Goal: Task Accomplishment & Management: Manage account settings

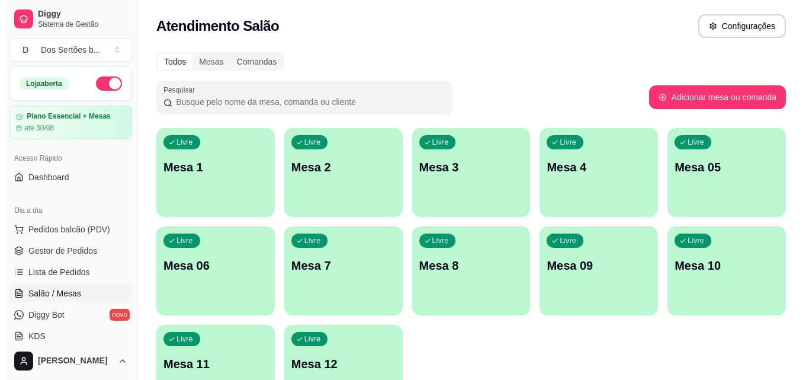
scroll to position [161, 0]
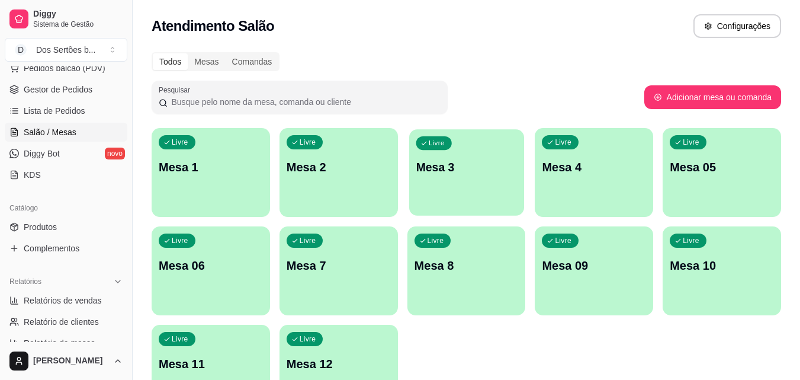
click at [478, 171] on p "Mesa 3" at bounding box center [466, 167] width 101 height 16
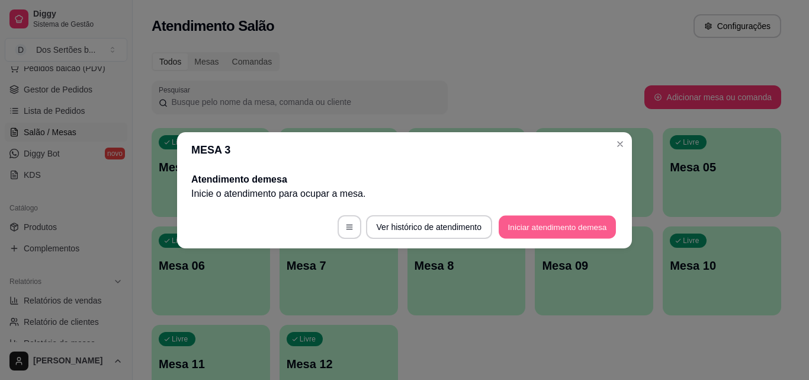
click at [534, 226] on button "Iniciar atendimento de mesa" at bounding box center [557, 226] width 117 height 23
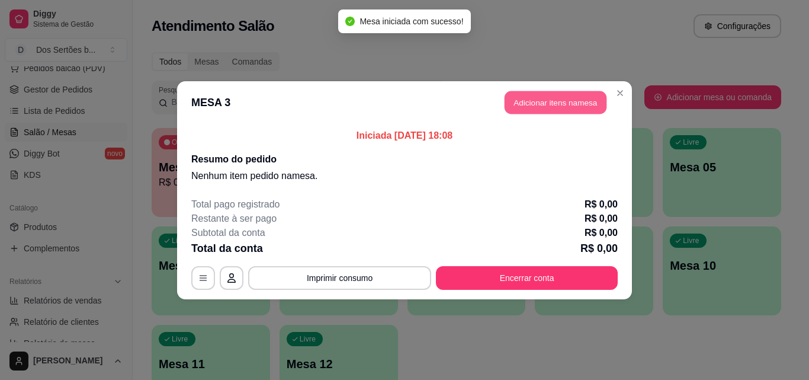
click at [531, 102] on button "Adicionar itens na mesa" at bounding box center [556, 102] width 102 height 23
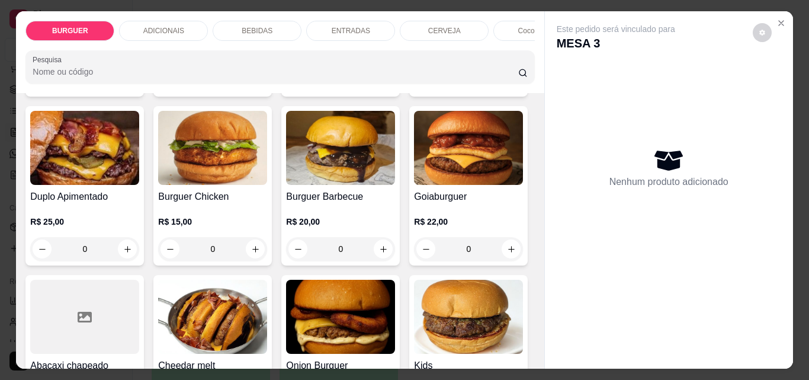
scroll to position [466, 0]
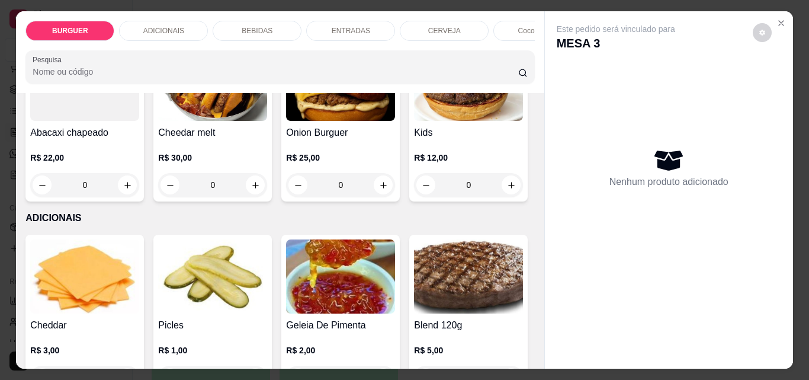
click at [379, 21] on icon "increase-product-quantity" at bounding box center [383, 16] width 9 height 9
type input "1"
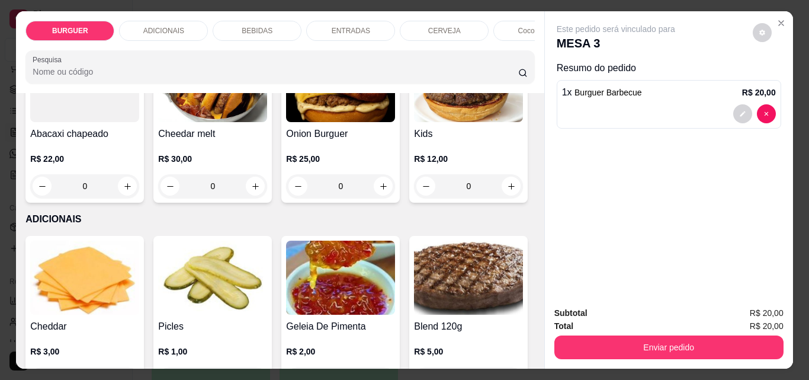
scroll to position [466, 0]
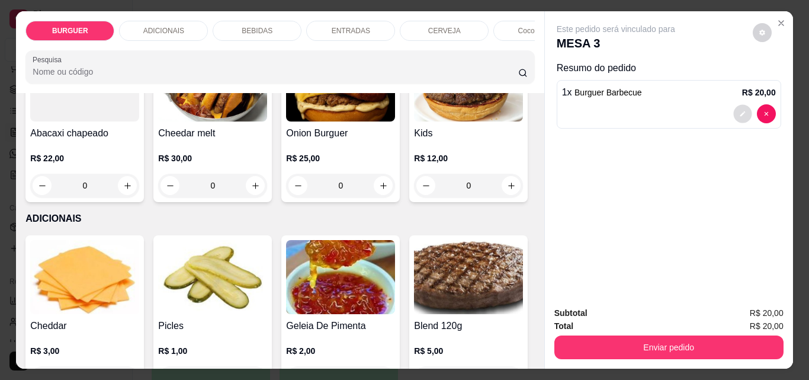
click at [739, 111] on icon "decrease-product-quantity" at bounding box center [742, 113] width 7 height 7
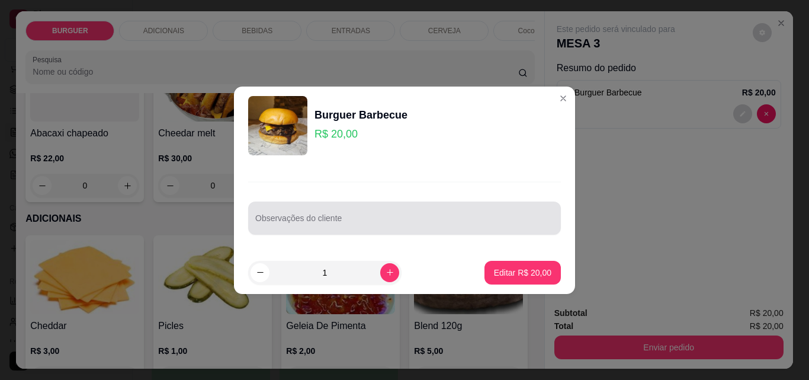
click at [277, 216] on div at bounding box center [404, 218] width 299 height 24
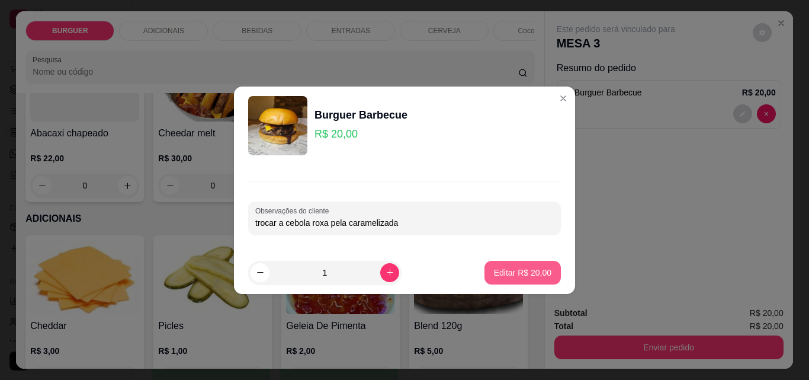
type input "trocar a cebola roxa pela caramelizada"
click at [511, 268] on p "Editar R$ 20,00" at bounding box center [523, 272] width 56 height 11
type input "0"
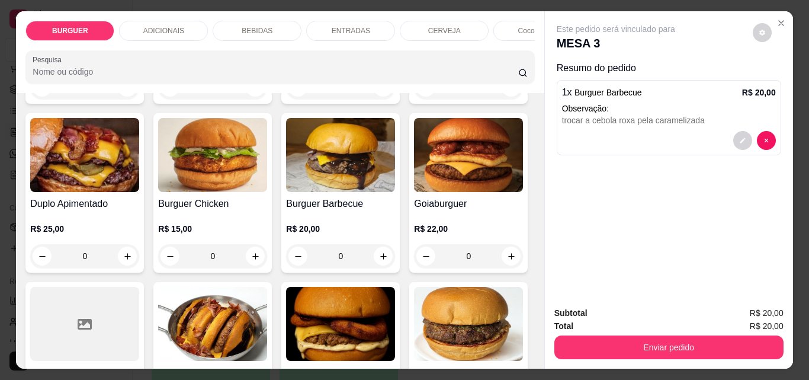
scroll to position [143, 0]
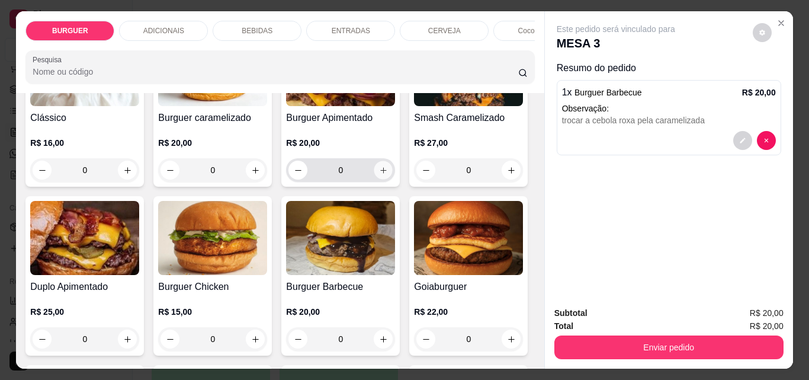
click at [374, 175] on button "increase-product-quantity" at bounding box center [383, 170] width 18 height 18
type input "1"
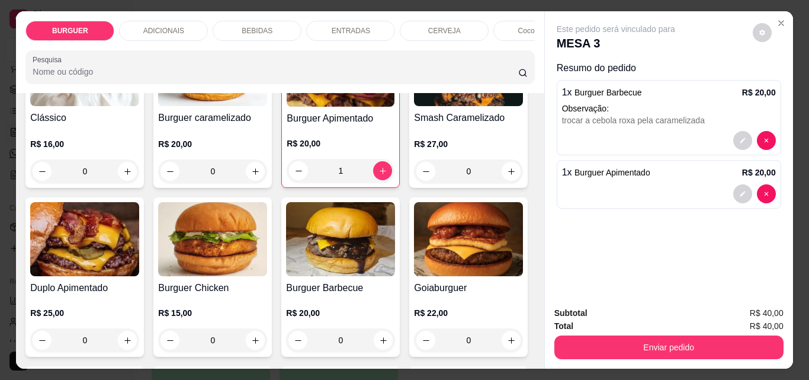
click at [368, 29] on div "ENTRADAS" at bounding box center [350, 31] width 89 height 20
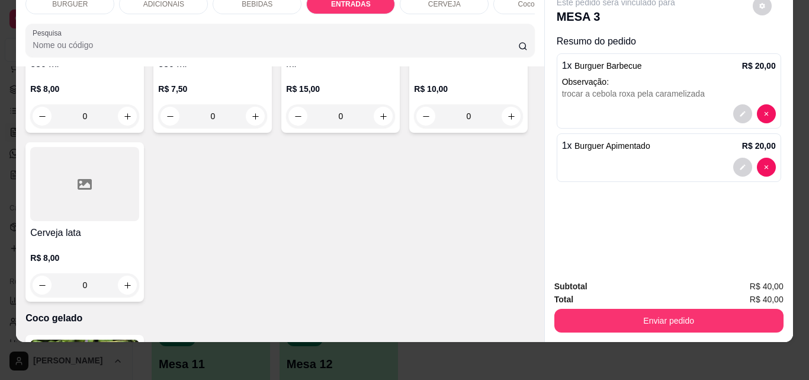
scroll to position [2230, 0]
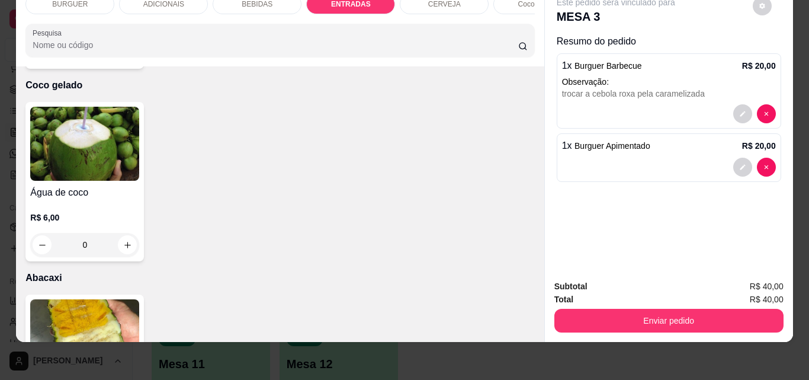
type input "1"
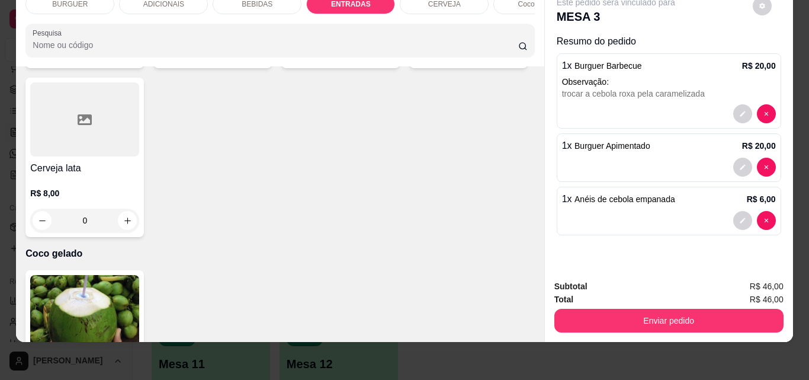
scroll to position [2014, 0]
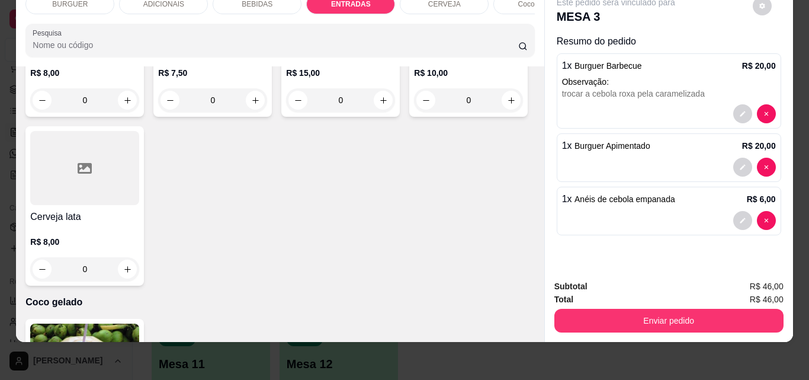
click at [234, 1] on div "BEBIDAS" at bounding box center [257, 4] width 89 height 20
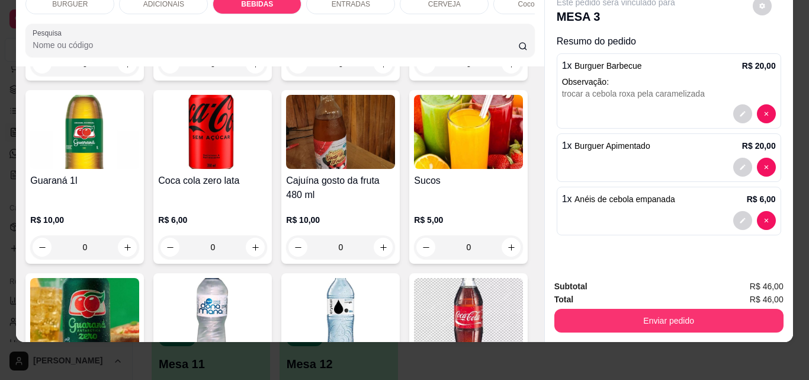
scroll to position [1218, 0]
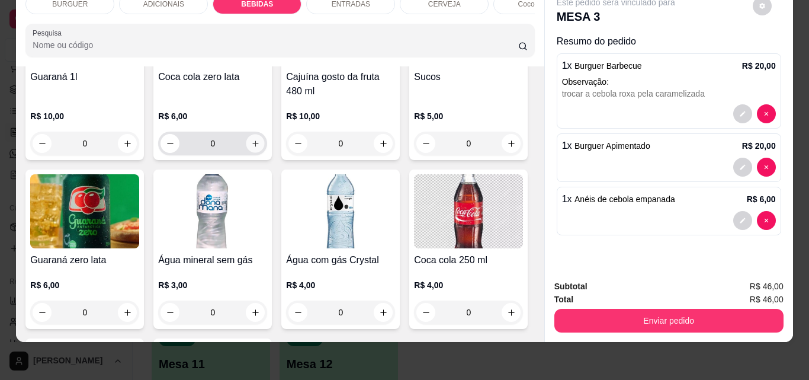
click at [260, 148] on icon "increase-product-quantity" at bounding box center [255, 143] width 9 height 9
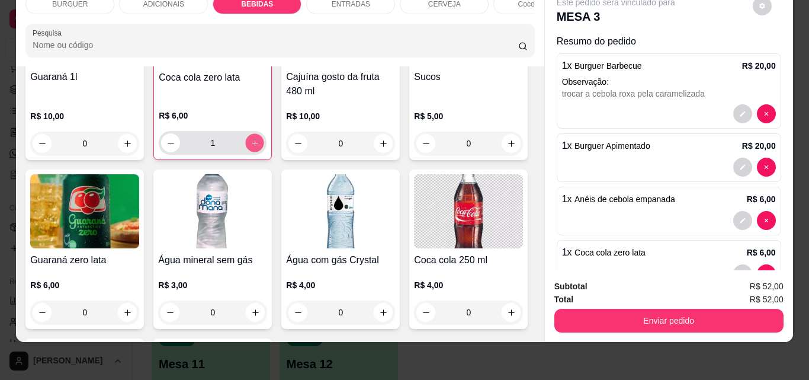
click at [259, 147] on icon "increase-product-quantity" at bounding box center [255, 143] width 9 height 9
type input "2"
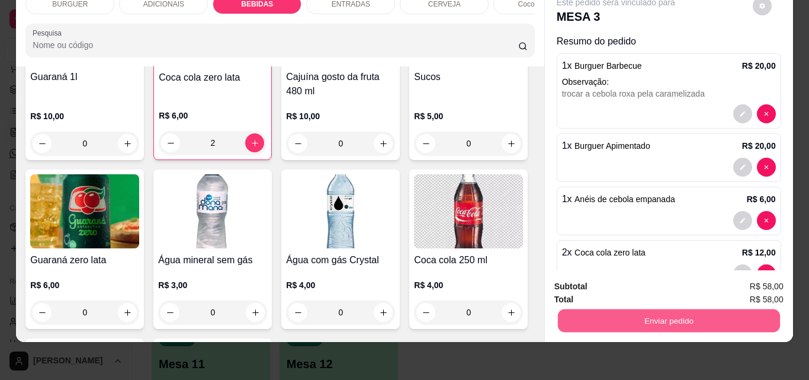
click at [576, 311] on button "Enviar pedido" at bounding box center [668, 320] width 222 height 23
click at [589, 273] on button "Não registrar e enviar pedido" at bounding box center [630, 282] width 120 height 22
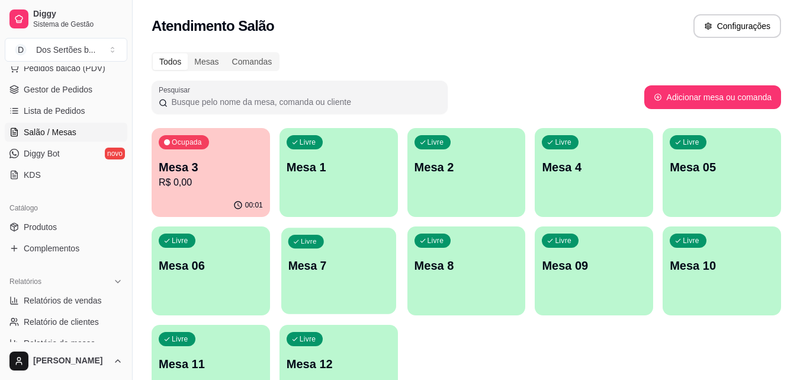
click at [323, 277] on div "Livre Mesa 7" at bounding box center [338, 263] width 115 height 72
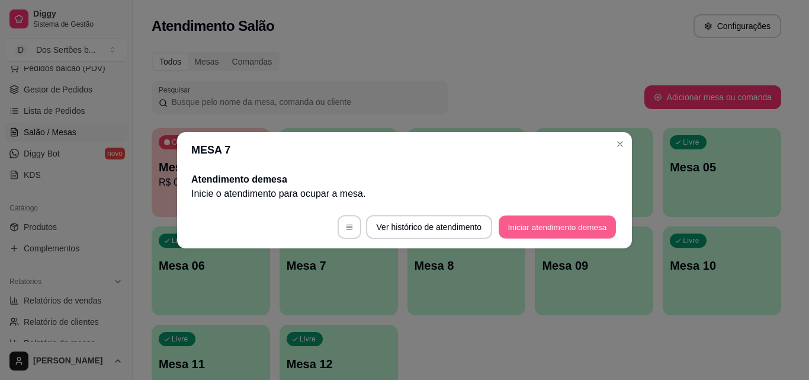
click at [523, 226] on button "Iniciar atendimento de mesa" at bounding box center [557, 226] width 117 height 23
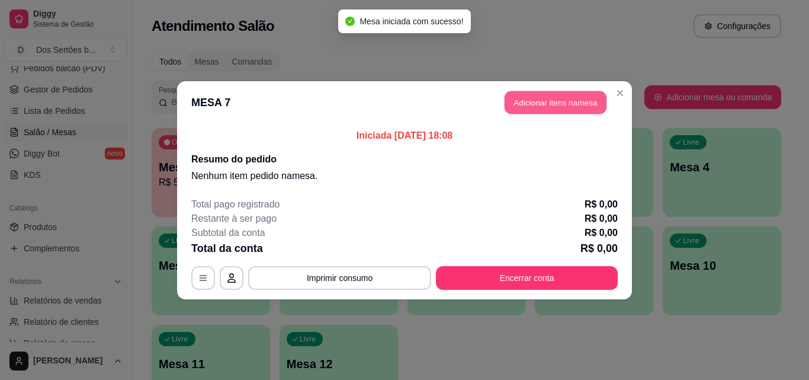
click at [513, 101] on button "Adicionar itens na mesa" at bounding box center [556, 102] width 102 height 23
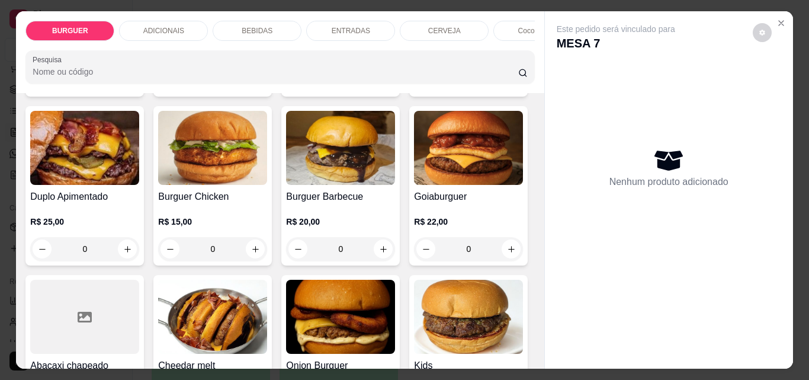
scroll to position [466, 0]
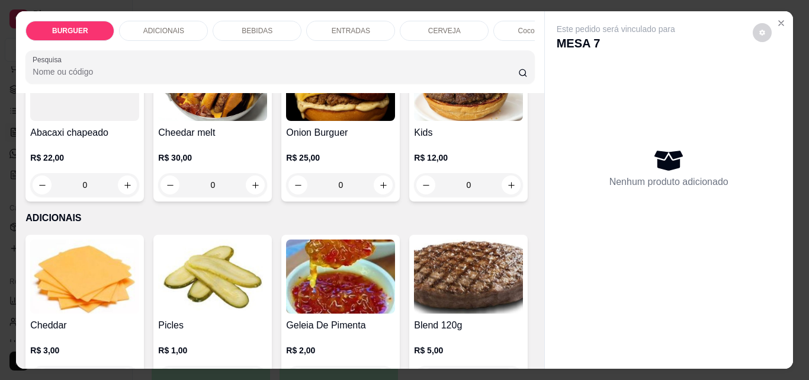
click at [374, 25] on button "increase-product-quantity" at bounding box center [383, 16] width 18 height 18
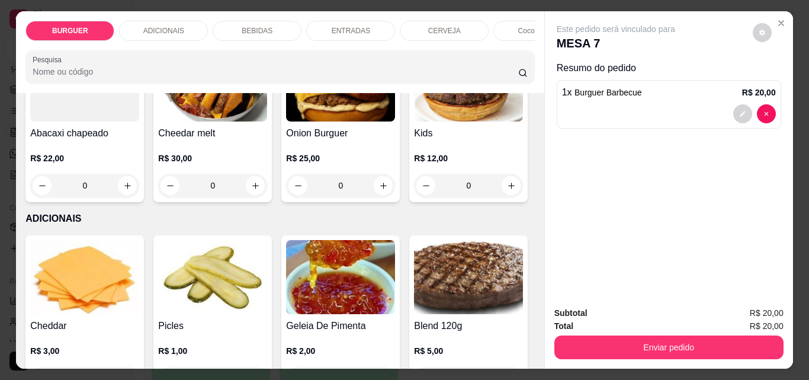
click at [374, 25] on button "increase-product-quantity" at bounding box center [383, 16] width 18 height 18
type input "2"
click at [275, 27] on div "BEBIDAS" at bounding box center [257, 31] width 89 height 20
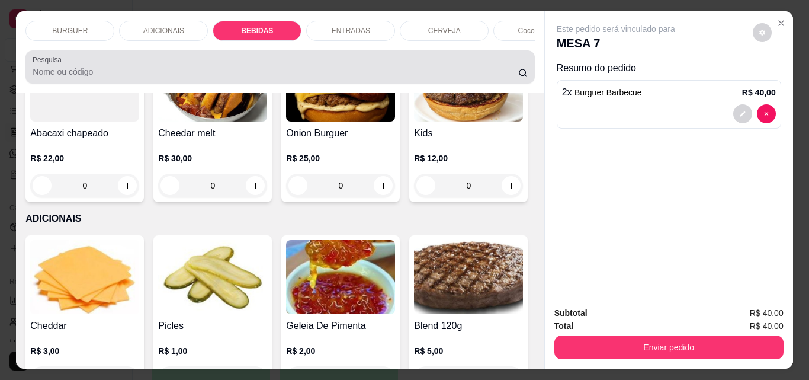
scroll to position [31, 0]
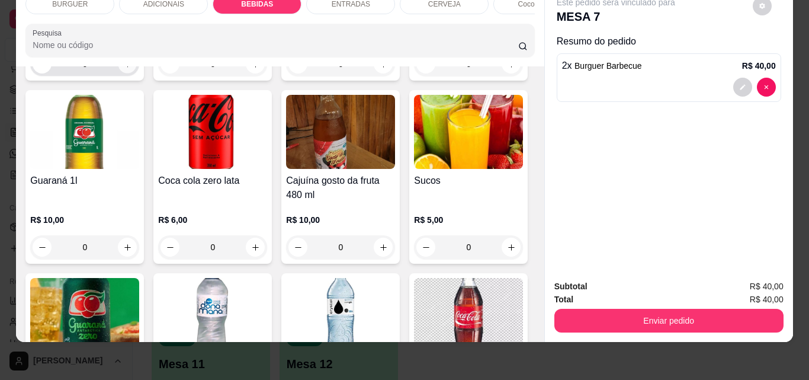
click at [118, 73] on button "increase-product-quantity" at bounding box center [127, 64] width 18 height 18
type input "1"
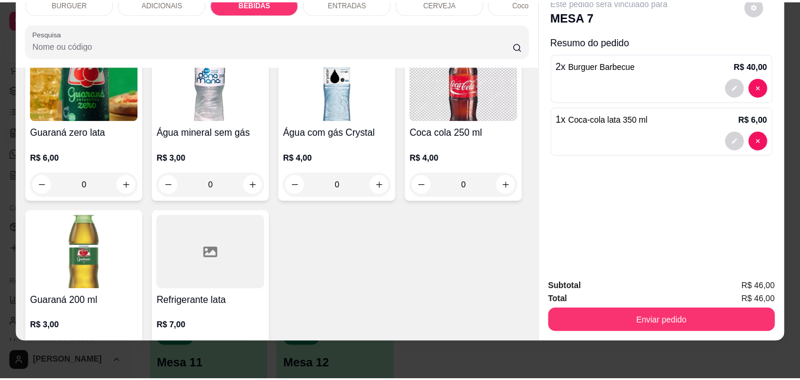
scroll to position [1580, 0]
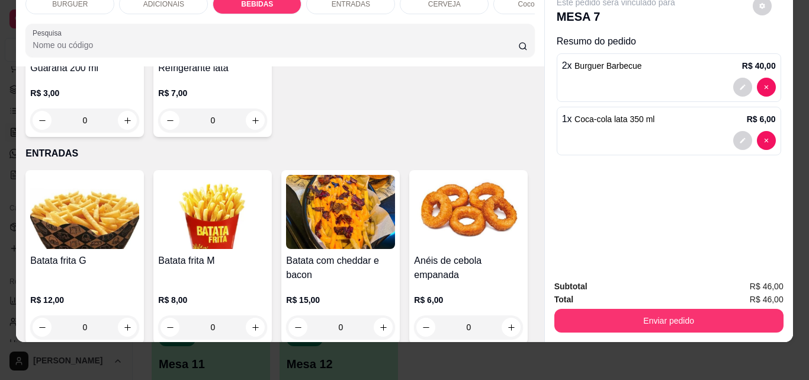
type input "1"
click at [736, 185] on button "decrease-product-quantity" at bounding box center [742, 194] width 18 height 18
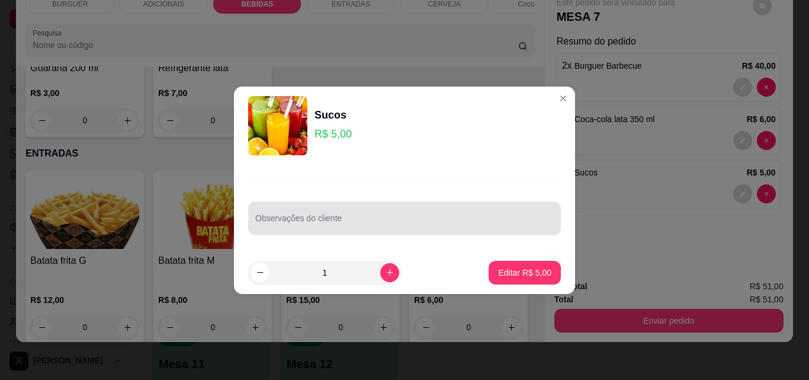
click at [265, 222] on input "Observações do cliente" at bounding box center [404, 223] width 299 height 12
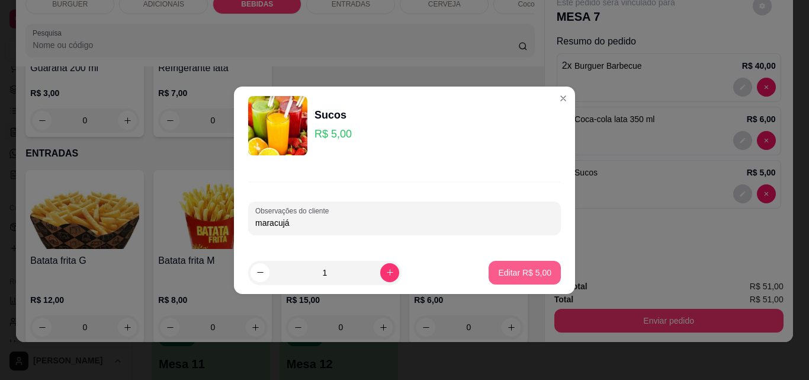
type input "maracujá"
click at [534, 268] on p "Editar R$ 5,00" at bounding box center [525, 272] width 52 height 11
type input "0"
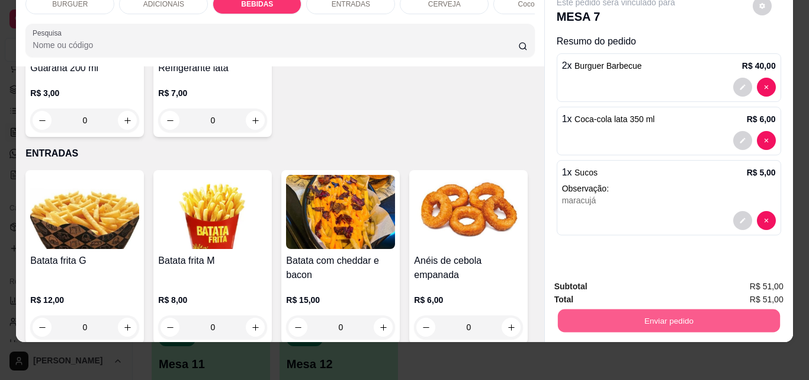
click at [634, 316] on button "Enviar pedido" at bounding box center [668, 320] width 222 height 23
click at [599, 281] on button "Não registrar e enviar pedido" at bounding box center [630, 282] width 120 height 22
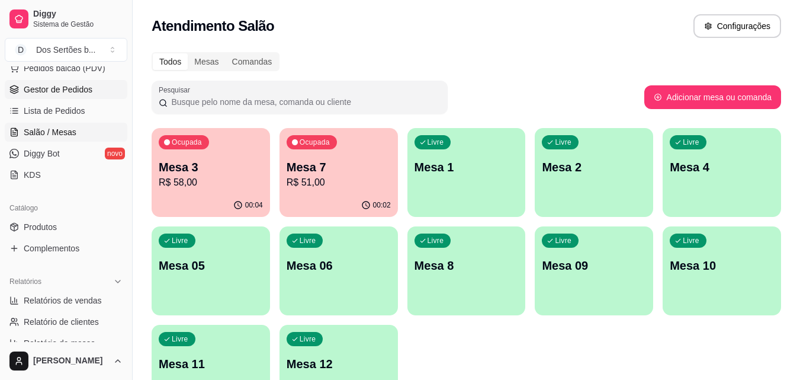
click at [84, 82] on link "Gestor de Pedidos" at bounding box center [66, 89] width 123 height 19
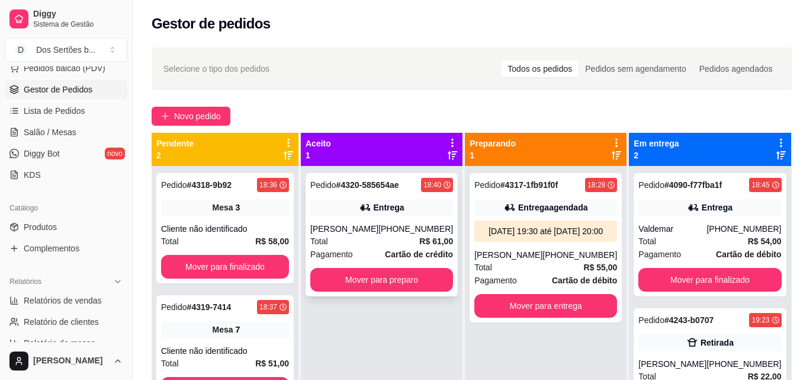
click at [376, 226] on div "[PERSON_NAME]" at bounding box center [344, 229] width 68 height 12
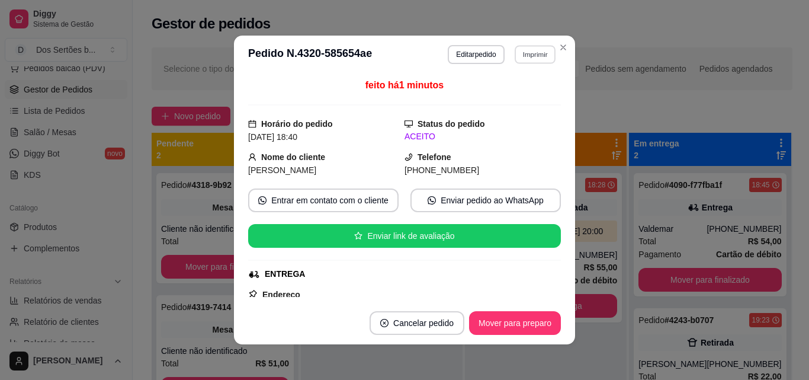
click at [531, 52] on button "Imprimir" at bounding box center [535, 54] width 41 height 18
click at [490, 98] on button "Impressora" at bounding box center [509, 95] width 83 height 18
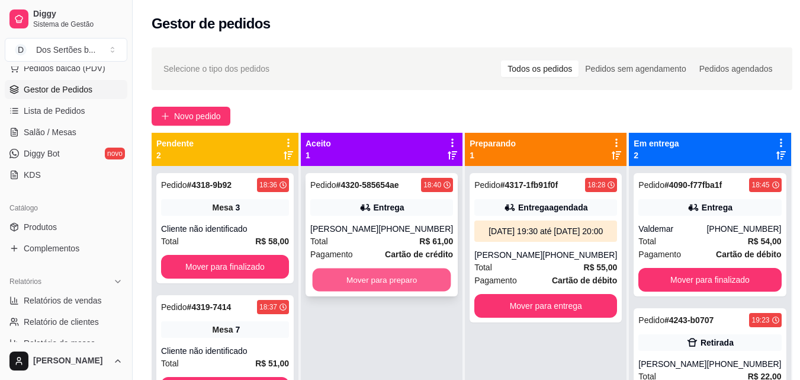
click at [355, 281] on button "Mover para preparo" at bounding box center [382, 279] width 139 height 23
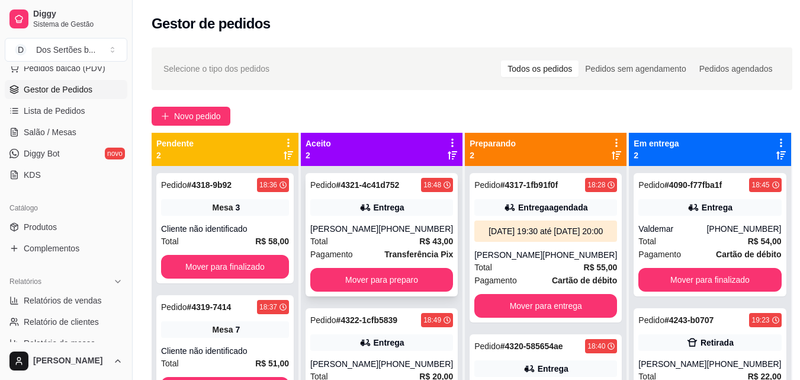
click at [397, 222] on div "Pedido # 4321-4c41d752 18:48 Entrega Ysa Nayra [PHONE_NUMBER] Total R$ 43,00 Pa…" at bounding box center [382, 234] width 152 height 123
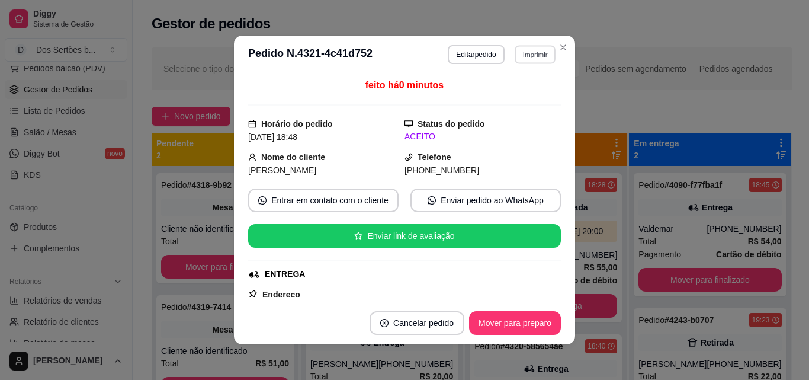
click at [524, 53] on button "Imprimir" at bounding box center [535, 54] width 41 height 18
click at [518, 96] on button "Impressora" at bounding box center [510, 95] width 86 height 19
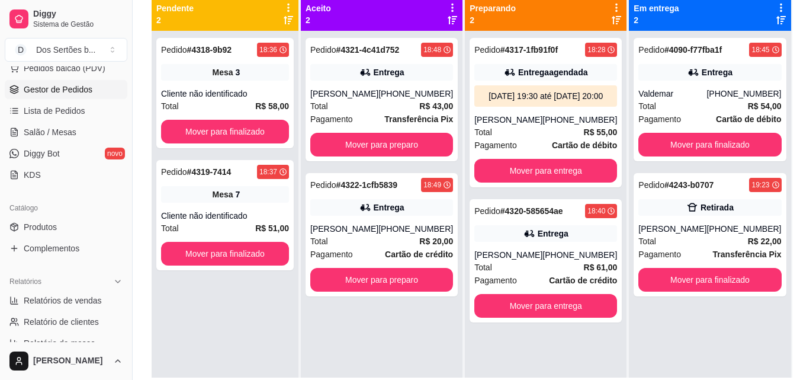
scroll to position [181, 0]
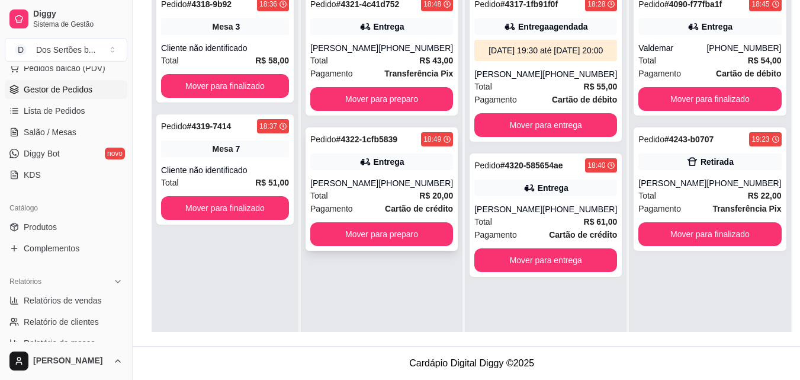
click at [354, 160] on div "Entrega" at bounding box center [381, 161] width 143 height 17
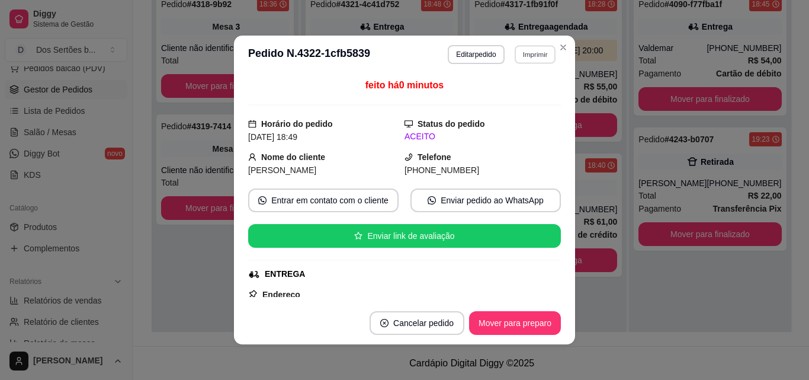
click at [537, 53] on button "Imprimir" at bounding box center [535, 54] width 41 height 18
click at [499, 92] on button "Impressora" at bounding box center [509, 95] width 83 height 18
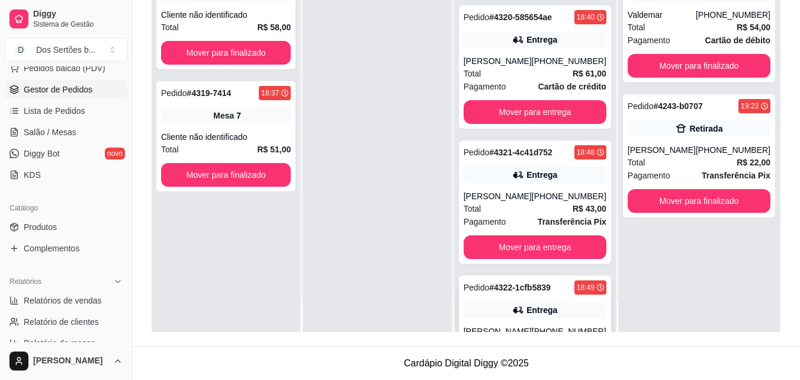
scroll to position [96, 0]
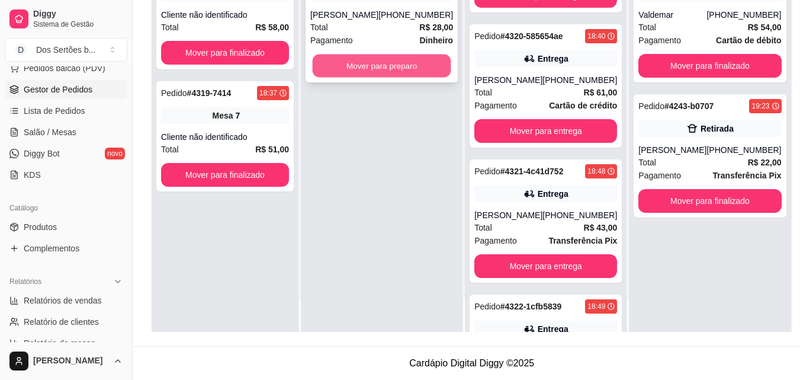
click at [352, 63] on button "Mover para preparo" at bounding box center [382, 65] width 139 height 23
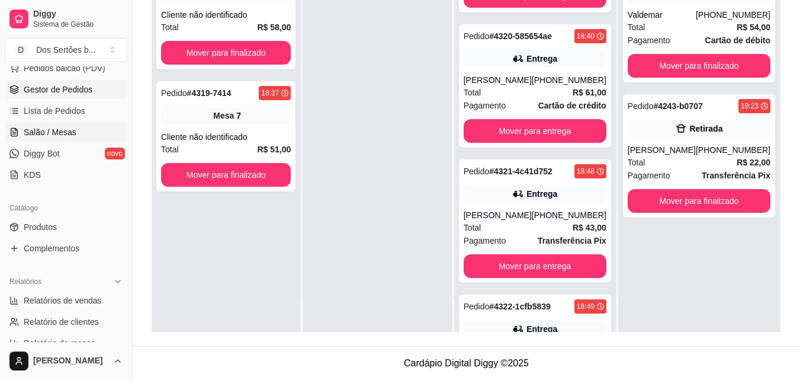
click at [53, 129] on span "Salão / Mesas" at bounding box center [50, 132] width 53 height 12
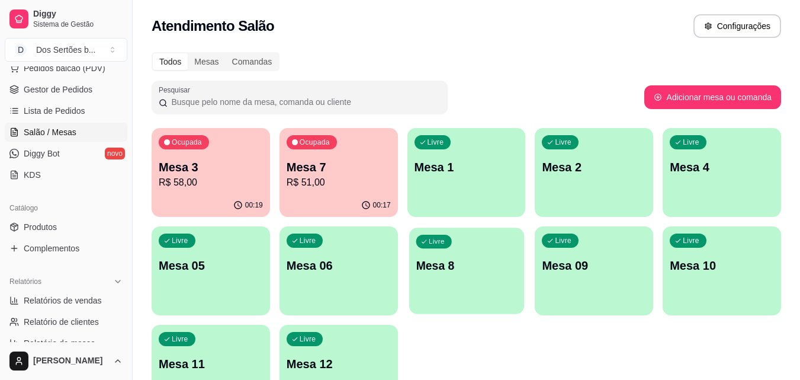
click at [466, 280] on div "Livre Mesa 8" at bounding box center [466, 263] width 115 height 72
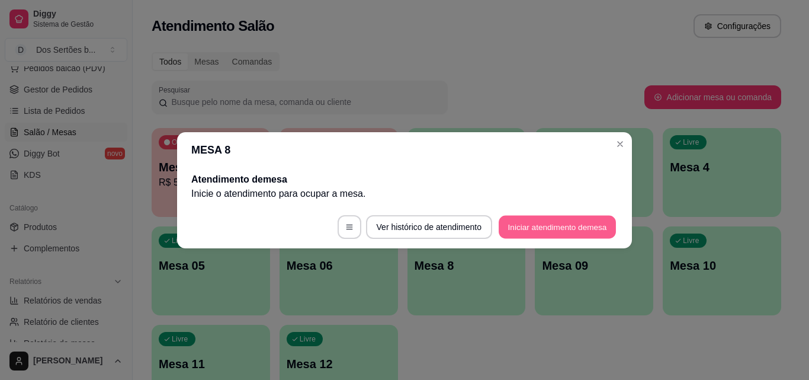
click at [533, 230] on button "Iniciar atendimento de mesa" at bounding box center [557, 226] width 117 height 23
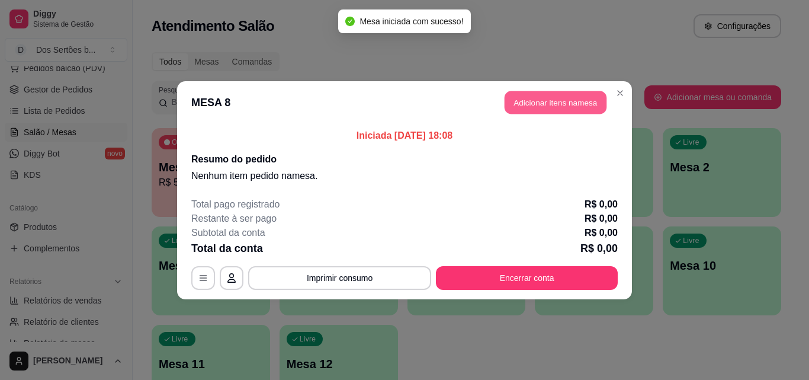
click at [531, 103] on button "Adicionar itens na mesa" at bounding box center [556, 102] width 102 height 23
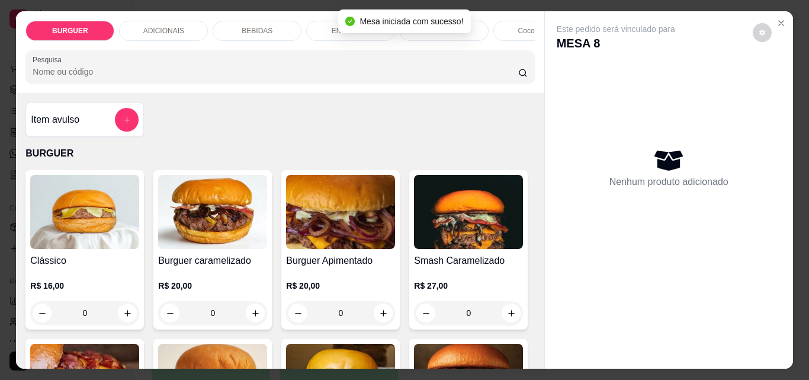
click at [334, 28] on p "ENTRADAS" at bounding box center [351, 30] width 39 height 9
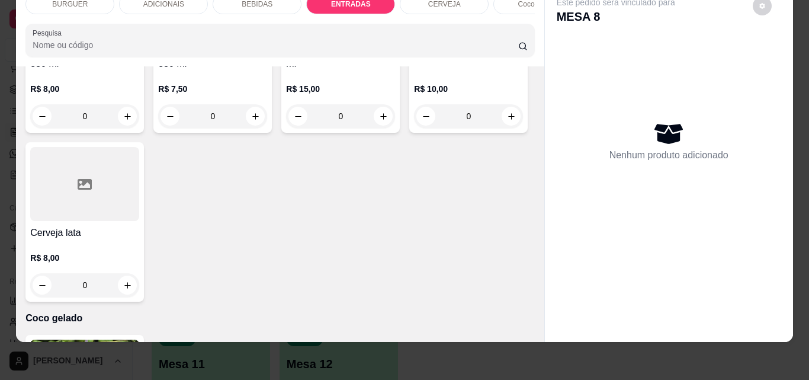
type input "1"
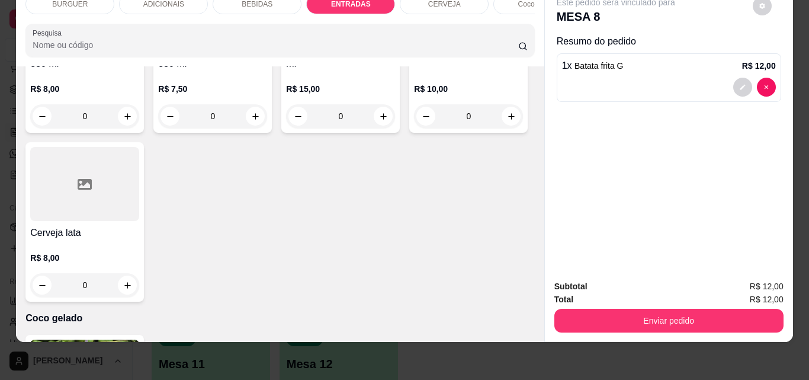
click at [277, 0] on div "BEBIDAS" at bounding box center [257, 4] width 89 height 20
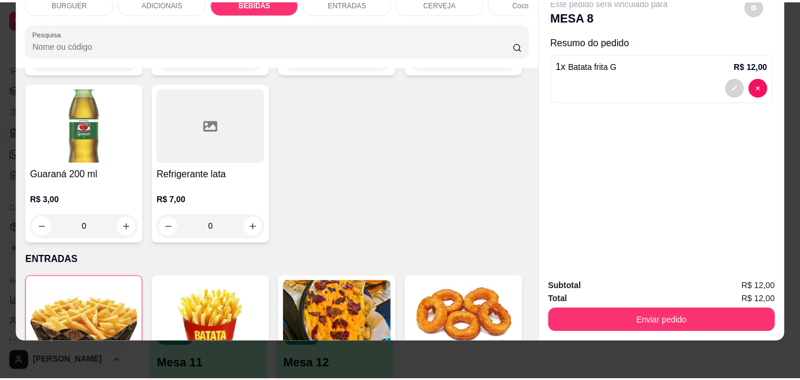
scroll to position [1537, 0]
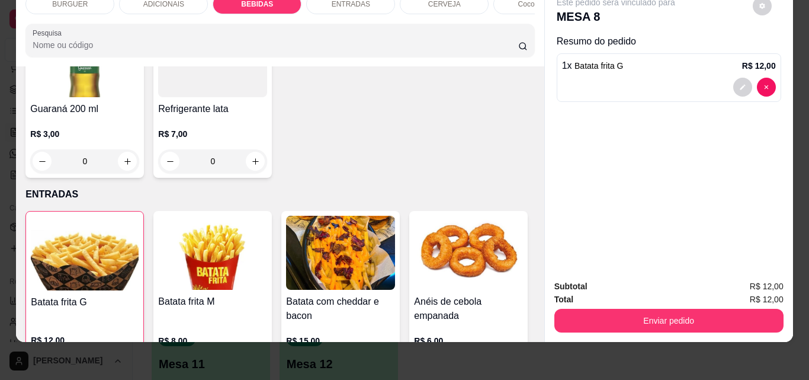
type input "1"
click at [735, 136] on button "decrease-product-quantity" at bounding box center [742, 140] width 18 height 18
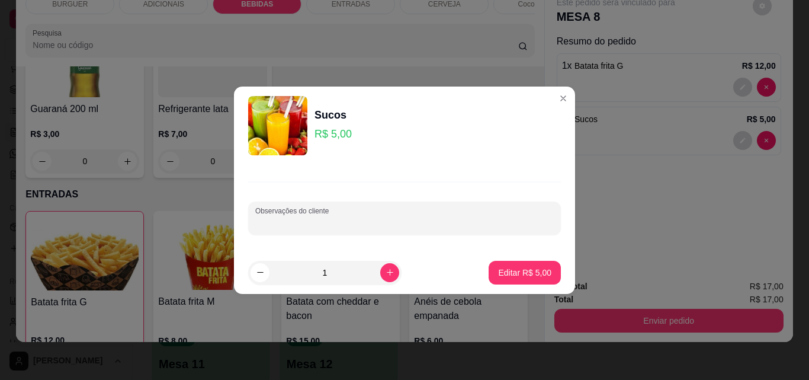
click at [399, 227] on input "Observações do cliente" at bounding box center [404, 223] width 299 height 12
type input "a"
type input "maracujá"
click at [501, 267] on p "Editar R$ 5,00" at bounding box center [525, 272] width 52 height 11
type input "0"
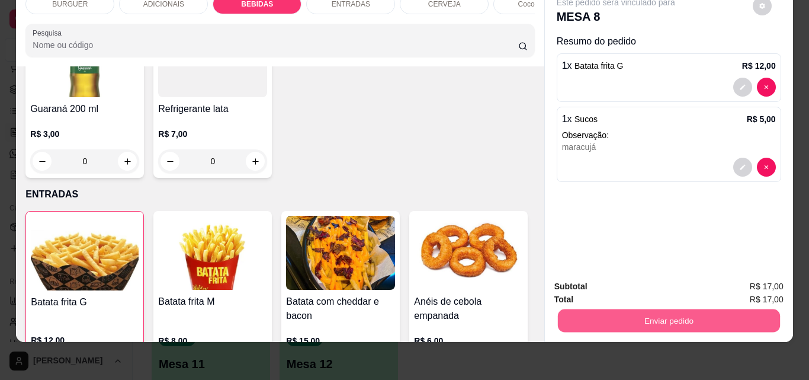
click at [610, 309] on button "Enviar pedido" at bounding box center [668, 320] width 222 height 23
click at [585, 283] on button "Não registrar e enviar pedido" at bounding box center [630, 282] width 120 height 22
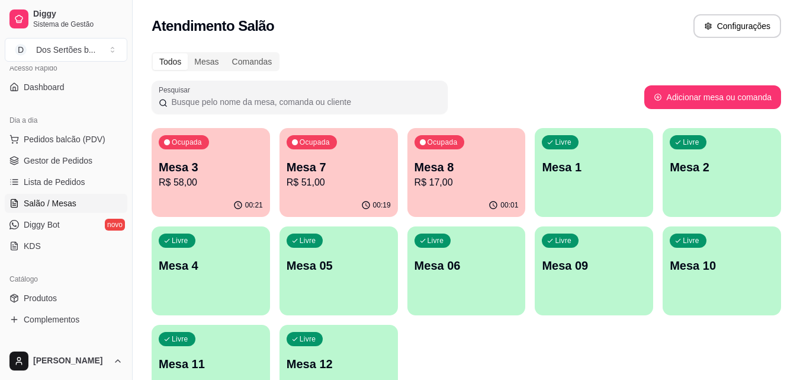
scroll to position [66, 0]
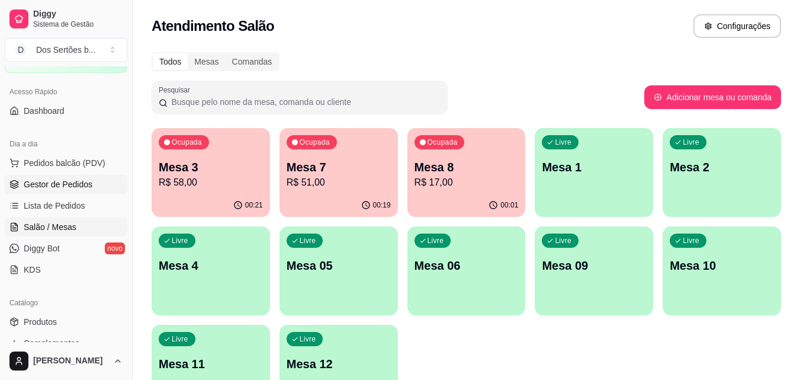
click at [83, 186] on span "Gestor de Pedidos" at bounding box center [58, 184] width 69 height 12
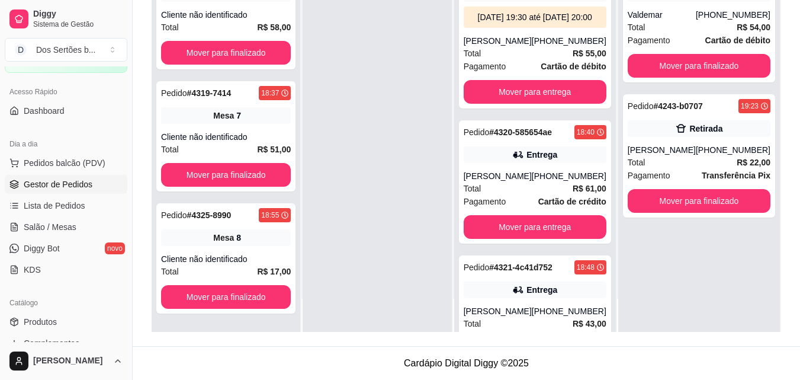
scroll to position [332, 0]
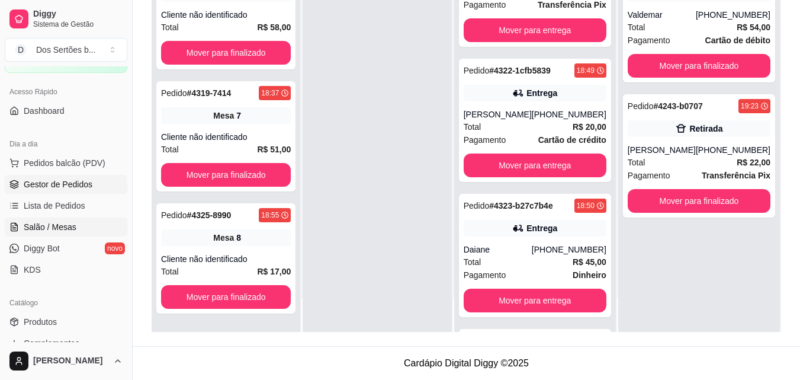
click at [59, 223] on span "Salão / Mesas" at bounding box center [50, 227] width 53 height 12
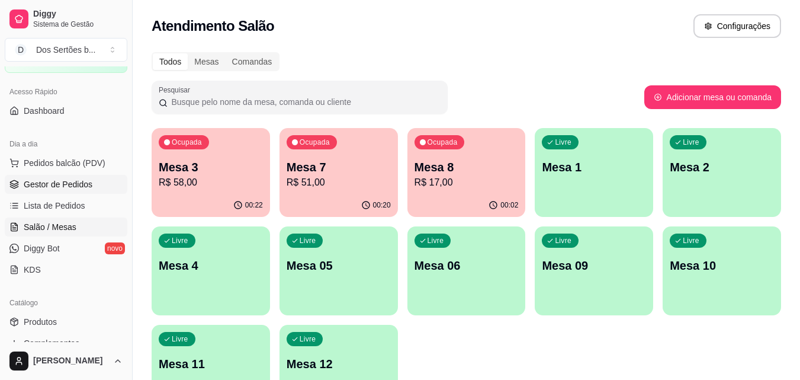
click at [53, 186] on span "Gestor de Pedidos" at bounding box center [58, 184] width 69 height 12
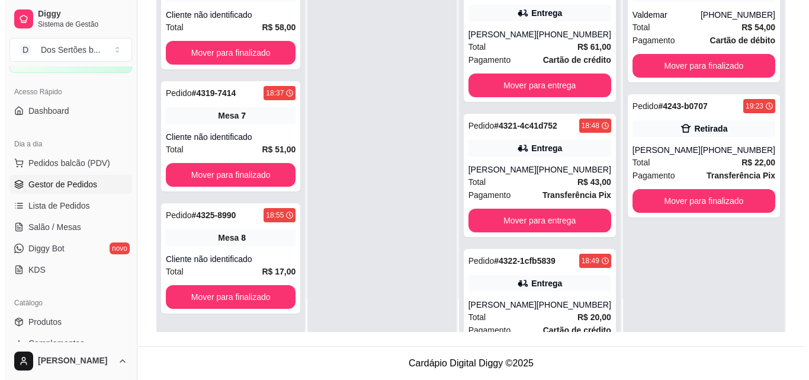
scroll to position [149, 0]
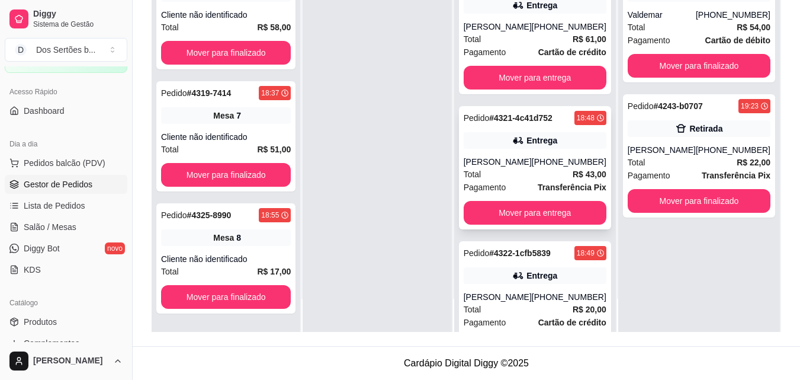
click at [524, 168] on div "[PERSON_NAME]" at bounding box center [498, 162] width 68 height 12
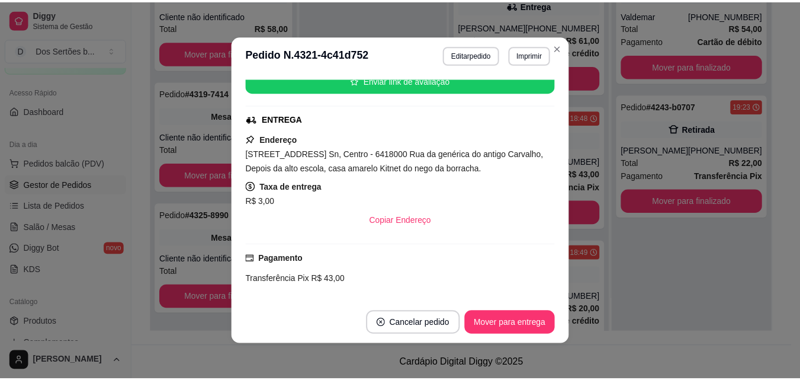
scroll to position [256, 0]
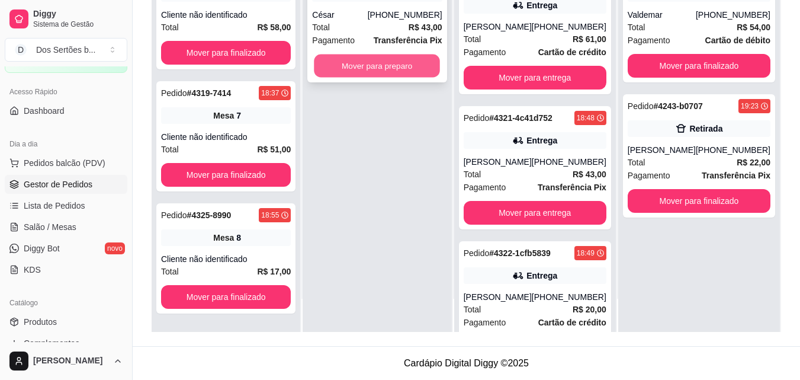
click at [368, 59] on button "Mover para preparo" at bounding box center [378, 65] width 126 height 23
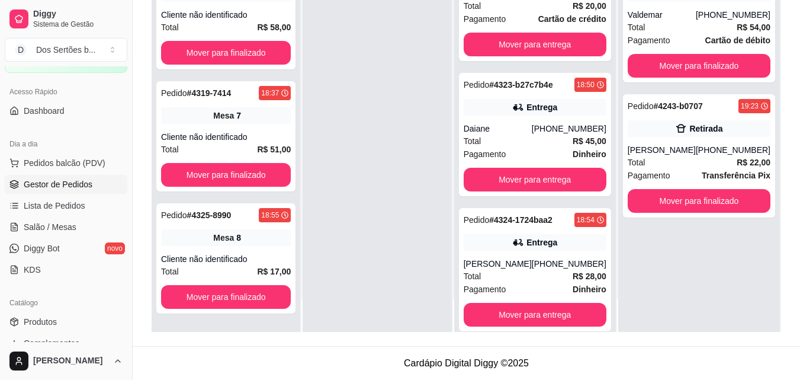
scroll to position [615, 0]
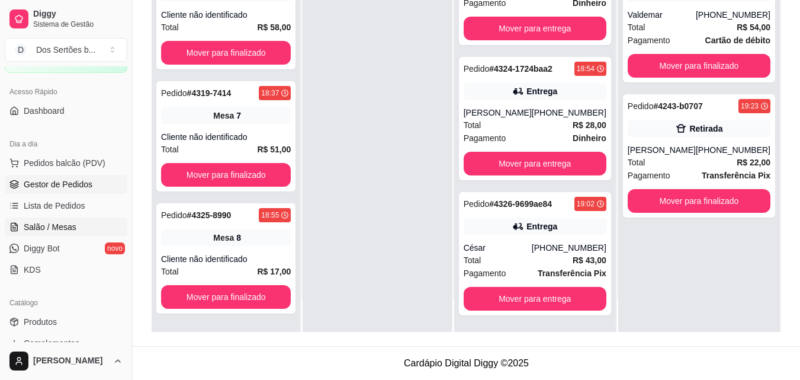
click at [64, 223] on span "Salão / Mesas" at bounding box center [50, 227] width 53 height 12
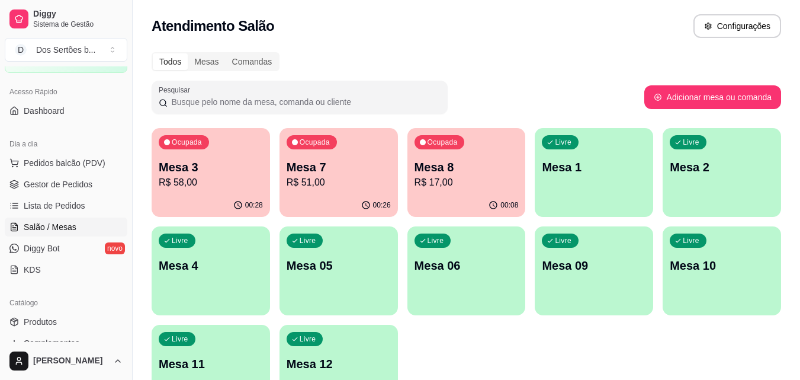
click at [75, 153] on div "Dia a dia" at bounding box center [66, 143] width 123 height 19
click at [57, 159] on span "Pedidos balcão (PDV)" at bounding box center [65, 163] width 82 height 12
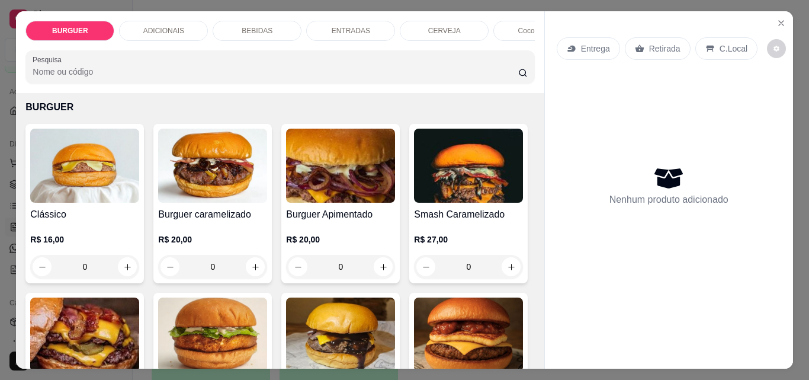
scroll to position [105, 0]
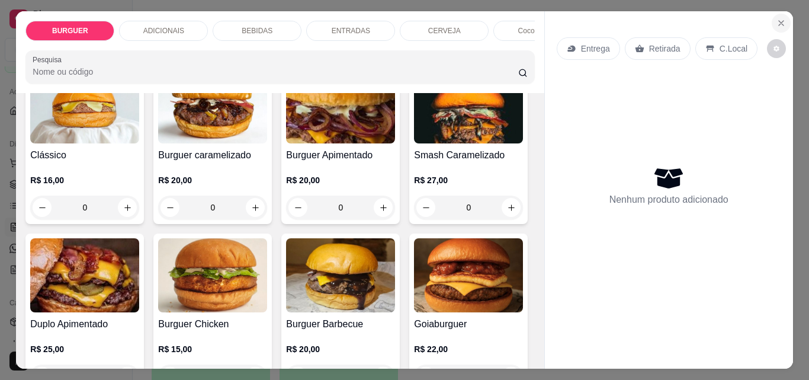
click at [777, 18] on icon "Close" at bounding box center [781, 22] width 9 height 9
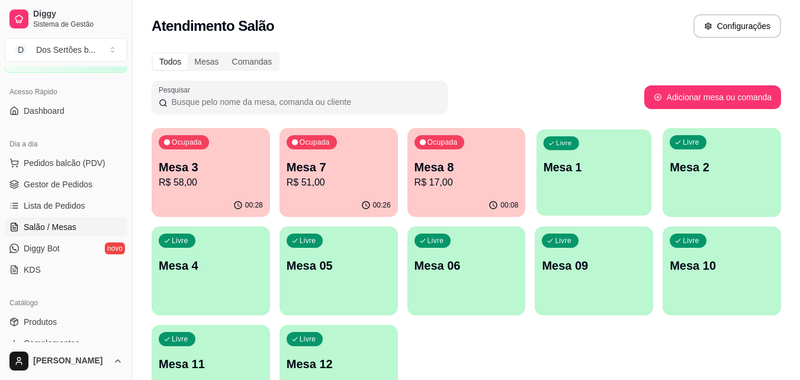
click at [593, 178] on div "Livre Mesa 1" at bounding box center [594, 165] width 115 height 72
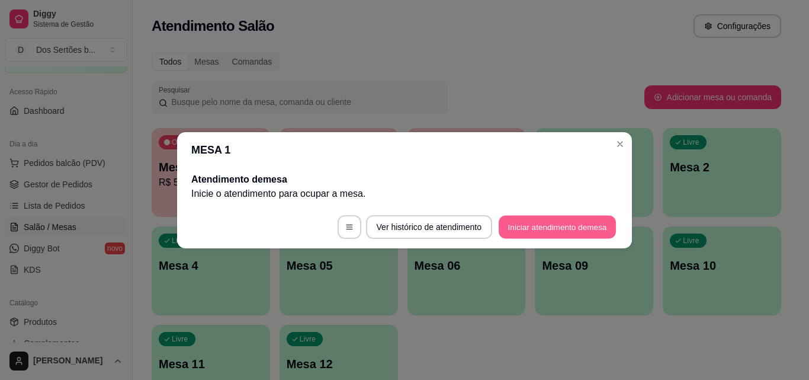
click at [540, 225] on button "Iniciar atendimento de mesa" at bounding box center [557, 226] width 117 height 23
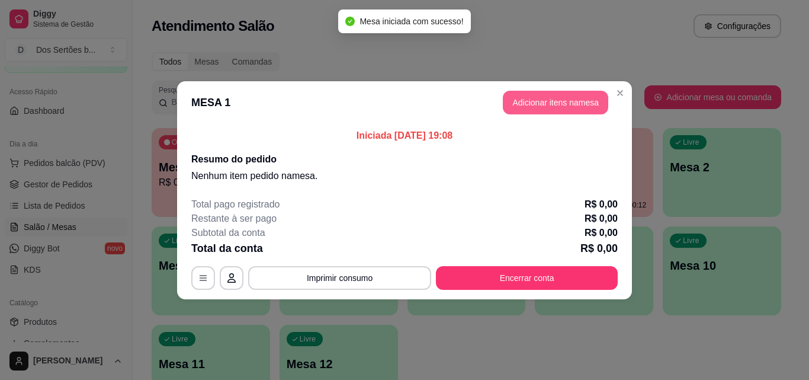
click at [556, 107] on button "Adicionar itens na mesa" at bounding box center [555, 103] width 105 height 24
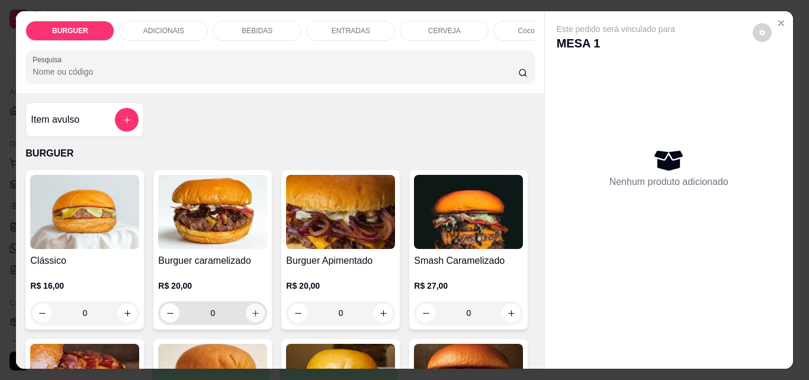
click at [246, 317] on button "increase-product-quantity" at bounding box center [255, 312] width 19 height 19
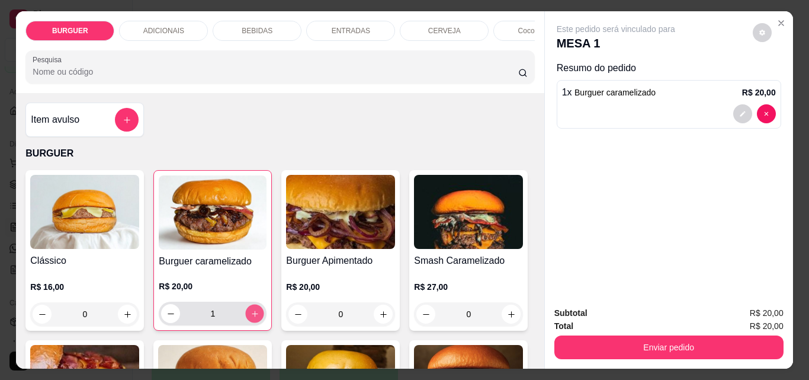
click at [251, 315] on icon "increase-product-quantity" at bounding box center [255, 313] width 9 height 9
type input "2"
click at [739, 110] on icon "decrease-product-quantity" at bounding box center [742, 113] width 7 height 7
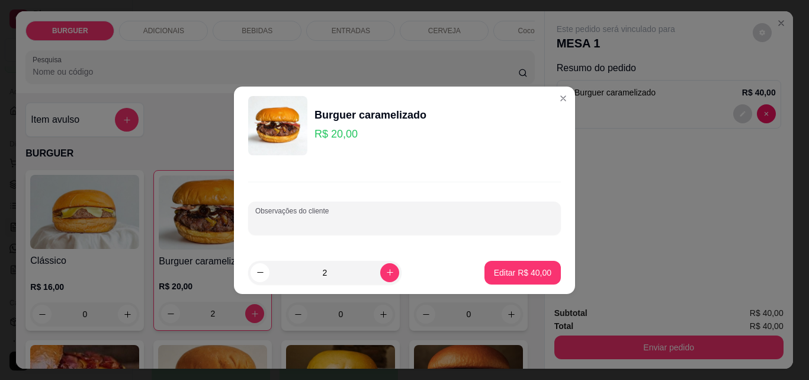
click at [316, 222] on input "Observações do cliente" at bounding box center [404, 223] width 299 height 12
type input "pra levar"
click at [515, 274] on p "Editar R$ 40,00" at bounding box center [523, 272] width 56 height 11
type input "0"
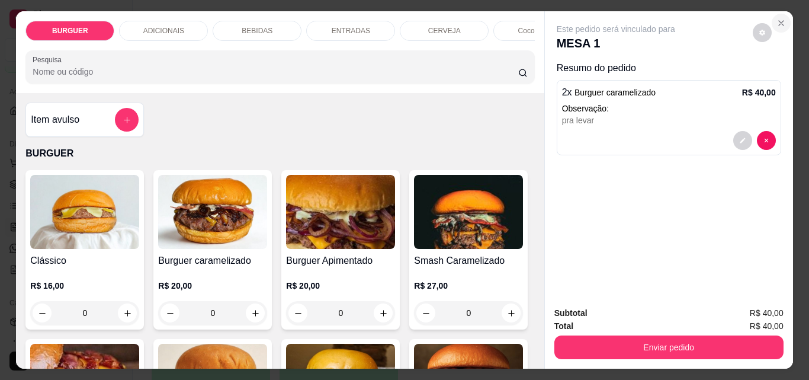
click at [779, 18] on icon "Close" at bounding box center [781, 22] width 9 height 9
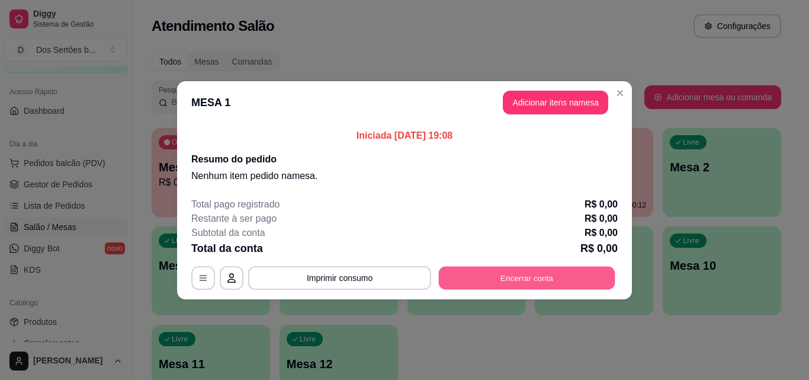
click at [499, 274] on button "Encerrar conta" at bounding box center [527, 277] width 177 height 23
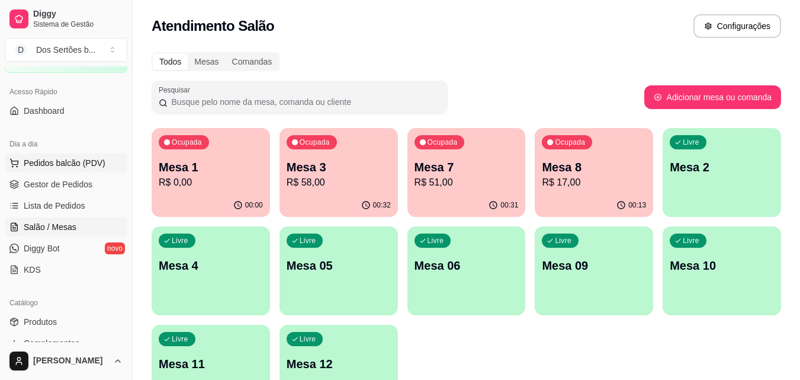
click at [17, 166] on circle at bounding box center [17, 166] width 1 height 1
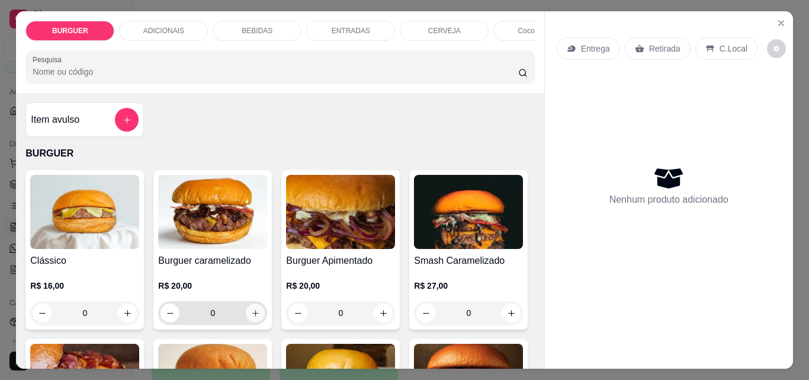
click at [252, 315] on icon "increase-product-quantity" at bounding box center [255, 313] width 9 height 9
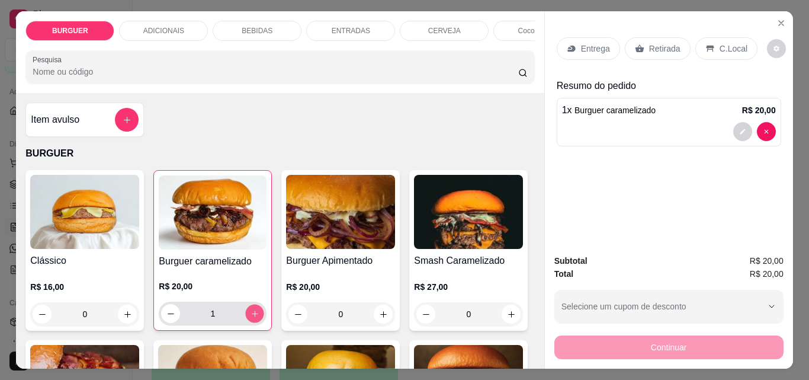
click at [252, 315] on icon "increase-product-quantity" at bounding box center [255, 313] width 9 height 9
type input "2"
click at [639, 40] on div "Retirada" at bounding box center [658, 48] width 66 height 23
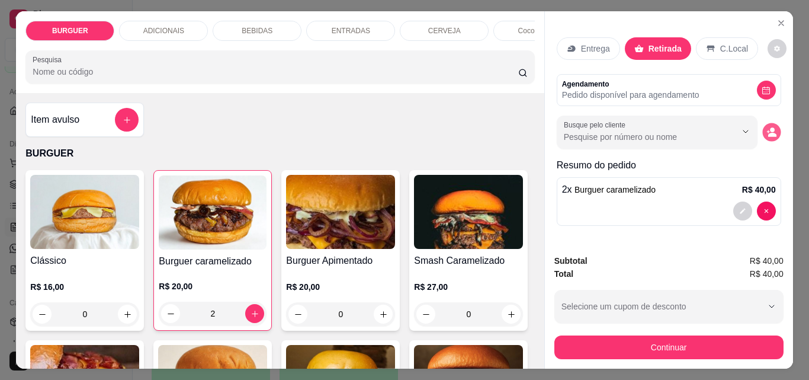
click at [768, 133] on icon "decrease-product-quantity" at bounding box center [772, 135] width 8 height 4
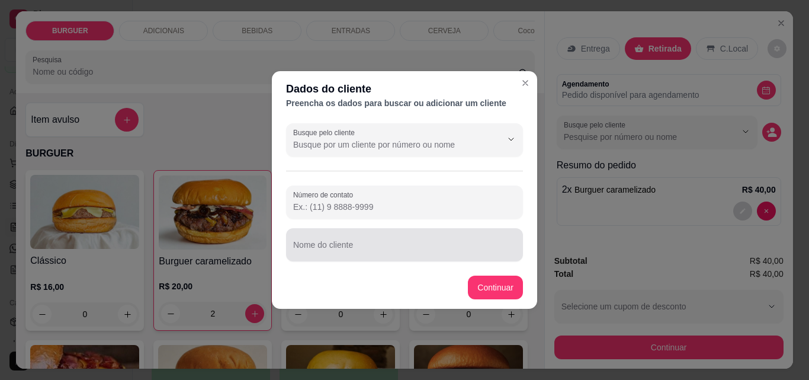
click at [301, 235] on div at bounding box center [404, 245] width 223 height 24
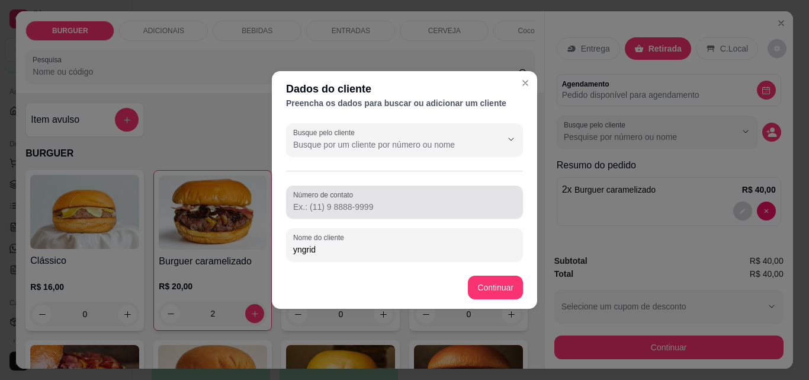
type input "yngrid"
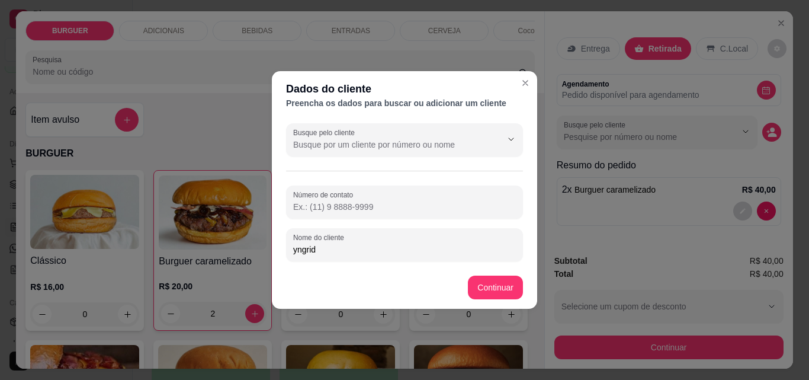
click at [300, 203] on input "Número de contato" at bounding box center [404, 207] width 223 height 12
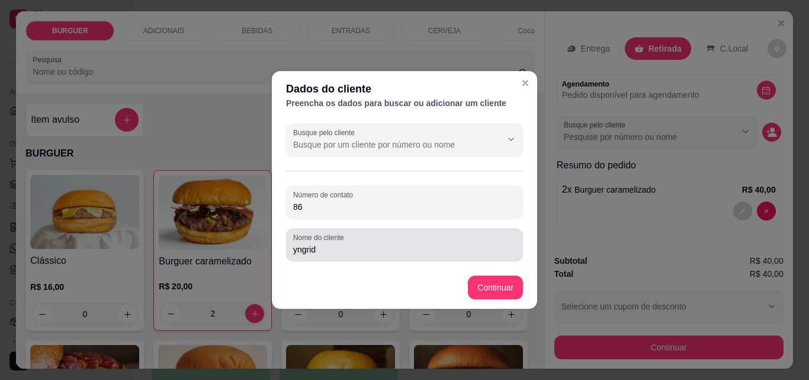
type input "86"
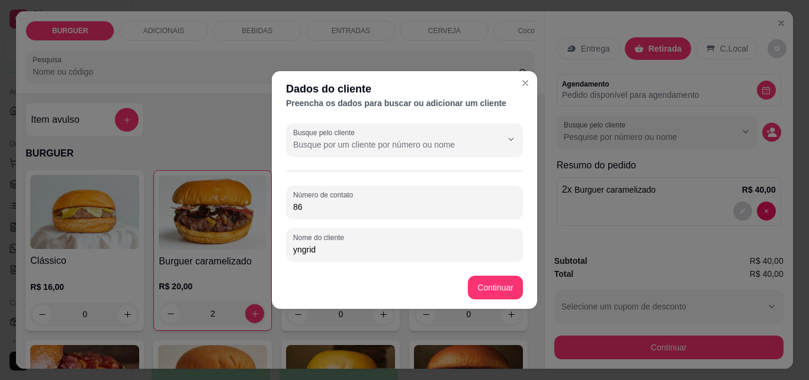
click at [323, 251] on input "yngrid" at bounding box center [404, 249] width 223 height 12
type input "y"
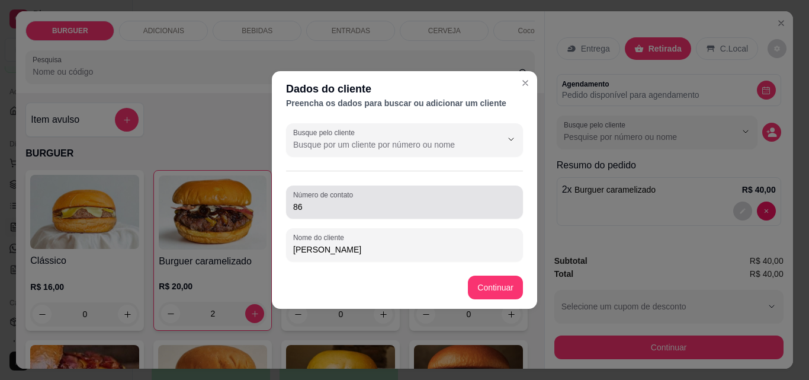
type input "[PERSON_NAME]"
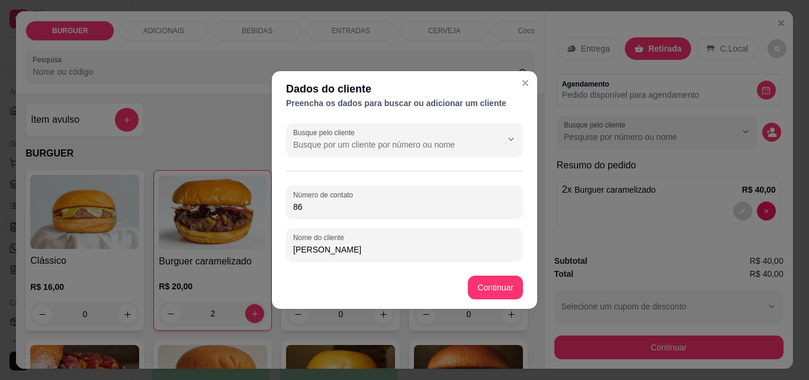
click at [303, 209] on input "86" at bounding box center [404, 207] width 223 height 12
type input "[PHONE_NUMBER]"
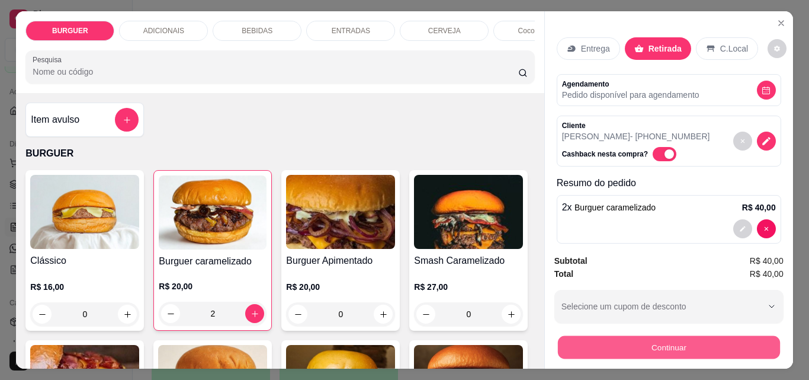
click at [680, 335] on button "Continuar" at bounding box center [668, 346] width 222 height 23
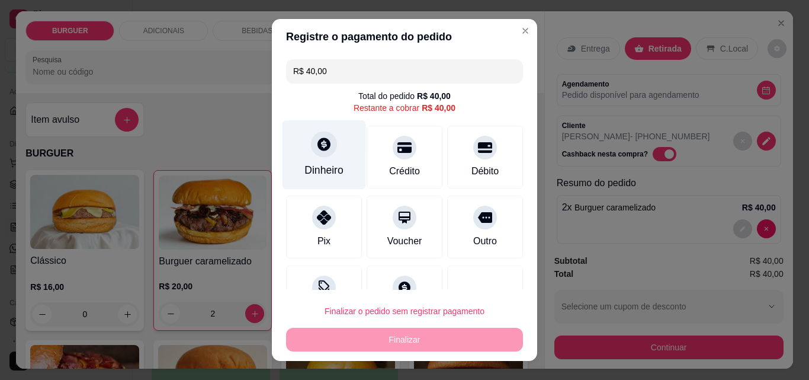
click at [313, 152] on div at bounding box center [324, 144] width 26 height 26
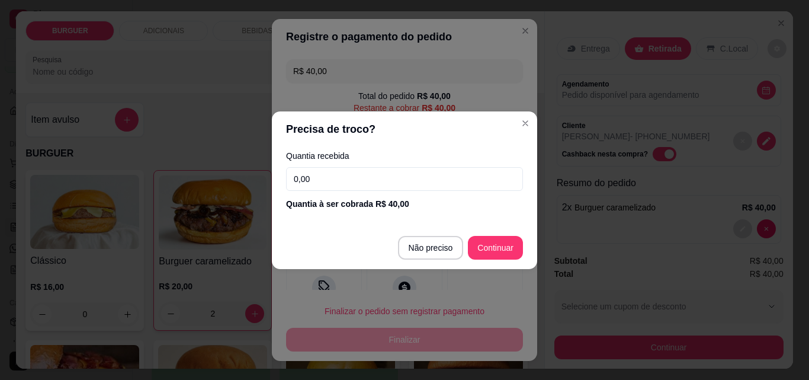
click at [318, 169] on input "0,00" at bounding box center [404, 179] width 237 height 24
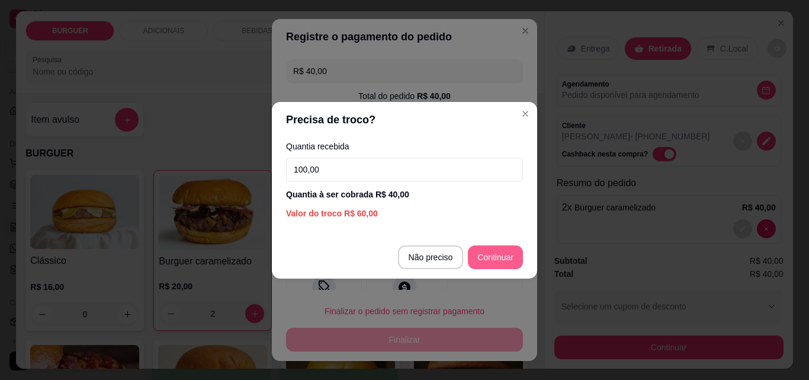
type input "100,00"
type input "R$ 0,00"
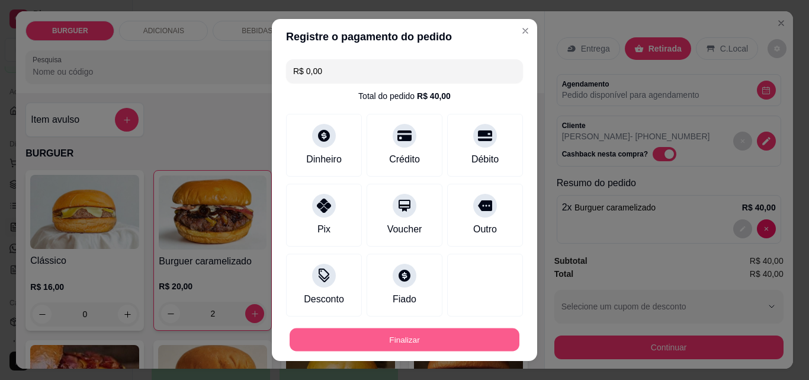
click at [413, 333] on button "Finalizar" at bounding box center [405, 339] width 230 height 23
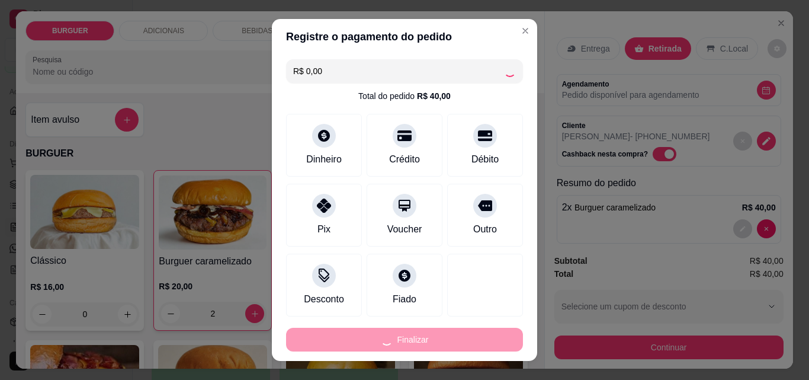
type input "0"
type input "-R$ 40,00"
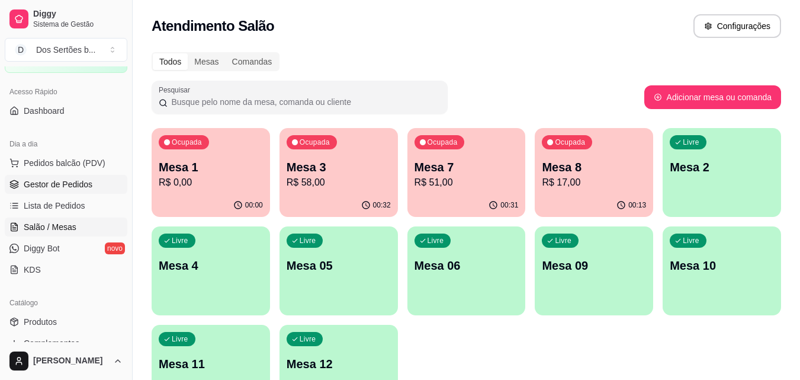
click at [33, 187] on span "Gestor de Pedidos" at bounding box center [58, 184] width 69 height 12
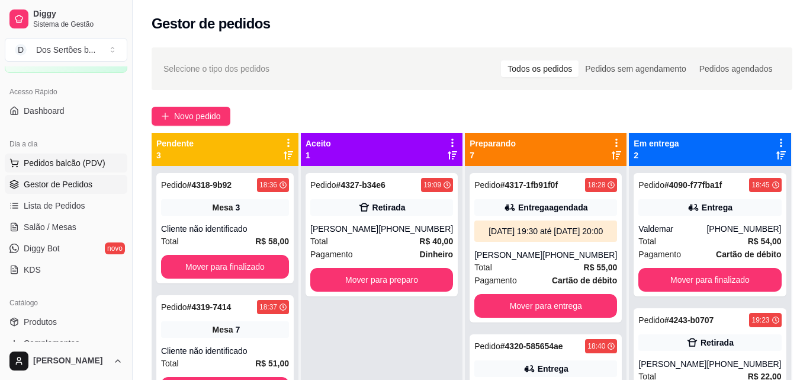
click at [76, 164] on span "Pedidos balcão (PDV)" at bounding box center [65, 163] width 82 height 12
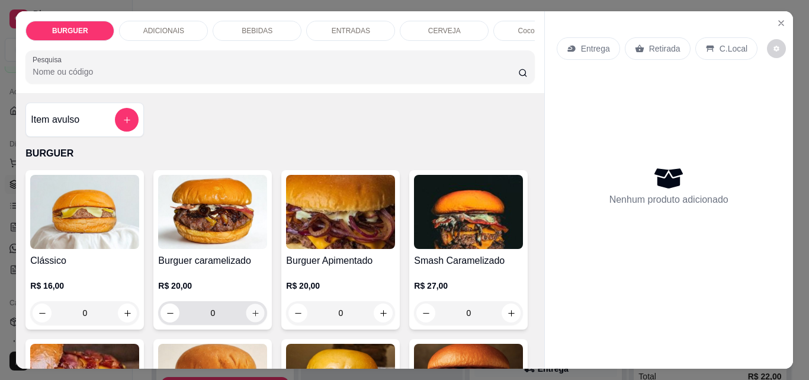
click at [252, 312] on button "increase-product-quantity" at bounding box center [255, 313] width 18 height 18
type input "1"
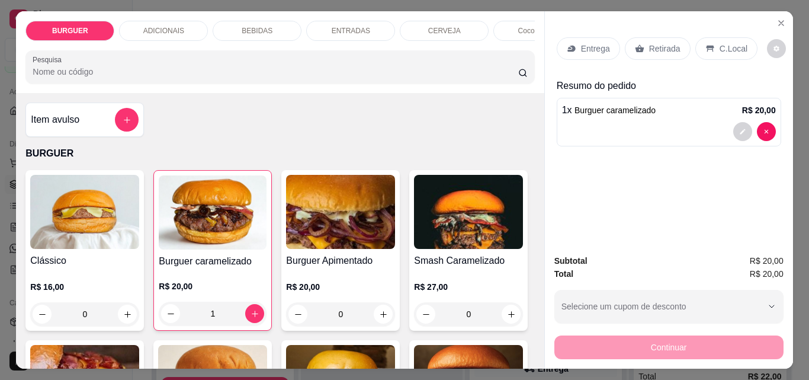
click at [649, 43] on p "Retirada" at bounding box center [664, 49] width 31 height 12
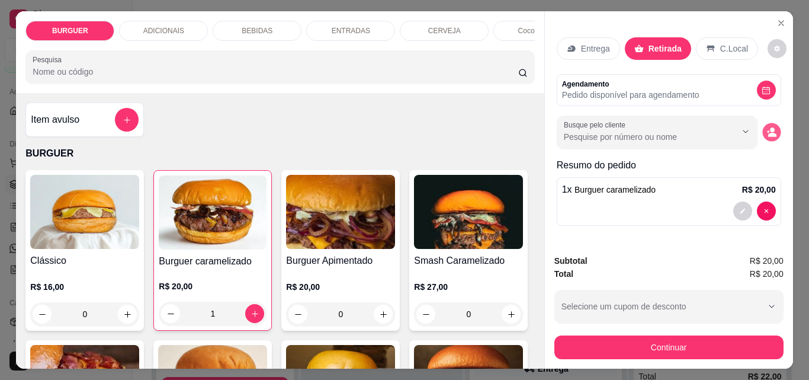
click at [769, 133] on icon "decrease-product-quantity" at bounding box center [772, 135] width 8 height 4
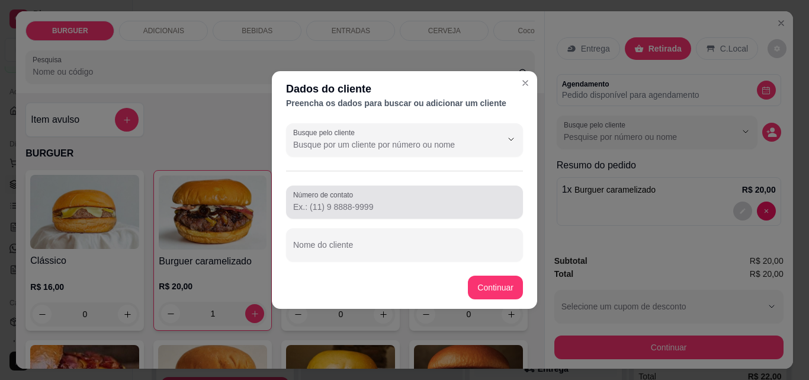
click at [304, 210] on input "Número de contato" at bounding box center [404, 207] width 223 height 12
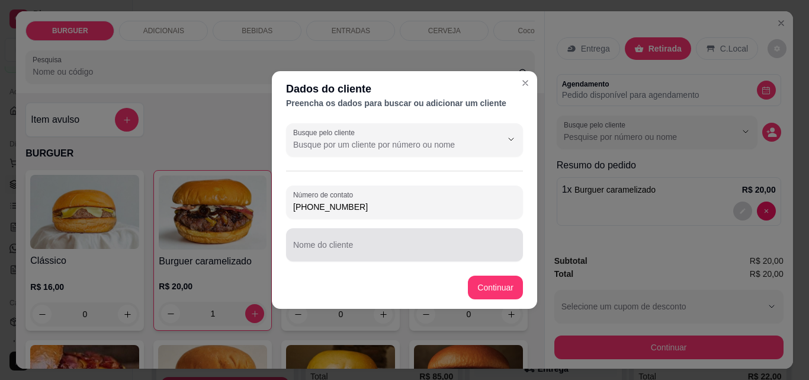
type input "[PHONE_NUMBER]"
click at [306, 242] on div at bounding box center [404, 245] width 223 height 24
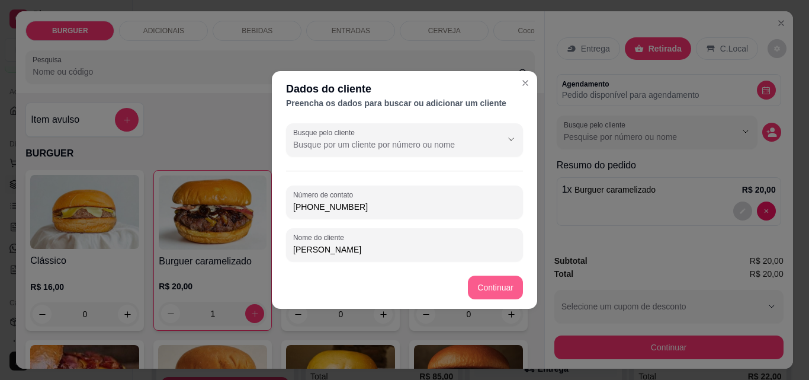
type input "[PERSON_NAME]"
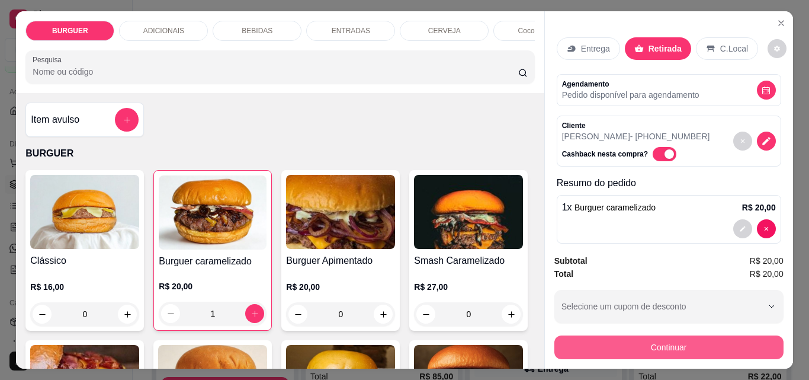
click at [601, 341] on button "Continuar" at bounding box center [668, 347] width 229 height 24
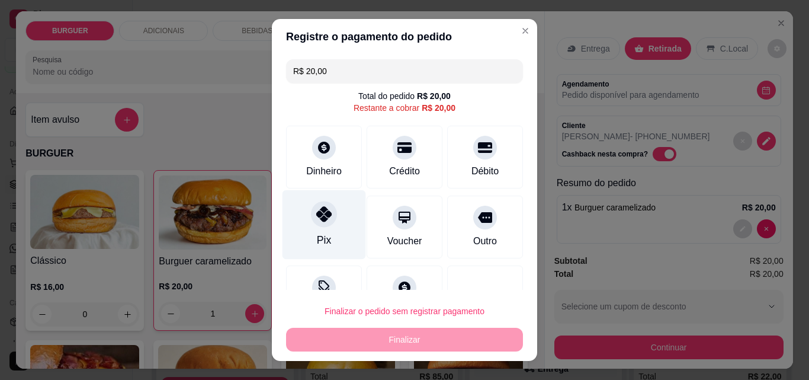
click at [317, 207] on icon at bounding box center [323, 213] width 15 height 15
type input "R$ 0,00"
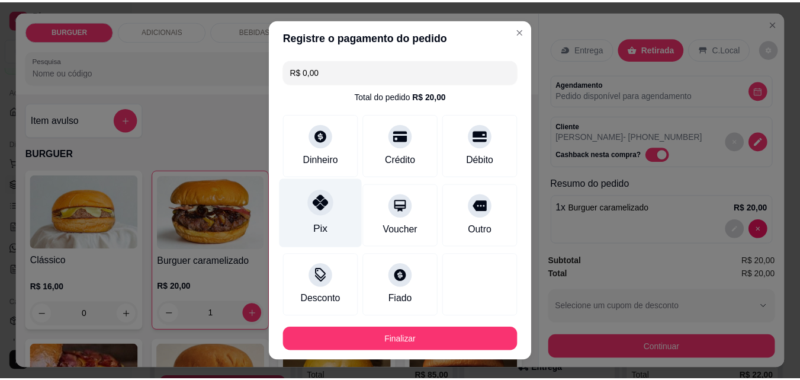
scroll to position [65, 0]
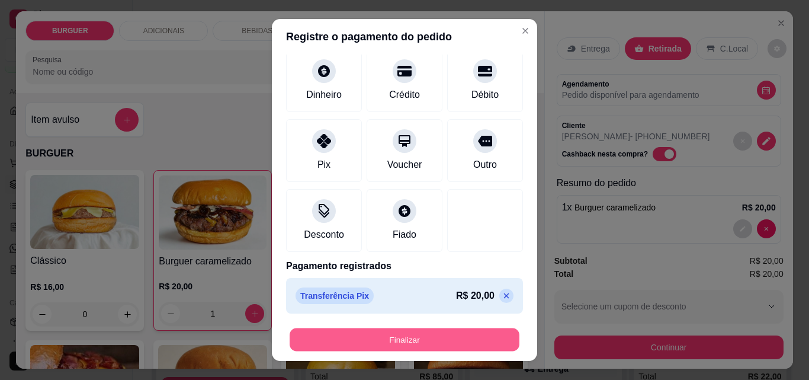
click at [411, 331] on button "Finalizar" at bounding box center [405, 339] width 230 height 23
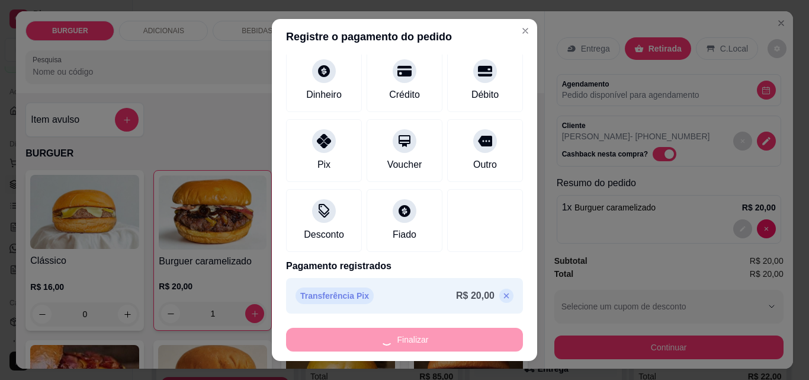
type input "0"
type input "-R$ 20,00"
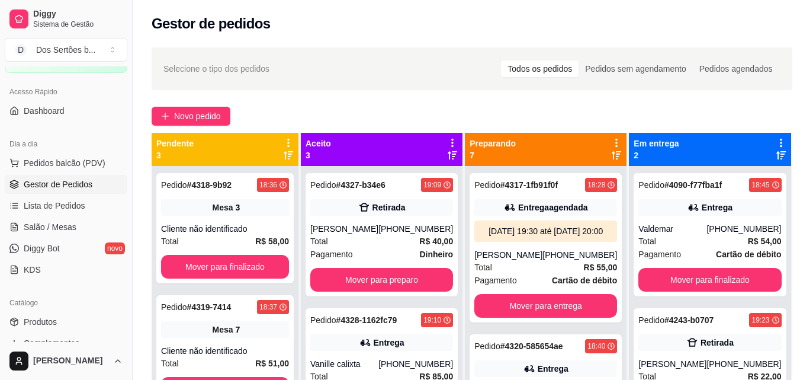
scroll to position [33, 0]
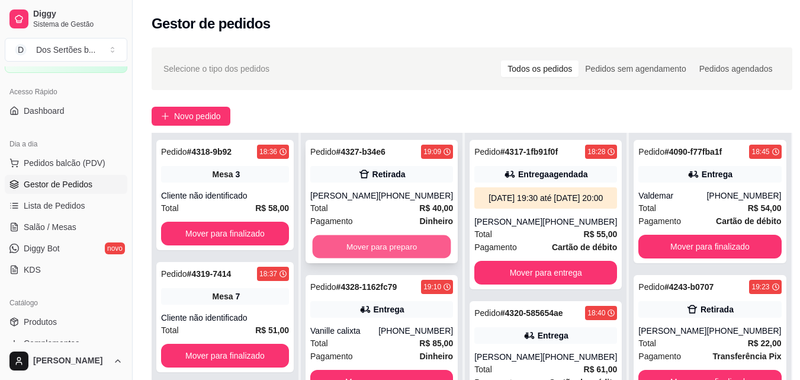
click at [383, 248] on button "Mover para preparo" at bounding box center [382, 246] width 139 height 23
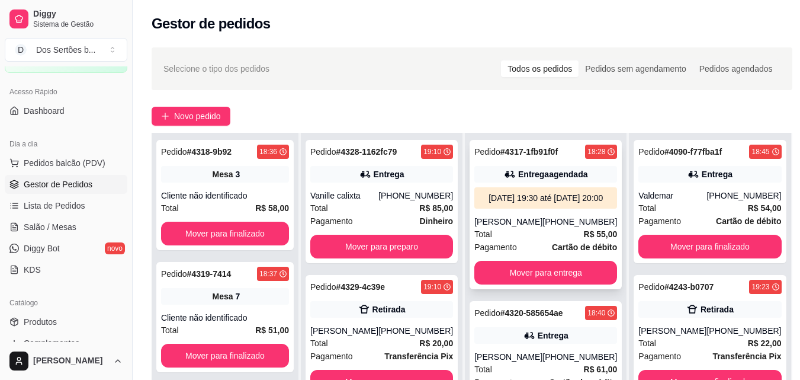
scroll to position [44, 0]
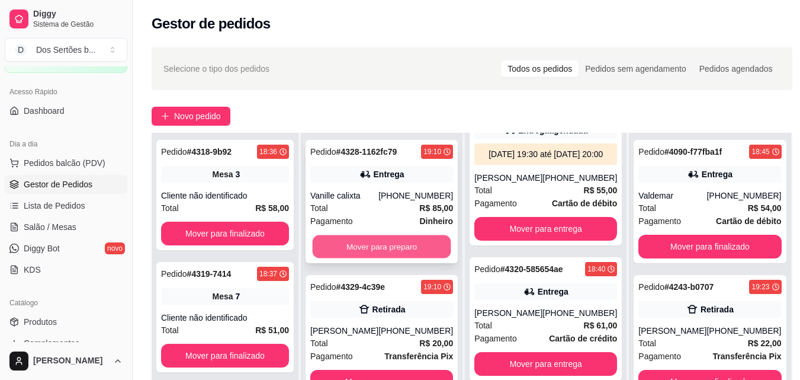
click at [348, 250] on button "Mover para preparo" at bounding box center [382, 246] width 139 height 23
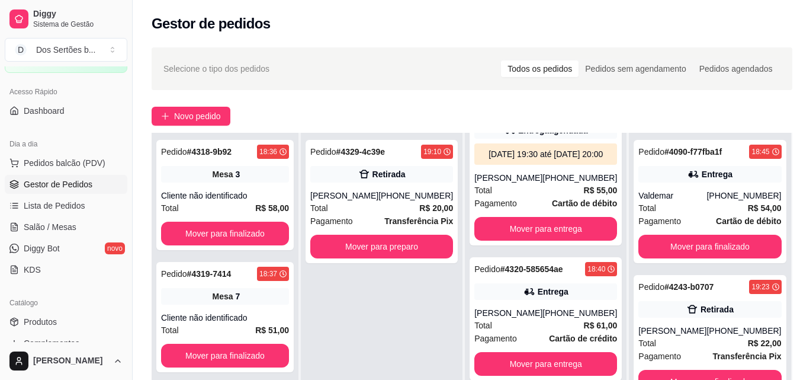
scroll to position [181, 0]
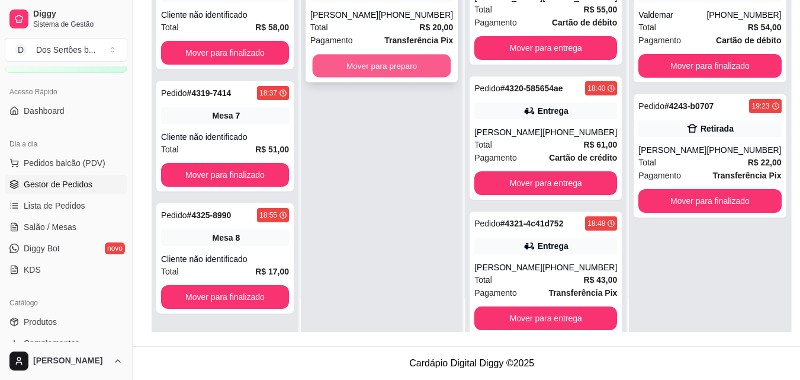
click at [350, 60] on button "Mover para preparo" at bounding box center [382, 65] width 139 height 23
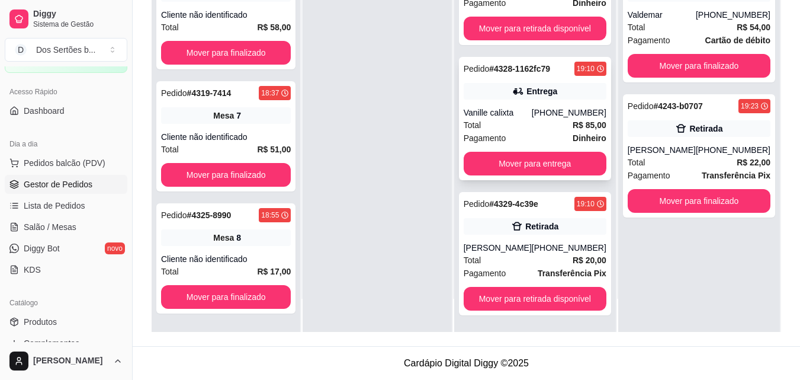
scroll to position [889, 0]
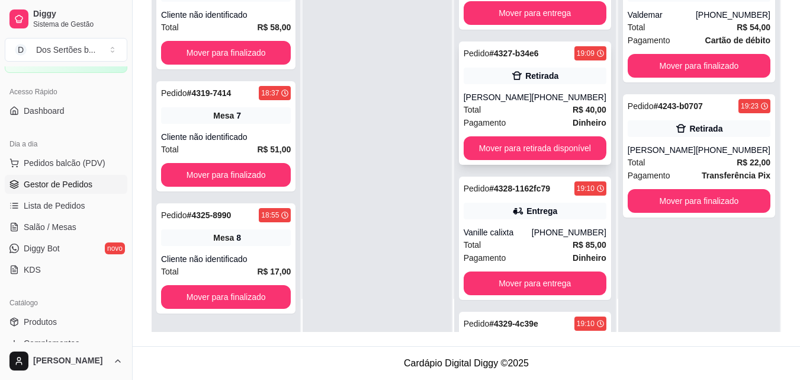
click at [508, 84] on div "Retirada" at bounding box center [535, 76] width 143 height 17
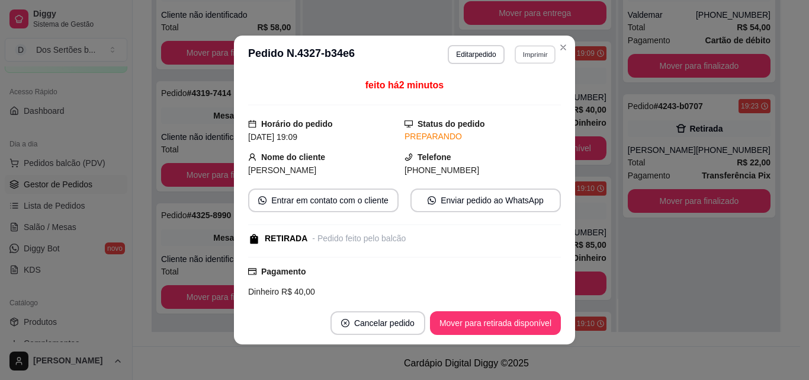
click at [522, 47] on button "Imprimir" at bounding box center [535, 54] width 41 height 18
click at [507, 100] on button "Impressora" at bounding box center [509, 95] width 83 height 18
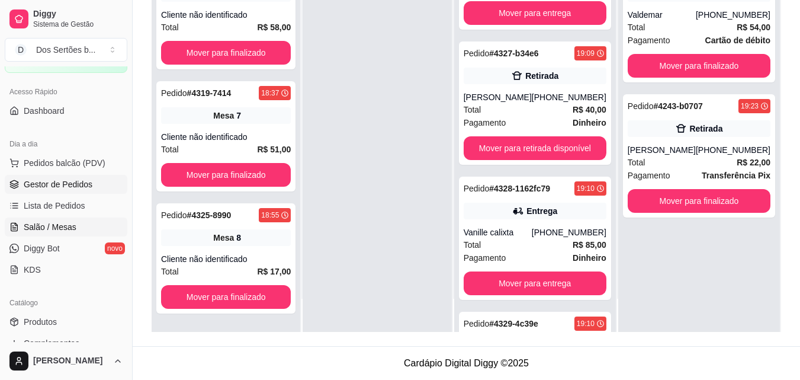
click at [87, 229] on link "Salão / Mesas" at bounding box center [66, 226] width 123 height 19
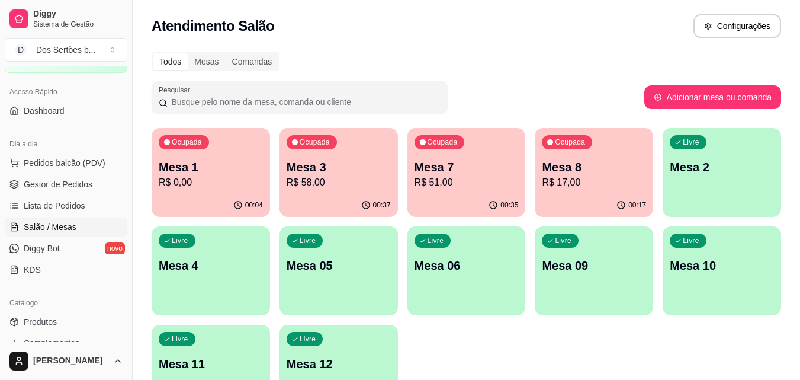
click at [740, 267] on p "Mesa 10" at bounding box center [722, 265] width 104 height 17
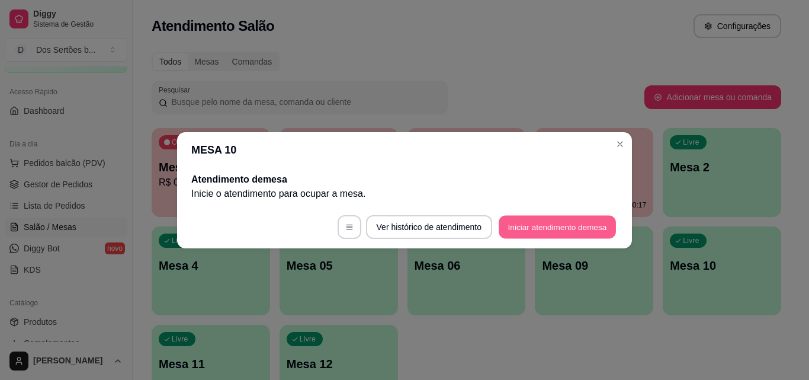
click at [517, 224] on button "Iniciar atendimento de mesa" at bounding box center [557, 226] width 117 height 23
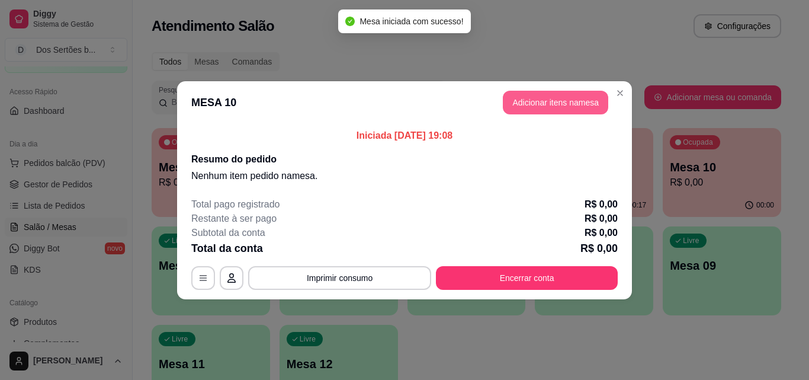
click at [524, 104] on button "Adicionar itens na mesa" at bounding box center [555, 103] width 105 height 24
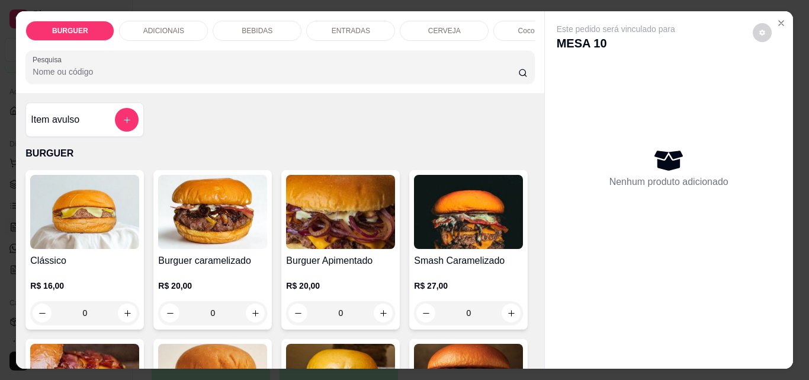
drag, startPoint x: 431, startPoint y: 182, endPoint x: 342, endPoint y: 117, distance: 110.5
click at [342, 117] on div "Item avulso BURGUER Clássico R$ 16,00 0 Burguer caramelizado R$ 20,00 0 Burguer…" at bounding box center [280, 230] width 528 height 275
drag, startPoint x: 342, startPoint y: 117, endPoint x: 341, endPoint y: 126, distance: 8.9
click at [342, 126] on div "Item avulso BURGUER Clássico R$ 16,00 0 Burguer caramelizado R$ 20,00 0 Burguer…" at bounding box center [280, 230] width 528 height 275
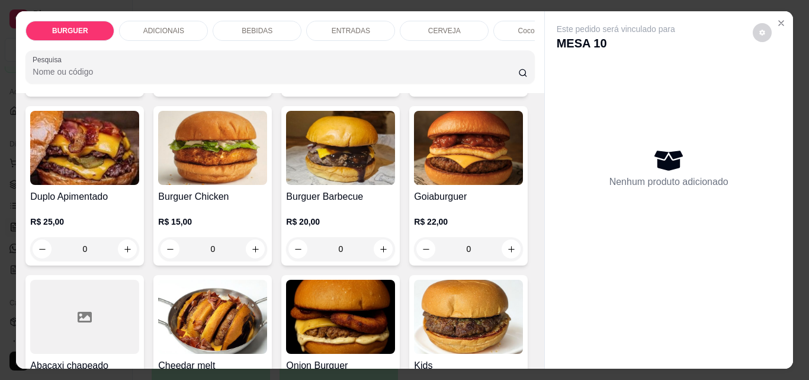
scroll to position [466, 0]
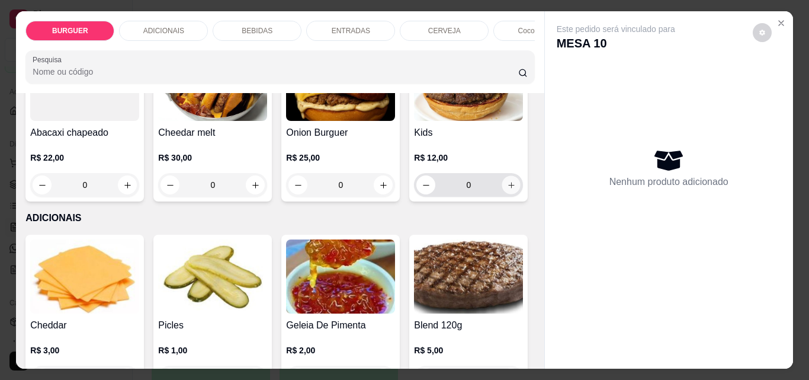
click at [502, 194] on button "increase-product-quantity" at bounding box center [511, 185] width 18 height 18
type input "1"
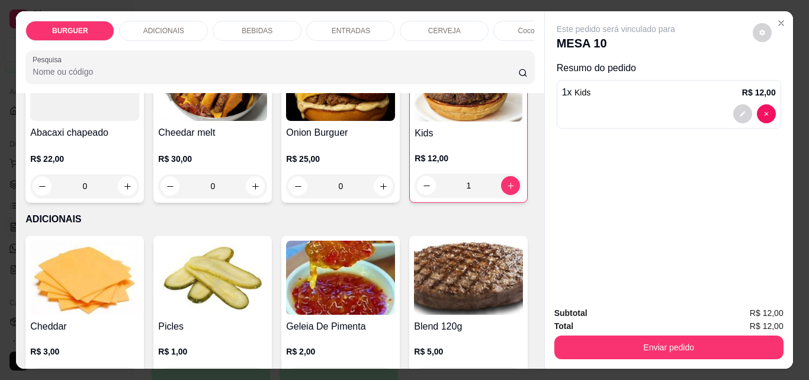
scroll to position [233, 0]
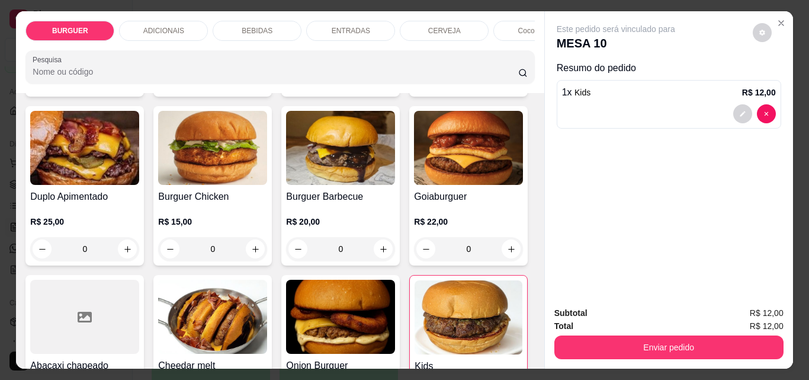
click at [507, 85] on icon "increase-product-quantity" at bounding box center [511, 80] width 9 height 9
type input "1"
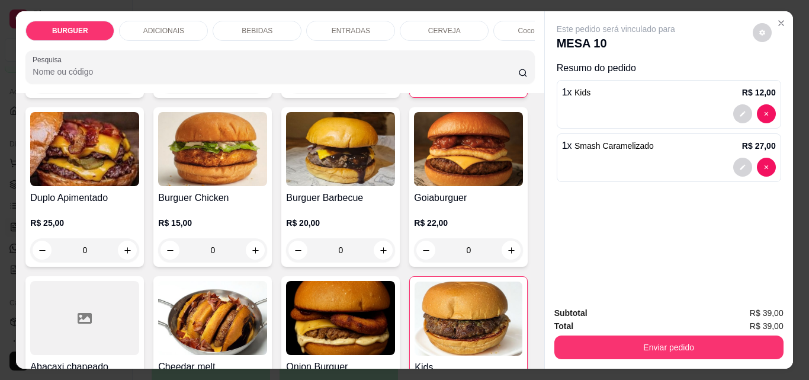
click at [181, 31] on div "ADICIONAIS" at bounding box center [163, 31] width 89 height 20
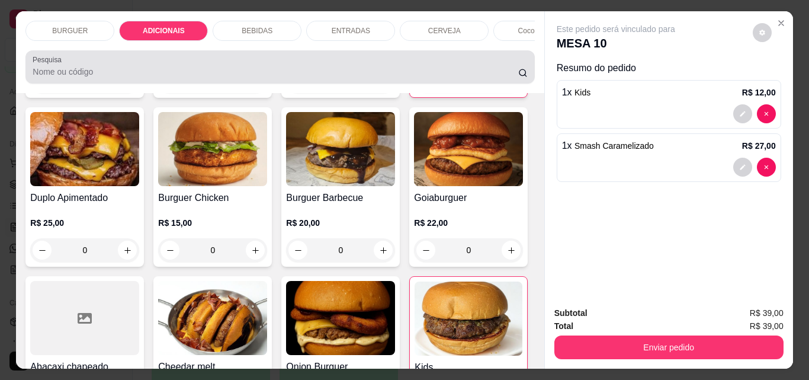
scroll to position [31, 0]
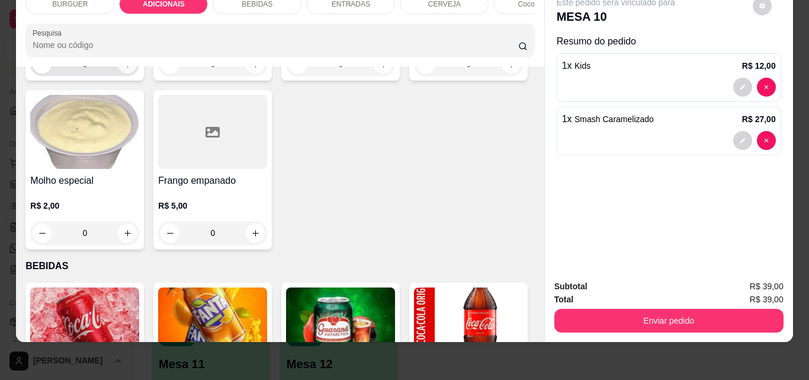
click at [123, 69] on icon "increase-product-quantity" at bounding box center [127, 64] width 9 height 9
type input "1"
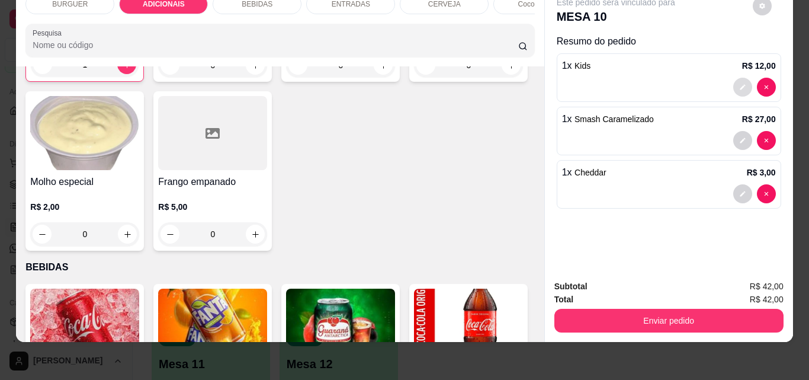
click at [741, 83] on button "decrease-product-quantity" at bounding box center [742, 87] width 19 height 19
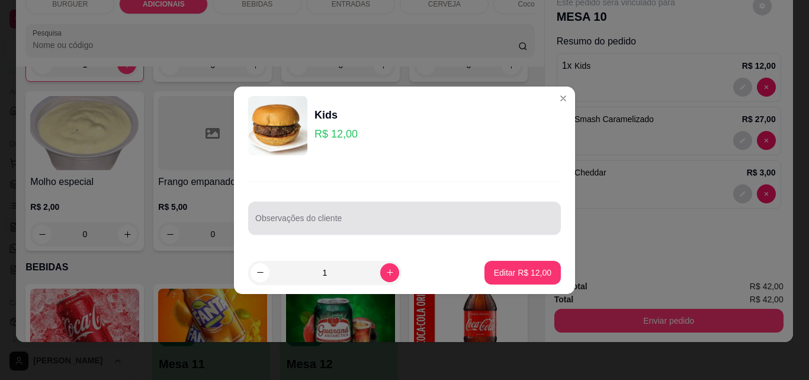
click at [321, 233] on div "Observações do cliente" at bounding box center [404, 217] width 313 height 33
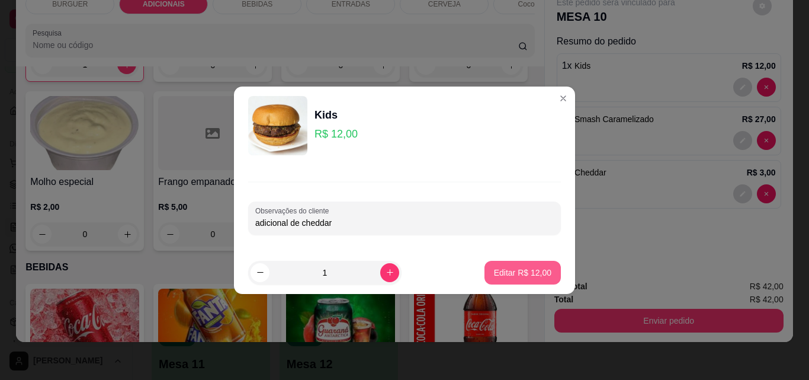
type input "adicional de cheddar"
click at [527, 271] on p "Editar R$ 12,00" at bounding box center [523, 272] width 56 height 11
type input "0"
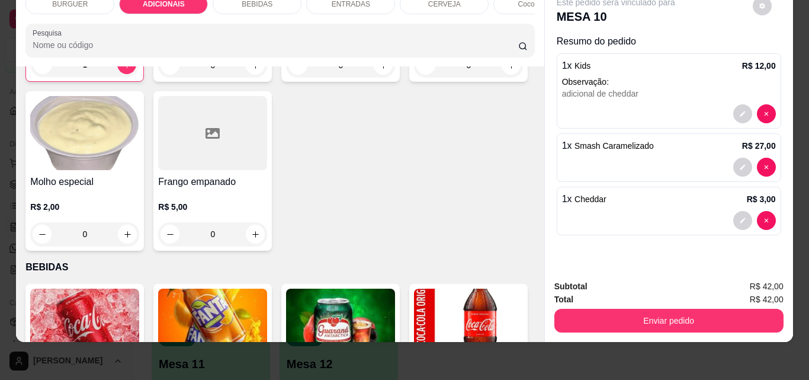
click at [247, 2] on div "BEBIDAS" at bounding box center [257, 4] width 89 height 20
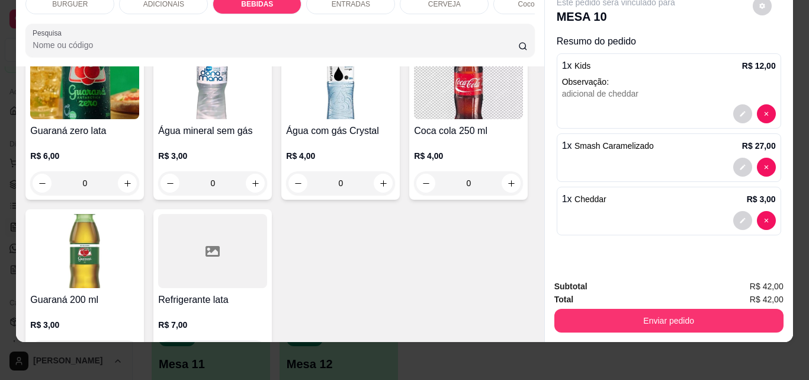
scroll to position [1582, 0]
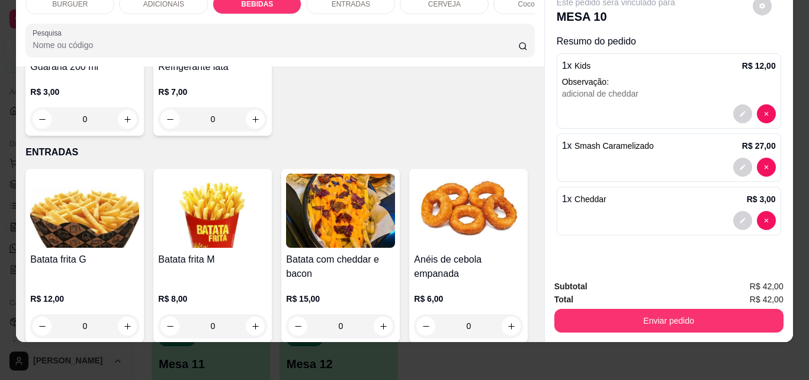
type input "2"
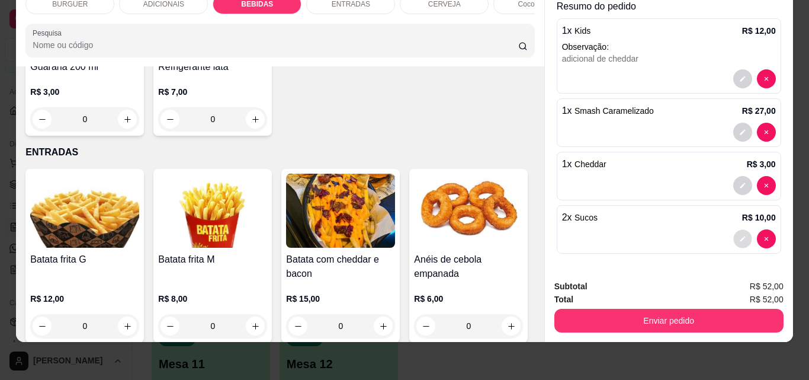
click at [739, 235] on icon "decrease-product-quantity" at bounding box center [742, 238] width 7 height 7
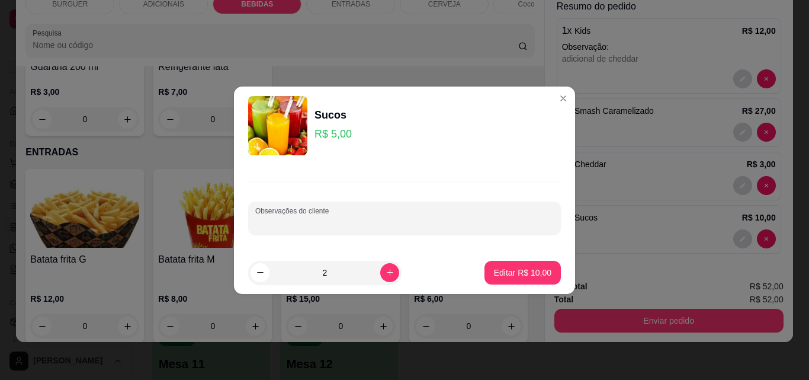
click at [290, 219] on input "Observações do cliente" at bounding box center [404, 223] width 299 height 12
type input "cajá e [DEMOGRAPHIC_DATA]"
click at [495, 271] on p "Editar R$ 10,00" at bounding box center [523, 272] width 56 height 11
type input "0"
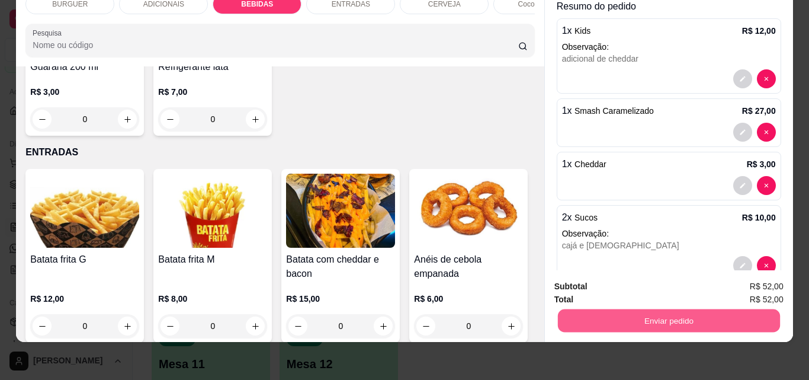
click at [610, 311] on button "Enviar pedido" at bounding box center [668, 320] width 222 height 23
click at [611, 277] on button "Não registrar e enviar pedido" at bounding box center [630, 282] width 120 height 22
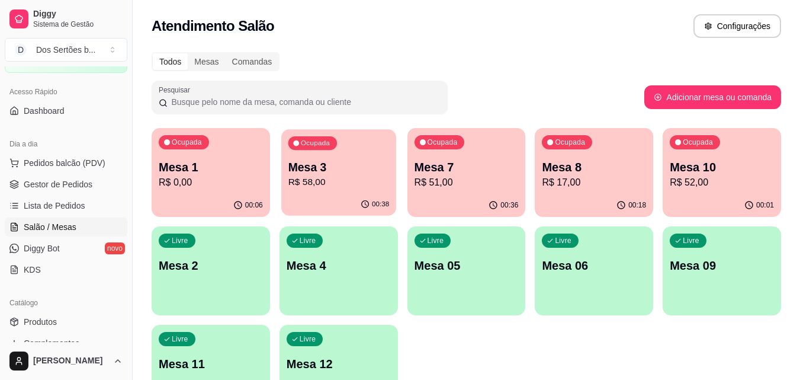
click at [344, 186] on p "R$ 58,00" at bounding box center [338, 182] width 101 height 14
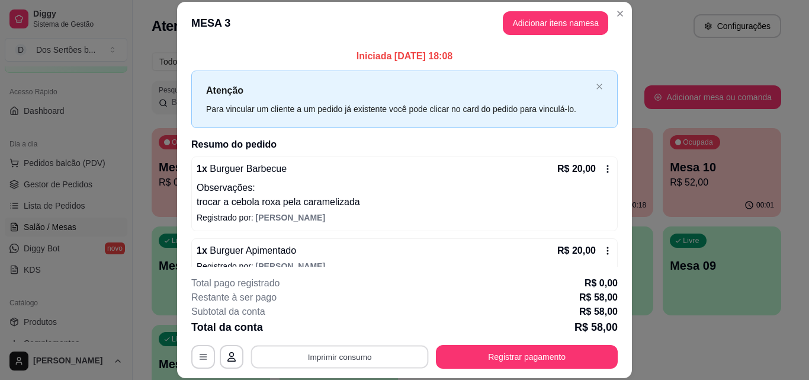
click at [344, 353] on button "Imprimir consumo" at bounding box center [340, 356] width 178 height 23
click at [320, 331] on button "Impressora" at bounding box center [338, 329] width 83 height 18
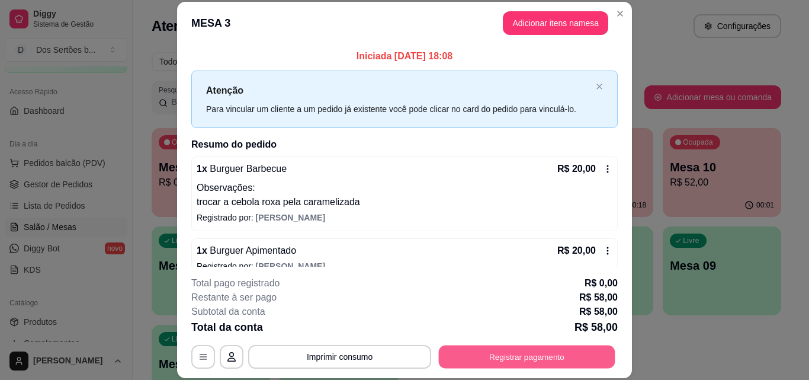
click at [485, 349] on button "Registrar pagamento" at bounding box center [527, 356] width 177 height 23
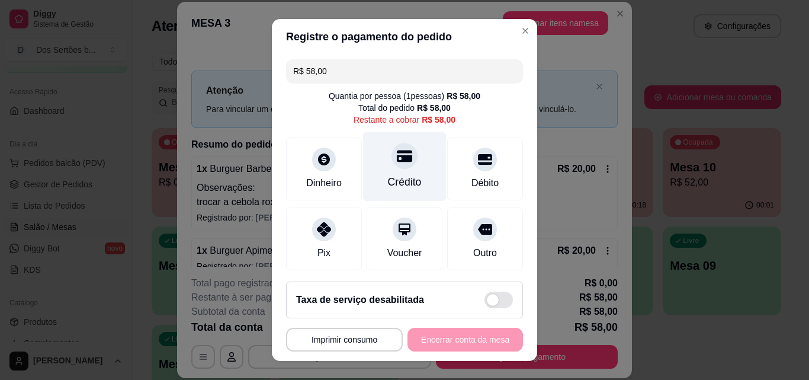
click at [388, 177] on div "Crédito" at bounding box center [405, 181] width 34 height 15
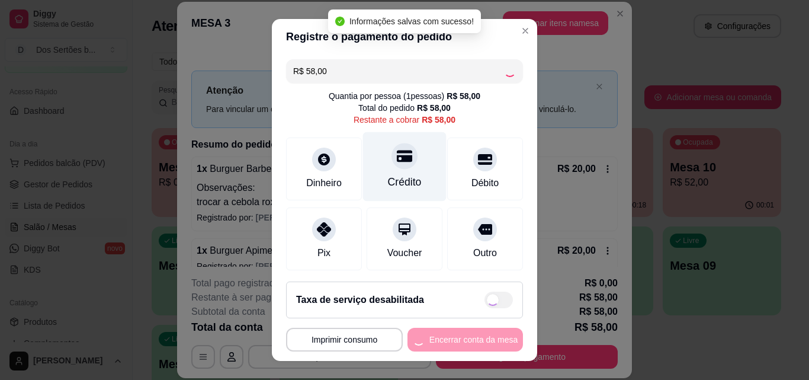
type input "R$ 0,00"
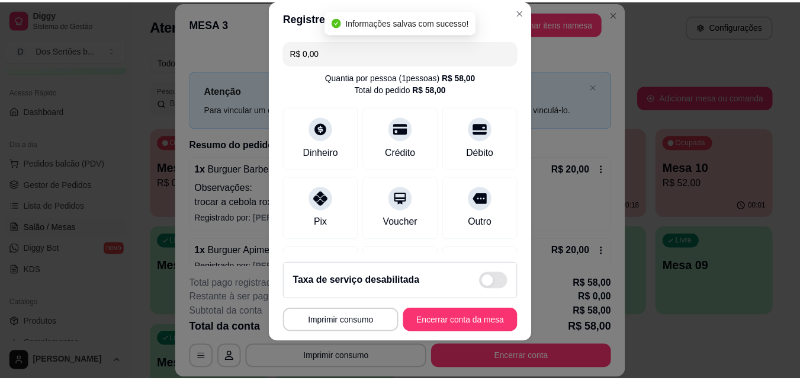
scroll to position [137, 0]
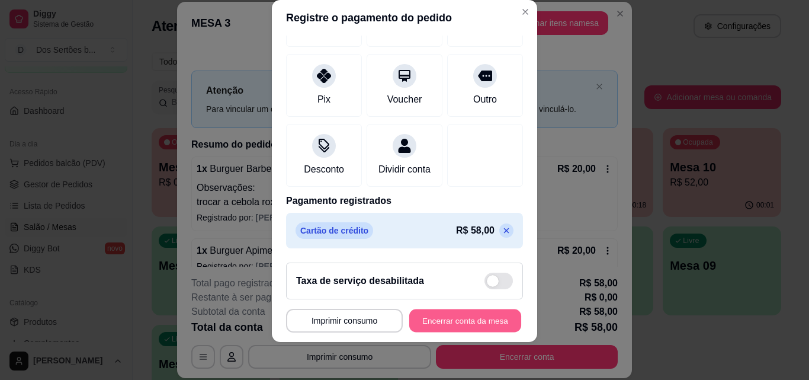
click at [470, 319] on button "Encerrar conta da mesa" at bounding box center [465, 320] width 112 height 23
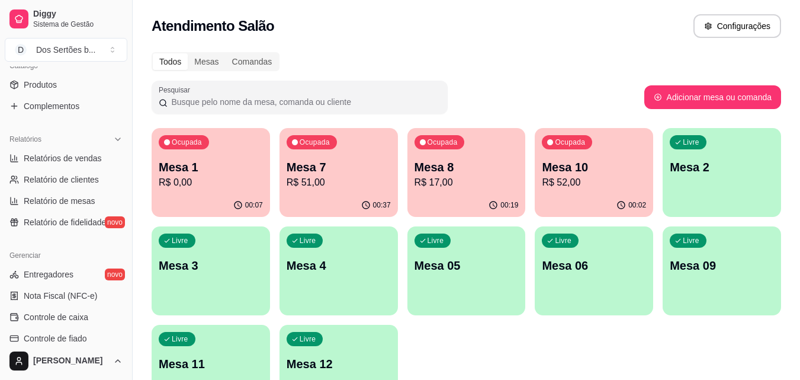
scroll to position [327, 0]
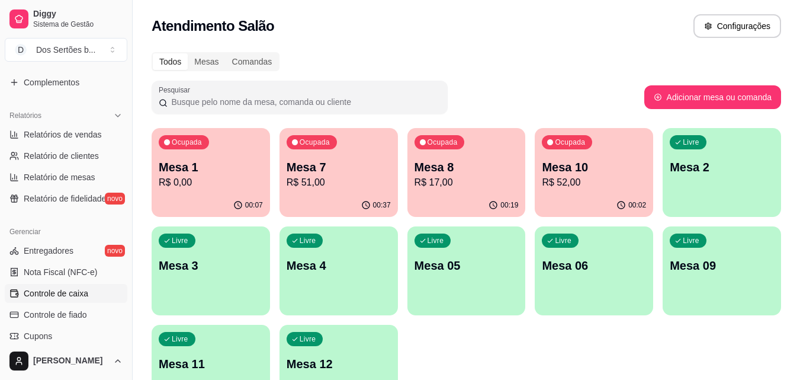
click at [36, 298] on span "Controle de caixa" at bounding box center [56, 293] width 65 height 12
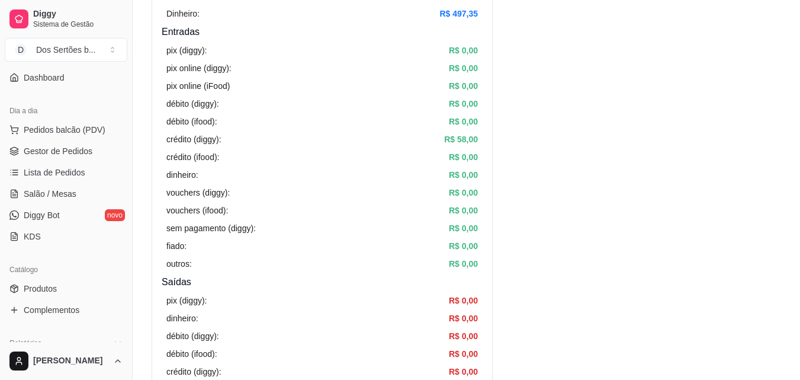
scroll to position [47, 0]
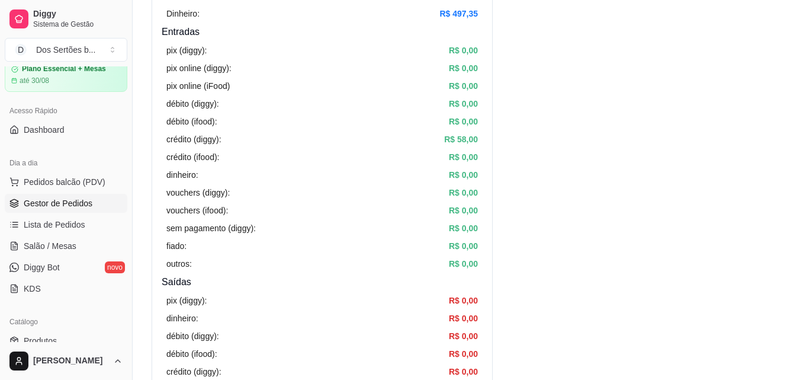
click at [72, 200] on span "Gestor de Pedidos" at bounding box center [58, 203] width 69 height 12
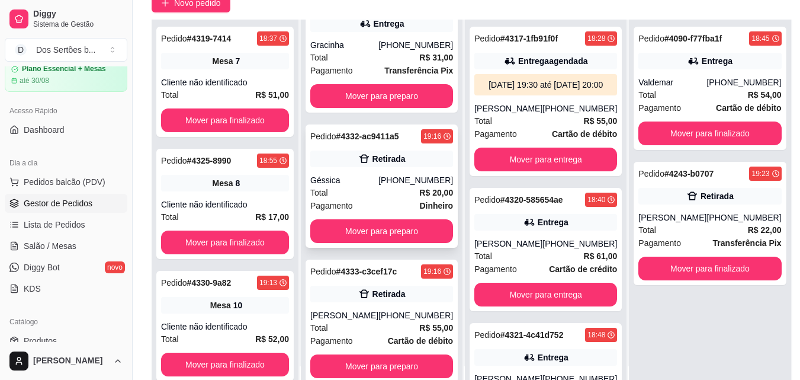
scroll to position [181, 0]
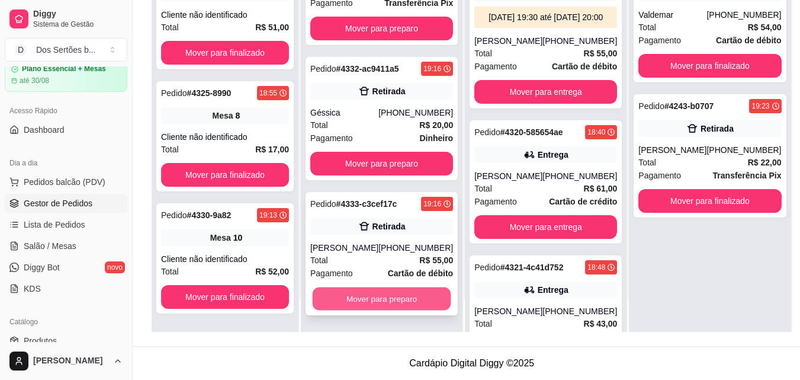
click at [370, 297] on button "Mover para preparo" at bounding box center [382, 298] width 139 height 23
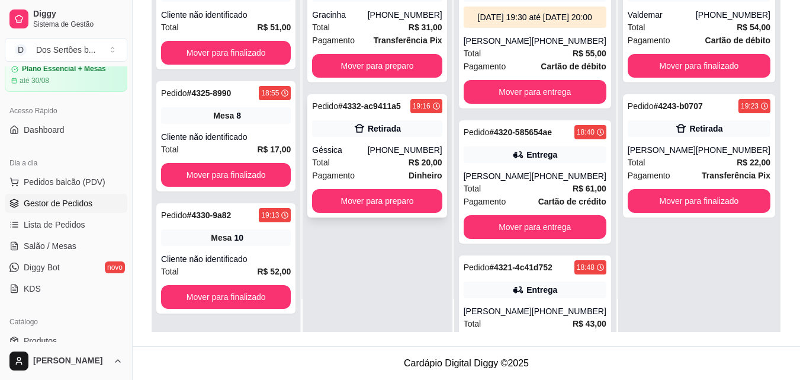
scroll to position [0, 0]
click at [366, 148] on div "Géssica" at bounding box center [339, 150] width 55 height 12
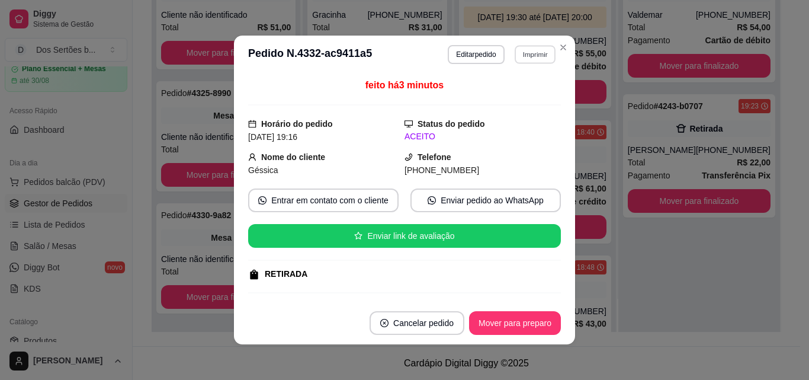
click at [525, 55] on button "Imprimir" at bounding box center [535, 54] width 41 height 18
click at [509, 96] on button "Impressora" at bounding box center [509, 95] width 83 height 18
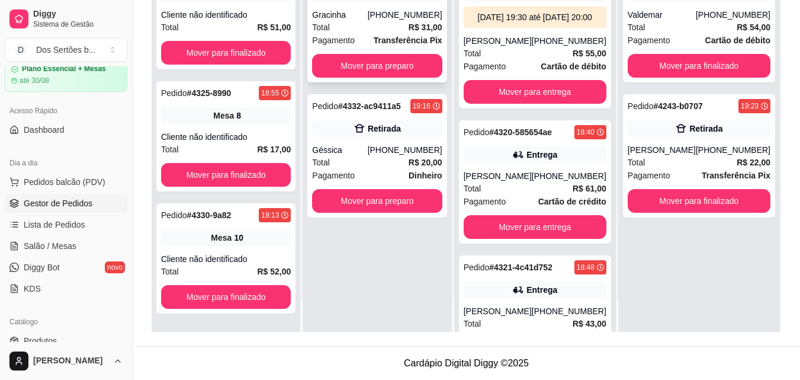
click at [371, 36] on div "Pagamento Transferência Pix" at bounding box center [377, 40] width 130 height 13
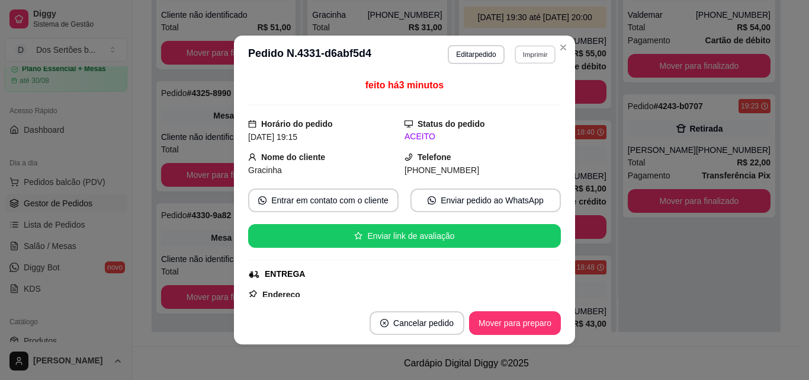
click at [531, 56] on button "Imprimir" at bounding box center [535, 54] width 41 height 18
click at [496, 90] on button "Impressora" at bounding box center [509, 95] width 83 height 18
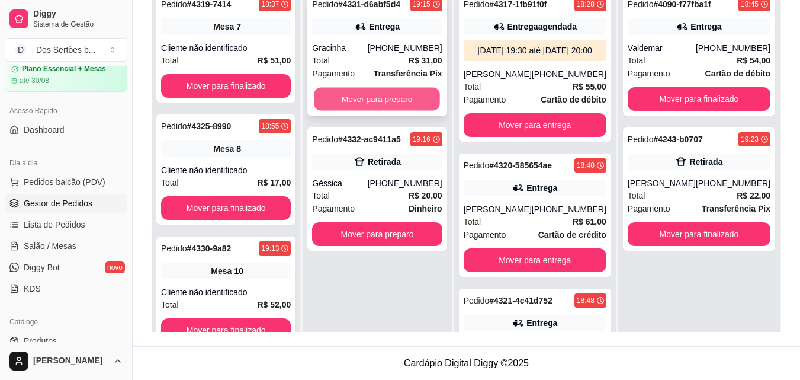
click at [376, 98] on button "Mover para preparo" at bounding box center [378, 99] width 126 height 23
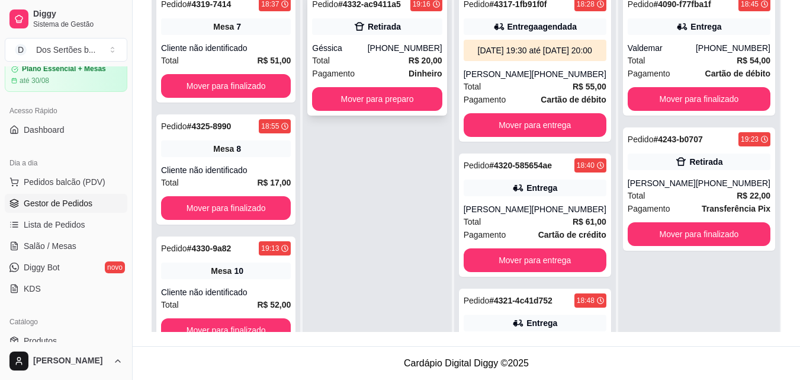
click at [392, 72] on div "Pagamento Dinheiro" at bounding box center [377, 73] width 130 height 13
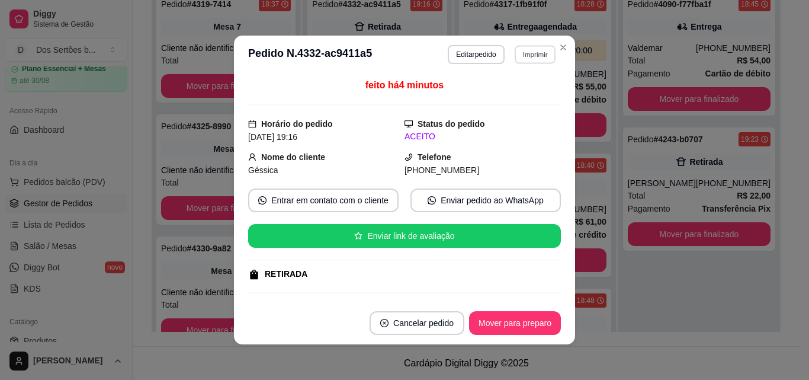
click at [524, 52] on button "Imprimir" at bounding box center [535, 54] width 41 height 18
click at [480, 95] on button "Impressora" at bounding box center [509, 95] width 83 height 18
click at [527, 57] on button "Imprimir" at bounding box center [535, 54] width 41 height 18
click at [495, 95] on button "Impressora" at bounding box center [509, 95] width 83 height 18
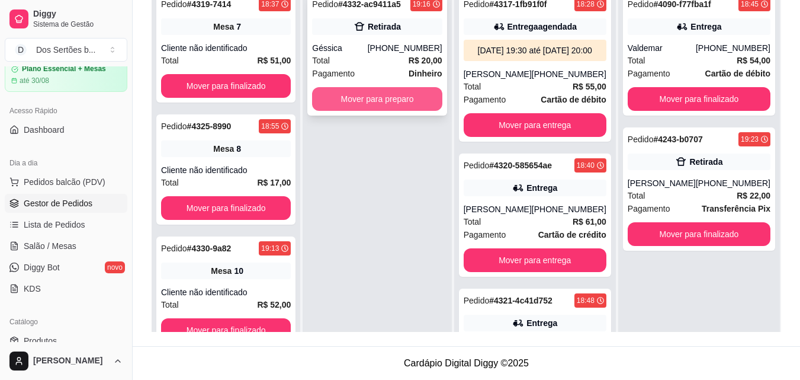
click at [356, 94] on button "Mover para preparo" at bounding box center [377, 99] width 130 height 24
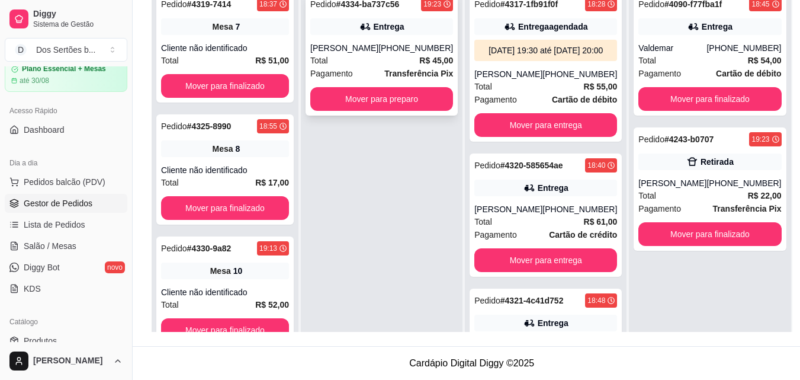
click at [400, 40] on div "Pedido # 4334-ba737c56 19:23 Entrega [PERSON_NAME] [PHONE_NUMBER] Total R$ 45,0…" at bounding box center [382, 53] width 152 height 123
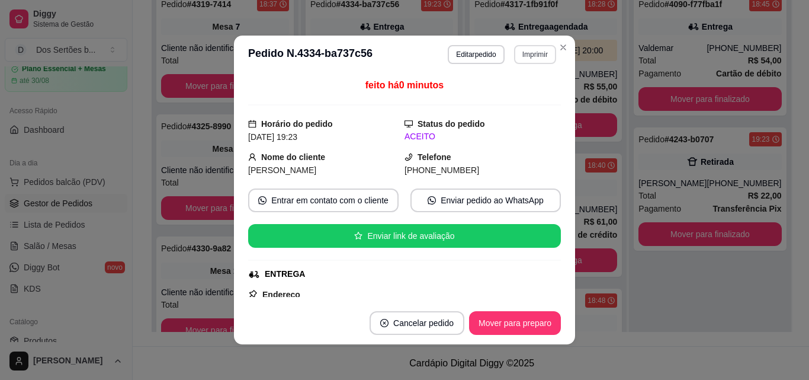
click at [528, 49] on button "Imprimir" at bounding box center [535, 54] width 42 height 19
click at [499, 97] on button "Impressora" at bounding box center [509, 95] width 83 height 18
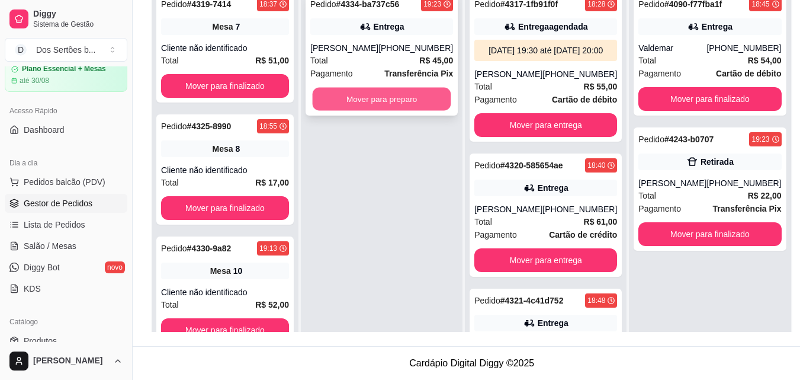
click at [354, 102] on button "Mover para preparo" at bounding box center [382, 99] width 139 height 23
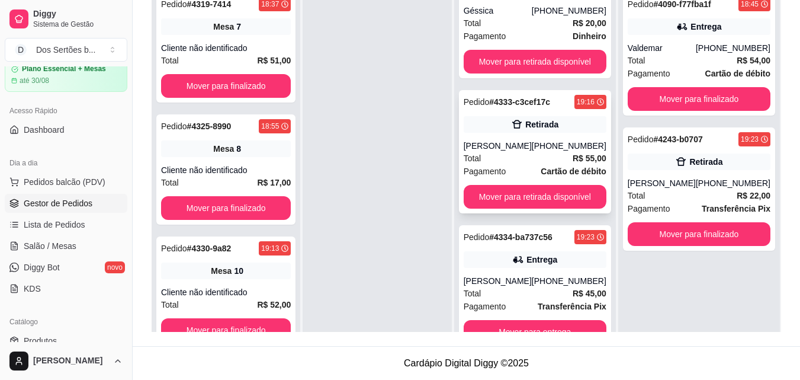
scroll to position [33, 0]
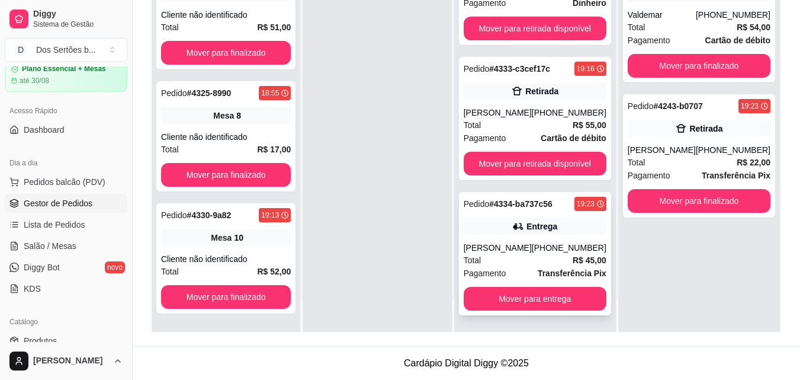
click at [550, 255] on div "Total R$ 45,00" at bounding box center [535, 260] width 143 height 13
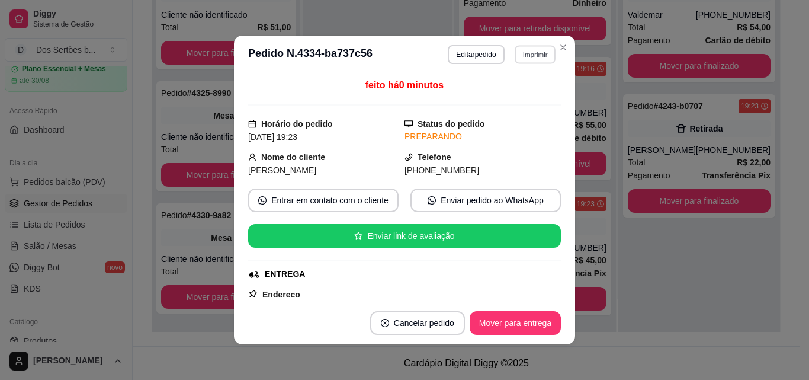
click at [521, 53] on button "Imprimir" at bounding box center [535, 54] width 41 height 18
click at [494, 101] on button "Impressora" at bounding box center [510, 95] width 86 height 19
click at [535, 56] on button "Imprimir" at bounding box center [535, 54] width 42 height 19
click at [498, 94] on button "Impressora" at bounding box center [510, 95] width 86 height 19
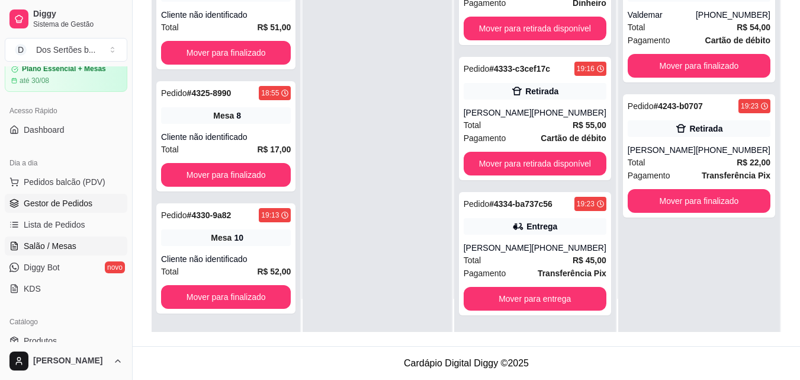
click at [78, 248] on link "Salão / Mesas" at bounding box center [66, 245] width 123 height 19
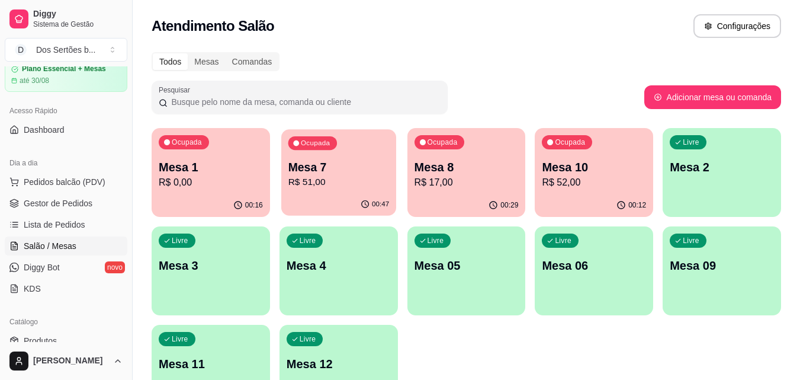
click at [318, 164] on p "Mesa 7" at bounding box center [338, 167] width 101 height 16
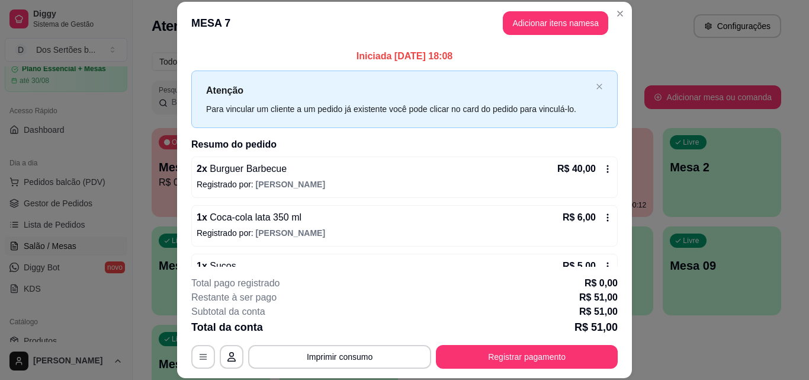
scroll to position [43, 0]
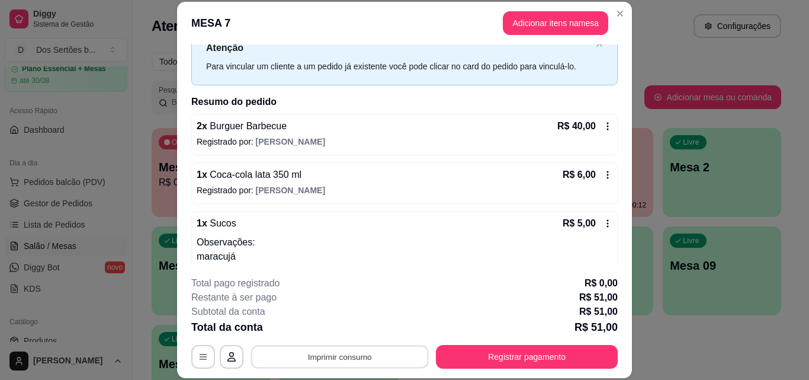
click at [329, 362] on button "Imprimir consumo" at bounding box center [340, 356] width 178 height 23
click at [315, 331] on button "Impressora" at bounding box center [338, 329] width 83 height 18
click at [335, 354] on button "Imprimir consumo" at bounding box center [340, 356] width 178 height 23
click at [320, 327] on button "Impressora" at bounding box center [338, 329] width 83 height 18
click at [320, 359] on button "Imprimir consumo" at bounding box center [340, 356] width 178 height 23
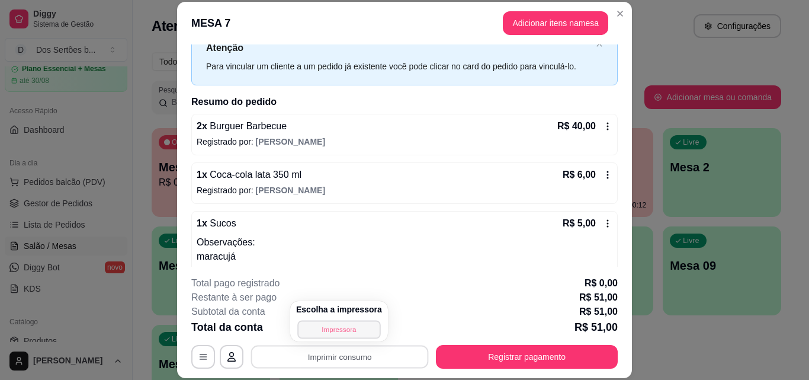
click at [317, 326] on button "Impressora" at bounding box center [338, 329] width 83 height 18
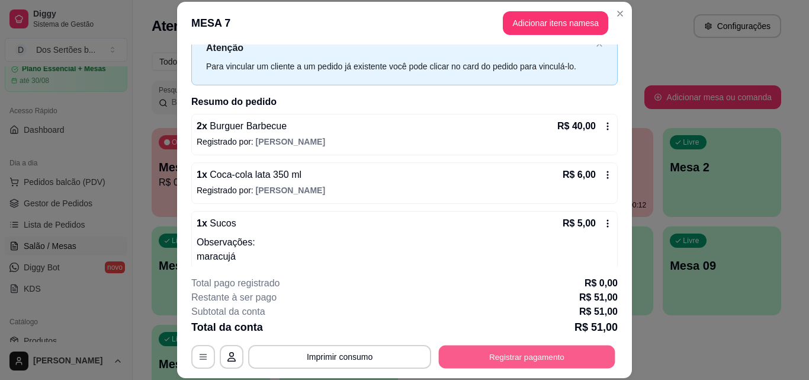
click at [463, 359] on button "Registrar pagamento" at bounding box center [527, 356] width 177 height 23
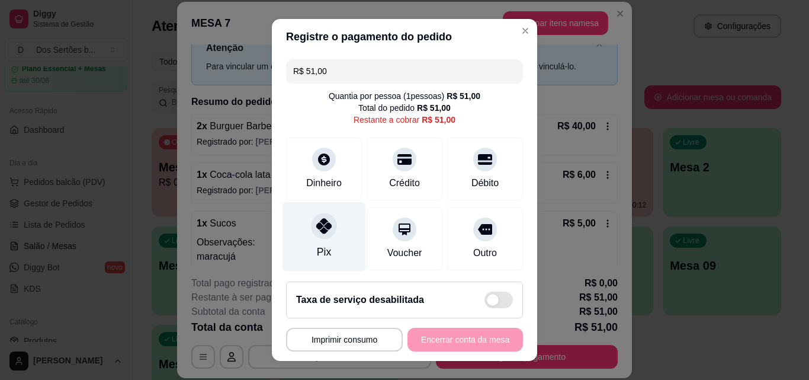
click at [318, 242] on div "Pix" at bounding box center [325, 236] width 84 height 69
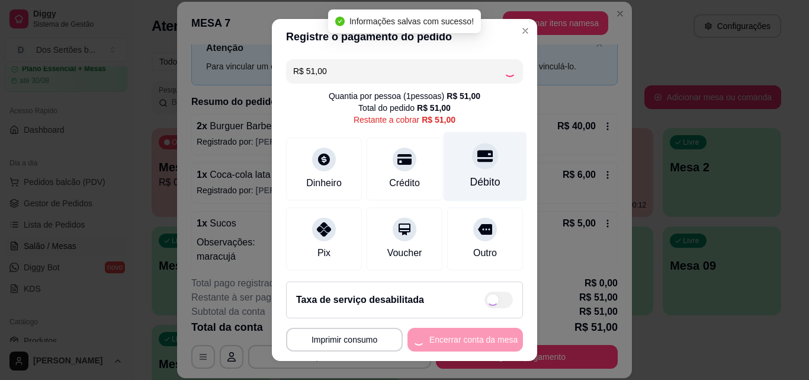
type input "R$ 0,00"
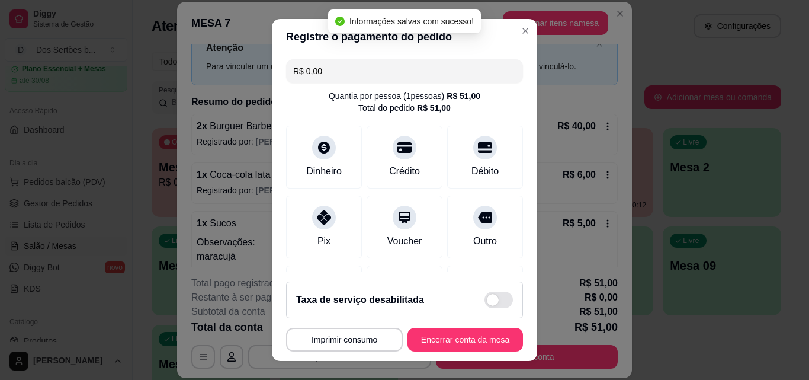
scroll to position [137, 0]
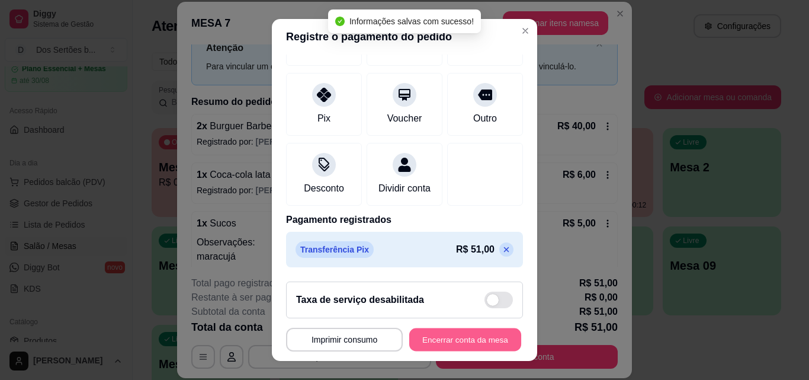
click at [466, 337] on button "Encerrar conta da mesa" at bounding box center [465, 339] width 112 height 23
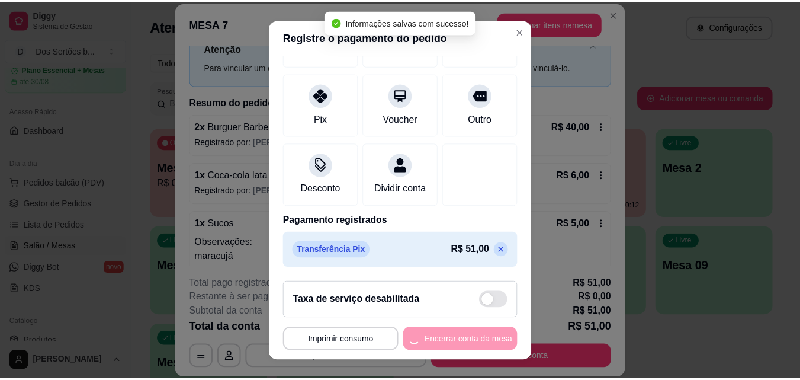
scroll to position [0, 0]
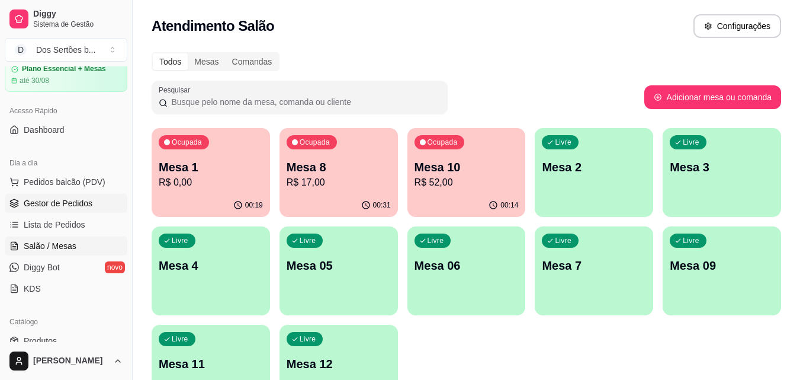
click at [20, 203] on link "Gestor de Pedidos" at bounding box center [66, 203] width 123 height 19
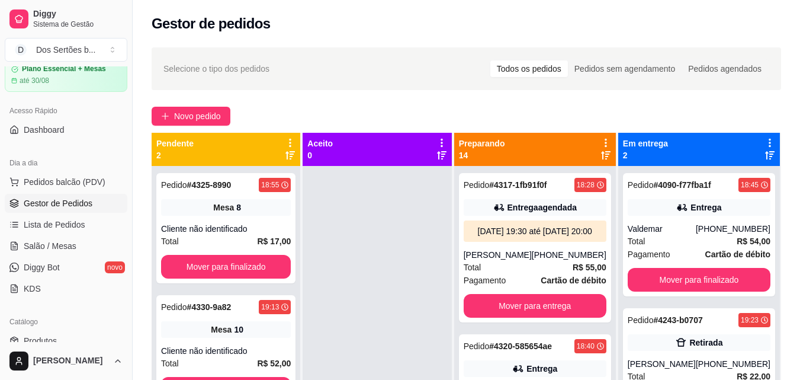
scroll to position [33, 0]
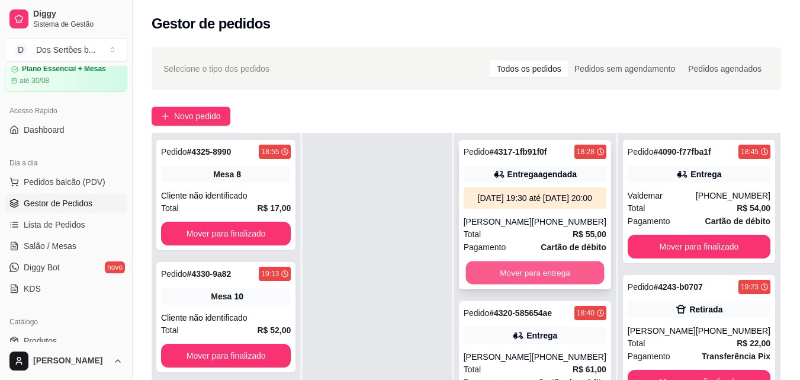
click at [511, 278] on button "Mover para entrega" at bounding box center [535, 272] width 139 height 23
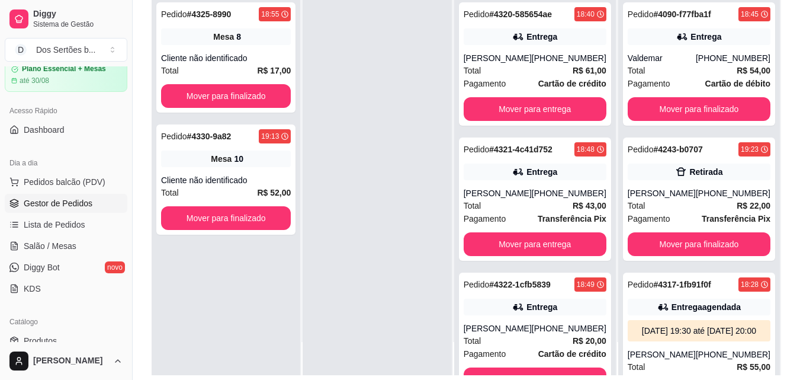
scroll to position [140, 0]
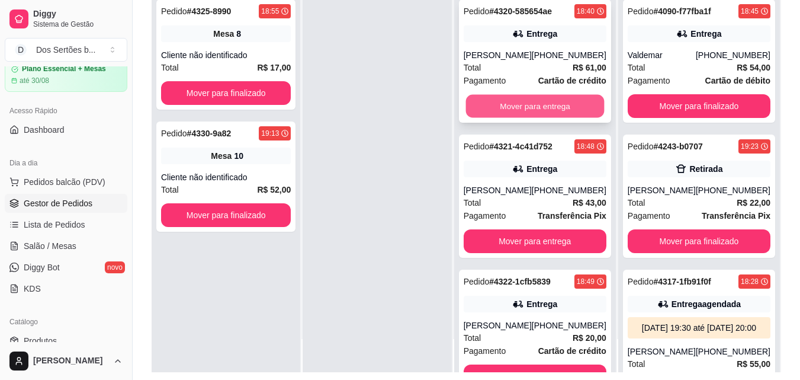
click at [490, 95] on button "Mover para entrega" at bounding box center [535, 106] width 139 height 23
click at [514, 96] on button "Mover para entrega" at bounding box center [535, 106] width 139 height 23
click at [534, 98] on button "Mover para entrega" at bounding box center [535, 106] width 139 height 23
click at [522, 107] on button "Mover para entrega" at bounding box center [535, 106] width 139 height 23
click at [533, 104] on button "Mover para entrega" at bounding box center [535, 106] width 139 height 23
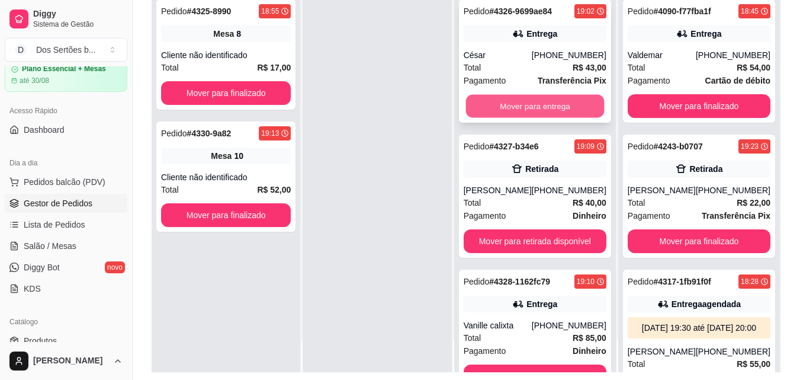
click at [540, 104] on button "Mover para entrega" at bounding box center [535, 106] width 139 height 23
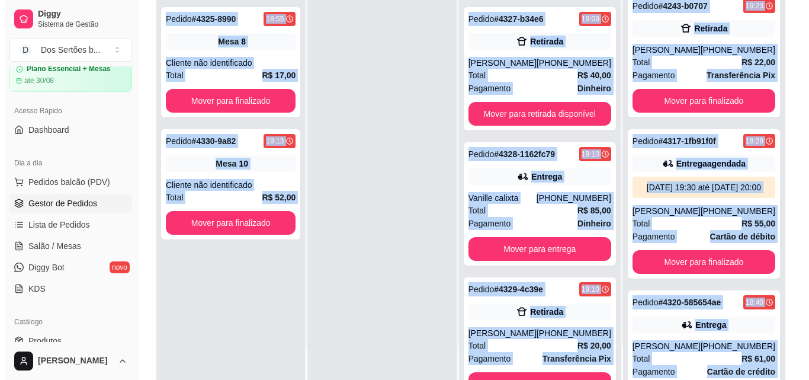
scroll to position [0, 0]
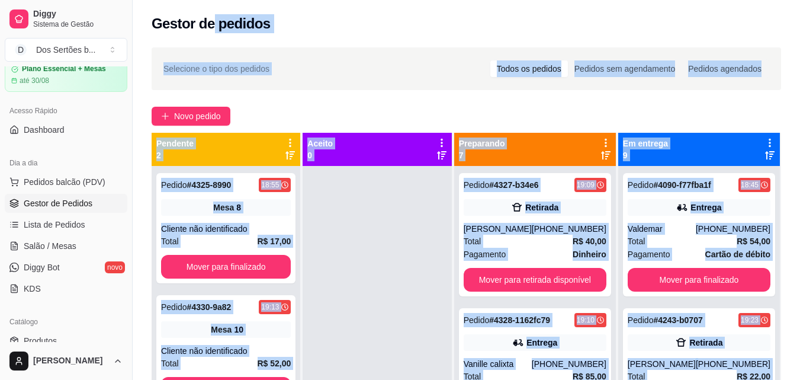
drag, startPoint x: 668, startPoint y: 128, endPoint x: 210, endPoint y: -52, distance: 491.8
click at [210, 0] on html "Diggy Sistema de Gestão D Dos Sertões b ... Loja aberta Plano Essencial + Mesas…" at bounding box center [400, 190] width 800 height 380
click at [57, 177] on span "Pedidos balcão (PDV)" at bounding box center [65, 182] width 82 height 12
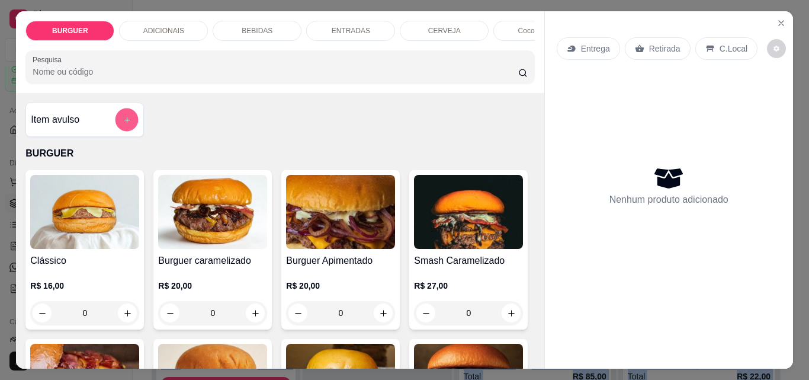
click at [124, 123] on icon "add-separate-item" at bounding box center [127, 120] width 6 height 6
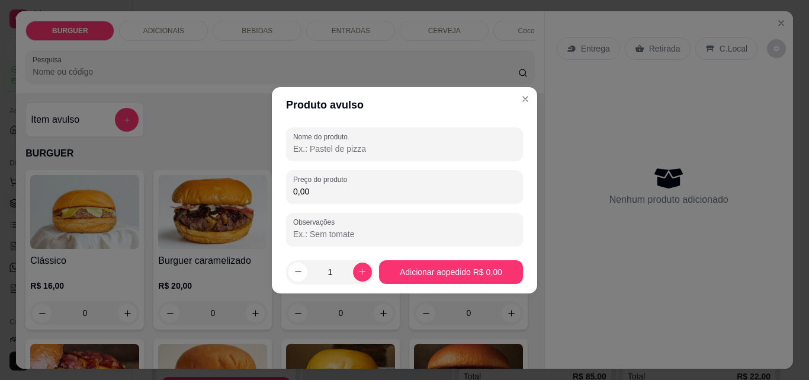
click at [346, 147] on input "Nome do produto" at bounding box center [404, 149] width 223 height 12
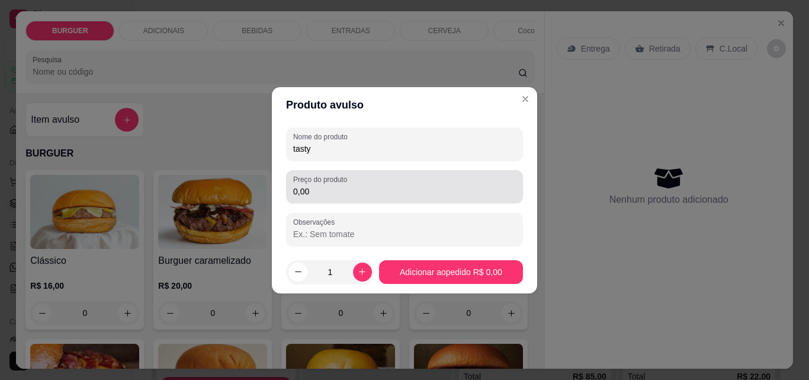
type input "tasty"
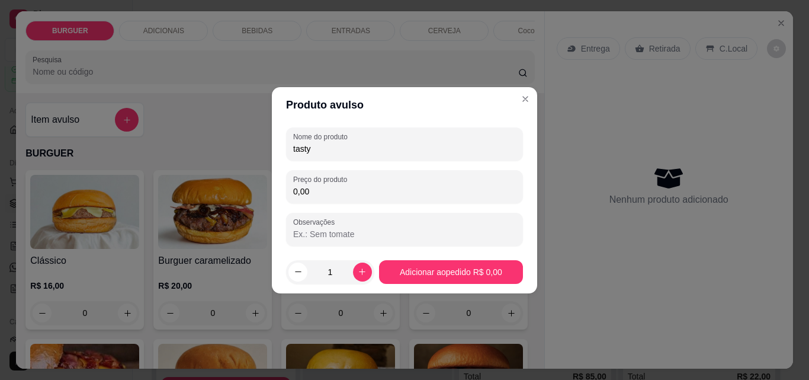
click at [350, 190] on input "0,00" at bounding box center [404, 191] width 223 height 12
type input "22,00"
click at [358, 268] on icon "increase-product-quantity" at bounding box center [362, 271] width 9 height 9
type input "2"
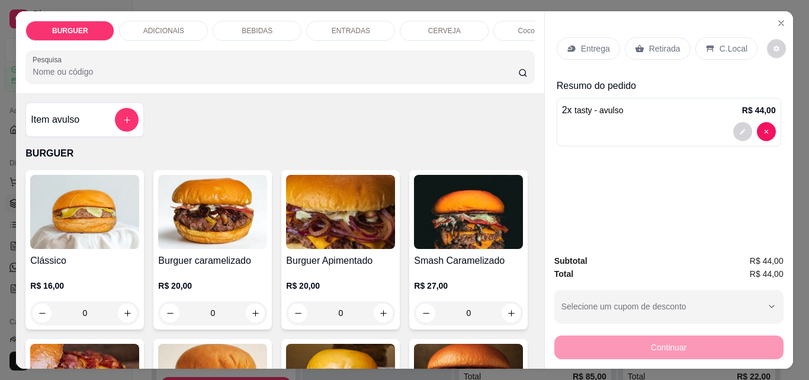
click at [268, 22] on div "BEBIDAS" at bounding box center [257, 31] width 89 height 20
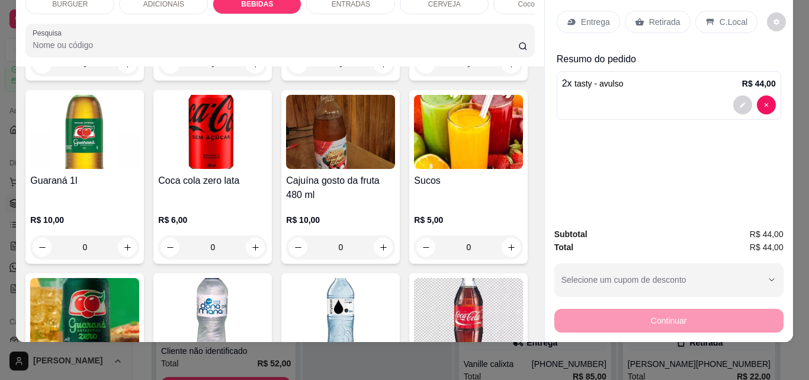
scroll to position [1201, 0]
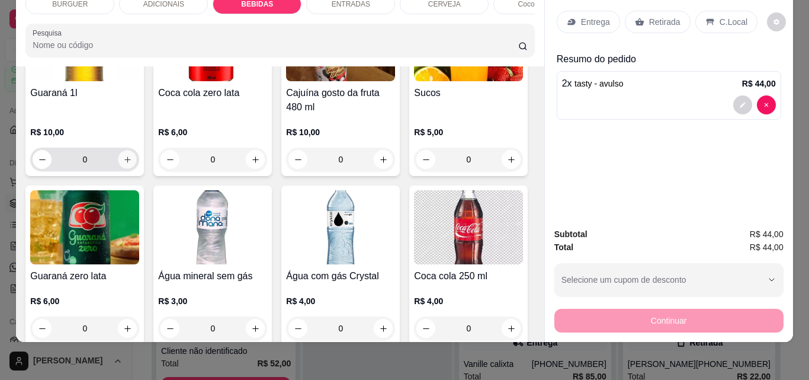
click at [132, 164] on icon "increase-product-quantity" at bounding box center [127, 159] width 9 height 9
type input "1"
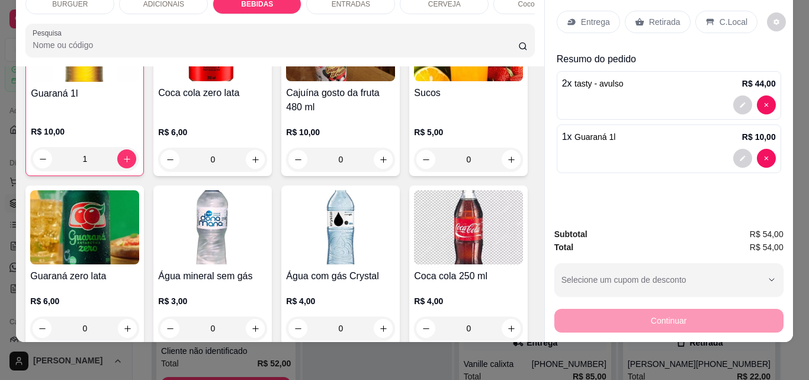
click at [652, 16] on p "Retirada" at bounding box center [664, 22] width 31 height 12
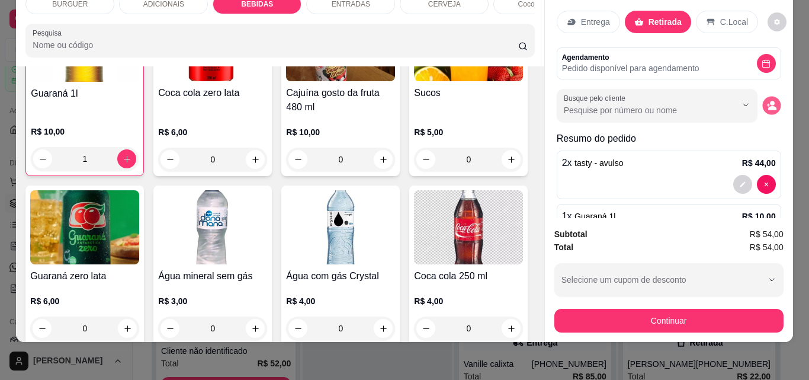
click at [762, 97] on button "decrease-product-quantity" at bounding box center [771, 106] width 18 height 18
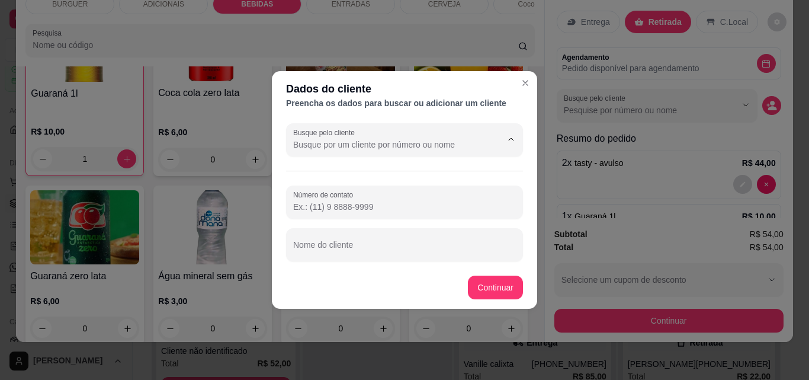
click at [348, 145] on input "Busque pelo cliente" at bounding box center [388, 145] width 190 height 12
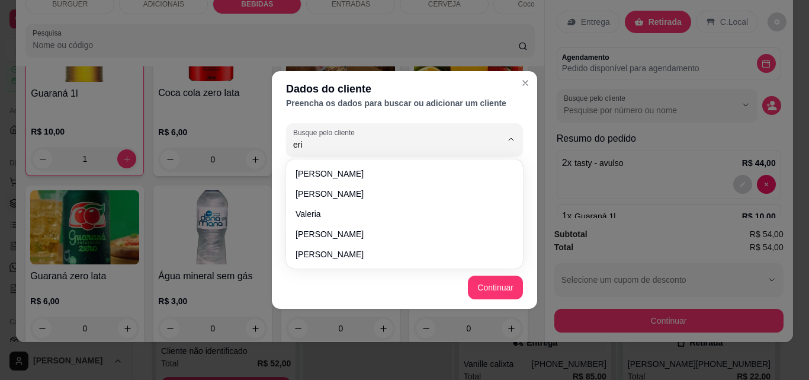
type input "eri"
type input "i"
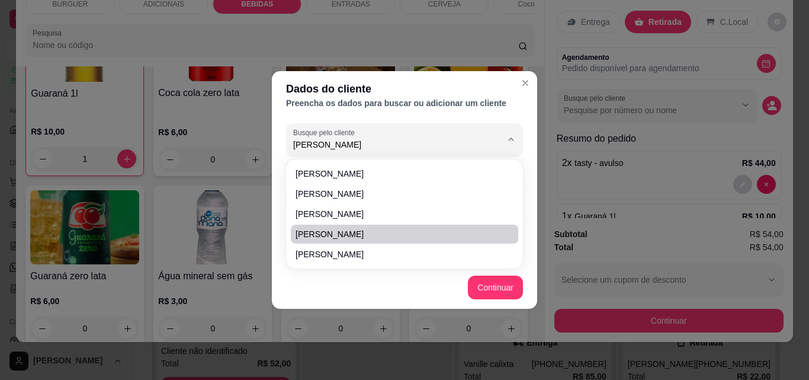
click at [316, 228] on span "[PERSON_NAME]" at bounding box center [399, 234] width 206 height 12
type input "[PERSON_NAME]"
type input "[PHONE_NUMBER]"
type input "[PERSON_NAME]"
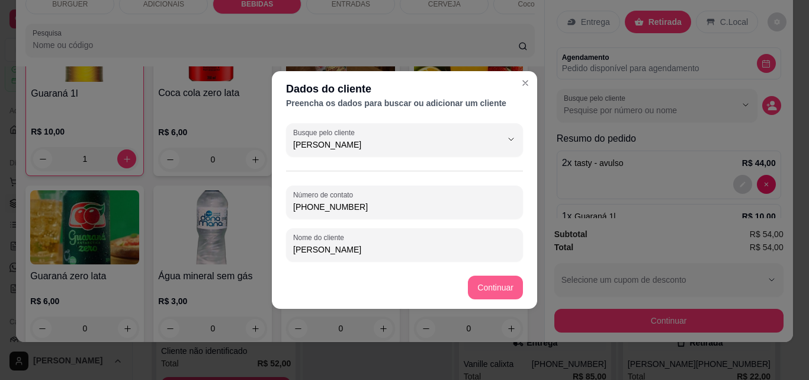
type input "[PERSON_NAME]"
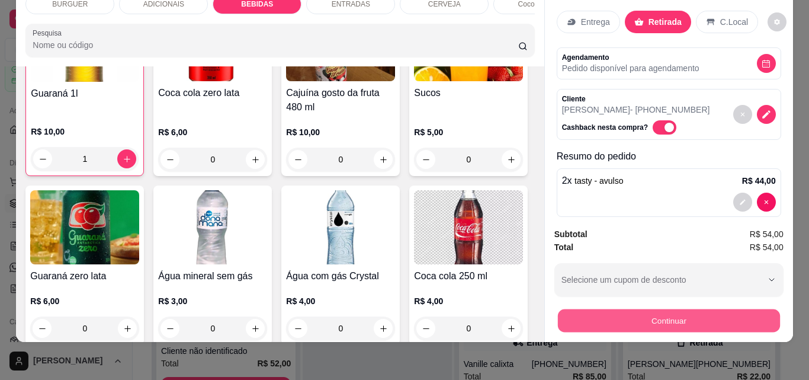
click at [581, 313] on button "Continuar" at bounding box center [668, 320] width 222 height 23
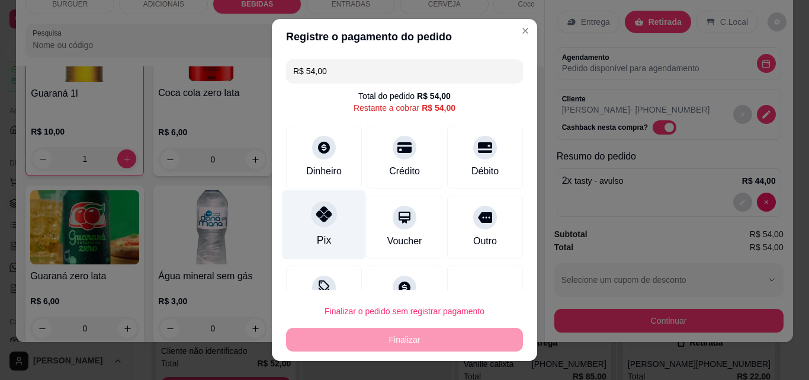
click at [316, 216] on icon at bounding box center [323, 213] width 15 height 15
type input "R$ 0,00"
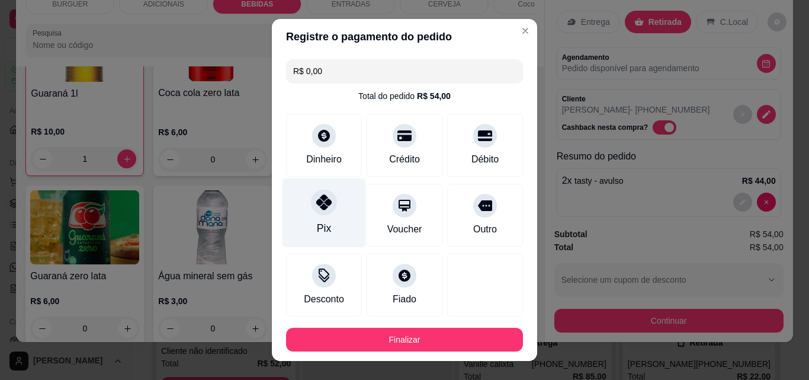
scroll to position [65, 0]
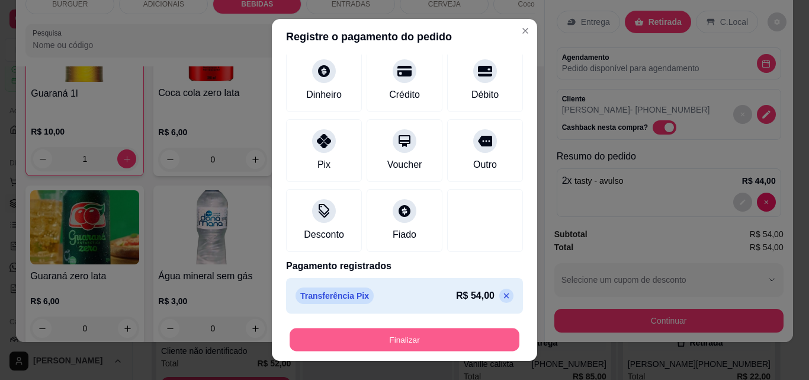
click at [381, 334] on button "Finalizar" at bounding box center [405, 339] width 230 height 23
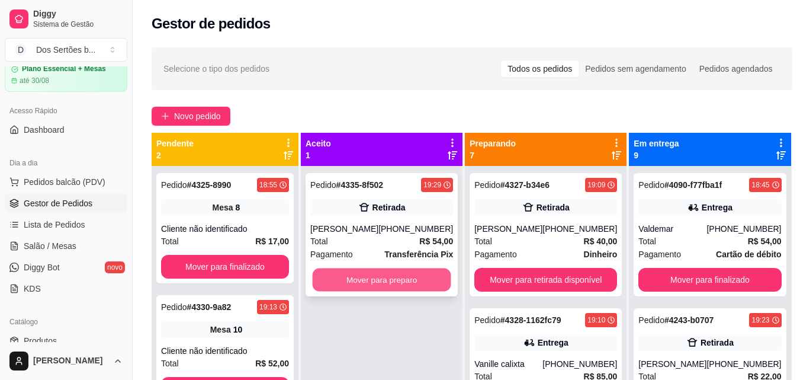
click at [357, 276] on button "Mover para preparo" at bounding box center [382, 279] width 139 height 23
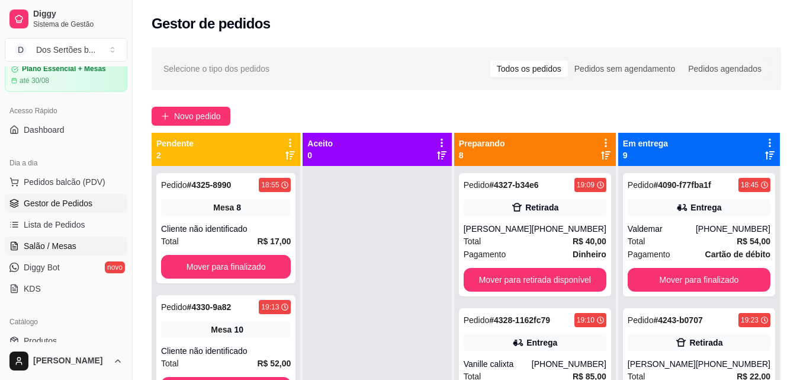
click at [19, 249] on link "Salão / Mesas" at bounding box center [66, 245] width 123 height 19
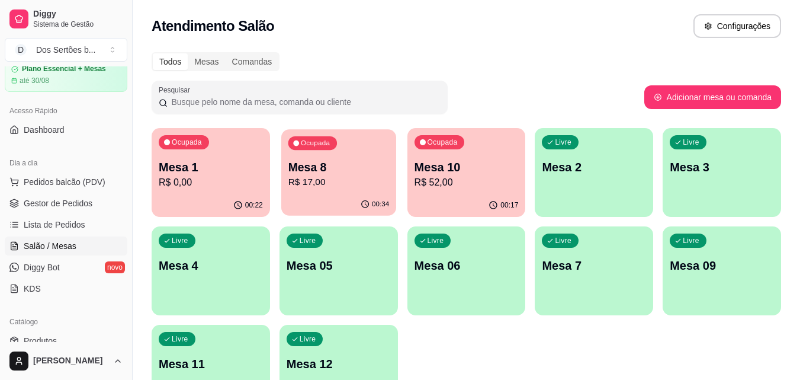
click at [319, 181] on p "R$ 17,00" at bounding box center [338, 182] width 101 height 14
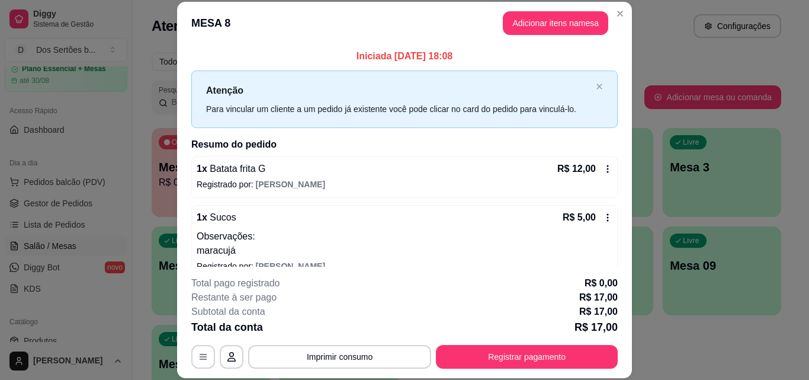
drag, startPoint x: 390, startPoint y: 177, endPoint x: 303, endPoint y: 17, distance: 182.1
click at [303, 17] on header "MESA 8 Adicionar itens na mesa" at bounding box center [404, 23] width 455 height 43
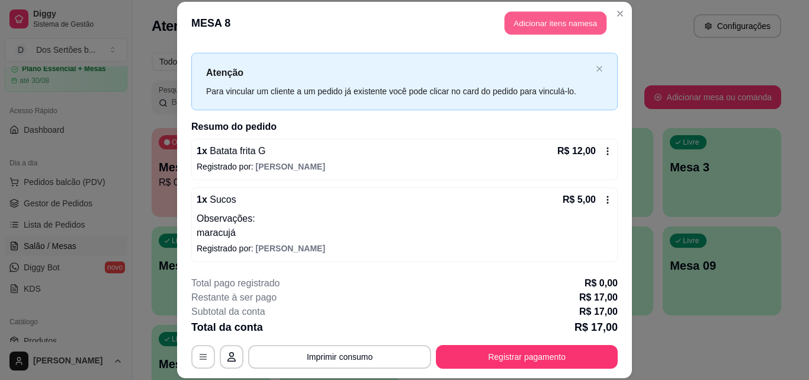
click at [518, 23] on button "Adicionar itens na mesa" at bounding box center [556, 23] width 102 height 23
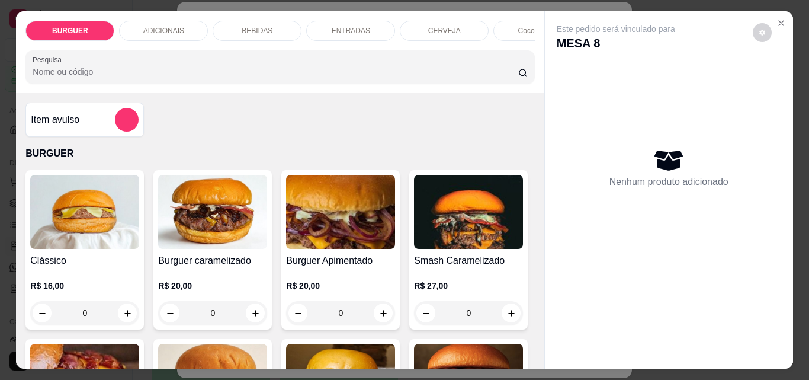
click at [283, 25] on div "BEBIDAS" at bounding box center [257, 31] width 89 height 20
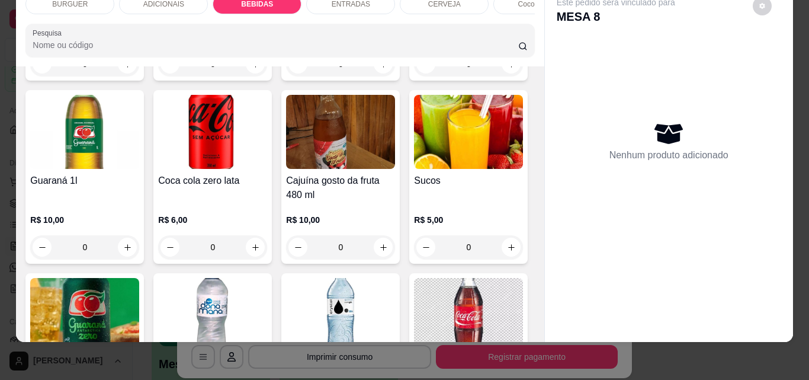
scroll to position [1140, 0]
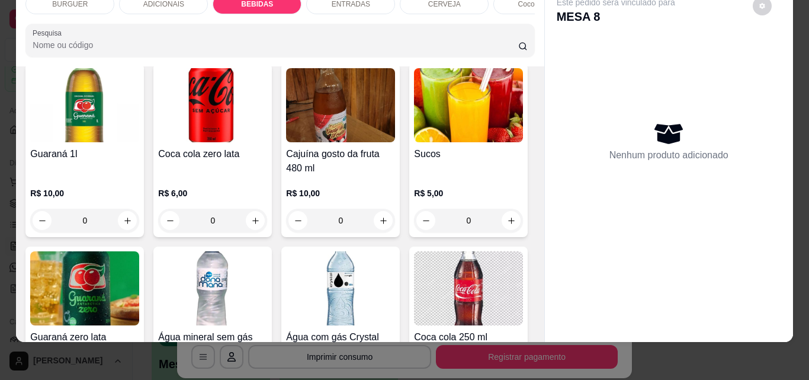
drag, startPoint x: 488, startPoint y: 146, endPoint x: 474, endPoint y: 148, distance: 14.3
click at [474, 148] on div "Coca-cola lata 350 ml R$ 6,00 0 Fanta laranja lata 350 ml R$ 6,00 0 Guaraná lat…" at bounding box center [279, 235] width 509 height 680
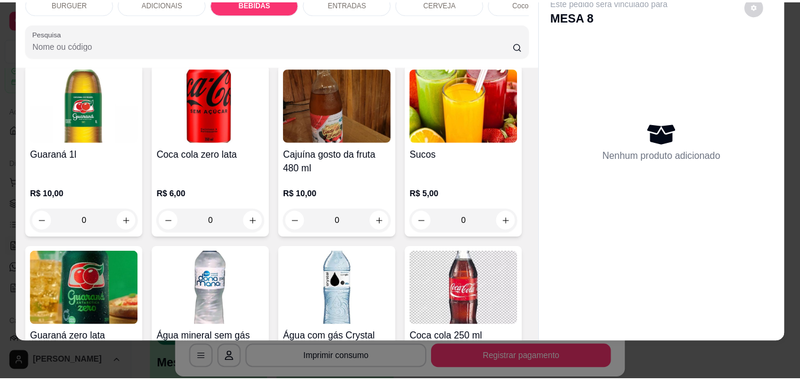
scroll to position [1373, 0]
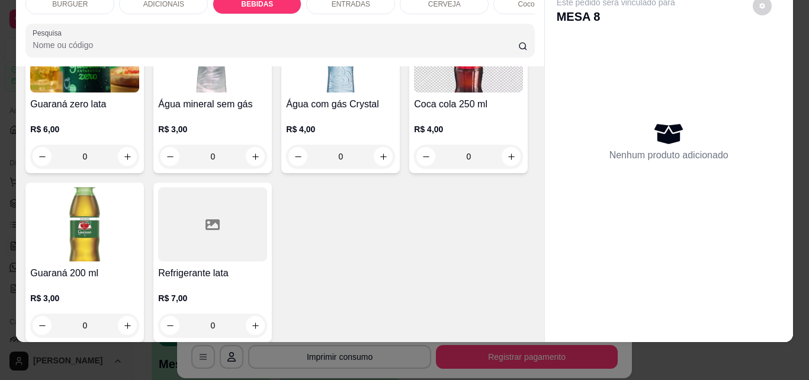
type input "1"
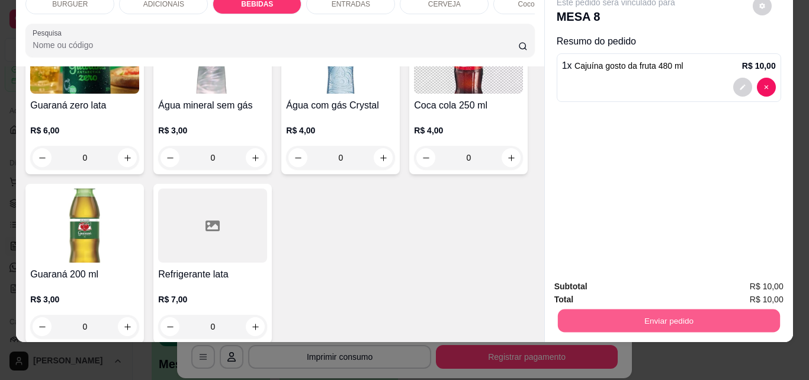
click at [605, 309] on button "Enviar pedido" at bounding box center [668, 320] width 222 height 23
click at [614, 275] on button "Não registrar e enviar pedido" at bounding box center [630, 282] width 120 height 22
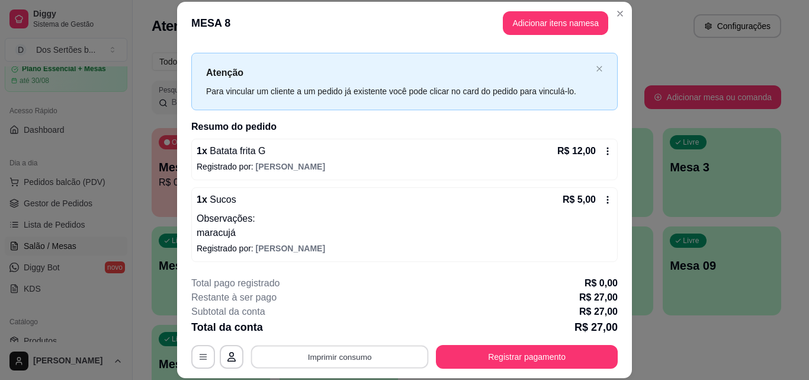
click at [300, 355] on button "Imprimir consumo" at bounding box center [340, 356] width 178 height 23
click at [320, 331] on button "Impressora" at bounding box center [338, 329] width 83 height 18
click at [311, 350] on button "Imprimir consumo" at bounding box center [340, 356] width 178 height 23
click at [621, 11] on button "Close" at bounding box center [620, 13] width 19 height 19
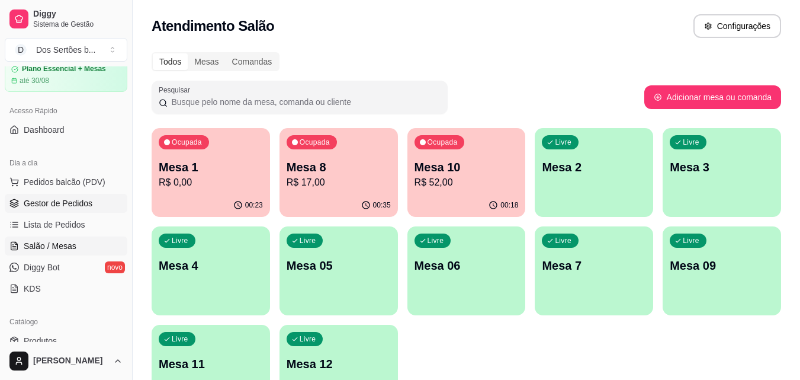
click at [41, 207] on span "Gestor de Pedidos" at bounding box center [58, 203] width 69 height 12
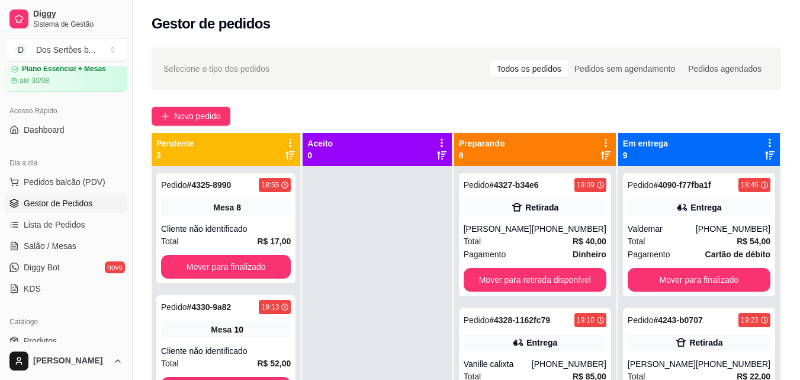
scroll to position [181, 0]
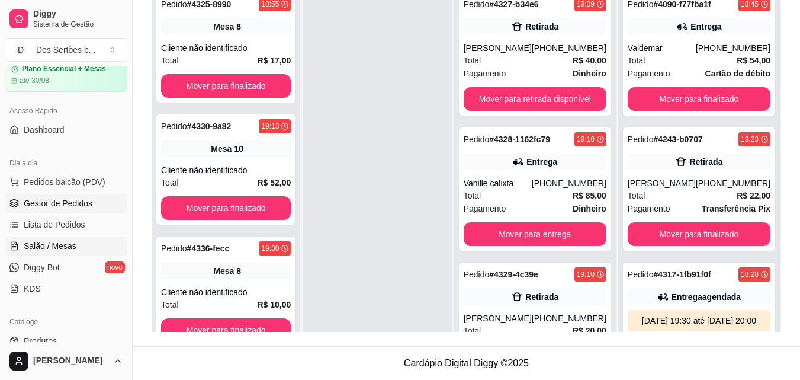
click at [39, 248] on span "Salão / Mesas" at bounding box center [50, 246] width 53 height 12
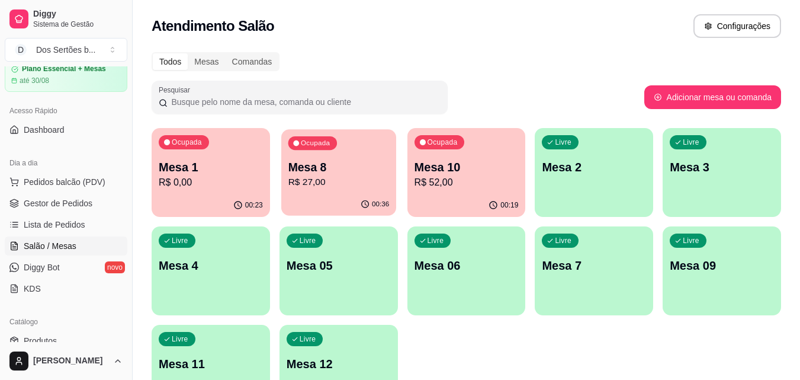
click at [340, 150] on div "Ocupada Mesa 8 R$ 27,00" at bounding box center [338, 161] width 115 height 64
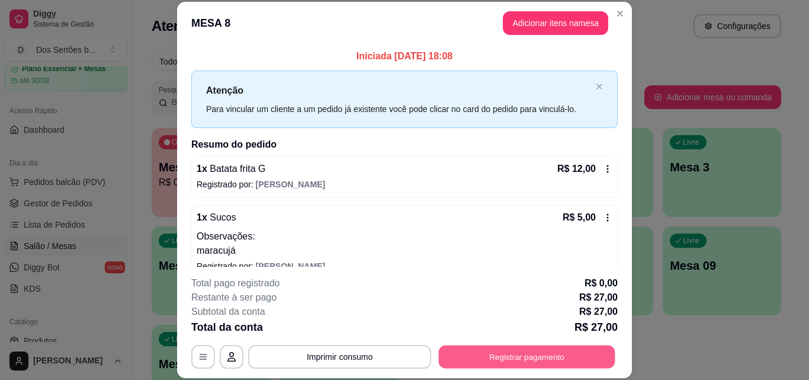
click at [505, 358] on button "Registrar pagamento" at bounding box center [527, 356] width 177 height 23
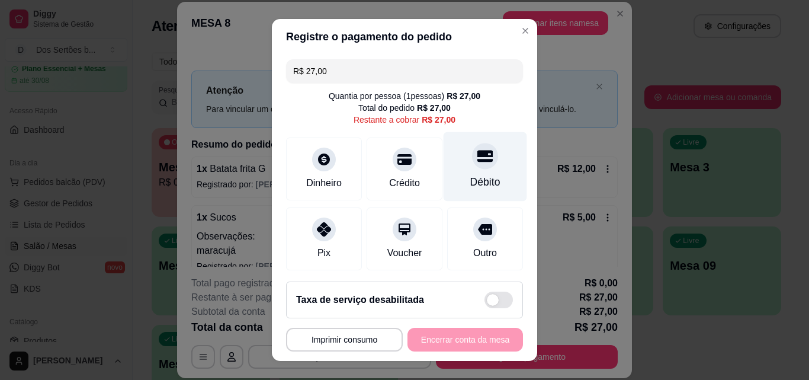
click at [480, 168] on div "Débito" at bounding box center [486, 166] width 84 height 69
type input "R$ 0,00"
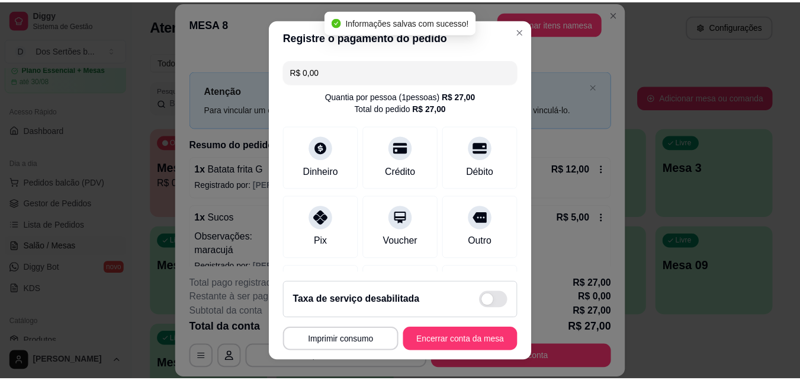
scroll to position [137, 0]
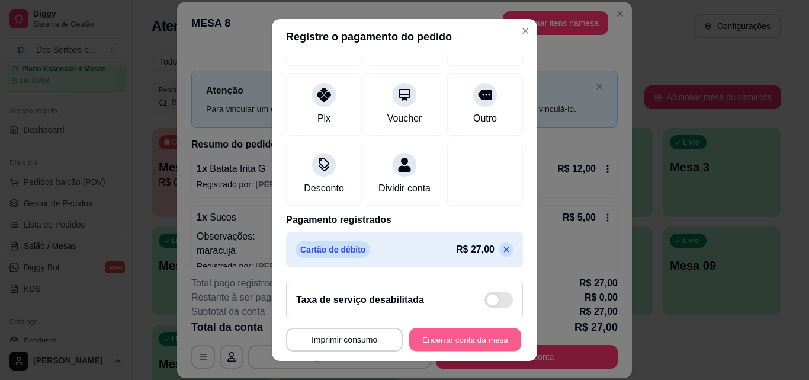
click at [427, 345] on button "Encerrar conta da mesa" at bounding box center [465, 339] width 112 height 23
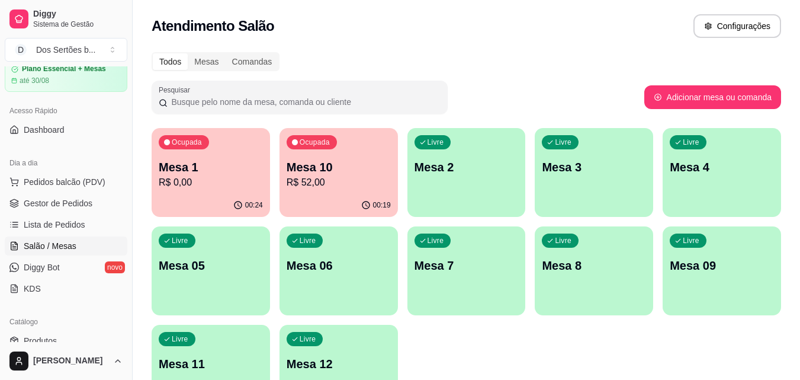
click at [66, 192] on ul "Pedidos balcão (PDV) Gestor de Pedidos Lista de Pedidos Salão / Mesas Diggy Bot…" at bounding box center [66, 235] width 123 height 126
click at [213, 156] on div "Ocupada Mesa 1 R$ 0,00" at bounding box center [210, 161] width 115 height 64
click at [62, 204] on span "Gestor de Pedidos" at bounding box center [58, 203] width 69 height 12
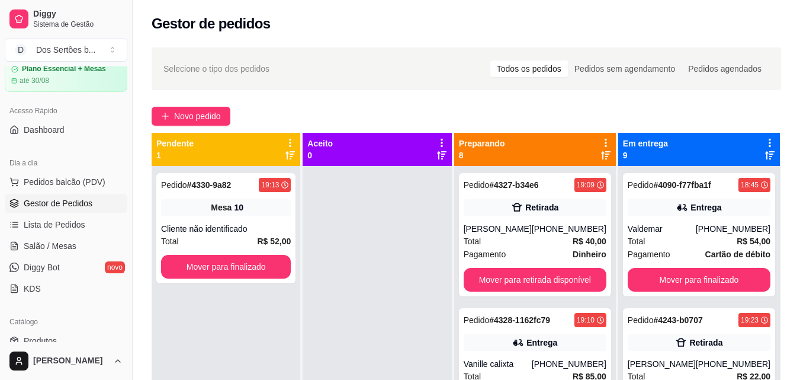
drag, startPoint x: 354, startPoint y: 184, endPoint x: 642, endPoint y: 107, distance: 298.6
click at [642, 107] on div "Novo pedido" at bounding box center [467, 116] width 630 height 19
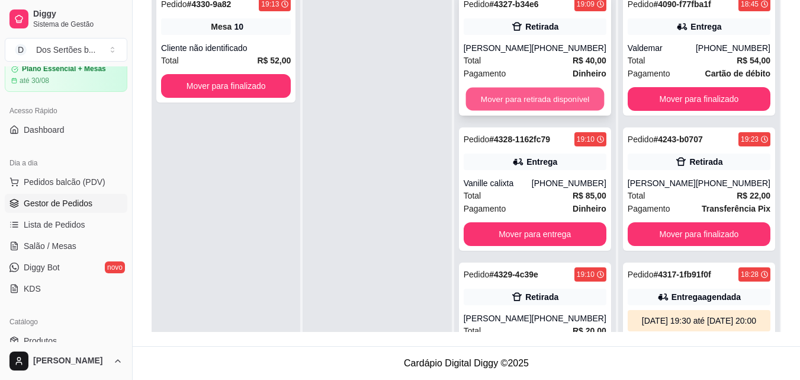
click at [493, 92] on button "Mover para retirada disponível" at bounding box center [535, 99] width 139 height 23
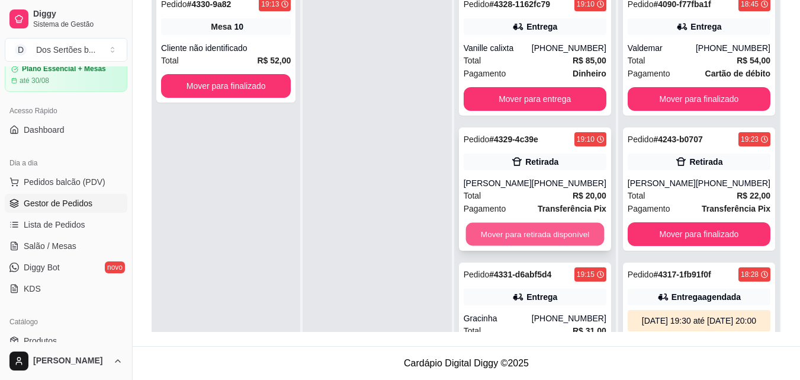
click at [525, 229] on button "Mover para retirada disponível" at bounding box center [535, 234] width 139 height 23
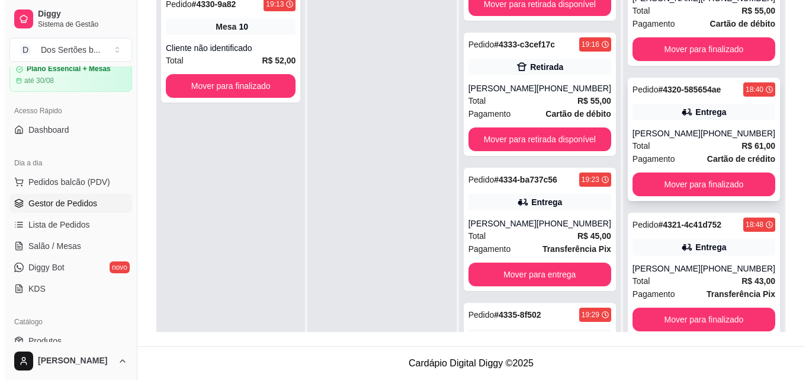
scroll to position [413, 0]
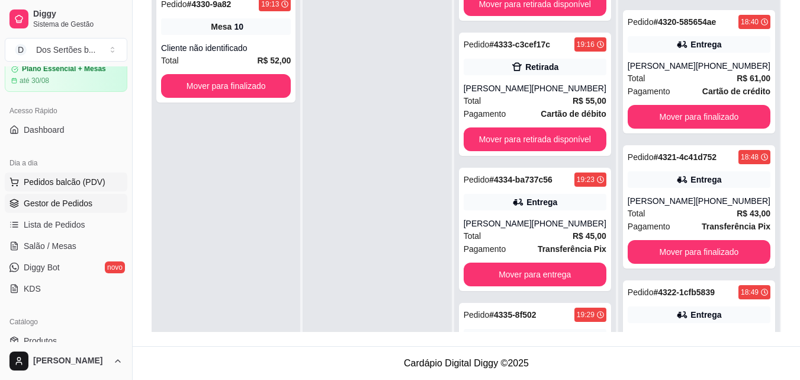
click at [82, 186] on span "Pedidos balcão (PDV)" at bounding box center [65, 182] width 82 height 12
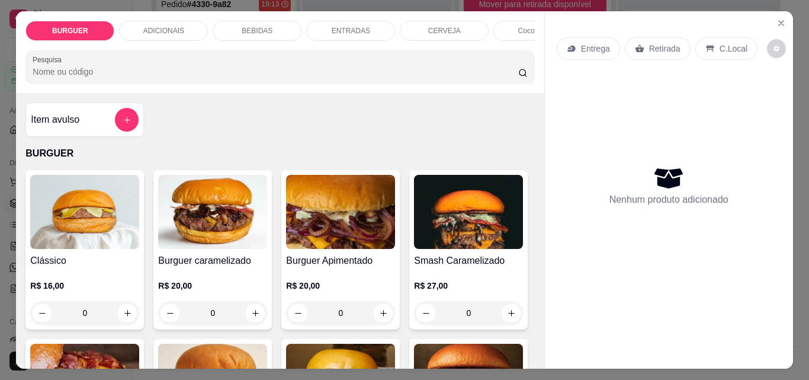
scroll to position [94, 0]
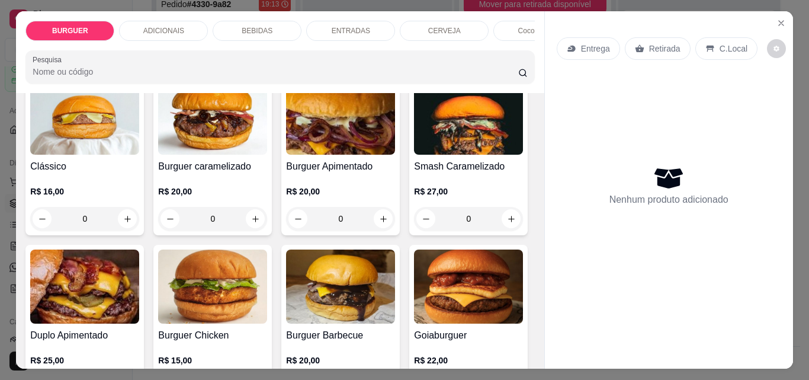
click at [277, 21] on div "BEBIDAS" at bounding box center [257, 31] width 89 height 20
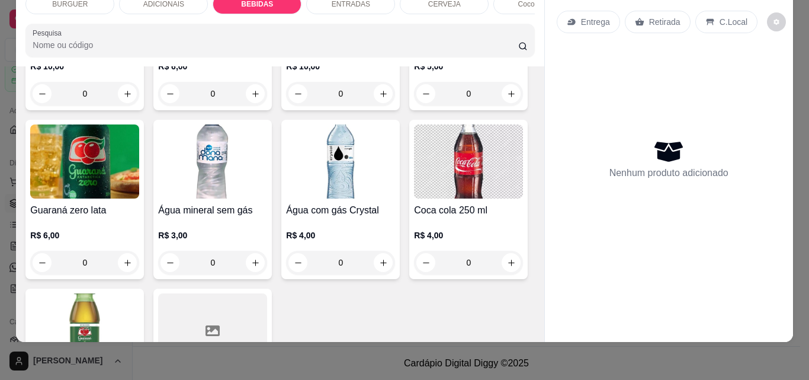
scroll to position [1398, 0]
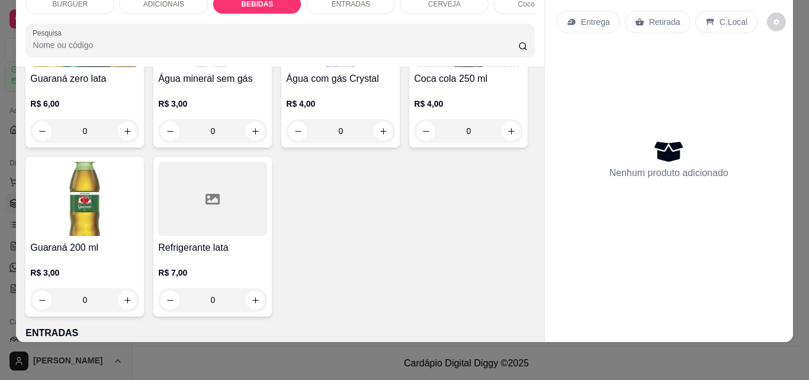
type input "1"
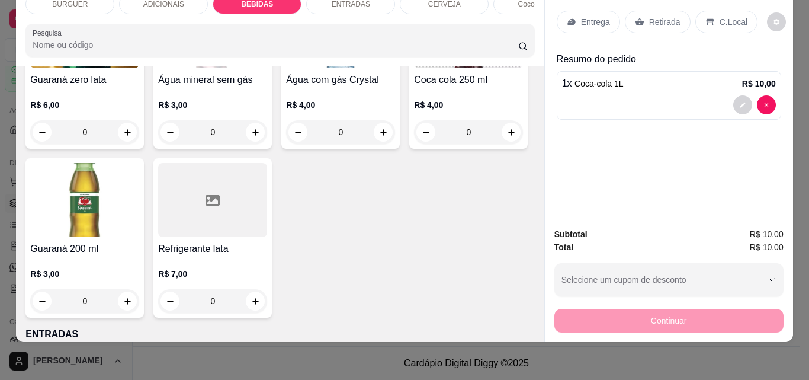
scroll to position [1399, 0]
click at [656, 16] on p "Retirada" at bounding box center [664, 22] width 31 height 12
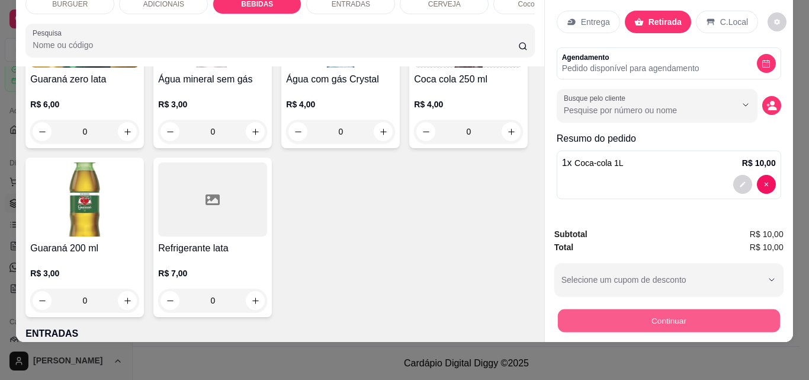
click at [676, 312] on button "Continuar" at bounding box center [668, 320] width 222 height 23
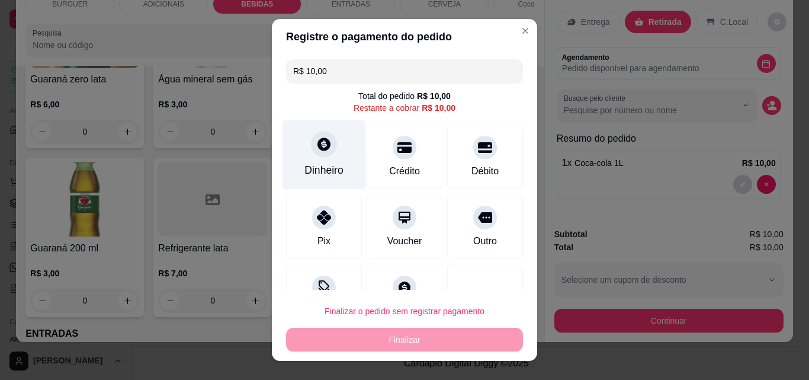
click at [304, 175] on div "Dinheiro" at bounding box center [323, 169] width 39 height 15
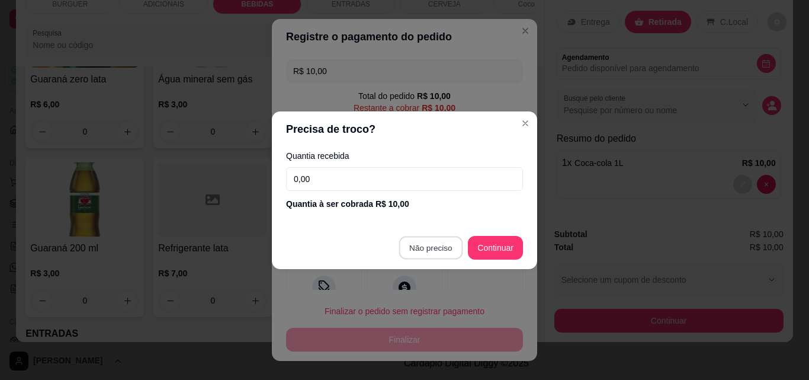
type input "R$ 0,00"
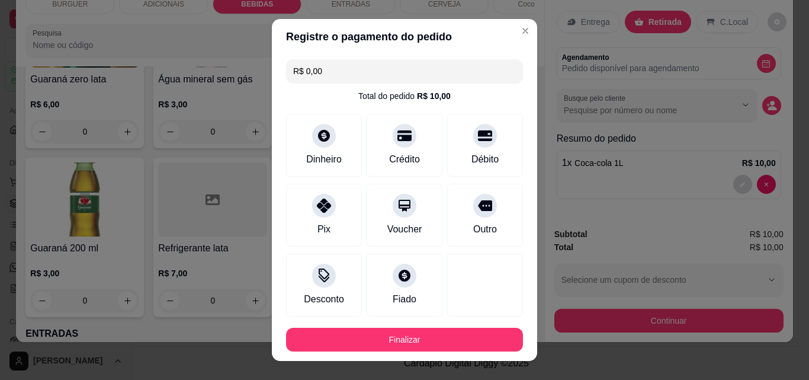
scroll to position [65, 0]
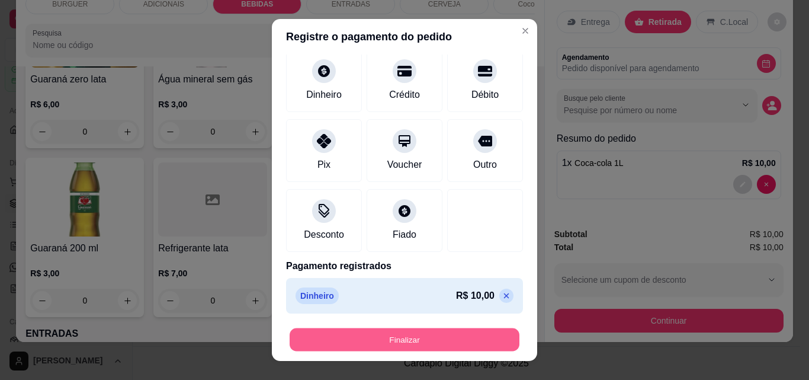
click at [467, 341] on button "Finalizar" at bounding box center [405, 339] width 230 height 23
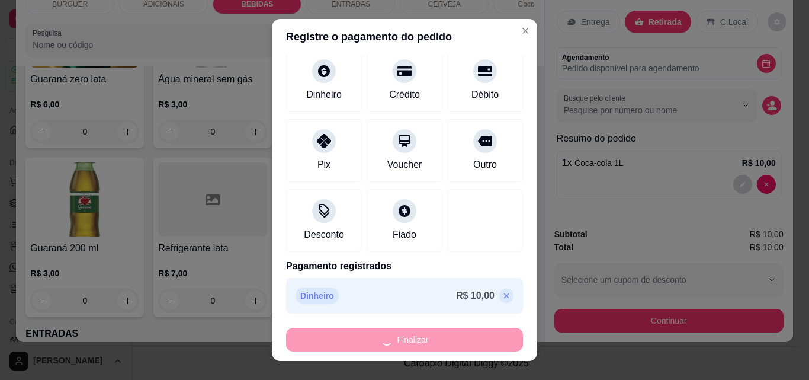
type input "0"
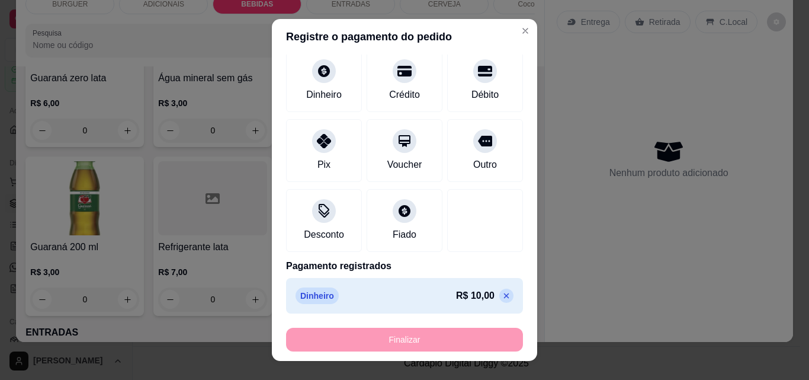
type input "-R$ 10,00"
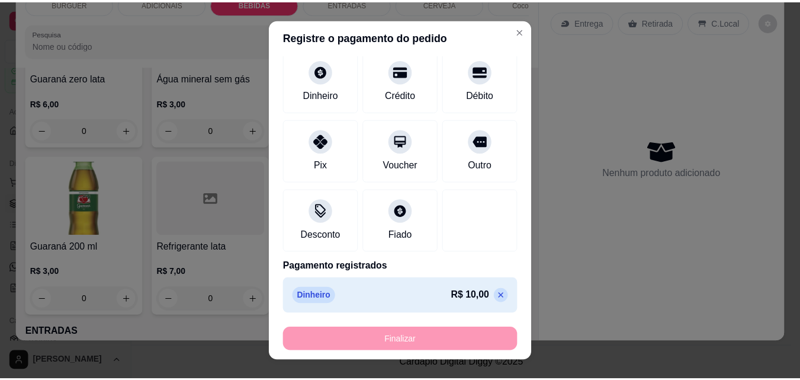
scroll to position [1398, 0]
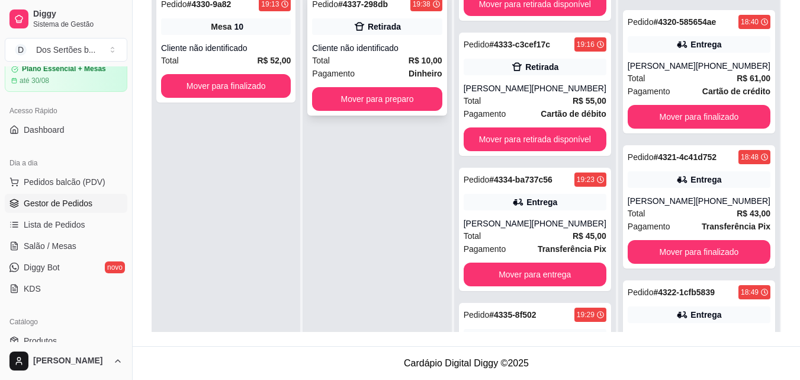
click at [379, 63] on div "Total R$ 10,00" at bounding box center [377, 60] width 130 height 13
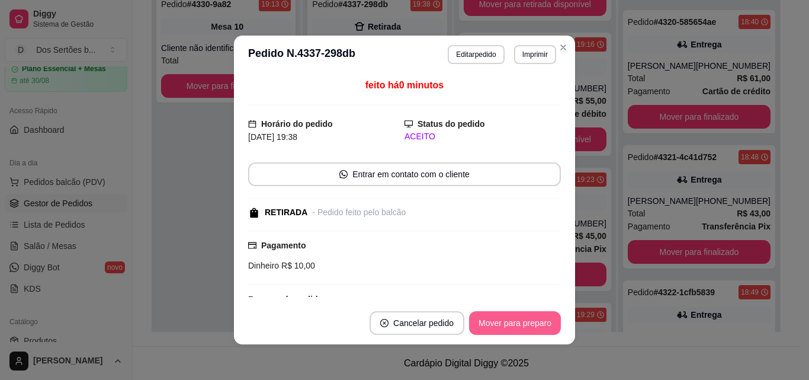
click at [514, 316] on button "Mover para preparo" at bounding box center [515, 323] width 92 height 24
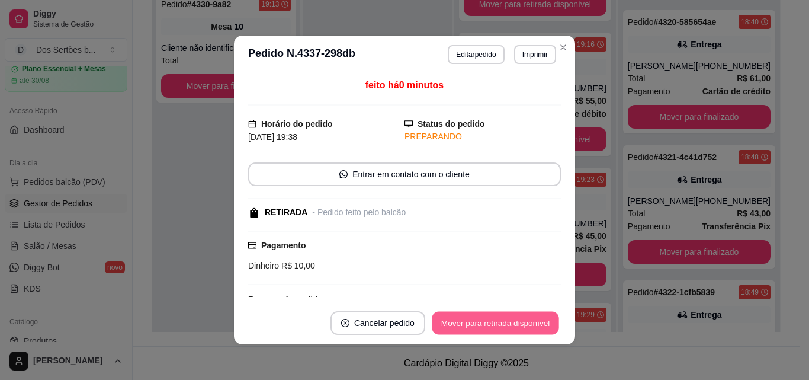
click at [514, 316] on button "Mover para retirada disponível" at bounding box center [495, 323] width 127 height 23
click at [514, 316] on button "Mover para finalizado" at bounding box center [511, 323] width 95 height 23
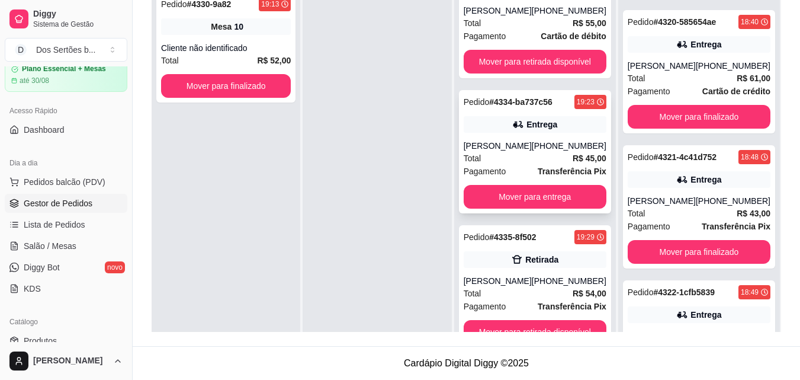
scroll to position [293, 0]
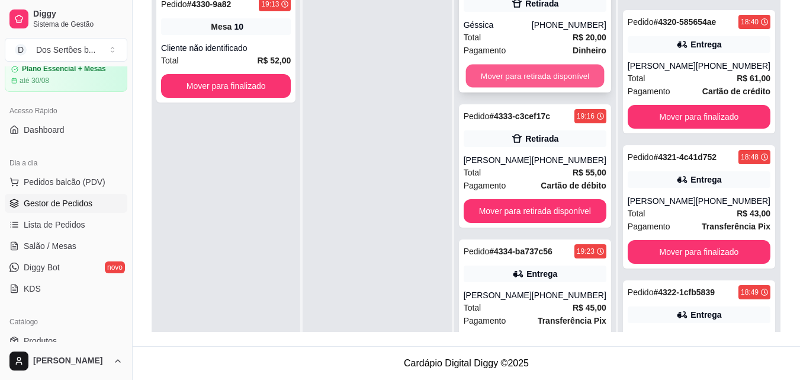
click at [487, 66] on button "Mover para retirada disponível" at bounding box center [535, 76] width 139 height 23
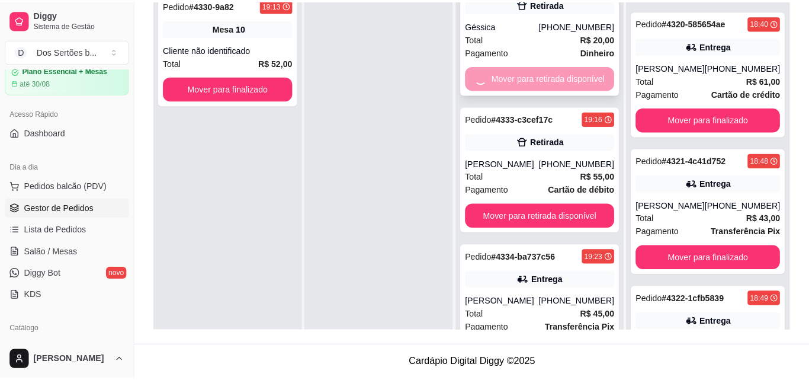
scroll to position [158, 0]
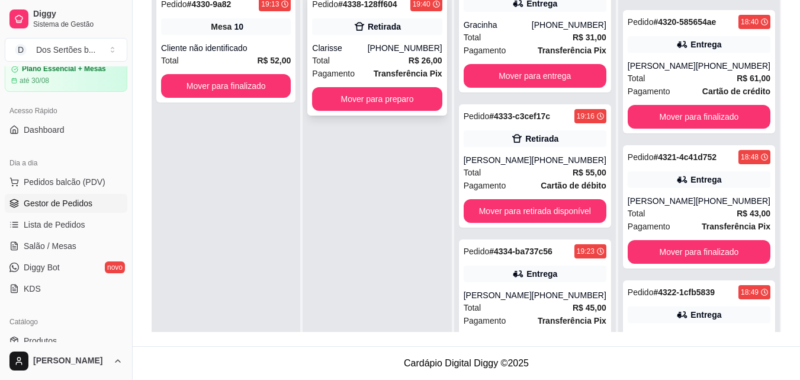
click at [358, 55] on div "Total R$ 26,00" at bounding box center [377, 60] width 130 height 13
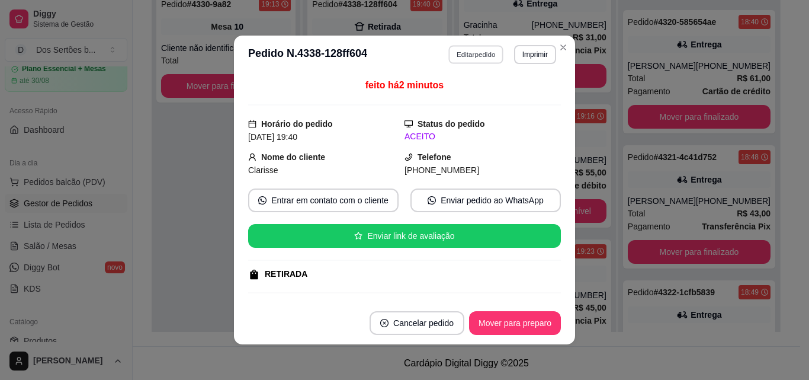
click at [474, 49] on button "Editar pedido" at bounding box center [476, 54] width 55 height 18
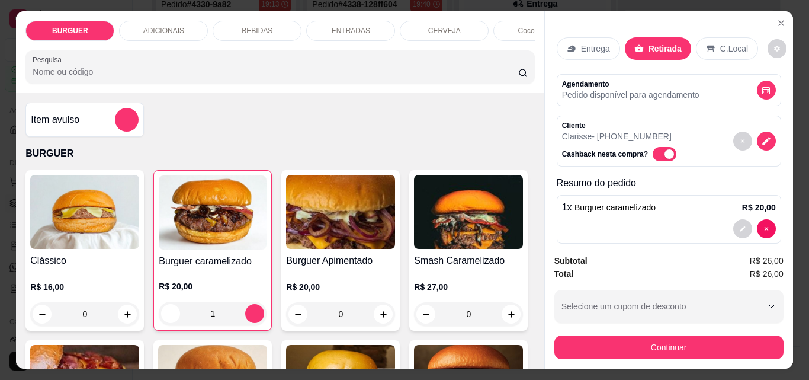
click at [581, 44] on p "Entrega" at bounding box center [595, 49] width 29 height 12
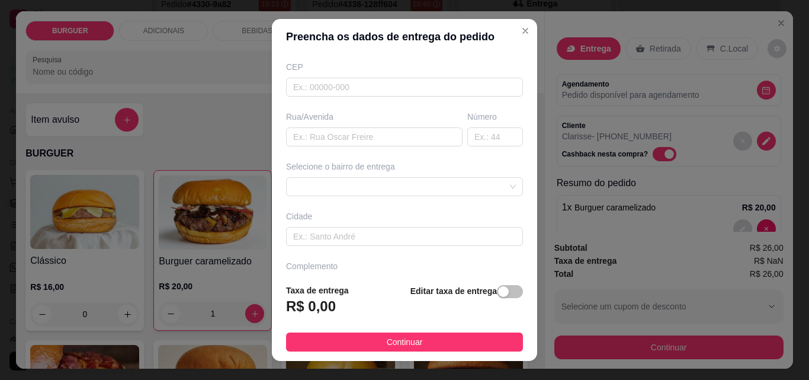
scroll to position [179, 0]
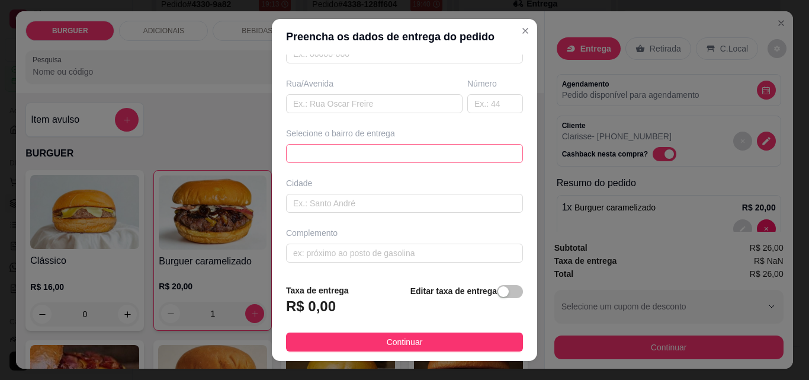
click at [293, 158] on div "67d0a9f2ac621123795caa57 67d0aa4c10a7c36e1d729bd0 [PERSON_NAME] - ESPERANTINA -…" at bounding box center [404, 153] width 237 height 19
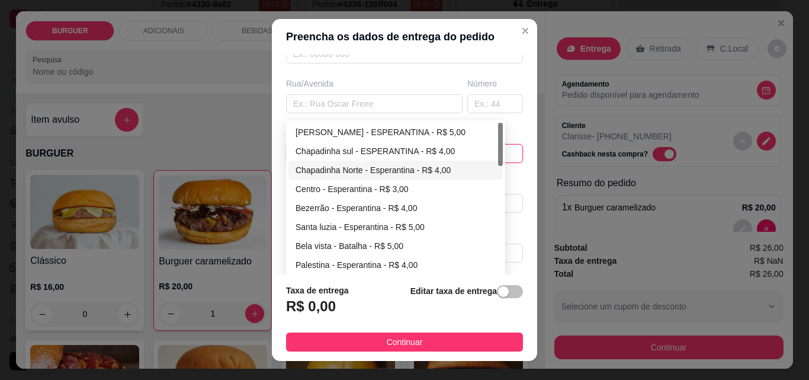
click at [315, 168] on div "Chapadinha Norte - Esperantina - R$ 4,00" at bounding box center [396, 169] width 200 height 13
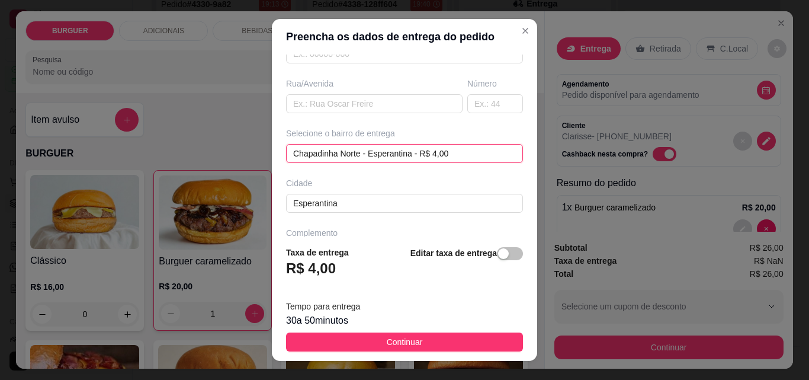
click at [357, 153] on div "[GEOGRAPHIC_DATA] - Esperantina - R$ 4,00 [GEOGRAPHIC_DATA] - Esperantina - R$ …" at bounding box center [404, 153] width 237 height 19
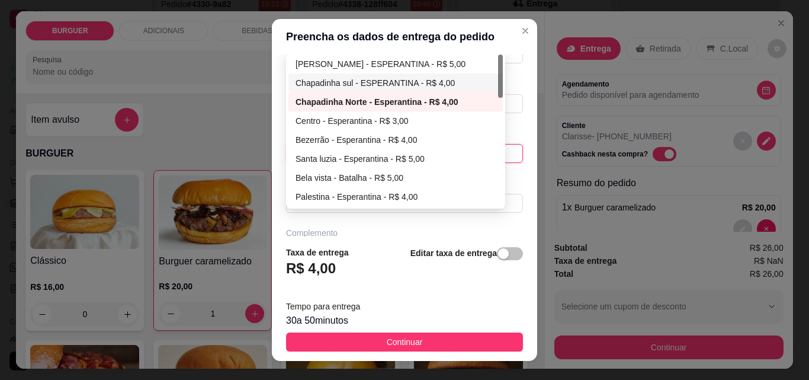
click at [313, 81] on div "Chapadinha sul - ESPERANTINA - R$ 4,00" at bounding box center [396, 82] width 200 height 13
type input "ESPERANTINA"
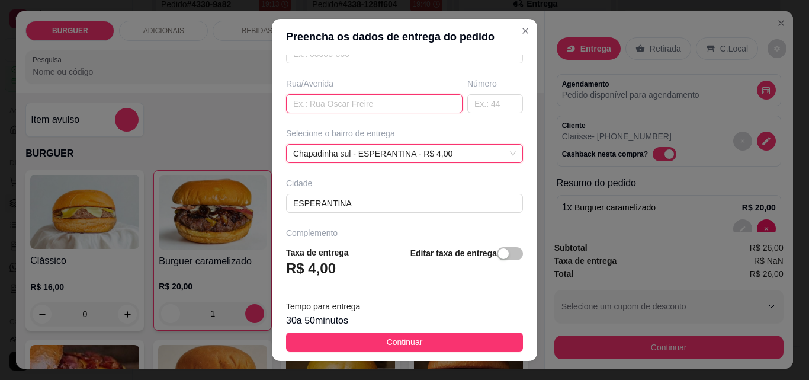
click at [300, 109] on input "text" at bounding box center [374, 103] width 177 height 19
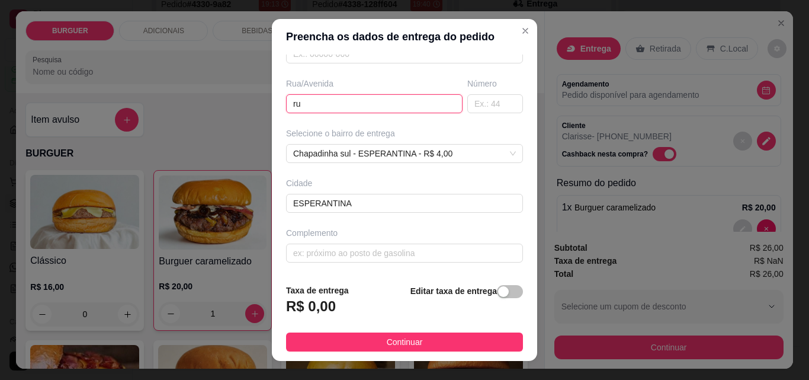
type input "r"
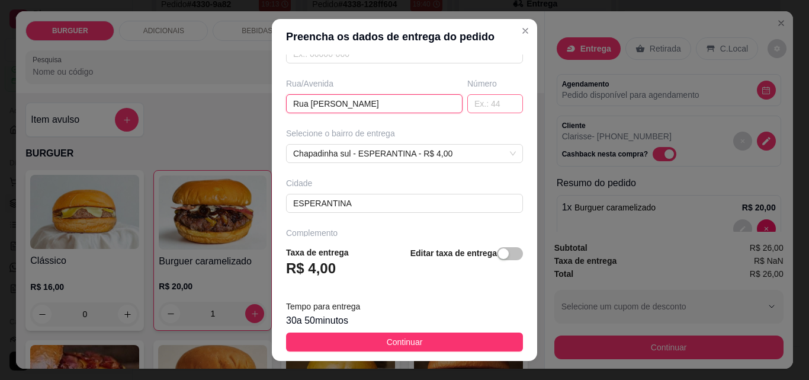
type input "Rua [PERSON_NAME]"
click at [467, 104] on input "text" at bounding box center [495, 103] width 56 height 19
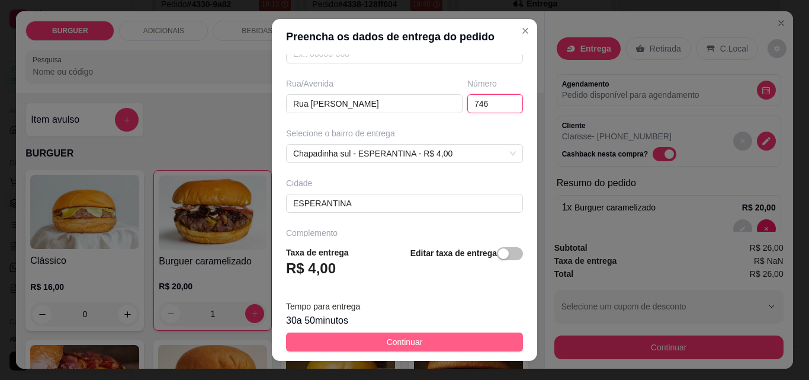
type input "746"
click at [403, 336] on span "Continuar" at bounding box center [405, 341] width 36 height 13
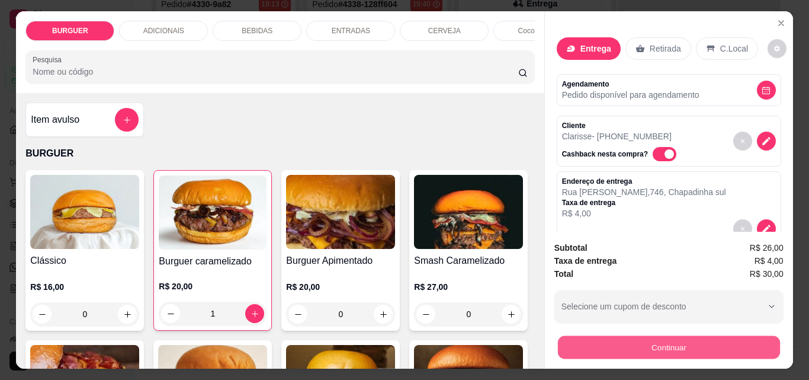
click at [630, 336] on button "Continuar" at bounding box center [668, 346] width 222 height 23
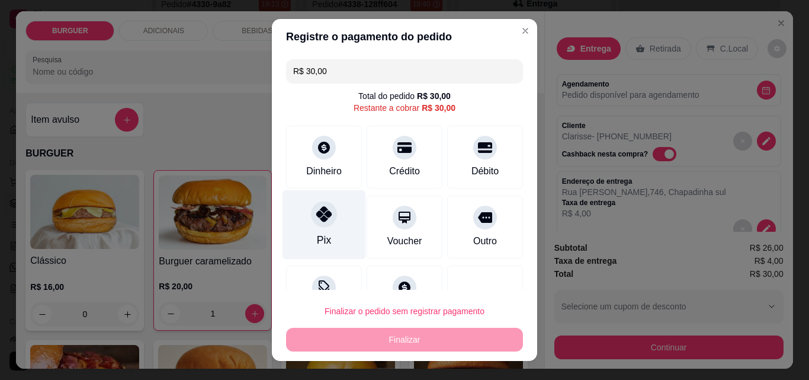
click at [320, 222] on icon at bounding box center [323, 213] width 15 height 15
type input "R$ 0,00"
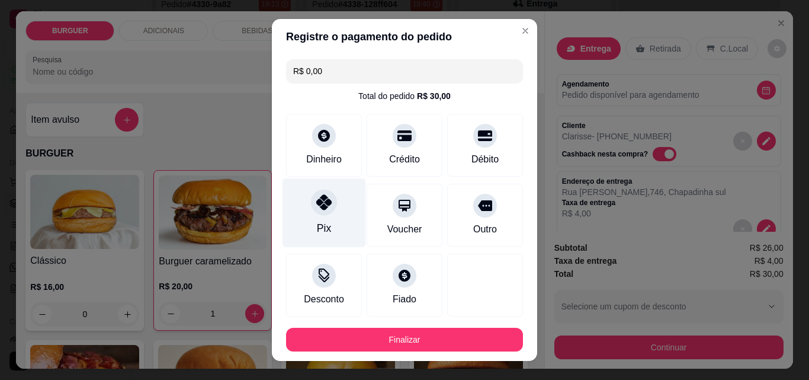
scroll to position [65, 0]
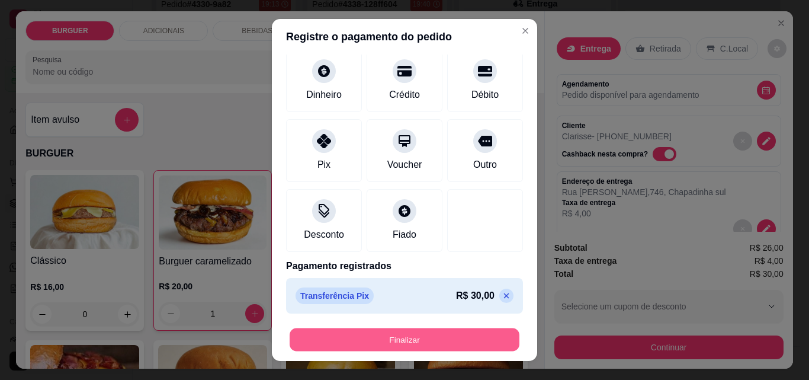
click at [374, 332] on button "Finalizar" at bounding box center [405, 339] width 230 height 23
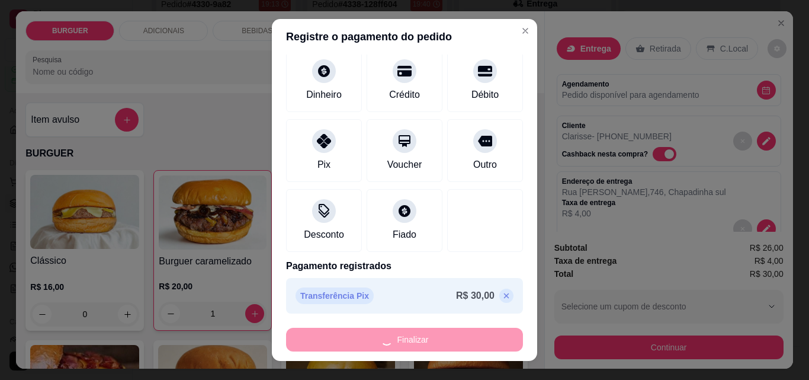
type input "0"
type input "-R$ 30,00"
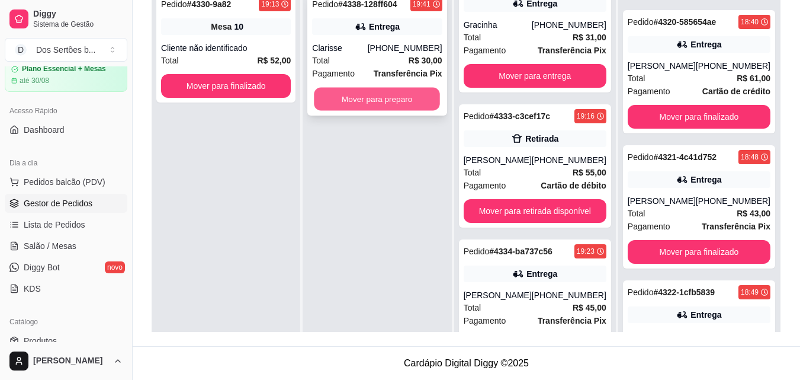
click at [397, 95] on button "Mover para preparo" at bounding box center [378, 99] width 126 height 23
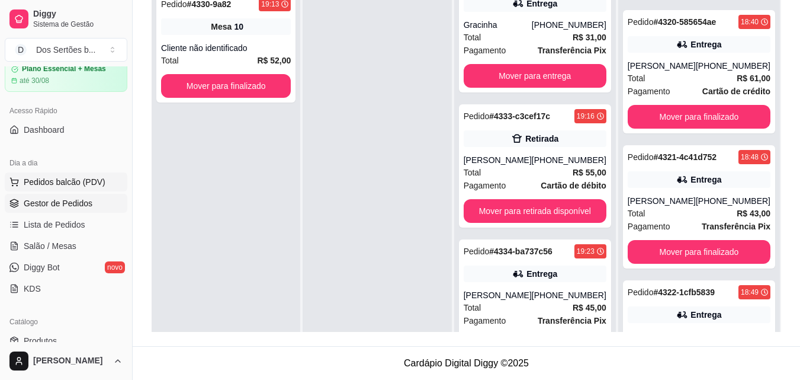
click at [39, 176] on span "Pedidos balcão (PDV)" at bounding box center [65, 182] width 82 height 12
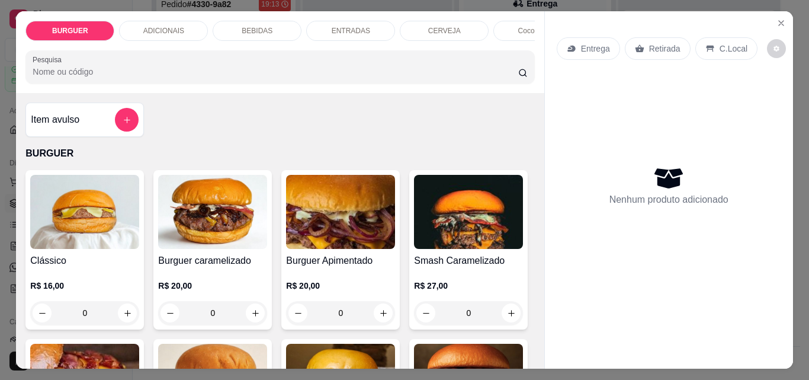
scroll to position [172, 0]
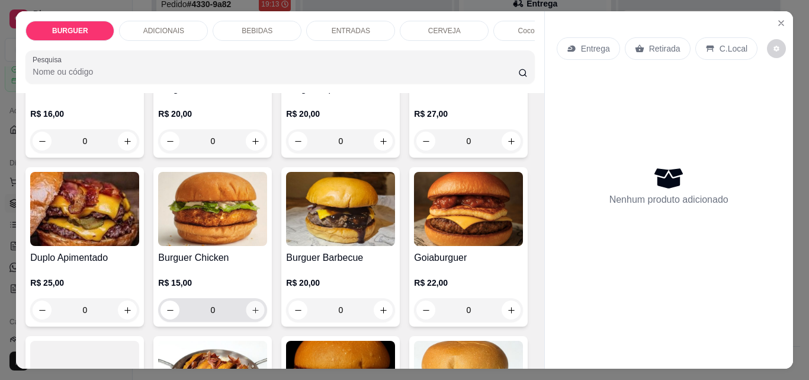
click at [258, 313] on icon "increase-product-quantity" at bounding box center [255, 310] width 6 height 6
type input "1"
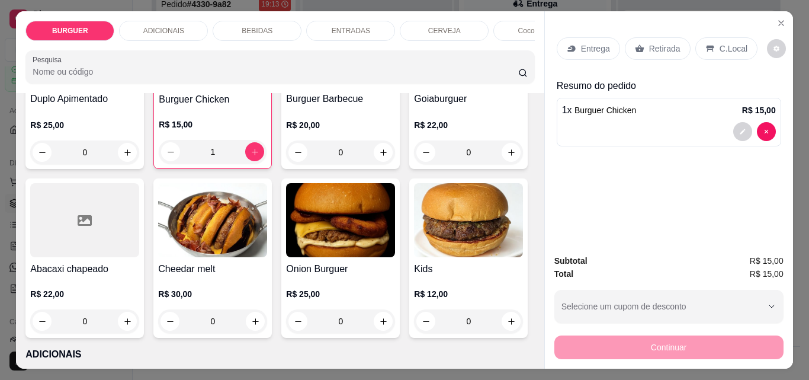
scroll to position [454, 0]
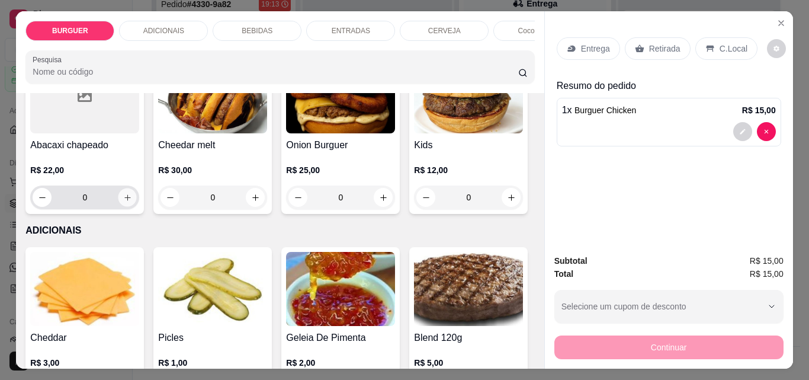
click at [132, 201] on icon "increase-product-quantity" at bounding box center [127, 197] width 9 height 9
type input "1"
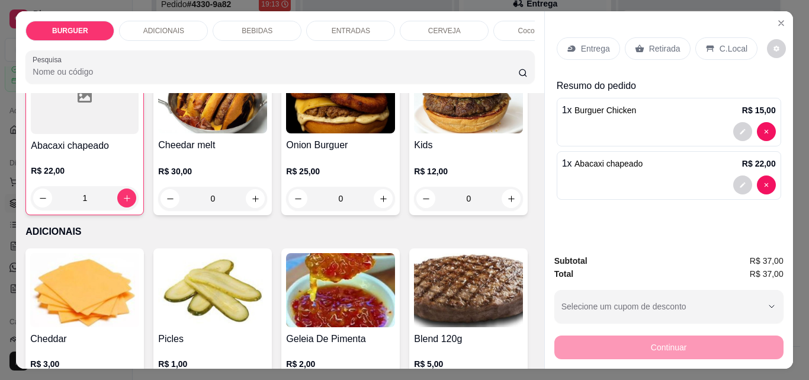
click at [591, 47] on p "Entrega" at bounding box center [595, 49] width 29 height 12
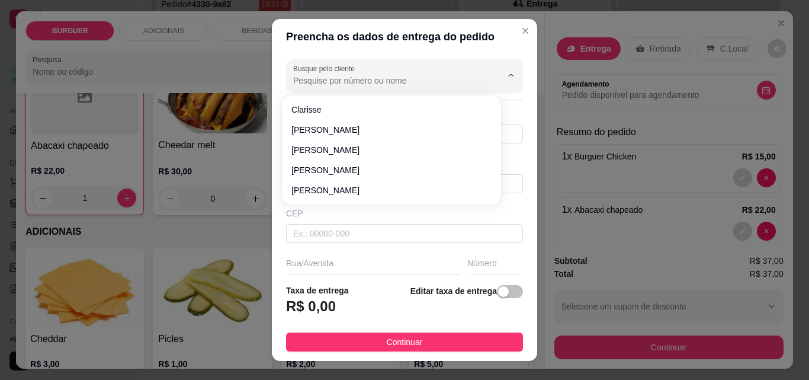
click at [322, 76] on input "Busque pelo cliente" at bounding box center [388, 81] width 190 height 12
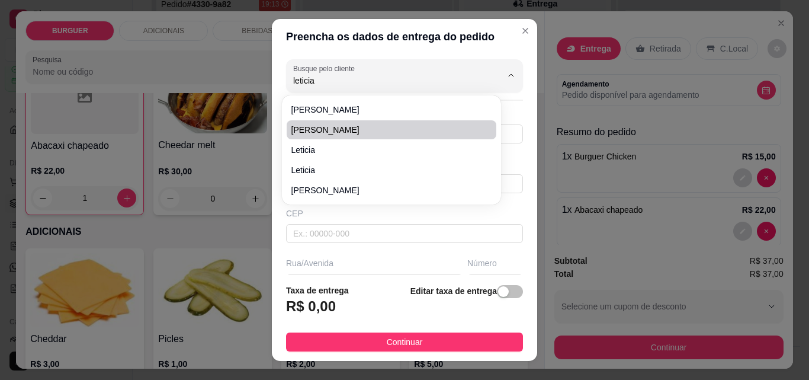
click at [305, 128] on span "[PERSON_NAME]" at bounding box center [385, 130] width 188 height 12
type input "[PERSON_NAME]"
type input "8694819106"
type input "[PERSON_NAME]"
type input "Rua [PERSON_NAME]"
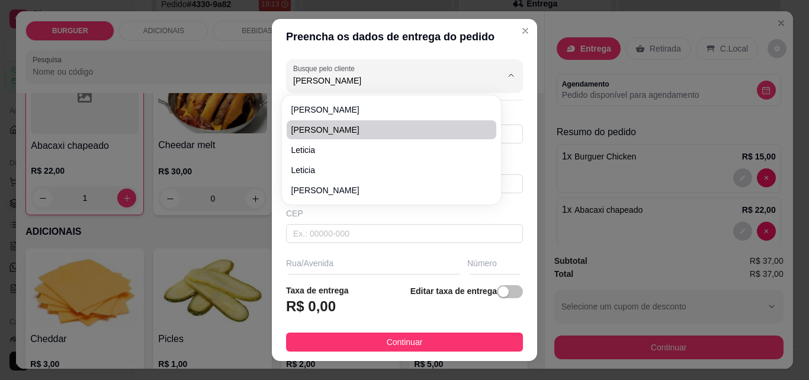
type input "666"
type input "Esperantina"
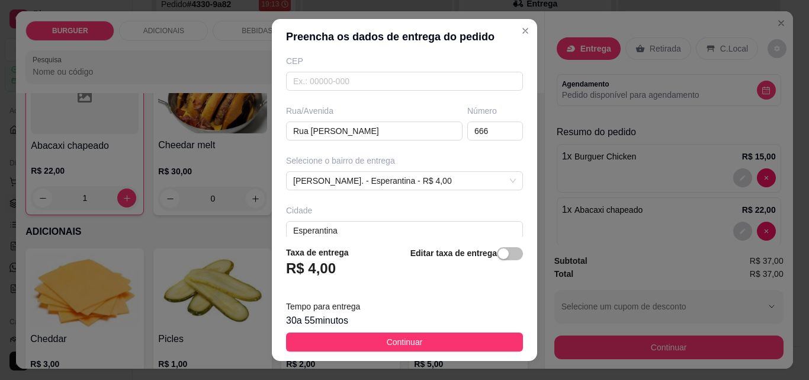
scroll to position [217, 0]
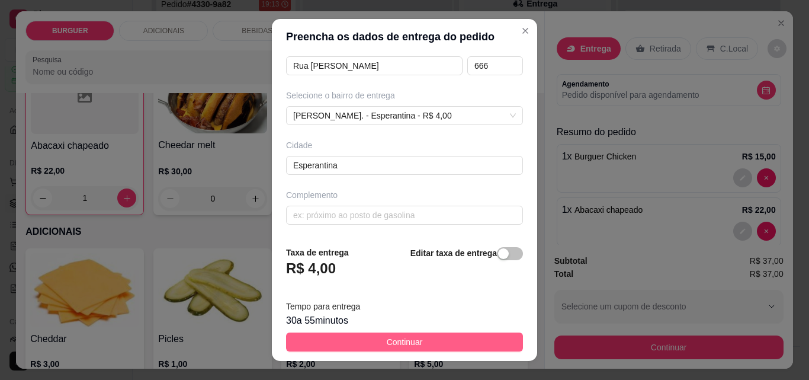
type input "[PERSON_NAME]"
click at [387, 342] on span "Continuar" at bounding box center [405, 341] width 36 height 13
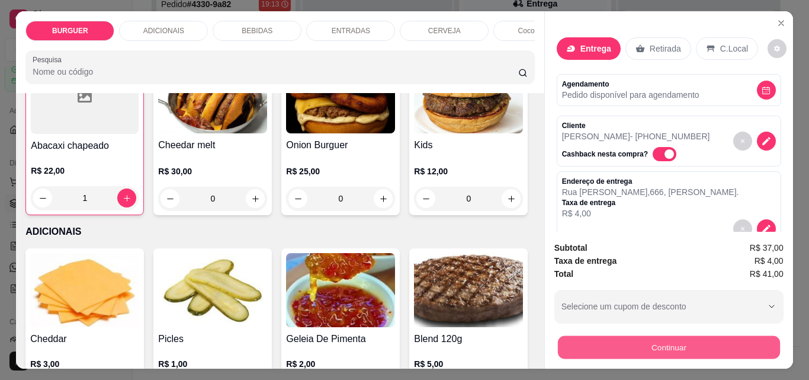
click at [601, 336] on button "Continuar" at bounding box center [668, 346] width 222 height 23
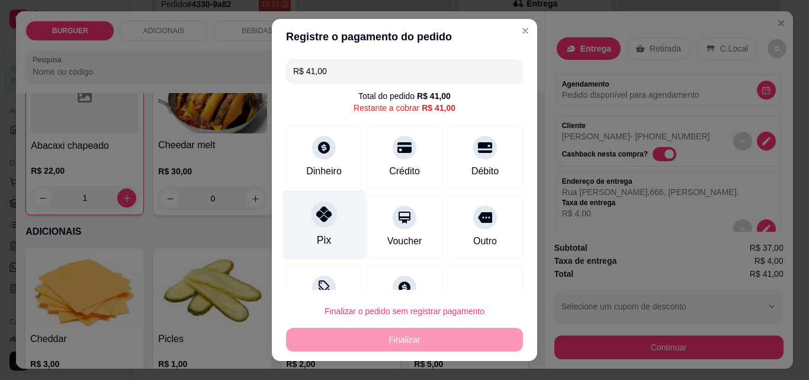
click at [328, 211] on div at bounding box center [324, 214] width 26 height 26
type input "R$ 0,00"
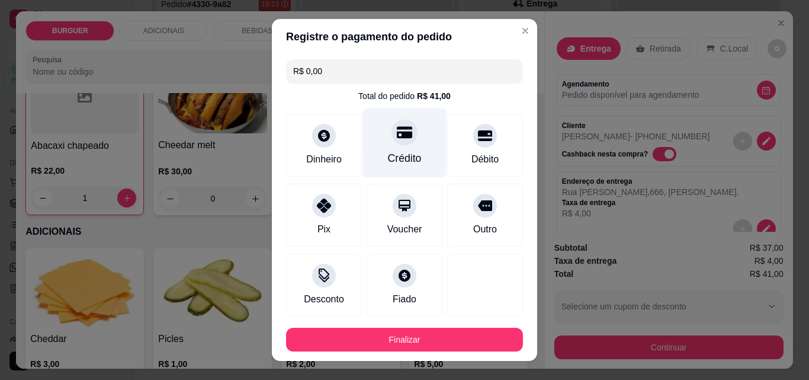
scroll to position [65, 0]
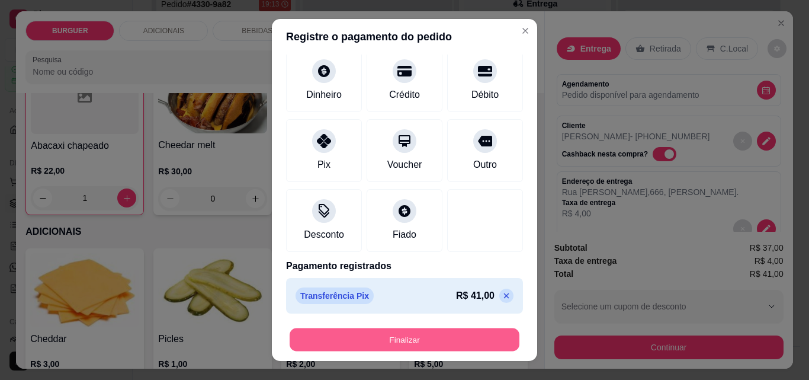
click at [364, 336] on button "Finalizar" at bounding box center [405, 339] width 230 height 23
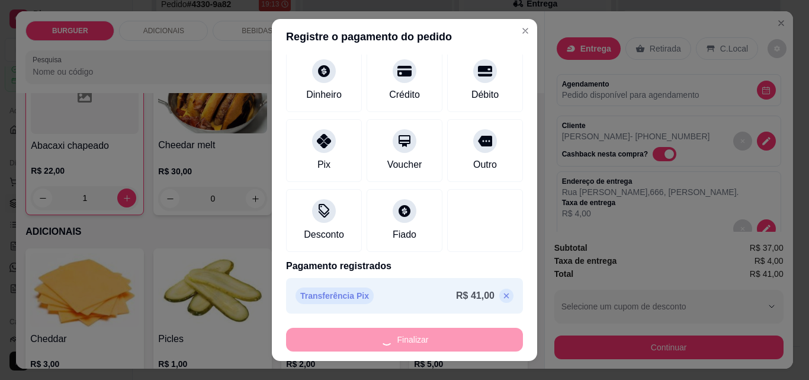
type input "0"
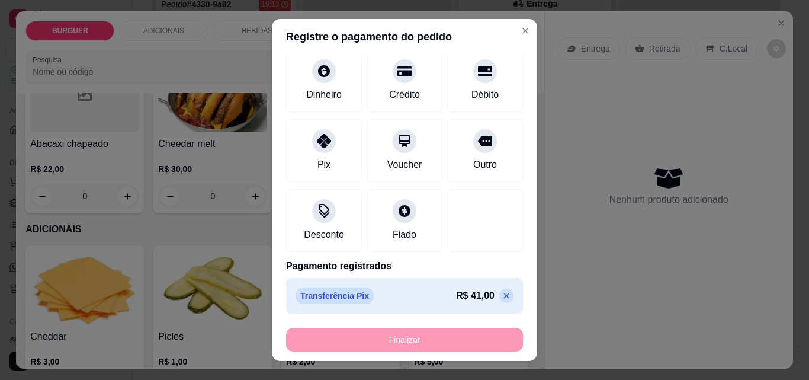
type input "-R$ 41,00"
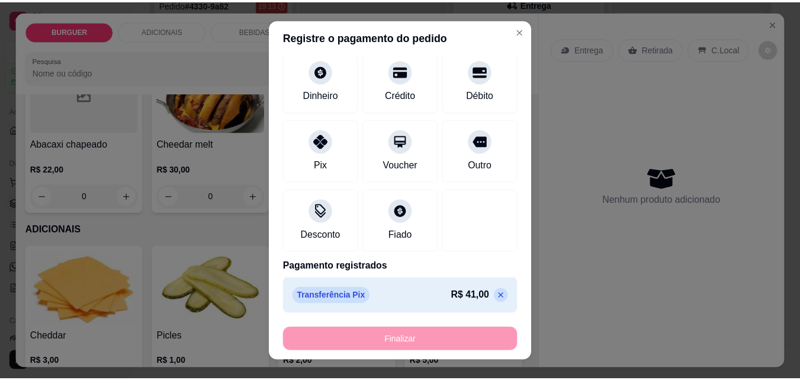
scroll to position [453, 0]
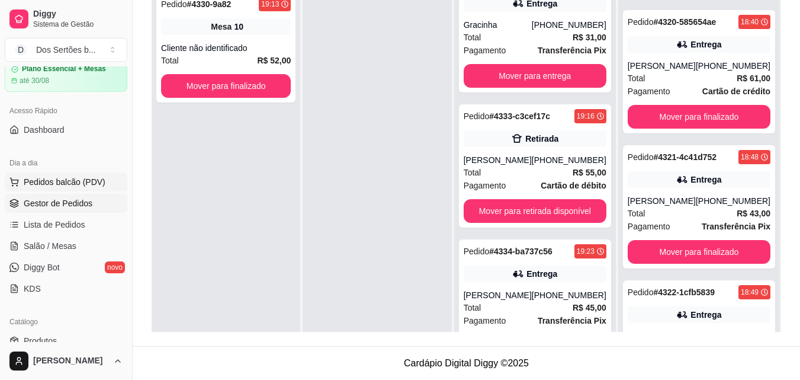
click at [47, 175] on button "Pedidos balcão (PDV)" at bounding box center [66, 181] width 123 height 19
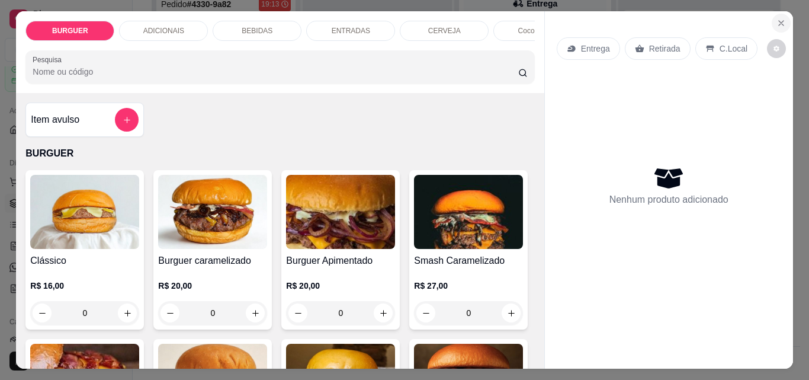
click at [778, 18] on icon "Close" at bounding box center [781, 22] width 9 height 9
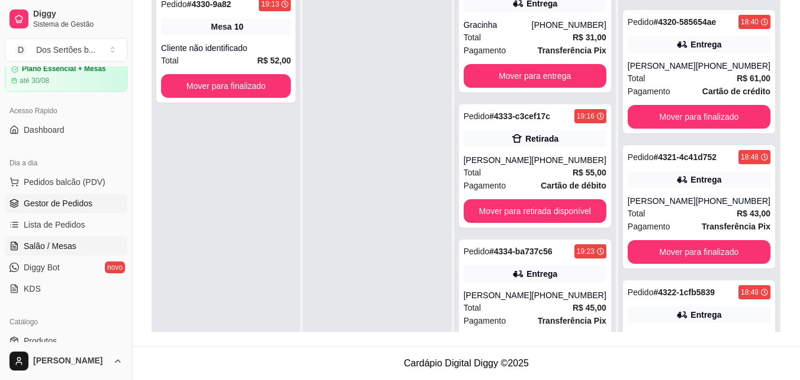
click at [30, 246] on span "Salão / Mesas" at bounding box center [50, 246] width 53 height 12
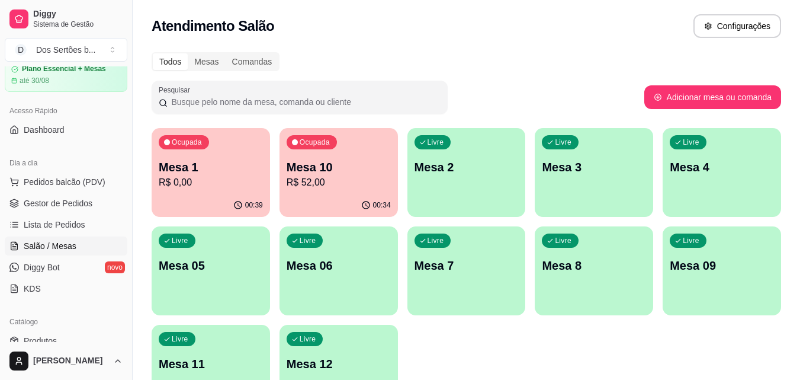
click at [567, 168] on p "Mesa 3" at bounding box center [594, 167] width 104 height 17
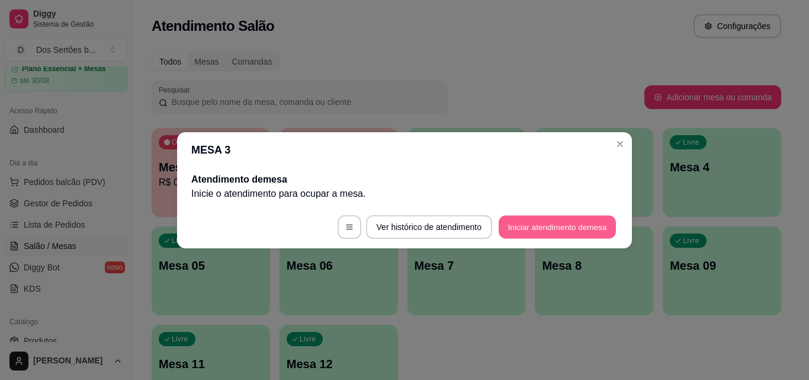
click at [548, 222] on button "Iniciar atendimento de mesa" at bounding box center [557, 226] width 117 height 23
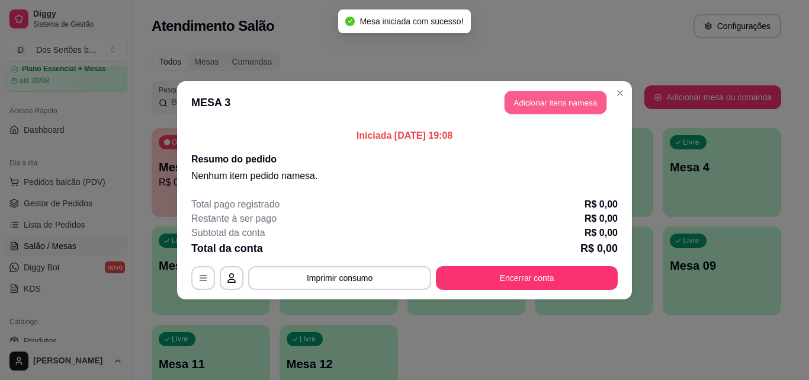
click at [540, 100] on button "Adicionar itens na mesa" at bounding box center [556, 102] width 102 height 23
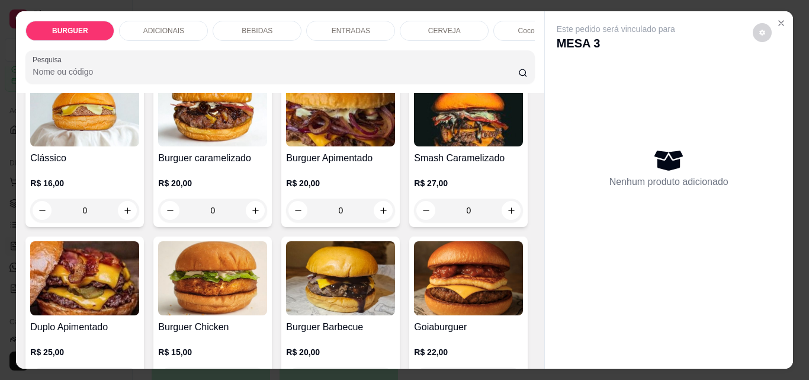
scroll to position [208, 0]
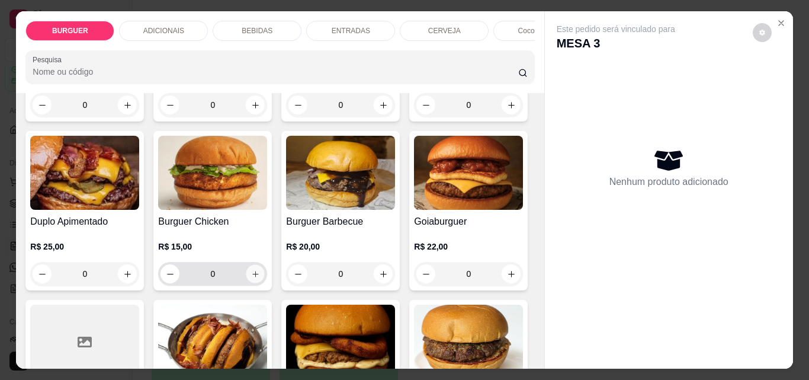
click at [258, 277] on icon "increase-product-quantity" at bounding box center [255, 274] width 6 height 6
type input "1"
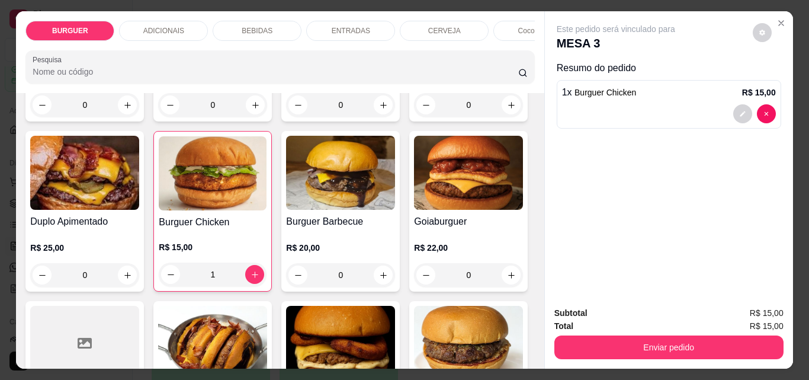
click at [241, 21] on div "BEBIDAS" at bounding box center [257, 31] width 89 height 20
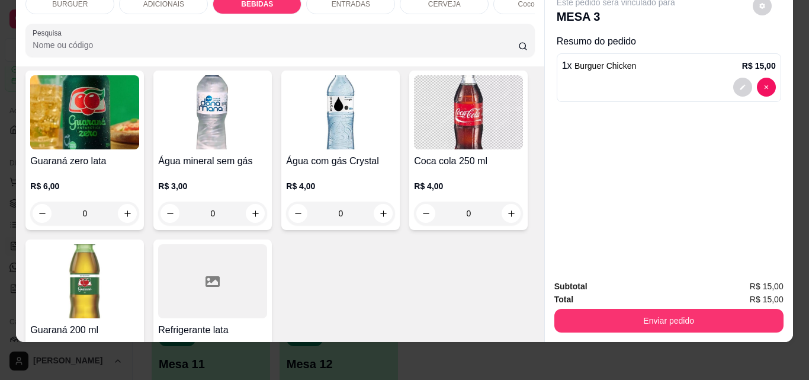
scroll to position [1419, 0]
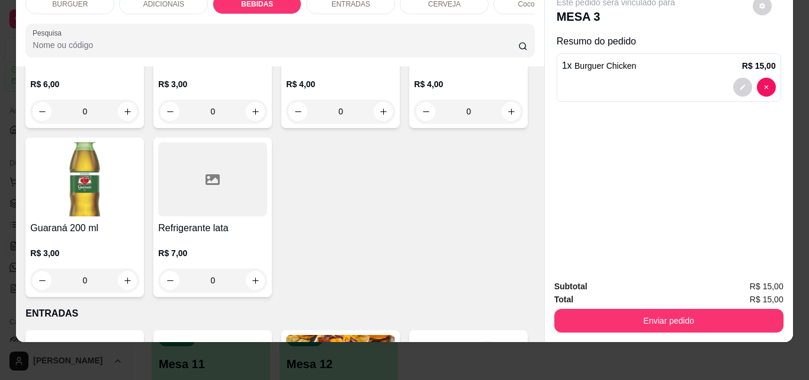
type input "1"
click at [734, 131] on button "decrease-product-quantity" at bounding box center [742, 140] width 19 height 19
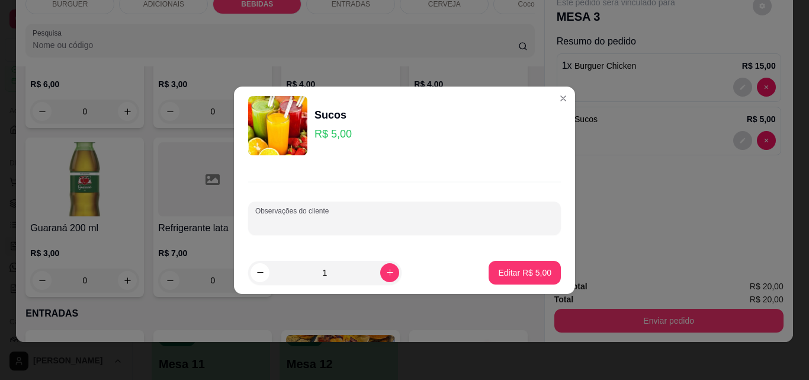
click at [339, 221] on input "Observações do cliente" at bounding box center [404, 223] width 299 height 12
type input "acerola"
click at [528, 274] on p "Editar R$ 5,00" at bounding box center [525, 272] width 52 height 11
type input "0"
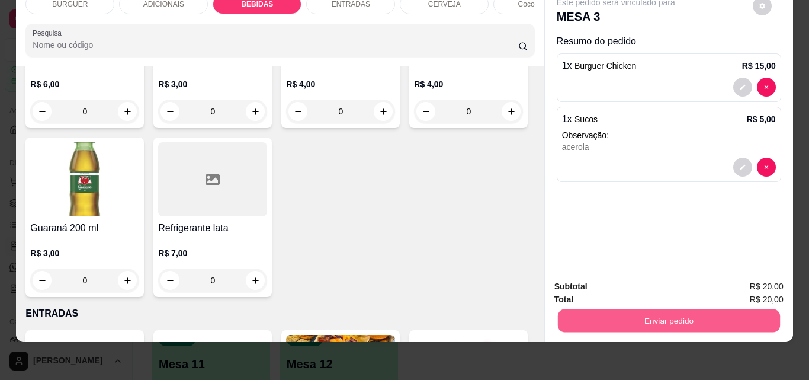
click at [650, 309] on button "Enviar pedido" at bounding box center [668, 320] width 222 height 23
click at [621, 278] on button "Não registrar e enviar pedido" at bounding box center [630, 282] width 120 height 22
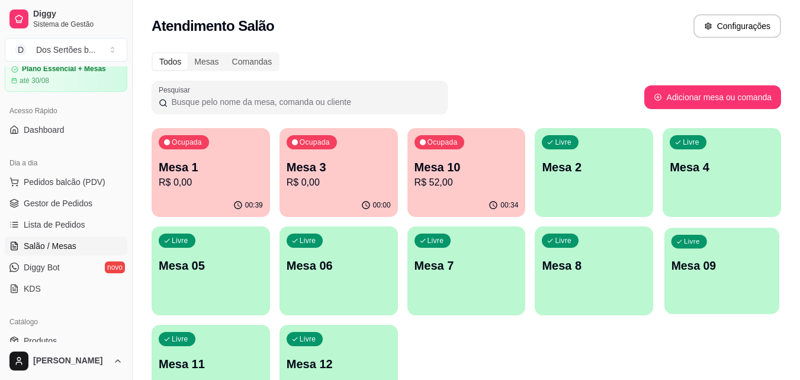
click at [708, 255] on div "Livre Mesa 09" at bounding box center [722, 263] width 115 height 72
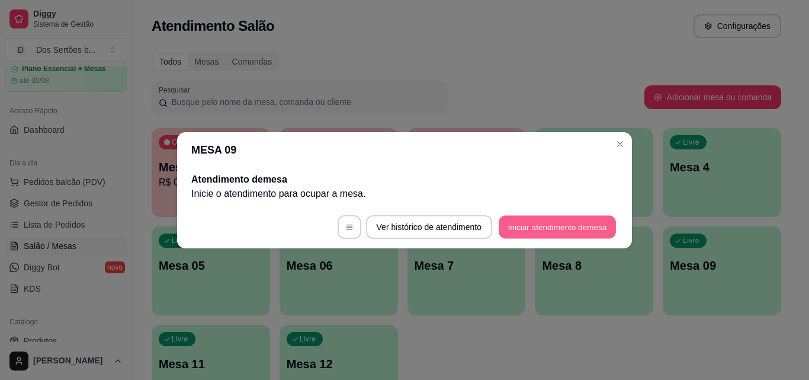
click at [517, 230] on button "Iniciar atendimento de mesa" at bounding box center [557, 226] width 117 height 23
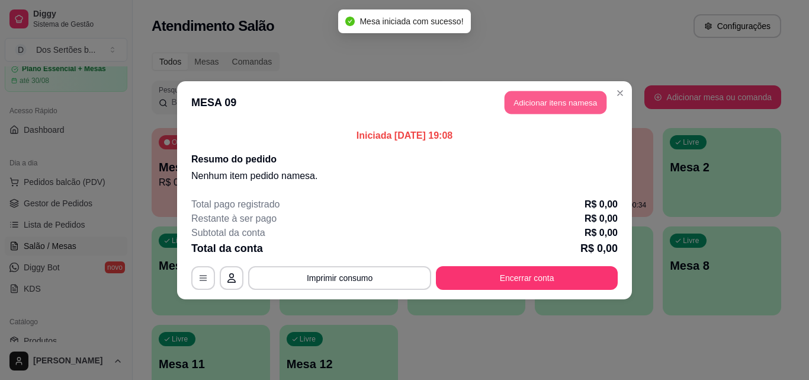
click at [522, 108] on button "Adicionar itens na mesa" at bounding box center [556, 102] width 102 height 23
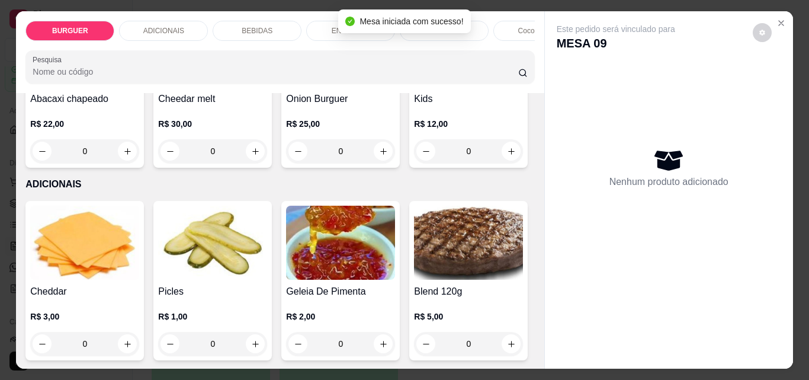
scroll to position [639, 0]
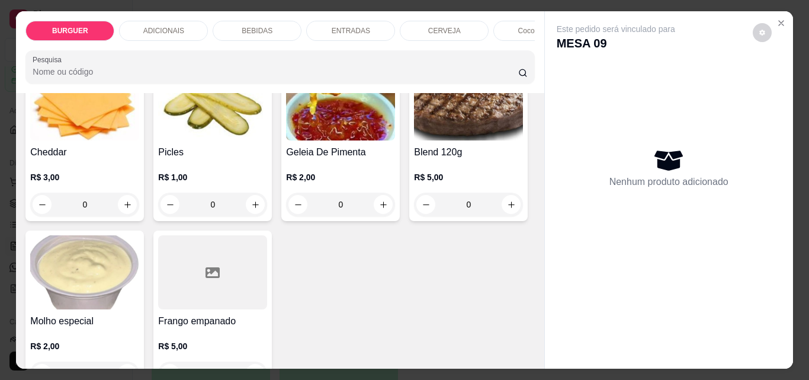
click at [507, 17] on icon "increase-product-quantity" at bounding box center [511, 12] width 9 height 9
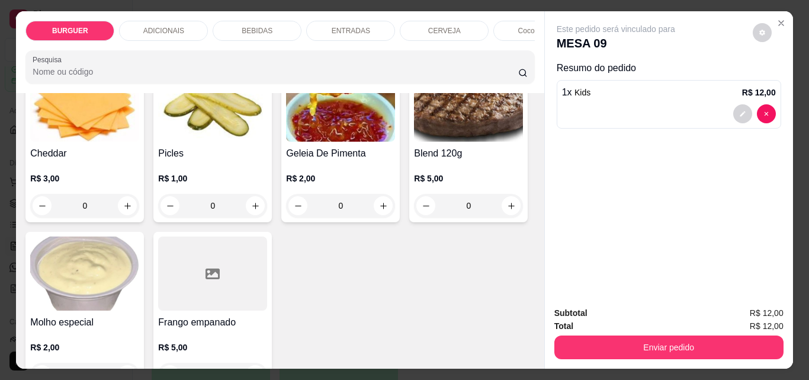
click at [506, 17] on icon "increase-product-quantity" at bounding box center [510, 12] width 9 height 9
type input "2"
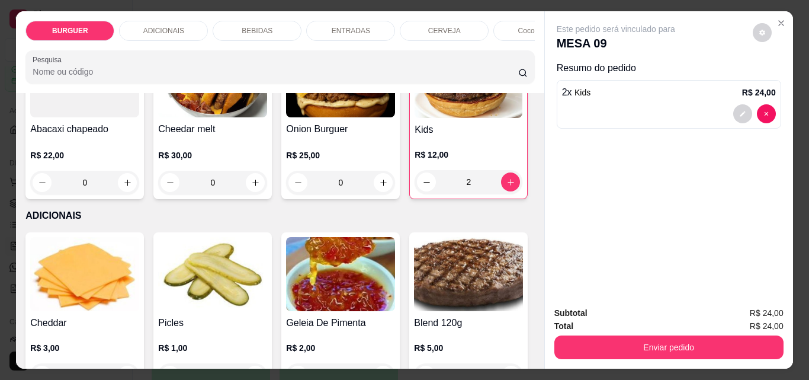
click at [379, 17] on icon "increase-product-quantity" at bounding box center [383, 12] width 9 height 9
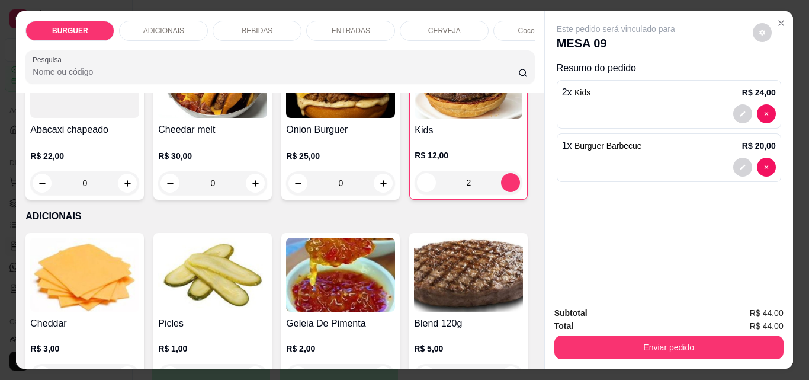
click at [379, 17] on icon "increase-product-quantity" at bounding box center [383, 12] width 9 height 9
type input "2"
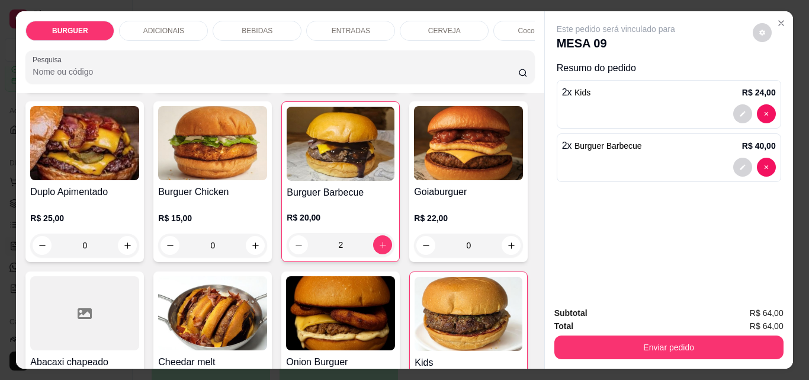
scroll to position [2, 0]
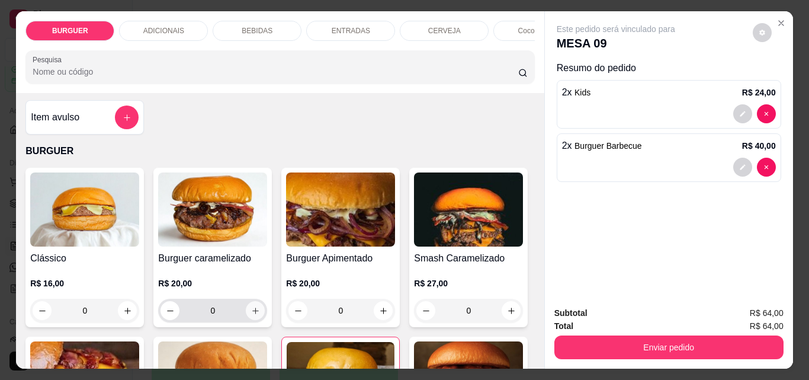
click at [252, 311] on icon "increase-product-quantity" at bounding box center [255, 310] width 9 height 9
type input "1"
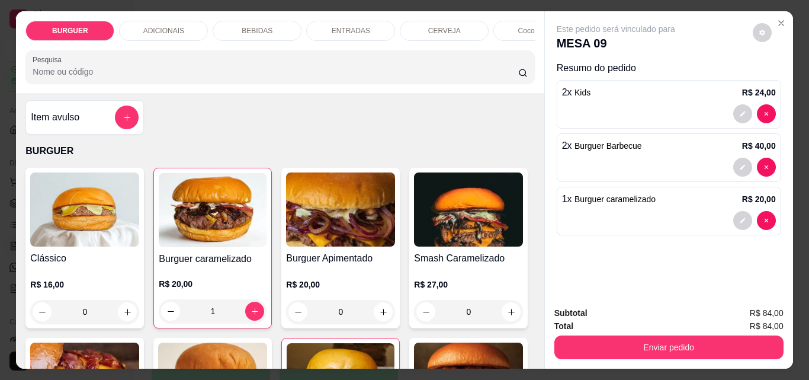
click at [262, 26] on p "BEBIDAS" at bounding box center [257, 30] width 31 height 9
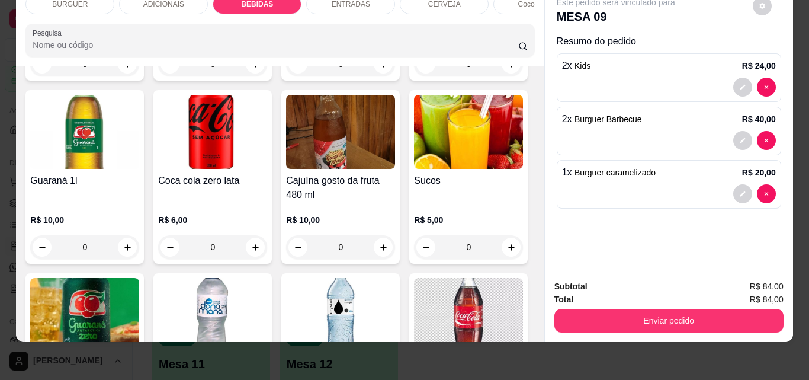
scroll to position [1320, 0]
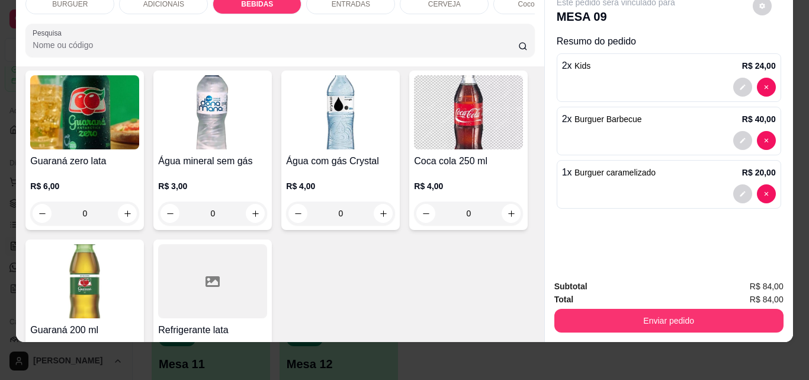
type input "1"
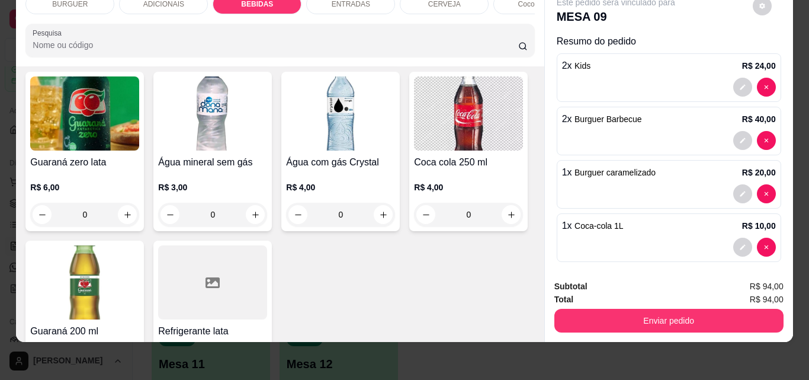
scroll to position [1320, 0]
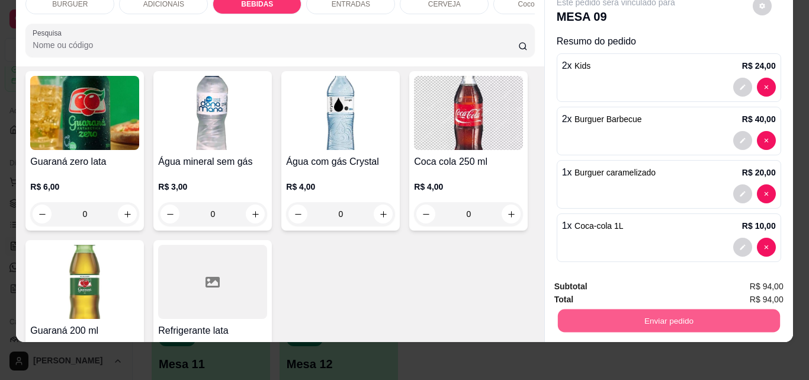
click at [609, 309] on button "Enviar pedido" at bounding box center [668, 320] width 222 height 23
click at [599, 275] on button "Não registrar e enviar pedido" at bounding box center [630, 282] width 120 height 22
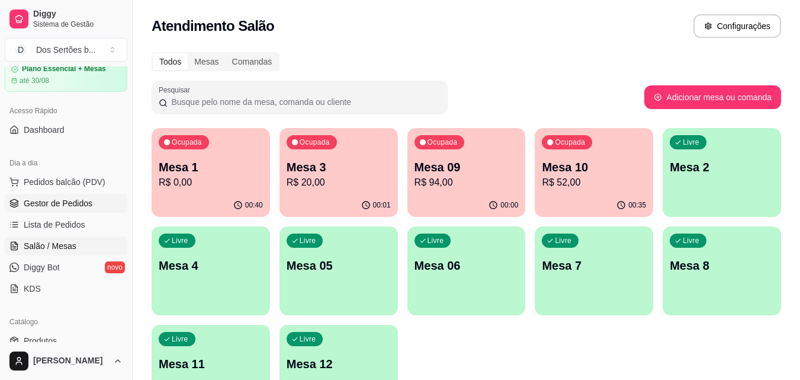
click at [34, 207] on span "Gestor de Pedidos" at bounding box center [58, 203] width 69 height 12
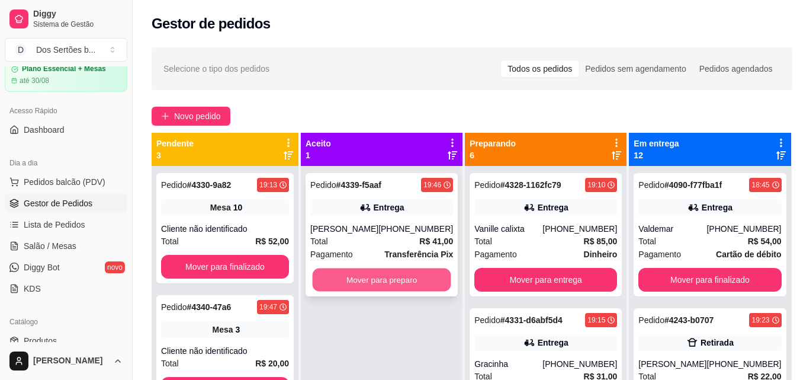
click at [347, 274] on button "Mover para preparo" at bounding box center [382, 279] width 139 height 23
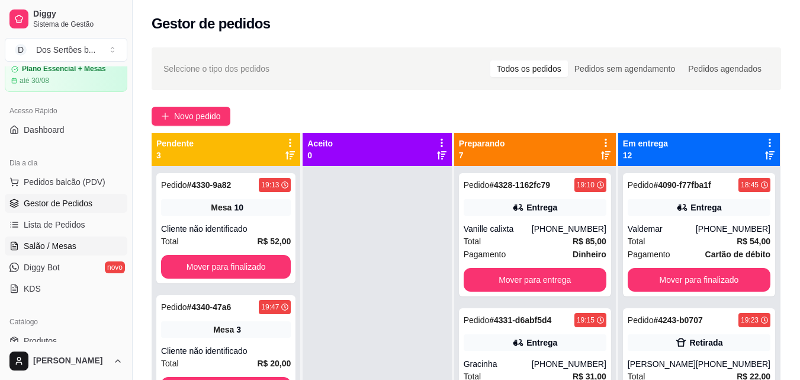
click at [74, 243] on span "Salão / Mesas" at bounding box center [50, 246] width 53 height 12
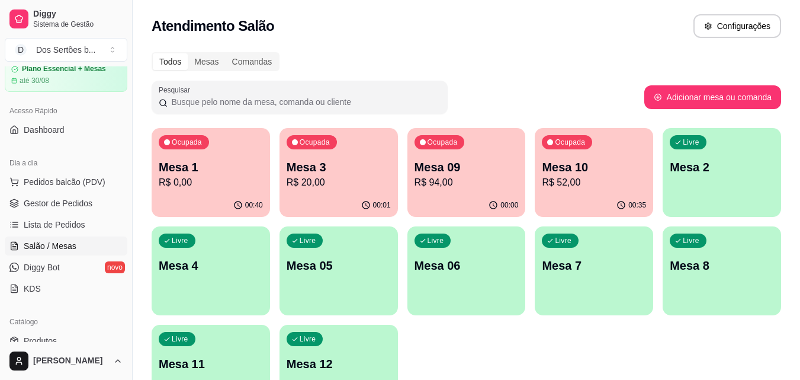
click at [576, 162] on p "Mesa 10" at bounding box center [594, 167] width 104 height 17
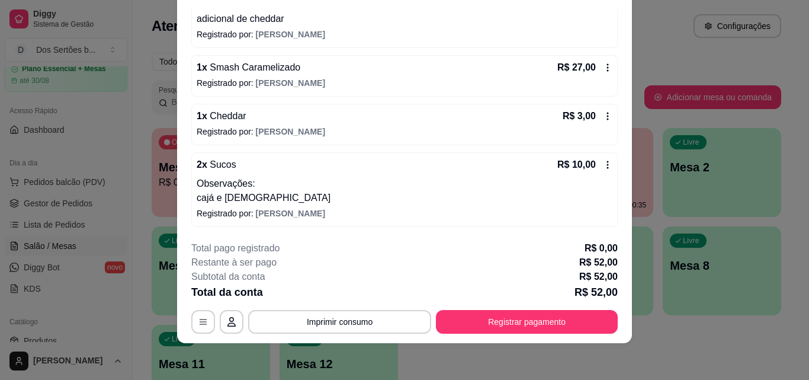
scroll to position [36, 0]
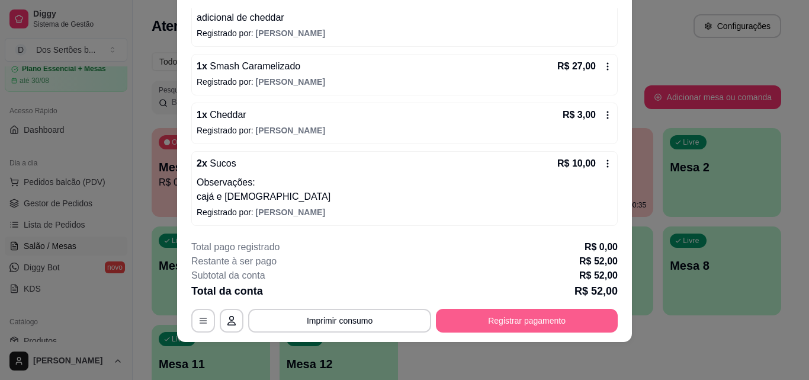
click at [506, 316] on button "Registrar pagamento" at bounding box center [527, 321] width 182 height 24
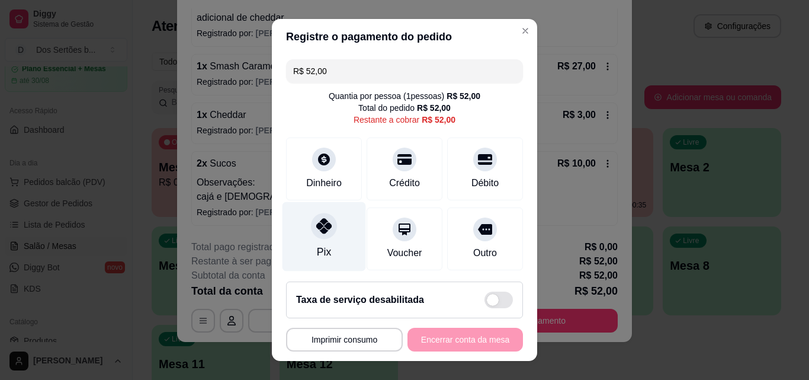
click at [316, 224] on icon at bounding box center [323, 225] width 15 height 15
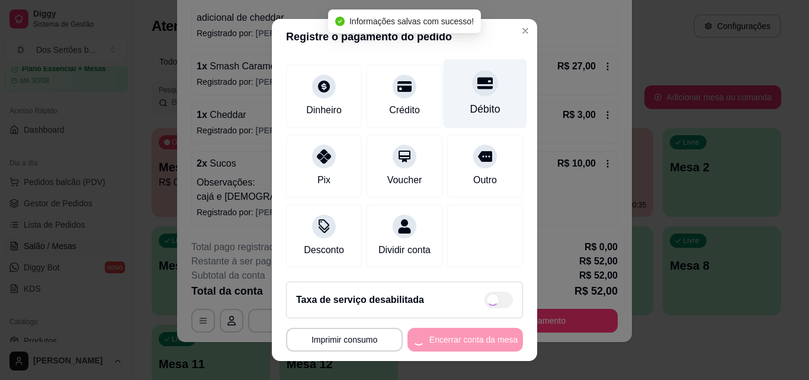
type input "R$ 0,00"
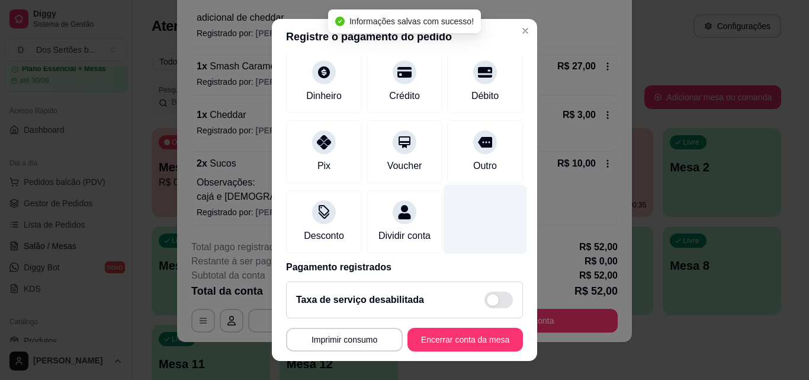
scroll to position [137, 0]
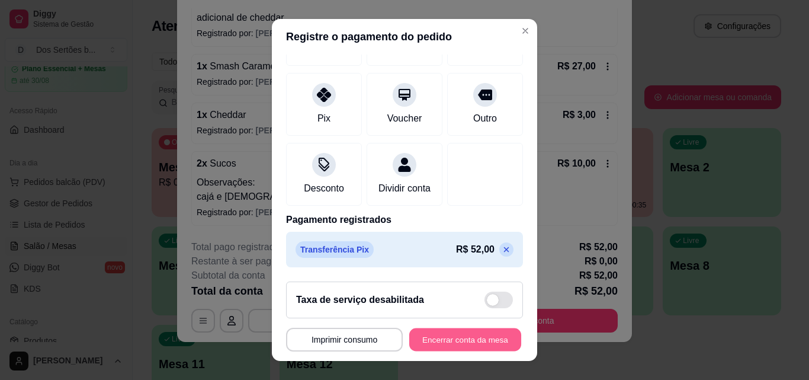
click at [471, 330] on button "Encerrar conta da mesa" at bounding box center [465, 339] width 112 height 23
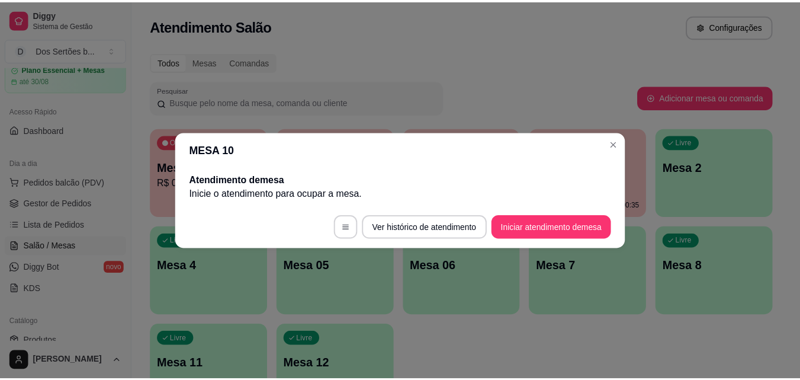
scroll to position [0, 0]
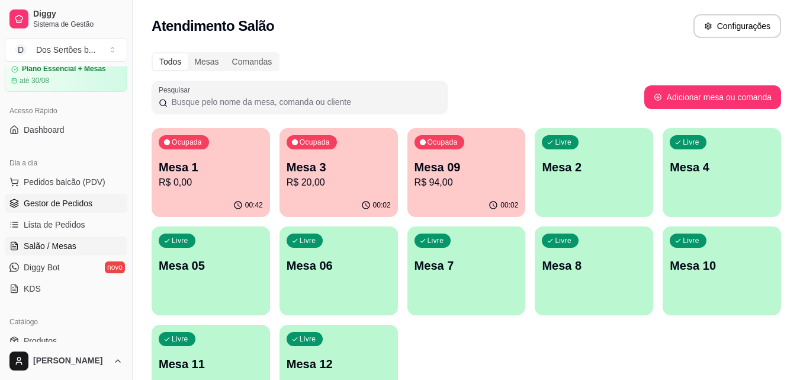
click at [73, 206] on span "Gestor de Pedidos" at bounding box center [58, 203] width 69 height 12
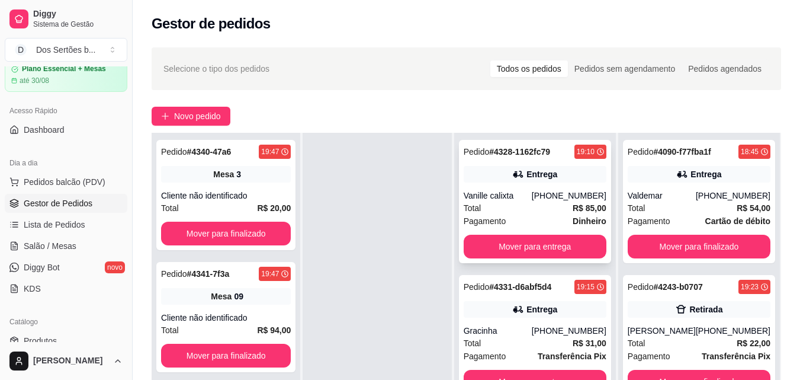
scroll to position [30, 0]
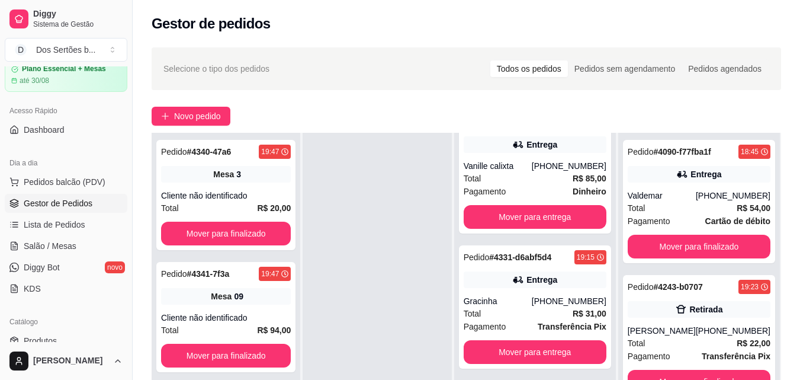
drag, startPoint x: 396, startPoint y: 208, endPoint x: 390, endPoint y: 211, distance: 7.4
click at [390, 211] on div at bounding box center [377, 323] width 149 height 380
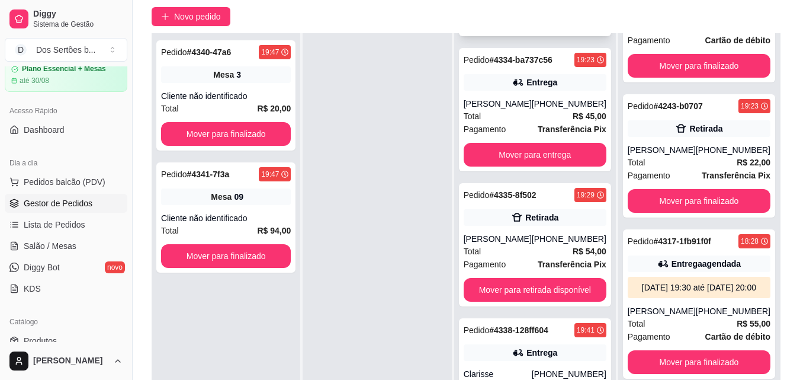
scroll to position [522, 0]
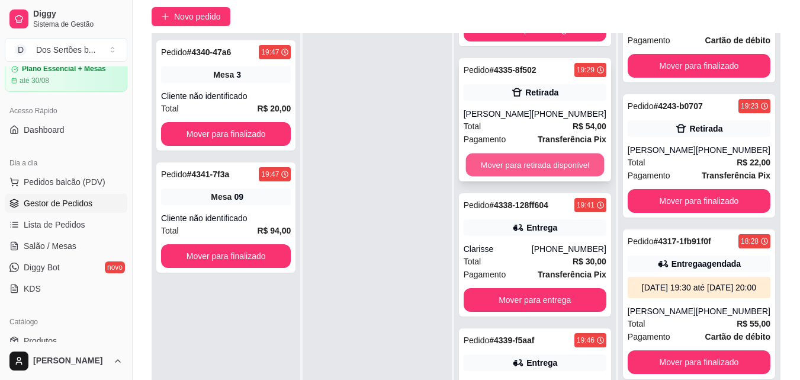
click at [518, 165] on button "Mover para retirada disponível" at bounding box center [535, 164] width 139 height 23
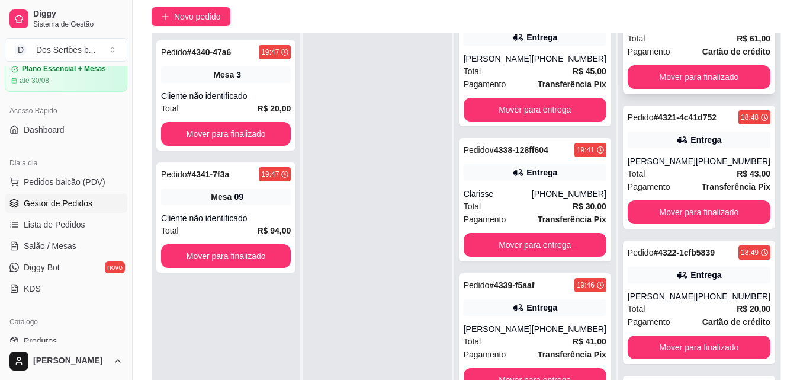
scroll to position [591, 0]
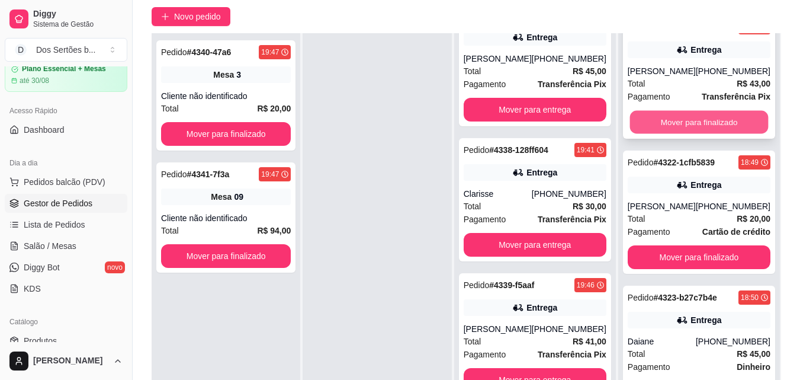
click at [682, 133] on button "Mover para finalizado" at bounding box center [699, 122] width 139 height 23
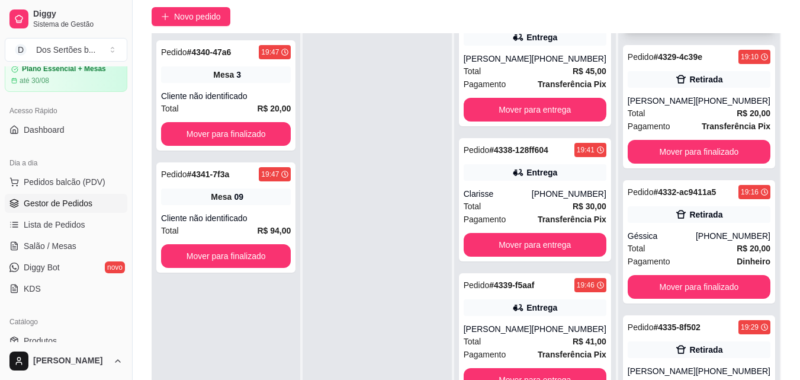
scroll to position [1246, 0]
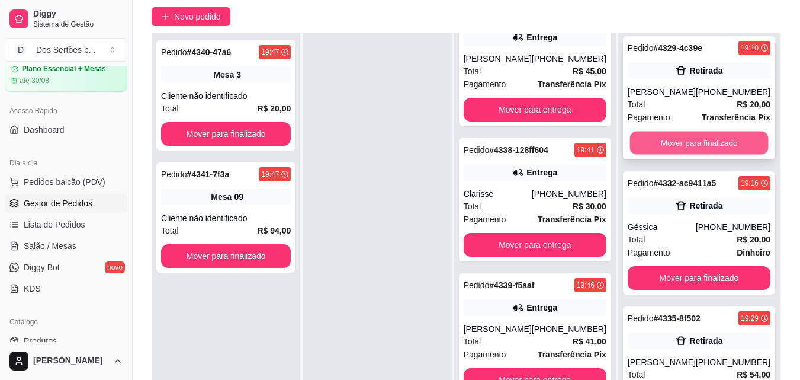
click at [653, 153] on button "Mover para finalizado" at bounding box center [699, 142] width 139 height 23
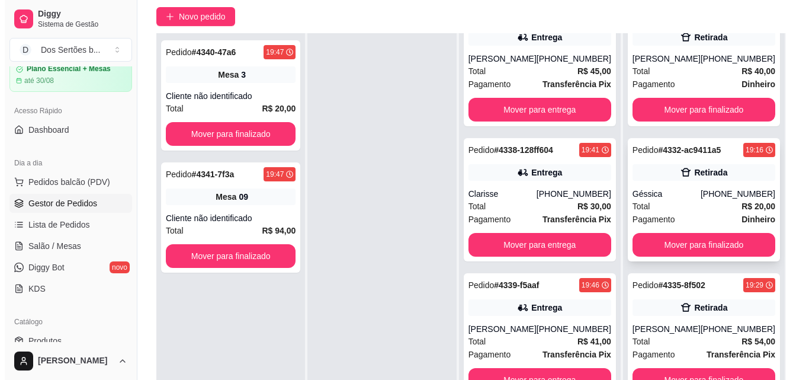
scroll to position [167, 0]
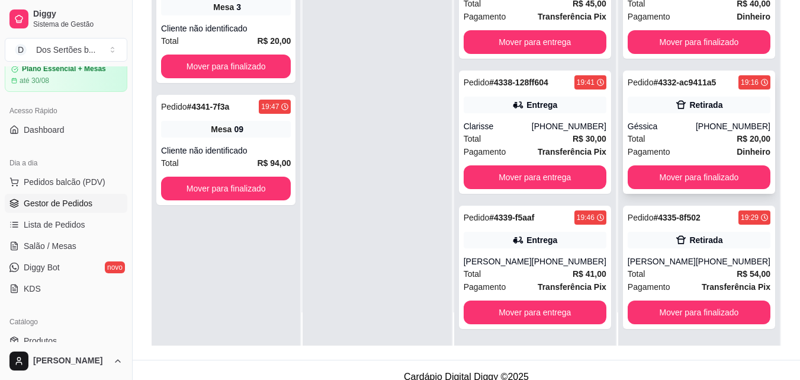
click at [668, 148] on span "Pagamento" at bounding box center [649, 151] width 43 height 13
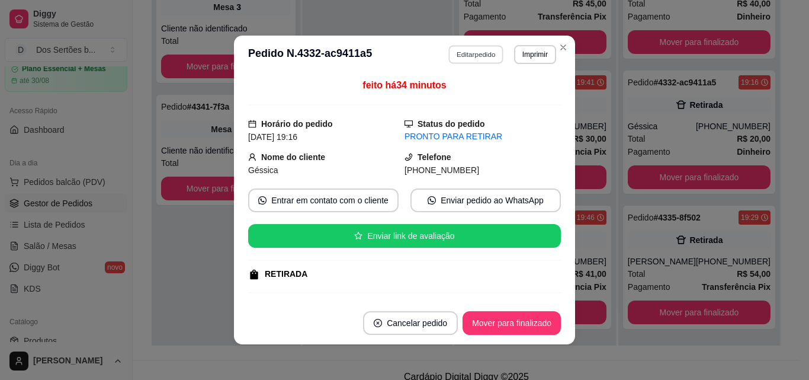
click at [467, 52] on button "Editar pedido" at bounding box center [476, 54] width 55 height 18
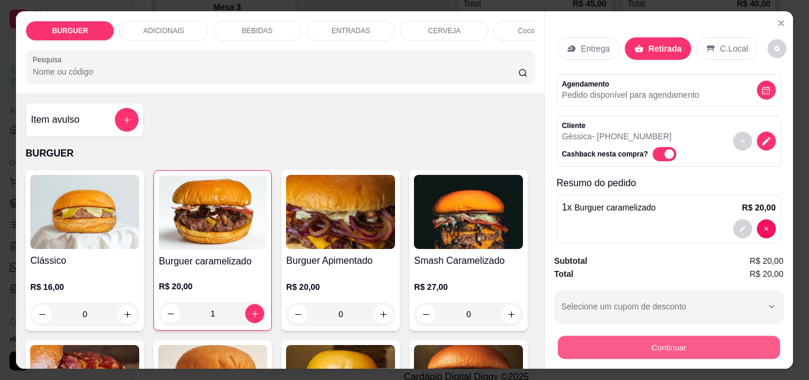
click at [654, 342] on button "Continuar" at bounding box center [668, 346] width 222 height 23
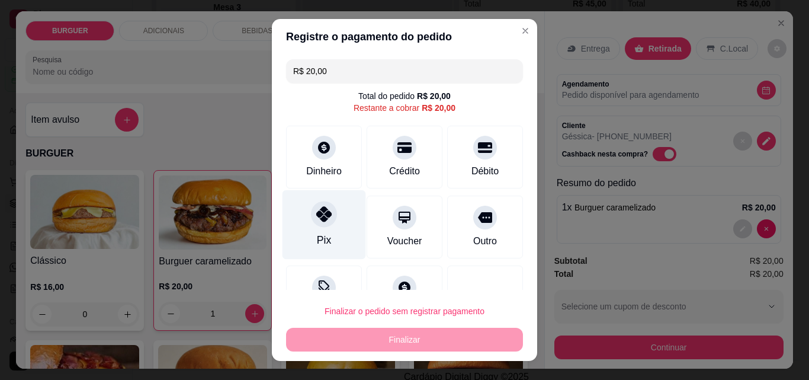
click at [303, 224] on div "Pix" at bounding box center [325, 224] width 84 height 69
type input "R$ 0,00"
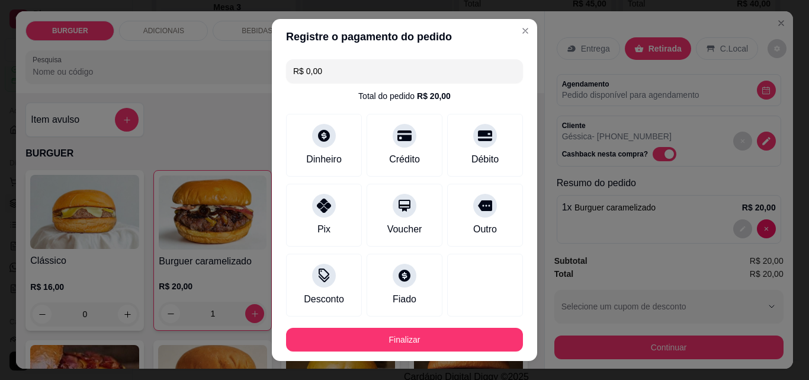
scroll to position [65, 0]
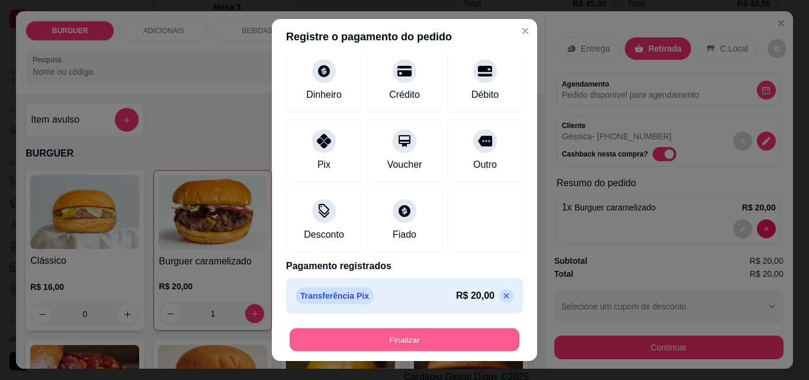
click at [405, 342] on button "Finalizar" at bounding box center [405, 339] width 230 height 23
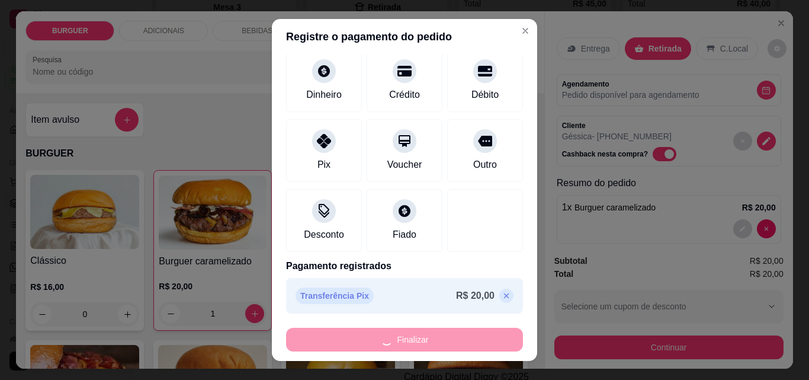
type input "0"
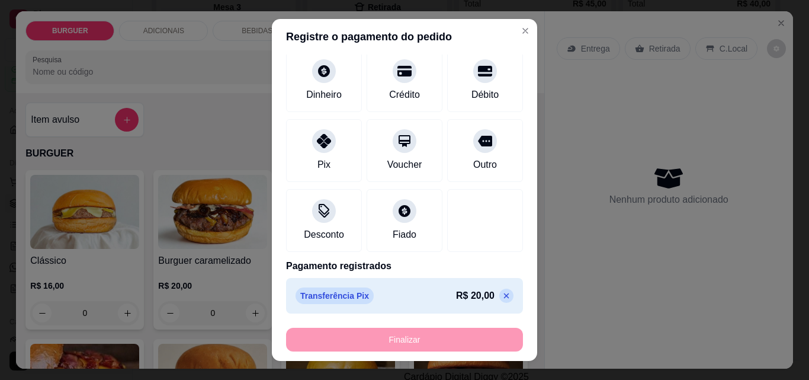
type input "-R$ 20,00"
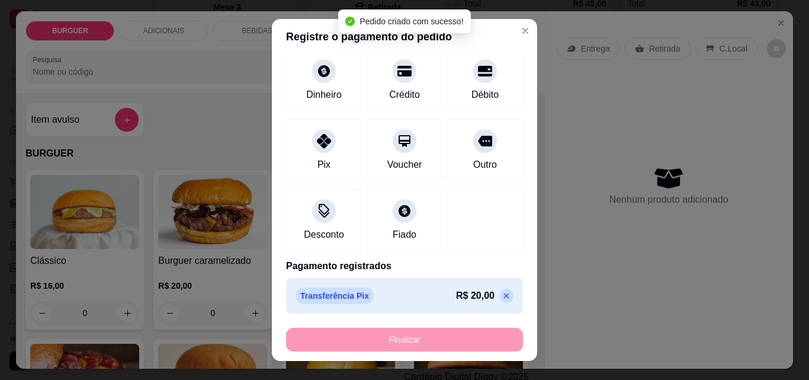
scroll to position [1021, 0]
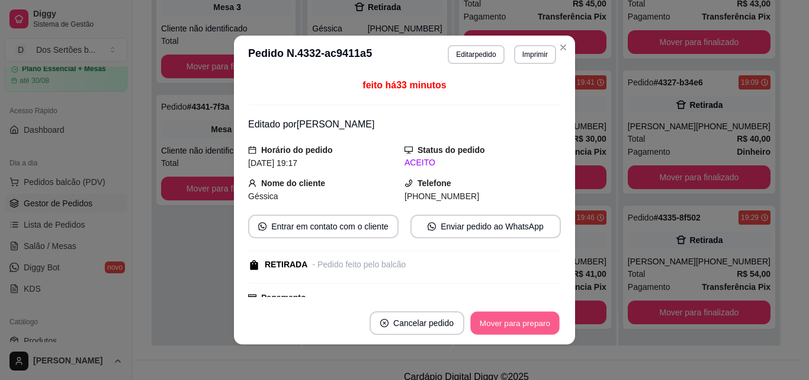
click at [493, 320] on button "Mover para preparo" at bounding box center [514, 323] width 89 height 23
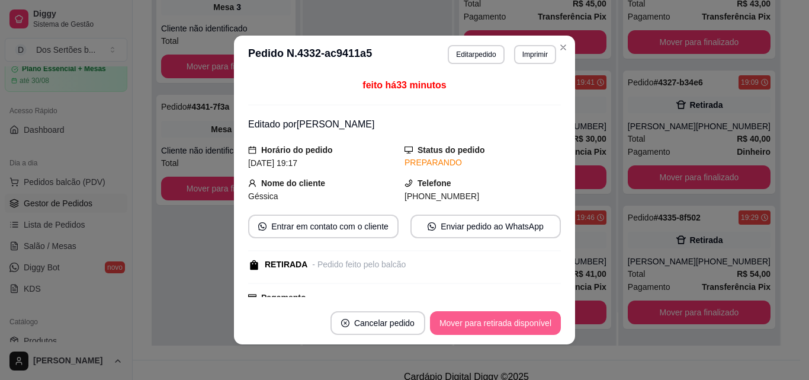
click at [493, 320] on button "Mover para retirada disponível" at bounding box center [495, 323] width 131 height 24
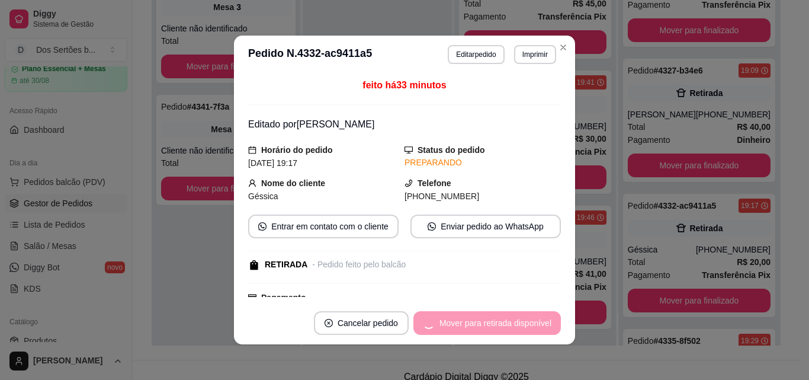
scroll to position [442, 0]
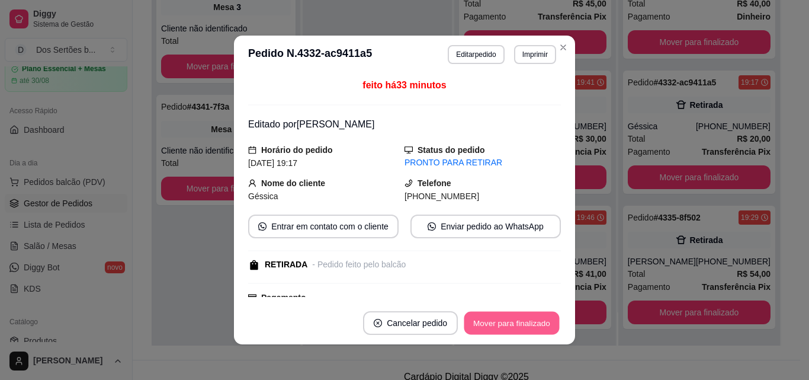
click at [493, 320] on button "Mover para finalizado" at bounding box center [511, 323] width 95 height 23
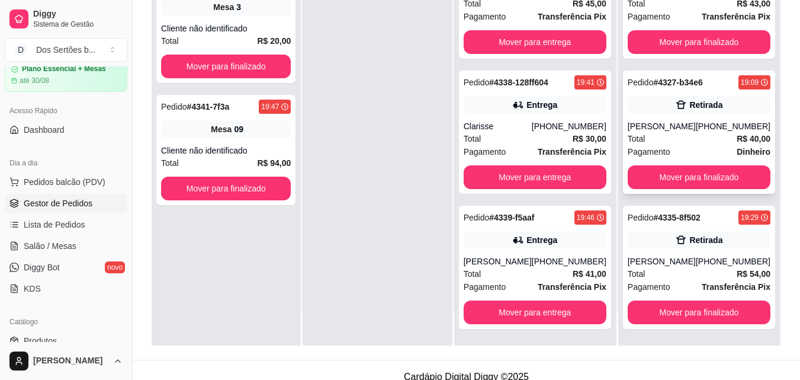
scroll to position [181, 0]
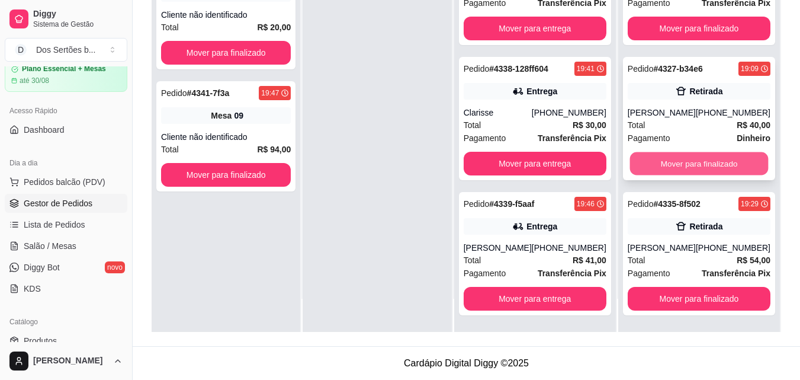
click at [673, 165] on button "Mover para finalizado" at bounding box center [699, 163] width 139 height 23
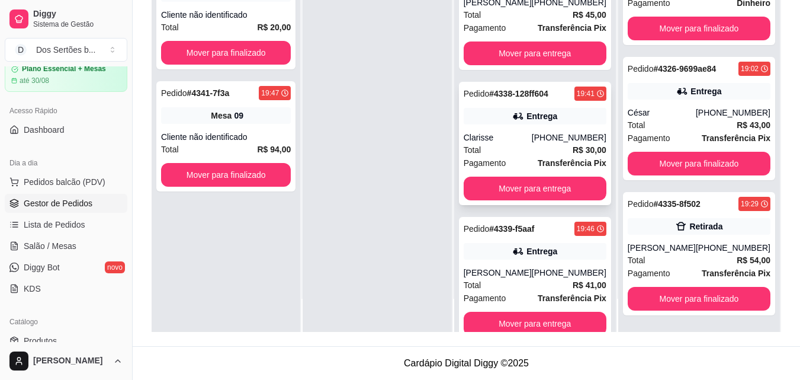
scroll to position [415, 0]
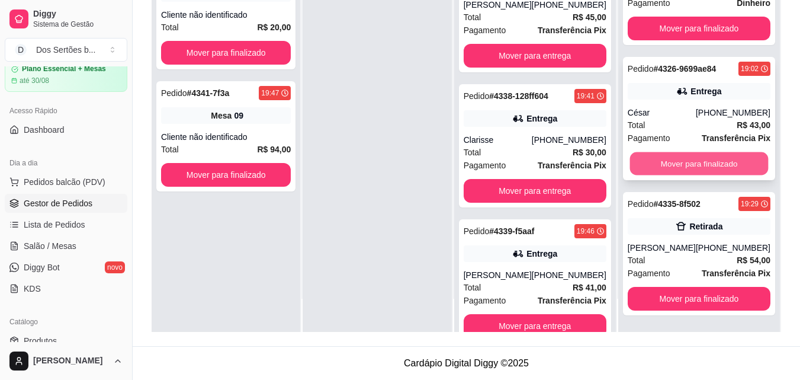
click at [641, 155] on button "Mover para finalizado" at bounding box center [699, 163] width 139 height 23
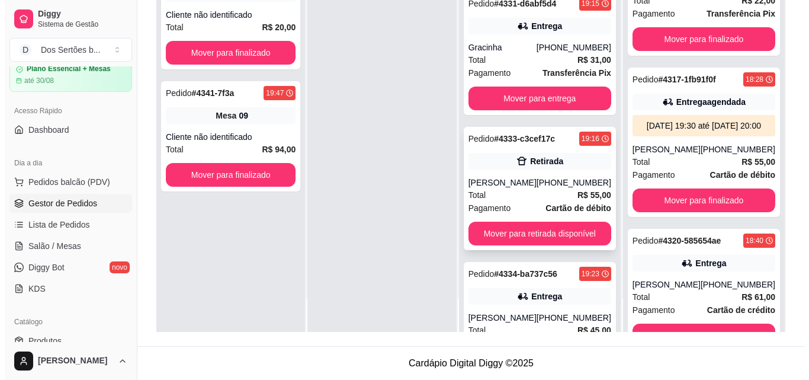
scroll to position [191, 0]
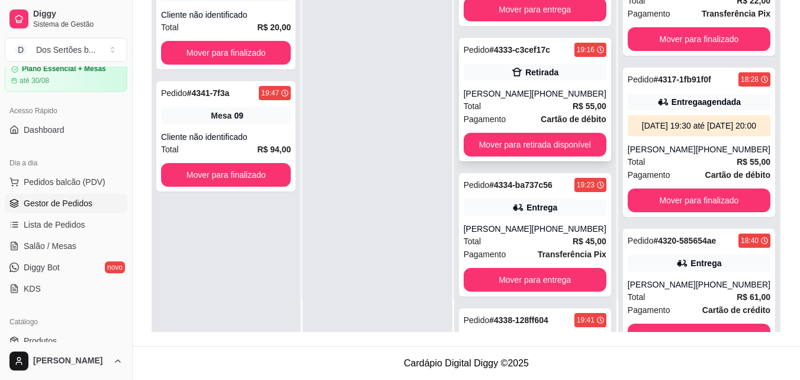
click at [495, 94] on div "[PERSON_NAME]" at bounding box center [498, 94] width 68 height 12
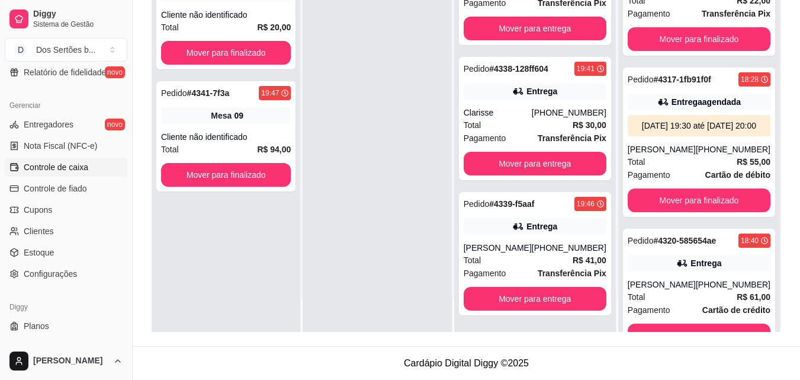
scroll to position [345, 0]
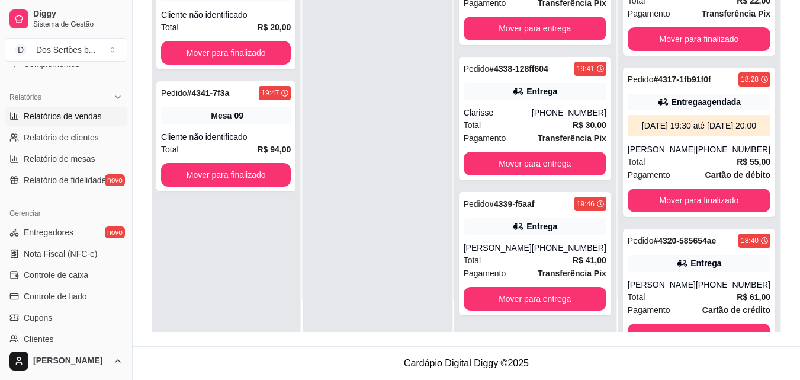
click at [51, 116] on span "Relatórios de vendas" at bounding box center [63, 116] width 78 height 12
select select "ALL"
select select "0"
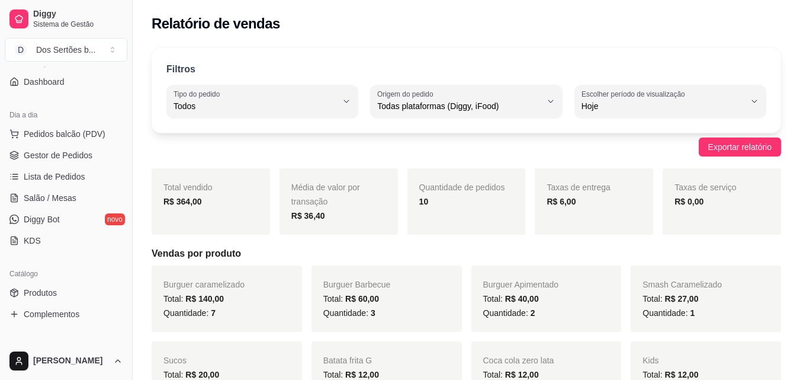
scroll to position [92, 0]
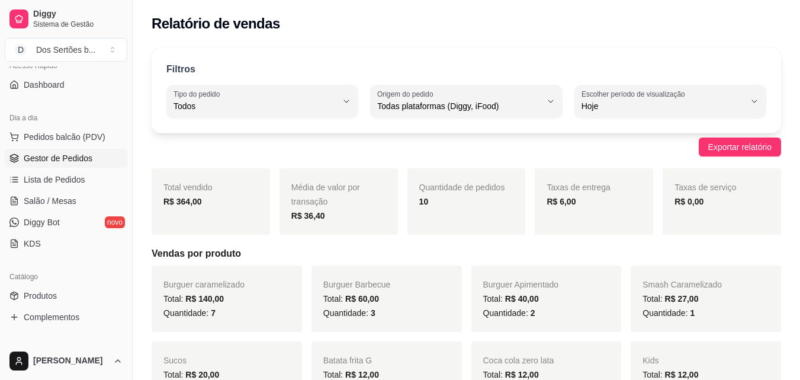
click at [27, 154] on span "Gestor de Pedidos" at bounding box center [58, 158] width 69 height 12
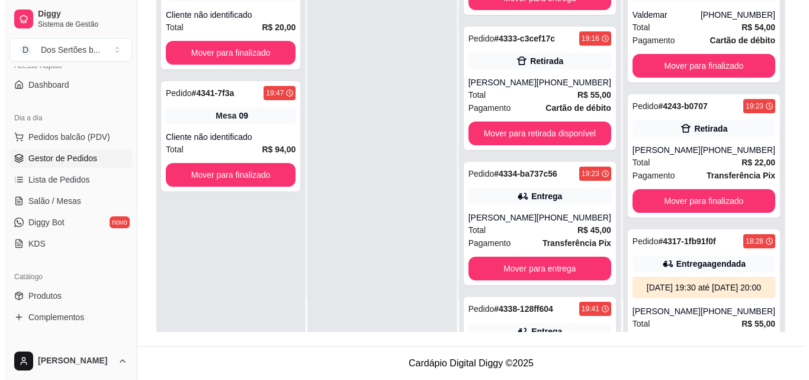
scroll to position [205, 0]
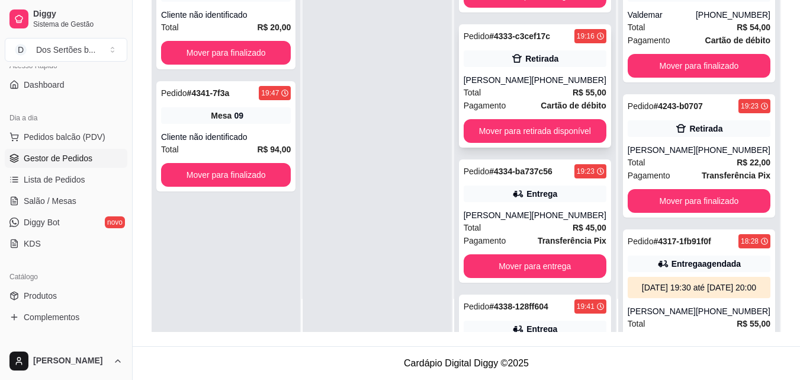
click at [521, 88] on div "Total R$ 55,00" at bounding box center [535, 92] width 143 height 13
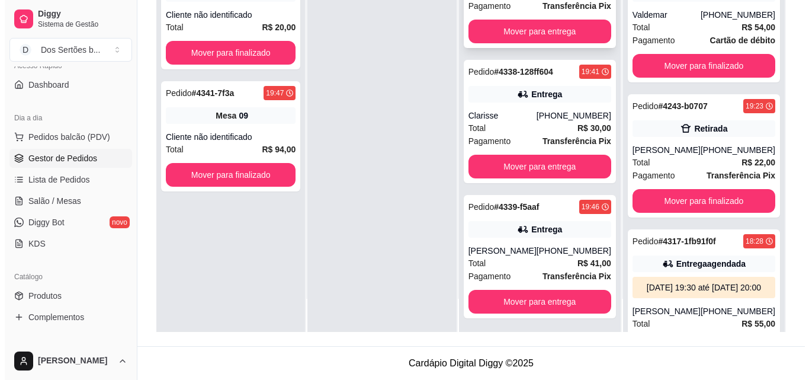
scroll to position [442, 0]
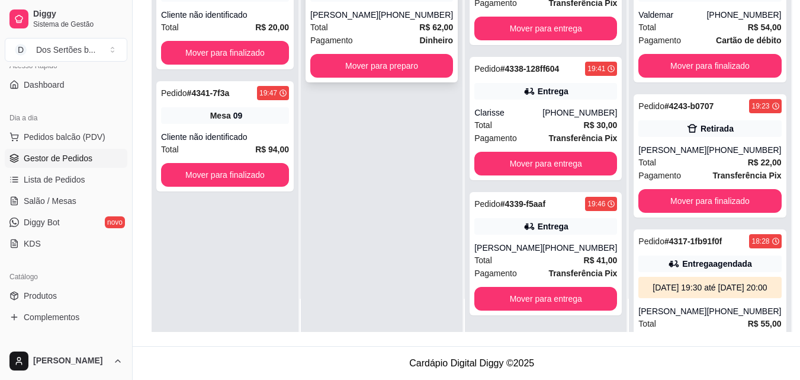
click at [388, 31] on div "Total R$ 62,00" at bounding box center [381, 27] width 143 height 13
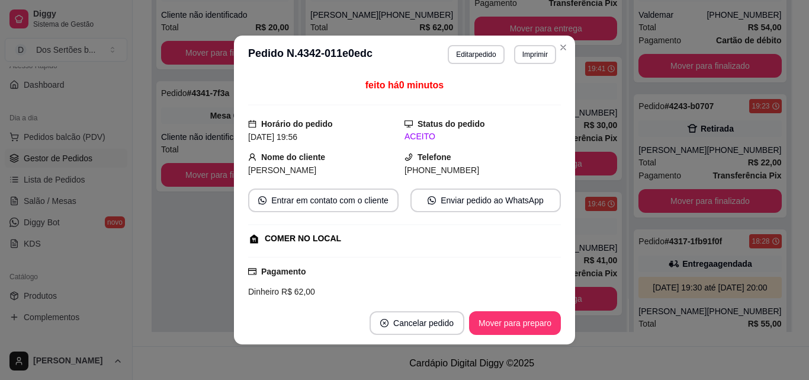
scroll to position [191, 0]
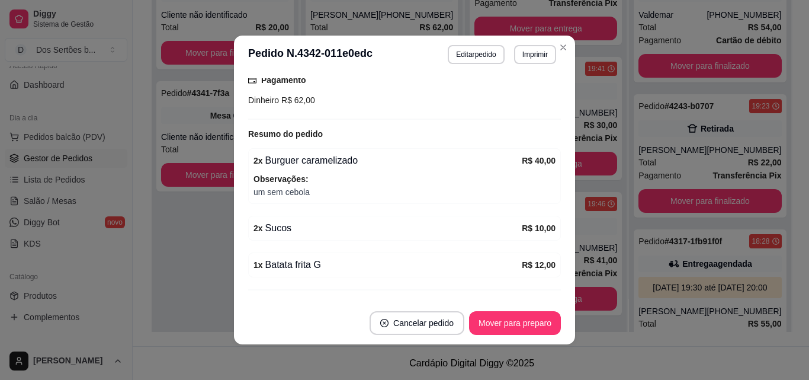
drag, startPoint x: 453, startPoint y: 217, endPoint x: 442, endPoint y: 258, distance: 42.8
click at [442, 258] on div "feito há 0 minutos Horário do pedido [DATE] 19:56 Status do pedido ACEITO Nome …" at bounding box center [404, 187] width 313 height 219
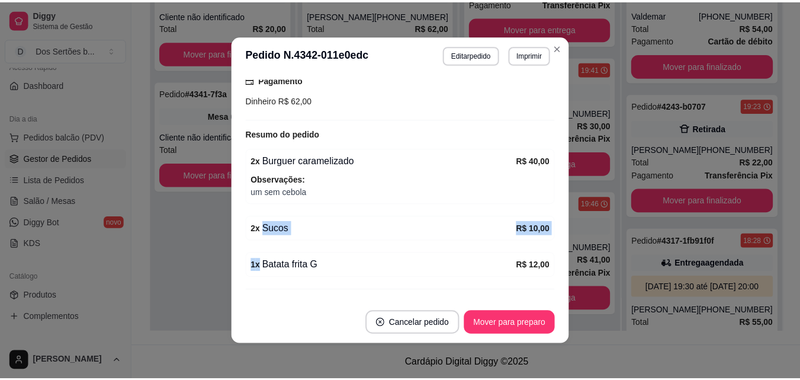
scroll to position [210, 0]
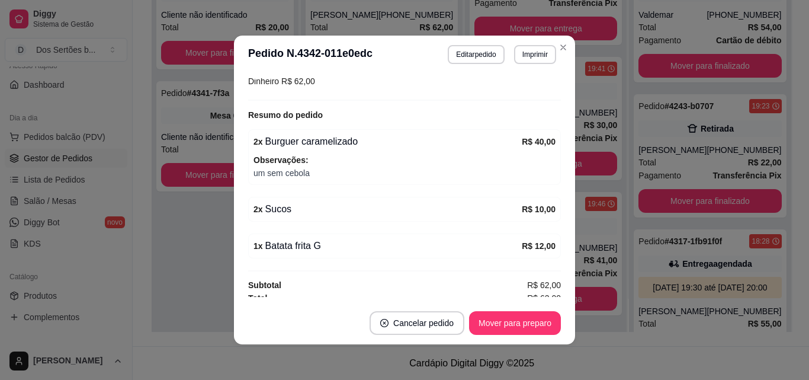
click at [564, 71] on header "**********" at bounding box center [404, 55] width 341 height 38
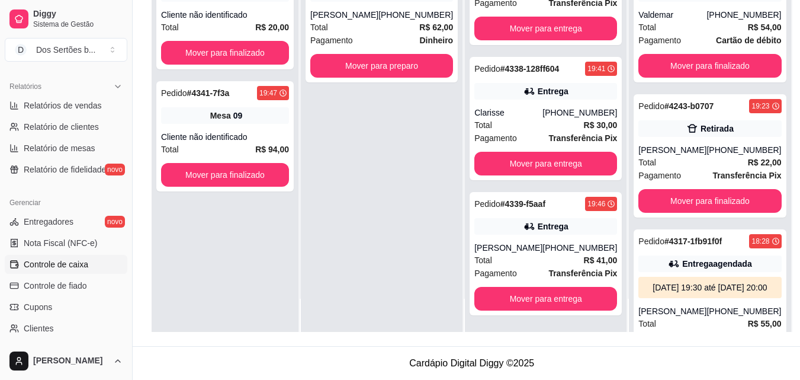
scroll to position [294, 0]
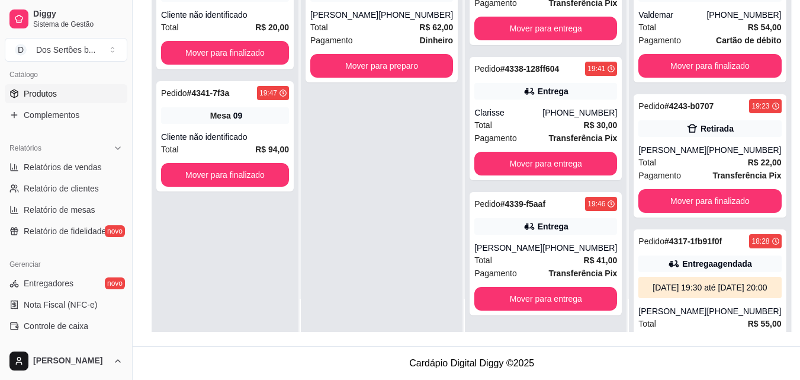
click at [18, 98] on link "Produtos" at bounding box center [66, 93] width 123 height 19
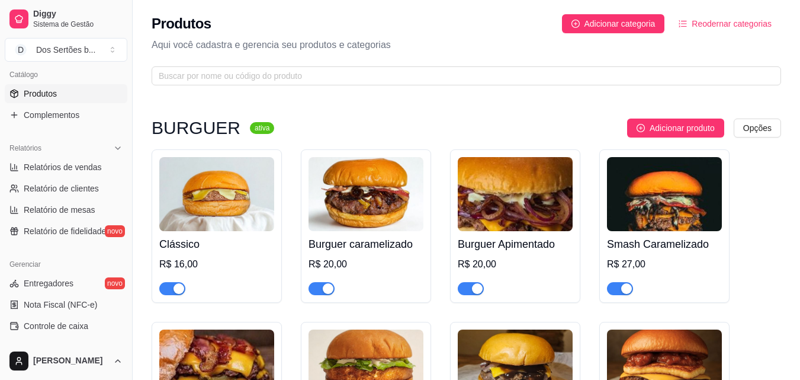
scroll to position [142, 0]
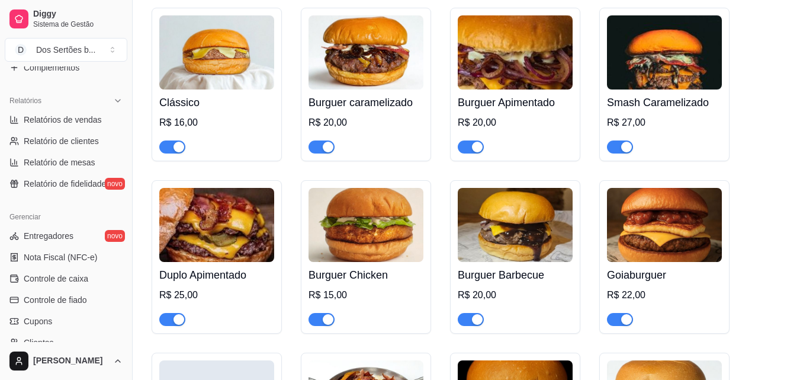
click at [123, 332] on div "Gerenciar Entregadores novo Nota Fiscal (NFC-e) Controle de caixa Controle de f…" at bounding box center [66, 301] width 132 height 197
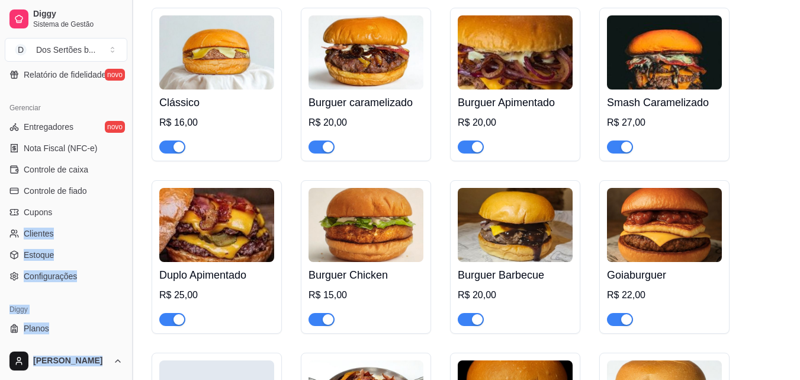
scroll to position [473, 0]
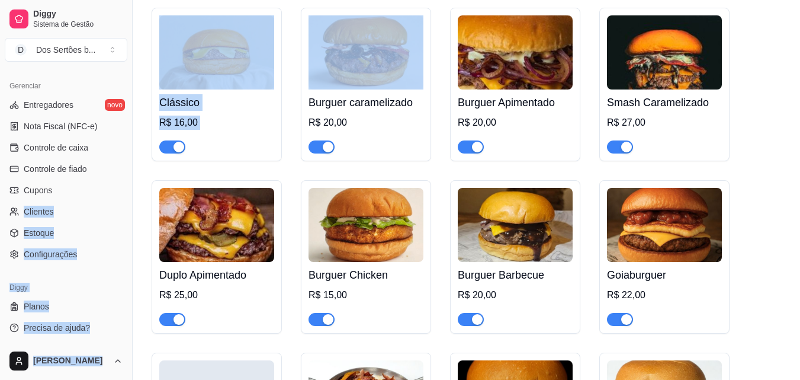
drag, startPoint x: 123, startPoint y: 332, endPoint x: 142, endPoint y: 165, distance: 168.8
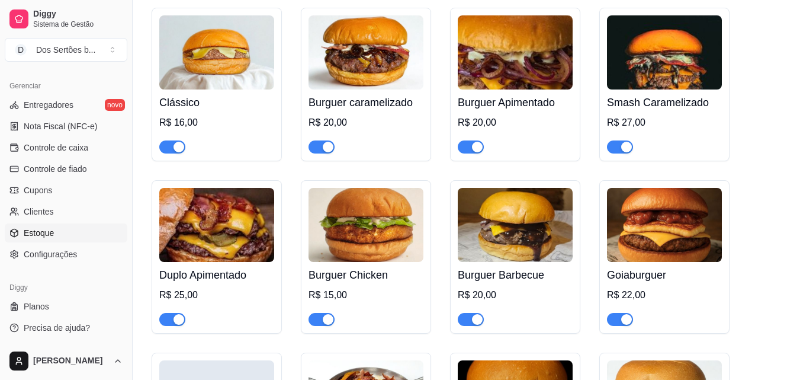
click at [63, 228] on link "Estoque" at bounding box center [66, 232] width 123 height 19
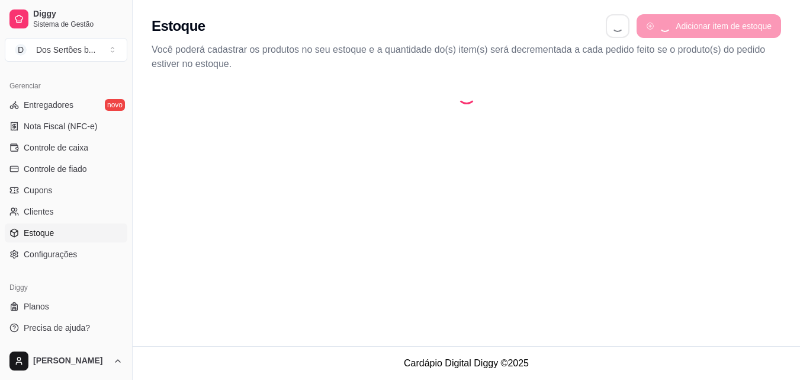
select select "QUANTITY_ORDER"
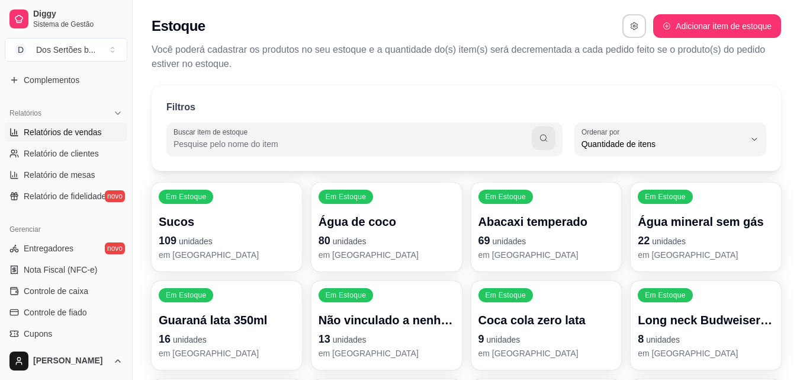
scroll to position [129, 0]
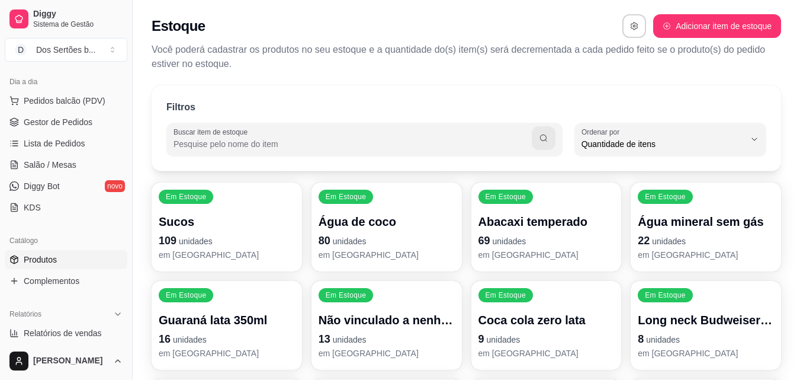
click at [30, 261] on span "Produtos" at bounding box center [40, 260] width 33 height 12
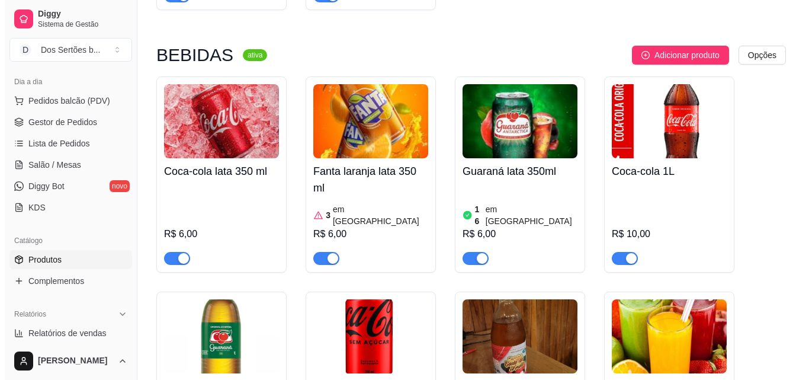
scroll to position [1234, 0]
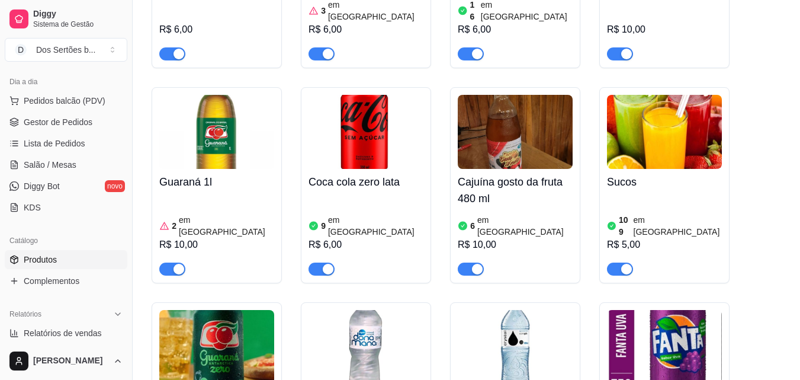
click at [682, 145] on img at bounding box center [664, 132] width 115 height 74
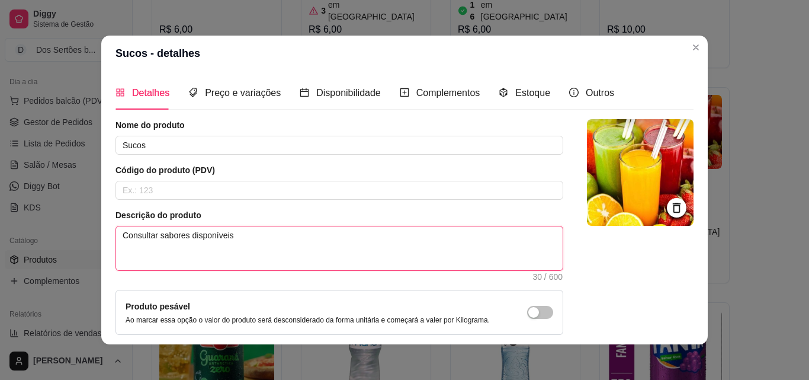
click at [231, 237] on textarea "Consultar sabores disponíveis" at bounding box center [339, 248] width 447 height 44
type textarea "Consultar sabores disponíveis"
type textarea "Consultar sabores disponívei"
type textarea "Consultar sabores disponíve"
type textarea "Consultar sabores disponív"
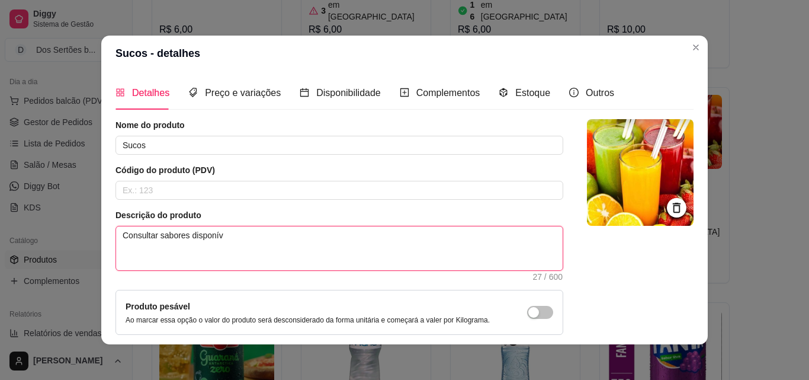
type textarea "Consultar sabores disponí"
type textarea "Consultar sabores dispon"
type textarea "Consultar sabores dispo"
type textarea "Consultar sabores disp"
type textarea "Consultar sabores dis"
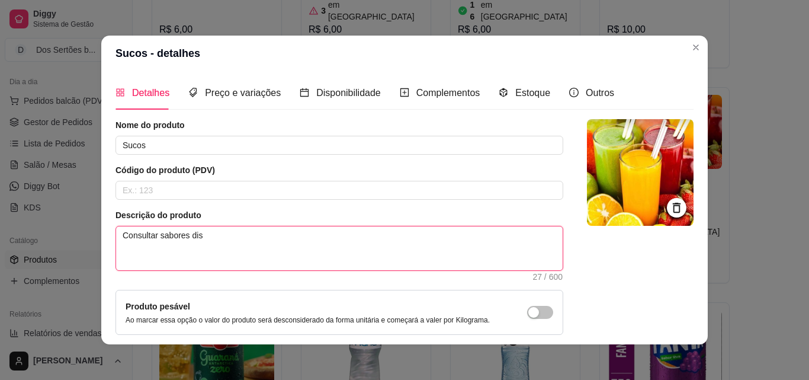
type textarea "Consultar sabores di"
type textarea "Consultar sabores d"
type textarea "Consultar sabores"
type textarea "Consultar sabore"
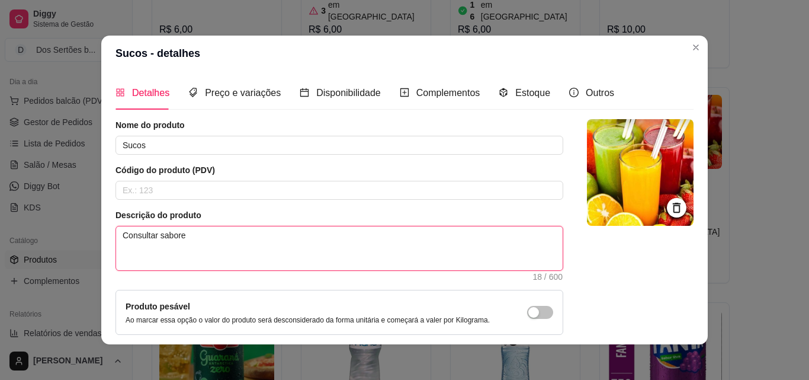
type textarea "Consultar sabor"
type textarea "Consultar sabo"
type textarea "Consultar sab"
type textarea "Consultar sa"
type textarea "Consultar s"
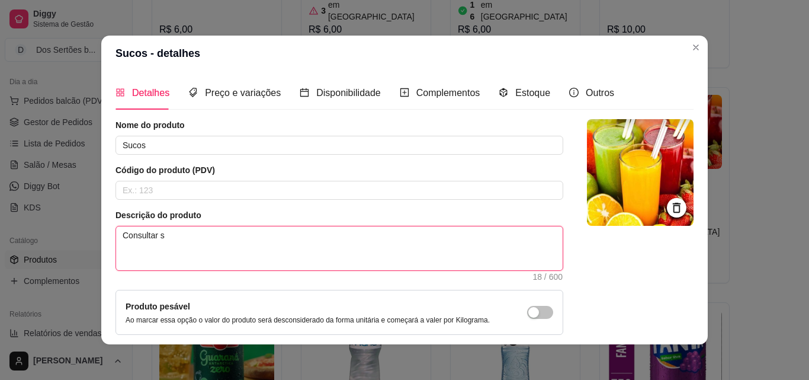
type textarea "Consultar"
type textarea "Consulta"
type textarea "Consult"
type textarea "Consul"
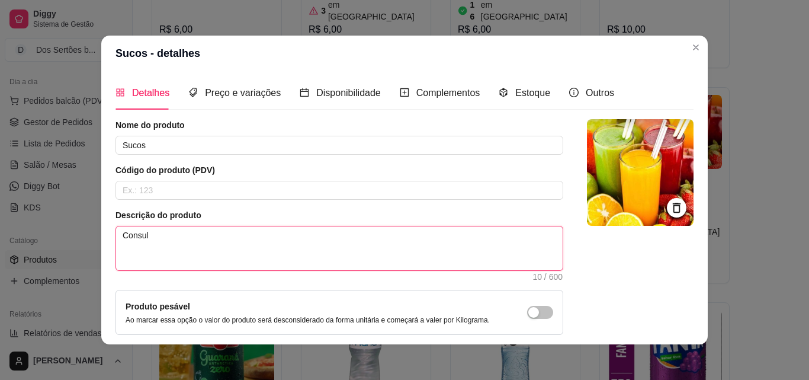
type textarea "Consu"
type textarea "Cons"
type textarea "Con"
type textarea "Co"
type textarea "C"
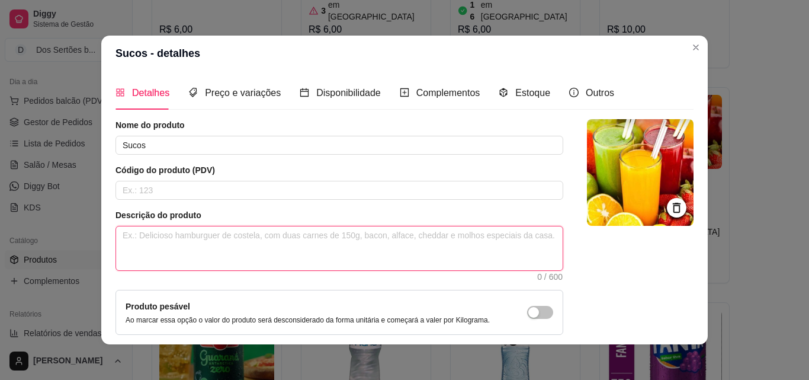
type textarea "C"
type textarea "Ca"
type textarea "Caj"
type textarea "Cajá"
type textarea "Cajá,"
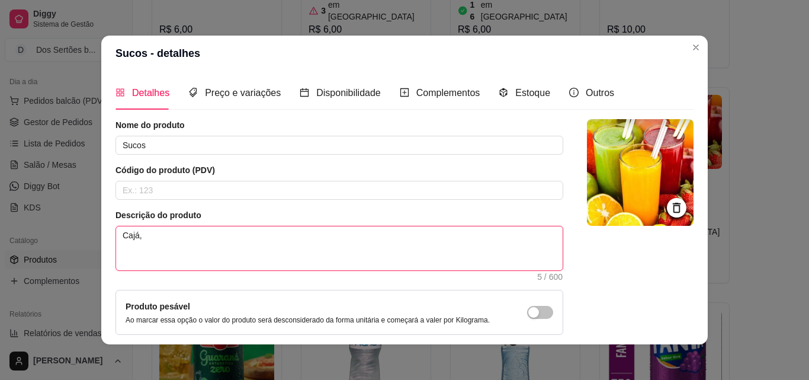
type textarea "Cajá,"
type textarea "Cajá, g"
type textarea "Cajá, go"
type textarea "Cajá, goi"
type textarea "Cajá, goia"
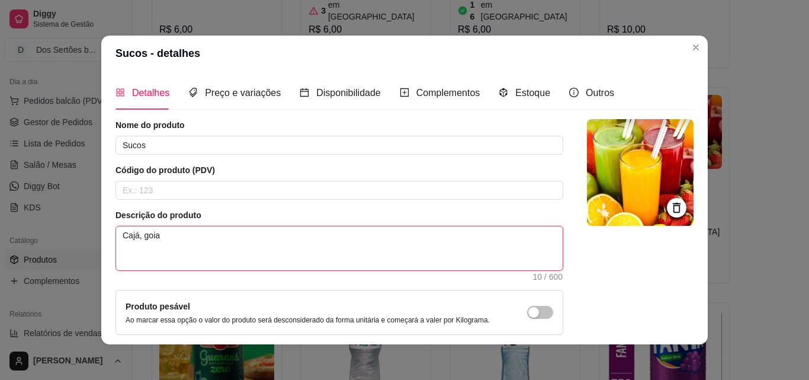
type textarea "Cajá, goiab"
type textarea "Cajá, goiaba"
type textarea "Cajá, goiaba,"
type textarea "Cajá, goiaba, a"
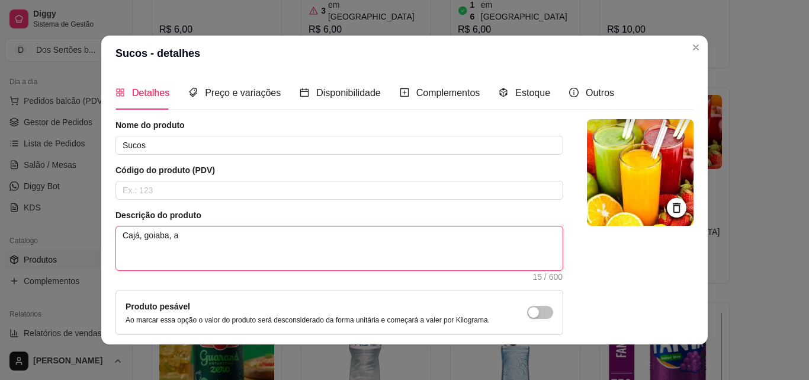
type textarea "Cajá, goiaba, ac"
type textarea "Cajá, goiaba, ace"
type textarea "Cajá, goiaba, acer"
type textarea "Cajá, goiaba, acero"
type textarea "Cajá, goiaba, acerol"
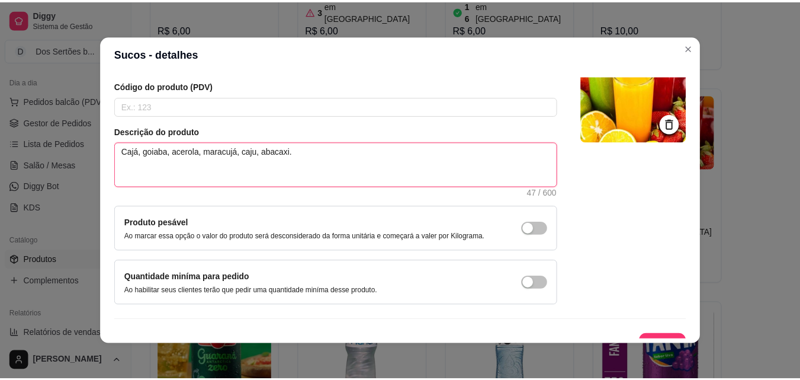
scroll to position [102, 0]
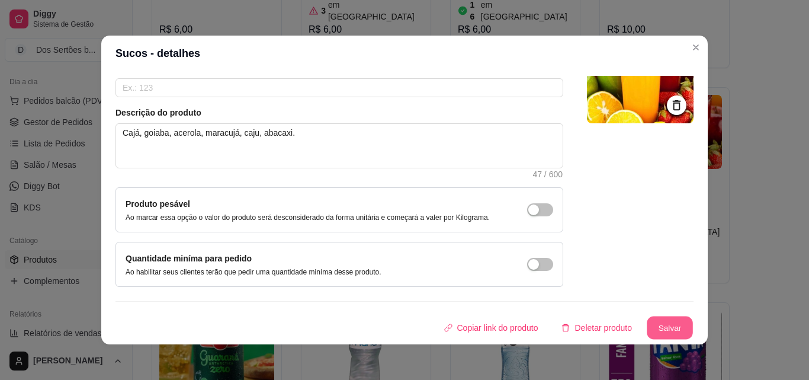
click at [653, 318] on button "Salvar" at bounding box center [670, 327] width 46 height 23
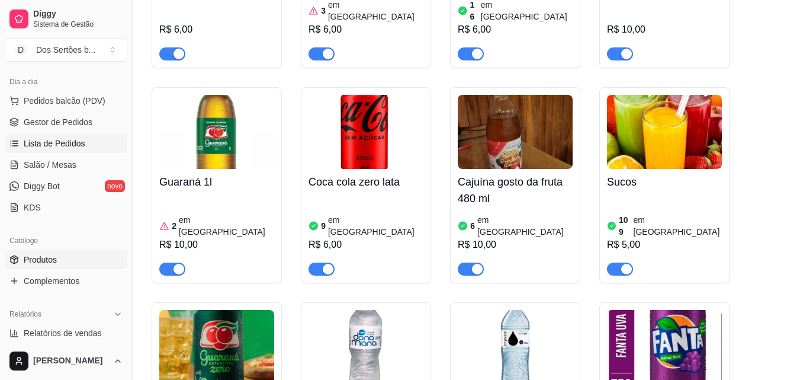
scroll to position [7, 0]
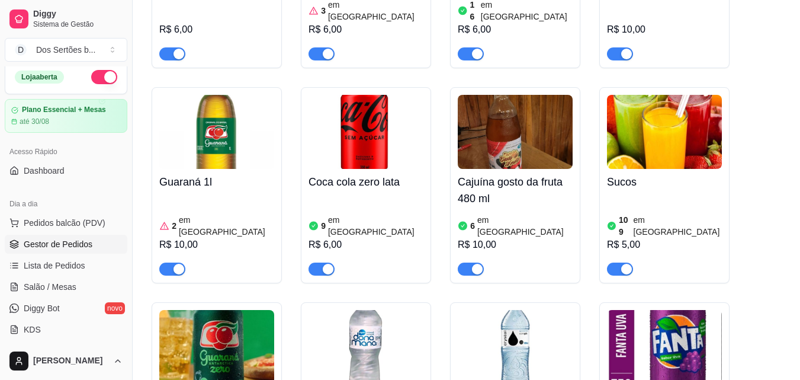
click at [39, 243] on span "Gestor de Pedidos" at bounding box center [58, 244] width 69 height 12
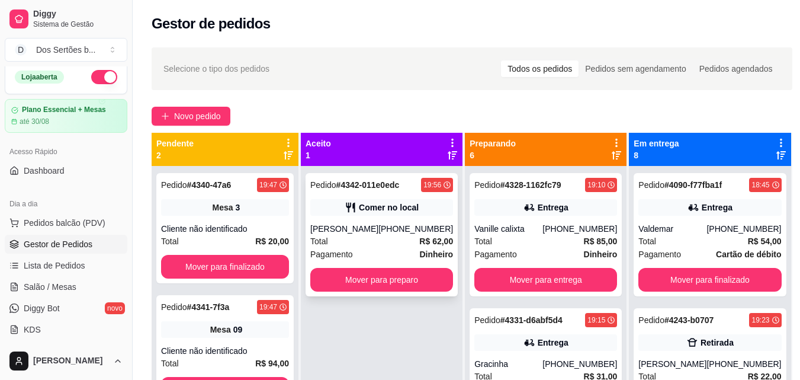
click at [392, 244] on div "Total R$ 62,00" at bounding box center [381, 241] width 143 height 13
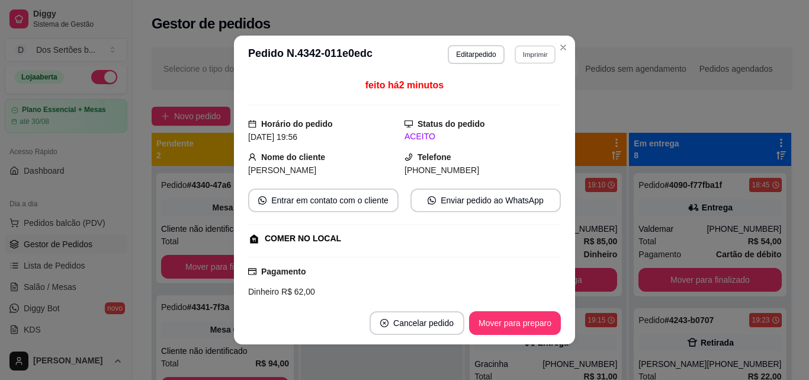
click at [533, 52] on button "Imprimir" at bounding box center [535, 54] width 41 height 18
click at [503, 91] on button "Impressora" at bounding box center [509, 95] width 83 height 18
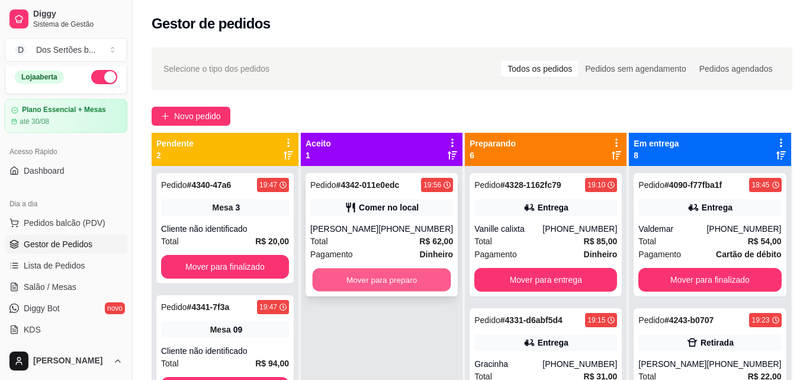
click at [385, 272] on button "Mover para preparo" at bounding box center [382, 279] width 139 height 23
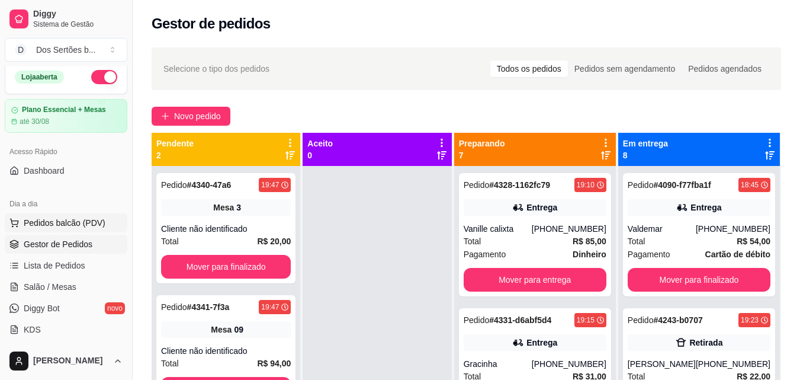
click at [43, 217] on span "Pedidos balcão (PDV)" at bounding box center [65, 223] width 82 height 12
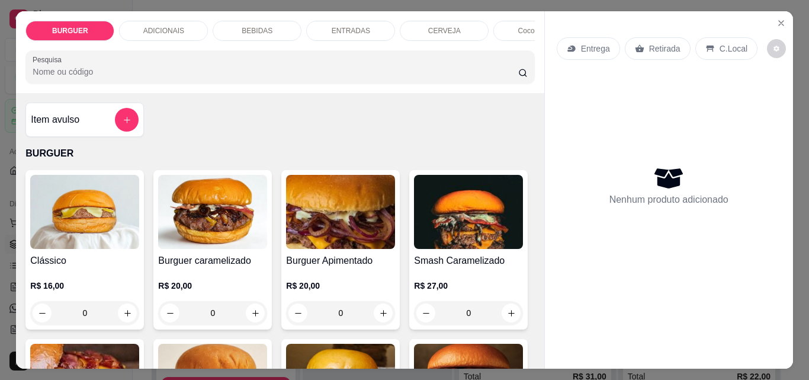
scroll to position [223, 0]
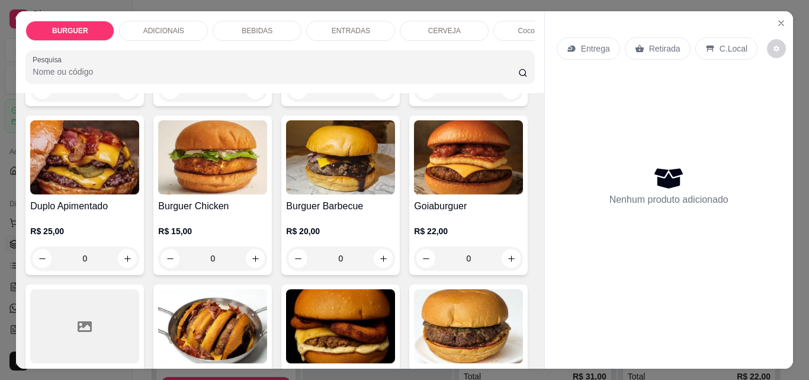
click at [261, 21] on div "BEBIDAS" at bounding box center [257, 31] width 89 height 20
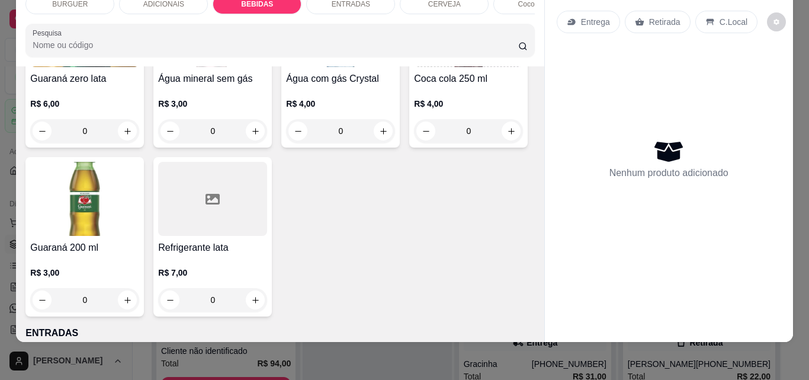
scroll to position [1464, 0]
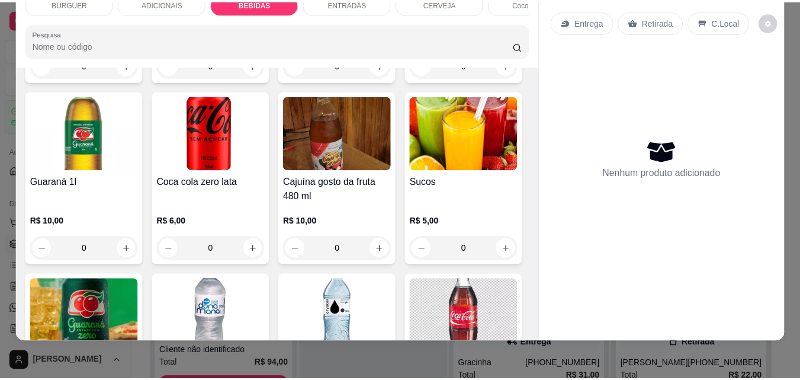
scroll to position [0, 0]
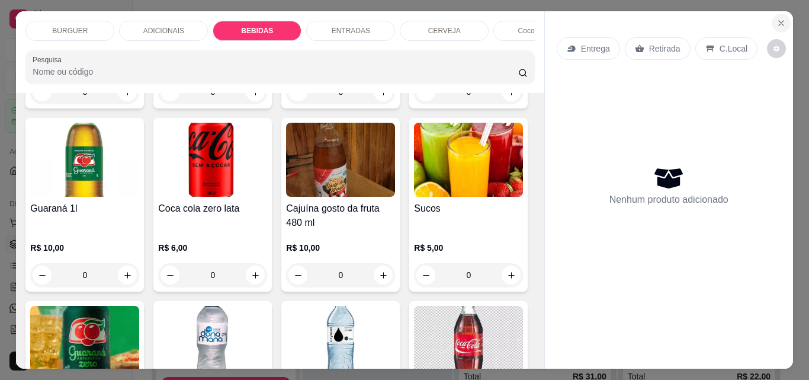
click at [772, 17] on button "Close" at bounding box center [781, 23] width 19 height 19
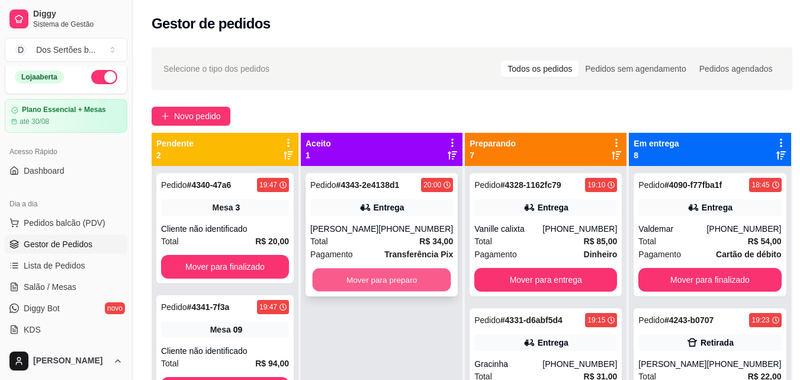
click at [377, 276] on button "Mover para preparo" at bounding box center [382, 279] width 139 height 23
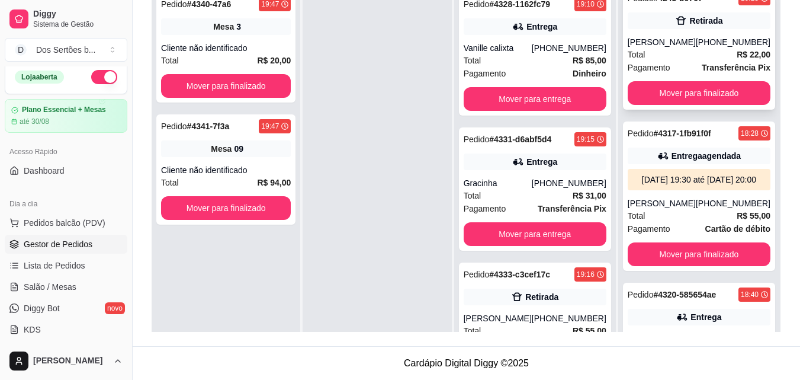
scroll to position [200, 0]
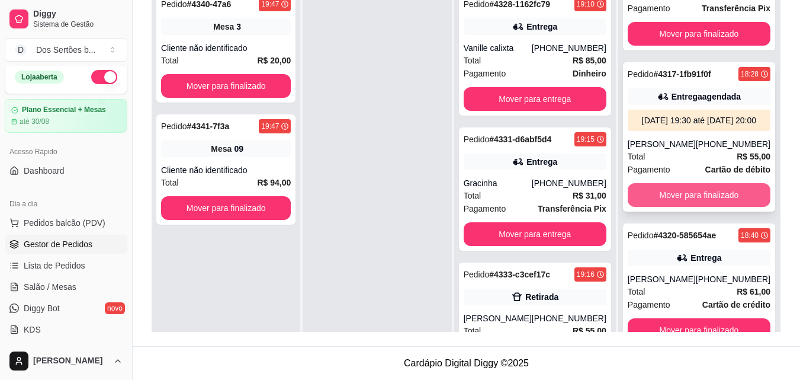
click at [683, 202] on button "Mover para finalizado" at bounding box center [699, 195] width 143 height 24
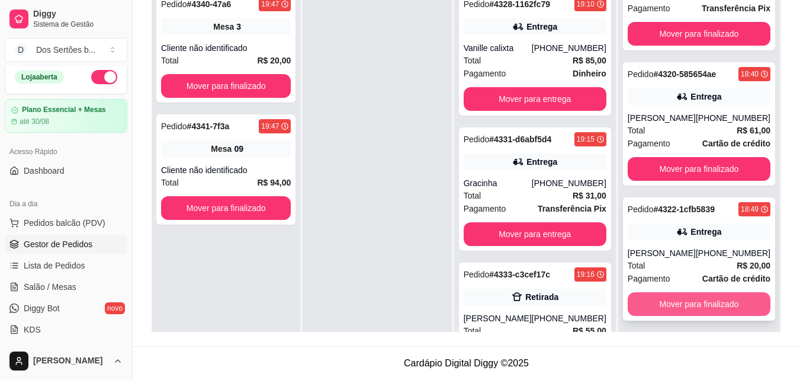
click at [678, 300] on button "Mover para finalizado" at bounding box center [699, 304] width 143 height 24
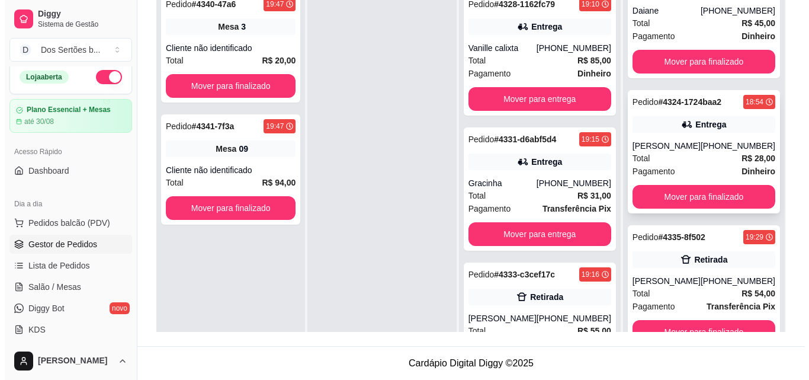
scroll to position [33, 0]
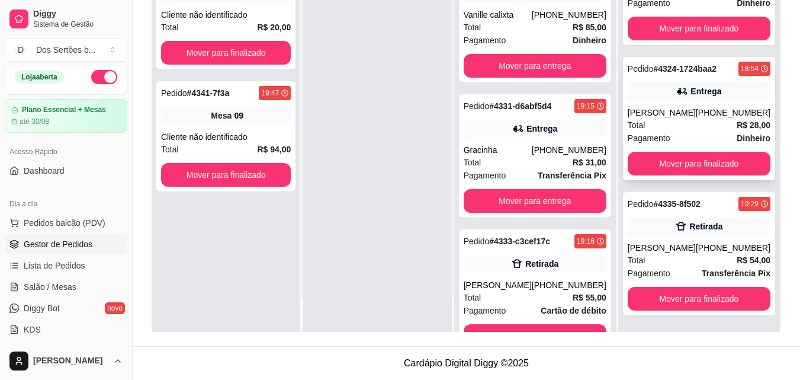
click at [662, 118] on div "Total R$ 28,00" at bounding box center [699, 124] width 143 height 13
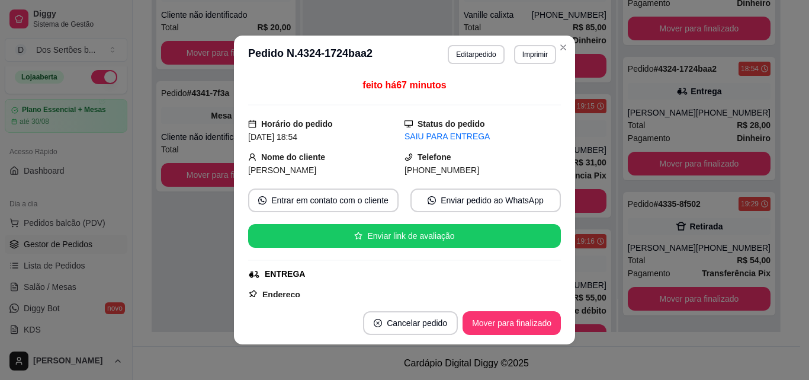
scroll to position [230, 0]
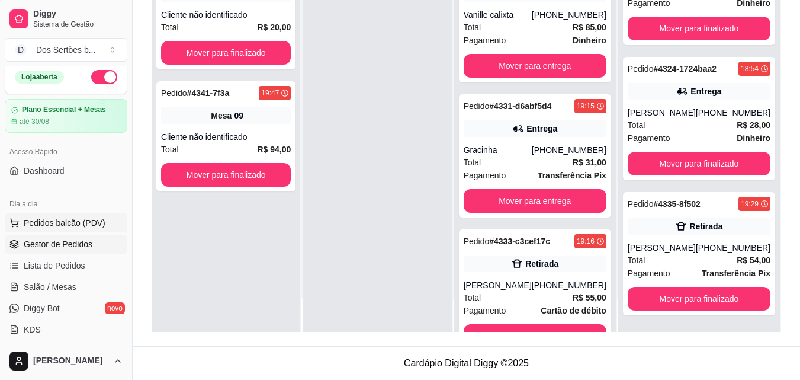
click at [15, 224] on icon at bounding box center [14, 221] width 8 height 5
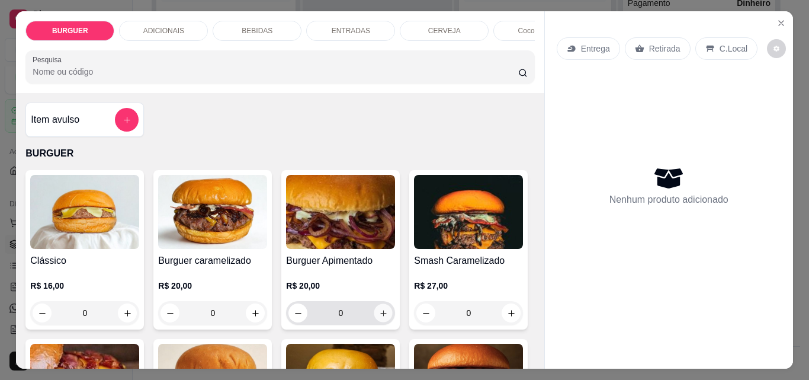
click at [374, 319] on button "increase-product-quantity" at bounding box center [383, 313] width 18 height 18
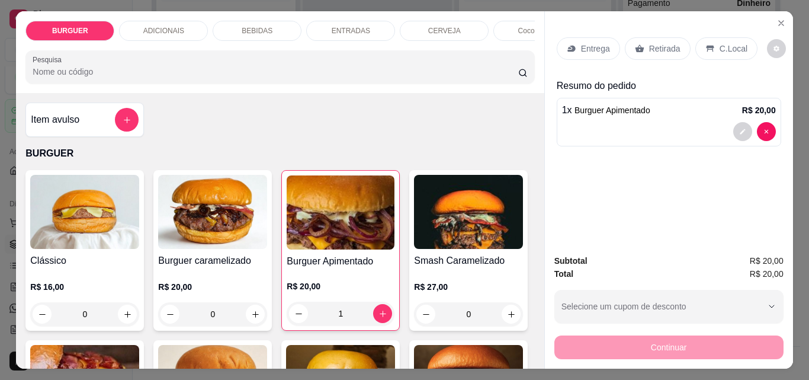
click at [652, 37] on div "Retirada" at bounding box center [658, 48] width 66 height 23
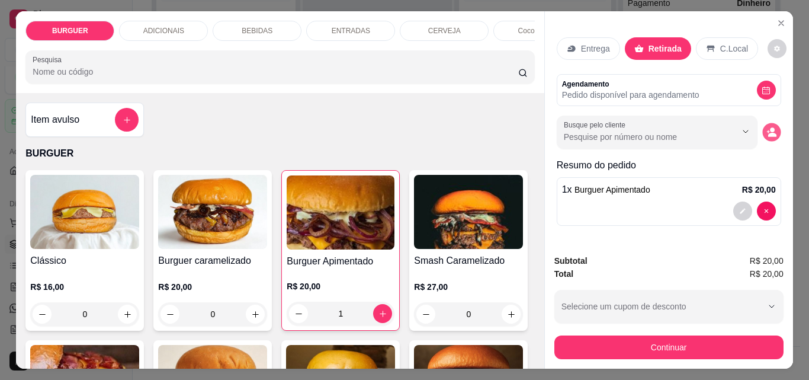
click at [770, 128] on circle "decrease-product-quantity" at bounding box center [772, 130] width 5 height 5
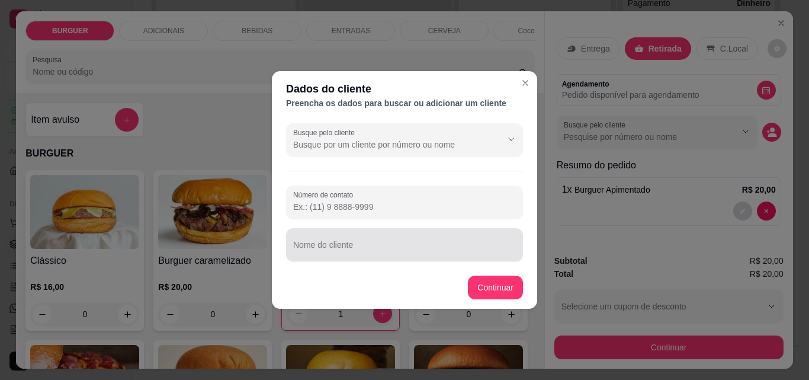
click at [307, 239] on div at bounding box center [404, 245] width 223 height 24
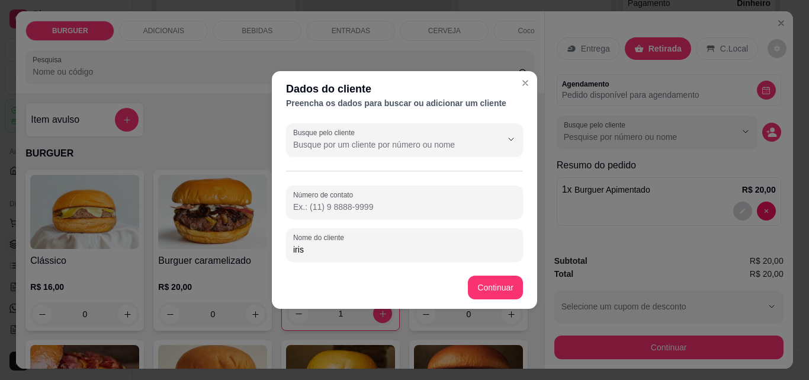
click at [309, 207] on input "Número de contato" at bounding box center [404, 207] width 223 height 12
click at [308, 249] on input "iris" at bounding box center [404, 249] width 223 height 12
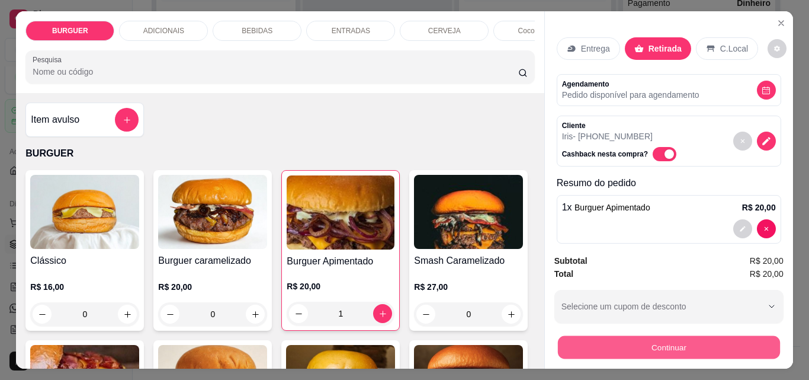
click at [618, 340] on button "Continuar" at bounding box center [668, 346] width 222 height 23
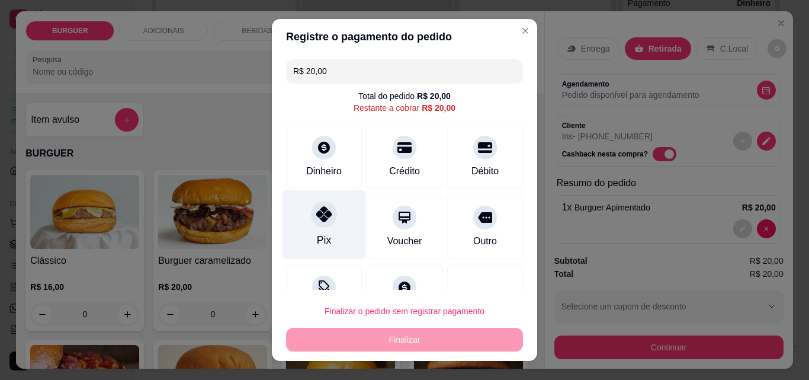
click at [301, 232] on div "Pix" at bounding box center [325, 224] width 84 height 69
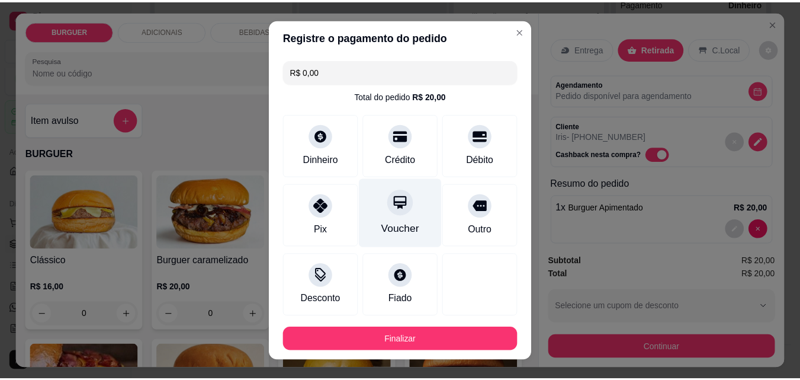
scroll to position [65, 0]
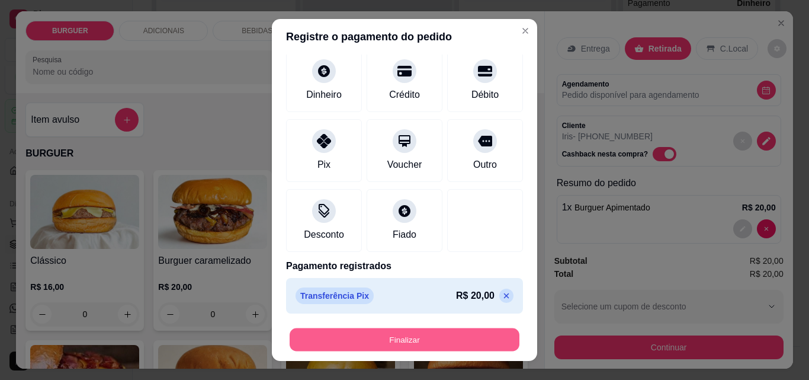
click at [376, 329] on button "Finalizar" at bounding box center [405, 339] width 230 height 23
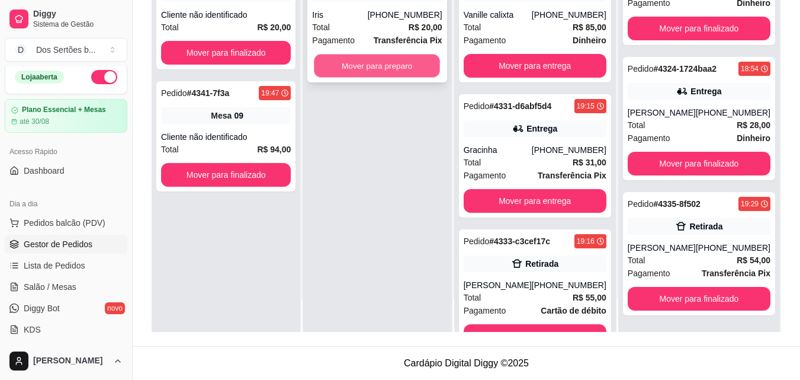
click at [345, 57] on button "Mover para preparo" at bounding box center [378, 65] width 126 height 23
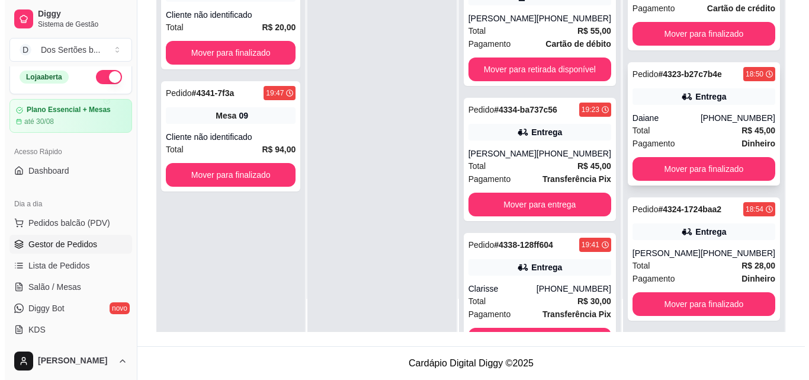
scroll to position [167, 0]
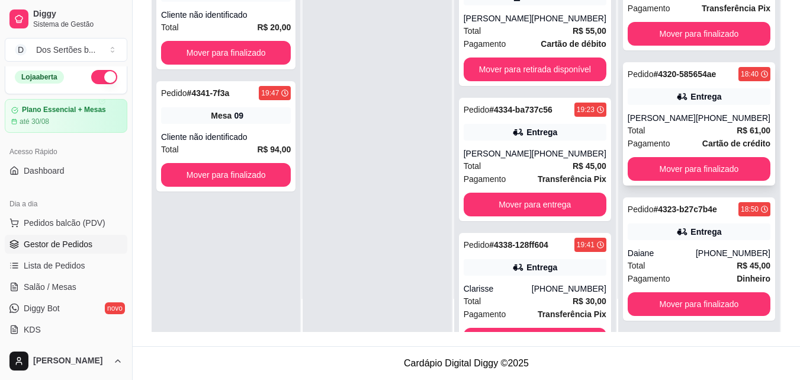
click at [708, 121] on div "[PHONE_NUMBER]" at bounding box center [733, 118] width 75 height 12
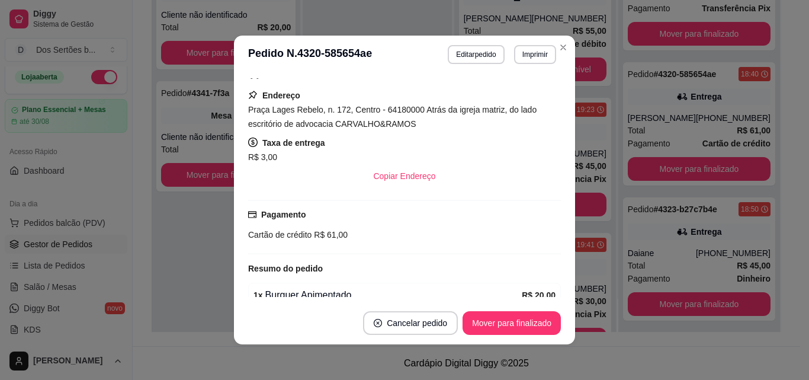
scroll to position [187, 0]
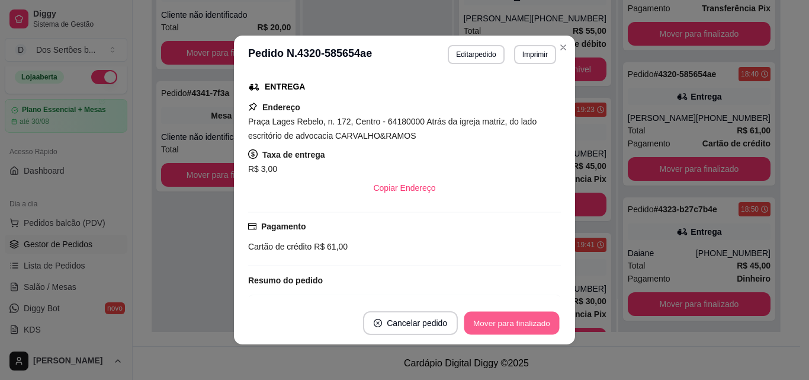
click at [507, 319] on button "Mover para finalizado" at bounding box center [511, 323] width 95 height 23
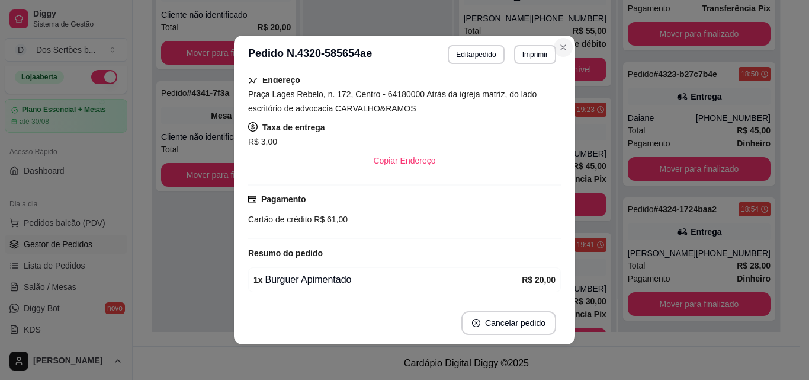
scroll to position [160, 0]
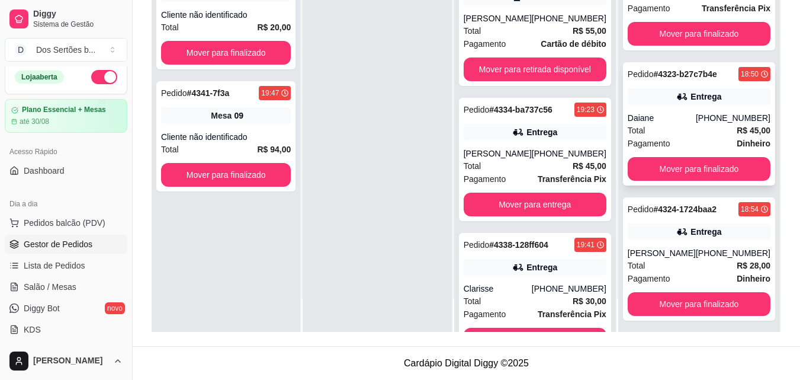
click at [696, 91] on div "Entrega" at bounding box center [706, 97] width 31 height 12
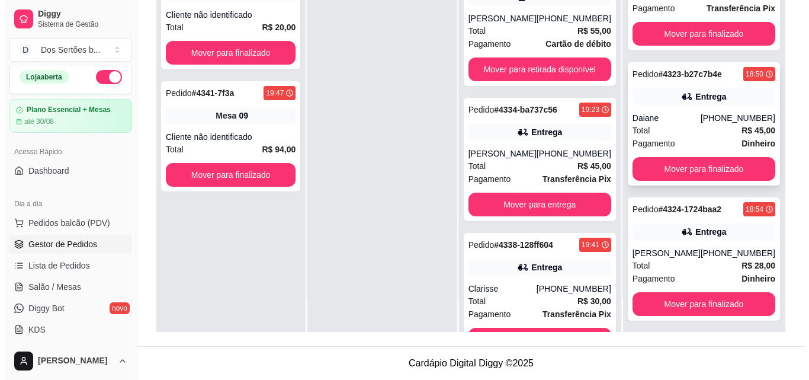
scroll to position [307, 0]
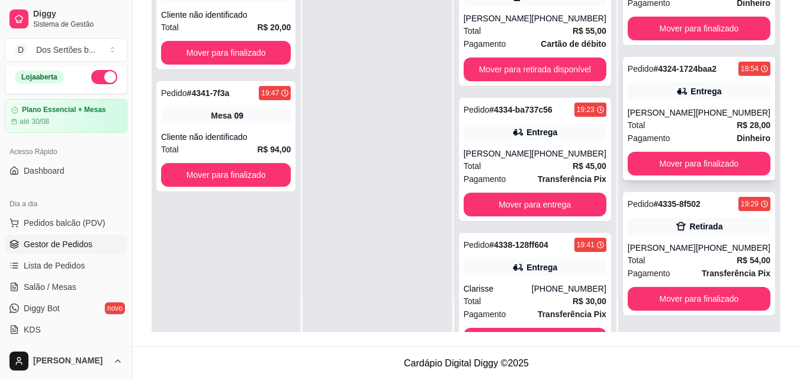
click at [662, 127] on div "Total R$ 28,00" at bounding box center [699, 124] width 143 height 13
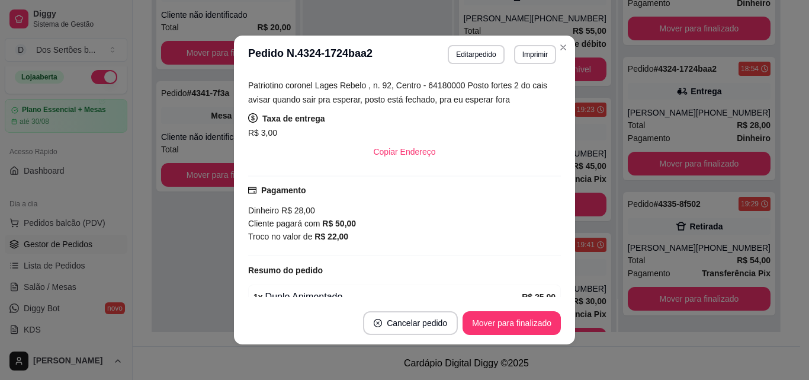
scroll to position [282, 0]
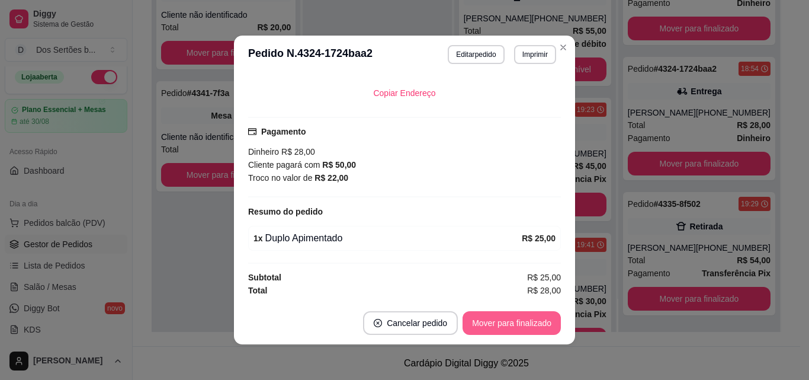
click at [481, 333] on button "Mover para finalizado" at bounding box center [512, 323] width 98 height 24
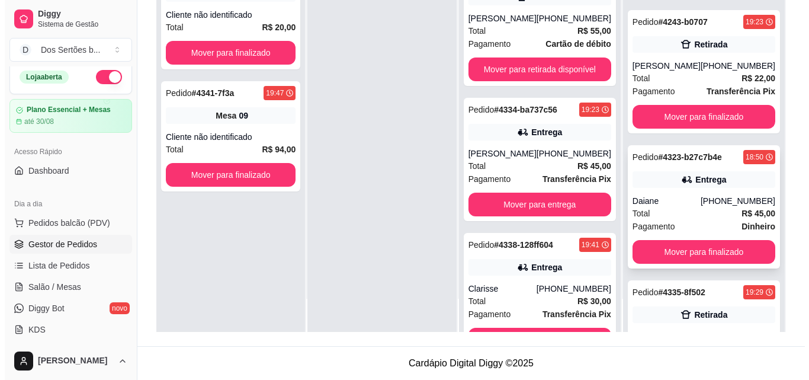
scroll to position [0, 0]
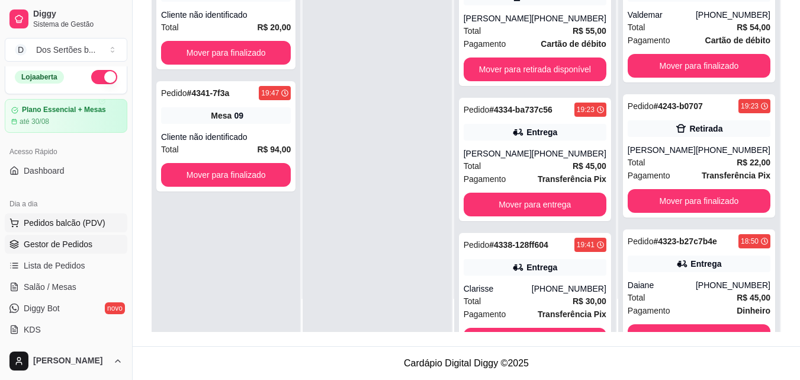
click at [88, 214] on button "Pedidos balcão (PDV)" at bounding box center [66, 222] width 123 height 19
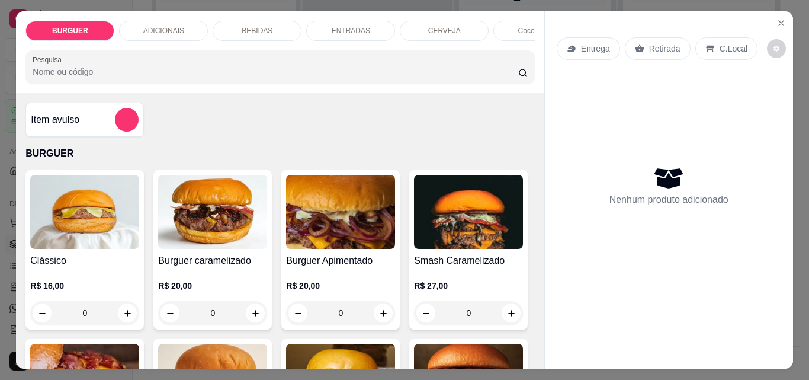
click at [242, 21] on div "BEBIDAS" at bounding box center [257, 31] width 89 height 20
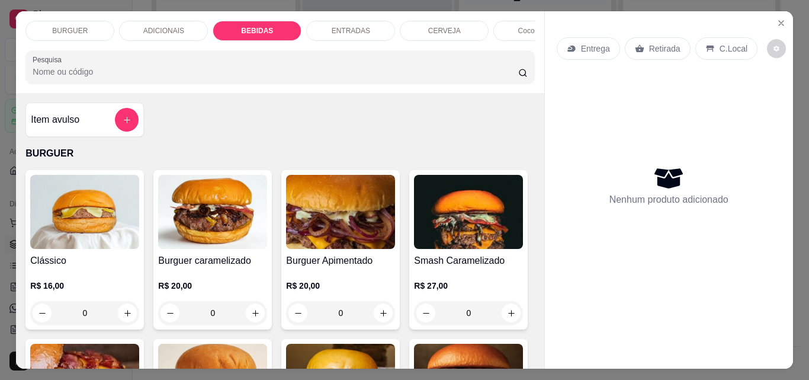
scroll to position [31, 0]
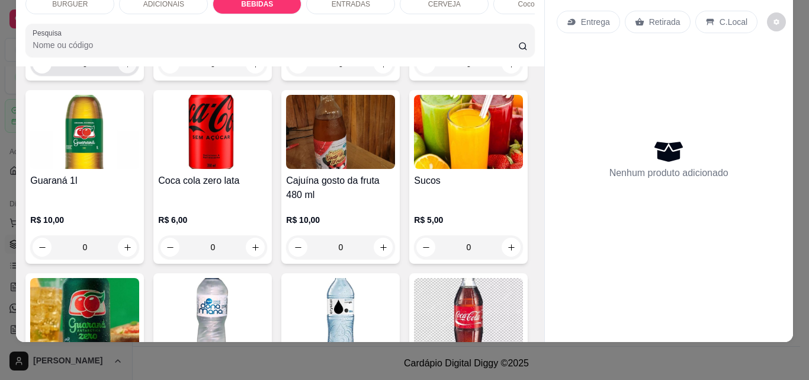
click at [123, 69] on icon "increase-product-quantity" at bounding box center [127, 64] width 9 height 9
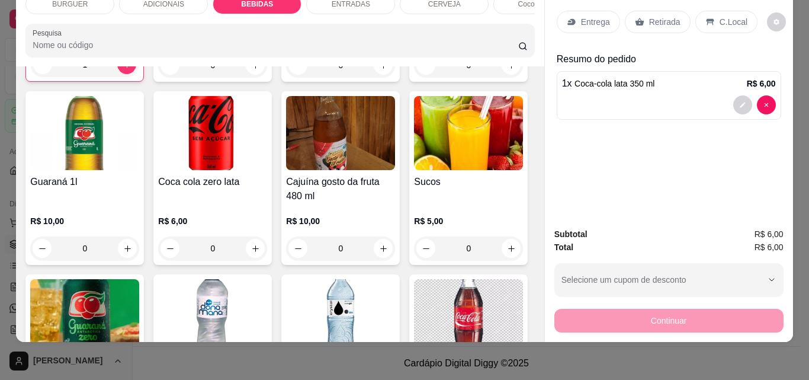
click at [649, 16] on p "Retirada" at bounding box center [664, 22] width 31 height 12
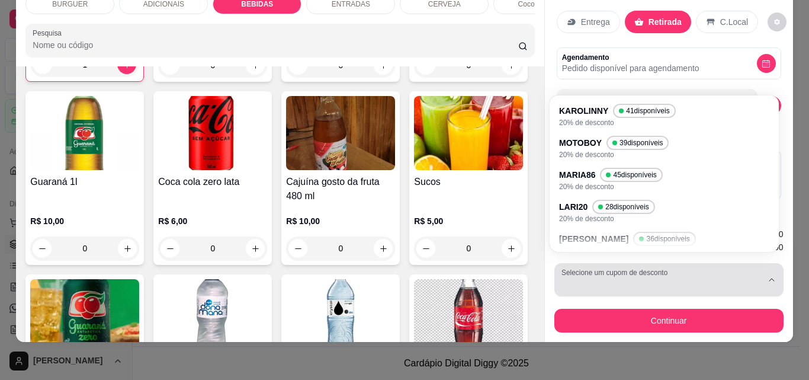
click at [656, 263] on button "Selecione um cupom de desconto" at bounding box center [668, 279] width 229 height 33
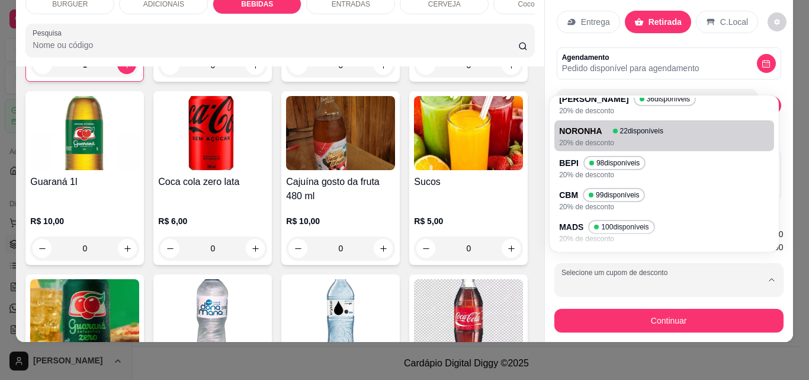
scroll to position [0, 0]
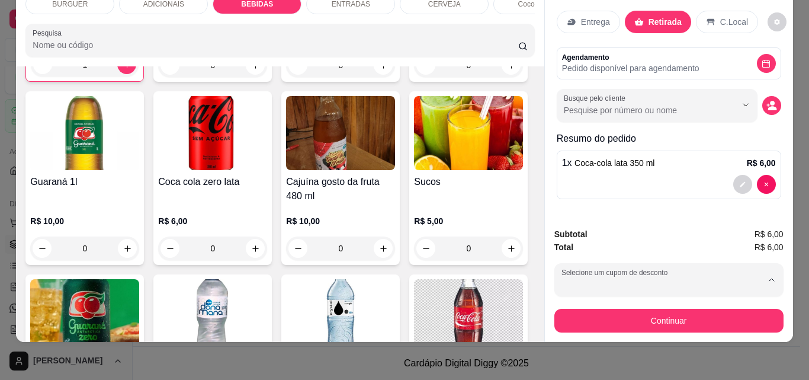
click at [566, 147] on p "MOTOBOY" at bounding box center [583, 147] width 41 height 11
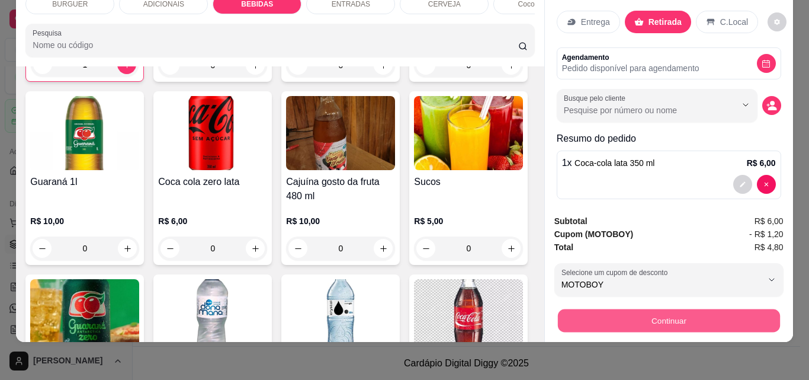
click at [727, 309] on button "Continuar" at bounding box center [668, 320] width 222 height 23
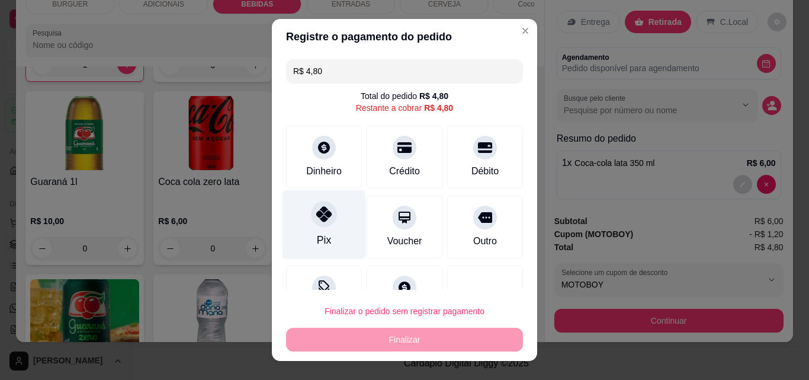
click at [299, 205] on div "Pix" at bounding box center [325, 224] width 84 height 69
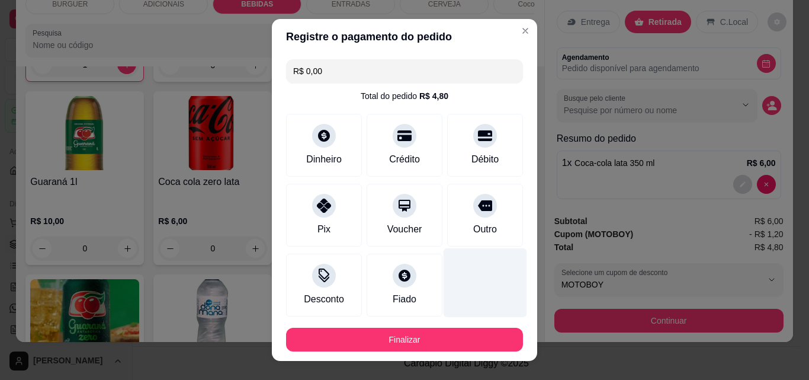
scroll to position [65, 0]
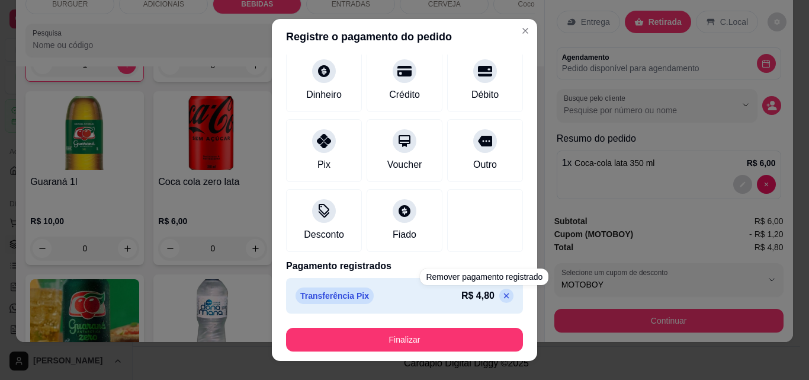
click at [502, 293] on icon at bounding box center [506, 295] width 9 height 9
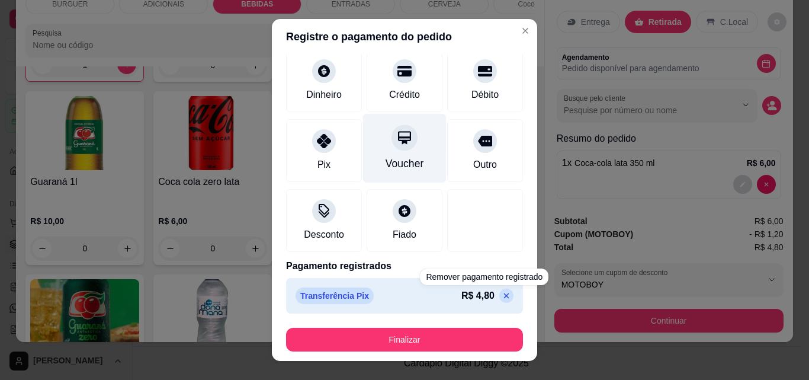
scroll to position [43, 0]
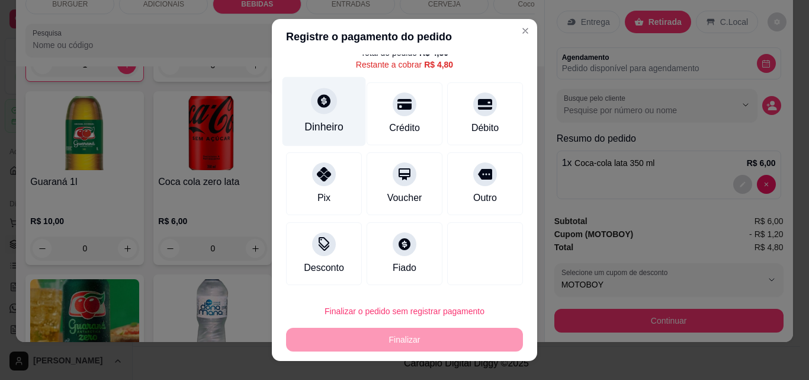
click at [296, 100] on div "Dinheiro" at bounding box center [325, 111] width 84 height 69
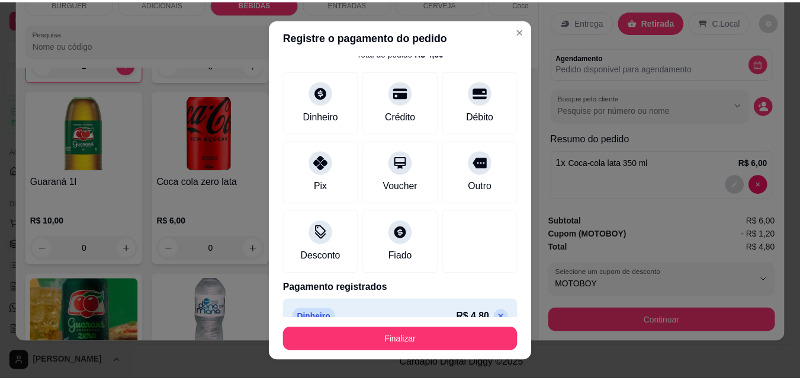
scroll to position [65, 0]
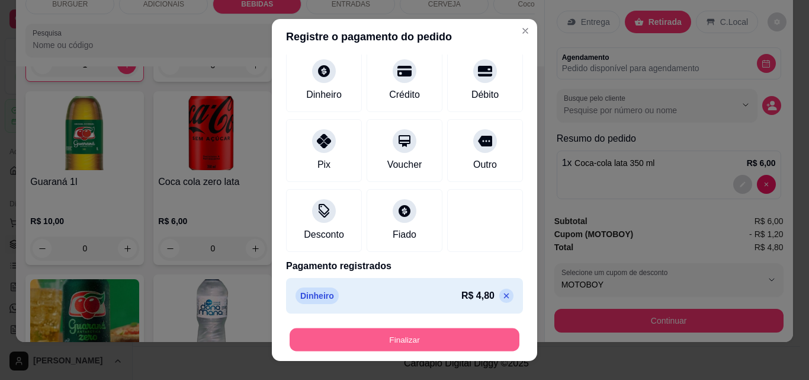
click at [454, 338] on button "Finalizar" at bounding box center [405, 339] width 230 height 23
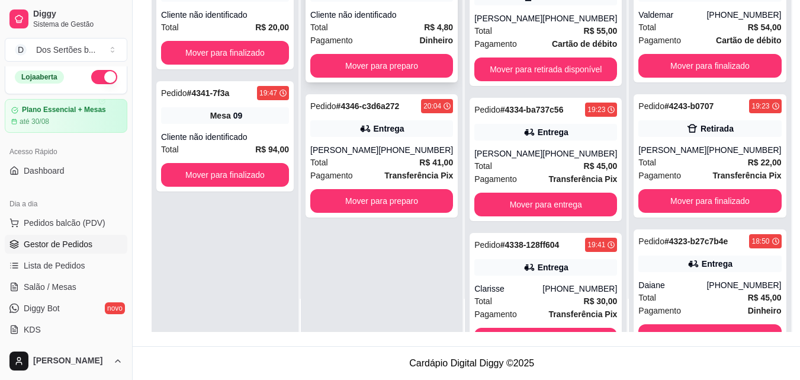
click at [344, 8] on div "Pedido # 4345-66412 20:04 Retirada Cliente não identificado Total R$ 4,80 Pagam…" at bounding box center [382, 20] width 152 height 123
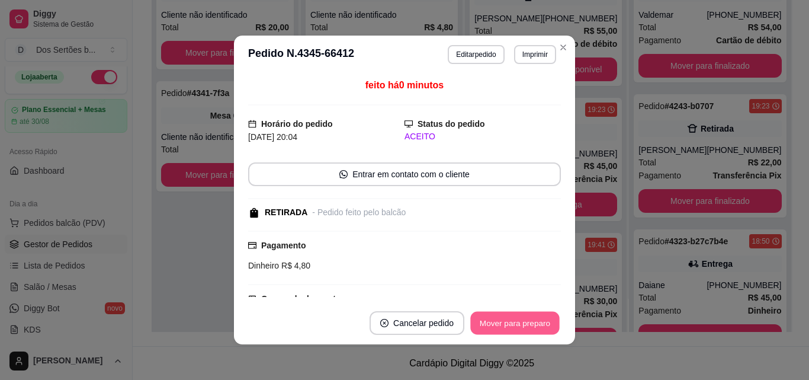
click at [505, 317] on button "Mover para preparo" at bounding box center [514, 323] width 89 height 23
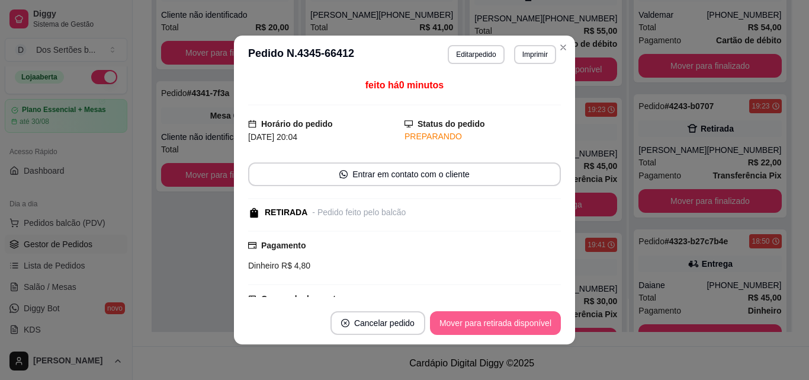
click at [505, 317] on button "Mover para retirada disponível" at bounding box center [495, 323] width 131 height 24
click at [505, 317] on button "Mover para finalizado" at bounding box center [512, 323] width 98 height 24
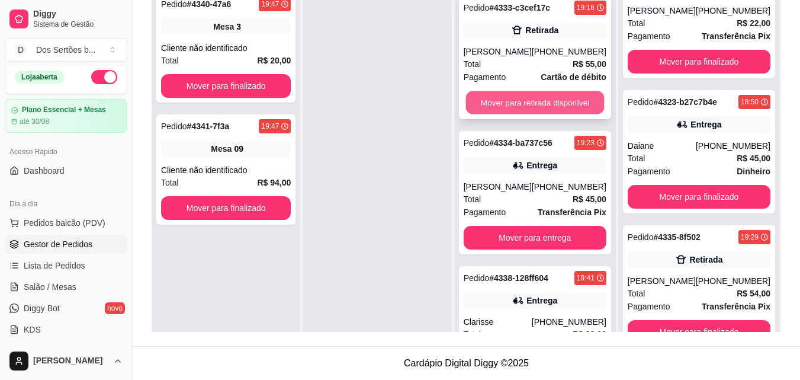
click at [505, 101] on button "Mover para retirada disponível" at bounding box center [535, 102] width 139 height 23
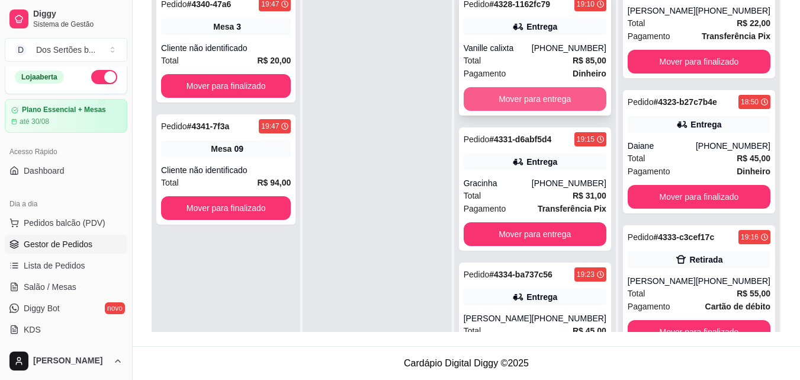
click at [497, 97] on button "Mover para entrega" at bounding box center [535, 99] width 143 height 24
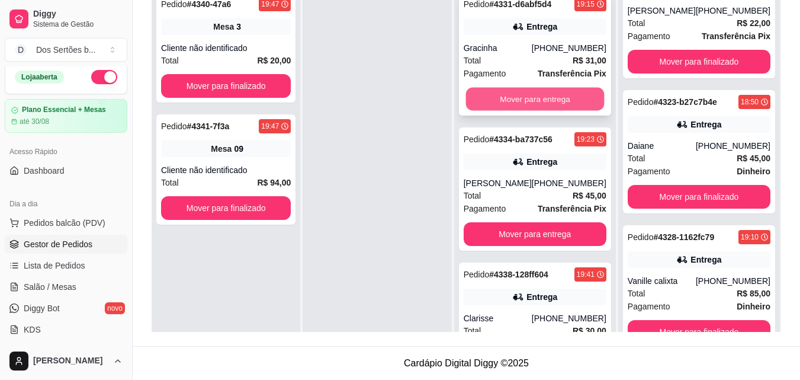
click at [510, 93] on button "Mover para entrega" at bounding box center [535, 99] width 139 height 23
click at [533, 94] on button "Mover para entrega" at bounding box center [535, 99] width 139 height 23
click at [518, 102] on button "Mover para entrega" at bounding box center [535, 99] width 139 height 23
click at [518, 94] on button "Mover para entrega" at bounding box center [535, 99] width 139 height 23
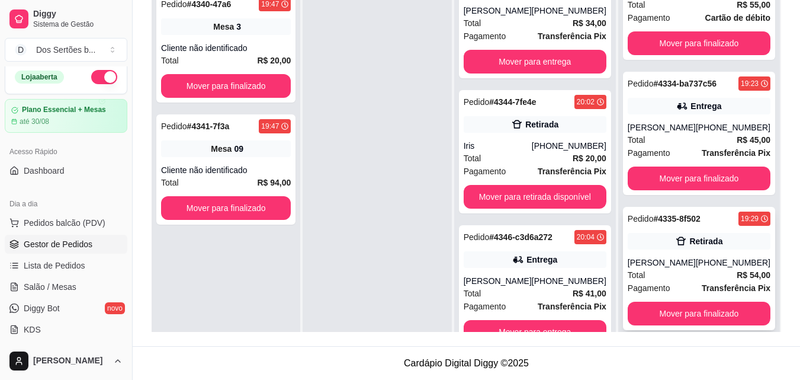
scroll to position [855, 0]
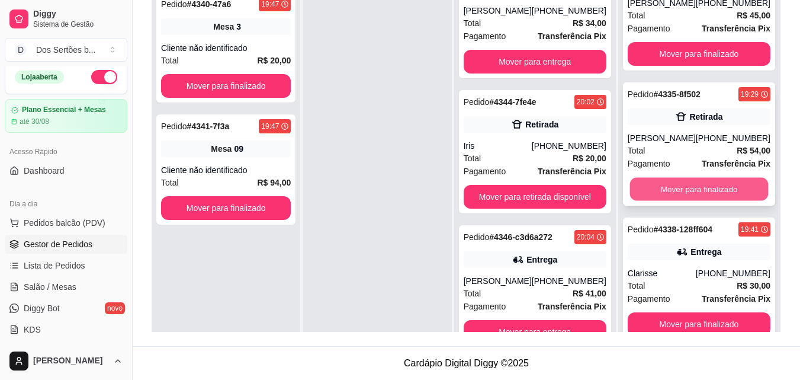
click at [682, 183] on button "Mover para finalizado" at bounding box center [699, 189] width 139 height 23
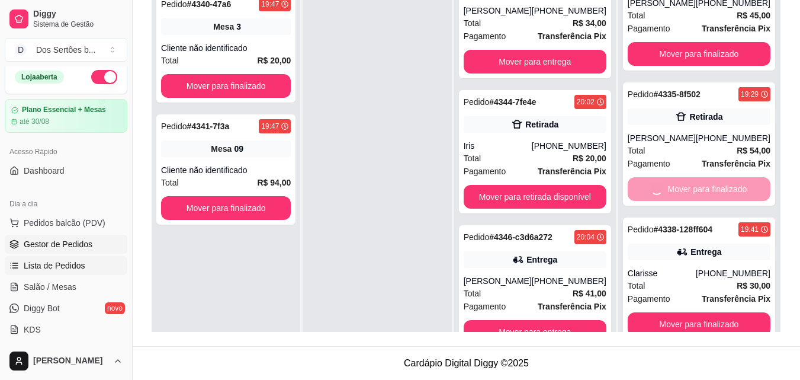
click at [61, 261] on span "Lista de Pedidos" at bounding box center [55, 265] width 62 height 12
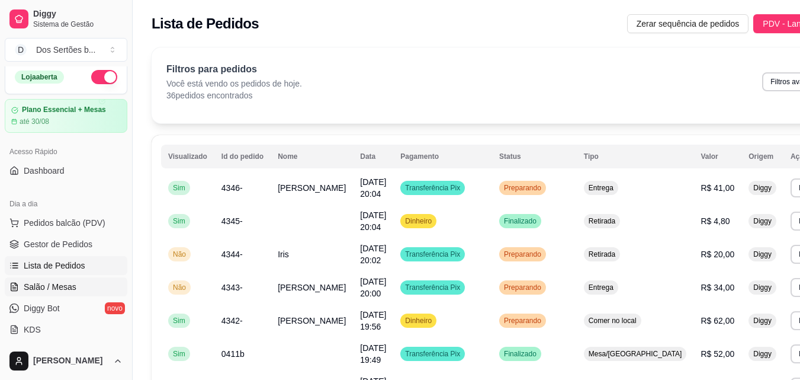
click at [63, 283] on span "Salão / Mesas" at bounding box center [50, 287] width 53 height 12
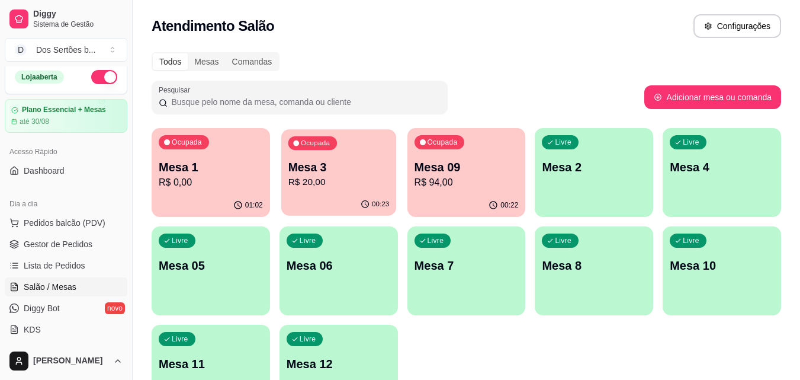
click at [349, 163] on p "Mesa 3" at bounding box center [338, 167] width 101 height 16
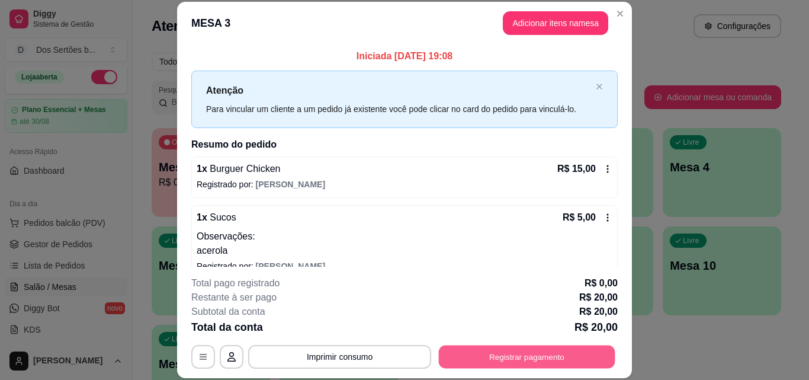
click at [575, 346] on button "Registrar pagamento" at bounding box center [527, 356] width 177 height 23
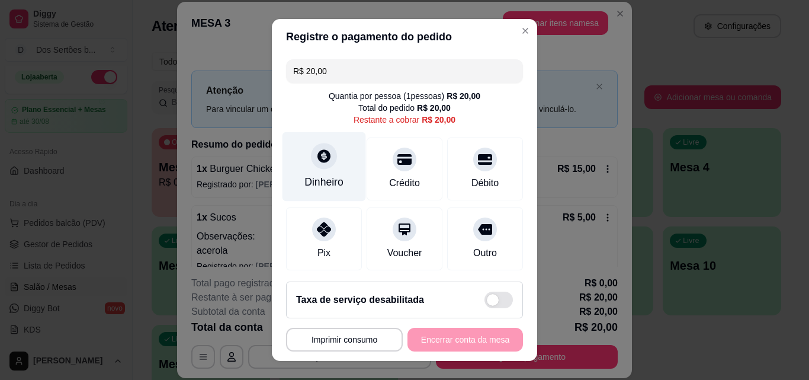
click at [297, 169] on div "Dinheiro" at bounding box center [325, 166] width 84 height 69
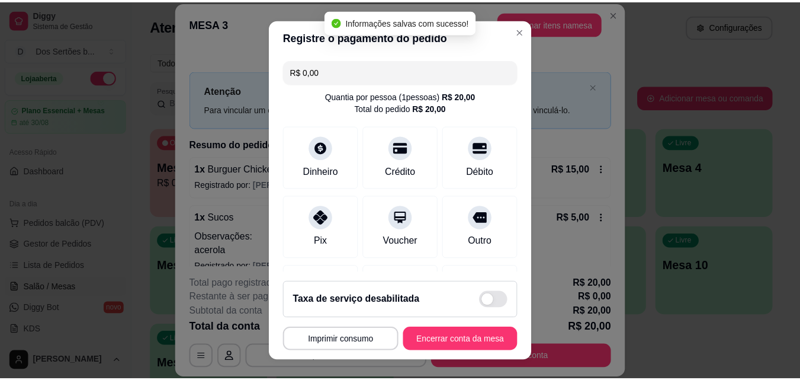
scroll to position [137, 0]
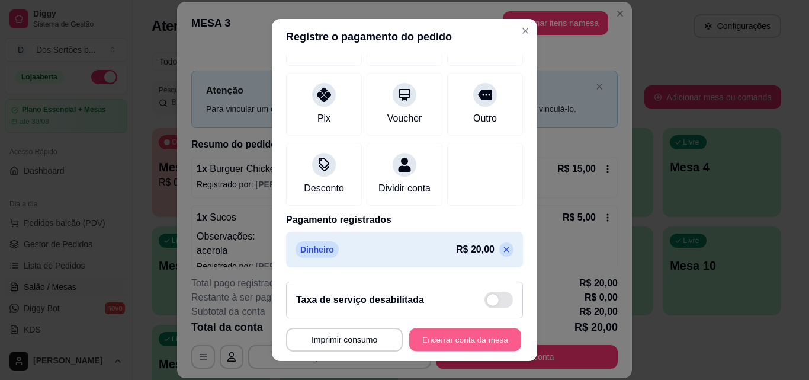
click at [438, 339] on button "Encerrar conta da mesa" at bounding box center [465, 339] width 112 height 23
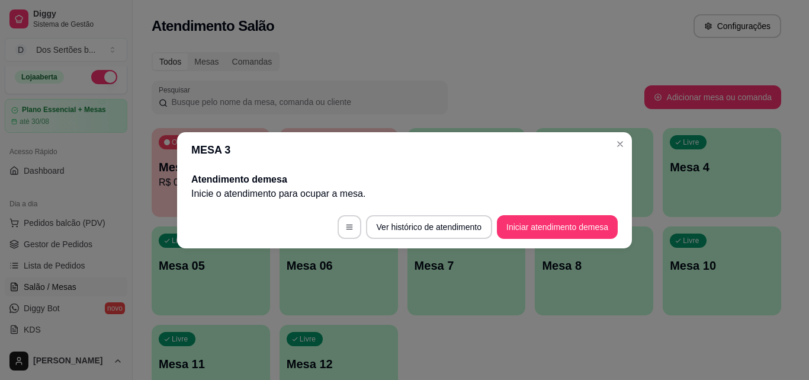
click at [625, 134] on header "MESA 3" at bounding box center [404, 150] width 455 height 36
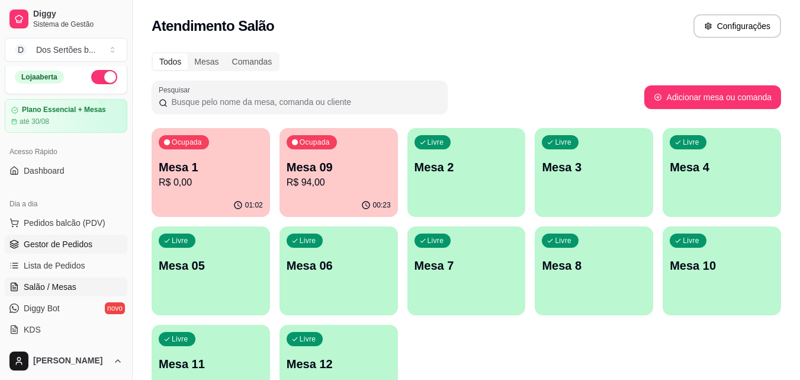
click at [29, 252] on link "Gestor de Pedidos" at bounding box center [66, 244] width 123 height 19
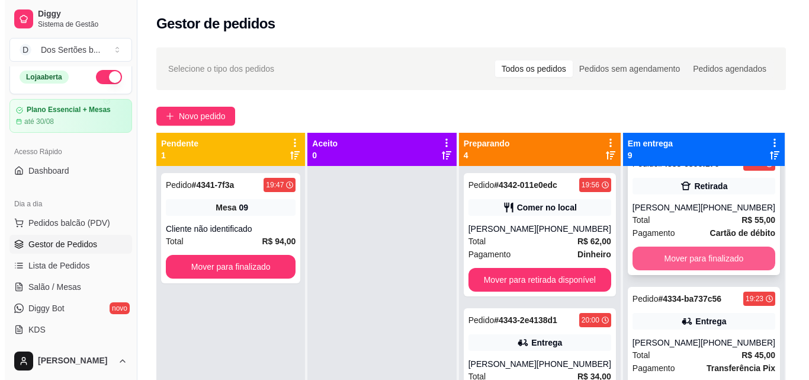
scroll to position [695, 0]
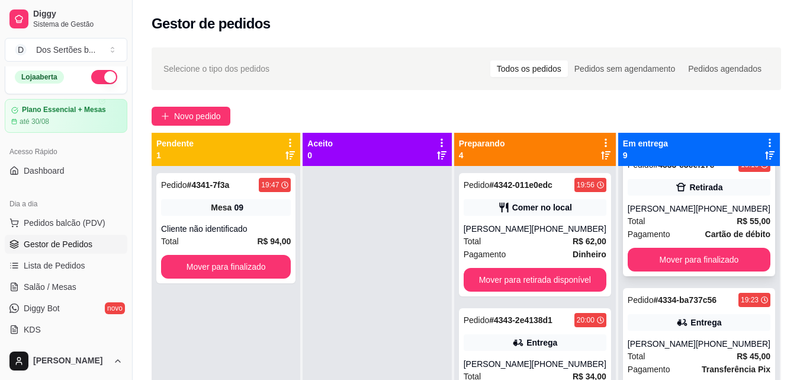
click at [669, 215] on div "Total R$ 55,00" at bounding box center [699, 220] width 143 height 13
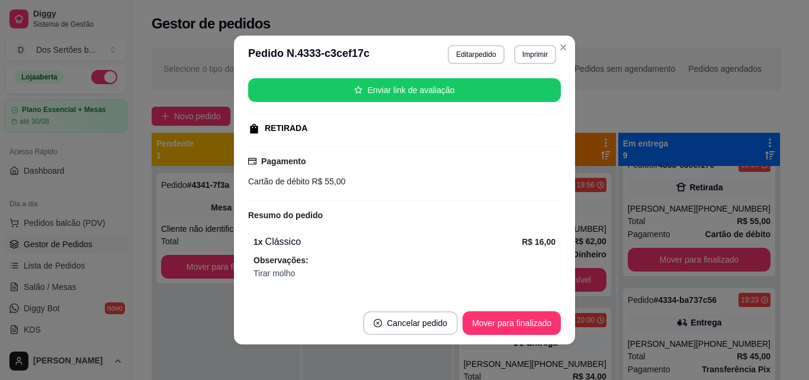
scroll to position [237, 0]
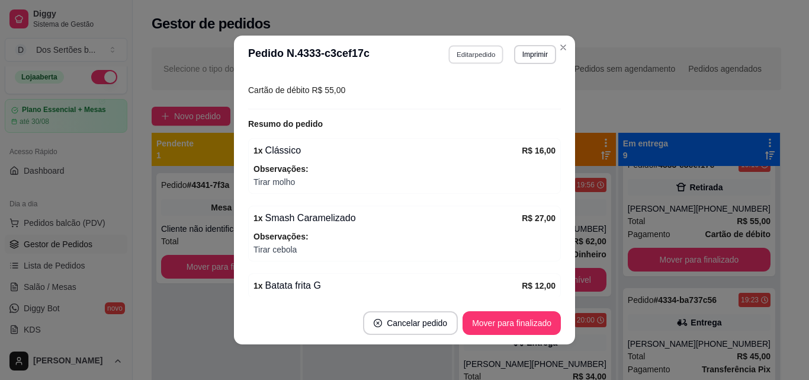
click at [452, 52] on button "Editar pedido" at bounding box center [476, 54] width 55 height 18
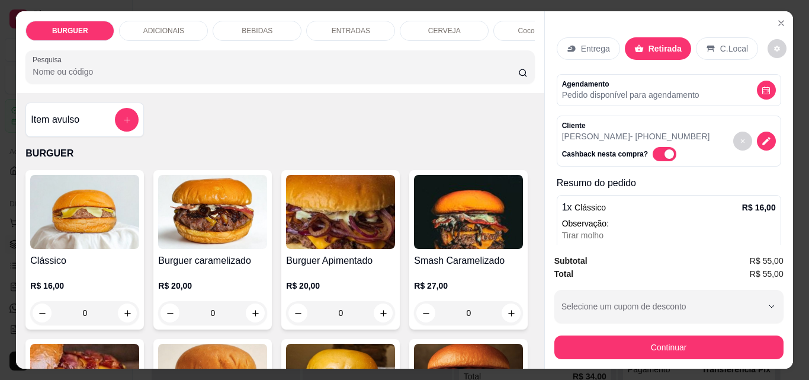
scroll to position [175, 0]
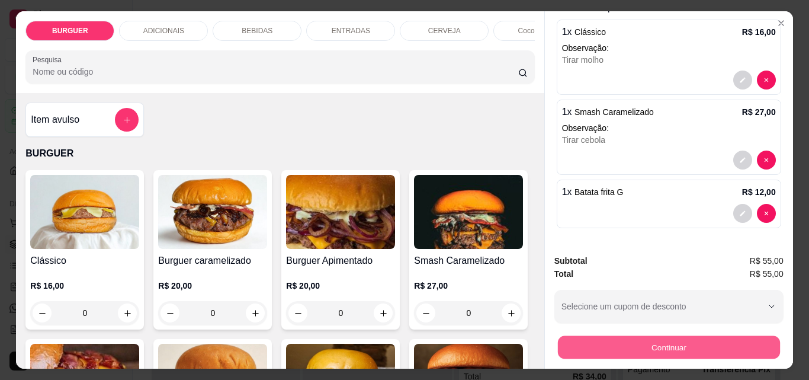
click at [595, 341] on button "Continuar" at bounding box center [668, 346] width 222 height 23
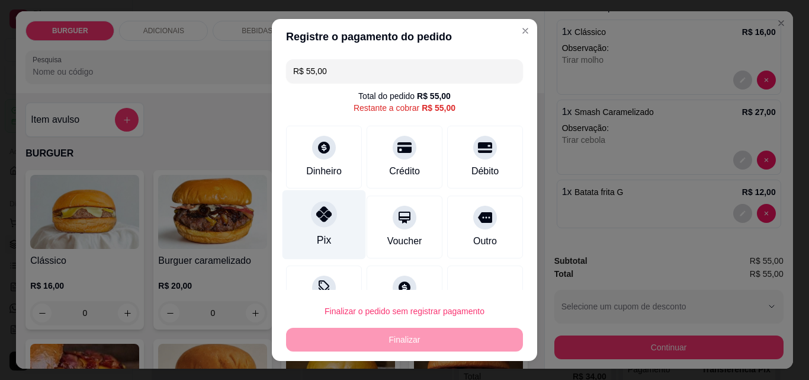
click at [339, 208] on div "Pix" at bounding box center [325, 224] width 84 height 69
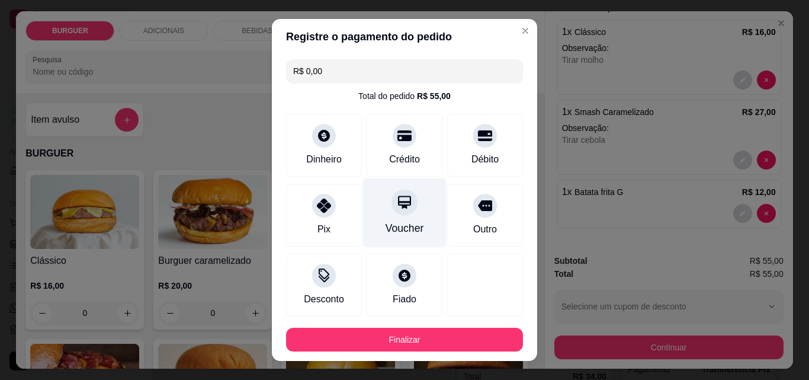
scroll to position [65, 0]
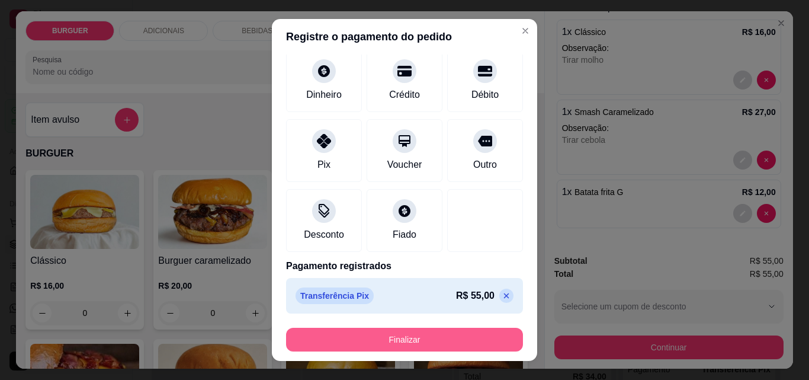
click at [434, 329] on button "Finalizar" at bounding box center [404, 340] width 237 height 24
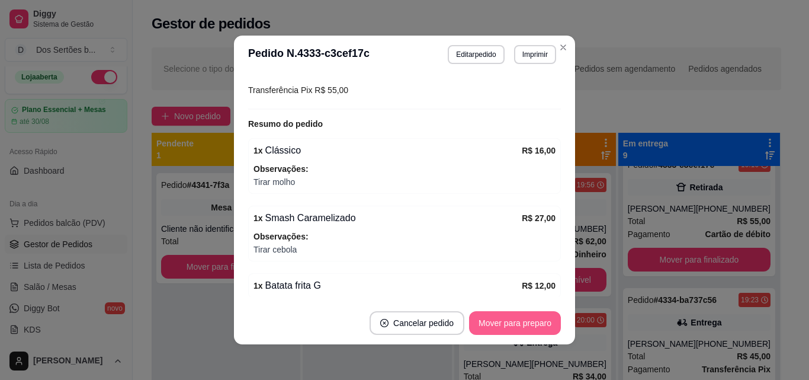
scroll to position [560, 0]
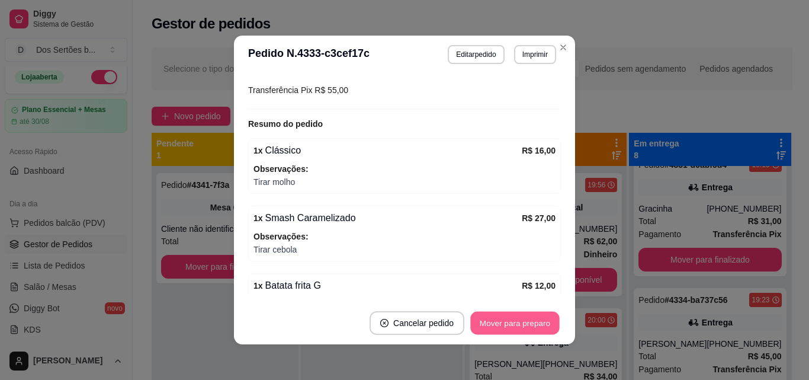
click at [503, 318] on button "Mover para preparo" at bounding box center [514, 323] width 89 height 23
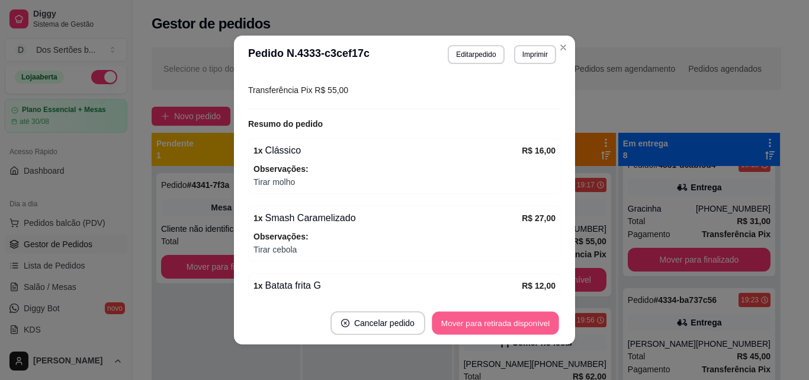
click at [503, 318] on button "Mover para retirada disponível" at bounding box center [495, 323] width 127 height 23
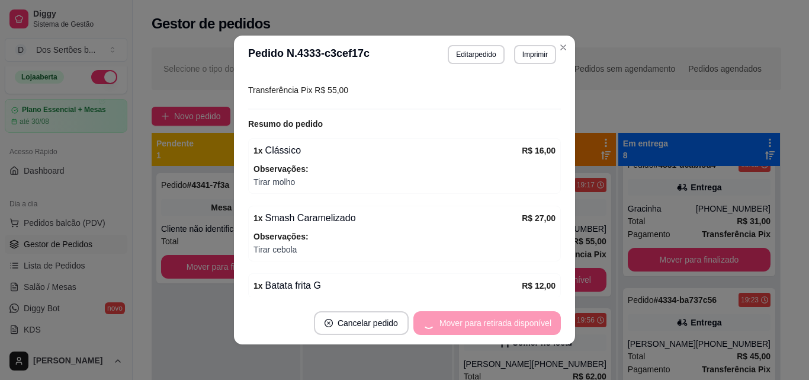
scroll to position [695, 0]
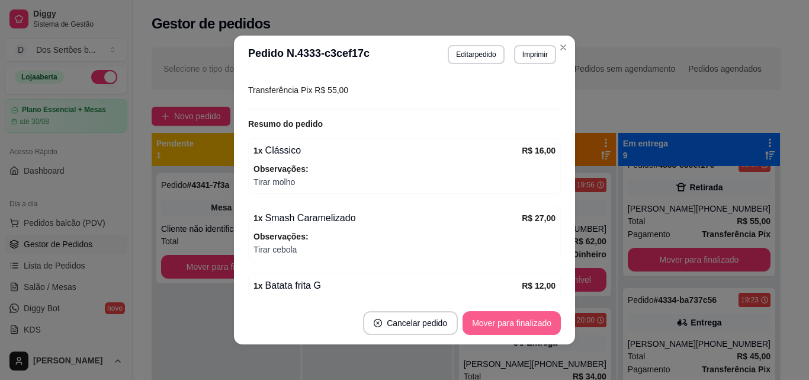
click at [502, 318] on button "Mover para finalizado" at bounding box center [512, 323] width 98 height 24
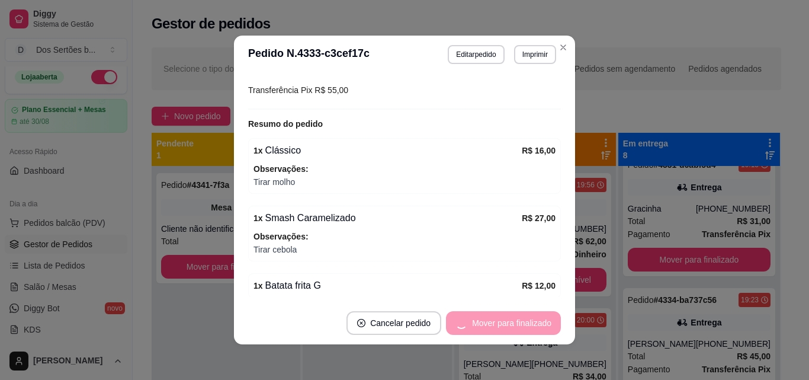
scroll to position [188, 0]
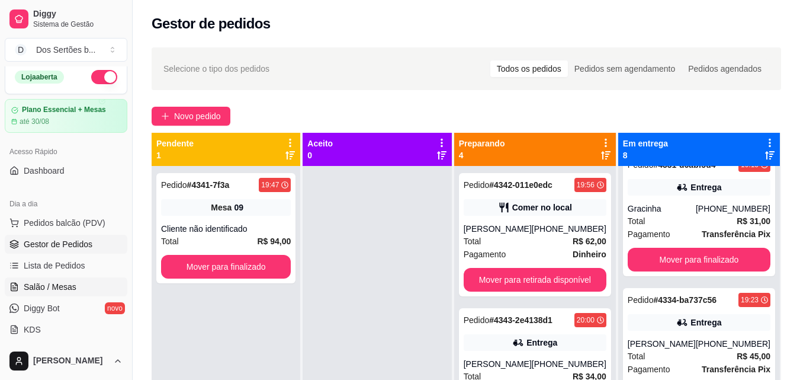
click at [72, 283] on span "Salão / Mesas" at bounding box center [50, 287] width 53 height 12
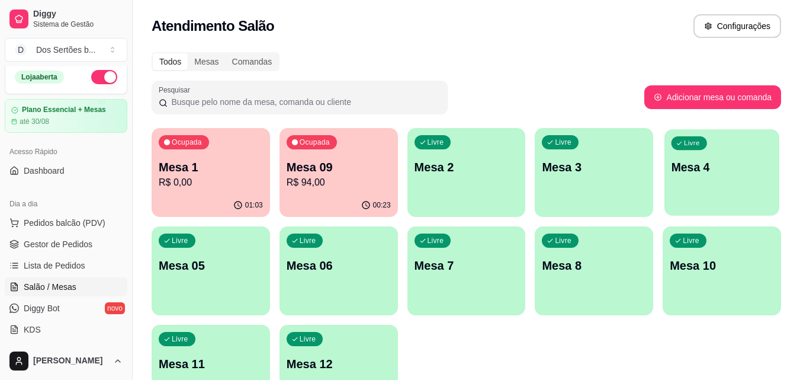
click at [711, 171] on p "Mesa 4" at bounding box center [722, 167] width 101 height 16
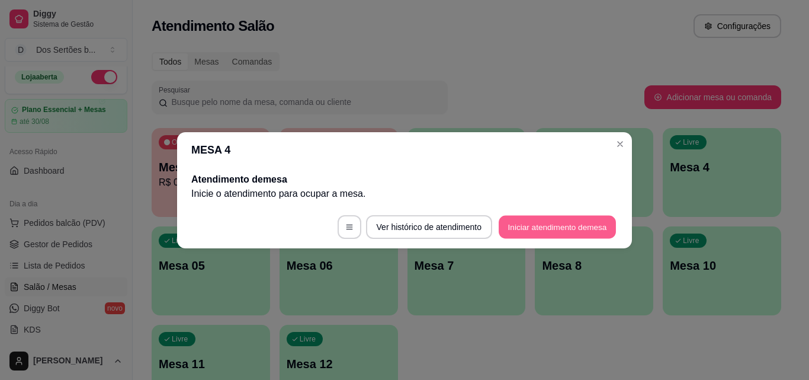
click at [535, 222] on button "Iniciar atendimento de mesa" at bounding box center [557, 226] width 117 height 23
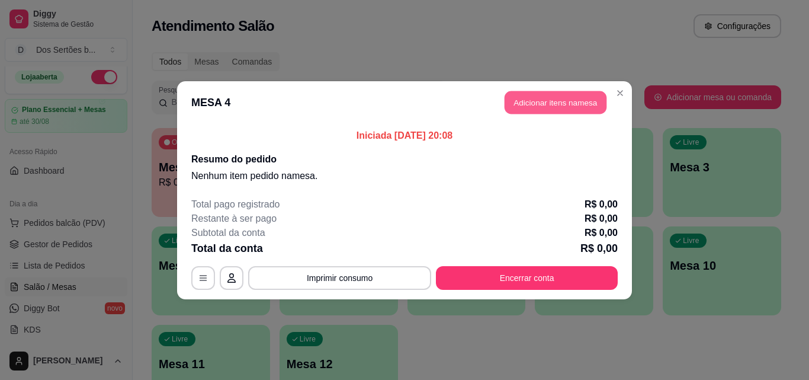
click at [551, 98] on button "Adicionar itens na mesa" at bounding box center [556, 102] width 102 height 23
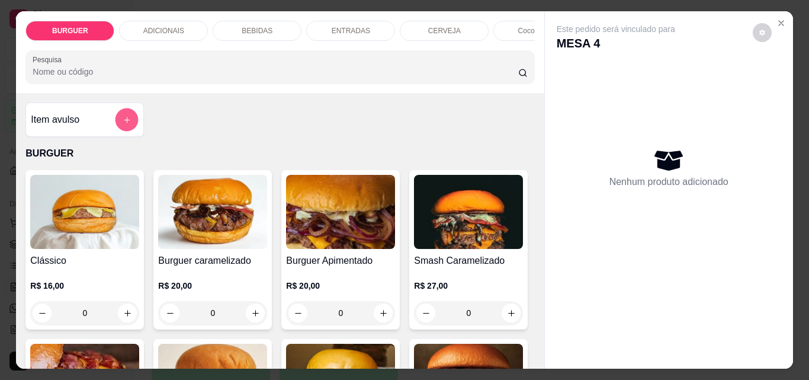
click at [123, 124] on icon "add-separate-item" at bounding box center [127, 120] width 9 height 9
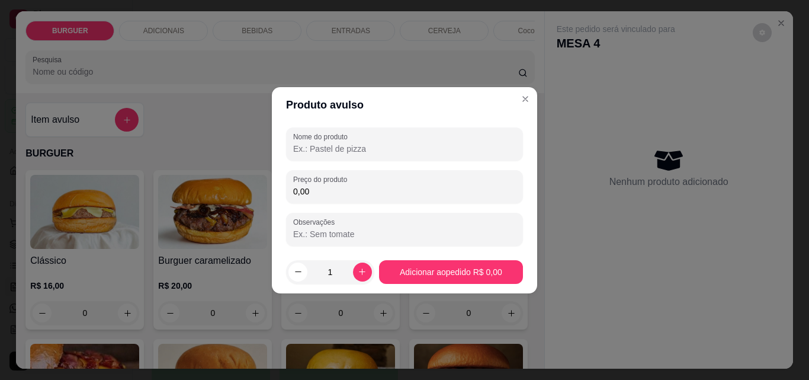
click at [304, 143] on input "Nome do produto" at bounding box center [404, 149] width 223 height 12
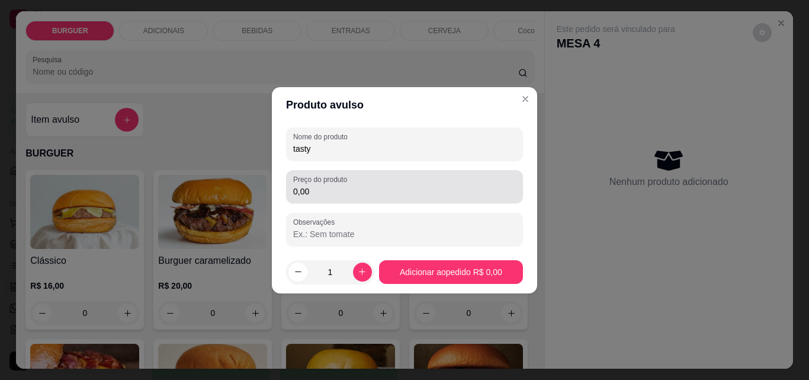
click at [316, 184] on div "0,00" at bounding box center [404, 187] width 223 height 24
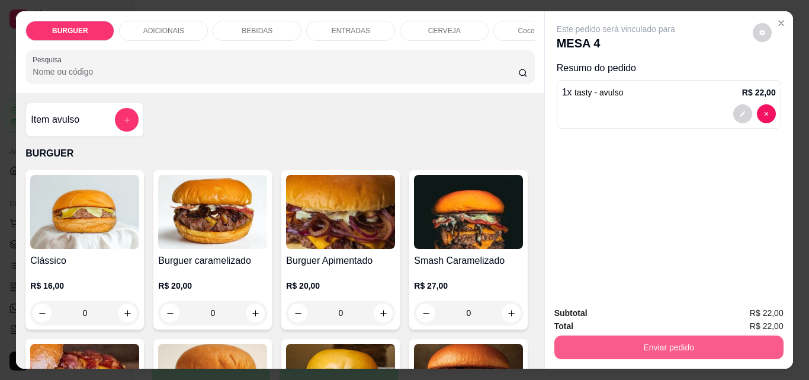
click at [613, 335] on button "Enviar pedido" at bounding box center [668, 347] width 229 height 24
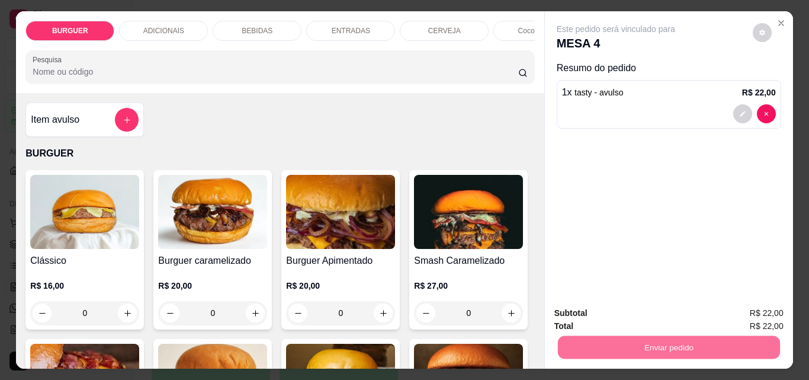
click at [587, 306] on button "Não registrar e enviar pedido" at bounding box center [630, 313] width 120 height 22
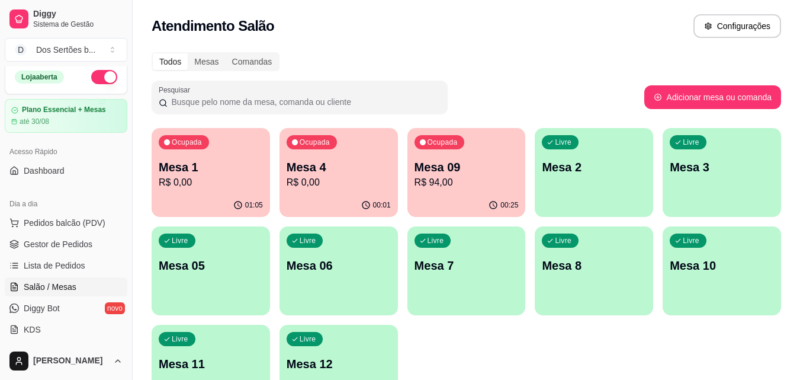
click at [339, 272] on p "Mesa 06" at bounding box center [339, 265] width 104 height 17
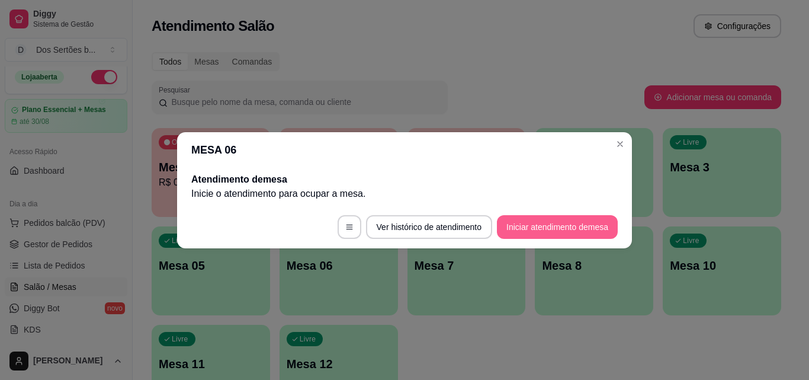
click at [528, 230] on button "Iniciar atendimento de mesa" at bounding box center [557, 227] width 121 height 24
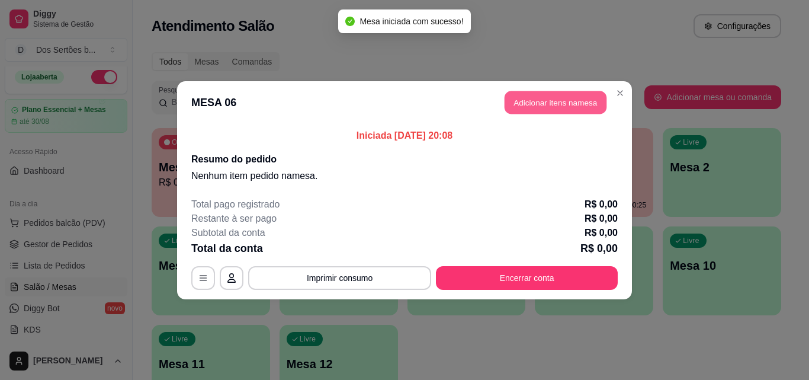
click at [556, 98] on button "Adicionar itens na mesa" at bounding box center [556, 102] width 102 height 23
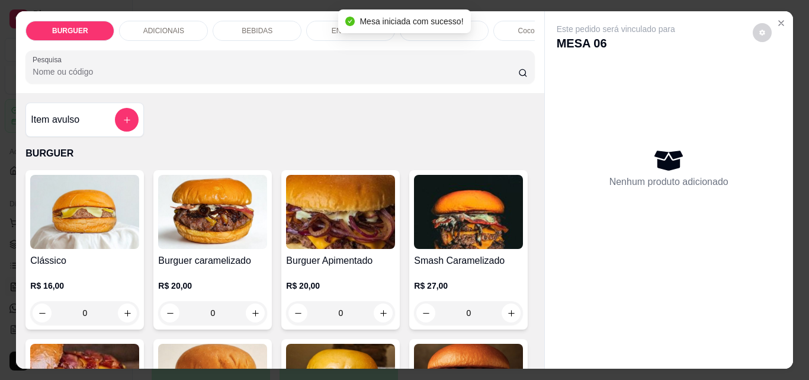
scroll to position [40, 0]
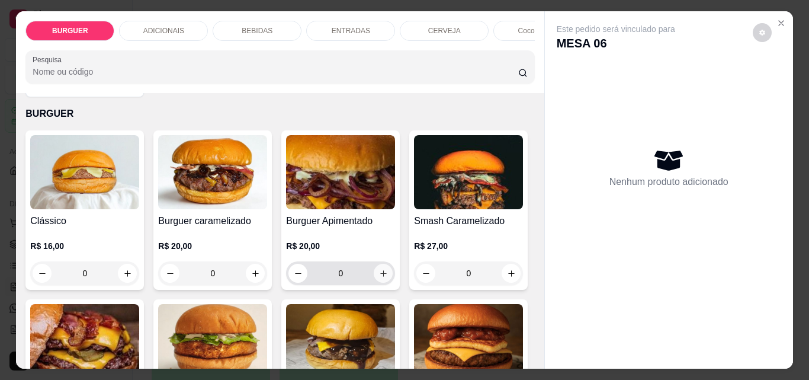
click at [380, 277] on icon "increase-product-quantity" at bounding box center [383, 273] width 7 height 7
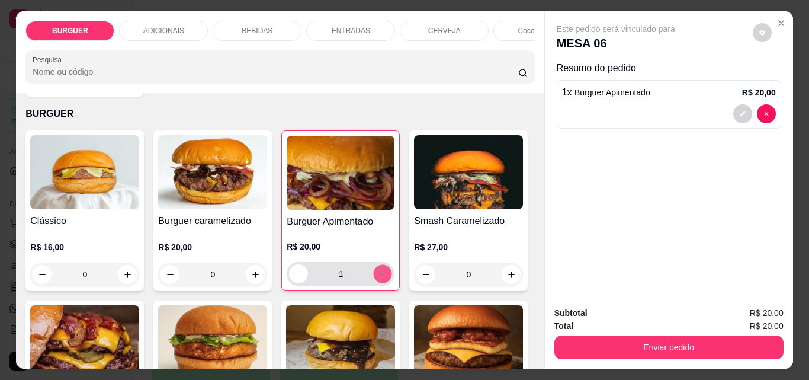
click at [379, 277] on icon "increase-product-quantity" at bounding box center [383, 274] width 9 height 9
click at [270, 28] on div "BEBIDAS" at bounding box center [257, 31] width 89 height 20
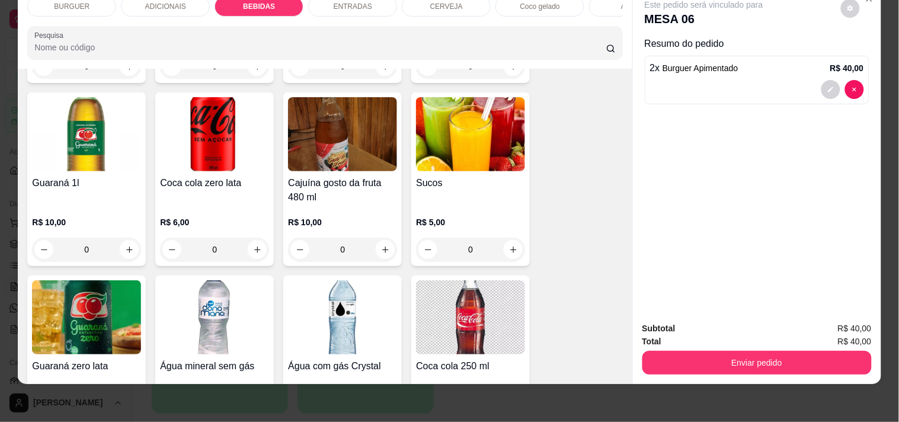
scroll to position [1115, 0]
click at [509, 251] on icon "increase-product-quantity" at bounding box center [513, 249] width 9 height 9
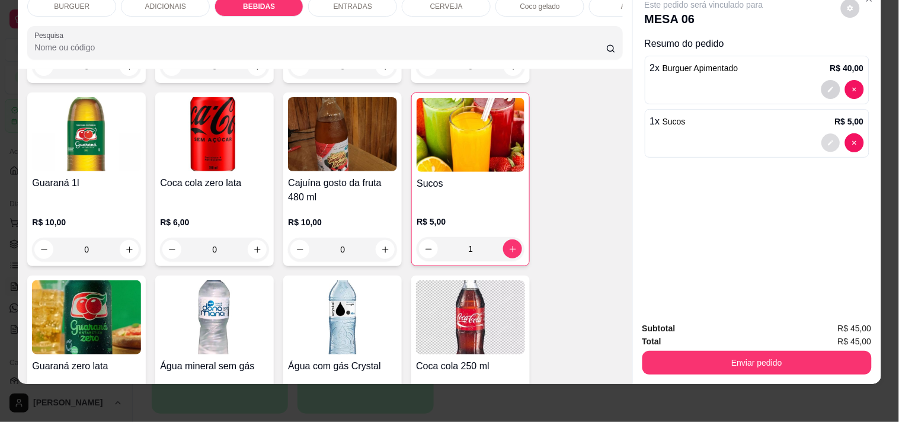
click at [800, 140] on icon "decrease-product-quantity" at bounding box center [830, 143] width 7 height 7
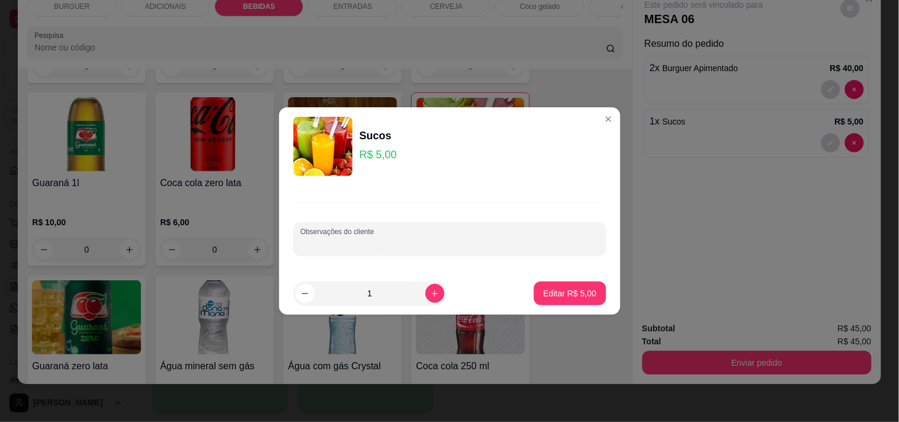
click at [364, 246] on input "Observações do cliente" at bounding box center [449, 244] width 299 height 12
click at [572, 293] on p "Editar R$ 5,00" at bounding box center [570, 292] width 52 height 11
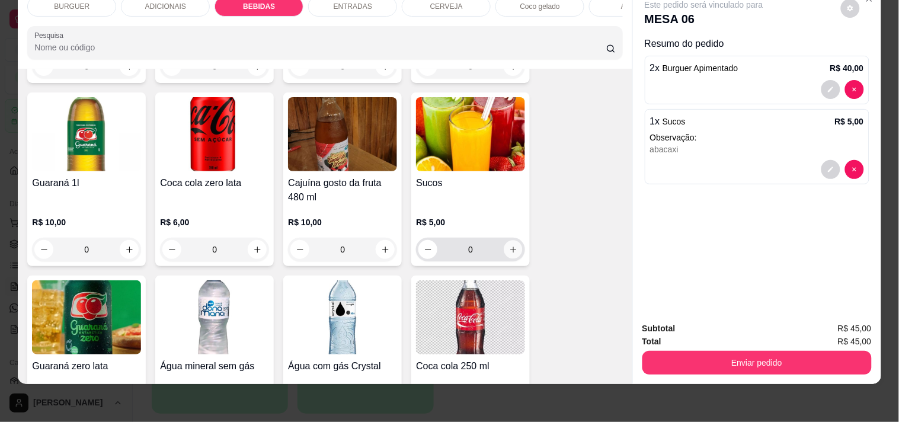
click at [509, 245] on icon "increase-product-quantity" at bounding box center [513, 249] width 9 height 9
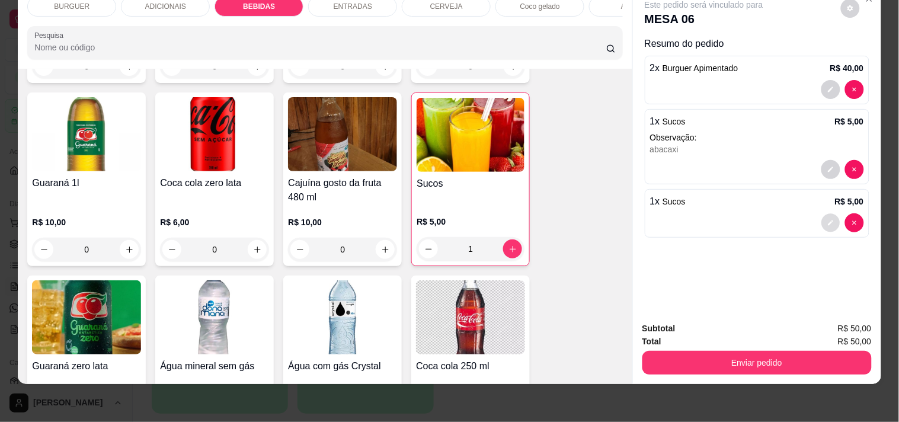
click at [800, 214] on button "decrease-product-quantity" at bounding box center [830, 223] width 18 height 18
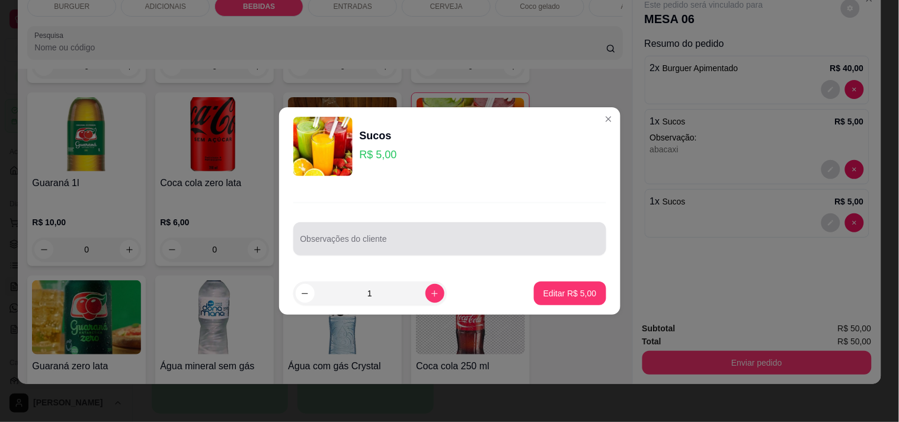
click at [457, 241] on input "Observações do cliente" at bounding box center [449, 244] width 299 height 12
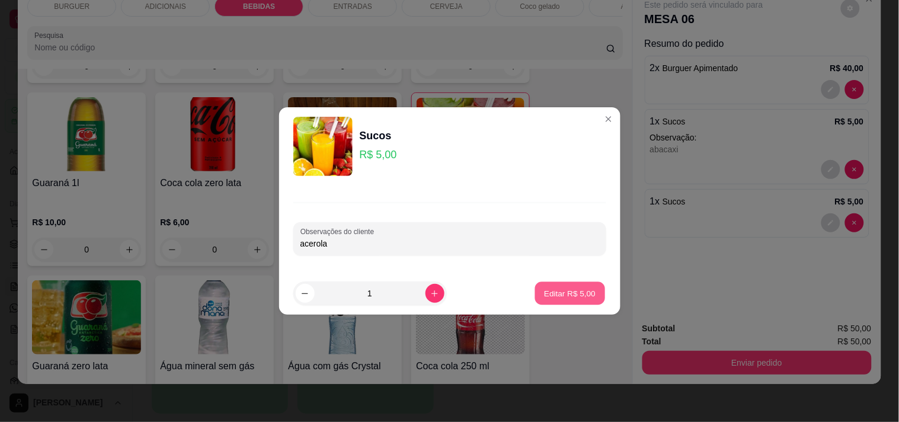
click at [563, 297] on p "Editar R$ 5,00" at bounding box center [570, 292] width 52 height 11
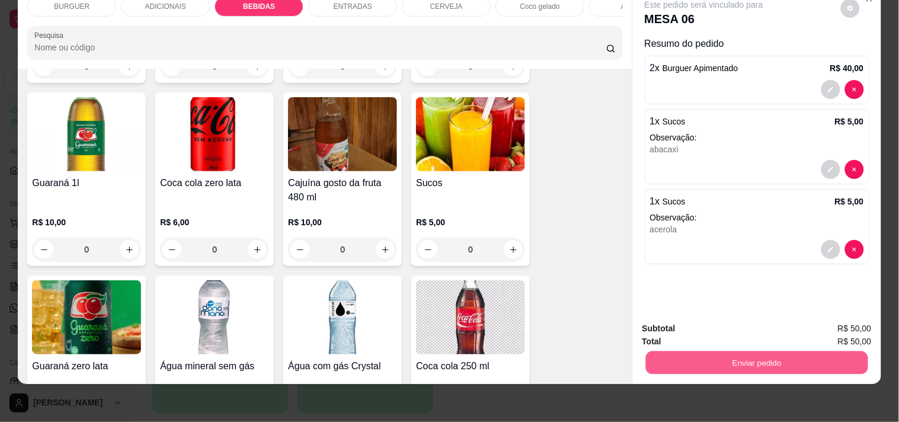
click at [707, 356] on button "Enviar pedido" at bounding box center [756, 362] width 222 height 23
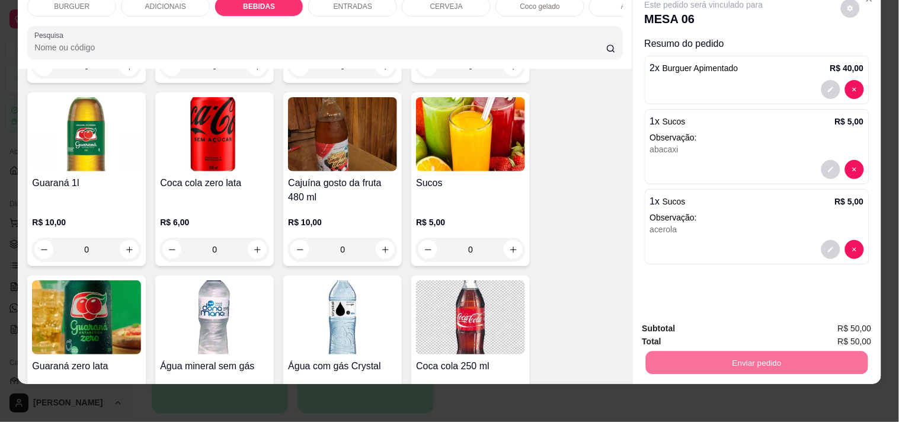
click at [671, 321] on button "Não registrar e enviar pedido" at bounding box center [717, 324] width 120 height 22
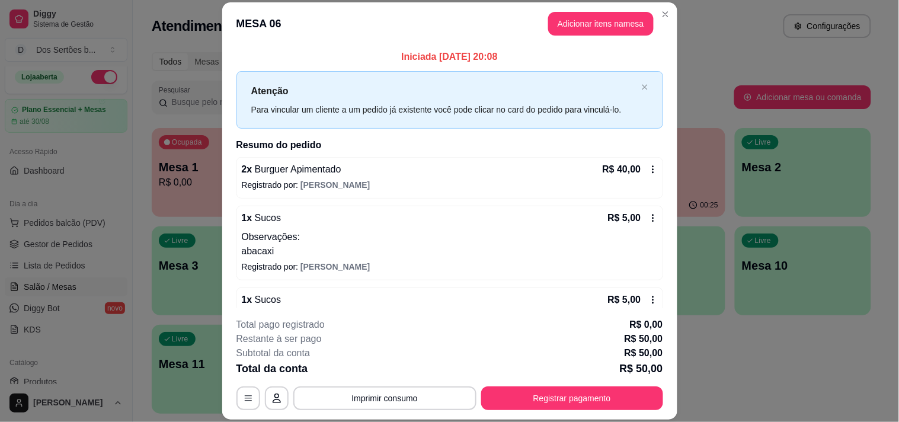
click at [662, 4] on header "MESA 06 Adicionar itens na mesa" at bounding box center [449, 23] width 455 height 43
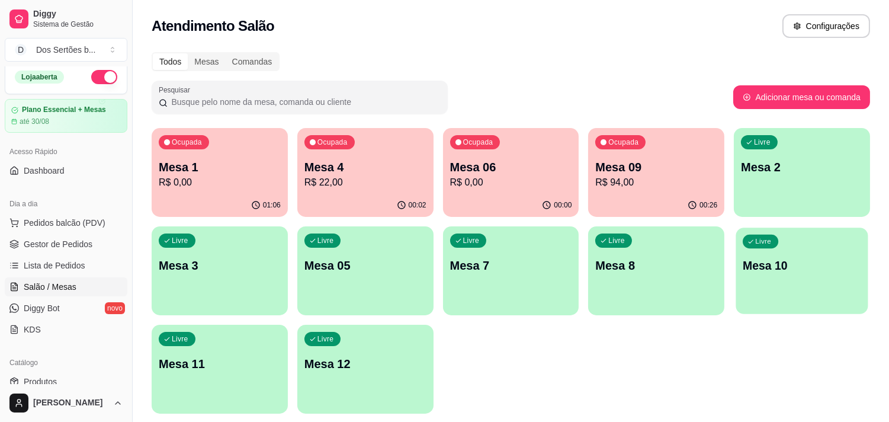
click at [800, 297] on div "Livre Mesa 10" at bounding box center [802, 263] width 132 height 72
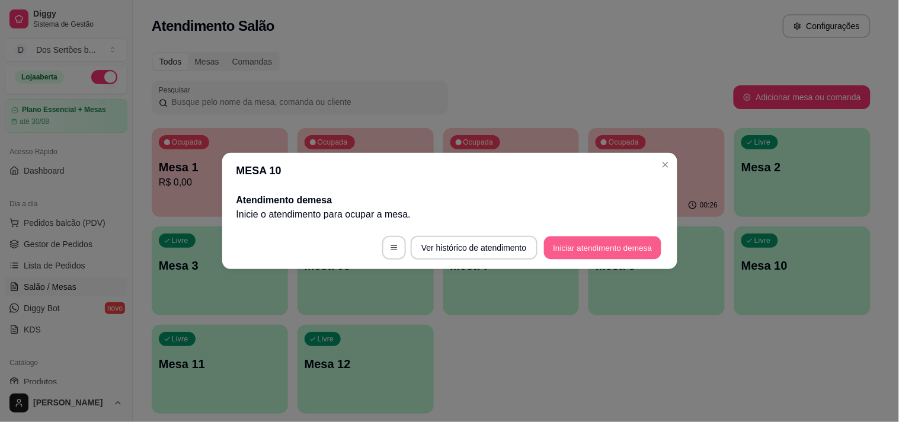
click at [598, 248] on button "Iniciar atendimento de mesa" at bounding box center [602, 247] width 117 height 23
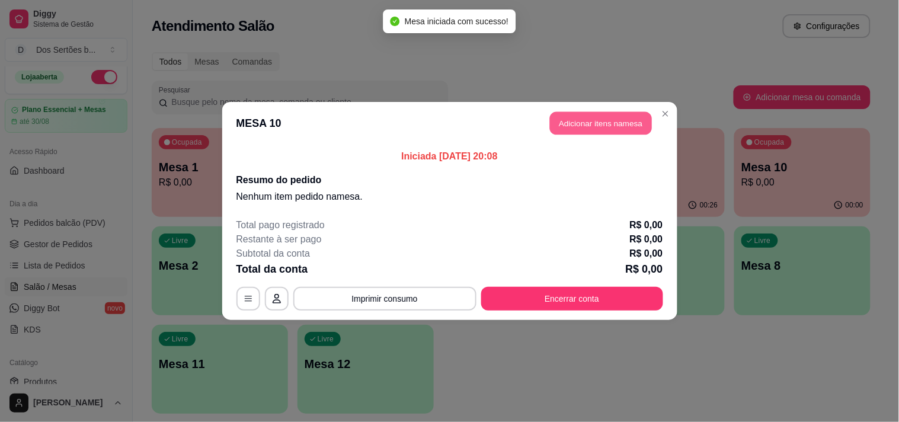
click at [588, 123] on button "Adicionar itens na mesa" at bounding box center [601, 123] width 102 height 23
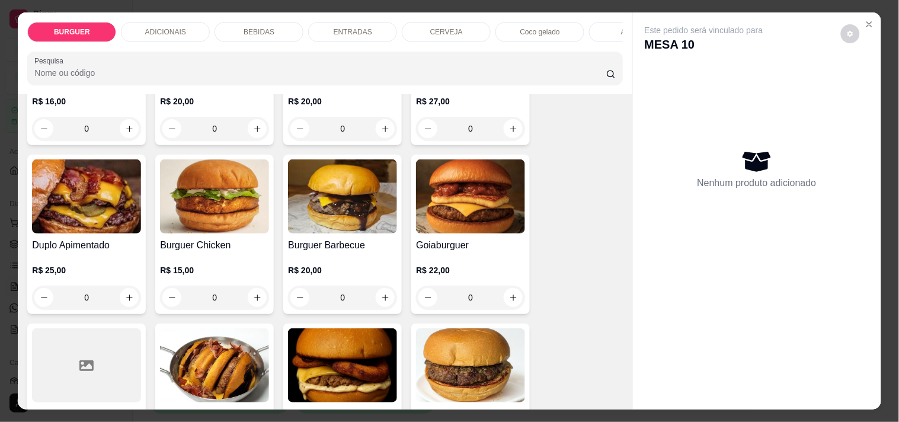
scroll to position [262, 0]
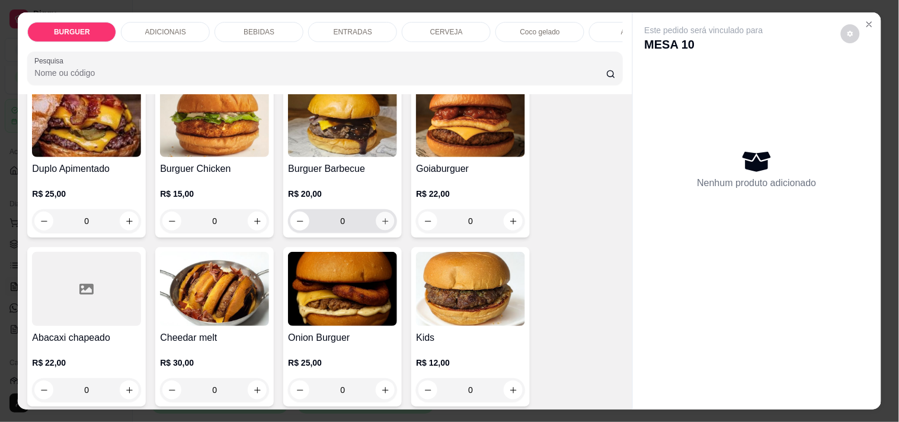
click at [376, 223] on button "increase-product-quantity" at bounding box center [385, 221] width 18 height 18
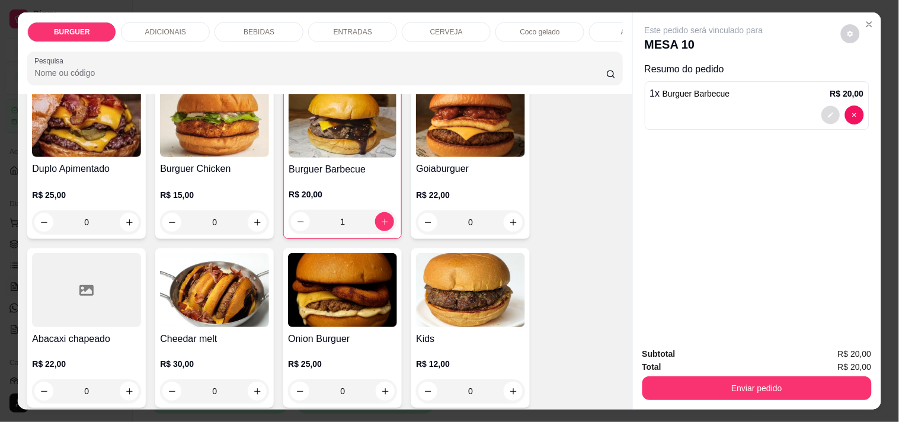
click at [800, 106] on button "decrease-product-quantity" at bounding box center [830, 115] width 18 height 18
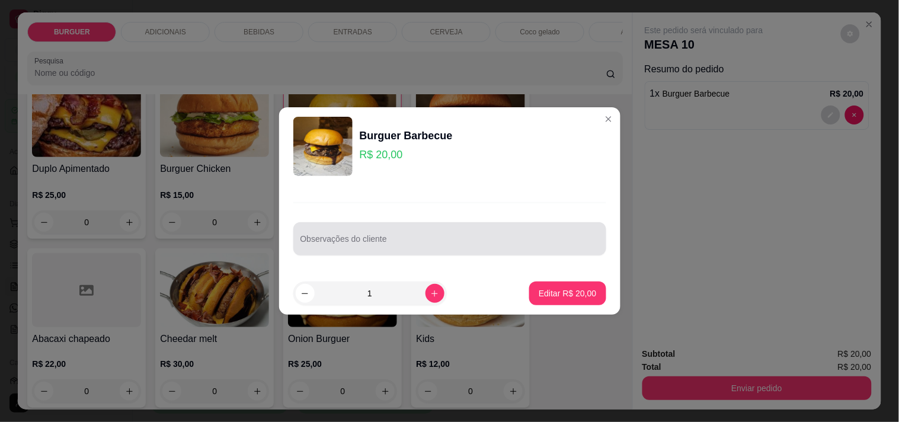
click at [384, 233] on div at bounding box center [449, 239] width 299 height 24
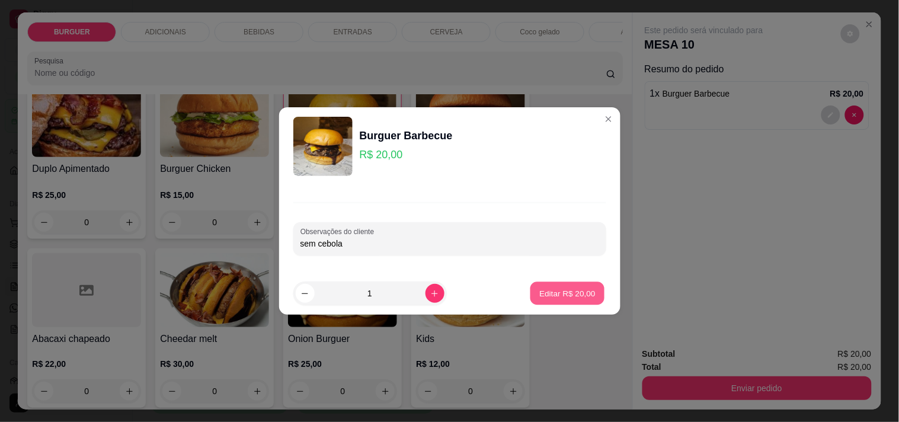
click at [566, 298] on p "Editar R$ 20,00" at bounding box center [568, 292] width 56 height 11
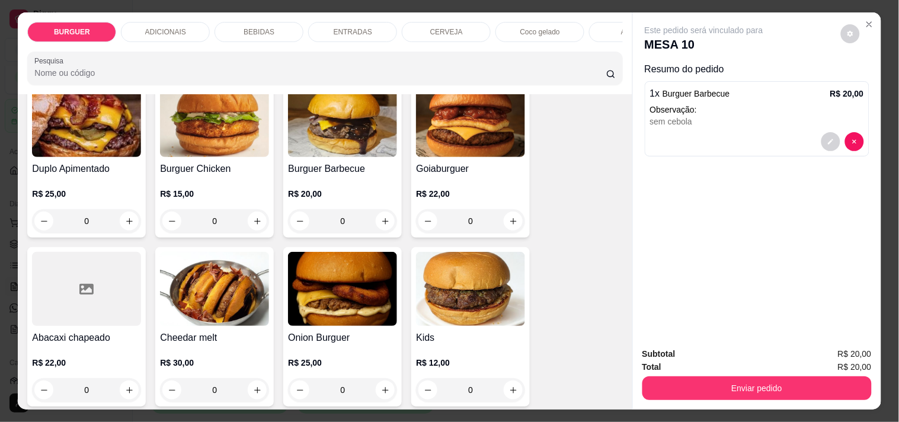
click at [259, 27] on p "BEBIDAS" at bounding box center [258, 31] width 31 height 9
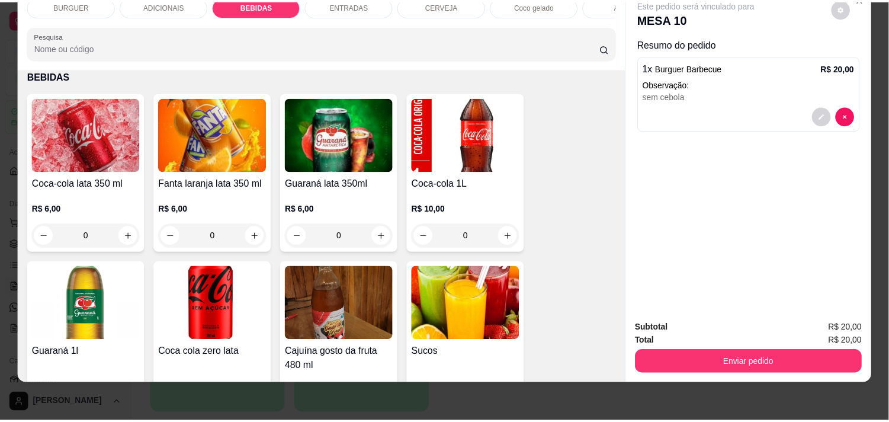
scroll to position [1123, 0]
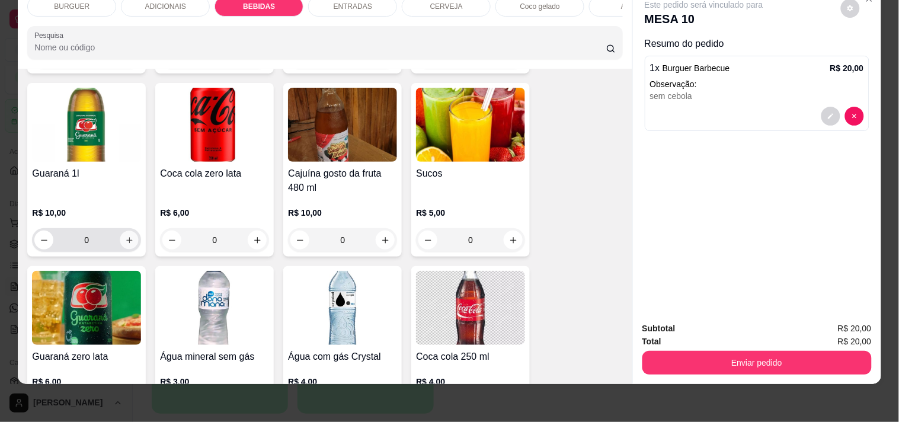
click at [125, 240] on icon "increase-product-quantity" at bounding box center [129, 240] width 9 height 9
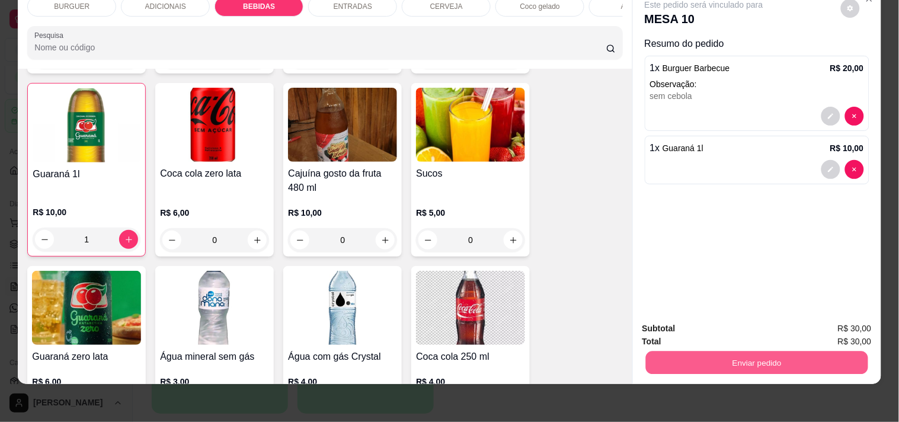
click at [674, 360] on button "Enviar pedido" at bounding box center [756, 362] width 222 height 23
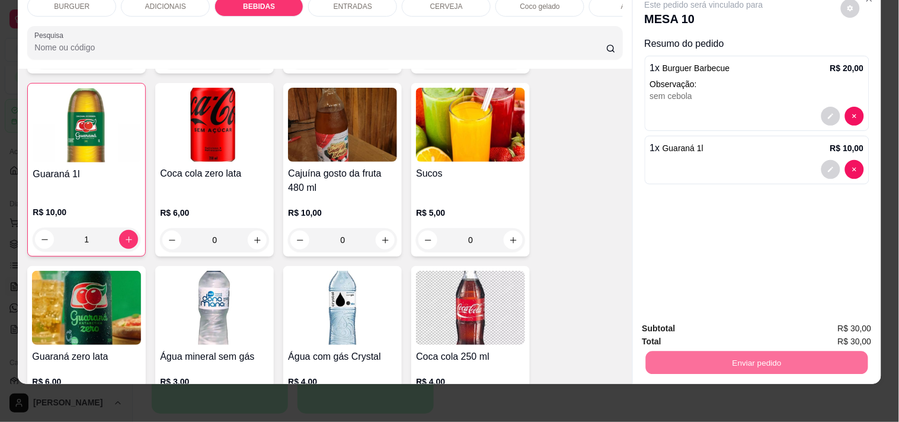
click at [686, 322] on button "Não registrar e enviar pedido" at bounding box center [717, 324] width 120 height 22
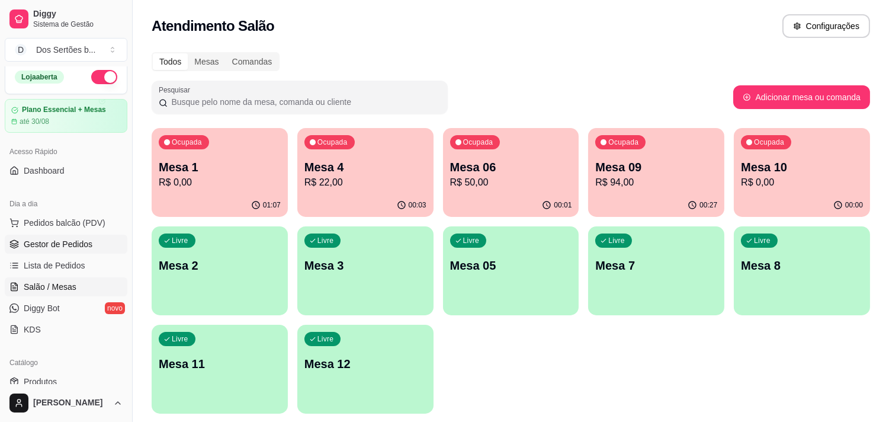
click at [97, 242] on link "Gestor de Pedidos" at bounding box center [66, 244] width 123 height 19
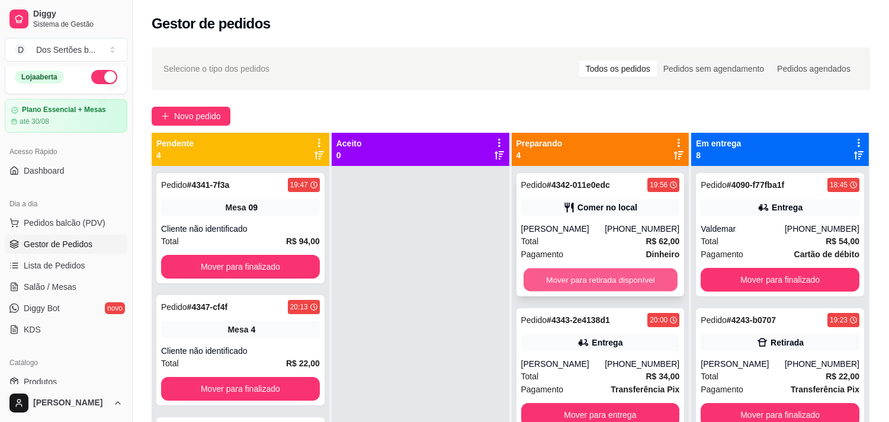
click at [548, 281] on button "Mover para retirada disponível" at bounding box center [601, 279] width 154 height 23
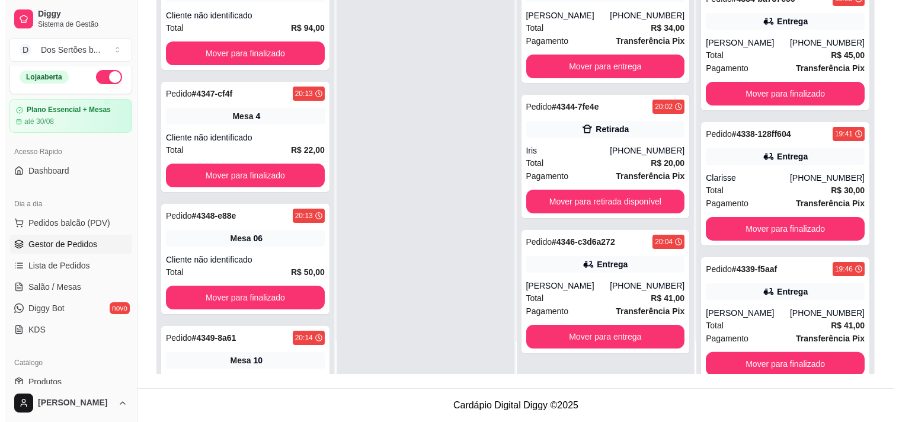
scroll to position [804, 0]
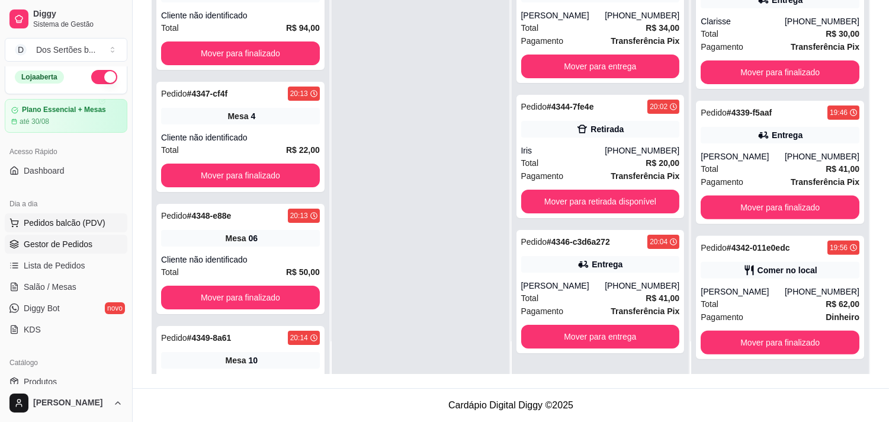
click at [59, 214] on button "Pedidos balcão (PDV)" at bounding box center [66, 222] width 123 height 19
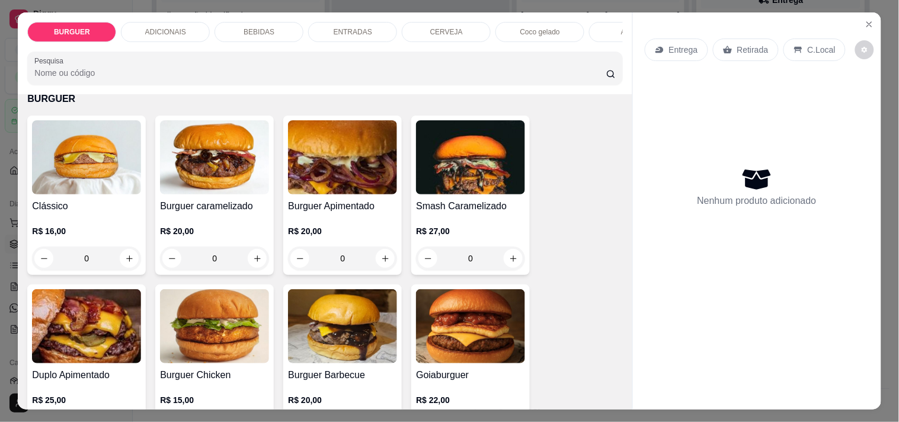
scroll to position [230, 0]
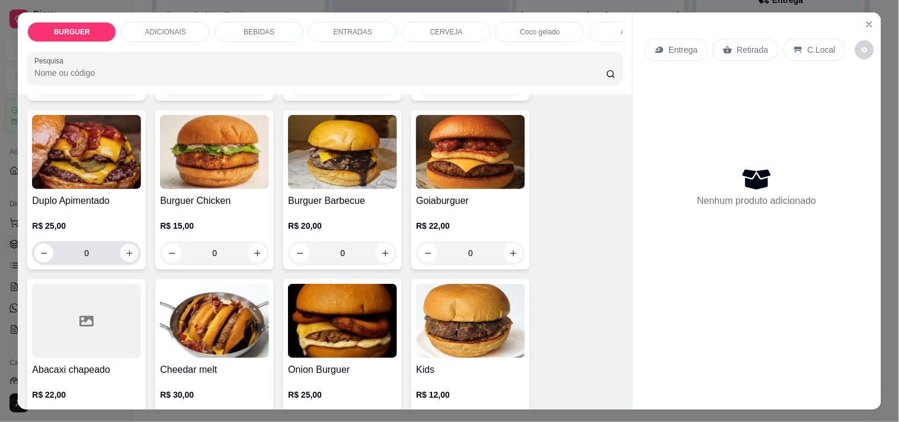
click at [126, 254] on icon "increase-product-quantity" at bounding box center [129, 253] width 9 height 9
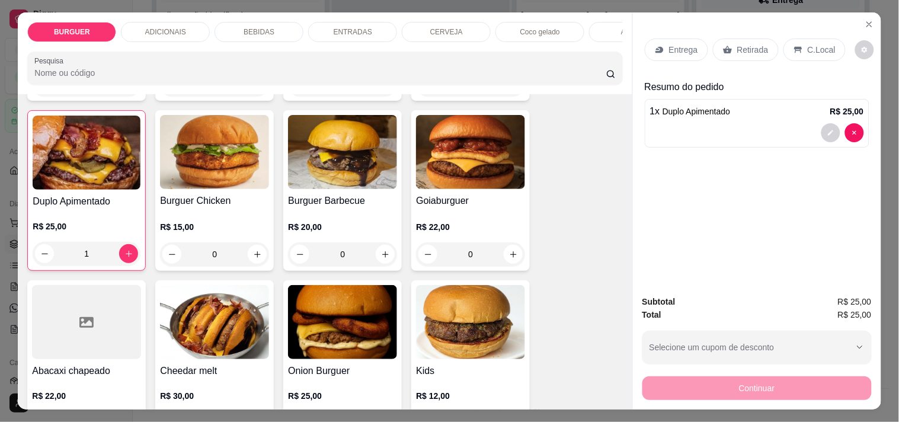
click at [729, 39] on div "Retirada" at bounding box center [746, 50] width 66 height 23
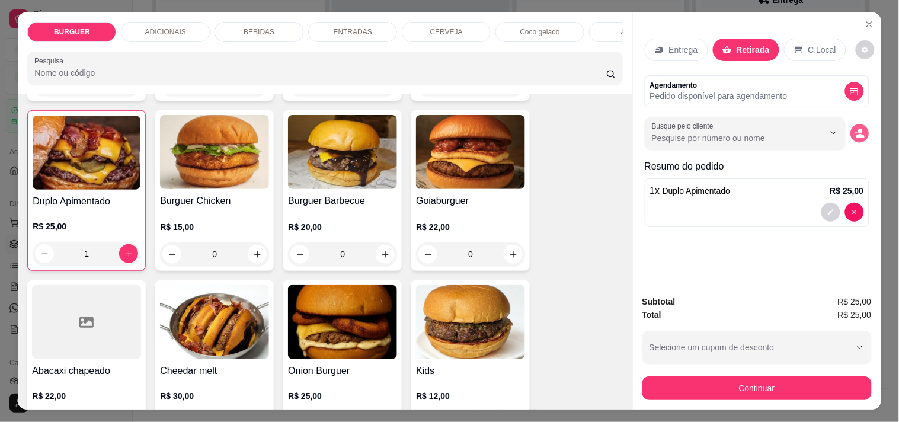
click at [800, 129] on icon "decrease-product-quantity" at bounding box center [859, 134] width 10 height 10
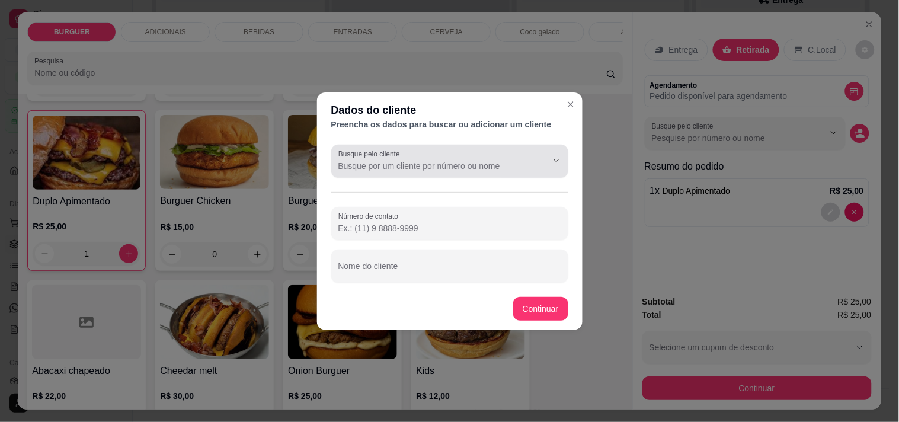
click at [376, 156] on label "Busque pelo cliente" at bounding box center [371, 154] width 66 height 10
click at [376, 160] on input "Busque pelo cliente" at bounding box center [433, 166] width 190 height 12
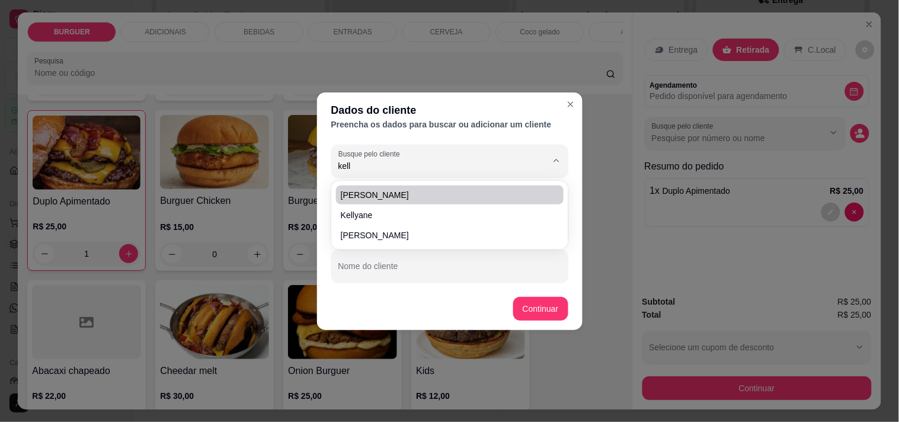
click at [350, 193] on span "[PERSON_NAME]" at bounding box center [444, 195] width 206 height 12
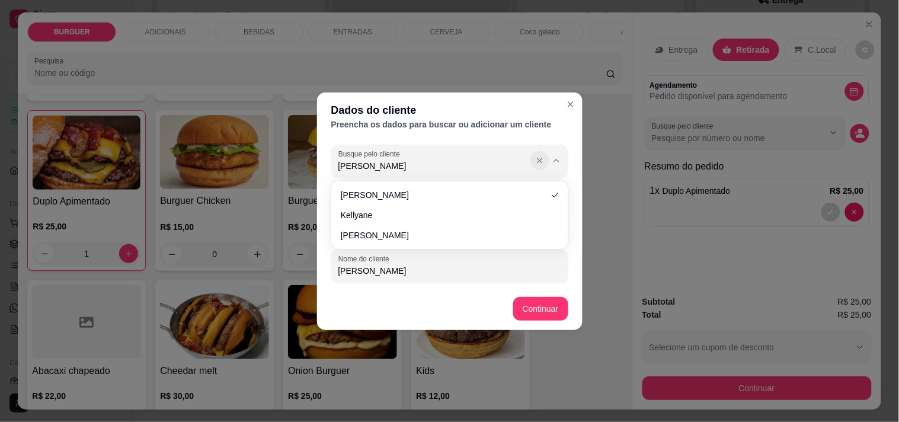
click at [546, 159] on div at bounding box center [547, 160] width 38 height 23
click at [573, 101] on icon "Close" at bounding box center [570, 104] width 9 height 9
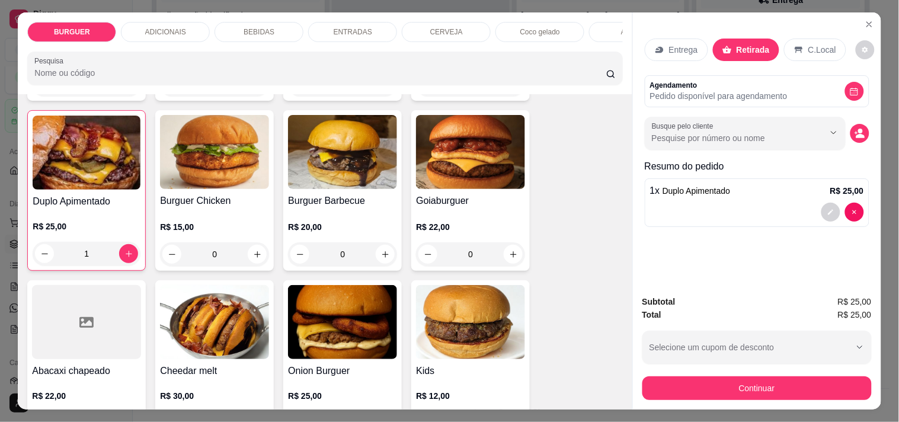
click at [726, 30] on div "Entrega Retirada C.Local" at bounding box center [756, 49] width 224 height 41
click at [714, 43] on div "Retirada" at bounding box center [746, 50] width 66 height 23
click at [736, 49] on p "Retirada" at bounding box center [752, 50] width 33 height 12
click at [800, 134] on icon "decrease-product-quantity" at bounding box center [860, 136] width 8 height 4
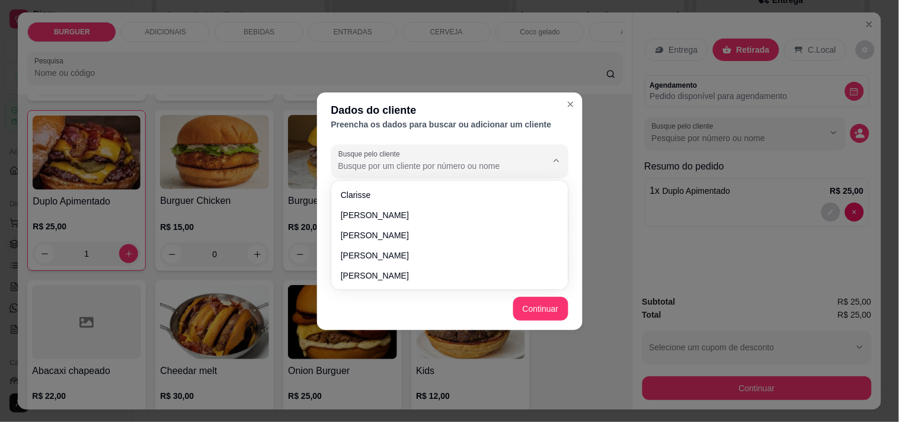
click at [421, 167] on input "Busque pelo cliente" at bounding box center [433, 166] width 190 height 12
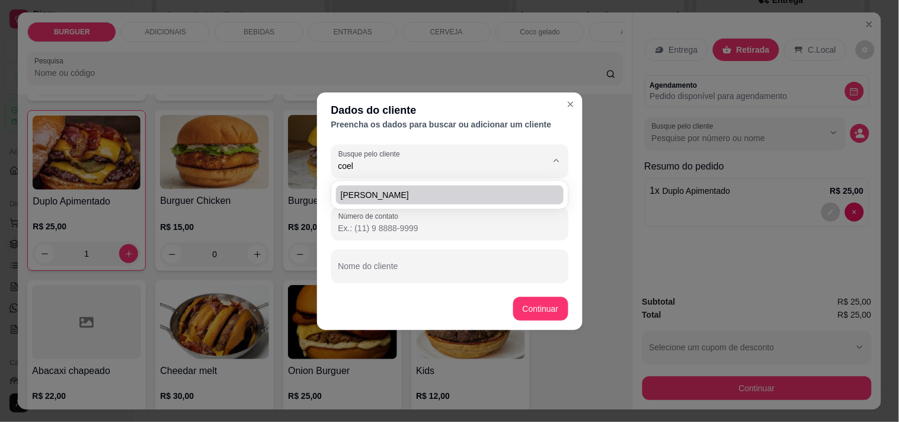
click at [396, 185] on li "[PERSON_NAME]" at bounding box center [449, 194] width 227 height 19
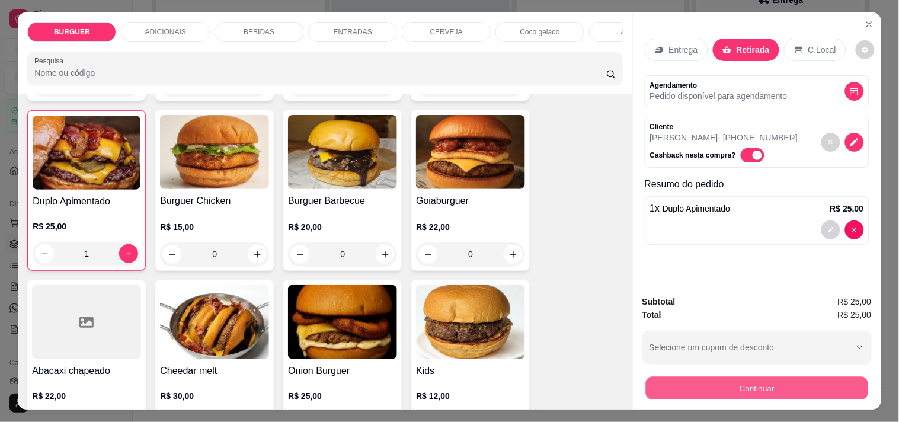
click at [690, 379] on button "Continuar" at bounding box center [756, 387] width 222 height 23
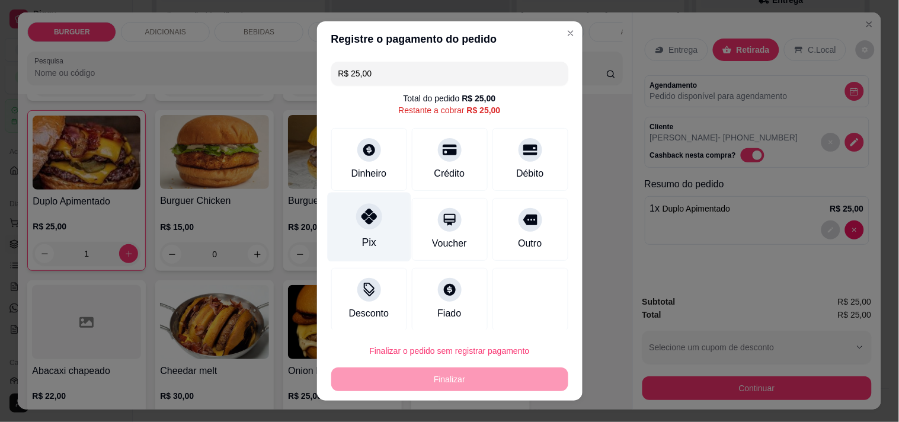
click at [356, 216] on div at bounding box center [369, 216] width 26 height 26
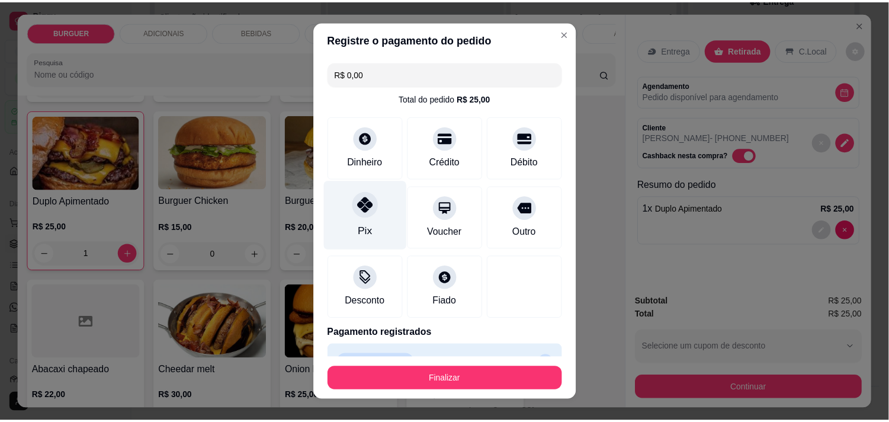
scroll to position [27, 0]
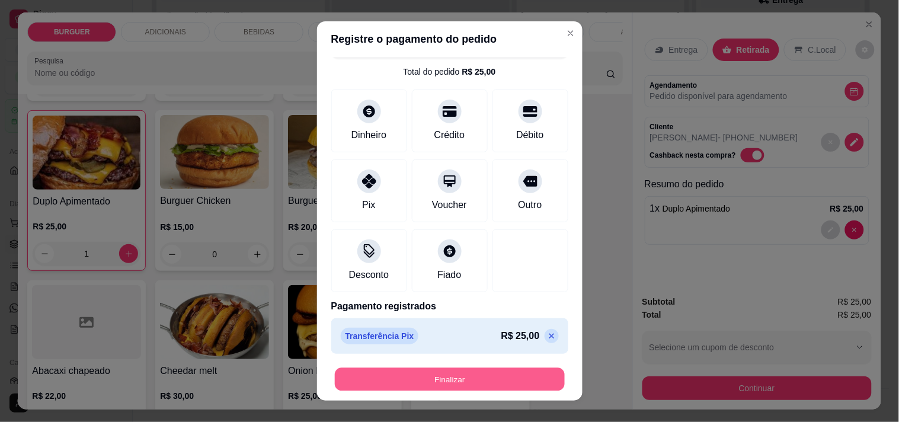
click at [393, 373] on button "Finalizar" at bounding box center [450, 379] width 230 height 23
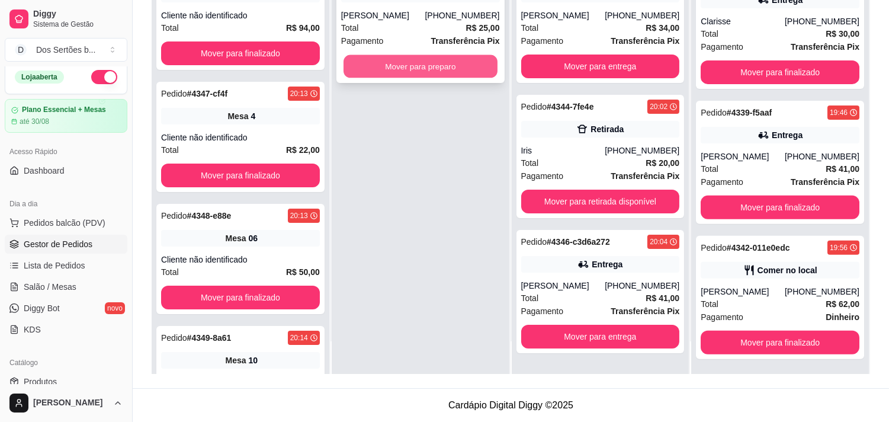
click at [394, 60] on button "Mover para preparo" at bounding box center [421, 66] width 154 height 23
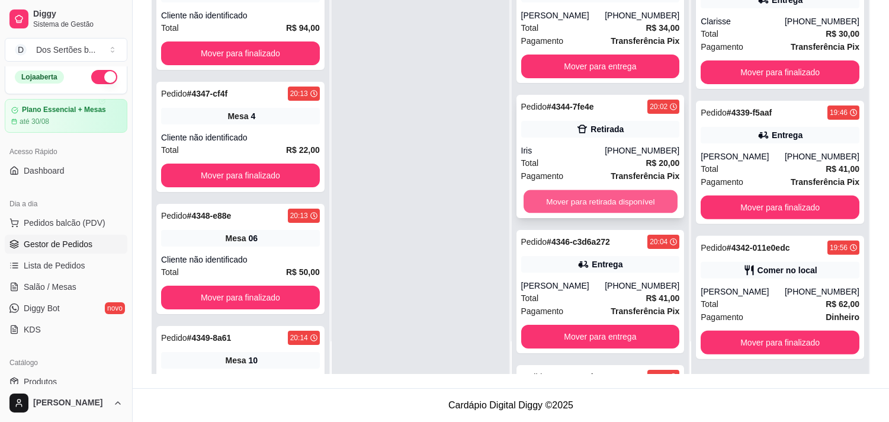
click at [566, 200] on button "Mover para retirada disponível" at bounding box center [601, 201] width 154 height 23
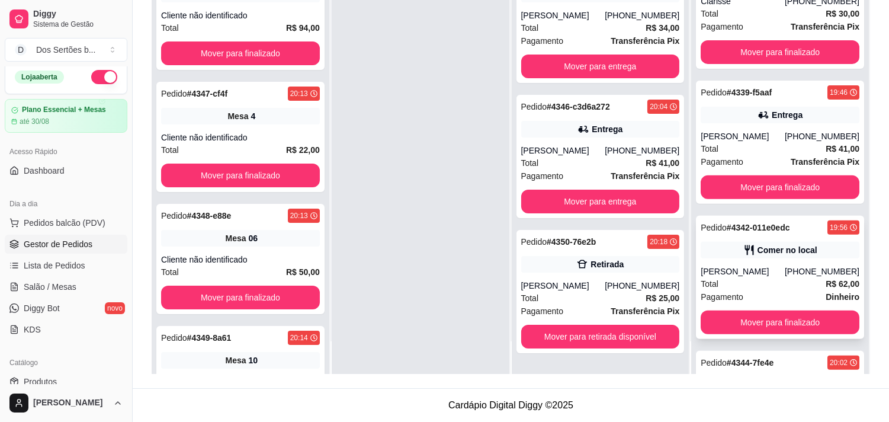
scroll to position [939, 0]
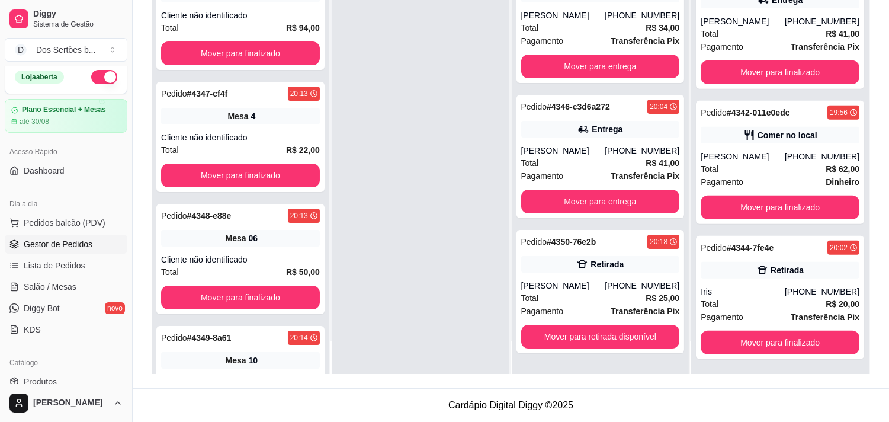
click at [121, 376] on div "Catálogo Produtos Complementos" at bounding box center [66, 382] width 132 height 69
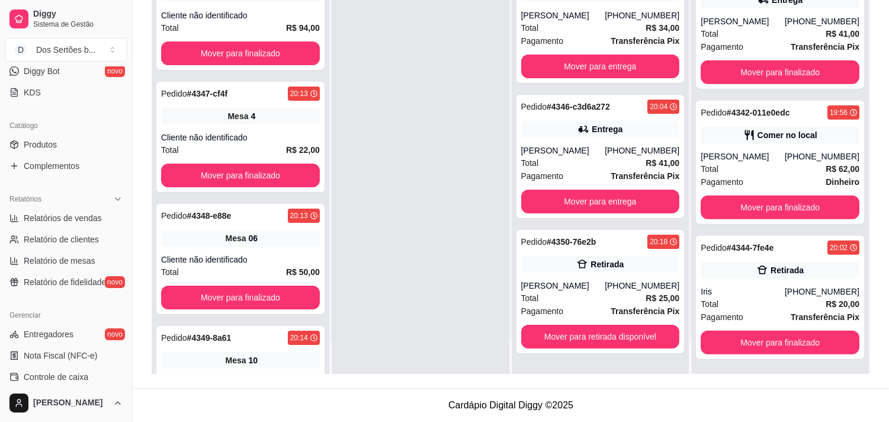
scroll to position [270, 0]
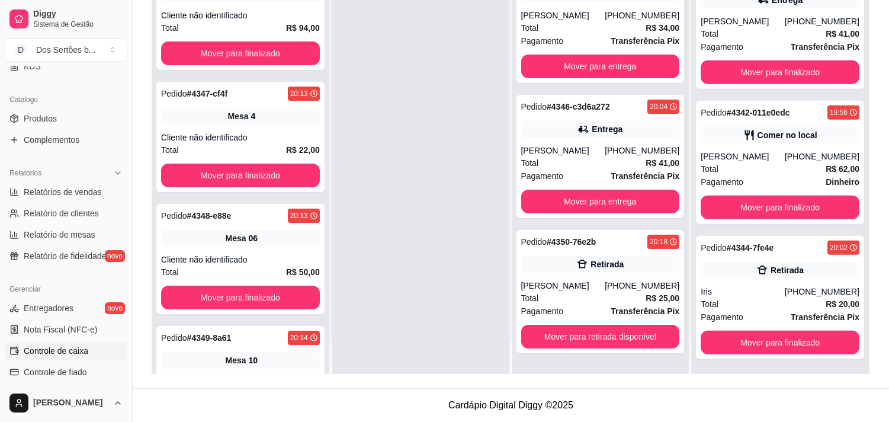
click at [61, 350] on span "Controle de caixa" at bounding box center [56, 351] width 65 height 12
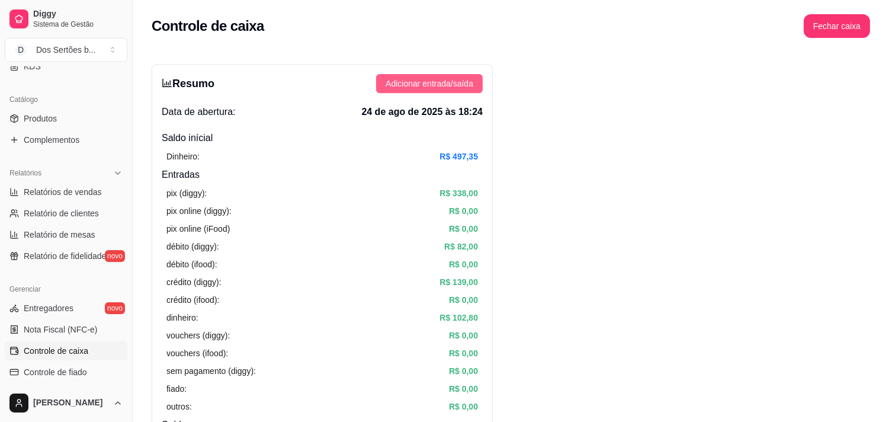
click at [387, 80] on span "Adicionar entrada/saída" at bounding box center [430, 83] width 88 height 13
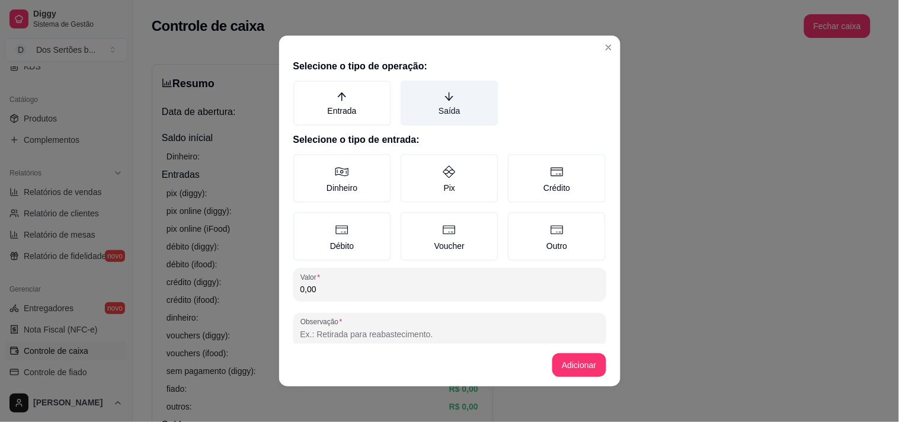
click at [436, 111] on label "Saída" at bounding box center [449, 103] width 98 height 45
click at [409, 89] on button "Saída" at bounding box center [404, 84] width 9 height 9
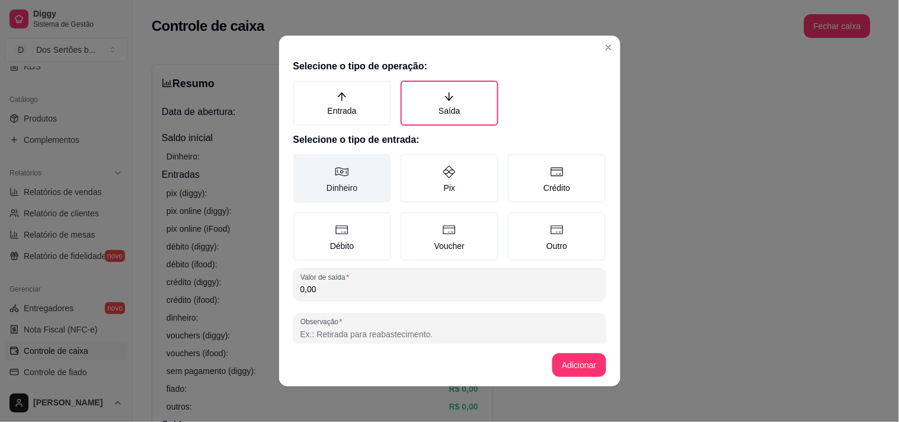
click at [351, 168] on label "Dinheiro" at bounding box center [342, 178] width 98 height 49
click at [302, 163] on button "Dinheiro" at bounding box center [297, 157] width 9 height 9
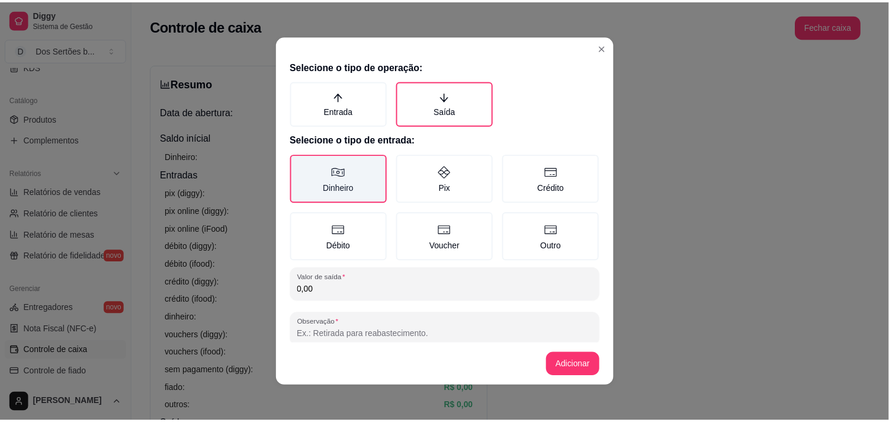
scroll to position [18, 0]
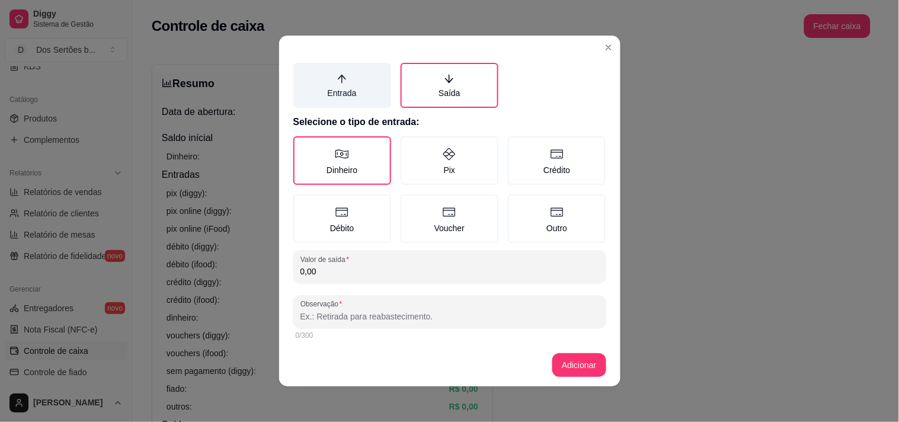
click at [316, 89] on label "Entrada" at bounding box center [342, 85] width 98 height 45
click at [302, 89] on button "Entrada" at bounding box center [297, 84] width 9 height 9
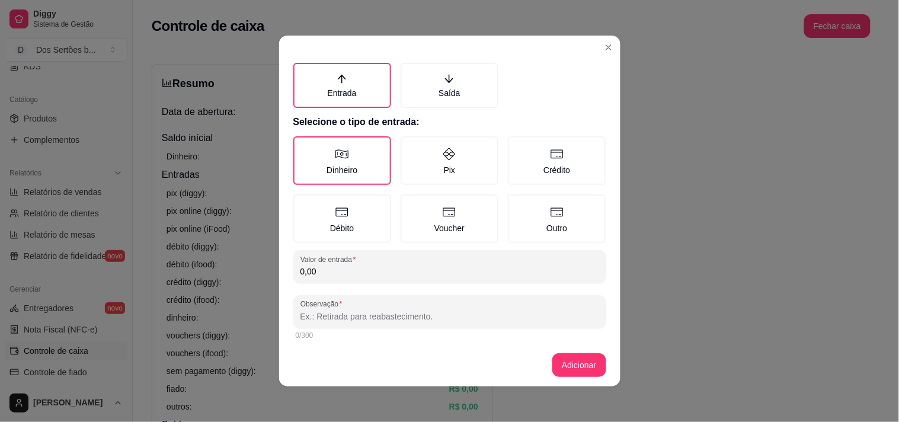
click at [332, 267] on input "0,00" at bounding box center [449, 271] width 299 height 12
click at [320, 310] on input "Observação" at bounding box center [449, 316] width 299 height 12
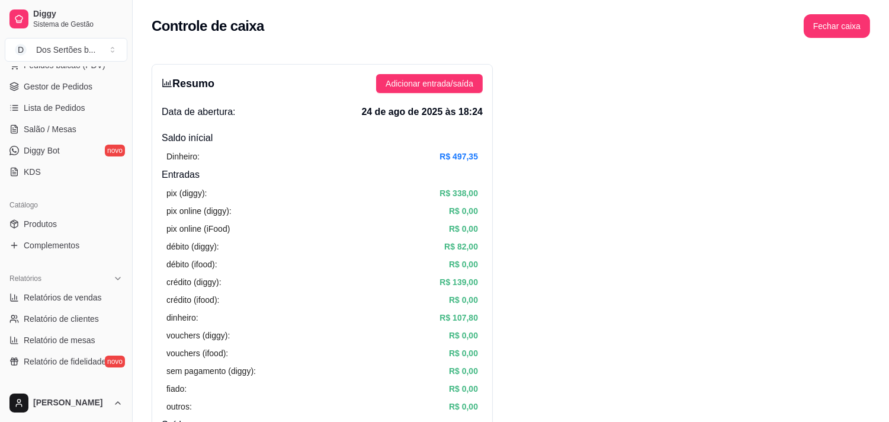
scroll to position [138, 0]
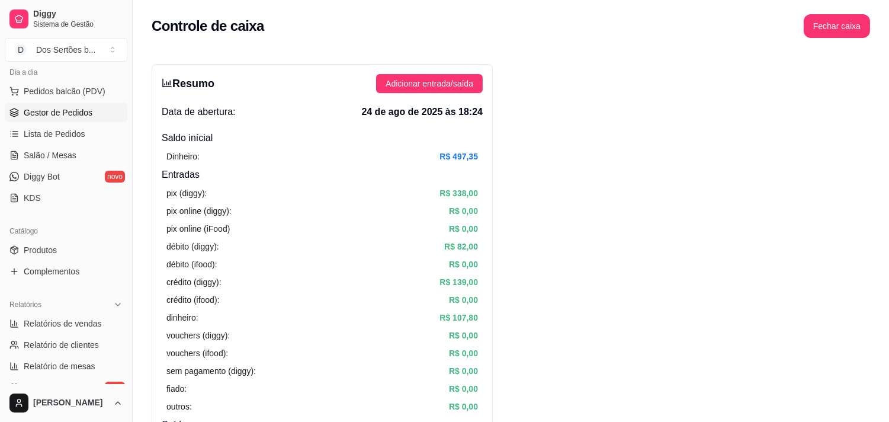
click at [58, 110] on span "Gestor de Pedidos" at bounding box center [58, 113] width 69 height 12
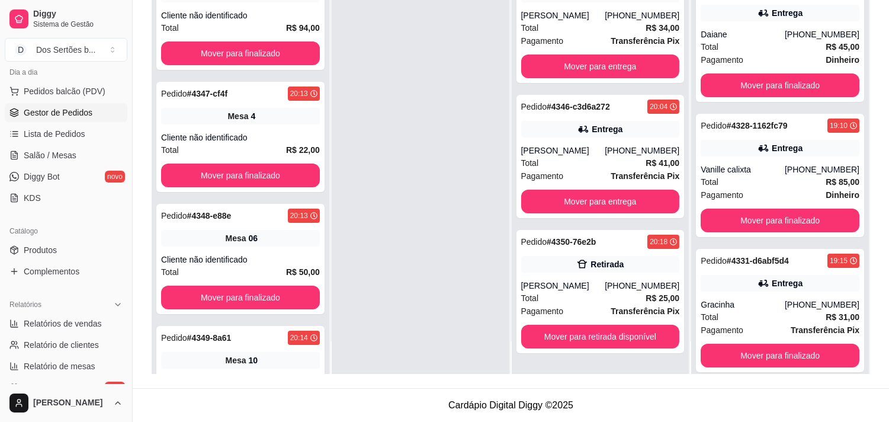
scroll to position [255, 0]
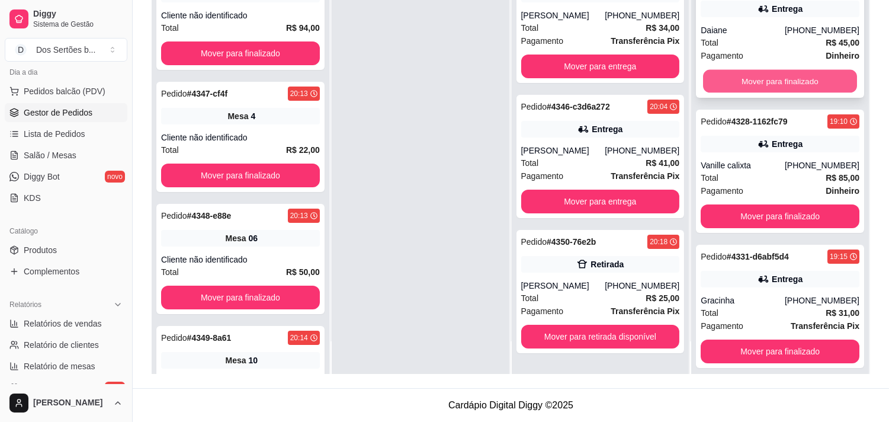
click at [726, 79] on button "Mover para finalizado" at bounding box center [780, 81] width 154 height 23
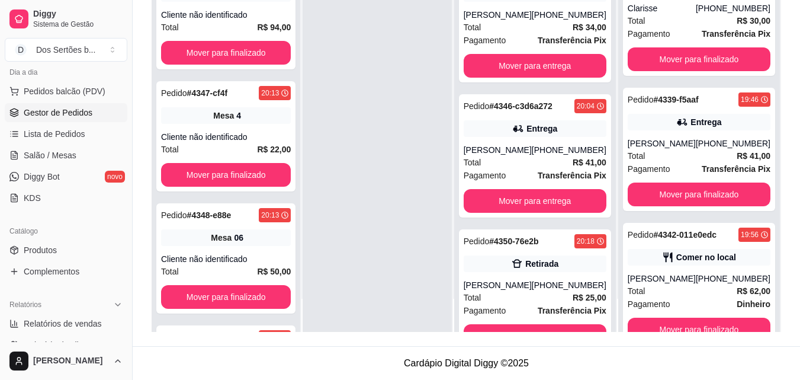
scroll to position [782, 0]
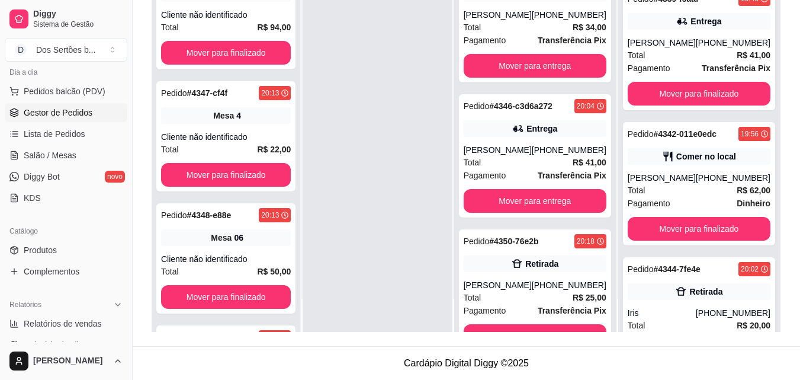
click at [759, 318] on div "Pedido # 4090-f77fba1f 18:45 Entrega Valdemar [PHONE_NUMBER] Total R$ 54,00 Pag…" at bounding box center [699, 142] width 162 height 380
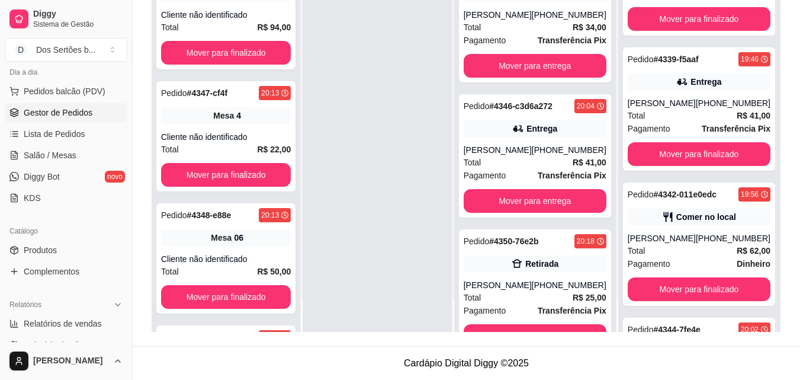
scroll to position [848, 0]
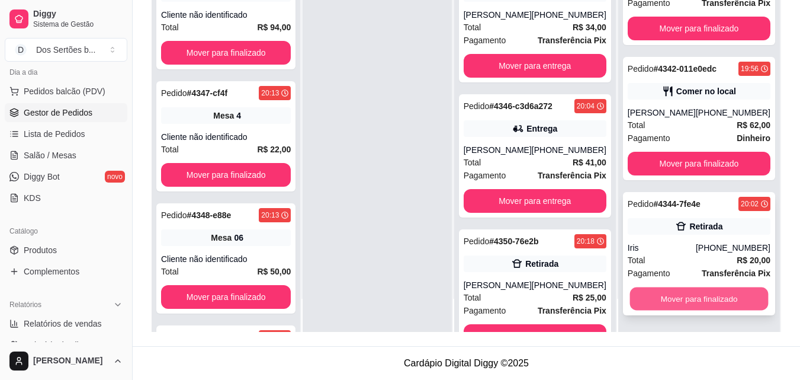
click at [702, 307] on button "Mover para finalizado" at bounding box center [699, 298] width 139 height 23
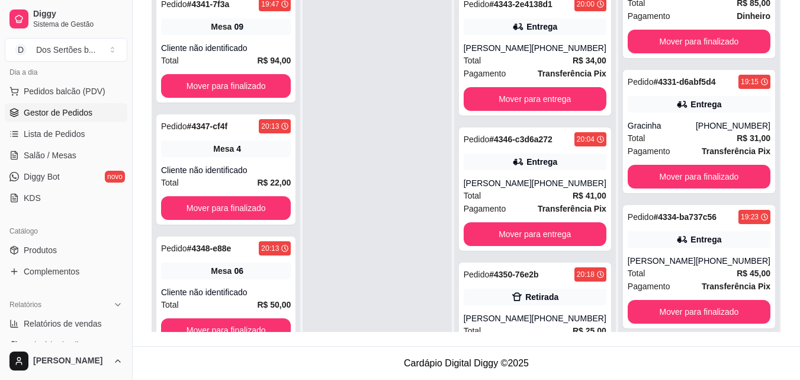
scroll to position [374, 0]
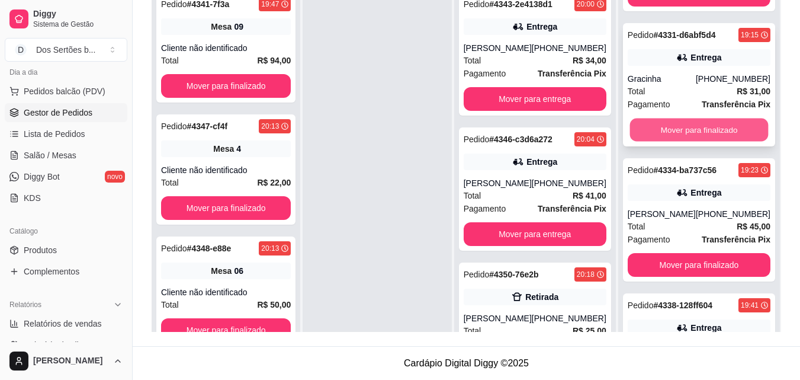
click at [660, 126] on button "Mover para finalizado" at bounding box center [699, 129] width 139 height 23
click at [671, 128] on button "Mover para finalizado" at bounding box center [699, 129] width 139 height 23
click at [689, 131] on button "Mover para finalizado" at bounding box center [699, 129] width 139 height 23
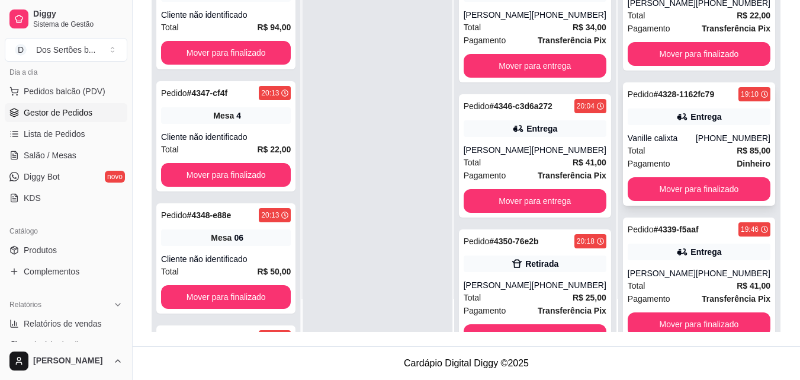
scroll to position [0, 0]
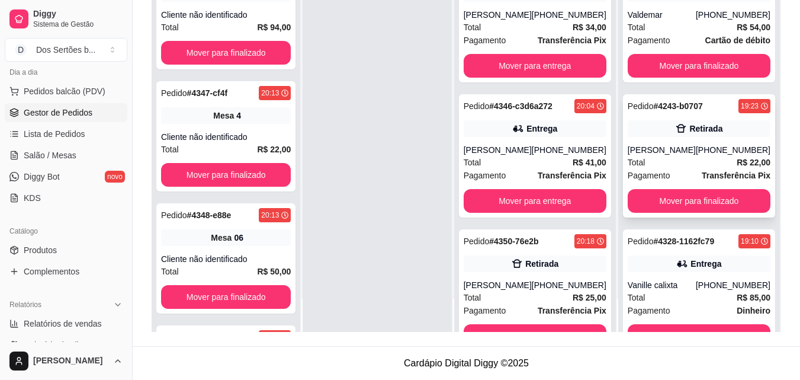
drag, startPoint x: 628, startPoint y: 139, endPoint x: 667, endPoint y: 138, distance: 39.1
click at [667, 138] on div "Pedido # 4243-b0707 19:23 Retirada [PERSON_NAME] [PHONE_NUMBER] Total R$ 22,00 …" at bounding box center [699, 155] width 152 height 123
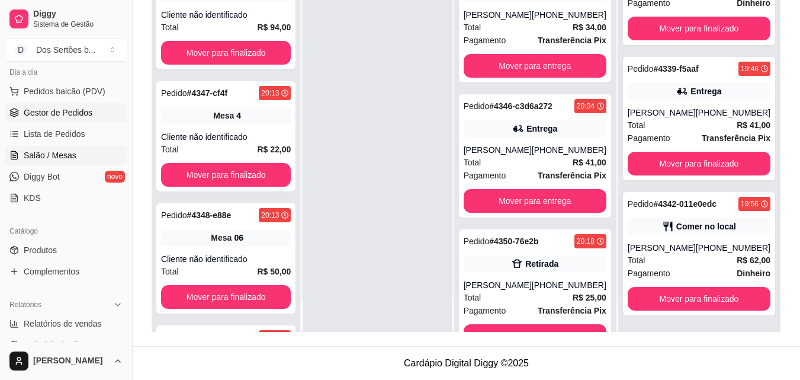
click at [23, 160] on link "Salão / Mesas" at bounding box center [66, 155] width 123 height 19
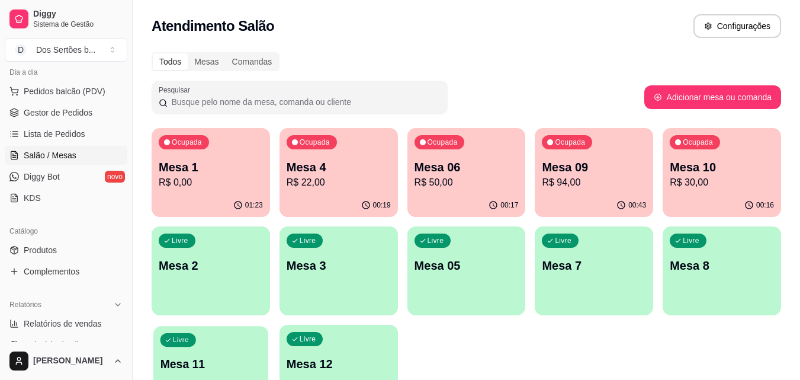
click at [230, 332] on div "Livre Mesa 11" at bounding box center [210, 362] width 115 height 72
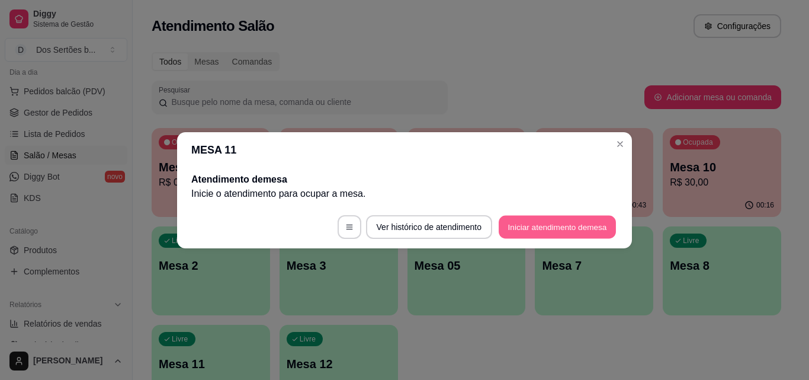
click at [562, 216] on button "Iniciar atendimento de mesa" at bounding box center [557, 226] width 117 height 23
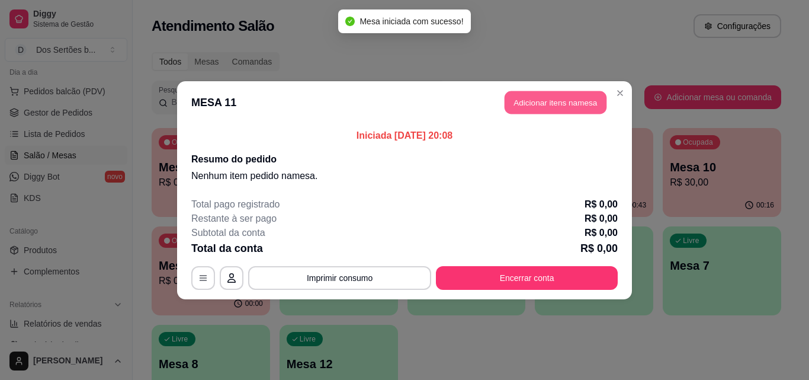
click at [531, 100] on button "Adicionar itens na mesa" at bounding box center [556, 102] width 102 height 23
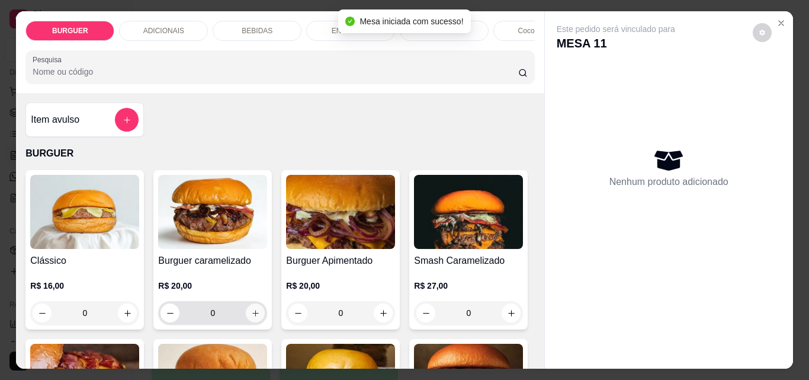
click at [258, 310] on div "0" at bounding box center [213, 313] width 104 height 24
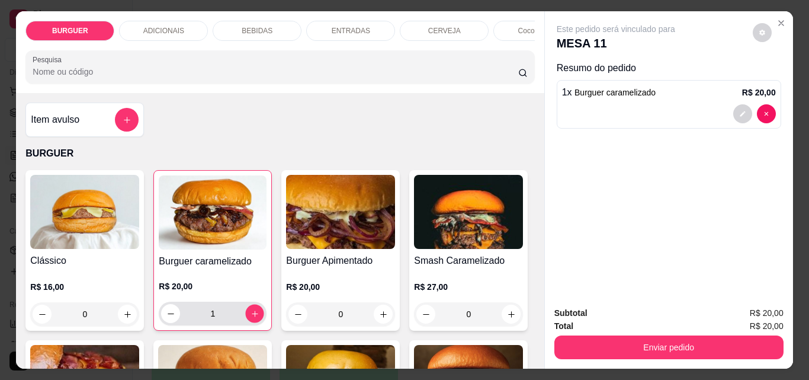
click at [258, 312] on div "1" at bounding box center [212, 313] width 103 height 24
click at [244, 26] on p "BEBIDAS" at bounding box center [257, 30] width 31 height 9
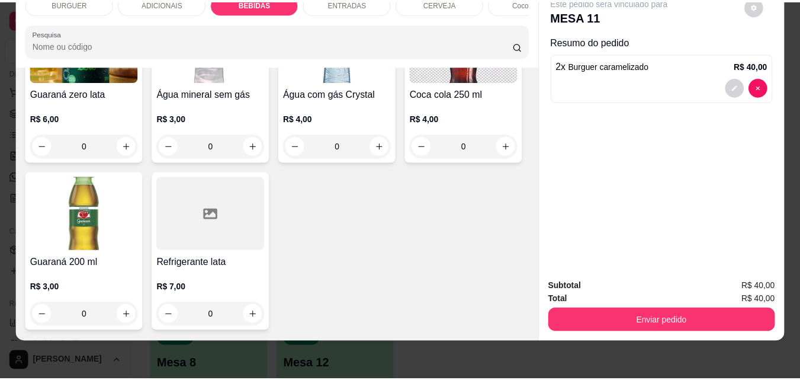
scroll to position [1482, 0]
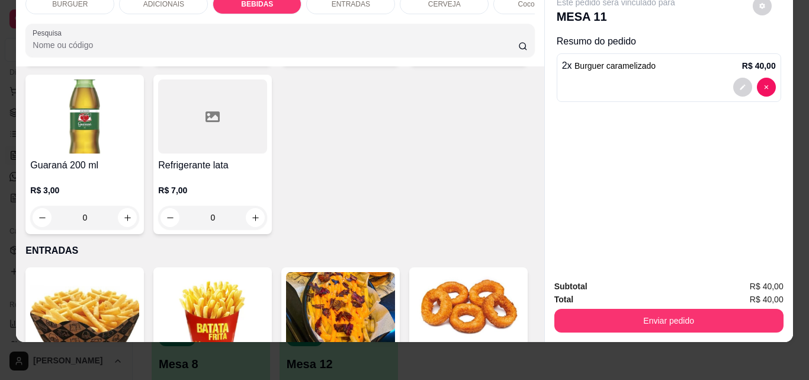
click at [736, 131] on button "decrease-product-quantity" at bounding box center [742, 140] width 19 height 19
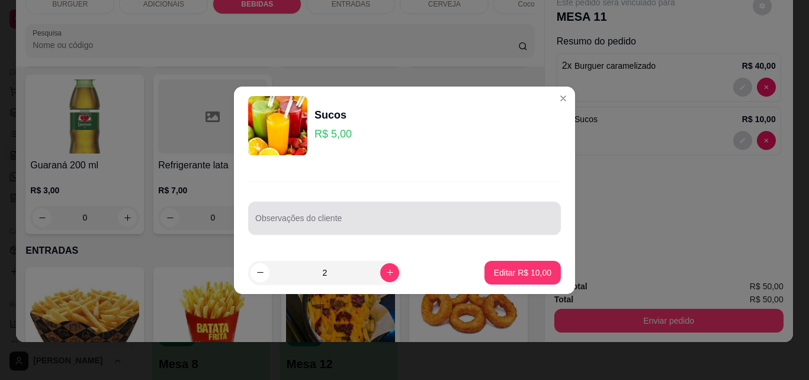
click at [312, 225] on input "Observações do cliente" at bounding box center [404, 223] width 299 height 12
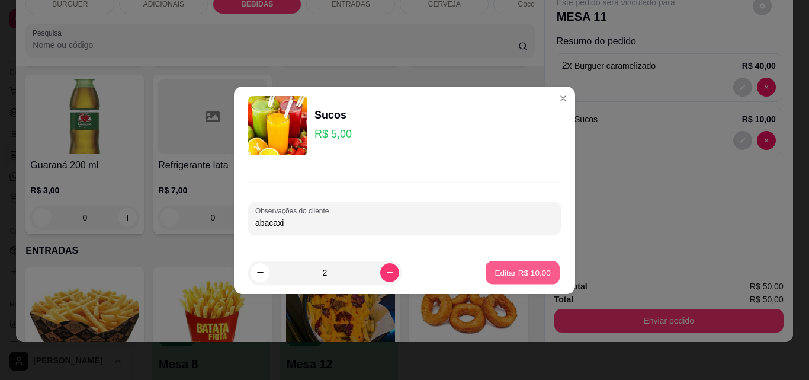
click at [509, 264] on button "Editar R$ 10,00" at bounding box center [523, 272] width 74 height 23
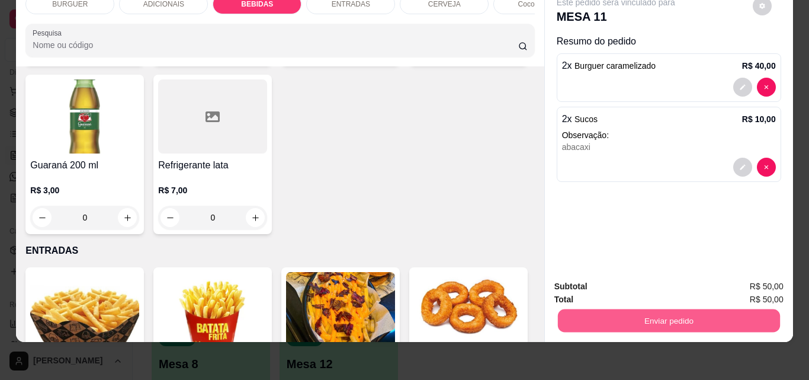
click at [564, 309] on button "Enviar pedido" at bounding box center [668, 320] width 222 height 23
click at [615, 281] on button "Não registrar e enviar pedido" at bounding box center [630, 282] width 120 height 22
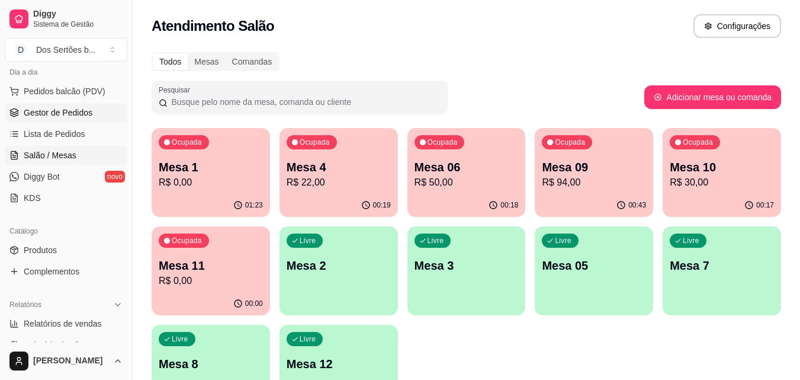
click at [68, 105] on link "Gestor de Pedidos" at bounding box center [66, 112] width 123 height 19
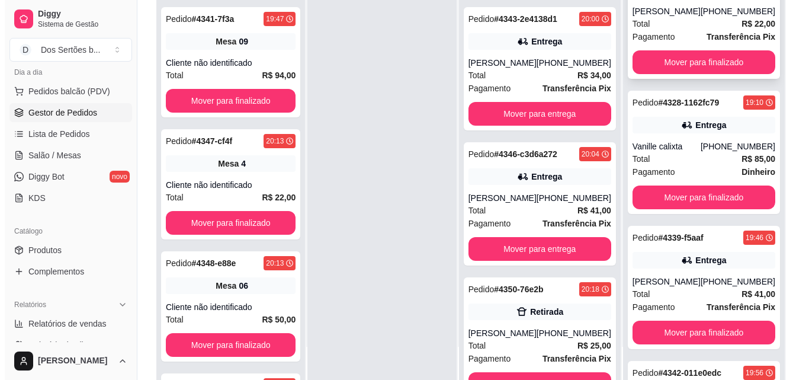
scroll to position [232, 0]
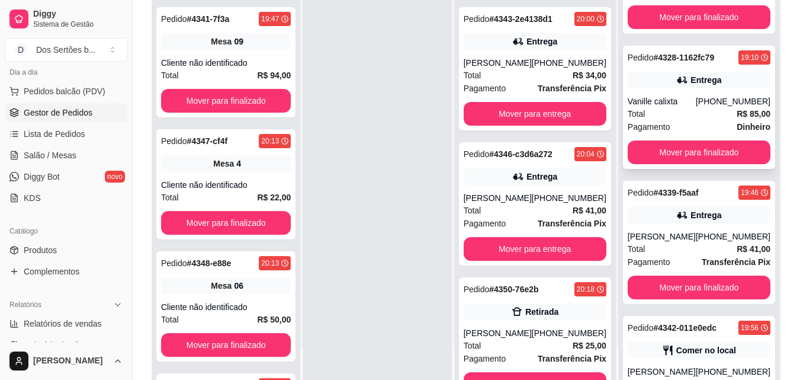
click at [672, 120] on div "Pagamento Dinheiro" at bounding box center [699, 126] width 143 height 13
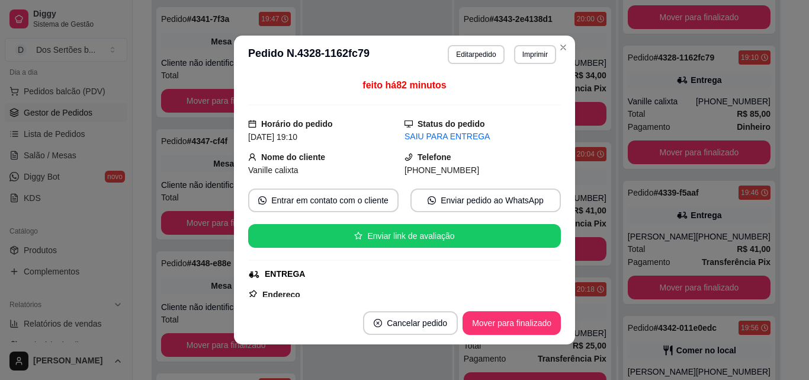
scroll to position [317, 0]
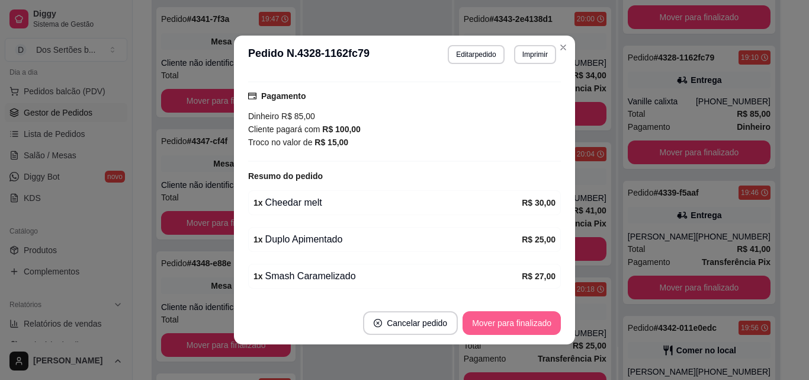
click at [501, 320] on button "Mover para finalizado" at bounding box center [512, 323] width 98 height 24
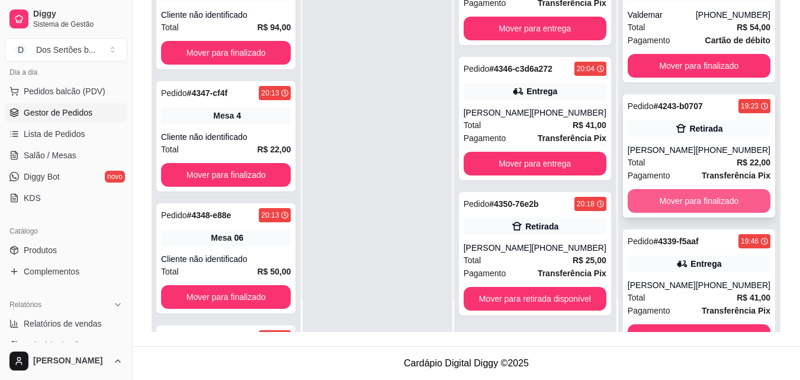
scroll to position [172, 0]
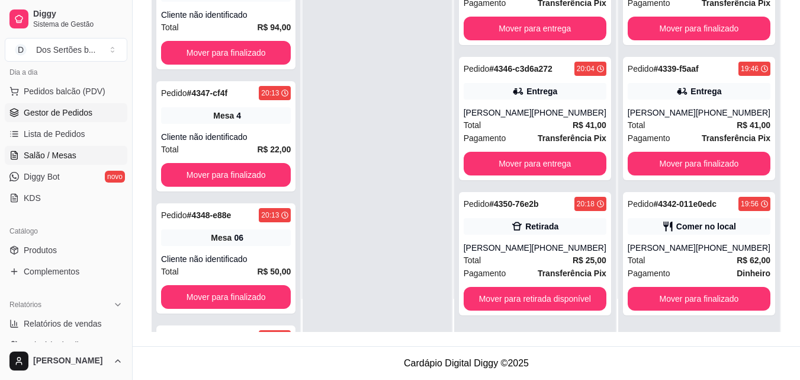
click at [25, 161] on span "Salão / Mesas" at bounding box center [50, 155] width 53 height 12
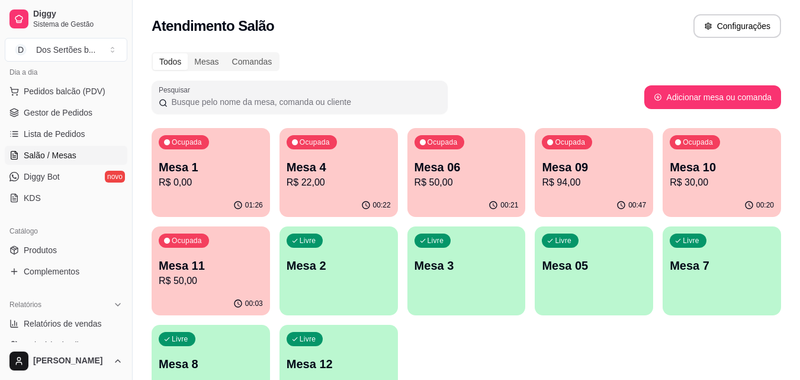
click at [470, 185] on p "R$ 50,00" at bounding box center [467, 182] width 104 height 14
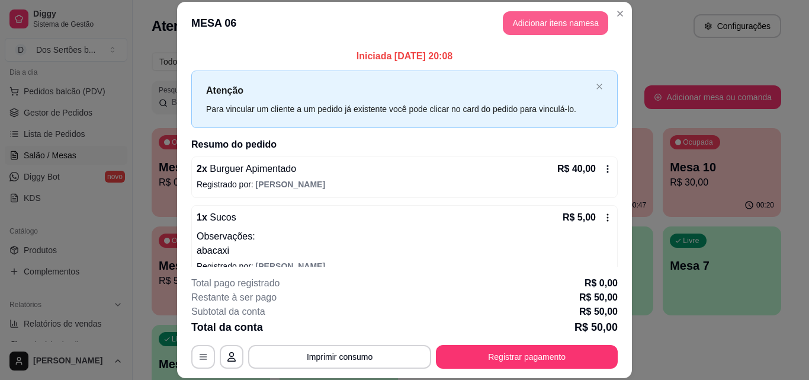
click at [511, 20] on button "Adicionar itens na mesa" at bounding box center [555, 23] width 105 height 24
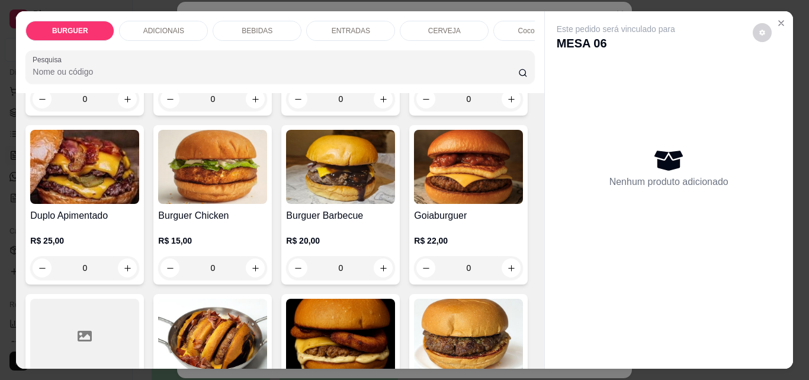
scroll to position [315, 0]
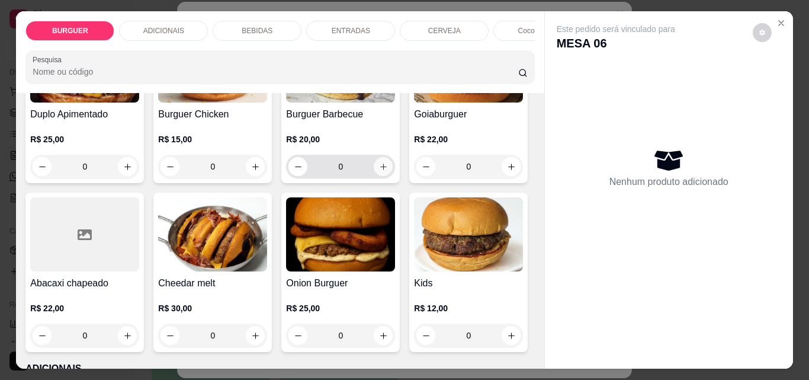
click at [379, 171] on icon "increase-product-quantity" at bounding box center [383, 166] width 9 height 9
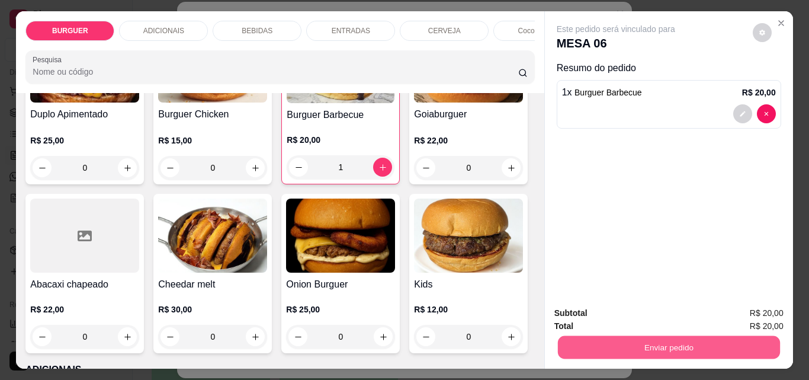
click at [630, 337] on button "Enviar pedido" at bounding box center [668, 346] width 222 height 23
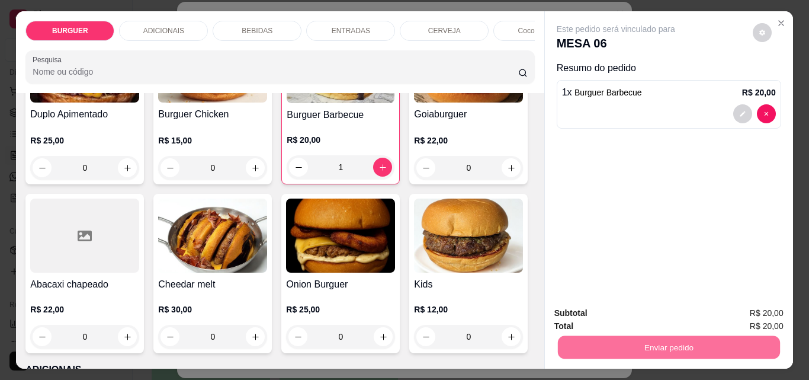
click at [634, 313] on button "Não registrar e enviar pedido" at bounding box center [630, 313] width 120 height 22
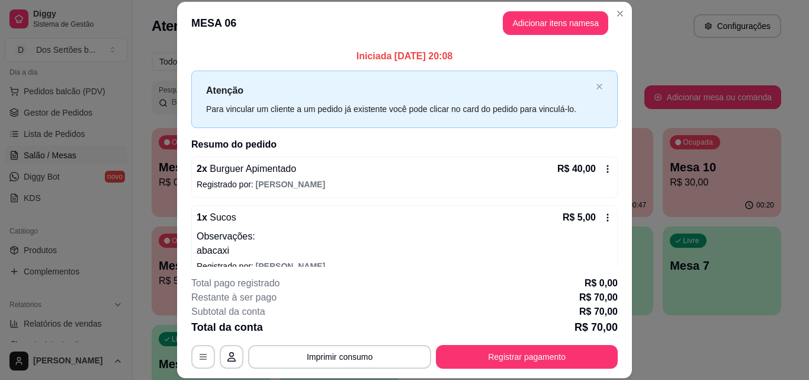
click at [550, 147] on h2 "Resumo do pedido" at bounding box center [404, 144] width 426 height 14
click at [546, 147] on h2 "Resumo do pedido" at bounding box center [404, 144] width 426 height 14
click at [532, 20] on button "Adicionar itens na mesa" at bounding box center [556, 23] width 102 height 23
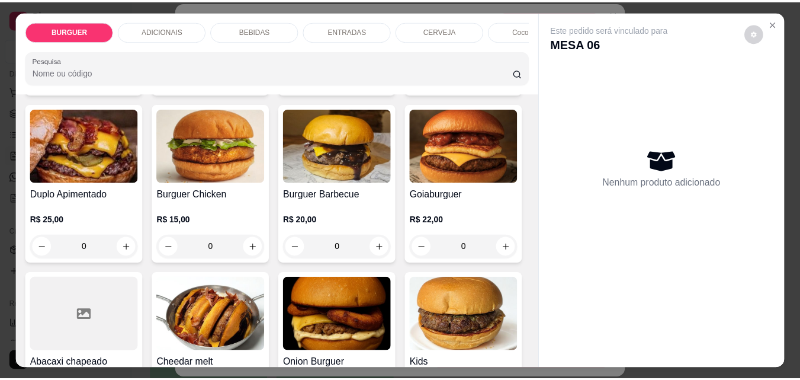
scroll to position [251, 0]
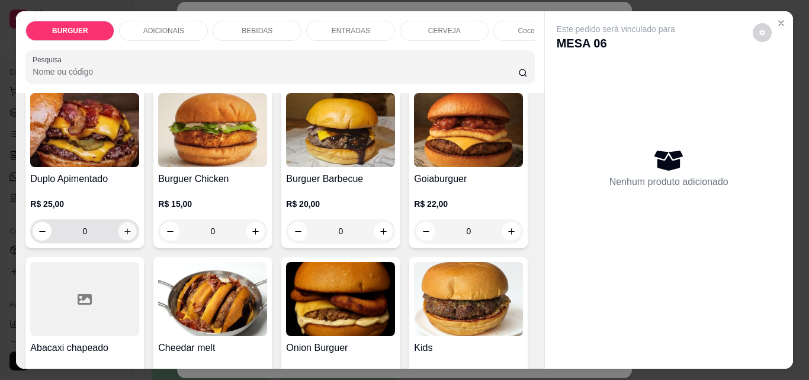
click at [132, 232] on icon "increase-product-quantity" at bounding box center [127, 231] width 9 height 9
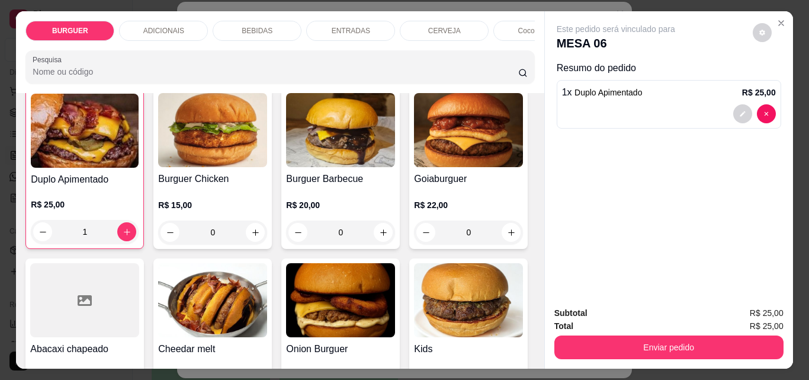
click at [586, 356] on div "Subtotal R$ 25,00 Total R$ 25,00 Enviar pedido" at bounding box center [669, 333] width 248 height 72
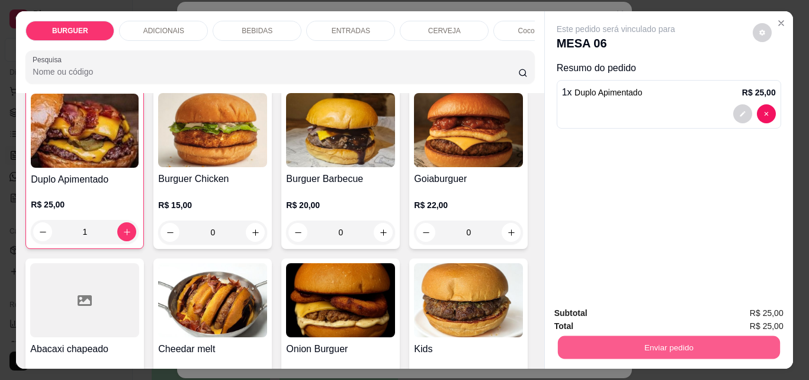
click at [572, 338] on button "Enviar pedido" at bounding box center [668, 346] width 222 height 23
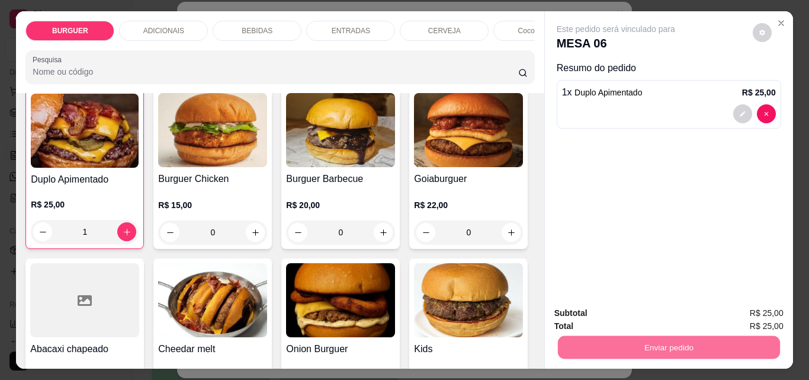
click at [592, 304] on button "Não registrar e enviar pedido" at bounding box center [630, 313] width 120 height 22
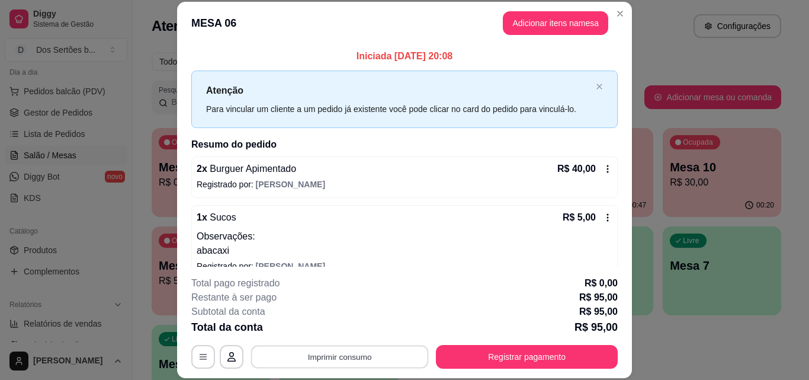
click at [368, 351] on button "Imprimir consumo" at bounding box center [340, 356] width 178 height 23
click at [345, 325] on button "Impressora" at bounding box center [338, 329] width 83 height 18
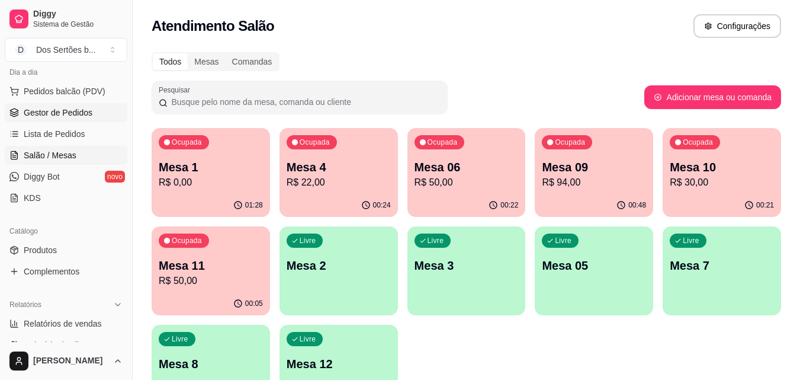
click at [82, 110] on span "Gestor de Pedidos" at bounding box center [58, 113] width 69 height 12
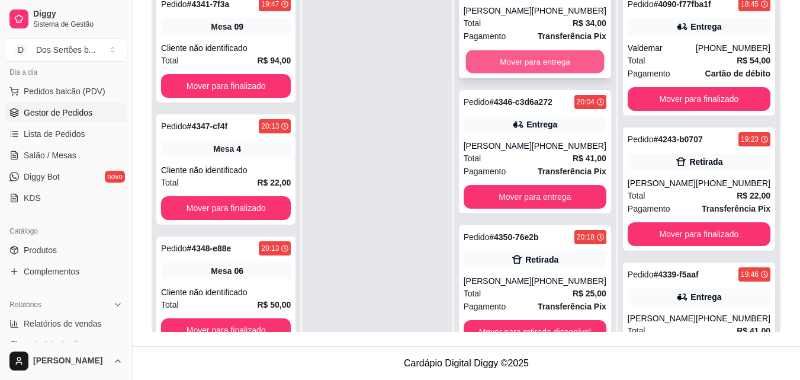
click at [496, 50] on button "Mover para entrega" at bounding box center [535, 61] width 139 height 23
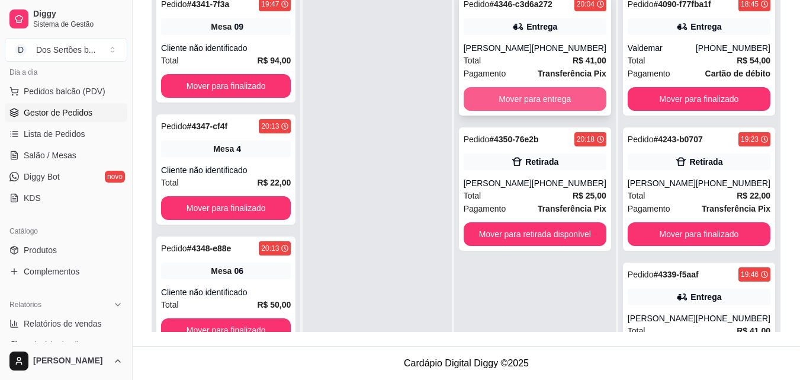
click at [502, 94] on button "Mover para entrega" at bounding box center [535, 99] width 143 height 24
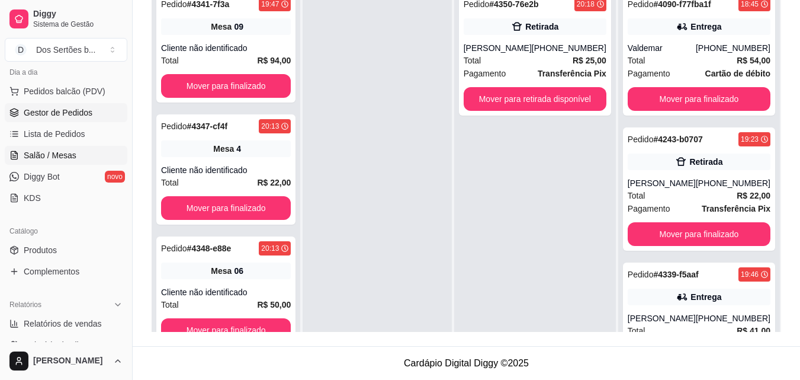
click at [79, 150] on link "Salão / Mesas" at bounding box center [66, 155] width 123 height 19
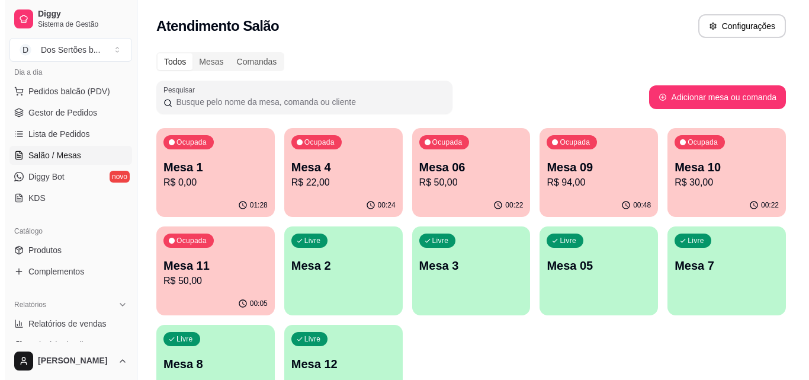
scroll to position [82, 0]
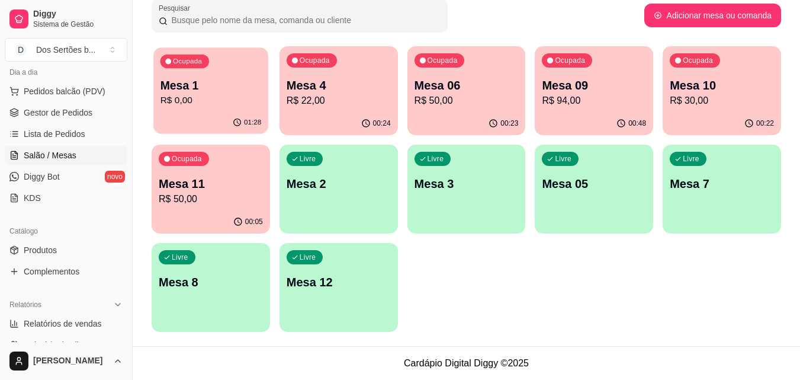
click at [209, 109] on div "Ocupada Mesa 1 R$ 0,00" at bounding box center [210, 79] width 115 height 64
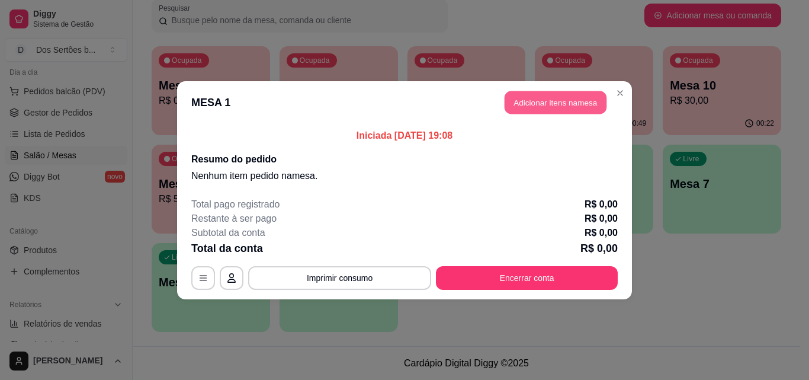
click at [531, 95] on button "Adicionar itens na mesa" at bounding box center [556, 102] width 102 height 23
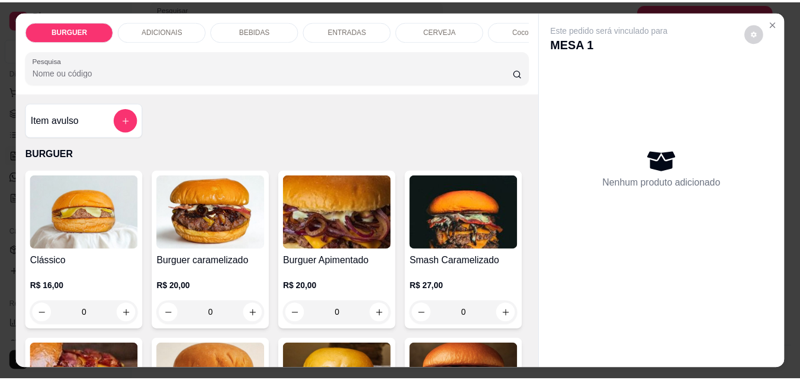
scroll to position [88, 0]
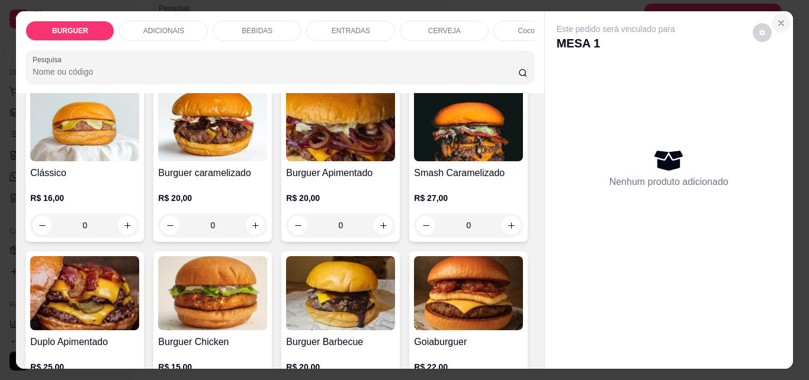
click at [774, 14] on button "Close" at bounding box center [781, 23] width 19 height 19
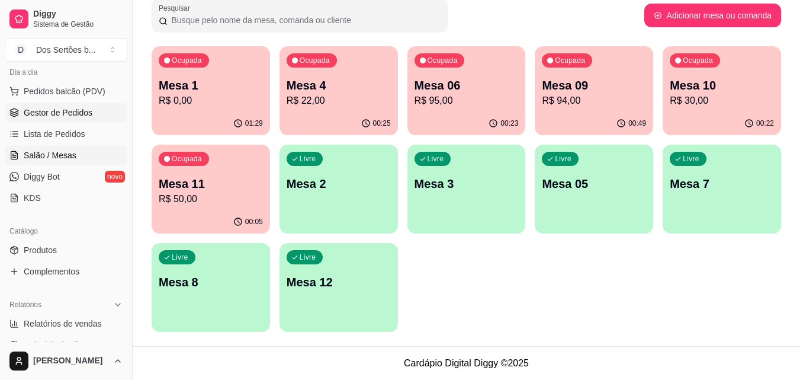
click at [61, 113] on span "Gestor de Pedidos" at bounding box center [58, 113] width 69 height 12
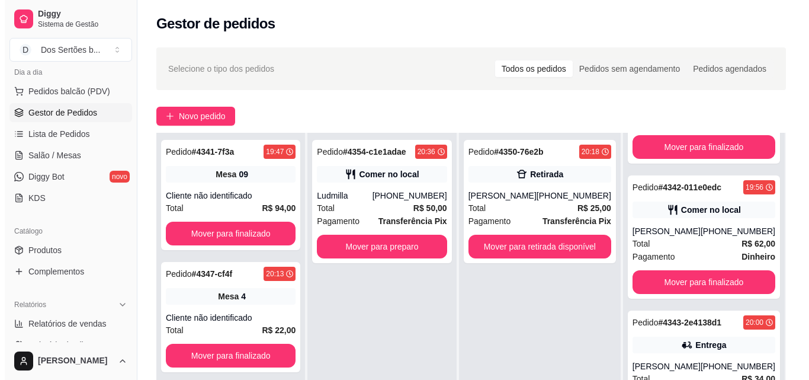
scroll to position [384, 0]
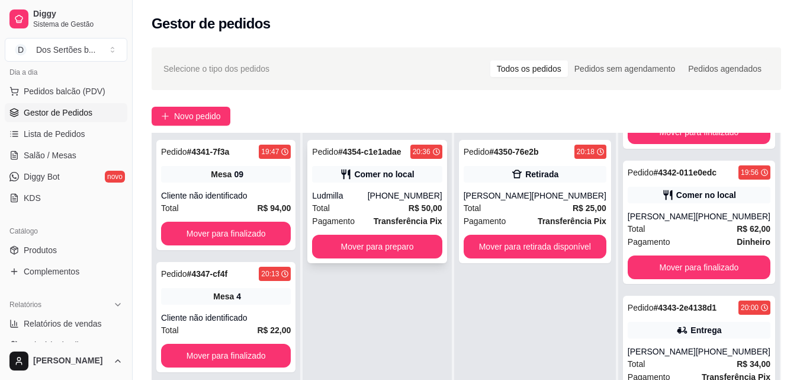
click at [380, 209] on div "Total R$ 50,00" at bounding box center [377, 207] width 130 height 13
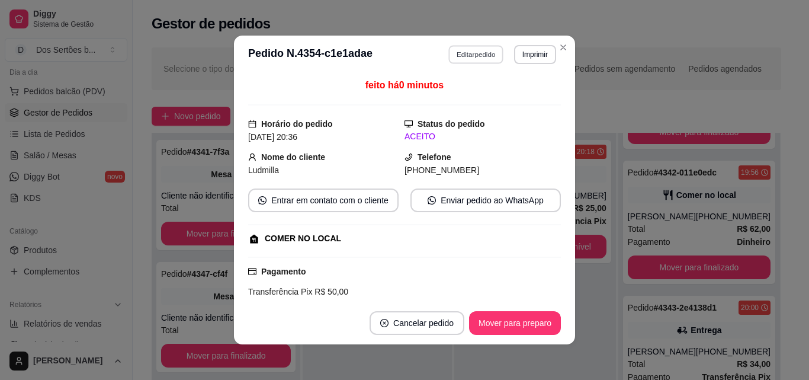
click at [463, 50] on button "Editar pedido" at bounding box center [476, 54] width 55 height 18
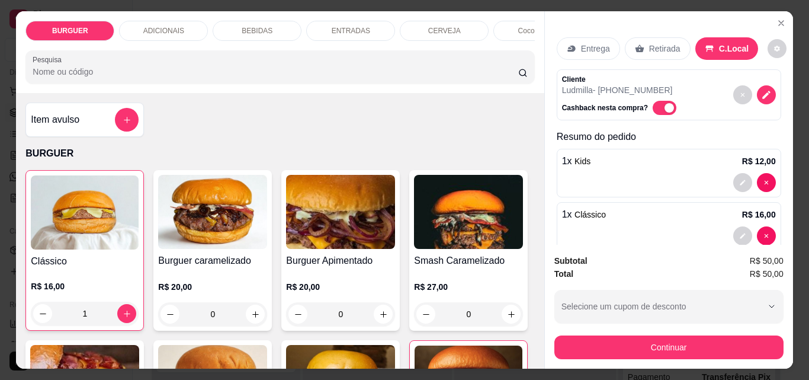
scroll to position [185, 0]
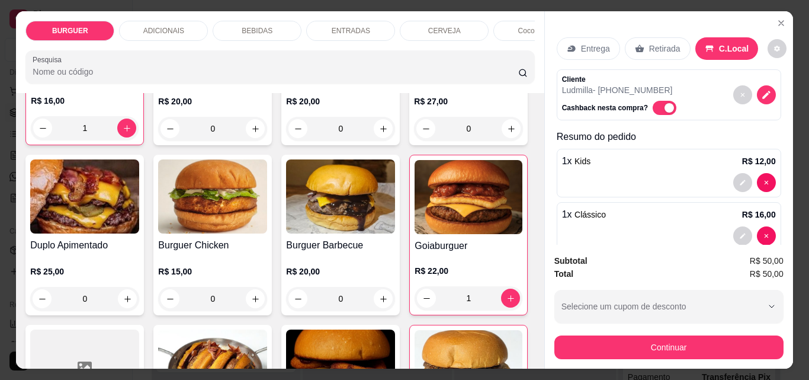
click at [250, 28] on p "BEBIDAS" at bounding box center [257, 30] width 31 height 9
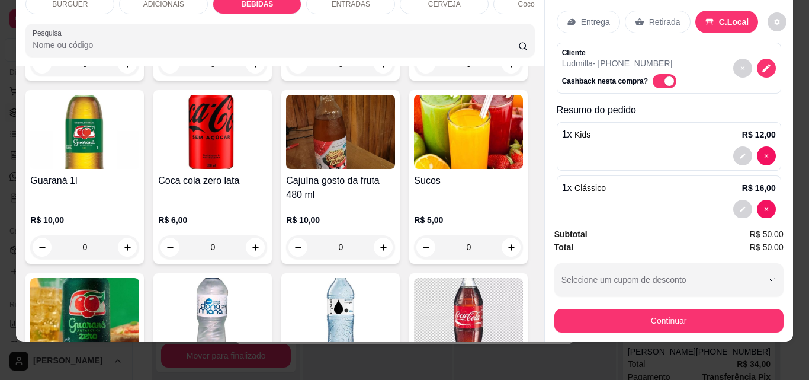
scroll to position [1309, 0]
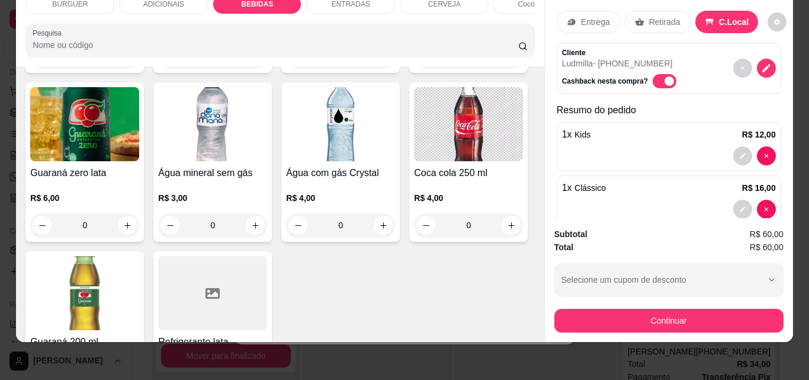
scroll to position [129, 0]
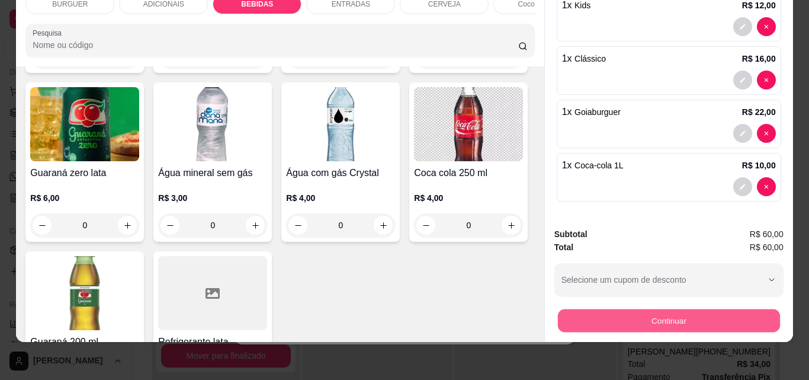
click at [591, 309] on button "Continuar" at bounding box center [668, 320] width 222 height 23
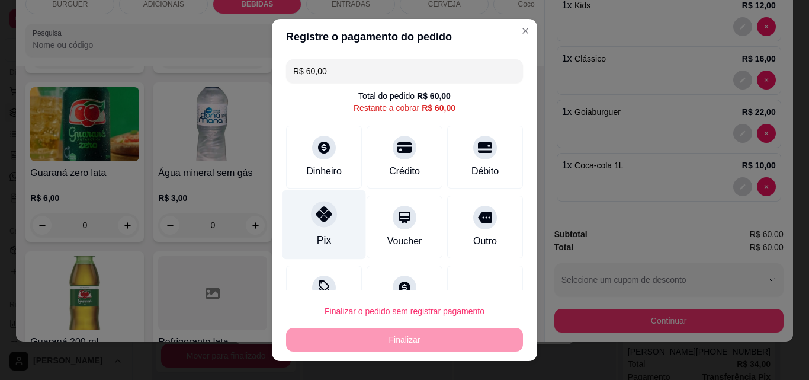
click at [328, 207] on div at bounding box center [324, 214] width 26 height 26
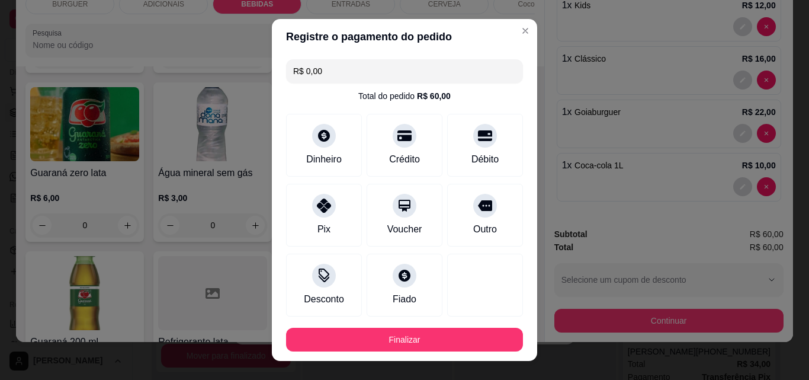
scroll to position [65, 0]
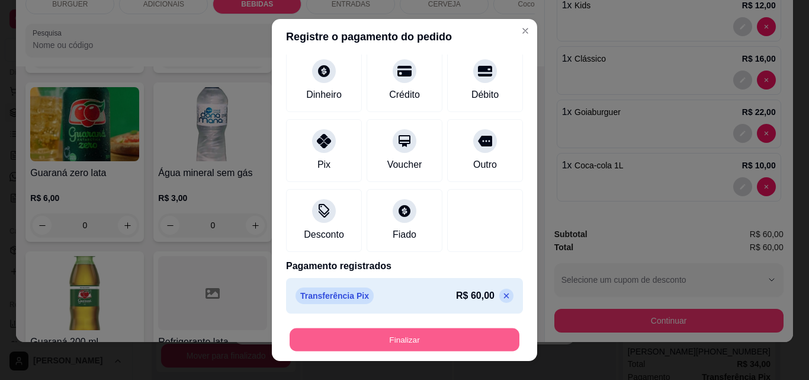
click at [382, 341] on button "Finalizar" at bounding box center [405, 339] width 230 height 23
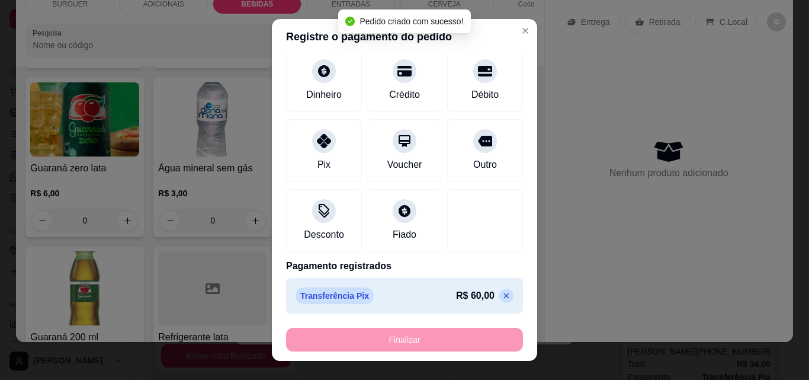
scroll to position [1306, 0]
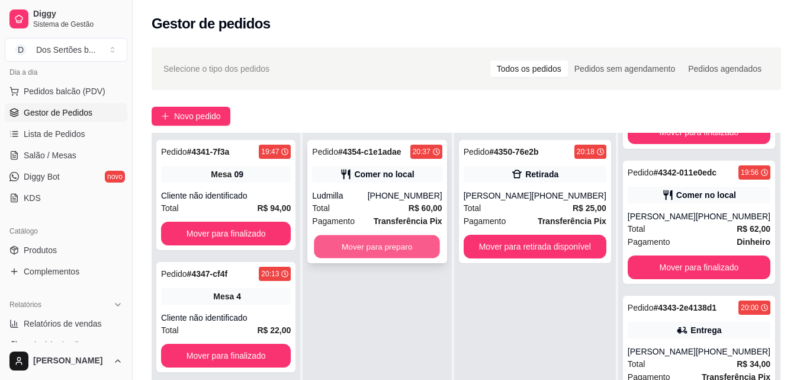
click at [361, 245] on button "Mover para preparo" at bounding box center [378, 246] width 126 height 23
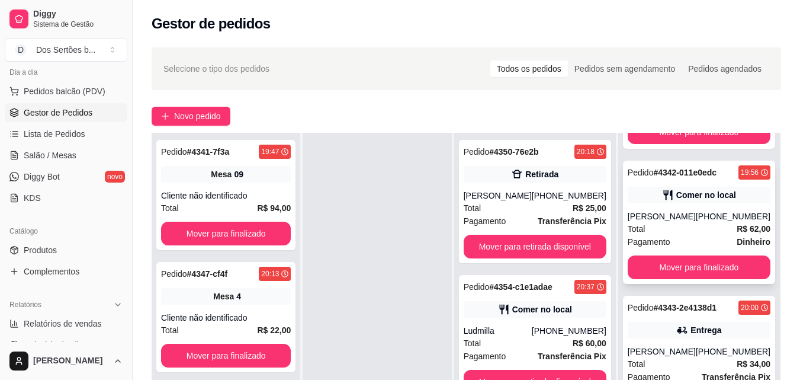
click at [662, 206] on div "Pedido # 4342-011e0edc 19:56 Comer no local [PERSON_NAME] [PHONE_NUMBER] Total …" at bounding box center [699, 222] width 152 height 123
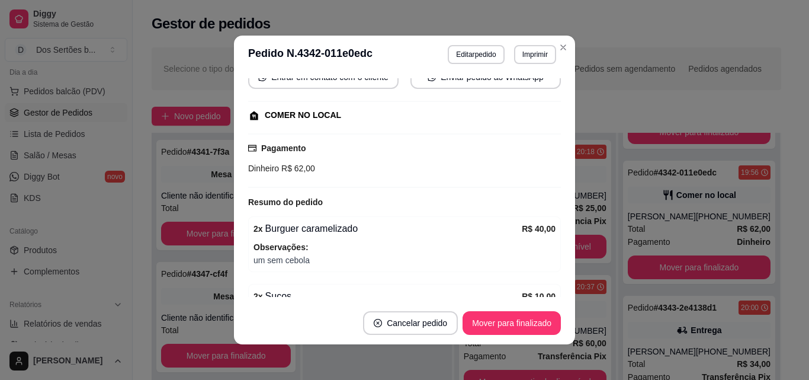
scroll to position [218, 0]
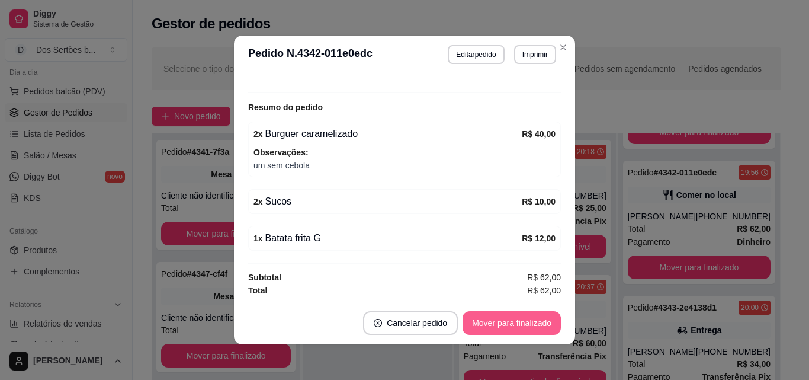
click at [509, 320] on button "Mover para finalizado" at bounding box center [512, 323] width 98 height 24
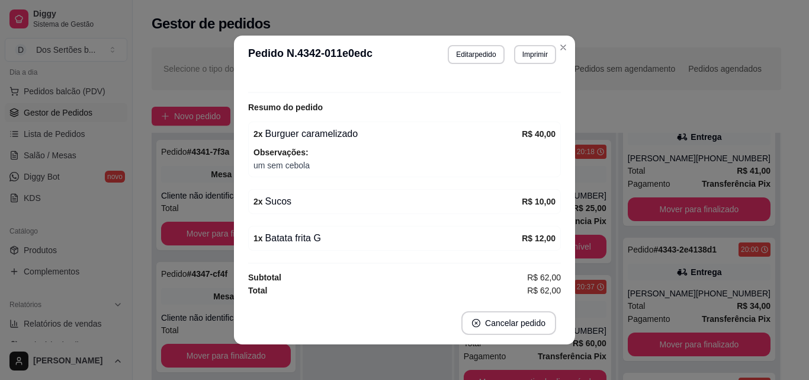
scroll to position [191, 0]
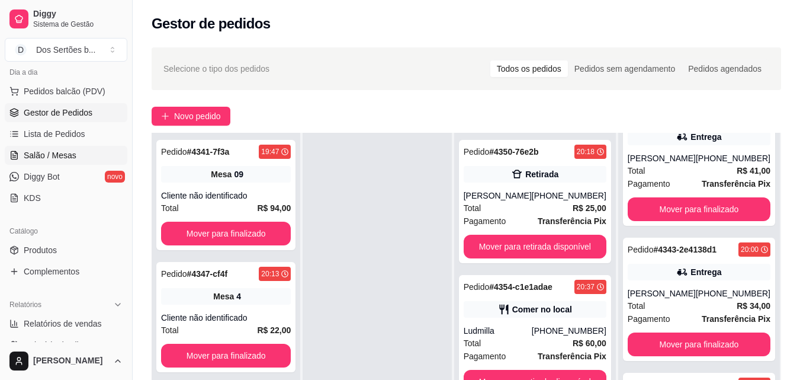
click at [18, 155] on icon at bounding box center [13, 154] width 9 height 9
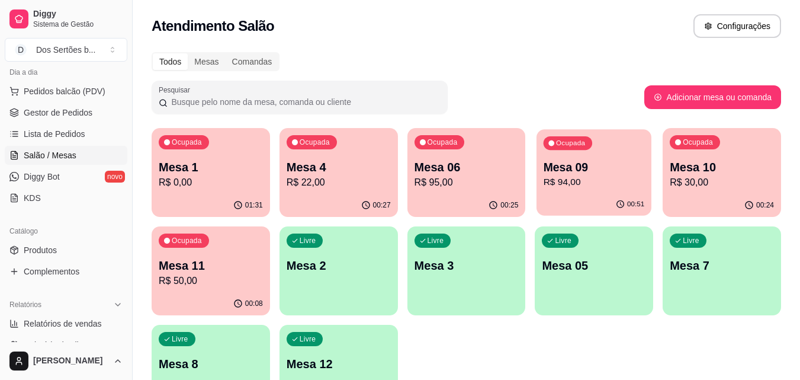
click at [606, 185] on p "R$ 94,00" at bounding box center [594, 182] width 101 height 14
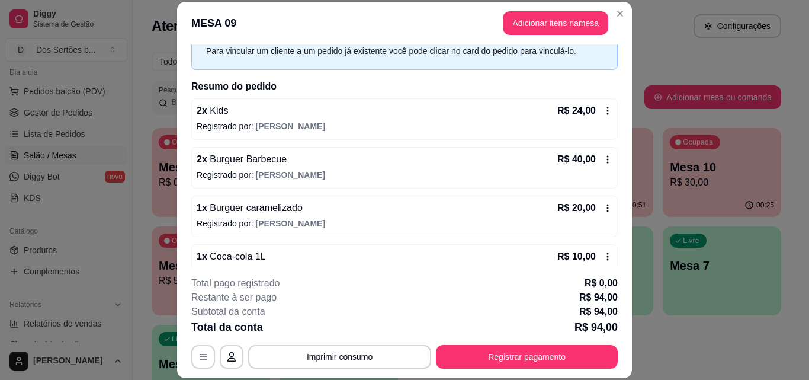
scroll to position [82, 0]
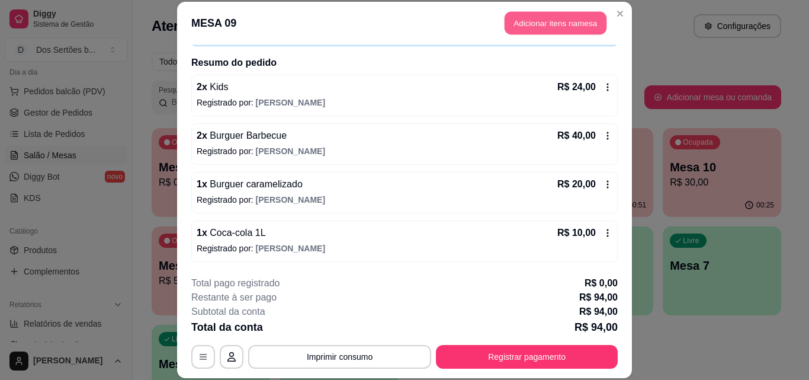
click at [506, 24] on button "Adicionar itens na mesa" at bounding box center [556, 23] width 102 height 23
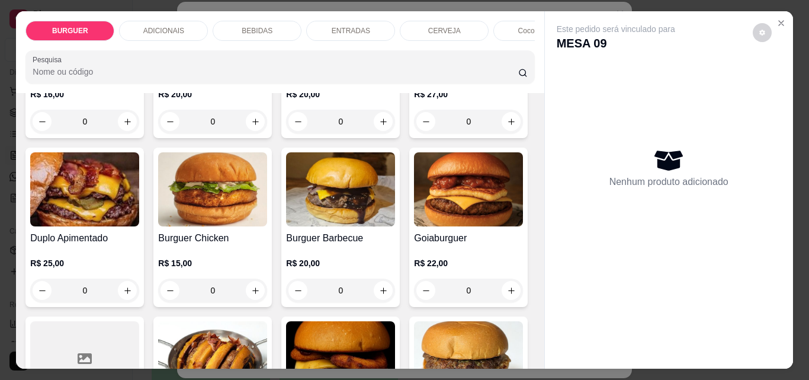
scroll to position [378, 0]
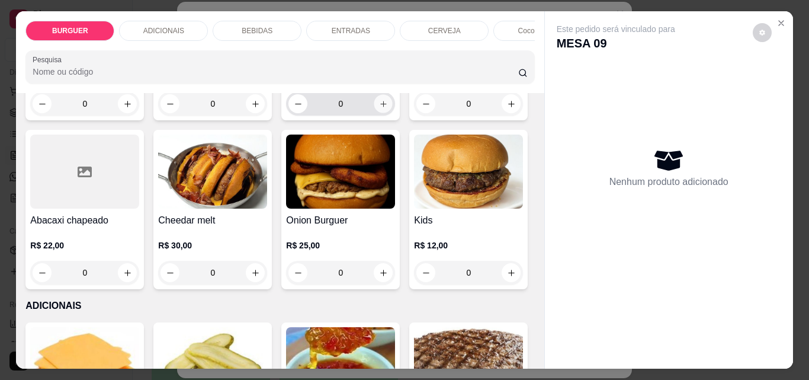
click at [380, 107] on icon "increase-product-quantity" at bounding box center [383, 104] width 6 height 6
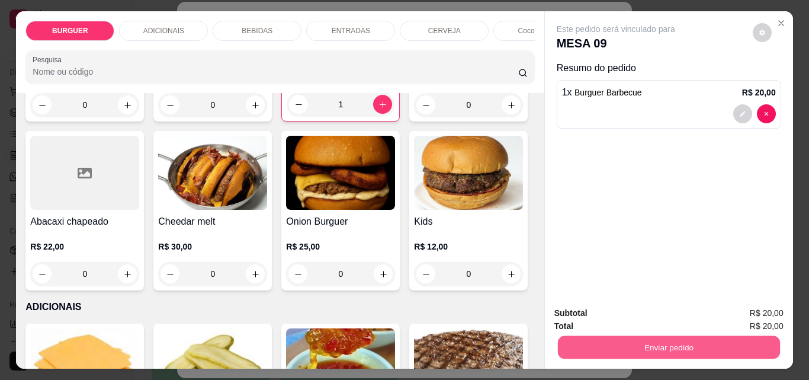
click at [639, 340] on button "Enviar pedido" at bounding box center [668, 346] width 222 height 23
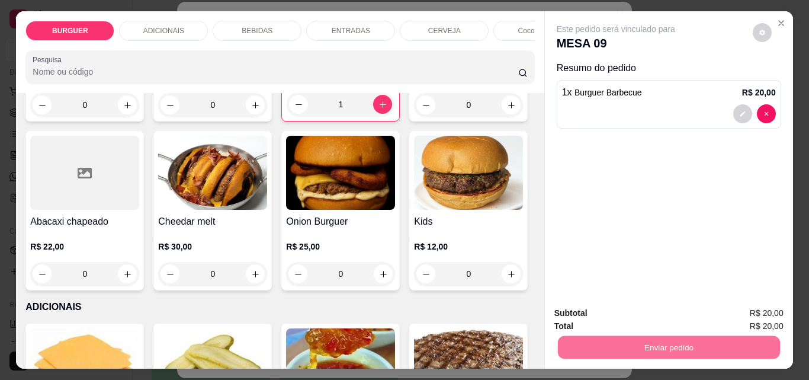
click at [604, 318] on button "Não registrar e enviar pedido" at bounding box center [630, 313] width 120 height 22
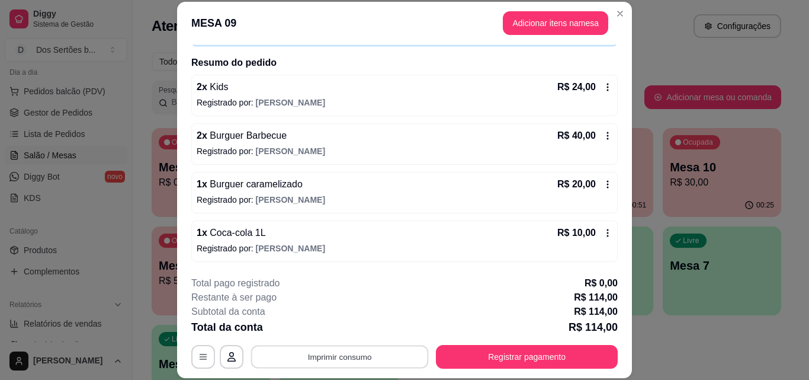
click at [335, 350] on button "Imprimir consumo" at bounding box center [340, 356] width 178 height 23
click at [315, 332] on button "Impressora" at bounding box center [338, 329] width 83 height 18
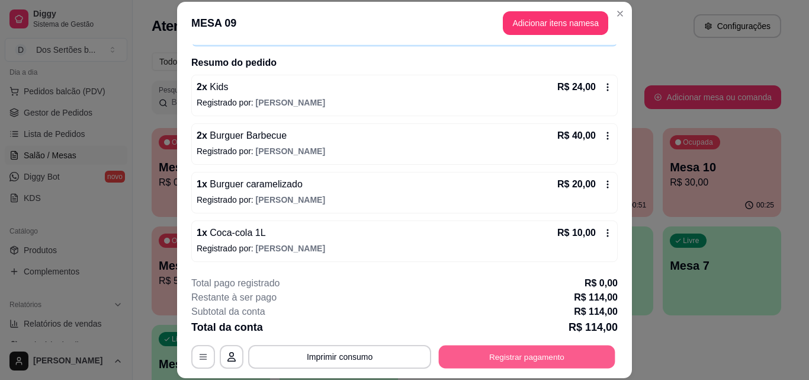
click at [480, 350] on button "Registrar pagamento" at bounding box center [527, 356] width 177 height 23
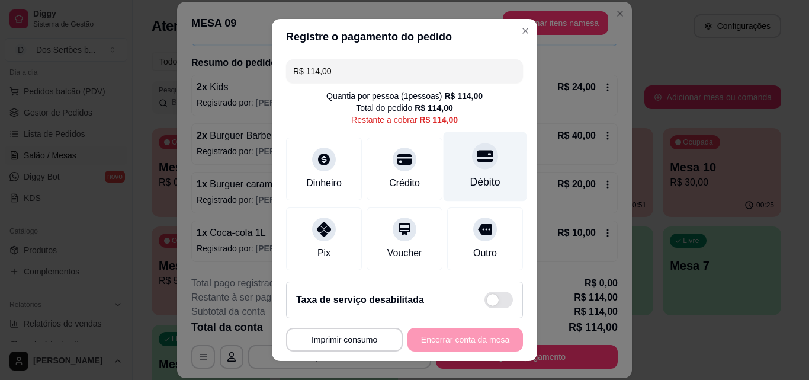
click at [470, 187] on div "Débito" at bounding box center [485, 181] width 30 height 15
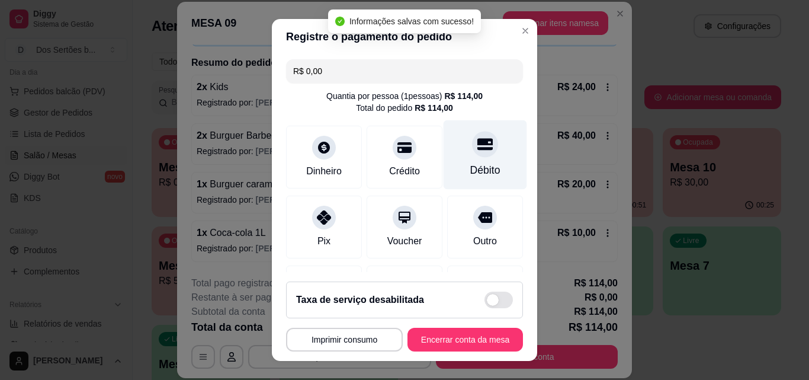
scroll to position [137, 0]
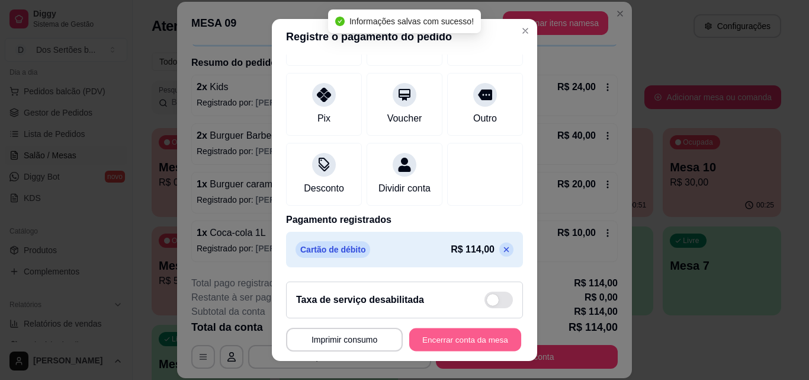
click at [464, 339] on button "Encerrar conta da mesa" at bounding box center [465, 339] width 112 height 23
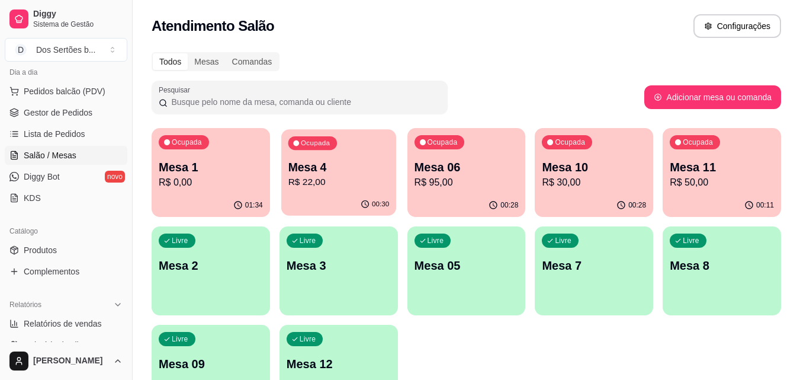
click at [337, 177] on p "R$ 22,00" at bounding box center [338, 182] width 101 height 14
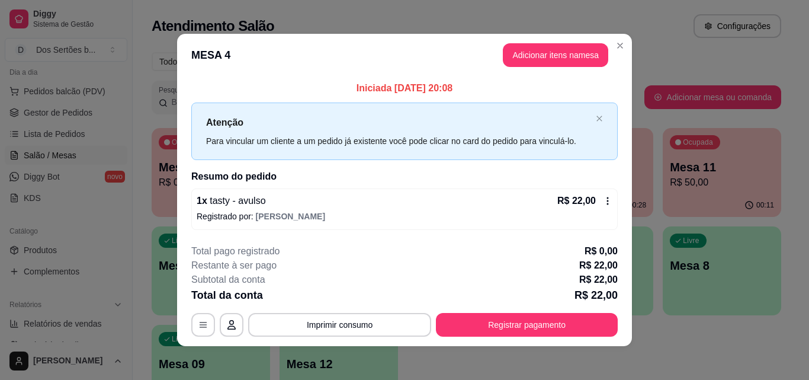
scroll to position [4, 0]
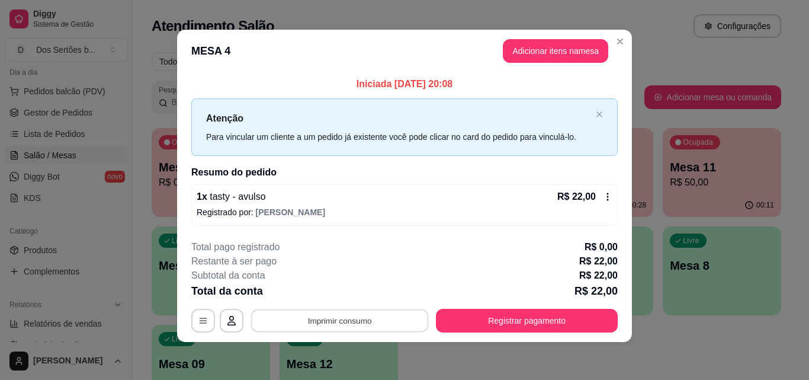
click at [335, 315] on button "Imprimir consumo" at bounding box center [340, 320] width 178 height 23
click at [316, 291] on button "Impressora" at bounding box center [338, 293] width 83 height 18
click at [317, 327] on button "Imprimir consumo" at bounding box center [339, 321] width 183 height 24
click at [313, 293] on button "Impressora" at bounding box center [339, 293] width 86 height 19
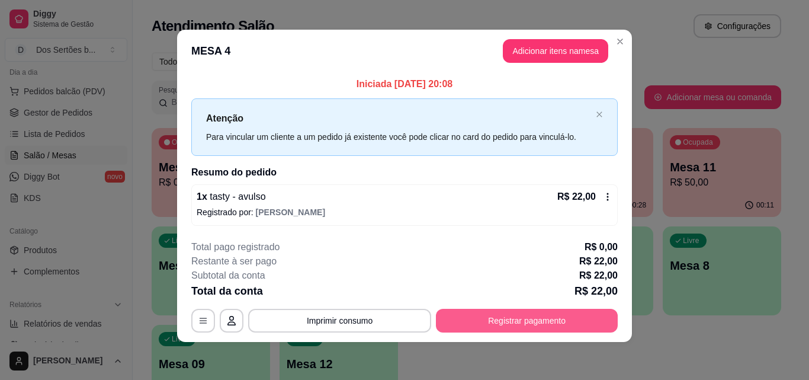
click at [453, 322] on button "Registrar pagamento" at bounding box center [527, 321] width 182 height 24
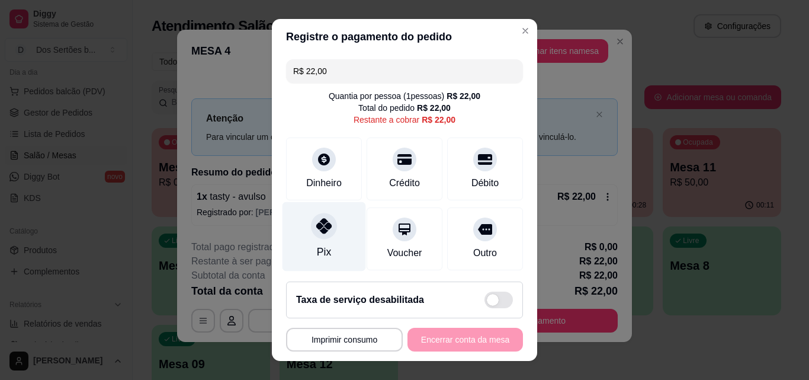
click at [330, 252] on div "Pix" at bounding box center [325, 236] width 84 height 69
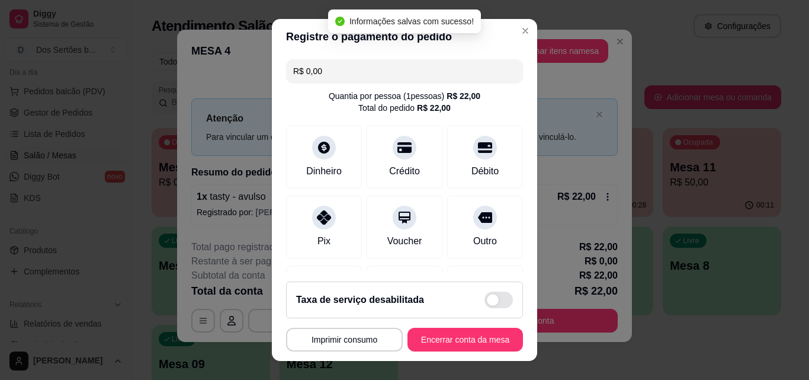
scroll to position [137, 0]
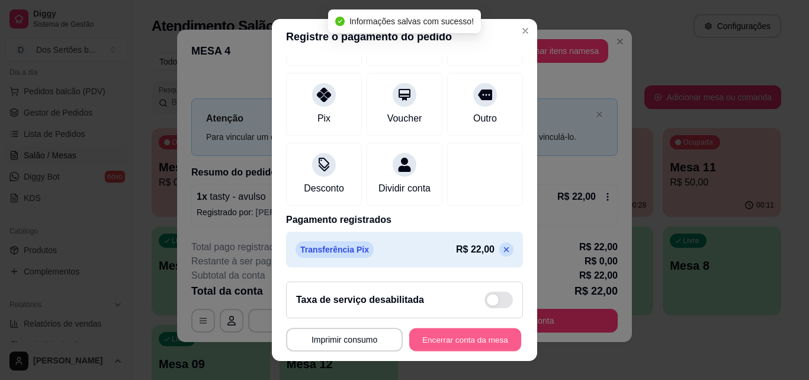
click at [451, 340] on button "Encerrar conta da mesa" at bounding box center [465, 339] width 112 height 23
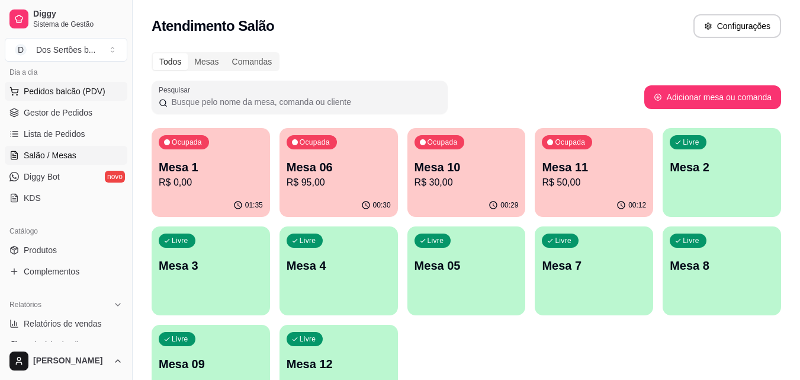
click at [55, 91] on span "Pedidos balcão (PDV)" at bounding box center [65, 91] width 82 height 12
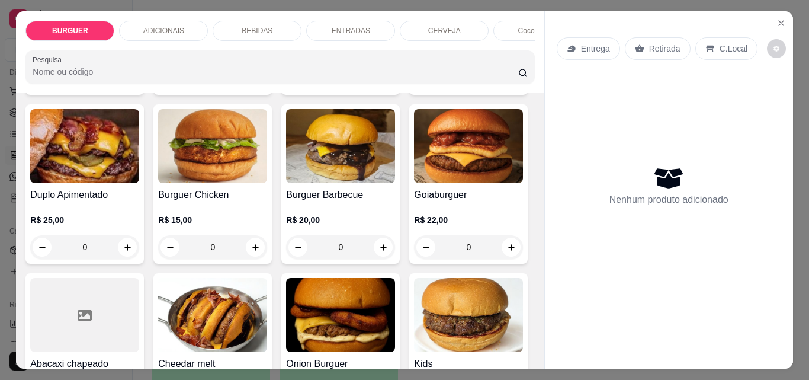
scroll to position [236, 0]
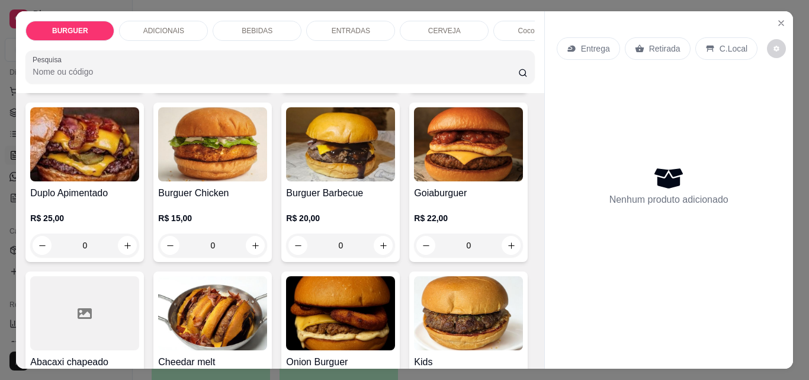
click at [271, 26] on div "BEBIDAS" at bounding box center [257, 31] width 89 height 20
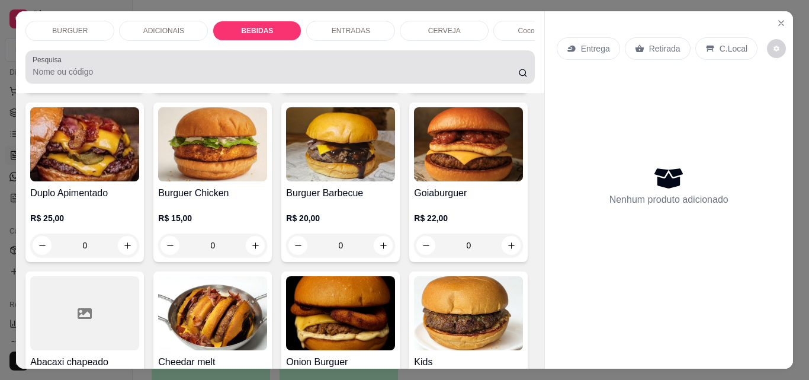
scroll to position [31, 0]
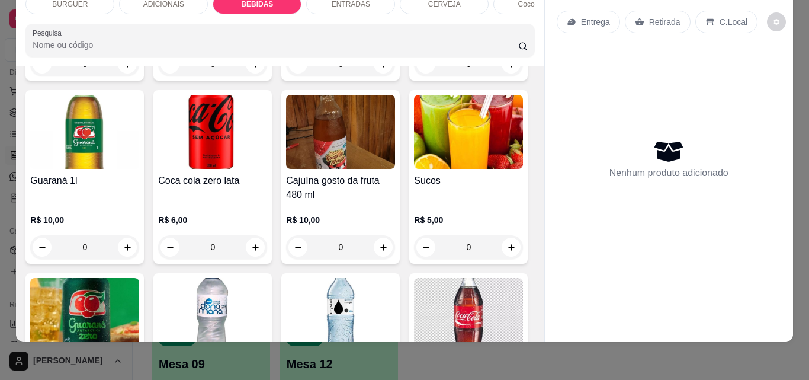
click at [505, 4] on div "Coco gelado" at bounding box center [537, 4] width 89 height 20
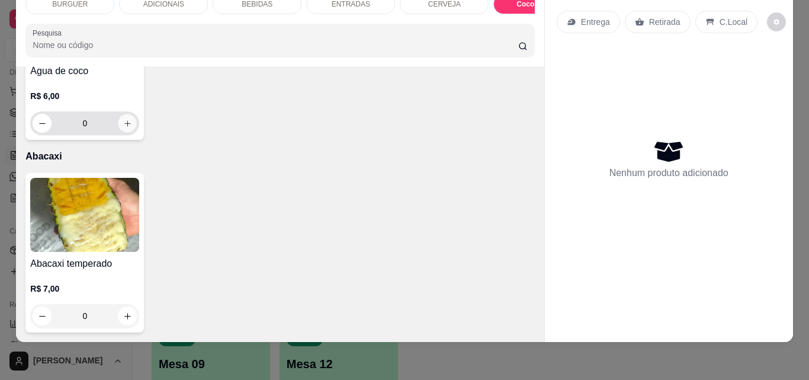
click at [123, 128] on icon "increase-product-quantity" at bounding box center [127, 123] width 9 height 9
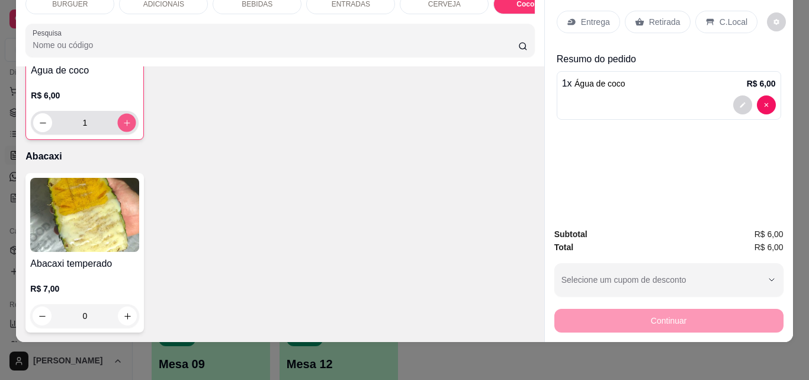
click at [123, 127] on icon "increase-product-quantity" at bounding box center [127, 122] width 9 height 9
click at [649, 16] on p "Retirada" at bounding box center [664, 22] width 31 height 12
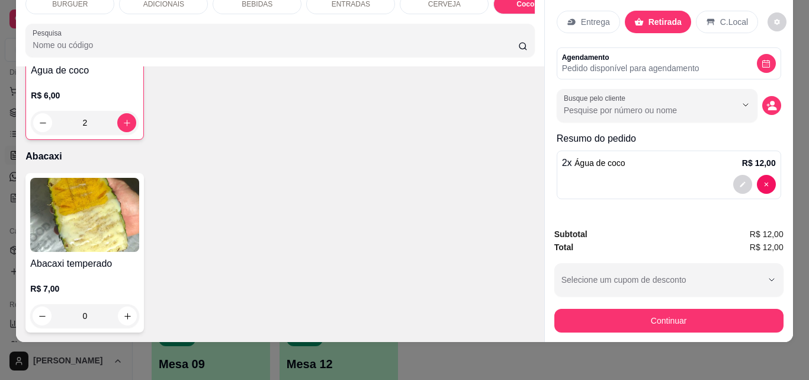
click at [707, 19] on icon at bounding box center [711, 22] width 8 height 7
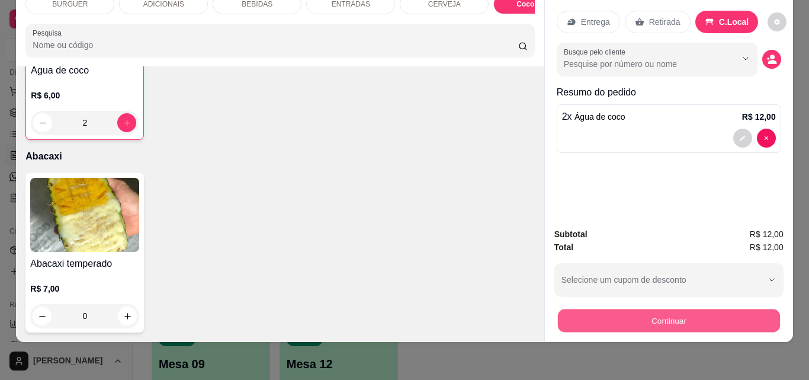
click at [583, 309] on button "Continuar" at bounding box center [668, 320] width 222 height 23
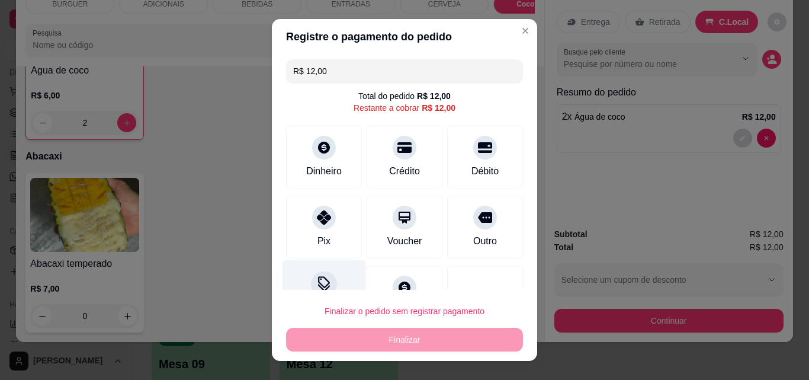
click at [320, 272] on div at bounding box center [324, 284] width 26 height 26
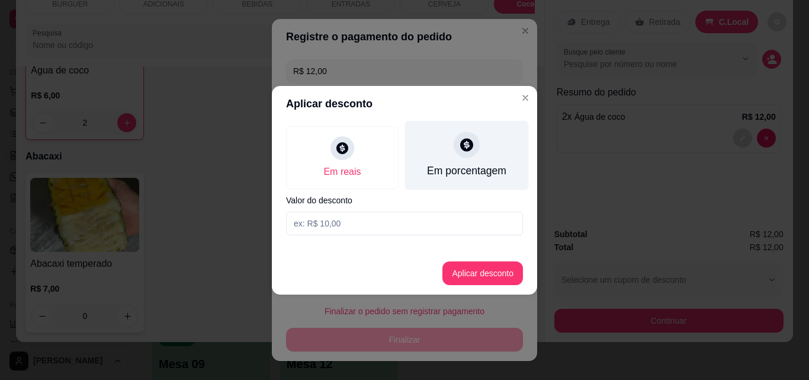
click at [441, 149] on div "Em porcentagem" at bounding box center [467, 154] width 124 height 69
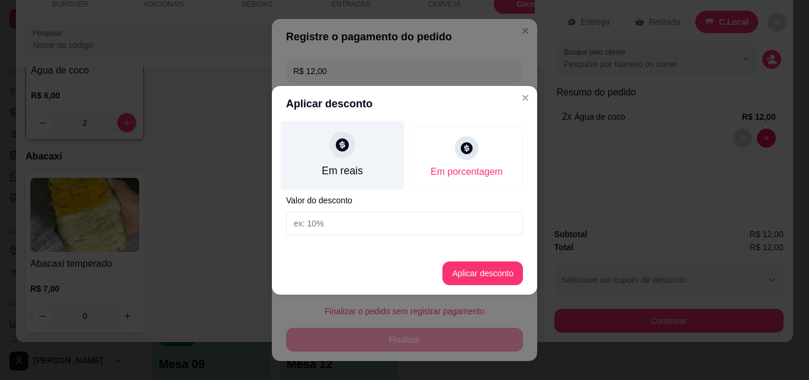
click at [349, 150] on icon at bounding box center [342, 144] width 15 height 15
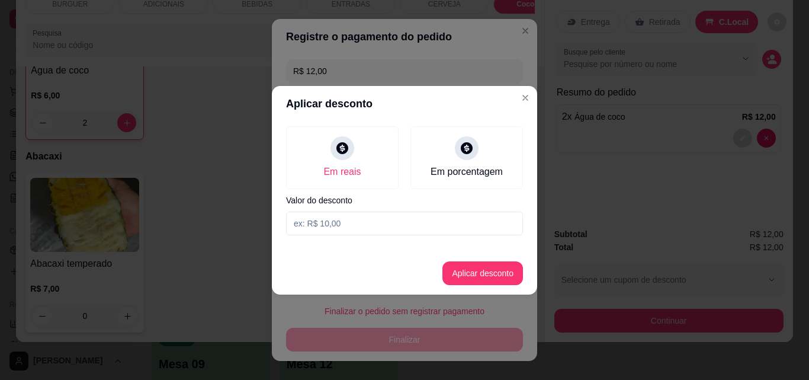
click at [314, 222] on input at bounding box center [404, 223] width 237 height 24
click at [477, 269] on button "Aplicar desconto" at bounding box center [483, 272] width 78 height 23
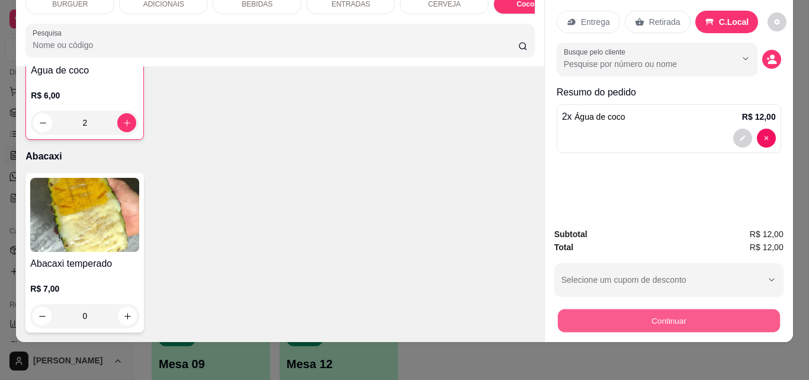
click at [598, 309] on button "Continuar" at bounding box center [668, 320] width 222 height 23
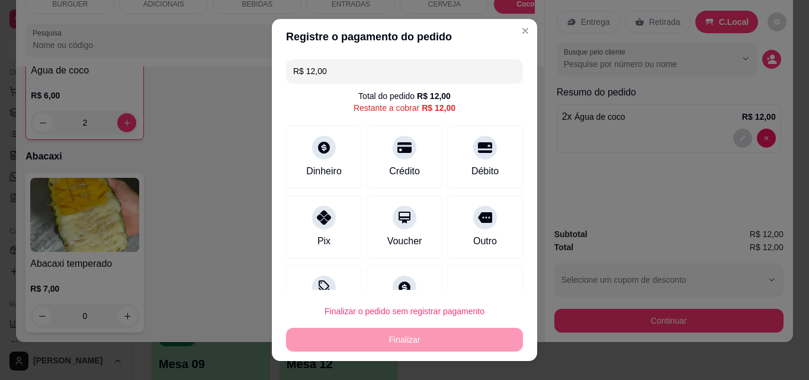
click at [300, 123] on div "R$ 12,00 Total do pedido R$ 12,00 Restante a cobrar R$ 12,00 Dinheiro Crédito D…" at bounding box center [404, 171] width 265 height 235
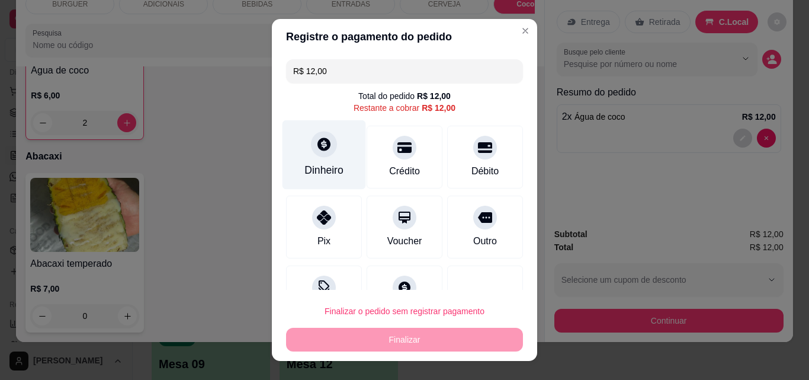
click at [311, 140] on div at bounding box center [324, 144] width 26 height 26
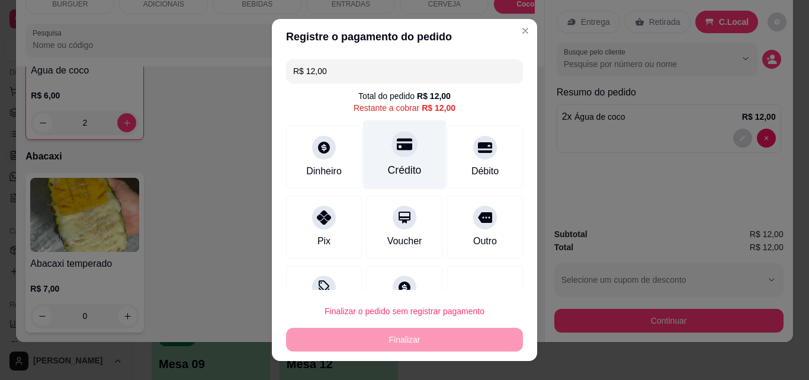
scroll to position [43, 0]
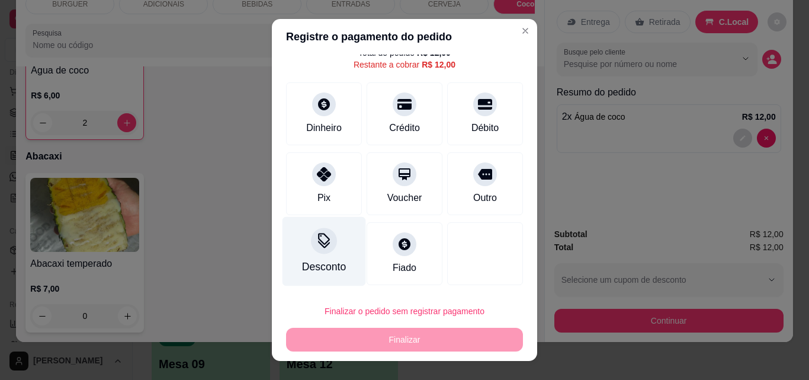
click at [303, 261] on div "Desconto" at bounding box center [324, 266] width 44 height 15
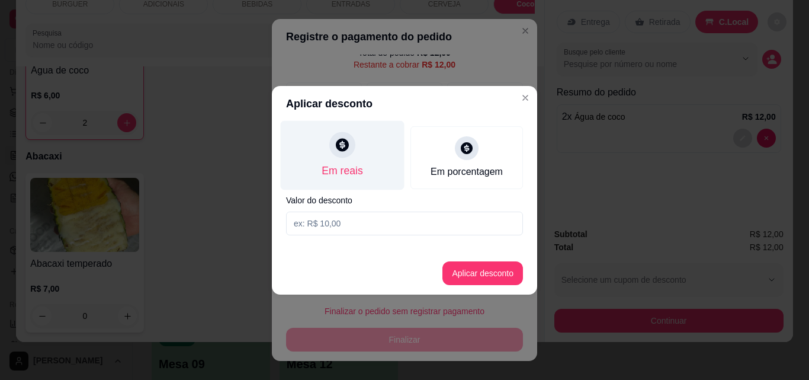
click at [331, 175] on div "Em reais" at bounding box center [342, 170] width 41 height 15
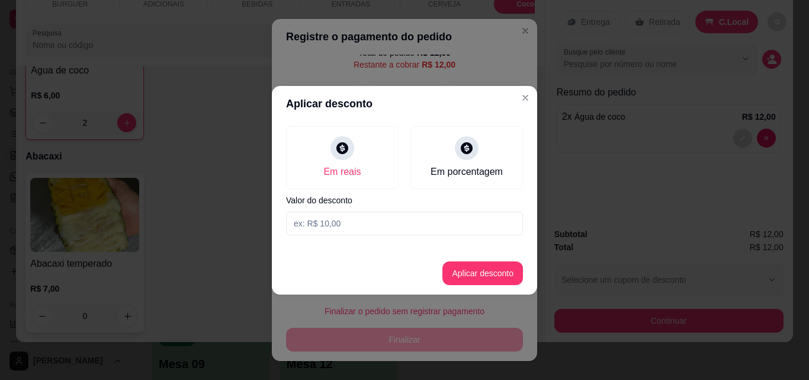
click at [307, 223] on input at bounding box center [404, 223] width 237 height 24
click at [483, 272] on button "Aplicar desconto" at bounding box center [483, 272] width 78 height 23
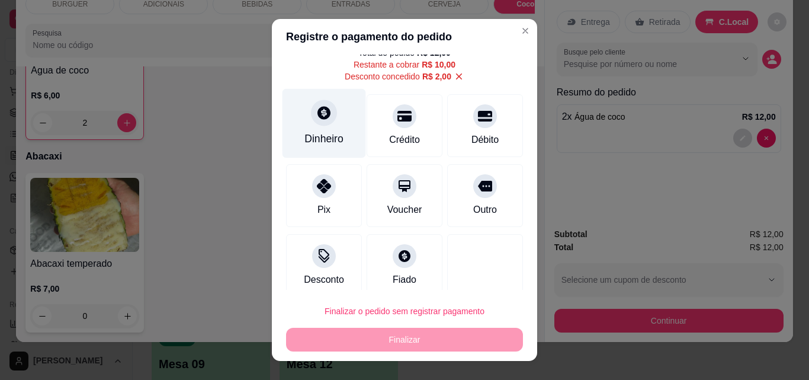
click at [326, 127] on div "Dinheiro" at bounding box center [325, 123] width 84 height 69
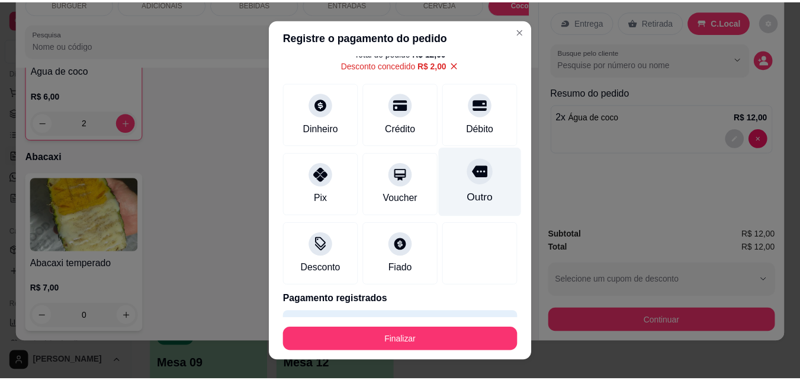
scroll to position [76, 0]
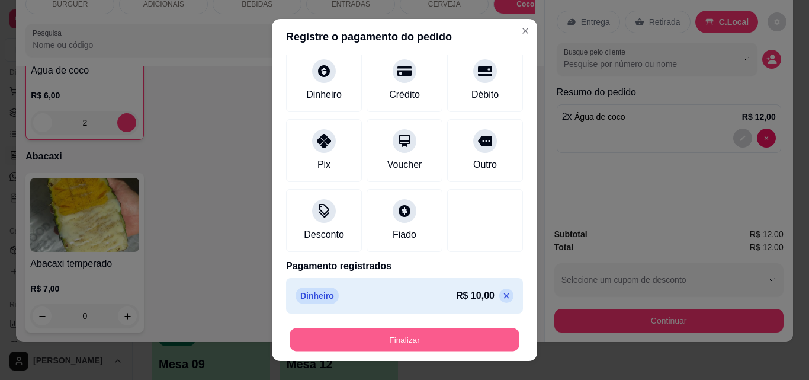
click at [412, 341] on button "Finalizar" at bounding box center [405, 339] width 230 height 23
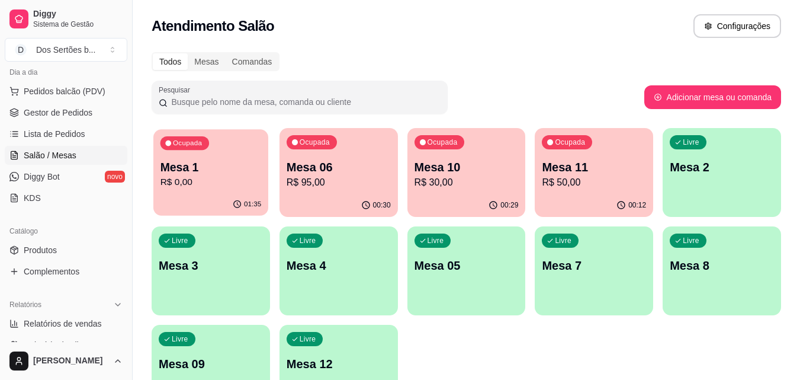
click at [203, 187] on p "R$ 0,00" at bounding box center [211, 182] width 101 height 14
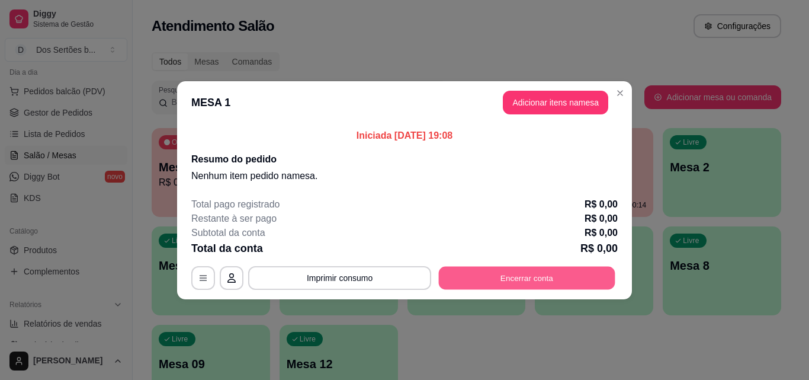
click at [483, 275] on button "Encerrar conta" at bounding box center [527, 277] width 177 height 23
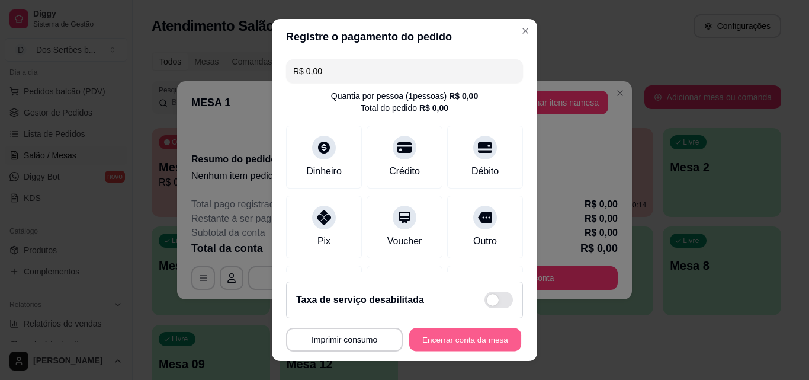
click at [463, 338] on button "Encerrar conta da mesa" at bounding box center [465, 339] width 112 height 23
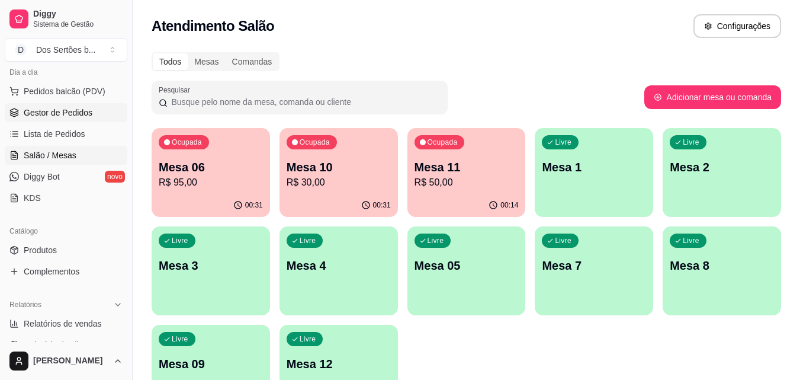
click at [40, 118] on link "Gestor de Pedidos" at bounding box center [66, 112] width 123 height 19
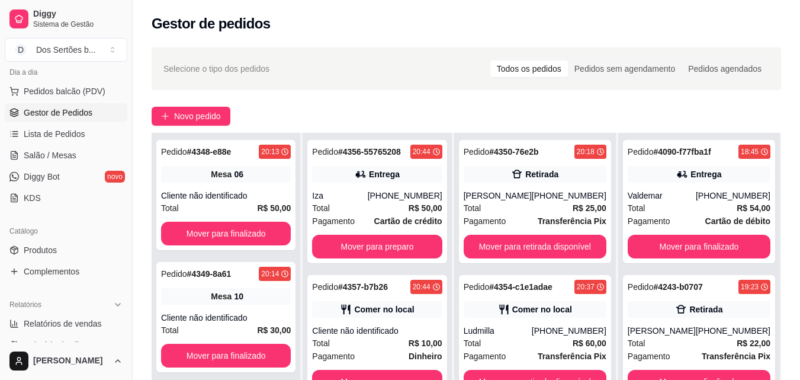
scroll to position [116, 0]
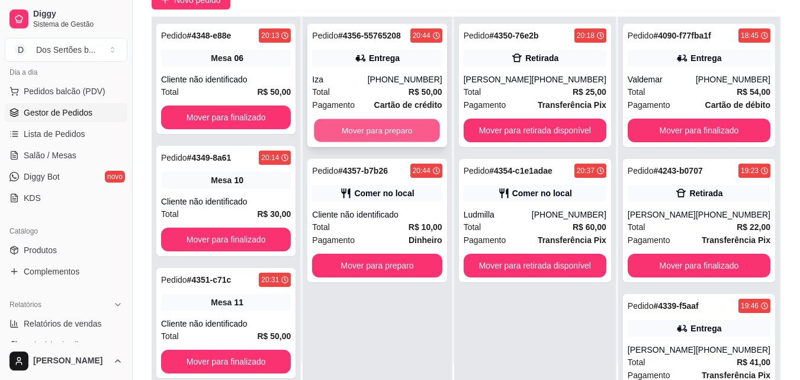
click at [389, 127] on button "Mover para preparo" at bounding box center [378, 130] width 126 height 23
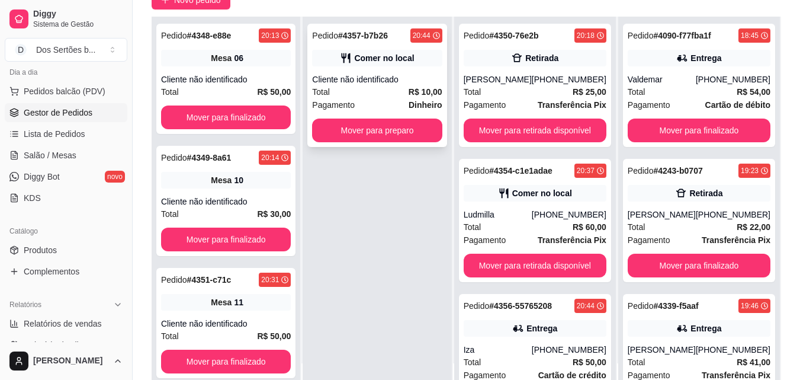
click at [386, 100] on div "Pagamento Dinheiro" at bounding box center [377, 104] width 130 height 13
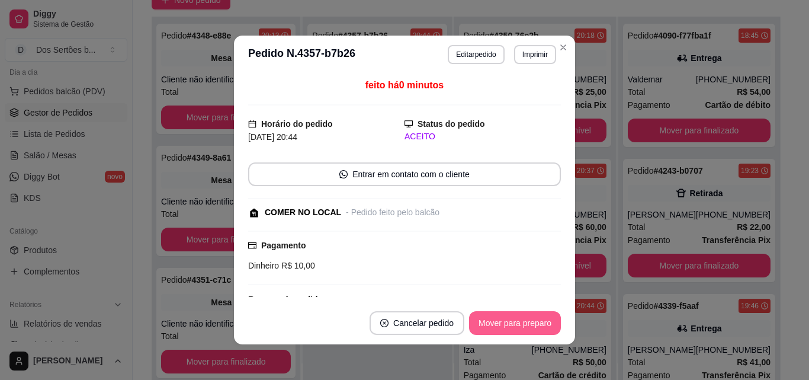
click at [498, 327] on button "Mover para preparo" at bounding box center [515, 323] width 92 height 24
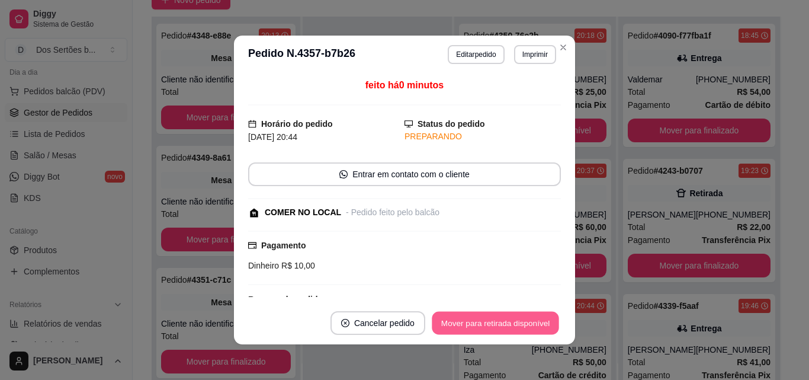
click at [513, 319] on button "Mover para retirada disponível" at bounding box center [495, 323] width 127 height 23
click at [513, 319] on button "Mover para finalizado" at bounding box center [511, 323] width 95 height 23
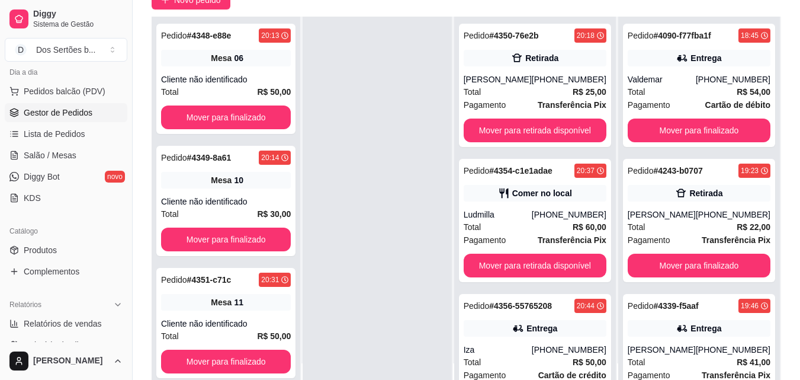
scroll to position [181, 0]
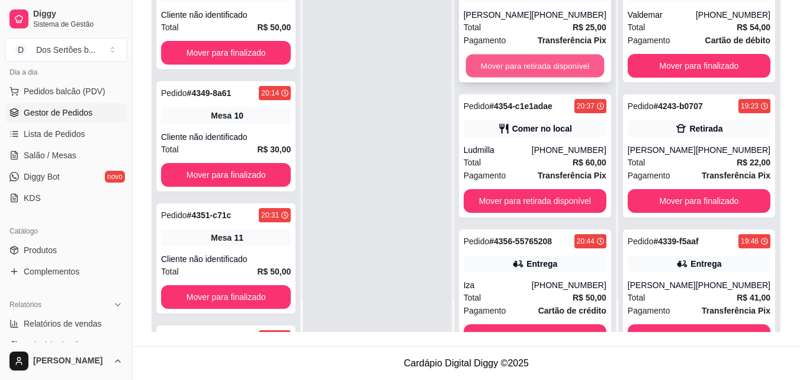
click at [499, 78] on button "Mover para retirada disponível" at bounding box center [535, 65] width 139 height 23
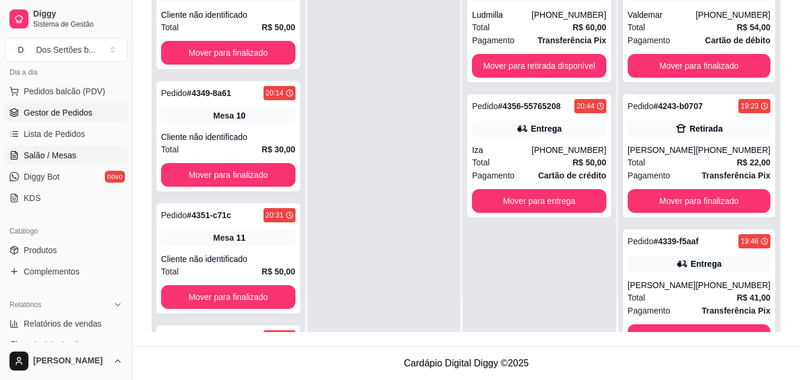
click at [83, 146] on link "Salão / Mesas" at bounding box center [66, 155] width 123 height 19
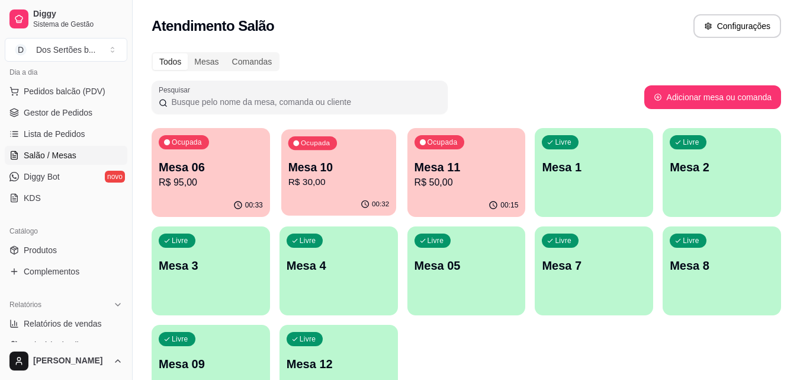
click at [328, 148] on div "Ocupada" at bounding box center [312, 143] width 49 height 14
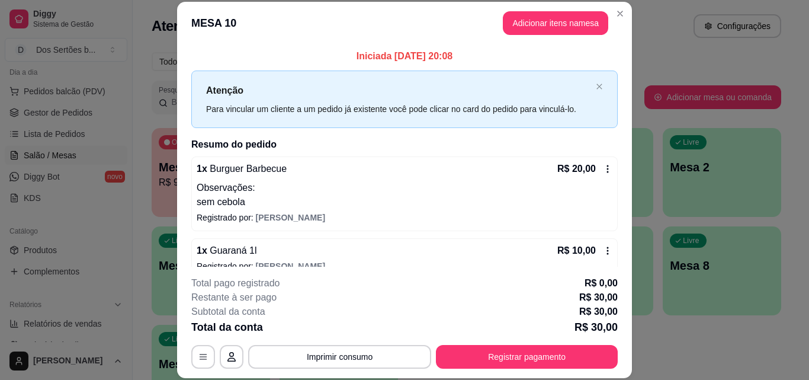
scroll to position [18, 0]
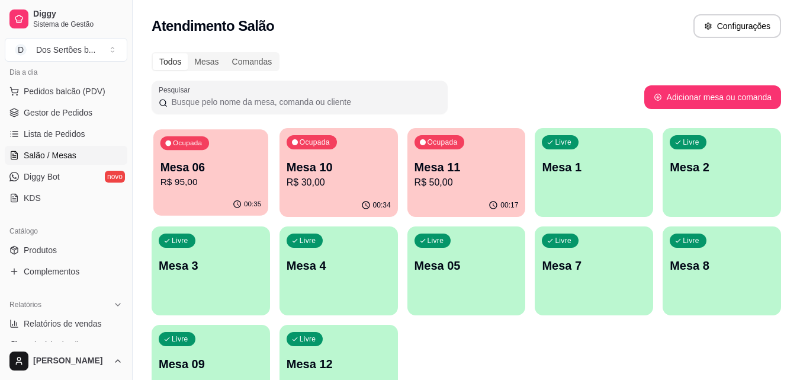
click at [246, 157] on div "Ocupada Mesa 06 R$ 95,00" at bounding box center [210, 161] width 115 height 64
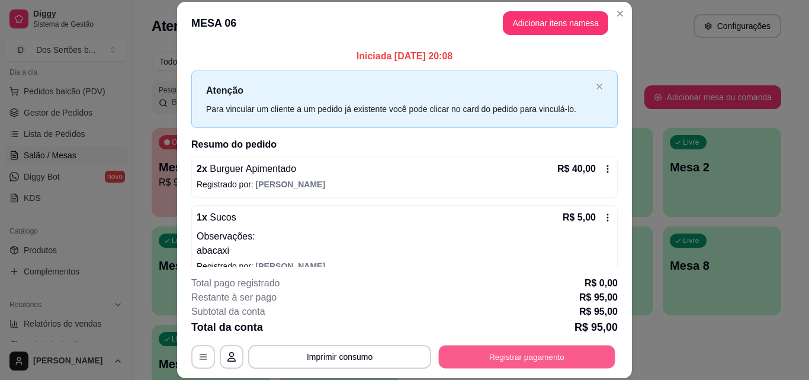
click at [534, 349] on button "Registrar pagamento" at bounding box center [527, 356] width 177 height 23
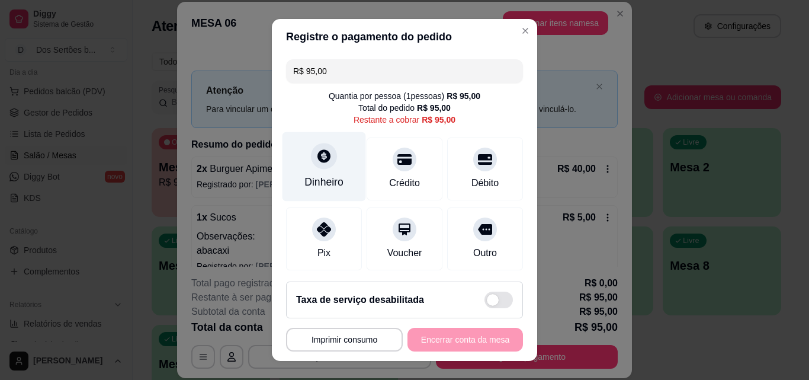
click at [304, 163] on div "Dinheiro" at bounding box center [325, 166] width 84 height 69
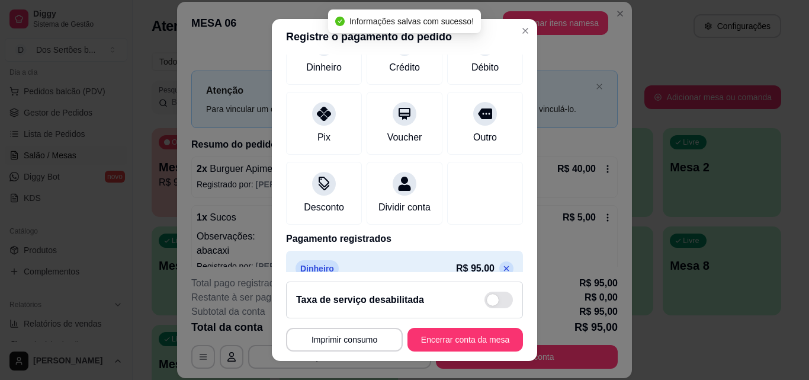
scroll to position [137, 0]
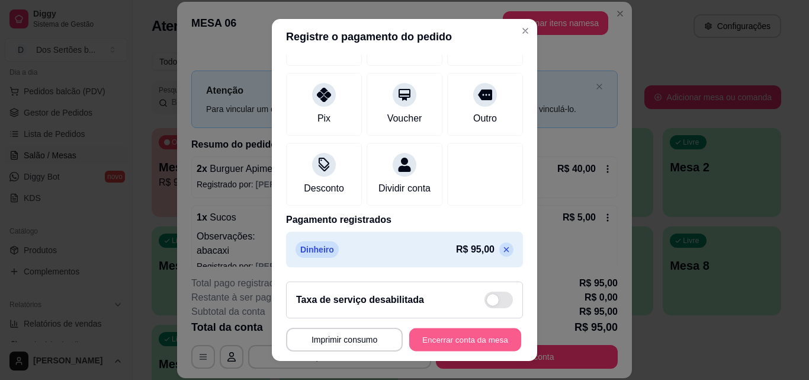
click at [432, 333] on button "Encerrar conta da mesa" at bounding box center [465, 339] width 112 height 23
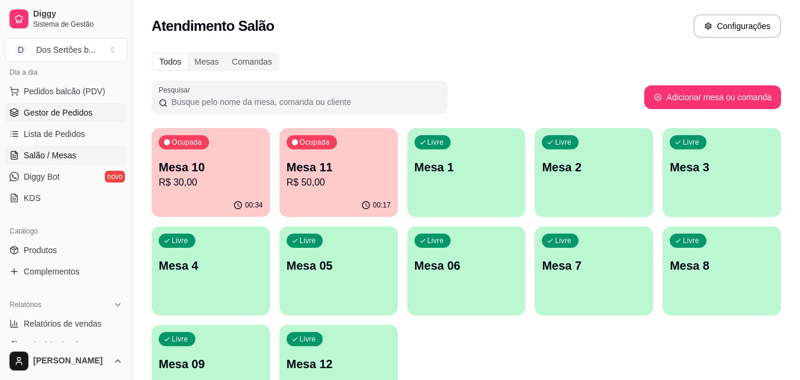
click at [42, 111] on span "Gestor de Pedidos" at bounding box center [58, 113] width 69 height 12
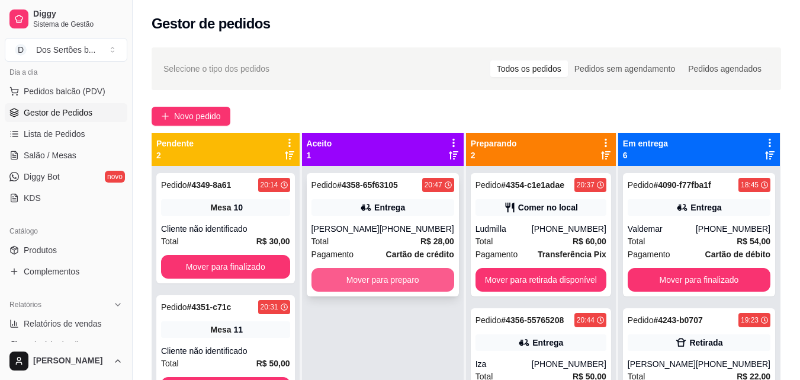
click at [373, 278] on button "Mover para preparo" at bounding box center [383, 280] width 143 height 24
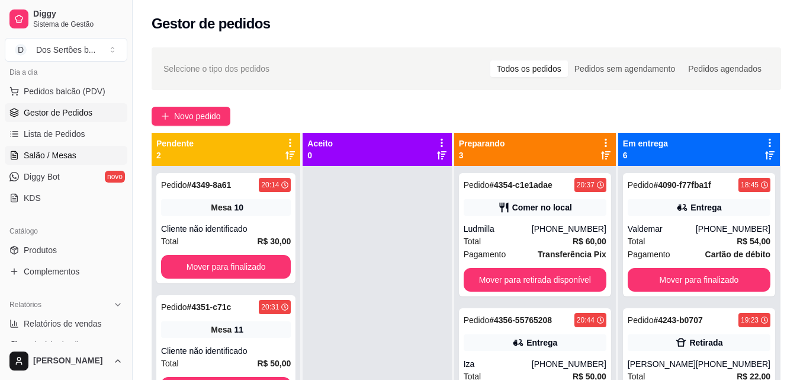
click at [54, 150] on span "Salão / Mesas" at bounding box center [50, 155] width 53 height 12
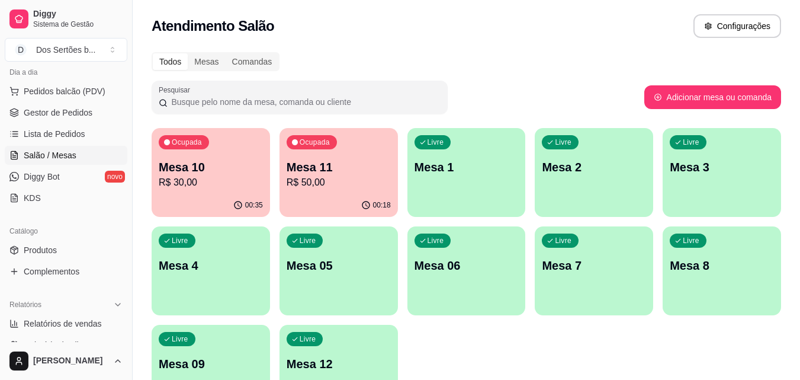
click at [224, 165] on p "Mesa 10" at bounding box center [211, 167] width 104 height 17
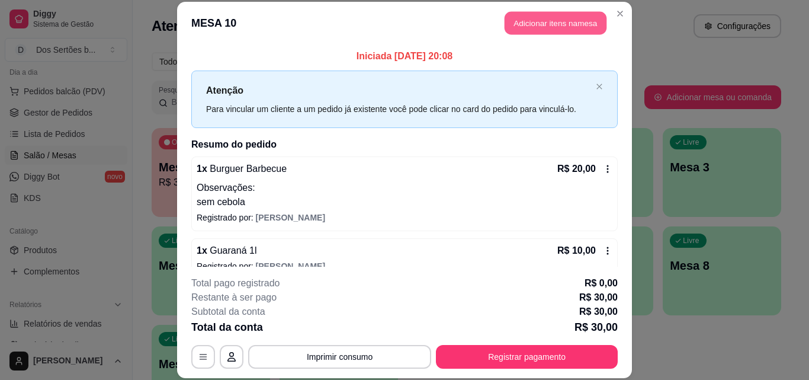
click at [517, 21] on button "Adicionar itens na mesa" at bounding box center [556, 23] width 102 height 23
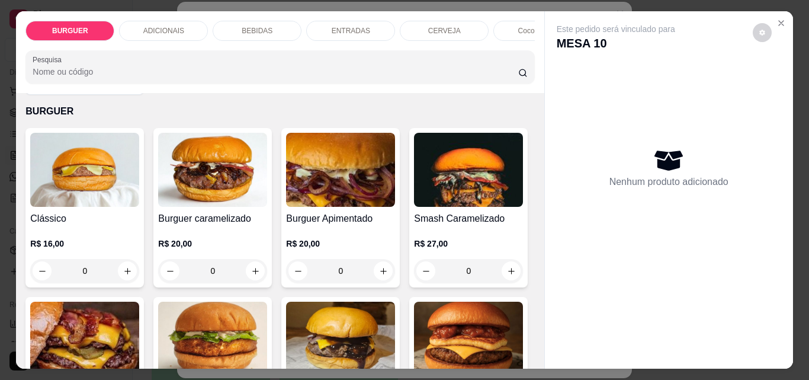
scroll to position [73, 0]
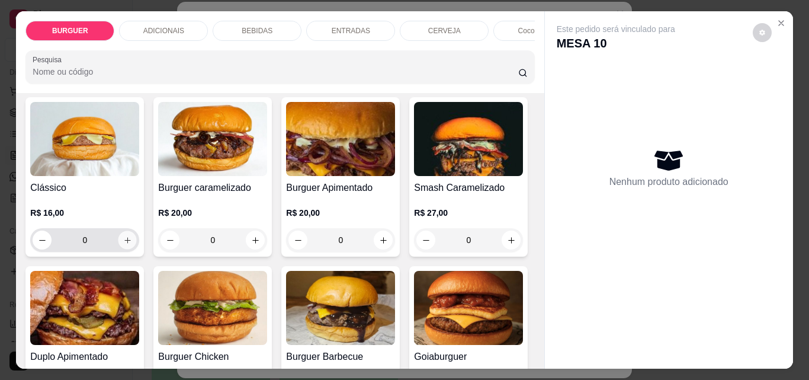
click at [120, 236] on button "increase-product-quantity" at bounding box center [127, 240] width 18 height 18
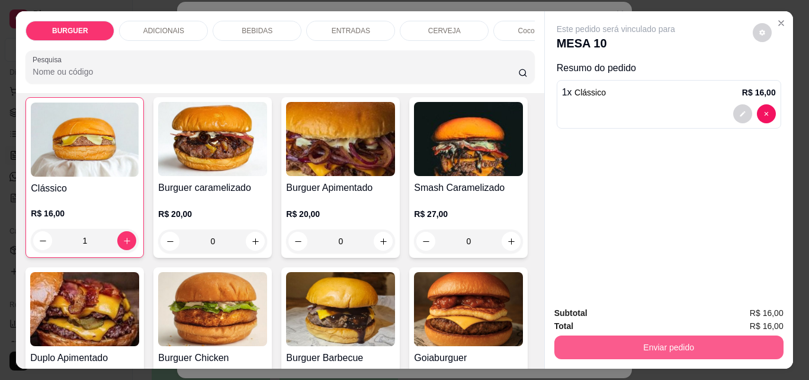
click at [621, 336] on button "Enviar pedido" at bounding box center [668, 347] width 229 height 24
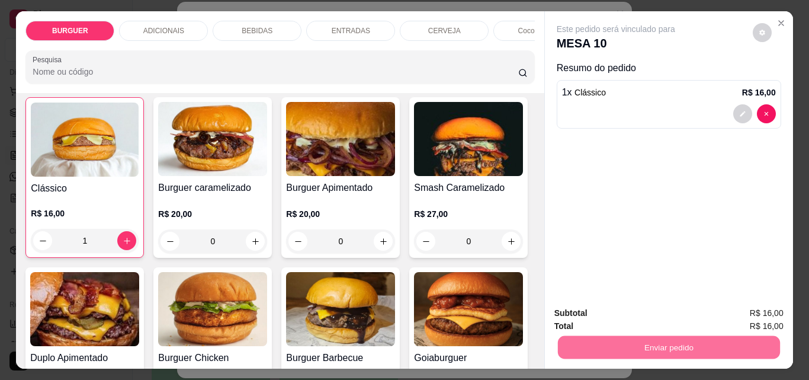
click at [602, 305] on button "Não registrar e enviar pedido" at bounding box center [630, 313] width 120 height 22
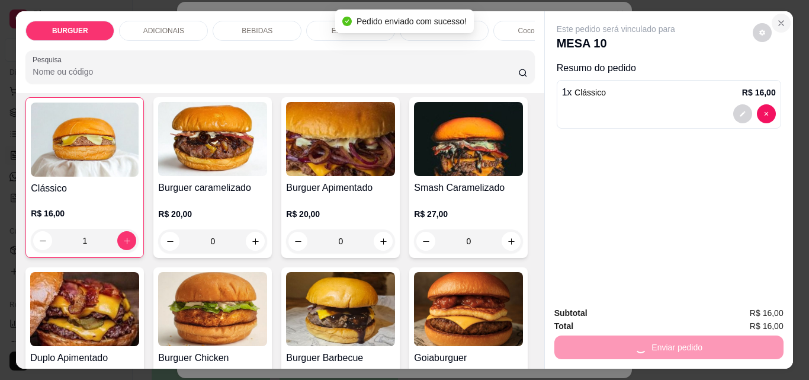
click at [777, 18] on icon "Close" at bounding box center [781, 22] width 9 height 9
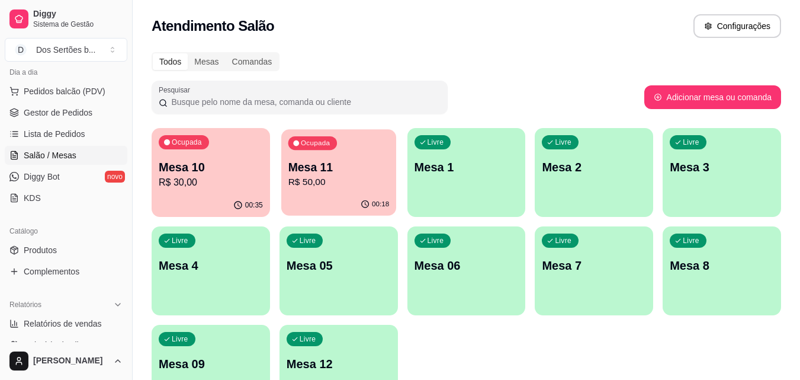
click at [320, 192] on div "Ocupada Mesa 11 R$ 50,00" at bounding box center [338, 161] width 115 height 64
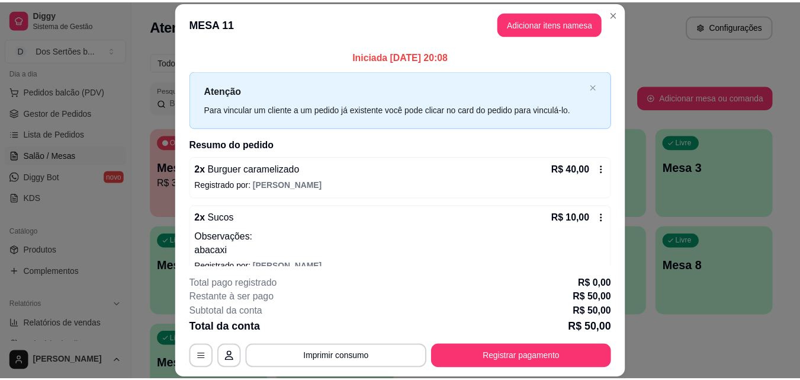
scroll to position [18, 0]
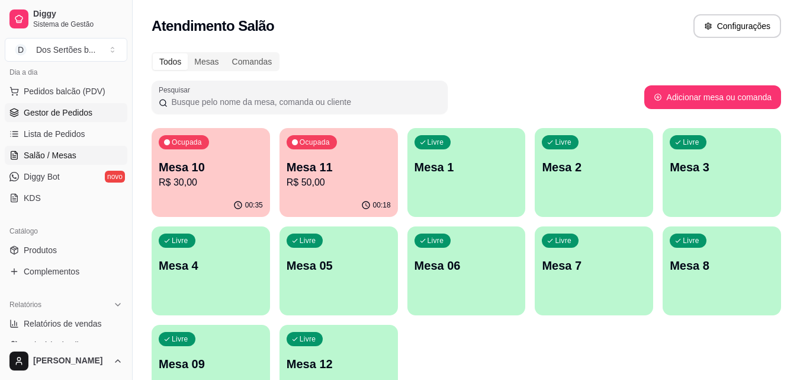
click at [70, 110] on span "Gestor de Pedidos" at bounding box center [58, 113] width 69 height 12
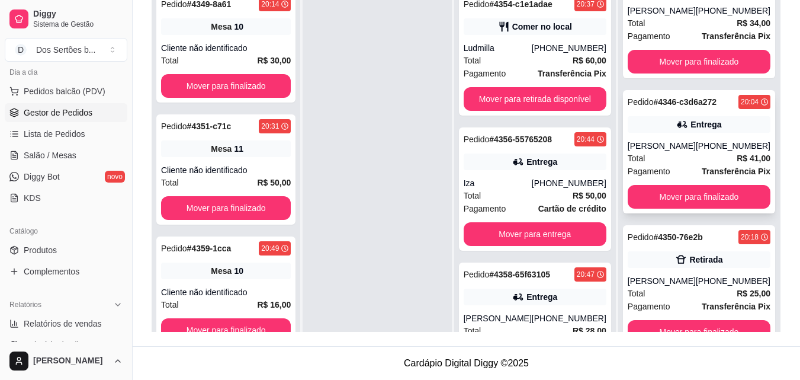
scroll to position [33, 0]
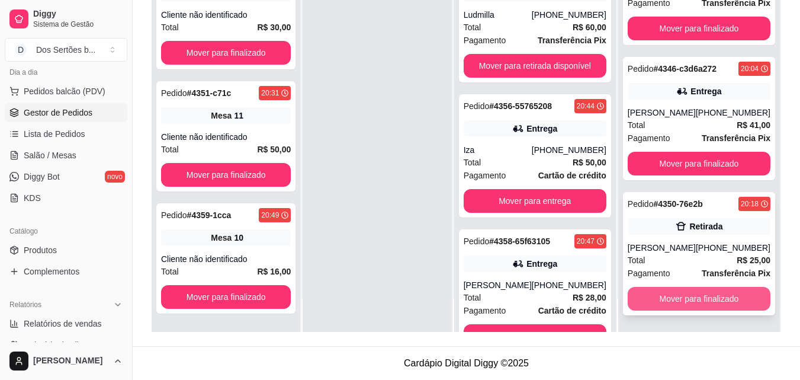
click at [675, 297] on button "Mover para finalizado" at bounding box center [699, 299] width 143 height 24
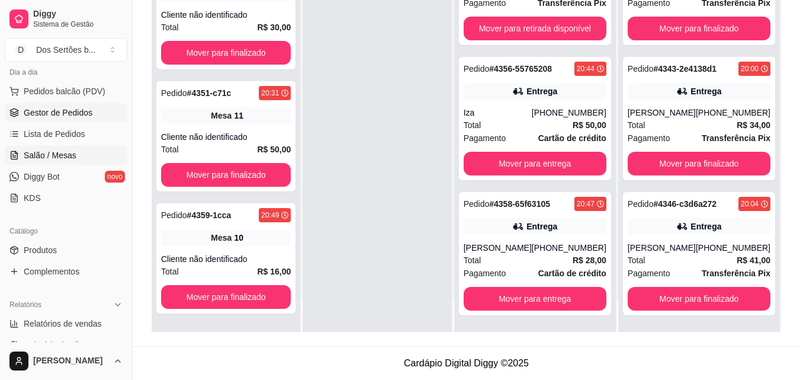
click at [27, 146] on link "Salão / Mesas" at bounding box center [66, 155] width 123 height 19
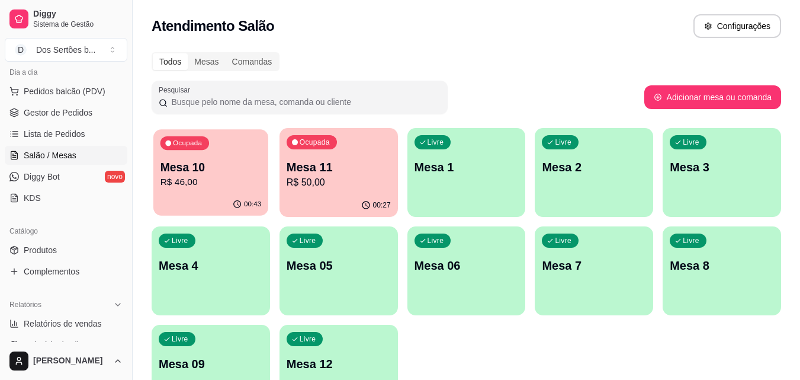
click at [231, 164] on p "Mesa 10" at bounding box center [211, 167] width 101 height 16
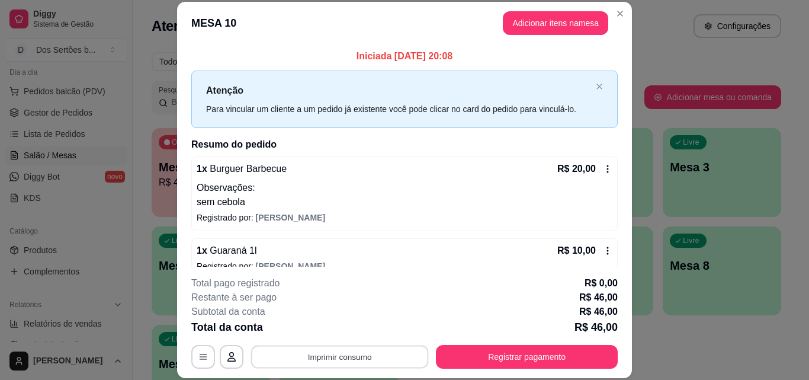
click at [355, 355] on button "Imprimir consumo" at bounding box center [340, 356] width 178 height 23
click at [324, 330] on button "Impressora" at bounding box center [338, 329] width 83 height 18
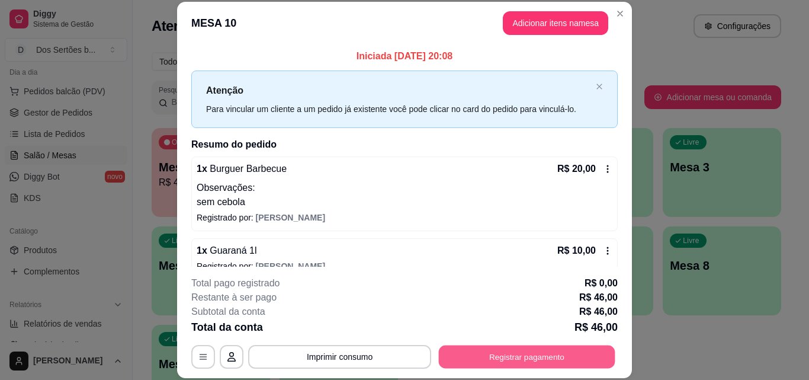
click at [526, 349] on button "Registrar pagamento" at bounding box center [527, 356] width 177 height 23
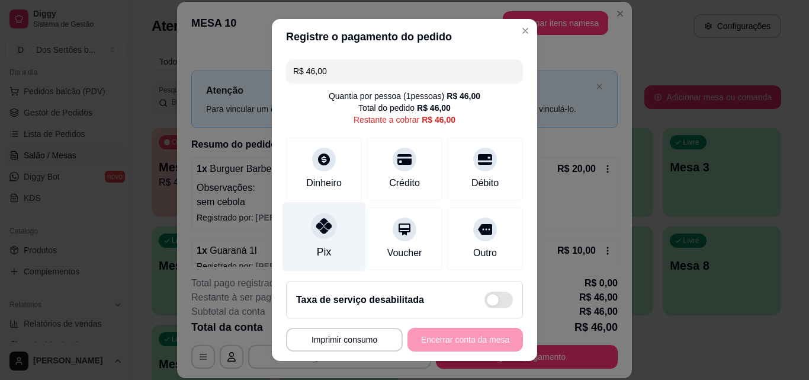
click at [319, 228] on icon at bounding box center [323, 225] width 15 height 15
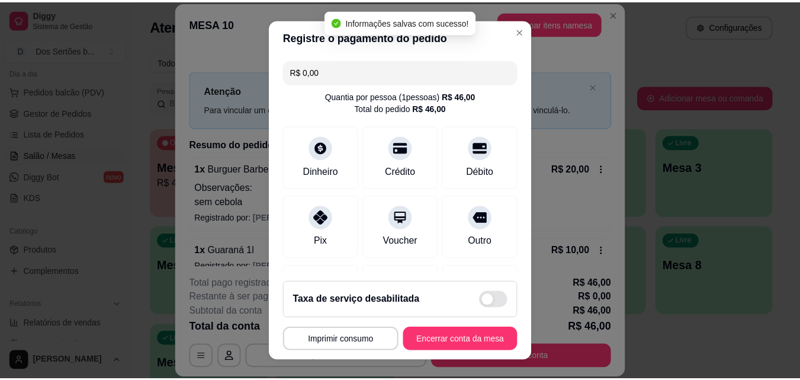
scroll to position [137, 0]
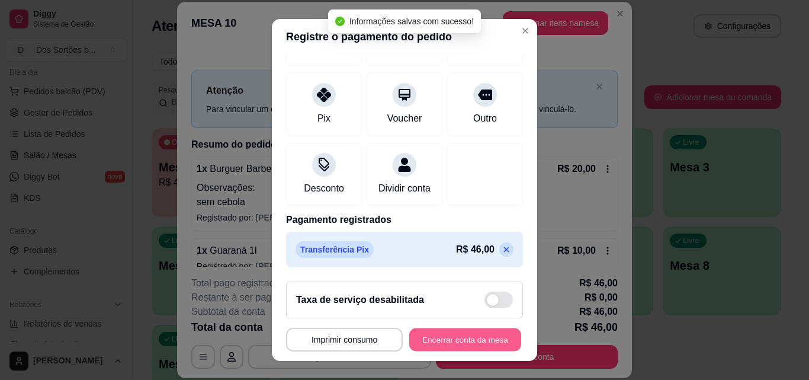
click at [421, 342] on button "Encerrar conta da mesa" at bounding box center [465, 339] width 112 height 23
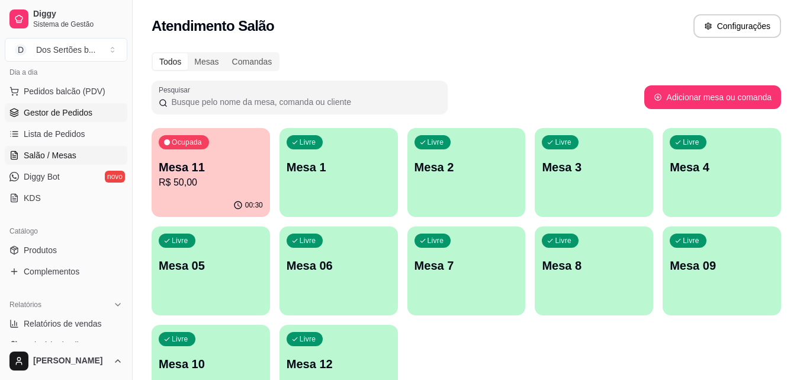
click at [62, 108] on span "Gestor de Pedidos" at bounding box center [58, 113] width 69 height 12
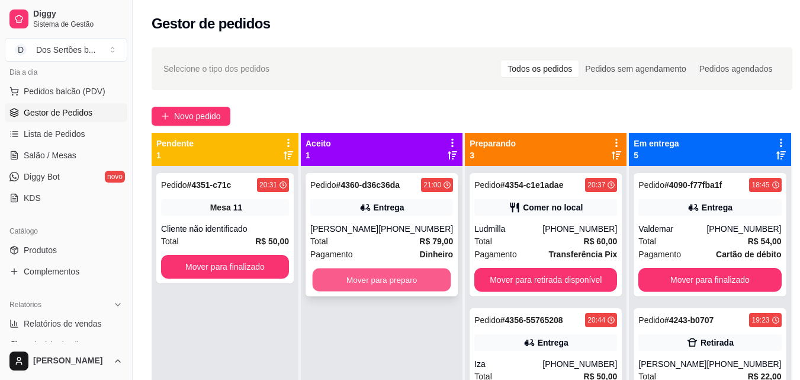
click at [389, 271] on button "Mover para preparo" at bounding box center [382, 279] width 139 height 23
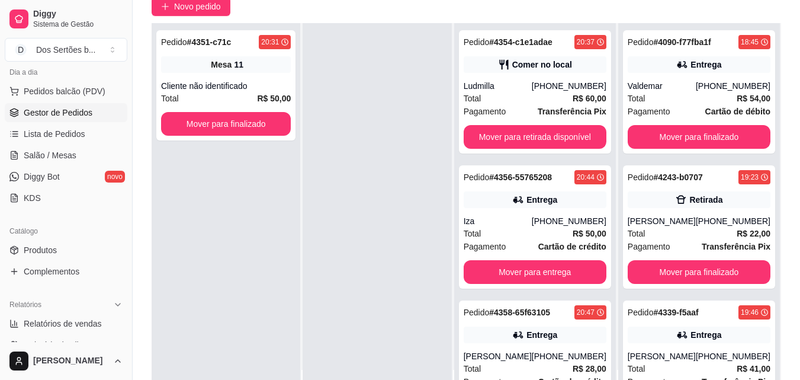
scroll to position [181, 0]
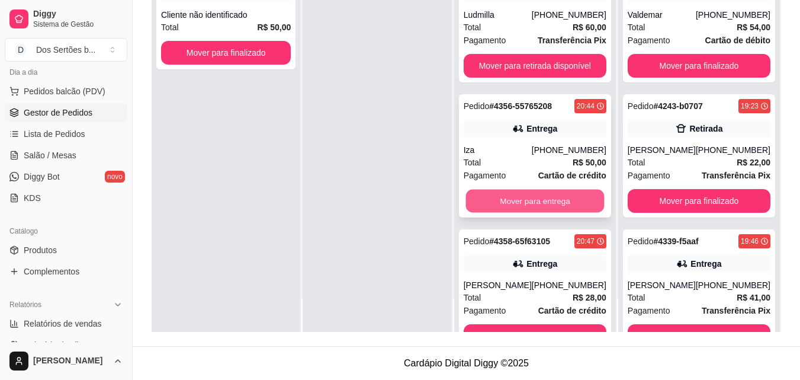
click at [498, 205] on button "Mover para entrega" at bounding box center [535, 201] width 139 height 23
click at [517, 194] on button "Mover para entrega" at bounding box center [535, 201] width 139 height 23
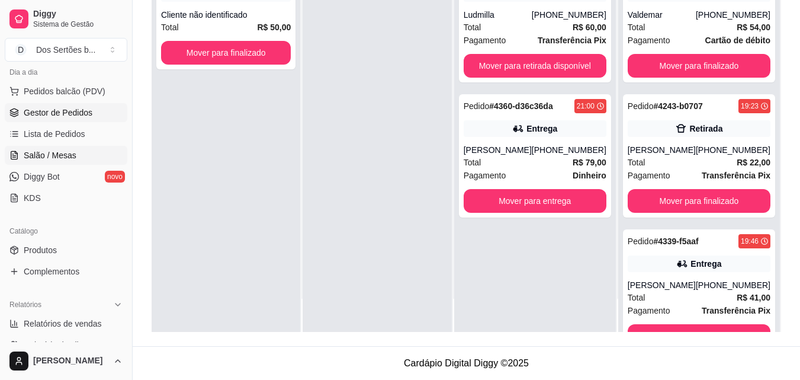
click at [46, 158] on span "Salão / Mesas" at bounding box center [50, 155] width 53 height 12
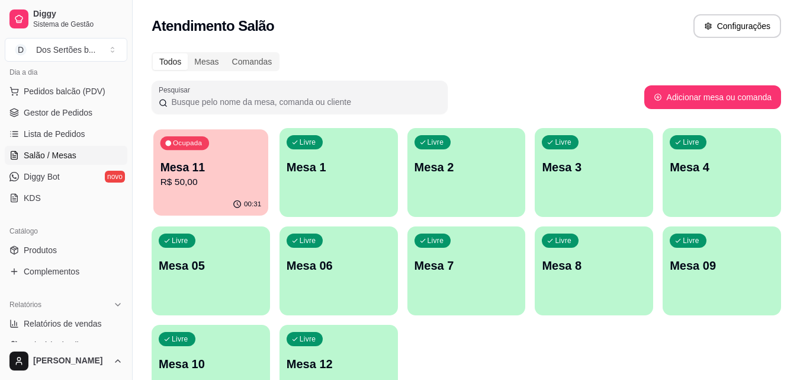
click at [172, 186] on p "R$ 50,00" at bounding box center [211, 182] width 101 height 14
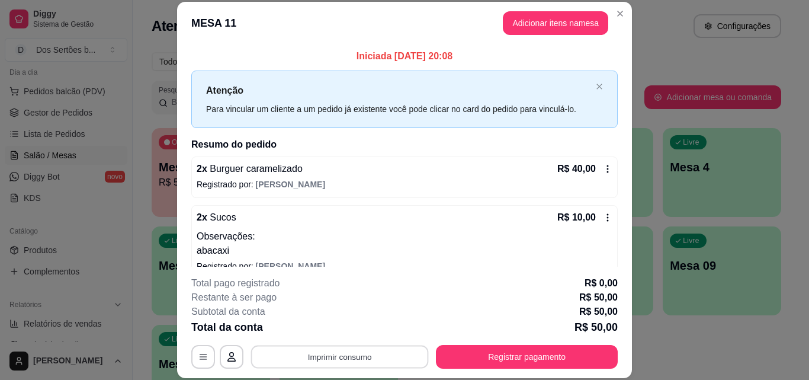
click at [323, 354] on button "Imprimir consumo" at bounding box center [340, 356] width 178 height 23
click at [307, 327] on button "Impressora" at bounding box center [338, 329] width 83 height 18
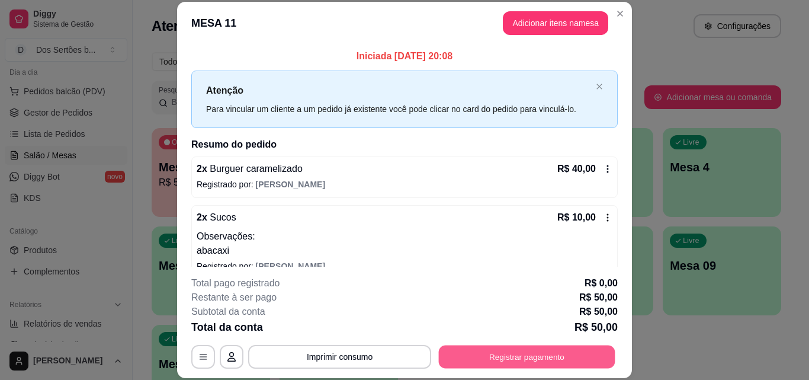
click at [522, 355] on button "Registrar pagamento" at bounding box center [527, 356] width 177 height 23
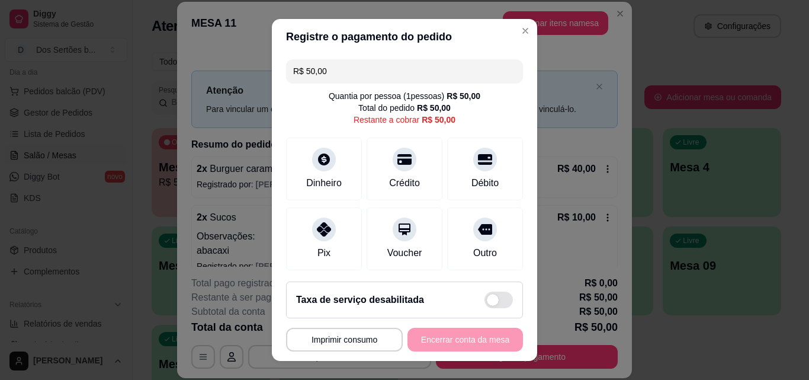
click at [333, 73] on input "R$ 50,00" at bounding box center [404, 71] width 223 height 24
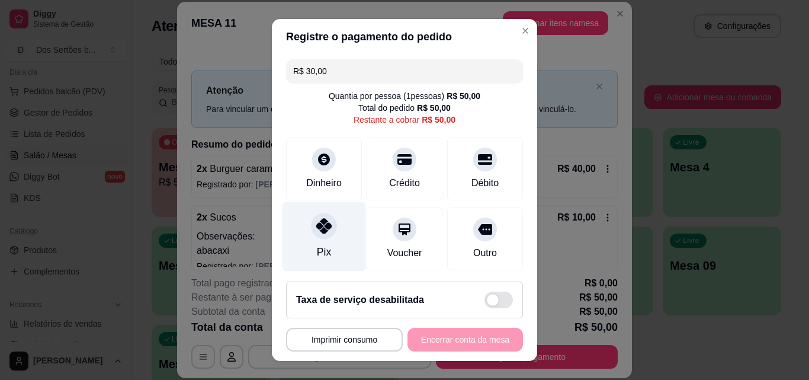
click at [318, 220] on icon at bounding box center [323, 225] width 15 height 15
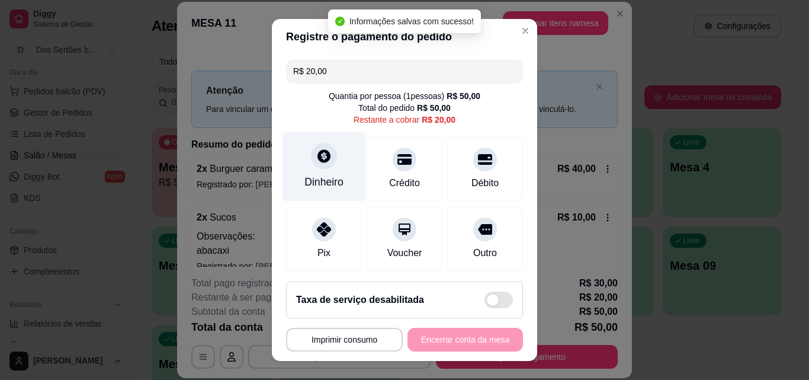
click at [309, 168] on div "Dinheiro" at bounding box center [325, 166] width 84 height 69
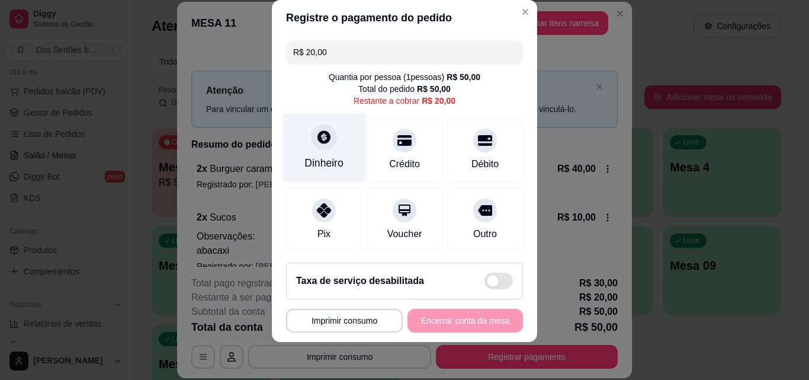
click at [293, 152] on div "Dinheiro" at bounding box center [325, 147] width 84 height 69
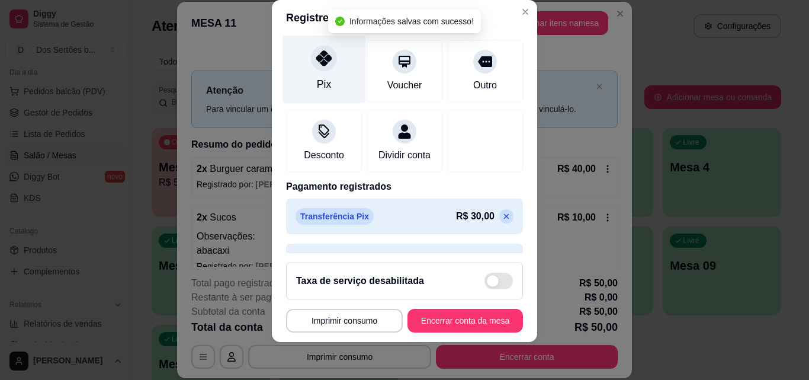
scroll to position [50, 0]
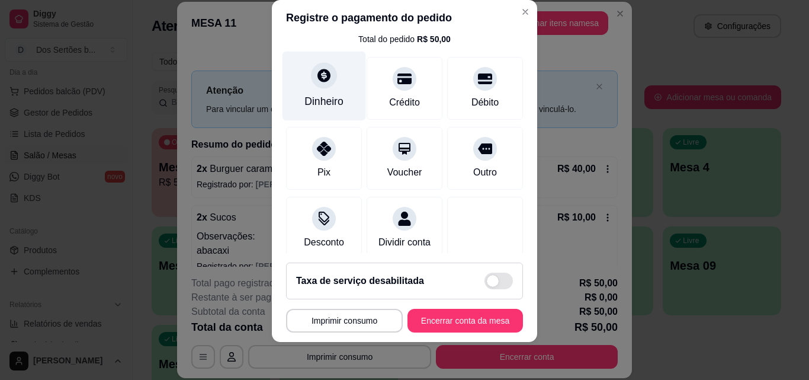
click at [331, 87] on div "Dinheiro" at bounding box center [325, 86] width 84 height 69
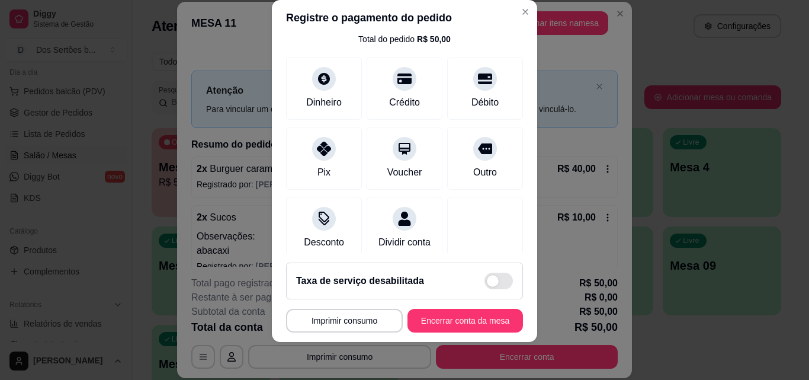
scroll to position [182, 0]
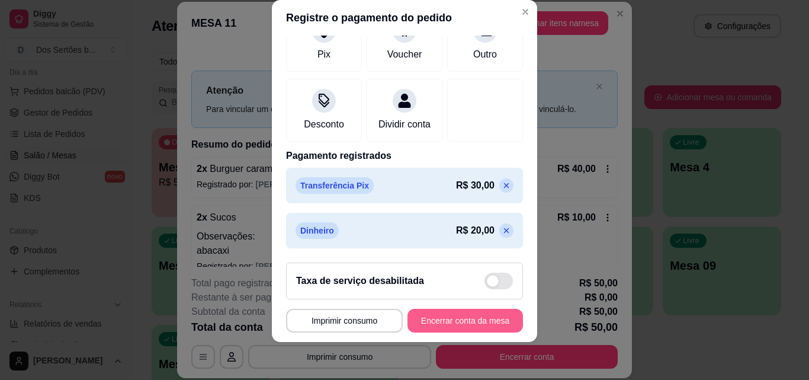
click at [460, 318] on button "Encerrar conta da mesa" at bounding box center [466, 321] width 116 height 24
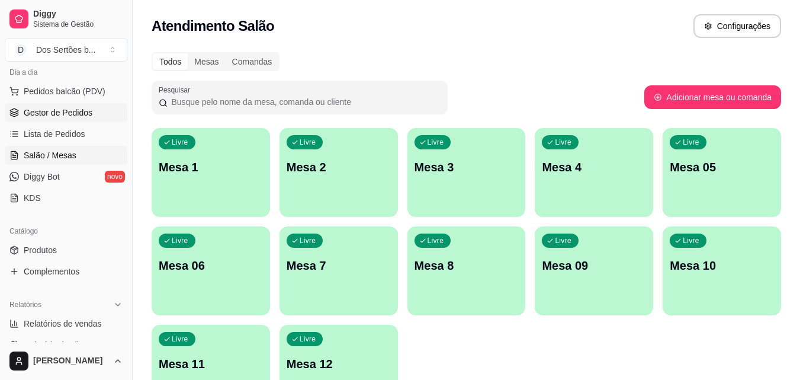
click at [29, 113] on span "Gestor de Pedidos" at bounding box center [58, 113] width 69 height 12
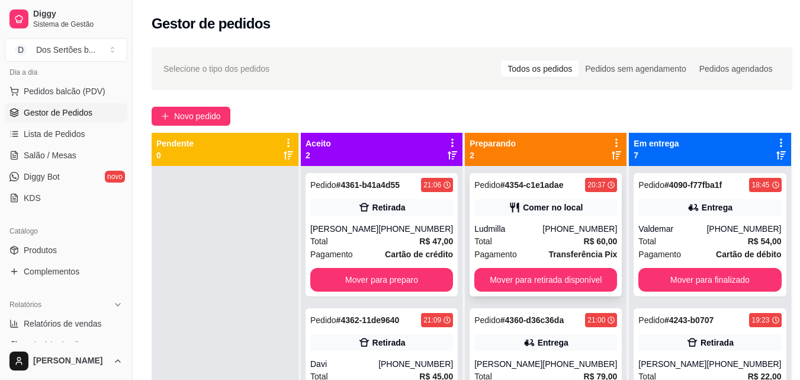
click at [523, 209] on div "Comer no local" at bounding box center [553, 207] width 60 height 12
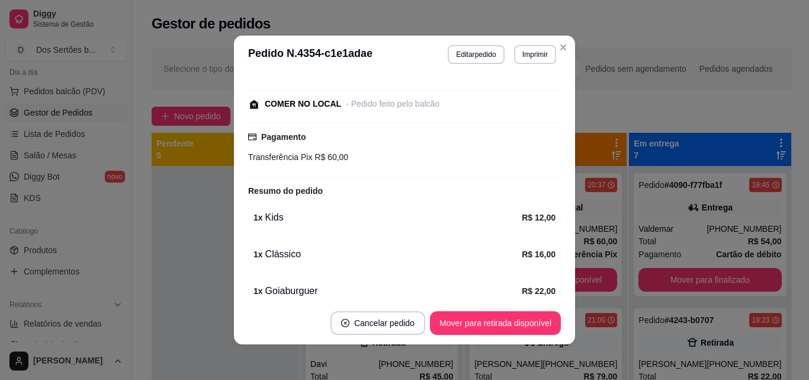
scroll to position [250, 0]
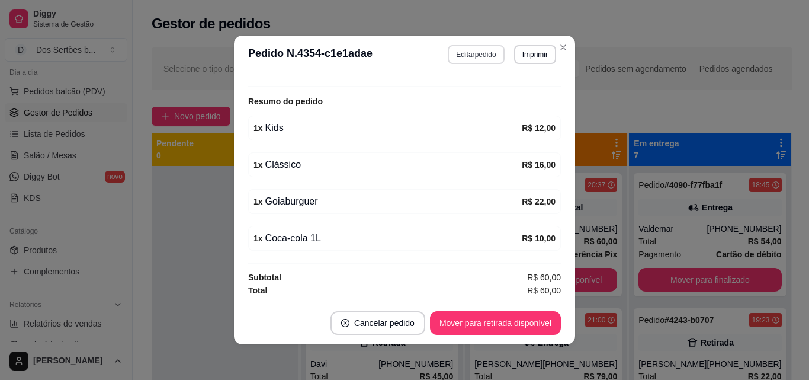
click at [464, 53] on button "Editar pedido" at bounding box center [476, 54] width 56 height 19
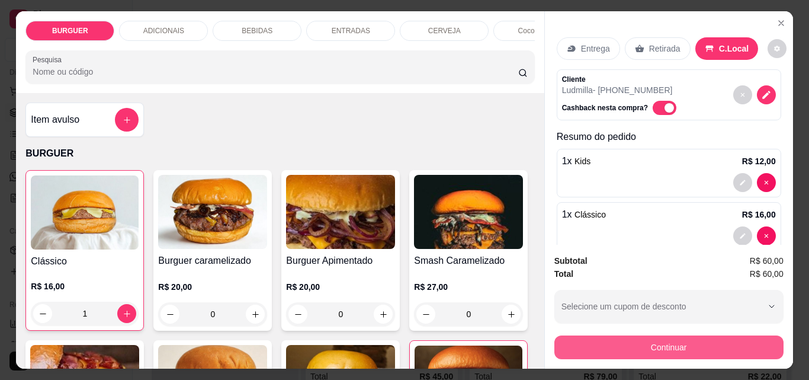
click at [595, 337] on button "Continuar" at bounding box center [668, 347] width 229 height 24
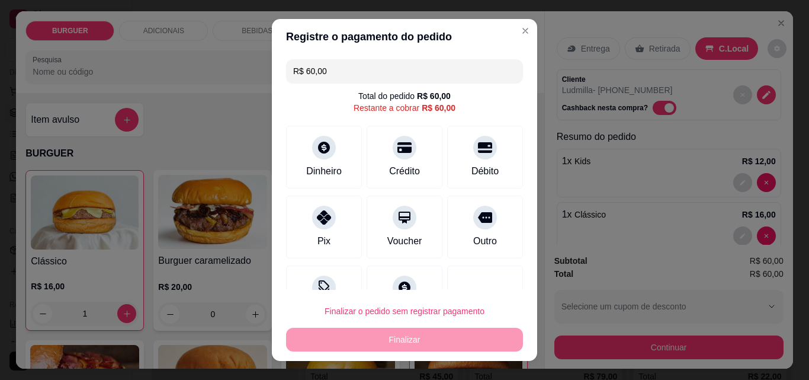
click at [341, 71] on input "R$ 60,00" at bounding box center [404, 71] width 223 height 24
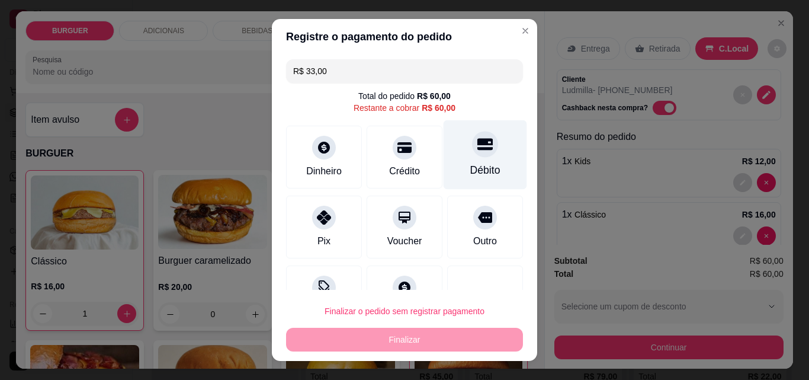
click at [444, 162] on div "Débito" at bounding box center [486, 154] width 84 height 69
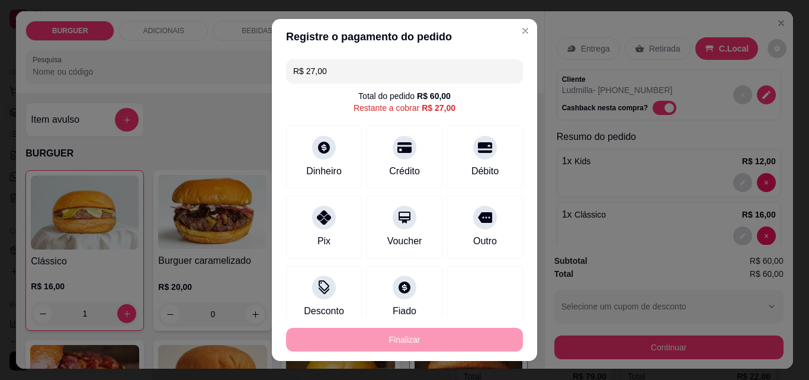
scroll to position [76, 0]
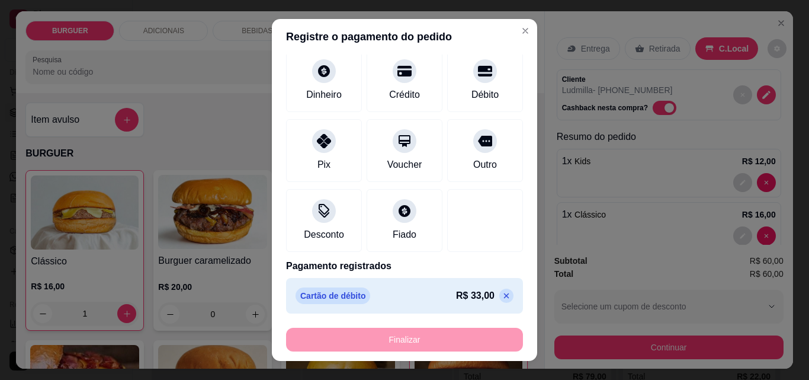
click at [377, 50] on header "Registre o pagamento do pedido" at bounding box center [404, 37] width 265 height 36
click at [392, 73] on div at bounding box center [405, 67] width 26 height 26
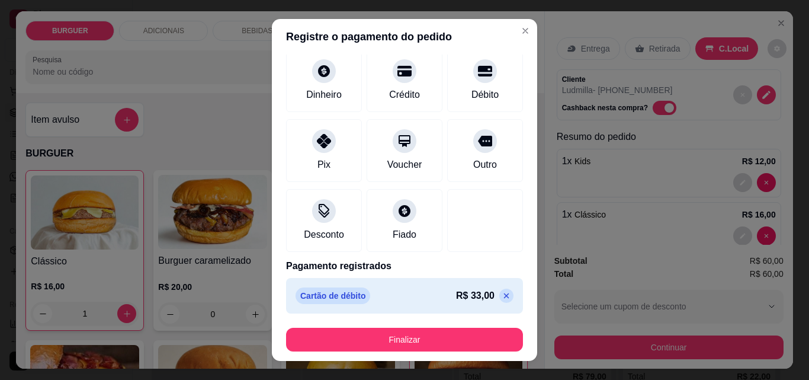
scroll to position [110, 0]
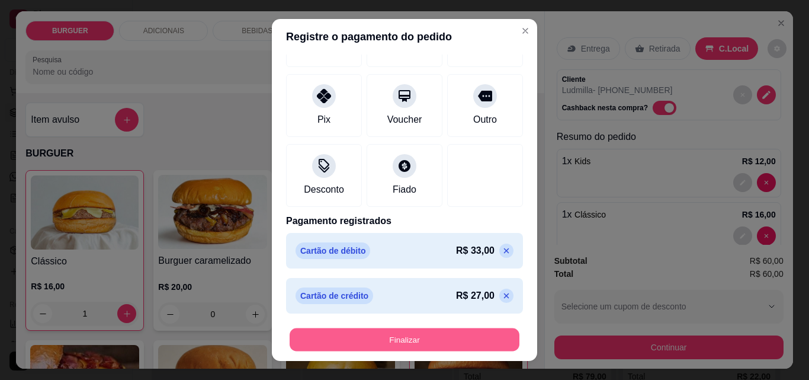
click at [448, 340] on button "Finalizar" at bounding box center [405, 339] width 230 height 23
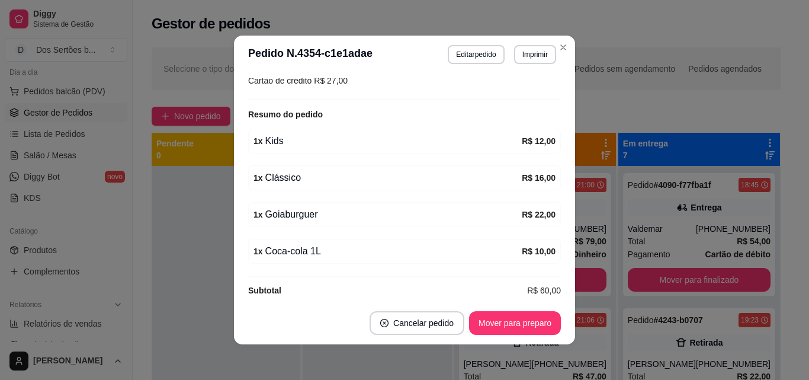
scroll to position [263, 0]
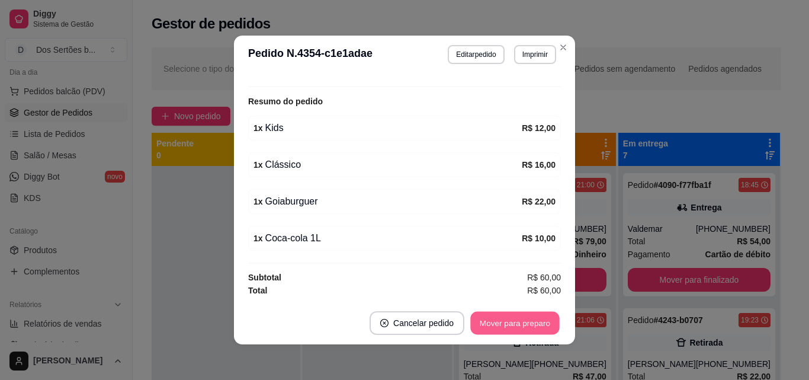
click at [509, 317] on button "Mover para preparo" at bounding box center [514, 323] width 89 height 23
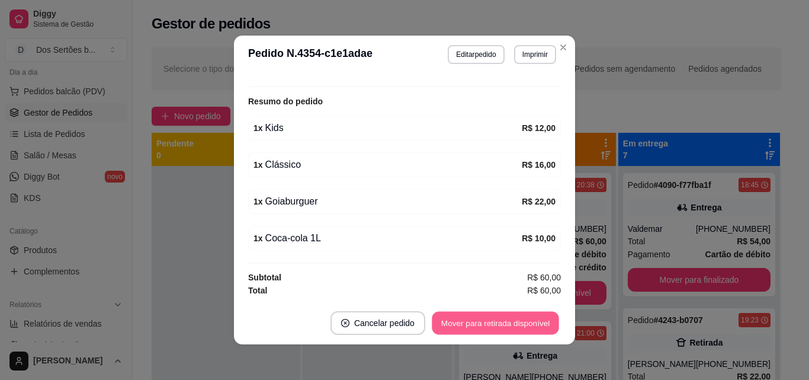
click at [509, 317] on button "Mover para retirada disponível" at bounding box center [495, 323] width 127 height 23
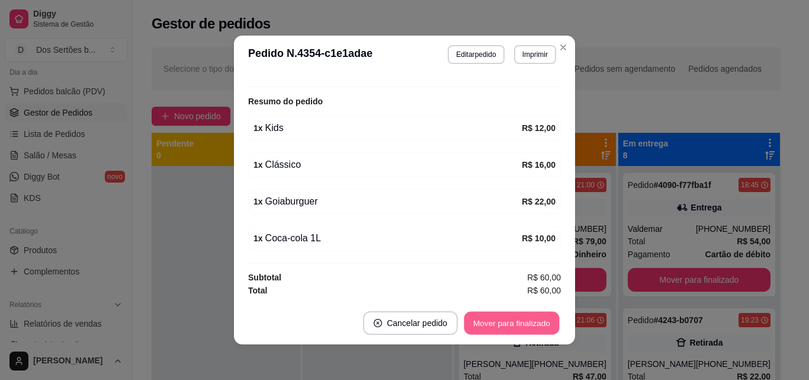
click at [509, 325] on button "Mover para finalizado" at bounding box center [511, 323] width 95 height 23
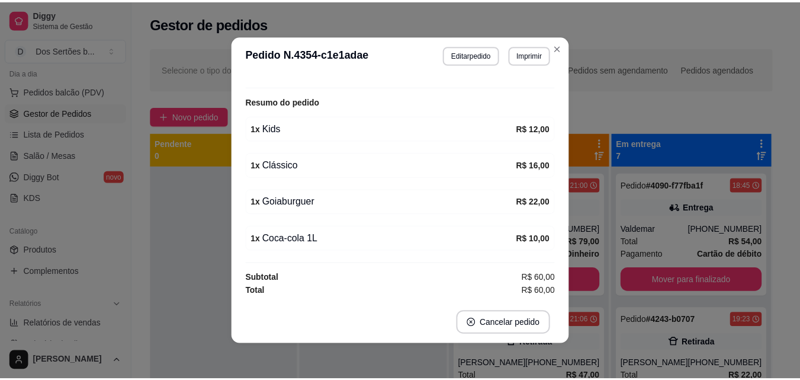
scroll to position [224, 0]
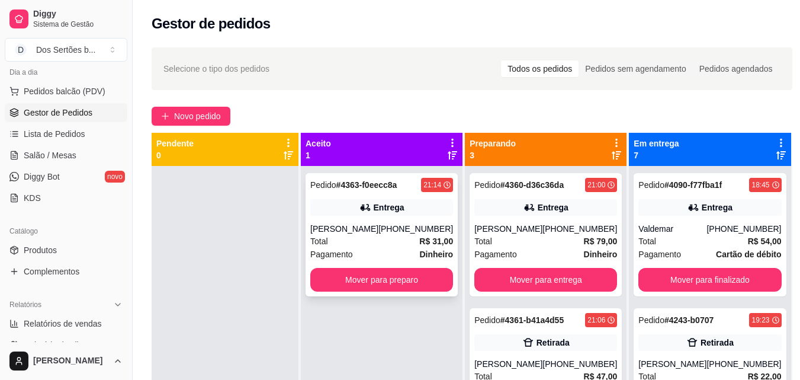
click at [348, 235] on div "Total R$ 31,00" at bounding box center [381, 241] width 143 height 13
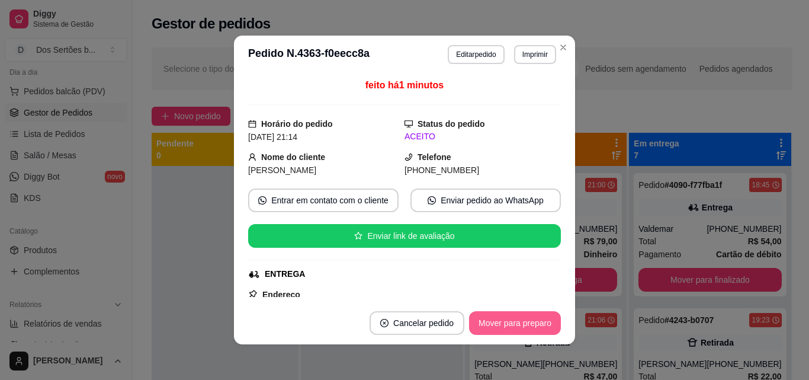
click at [485, 329] on button "Mover para preparo" at bounding box center [515, 323] width 92 height 24
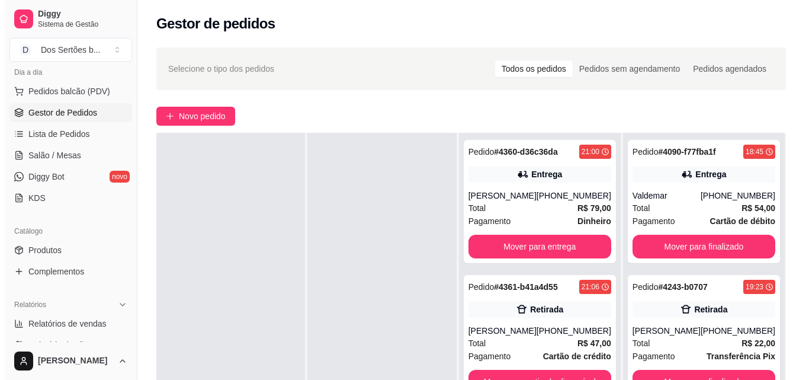
scroll to position [181, 0]
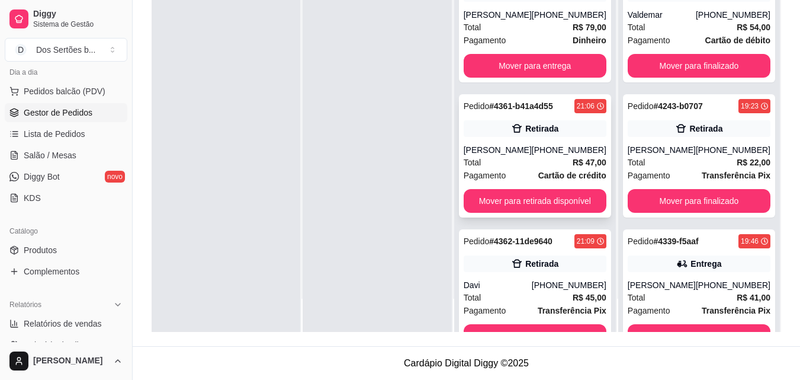
click at [518, 158] on div "Total R$ 47,00" at bounding box center [535, 162] width 143 height 13
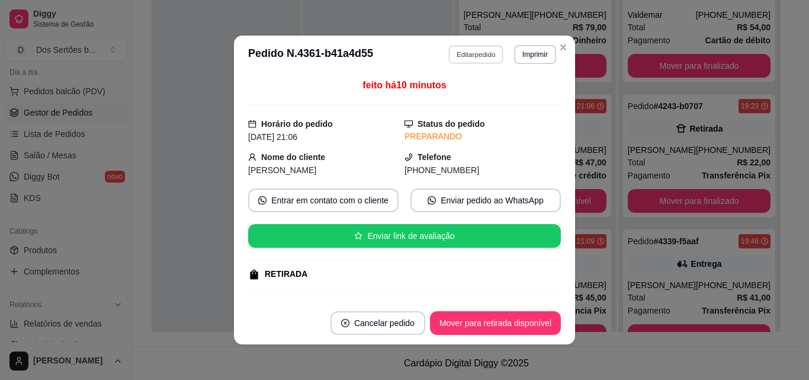
click at [458, 51] on button "Editar pedido" at bounding box center [476, 54] width 55 height 18
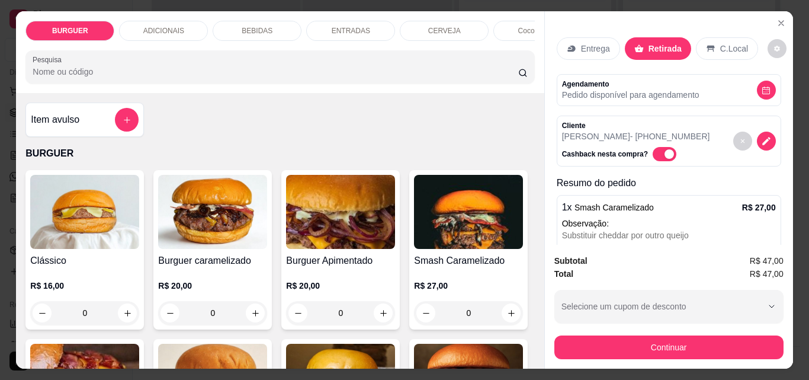
click at [242, 28] on p "BEBIDAS" at bounding box center [257, 30] width 31 height 9
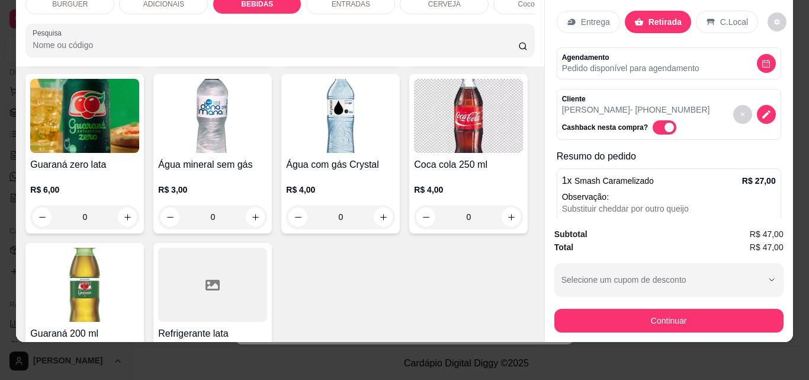
scroll to position [1181, 0]
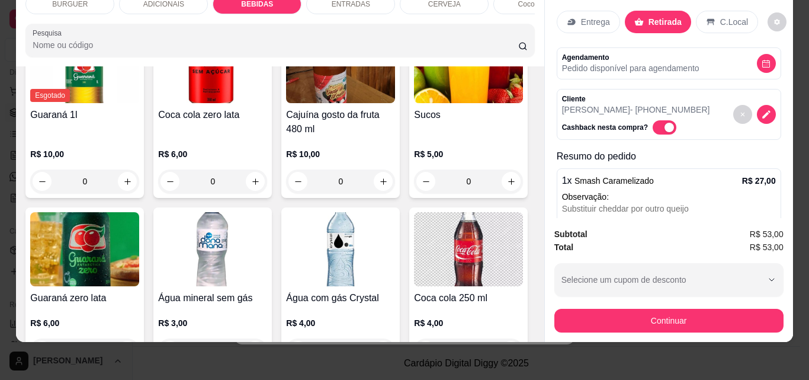
scroll to position [1181, 0]
click at [573, 11] on div "Entrega" at bounding box center [588, 22] width 63 height 23
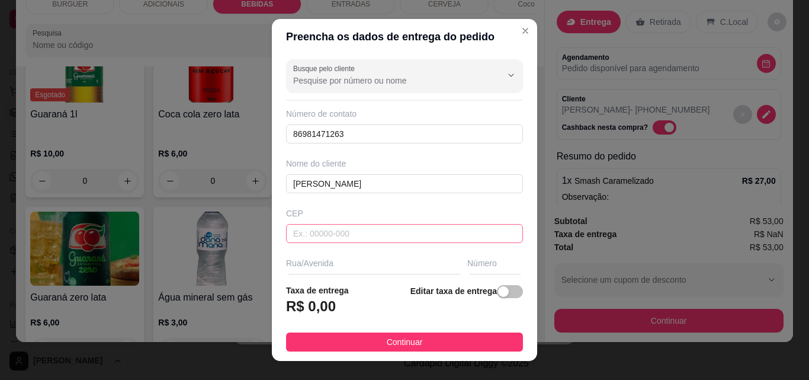
scroll to position [102, 0]
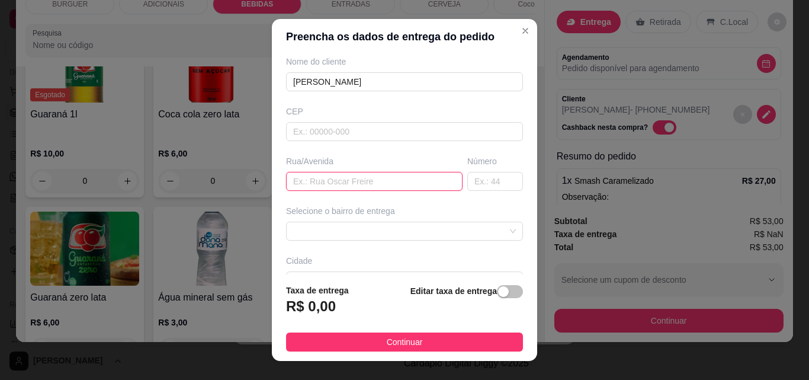
click at [310, 184] on input "text" at bounding box center [374, 181] width 177 height 19
paste input "Br 222 bela vista, casa fica enfrente ao último quebra [PERSON_NAME] casa da es…"
click at [317, 233] on span at bounding box center [404, 231] width 223 height 18
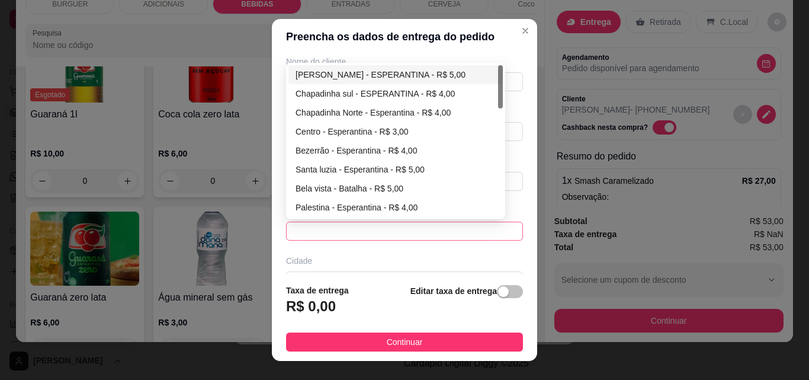
scroll to position [0, 0]
click at [317, 190] on div "Bela vista - Batalha - R$ 5,00" at bounding box center [396, 188] width 200 height 13
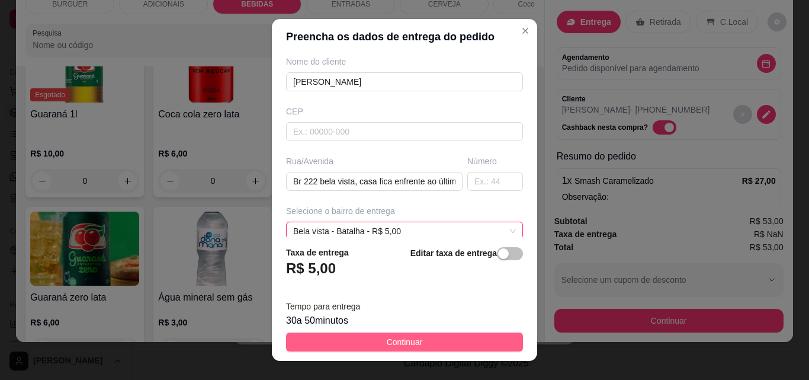
click at [461, 335] on button "Continuar" at bounding box center [404, 341] width 237 height 19
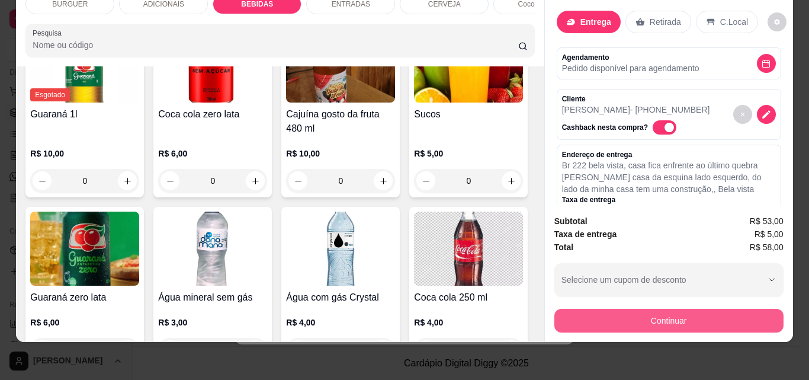
click at [580, 309] on button "Continuar" at bounding box center [668, 321] width 229 height 24
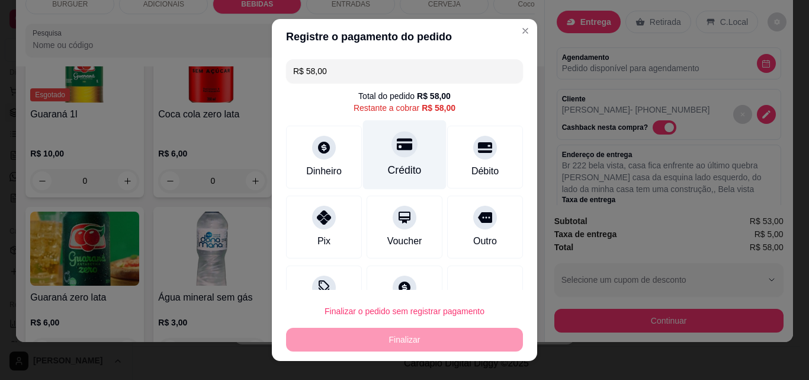
click at [424, 162] on div "Crédito" at bounding box center [405, 154] width 84 height 69
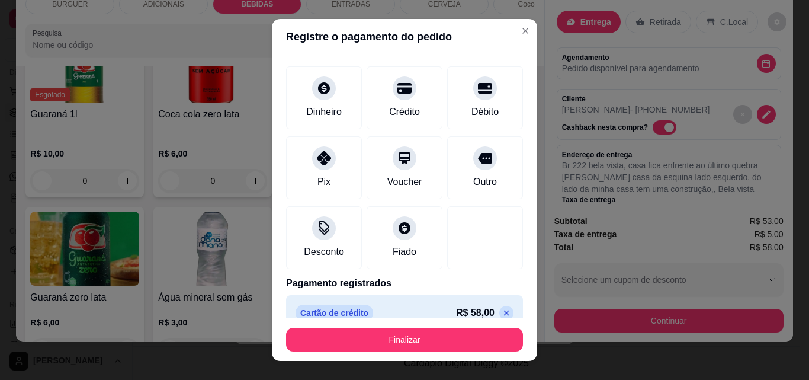
scroll to position [65, 0]
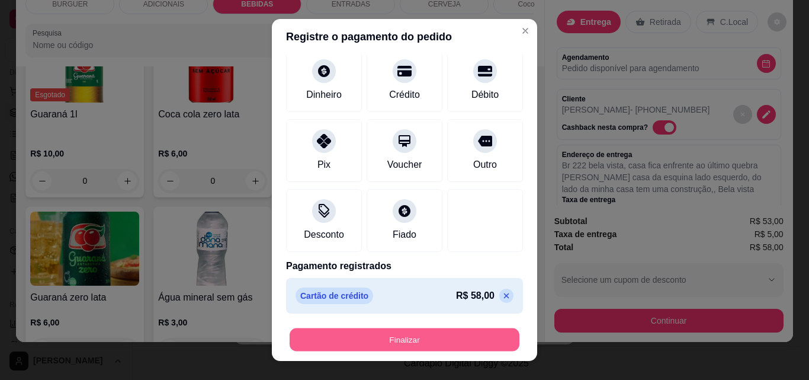
click at [467, 344] on button "Finalizar" at bounding box center [405, 339] width 230 height 23
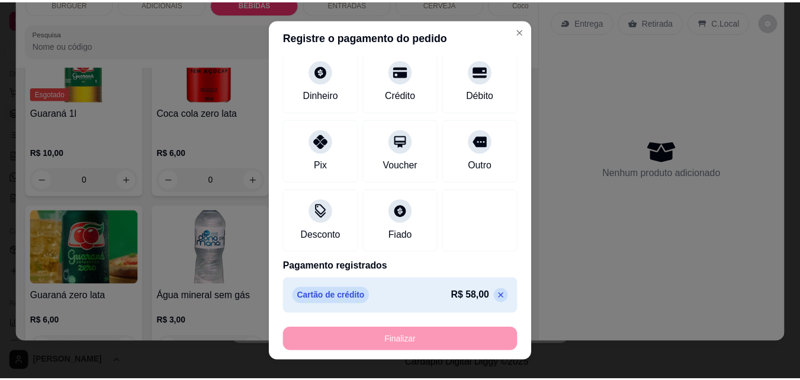
scroll to position [1181, 0]
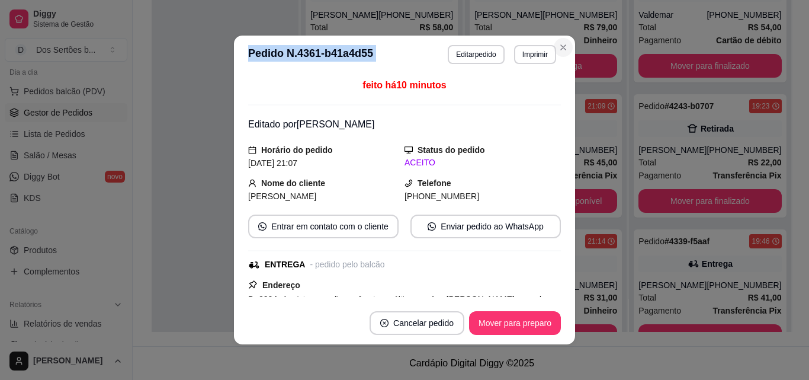
drag, startPoint x: 570, startPoint y: 50, endPoint x: 561, endPoint y: 47, distance: 9.2
click at [561, 47] on section "**********" at bounding box center [404, 190] width 341 height 309
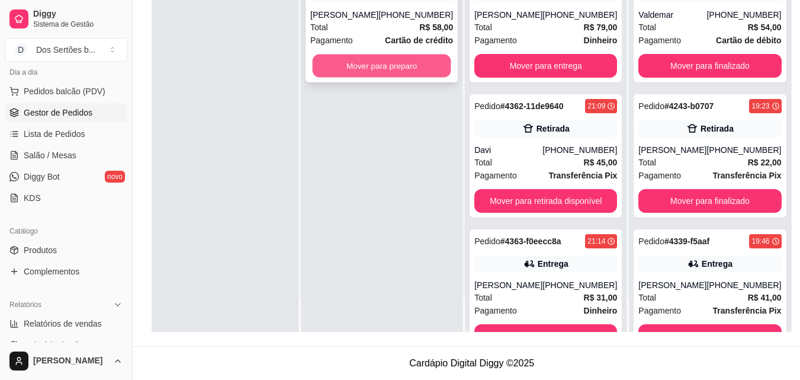
click at [344, 59] on button "Mover para preparo" at bounding box center [382, 65] width 139 height 23
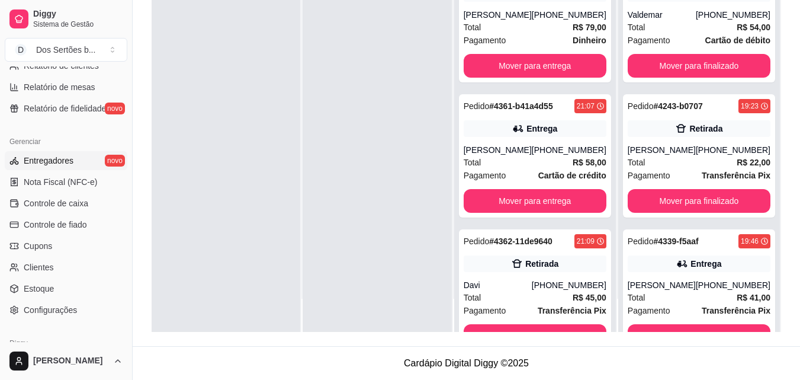
scroll to position [283, 0]
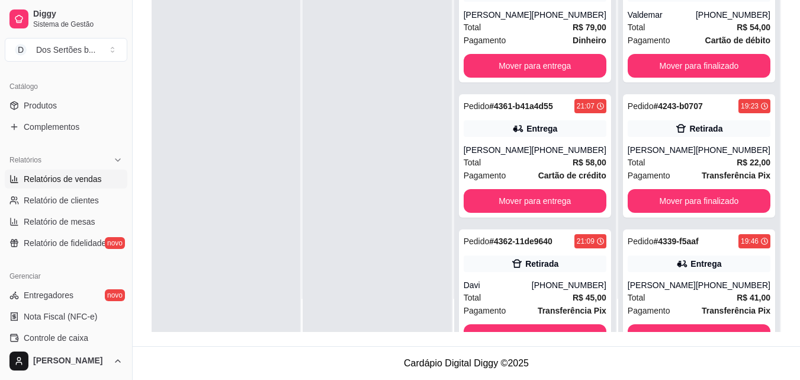
click at [90, 180] on span "Relatórios de vendas" at bounding box center [63, 179] width 78 height 12
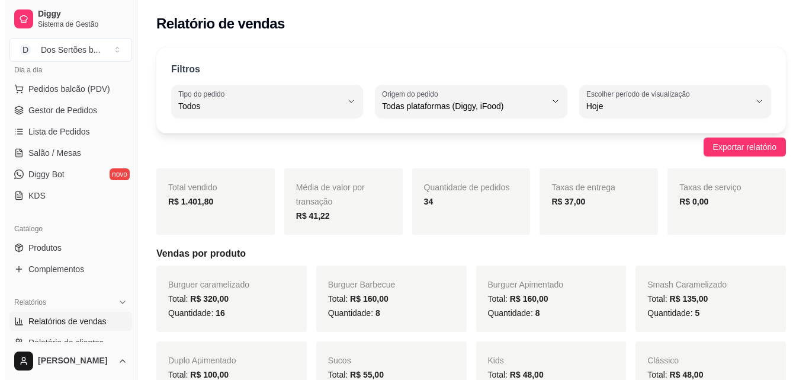
scroll to position [117, 0]
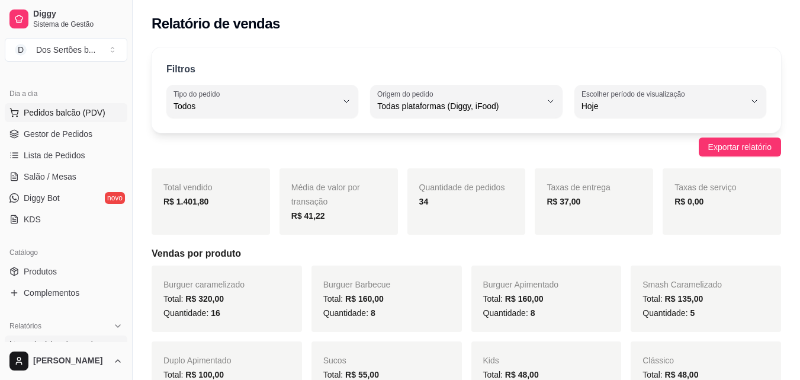
click at [81, 106] on button "Pedidos balcão (PDV)" at bounding box center [66, 112] width 123 height 19
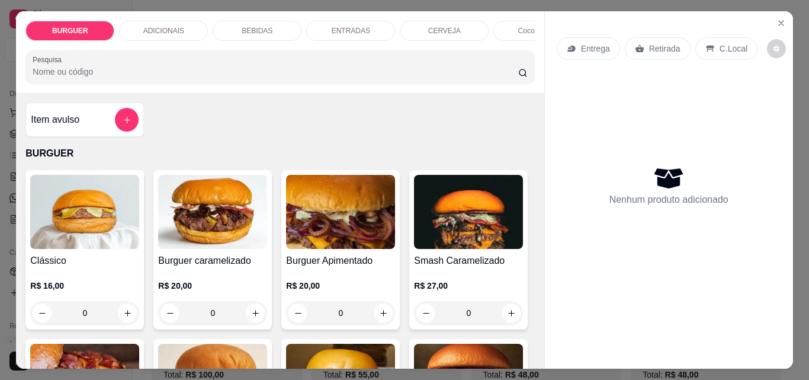
scroll to position [91, 0]
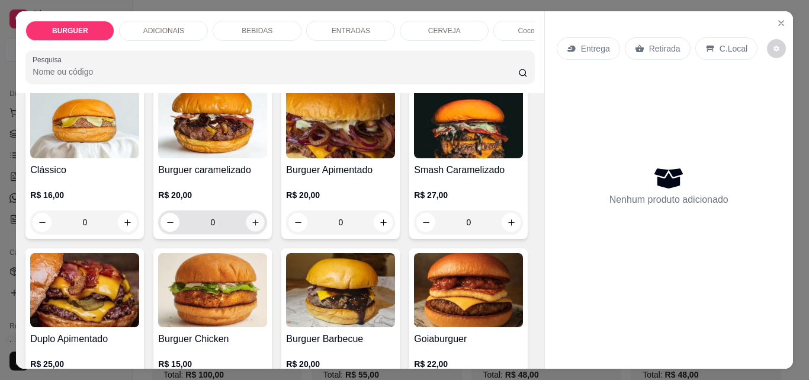
click at [257, 226] on button "increase-product-quantity" at bounding box center [255, 222] width 18 height 18
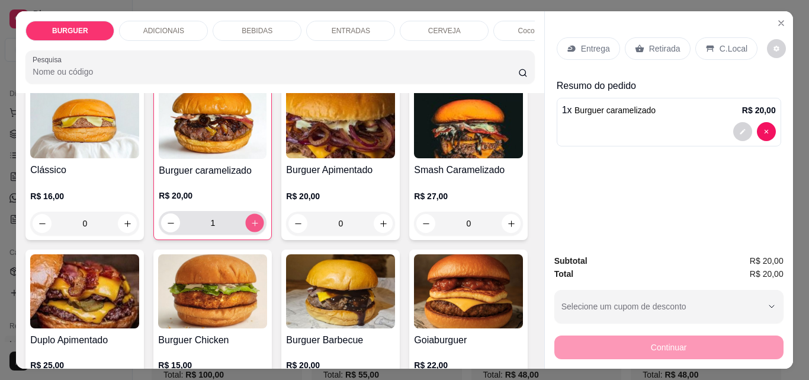
click at [256, 226] on button "increase-product-quantity" at bounding box center [255, 223] width 18 height 18
click at [161, 26] on p "ADICIONAIS" at bounding box center [163, 30] width 41 height 9
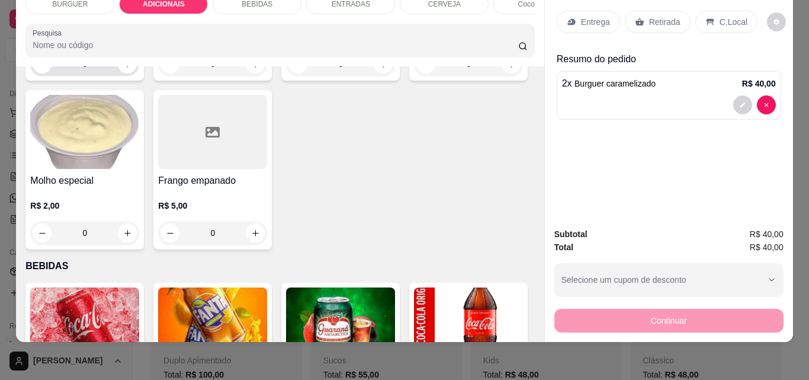
scroll to position [843, 0]
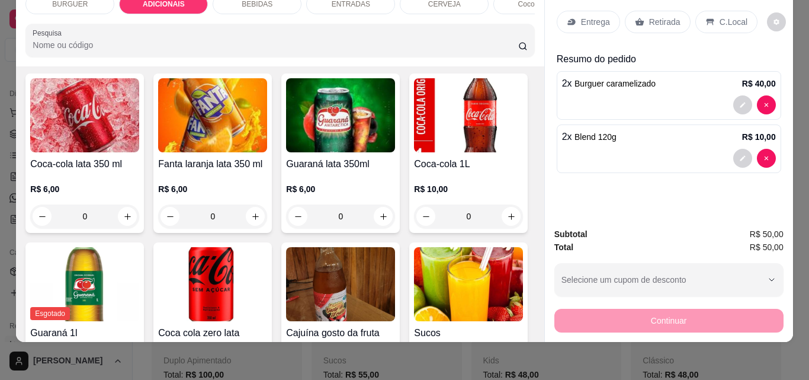
scroll to position [981, 0]
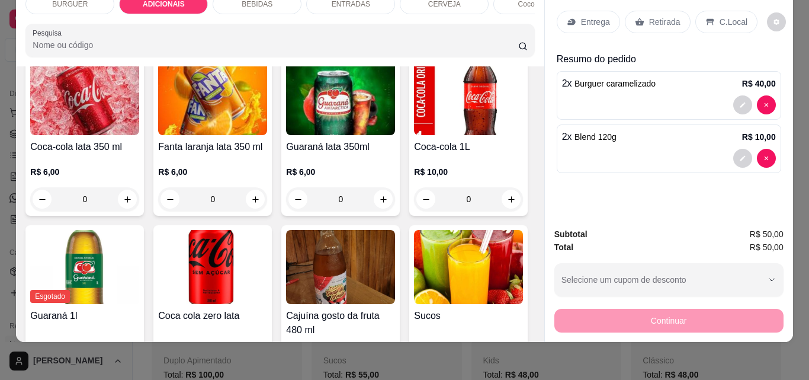
click at [88, 0] on div "BURGUER" at bounding box center [69, 4] width 89 height 20
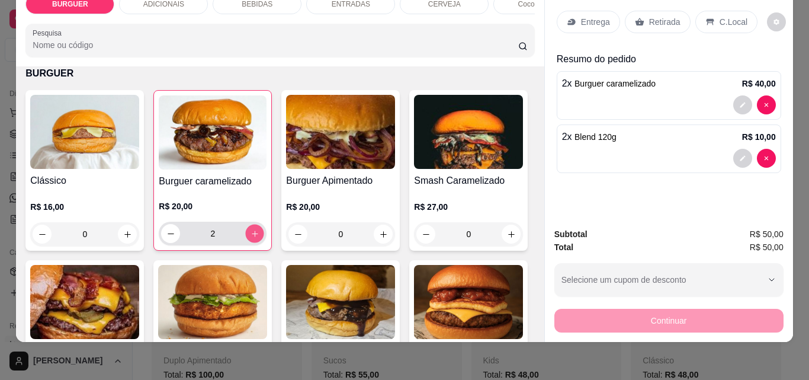
click at [251, 230] on icon "increase-product-quantity" at bounding box center [255, 233] width 9 height 9
click at [242, 4] on div "BEBIDAS" at bounding box center [257, 4] width 89 height 20
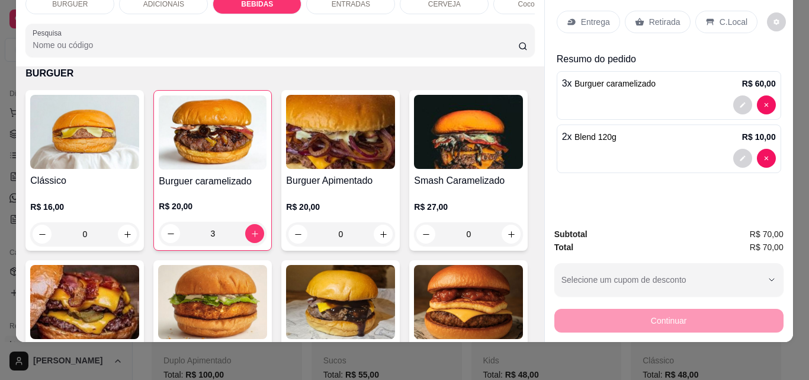
scroll to position [1116, 0]
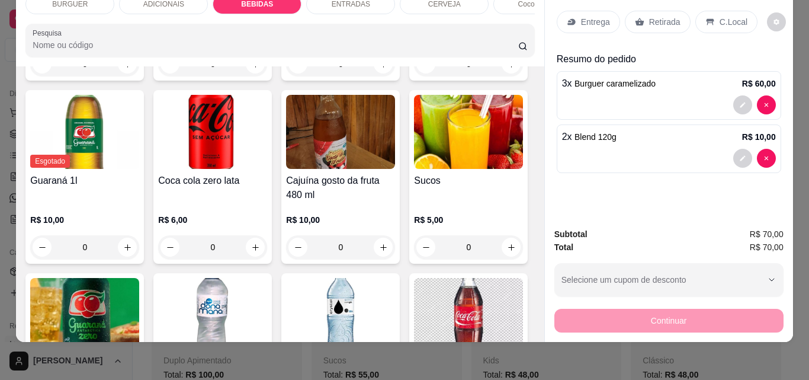
click at [312, 0] on div "ENTRADAS" at bounding box center [350, 4] width 89 height 20
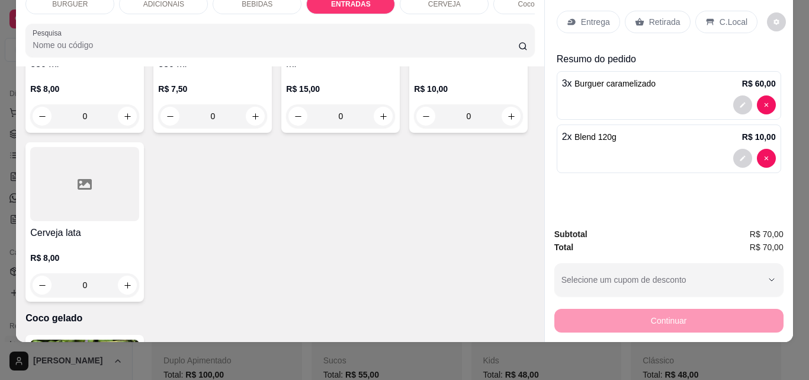
scroll to position [2061, 0]
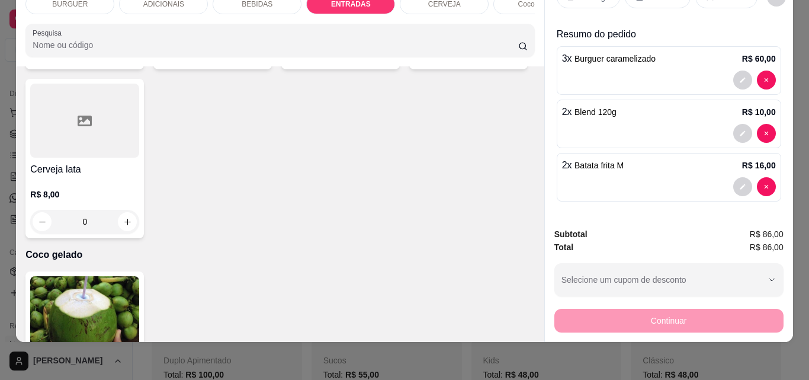
click at [227, 4] on div "BEBIDAS" at bounding box center [257, 4] width 89 height 20
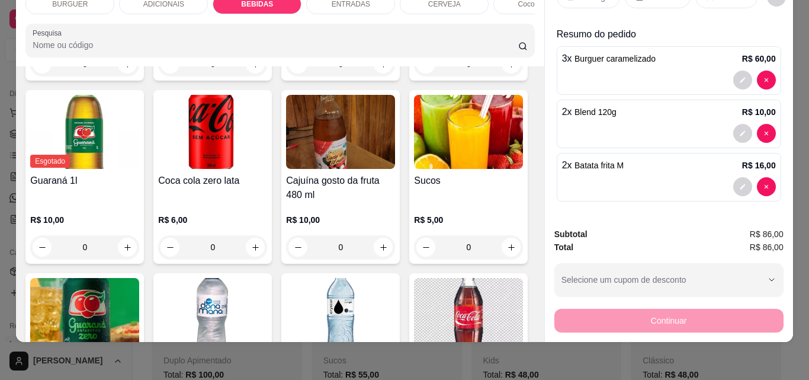
scroll to position [1293, 0]
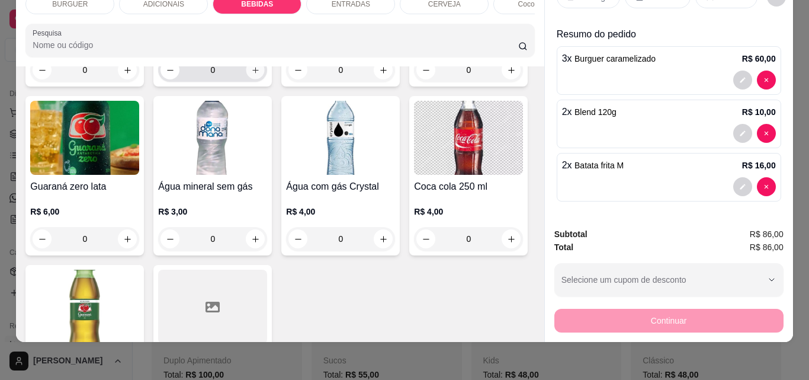
click at [260, 75] on icon "increase-product-quantity" at bounding box center [255, 70] width 9 height 9
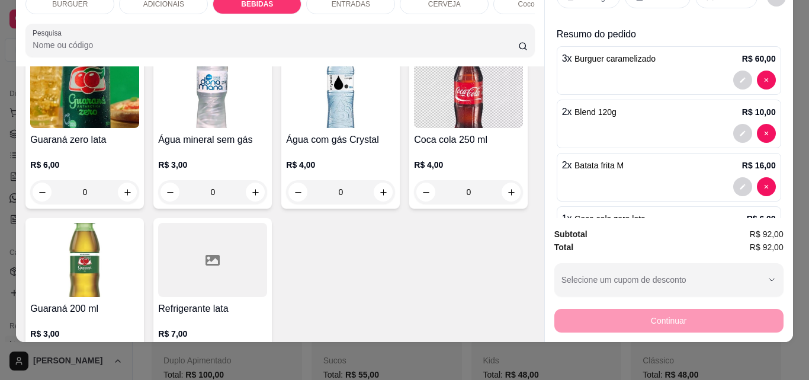
scroll to position [1299, 0]
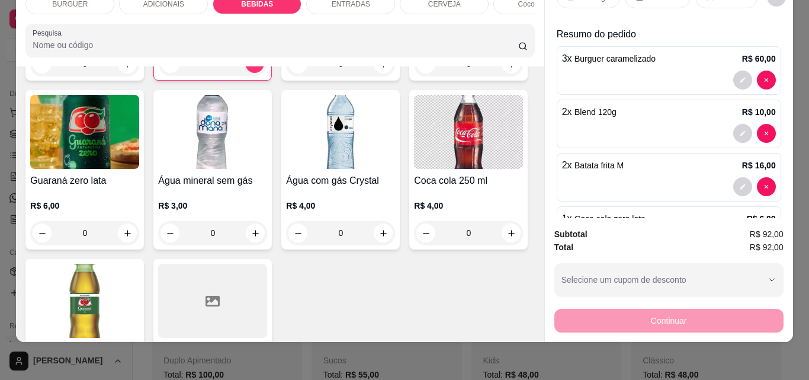
click at [150, 3] on div "ADICIONAIS" at bounding box center [163, 4] width 89 height 20
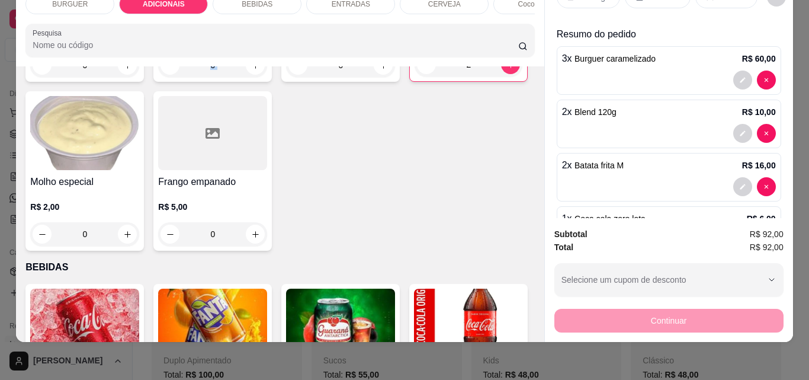
drag, startPoint x: 238, startPoint y: 201, endPoint x: 496, endPoint y: 167, distance: 259.9
click at [496, 167] on div "Cheddar R$ 3,00 0 Picles R$ 1,00 0 Geleia De Pimenta R$ 2,00 0 Blend 120g R$ 5,…" at bounding box center [279, 85] width 509 height 329
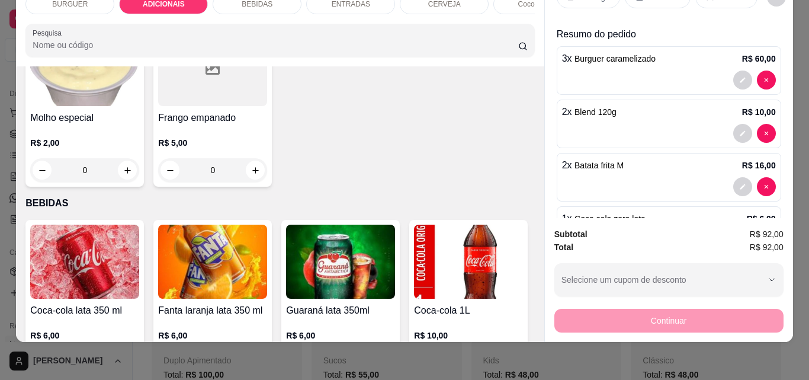
scroll to position [863, 0]
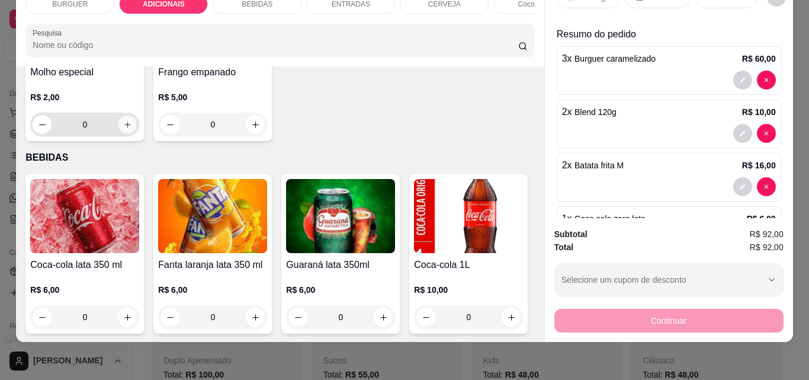
click at [132, 129] on icon "increase-product-quantity" at bounding box center [127, 124] width 9 height 9
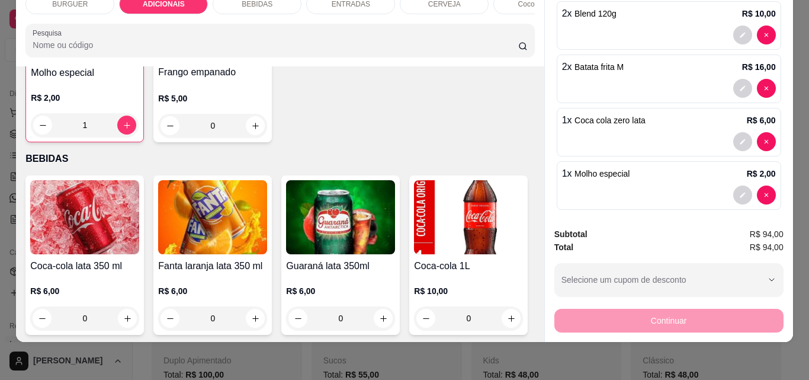
scroll to position [0, 0]
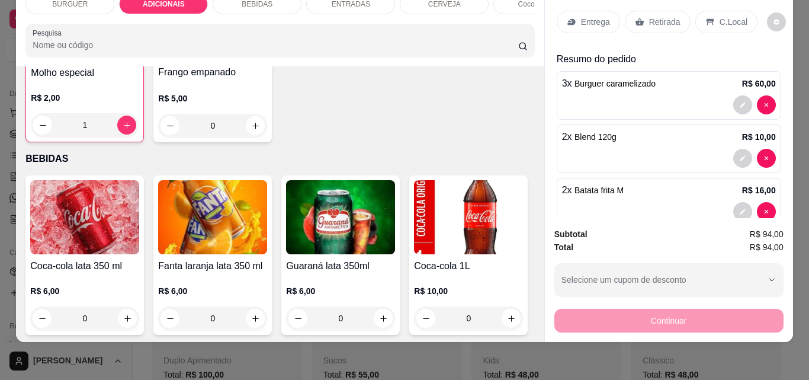
click at [637, 18] on icon at bounding box center [639, 22] width 9 height 8
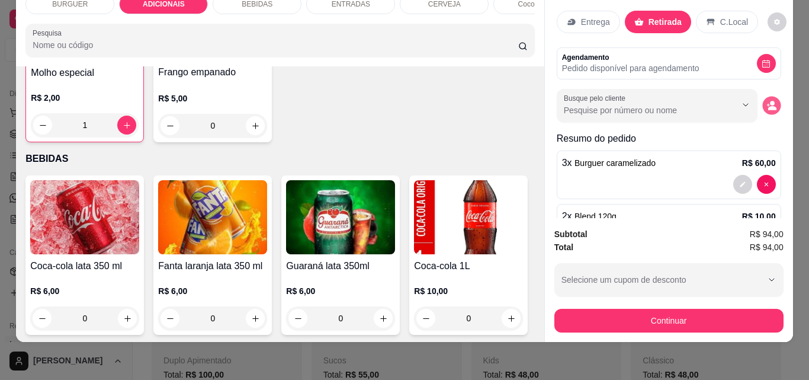
click at [766, 101] on icon "decrease-product-quantity" at bounding box center [771, 106] width 10 height 10
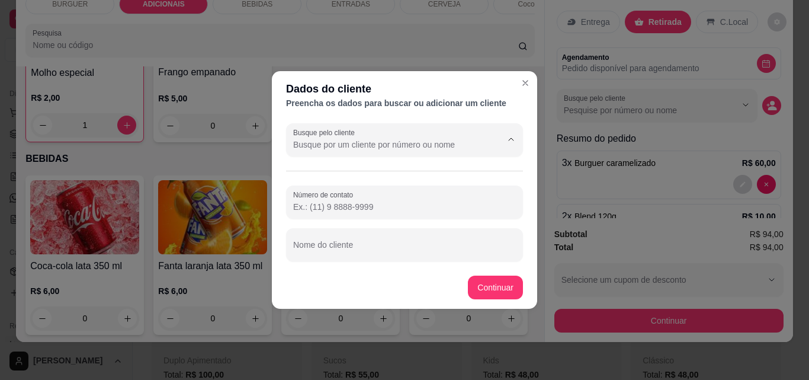
click at [374, 140] on input "Busque pelo cliente" at bounding box center [388, 145] width 190 height 12
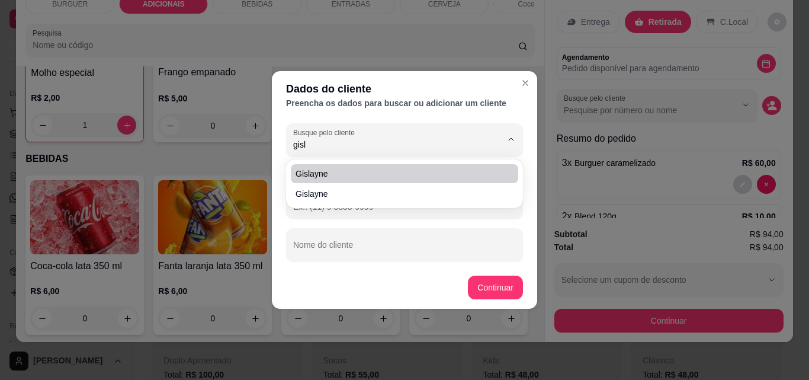
click at [310, 171] on span "Gislayne" at bounding box center [399, 174] width 206 height 12
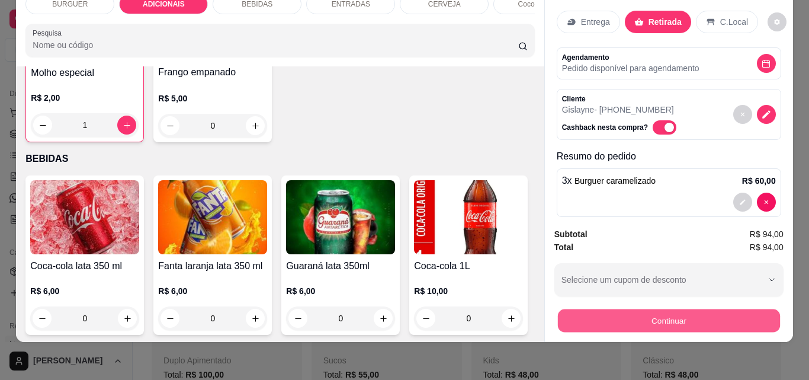
click at [578, 309] on button "Continuar" at bounding box center [668, 320] width 222 height 23
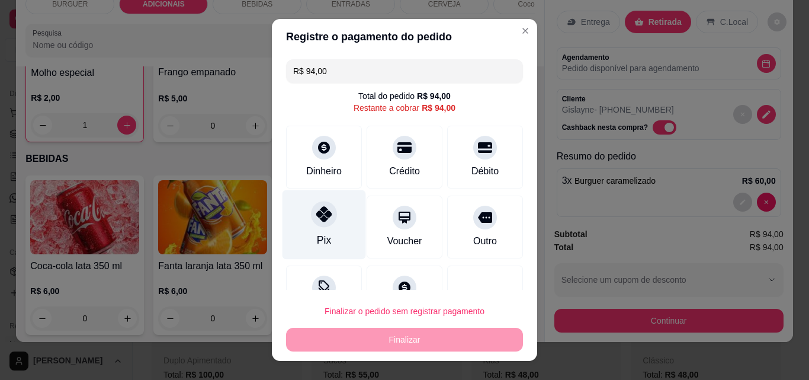
click at [328, 205] on div "Pix" at bounding box center [325, 224] width 84 height 69
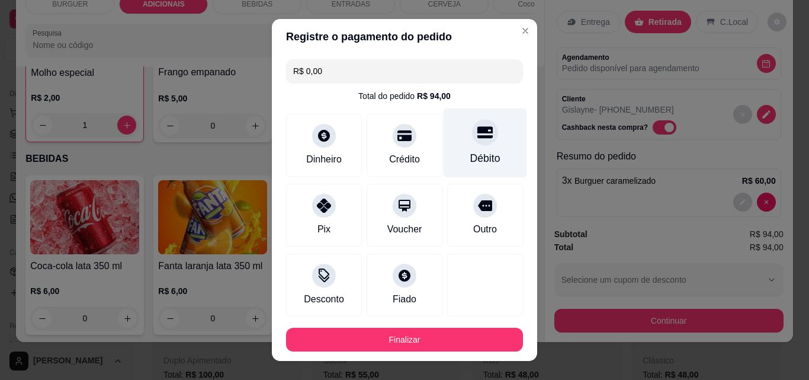
scroll to position [65, 0]
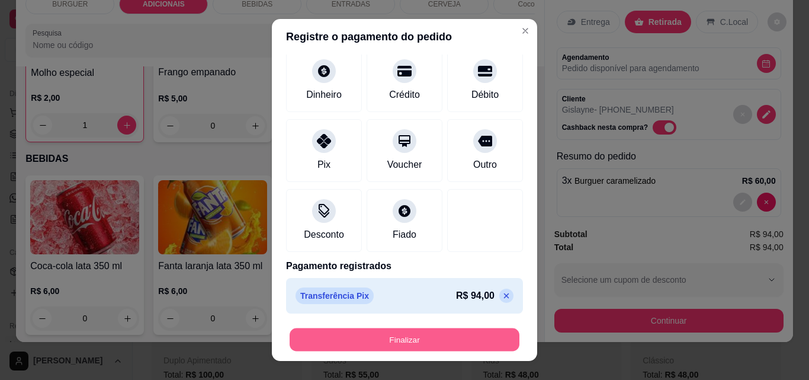
click at [451, 332] on button "Finalizar" at bounding box center [405, 339] width 230 height 23
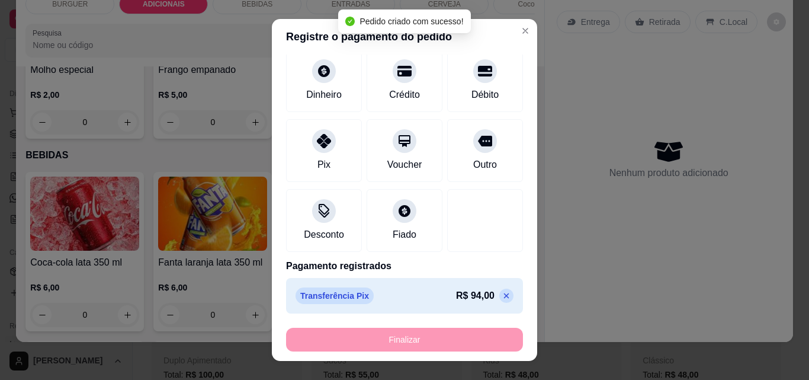
scroll to position [862, 0]
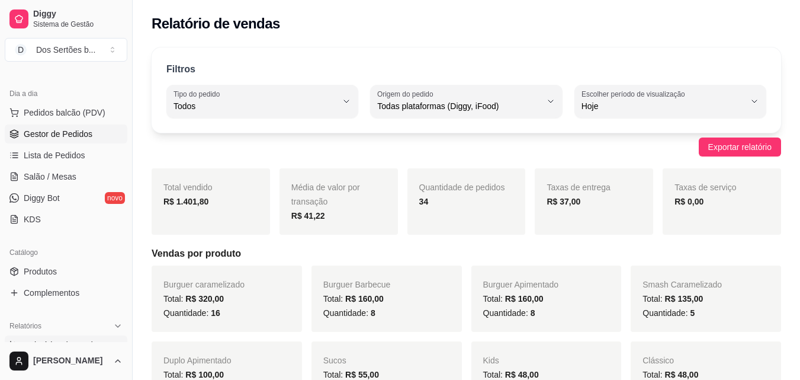
click at [27, 128] on span "Gestor de Pedidos" at bounding box center [58, 134] width 69 height 12
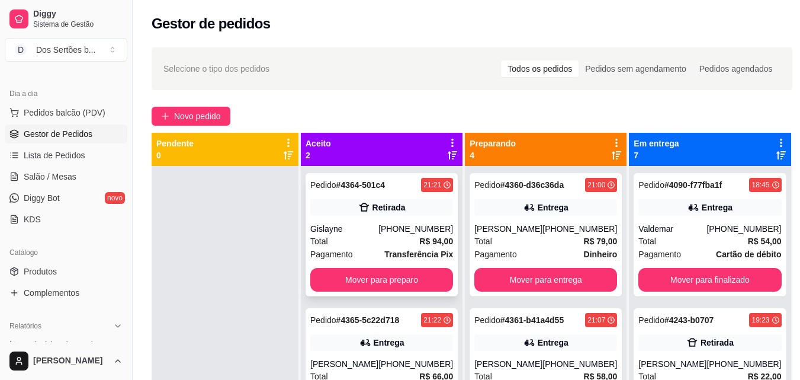
click at [387, 223] on div "[PHONE_NUMBER]" at bounding box center [416, 229] width 75 height 12
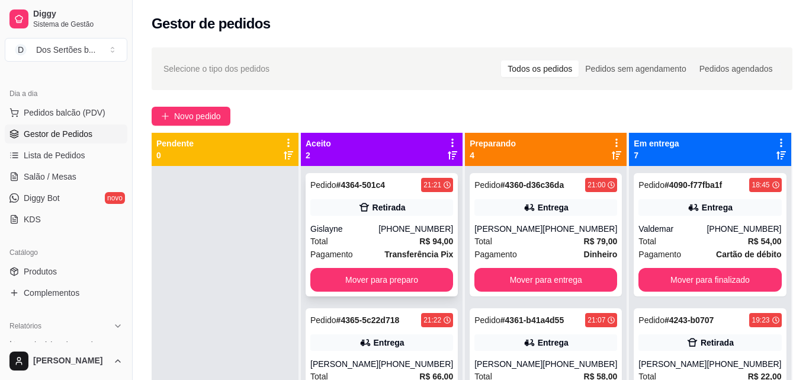
scroll to position [33, 0]
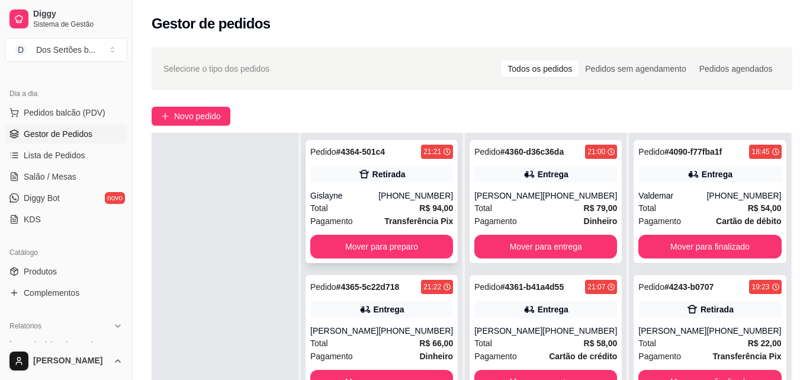
click at [347, 197] on div "Gislayne" at bounding box center [344, 196] width 68 height 12
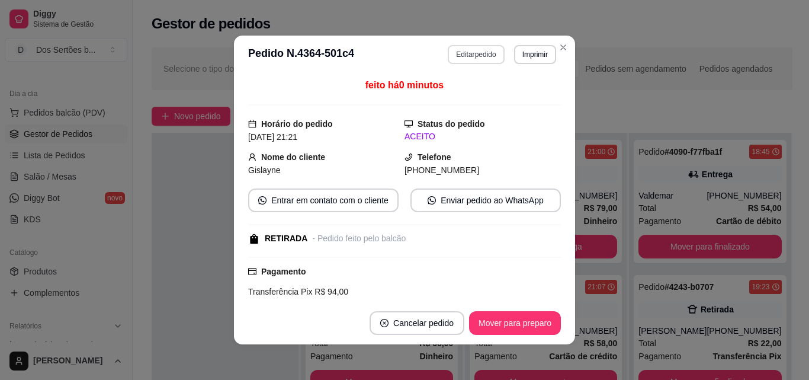
click at [458, 58] on button "Editar pedido" at bounding box center [476, 54] width 56 height 19
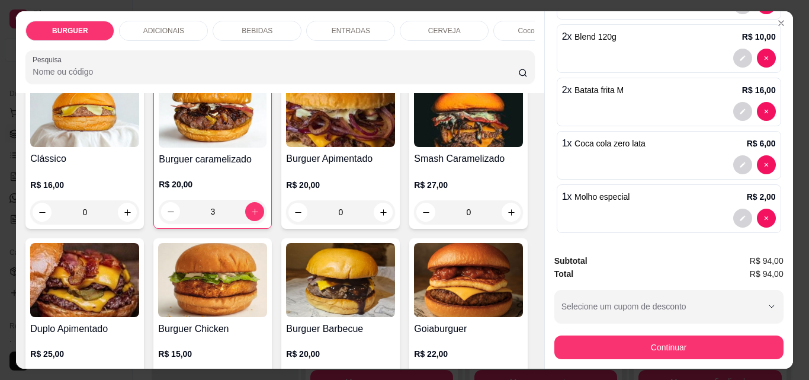
scroll to position [229, 0]
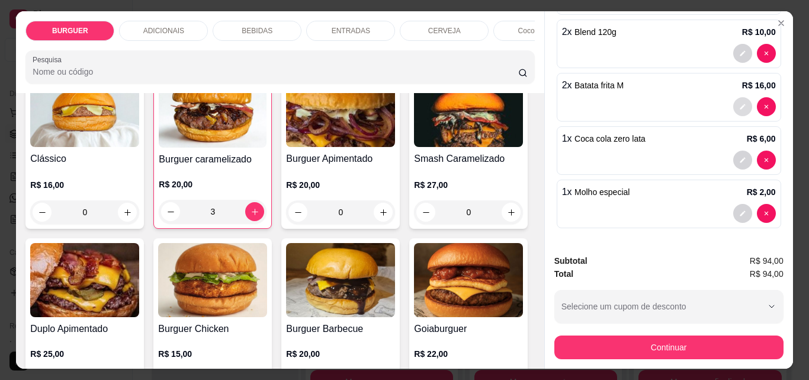
click at [739, 103] on icon "decrease-product-quantity" at bounding box center [742, 106] width 7 height 7
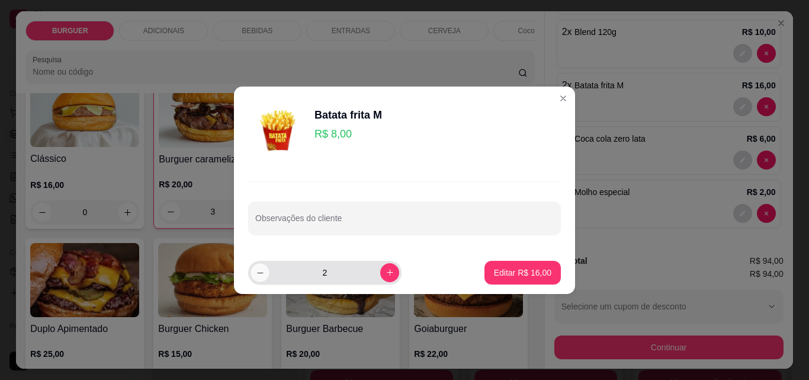
click at [256, 277] on button "decrease-product-quantity" at bounding box center [260, 272] width 18 height 18
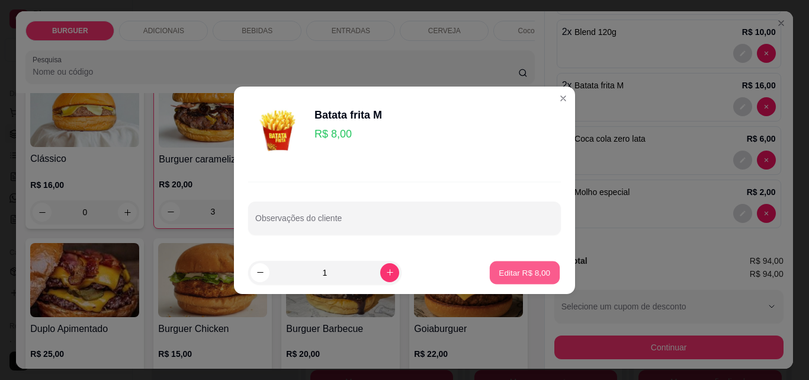
click at [521, 263] on button "Editar R$ 8,00" at bounding box center [525, 272] width 70 height 23
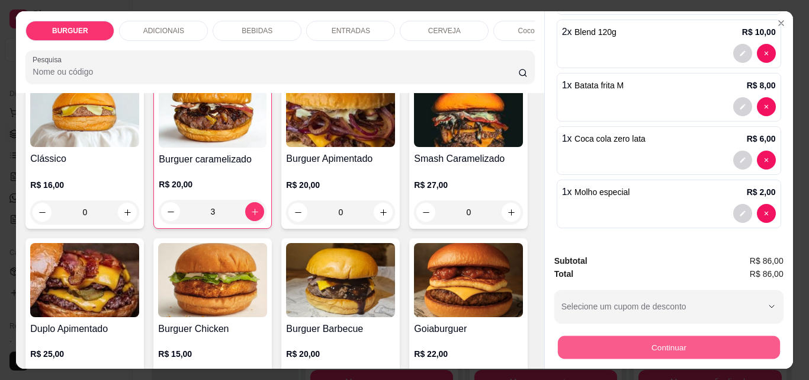
click at [607, 339] on button "Continuar" at bounding box center [668, 346] width 222 height 23
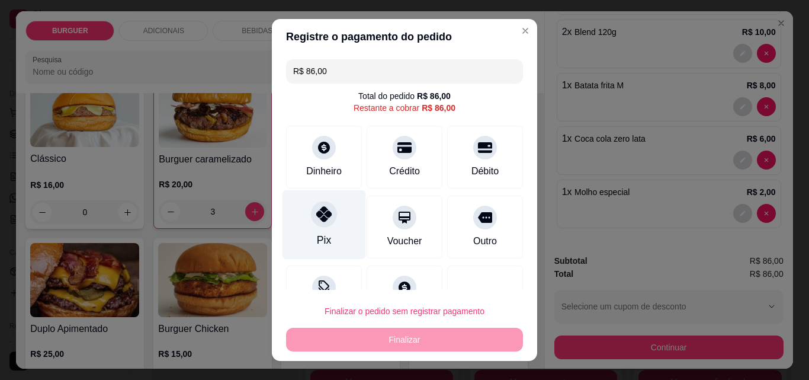
click at [311, 222] on div at bounding box center [324, 214] width 26 height 26
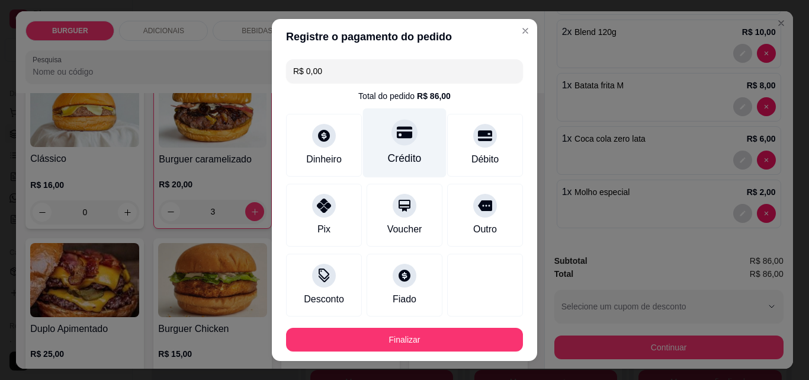
scroll to position [65, 0]
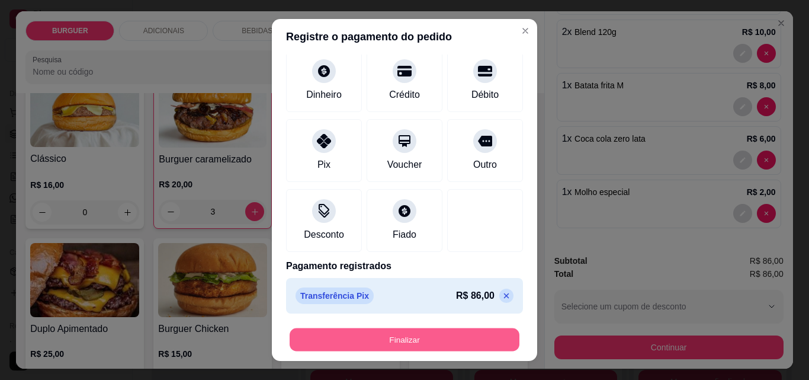
click at [380, 338] on button "Finalizar" at bounding box center [405, 339] width 230 height 23
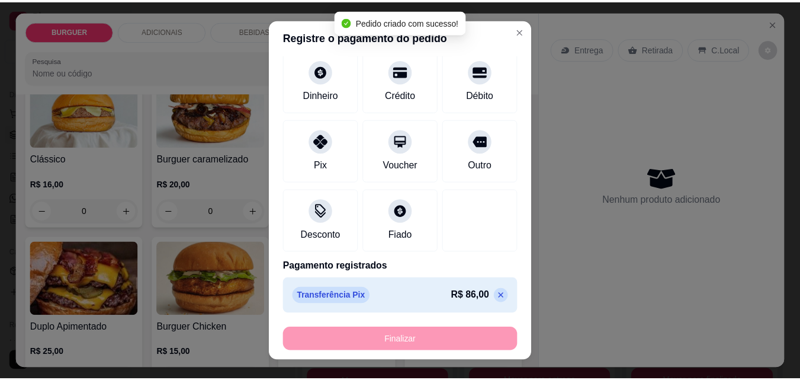
scroll to position [0, 0]
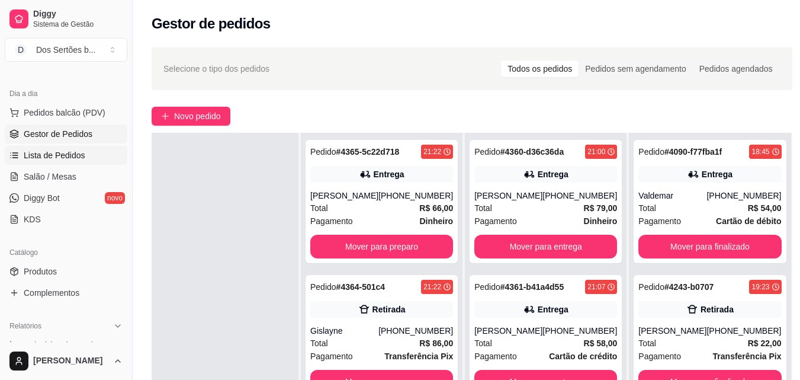
click at [27, 151] on span "Lista de Pedidos" at bounding box center [55, 155] width 62 height 12
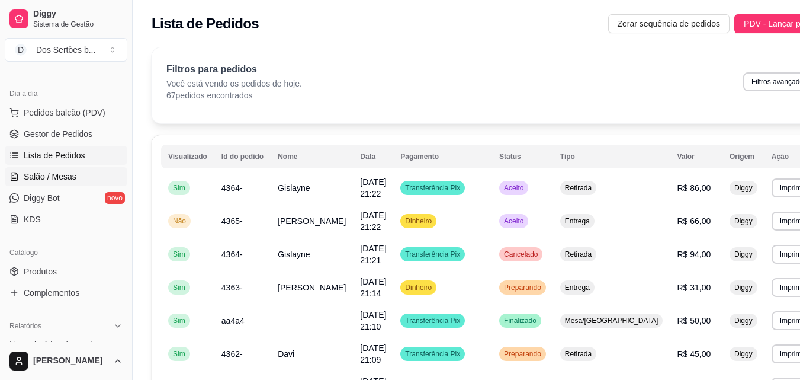
click at [25, 169] on link "Salão / Mesas" at bounding box center [66, 176] width 123 height 19
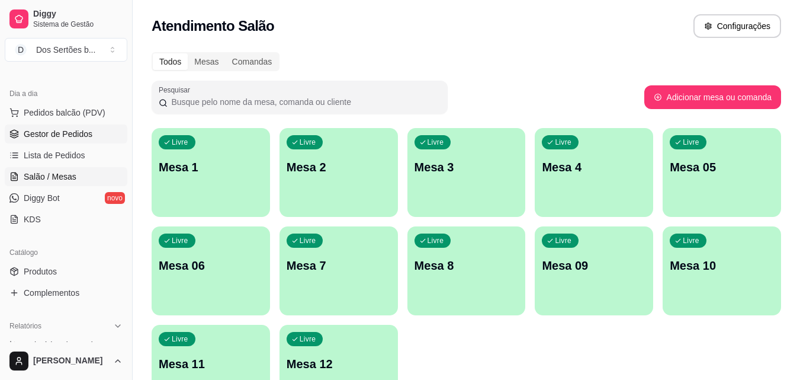
click at [46, 138] on span "Gestor de Pedidos" at bounding box center [58, 134] width 69 height 12
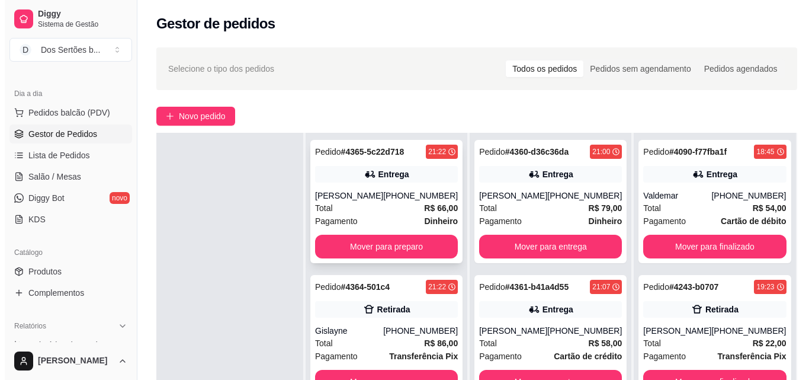
scroll to position [161, 0]
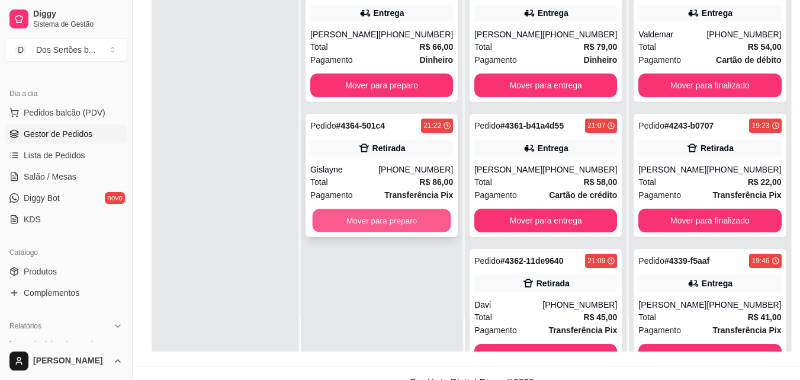
click at [373, 222] on button "Mover para preparo" at bounding box center [382, 220] width 139 height 23
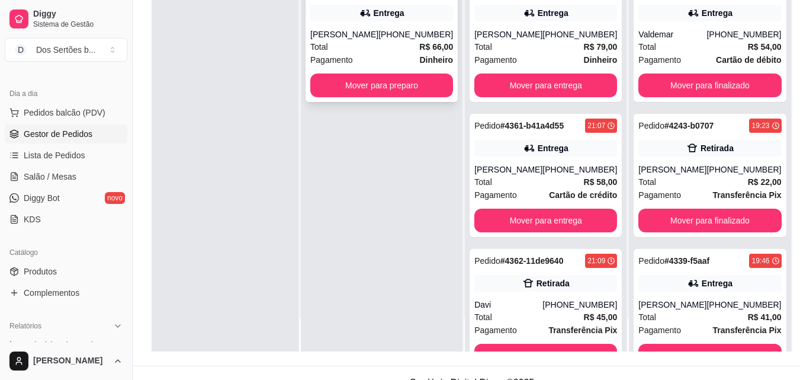
click at [361, 31] on div "[PERSON_NAME]" at bounding box center [344, 34] width 68 height 12
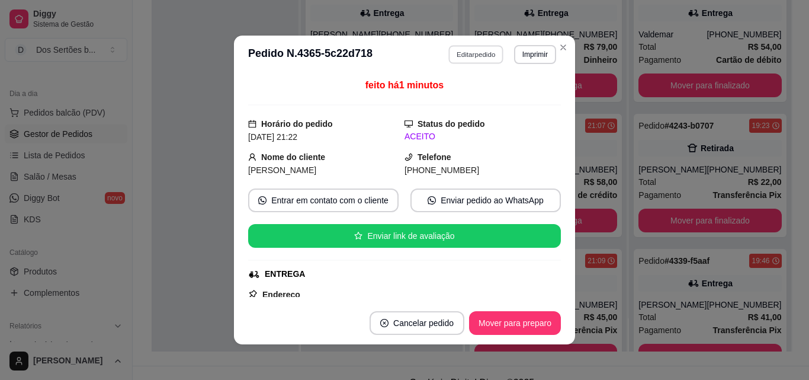
click at [470, 53] on button "Editar pedido" at bounding box center [476, 54] width 55 height 18
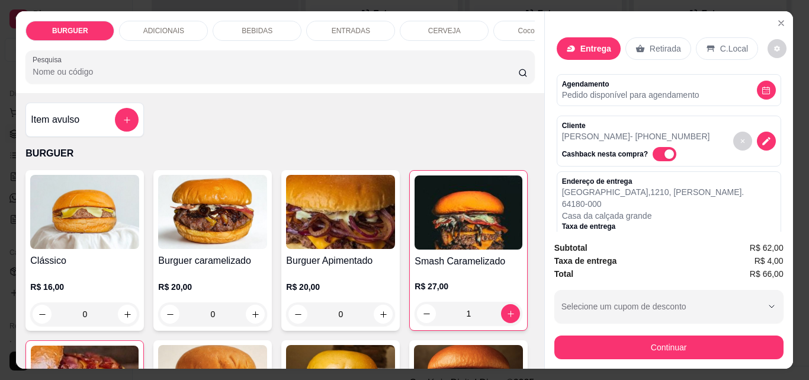
click at [166, 26] on p "ADICIONAIS" at bounding box center [163, 30] width 41 height 9
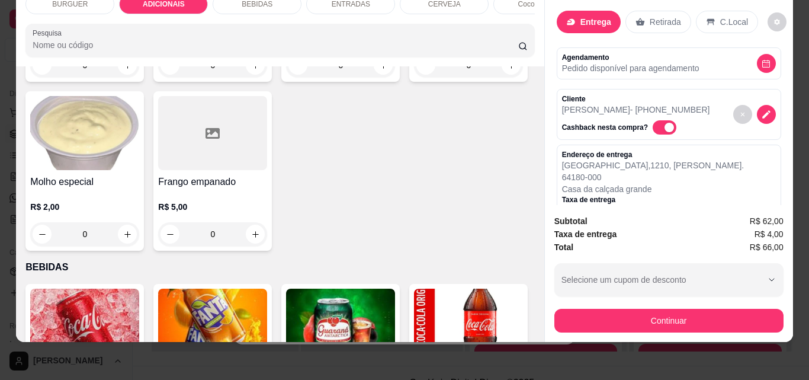
scroll to position [864, 0]
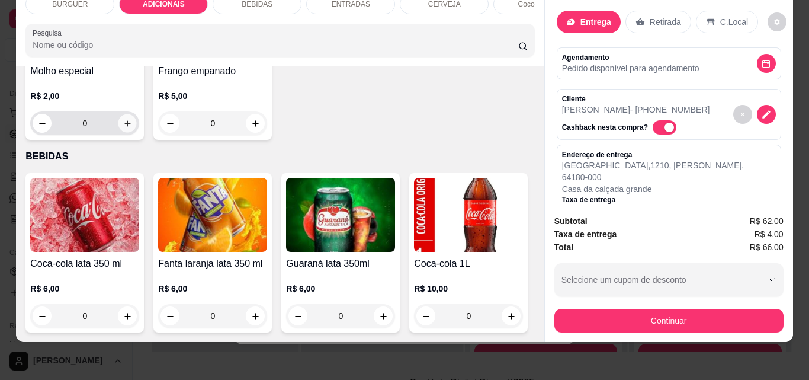
click at [132, 128] on icon "increase-product-quantity" at bounding box center [127, 123] width 9 height 9
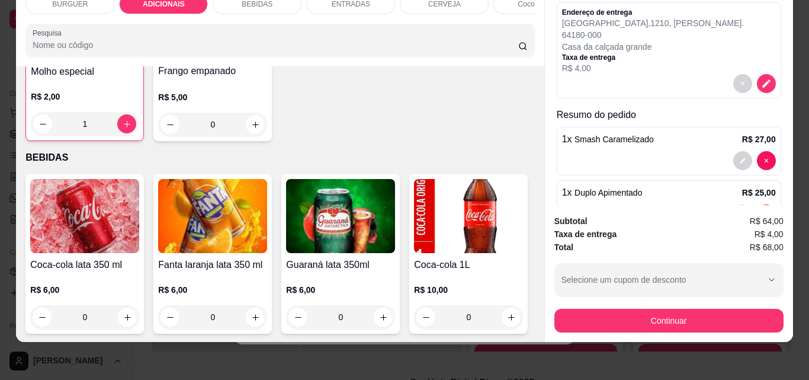
scroll to position [289, 0]
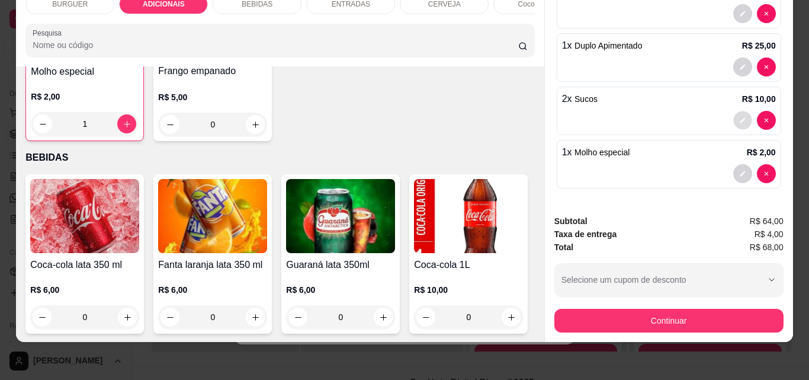
click at [733, 111] on button "decrease-product-quantity" at bounding box center [742, 120] width 18 height 18
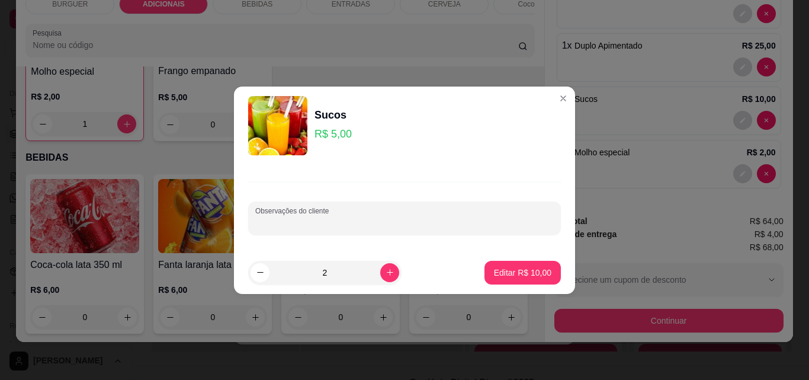
click at [312, 222] on input "Observações do cliente" at bounding box center [404, 223] width 299 height 12
click at [508, 270] on p "Editar R$ 10,00" at bounding box center [523, 272] width 56 height 11
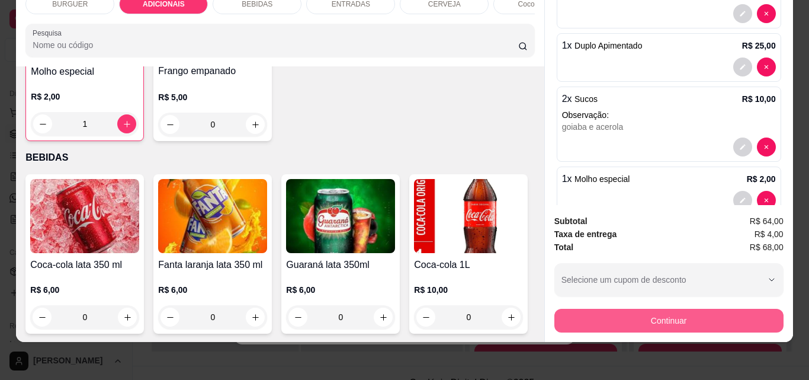
click at [657, 312] on button "Continuar" at bounding box center [668, 321] width 229 height 24
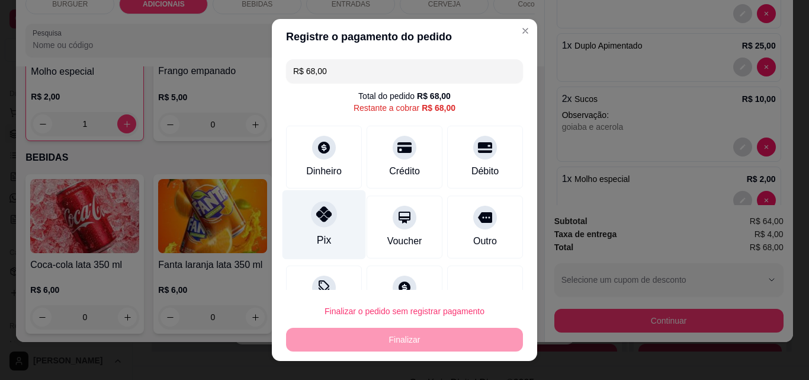
click at [283, 227] on div "Pix" at bounding box center [325, 224] width 84 height 69
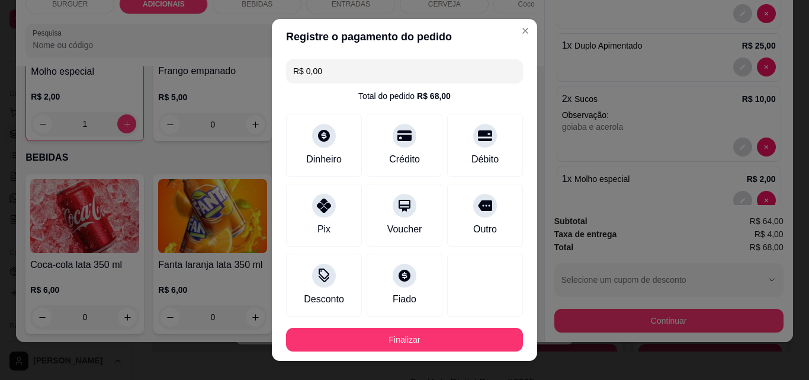
scroll to position [65, 0]
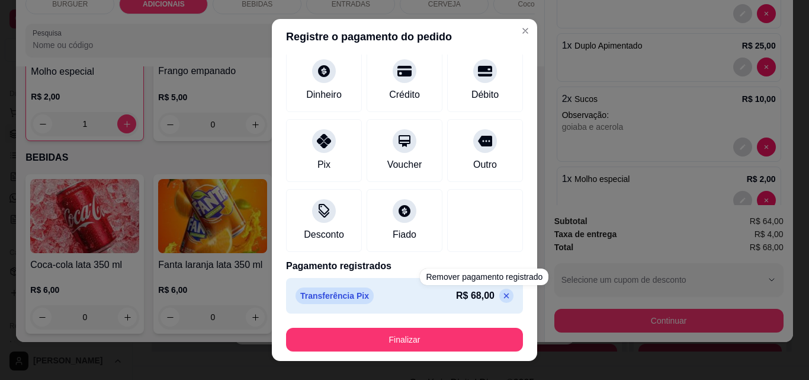
click at [502, 296] on icon at bounding box center [506, 295] width 9 height 9
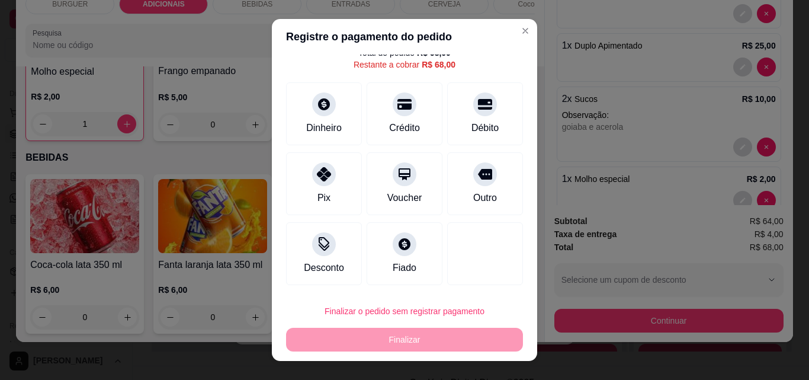
scroll to position [43, 0]
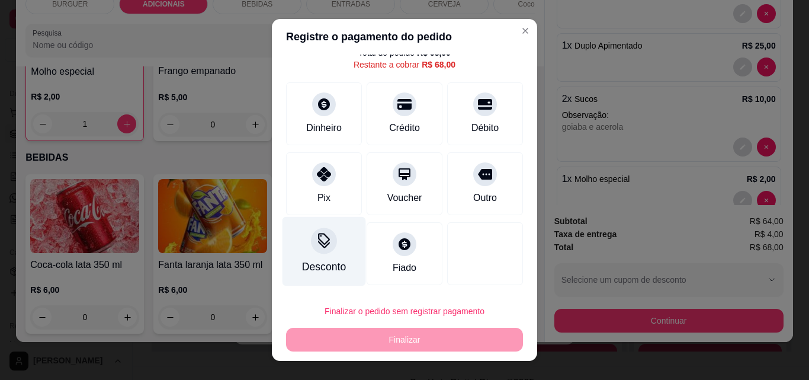
click at [316, 243] on icon at bounding box center [323, 240] width 15 height 15
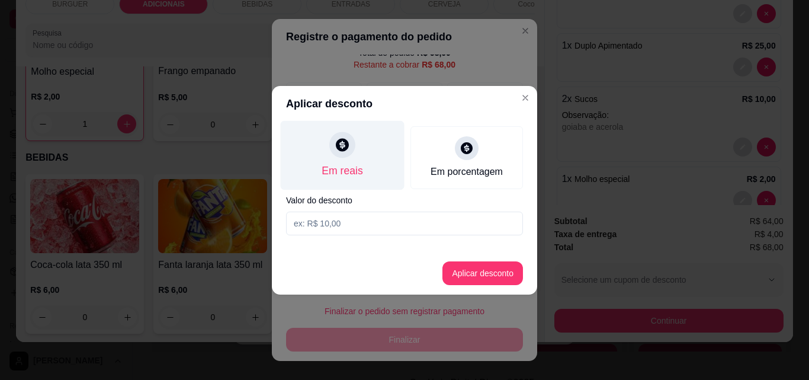
click at [349, 173] on div "Em reais" at bounding box center [342, 170] width 41 height 15
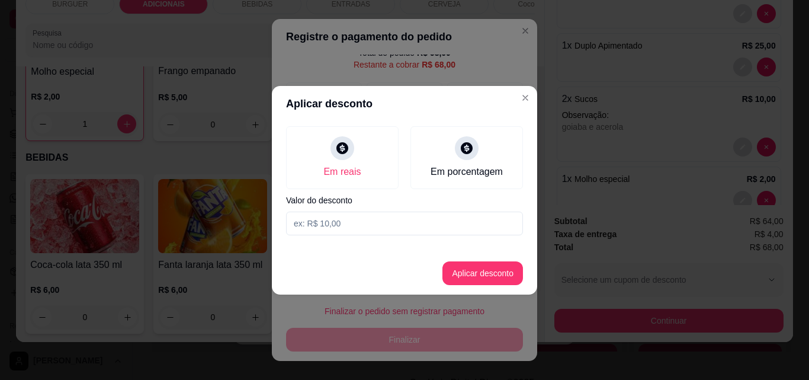
click at [310, 224] on input at bounding box center [404, 223] width 237 height 24
click at [483, 272] on button "Aplicar desconto" at bounding box center [483, 272] width 78 height 23
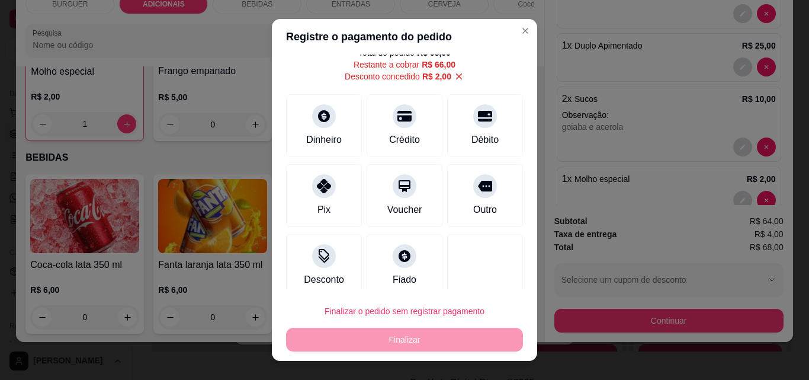
scroll to position [55, 0]
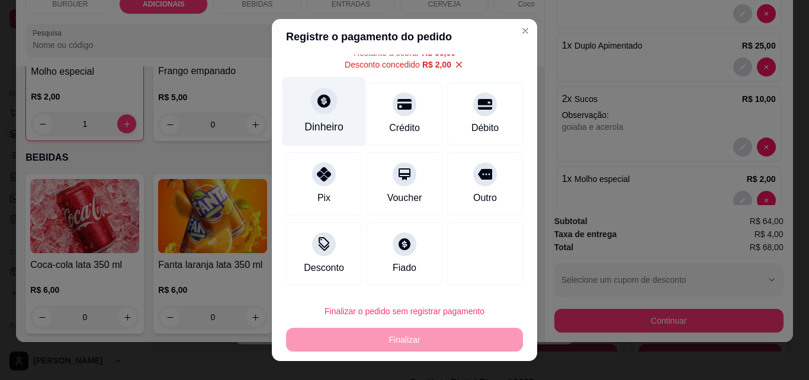
click at [319, 116] on div "Dinheiro" at bounding box center [325, 111] width 84 height 69
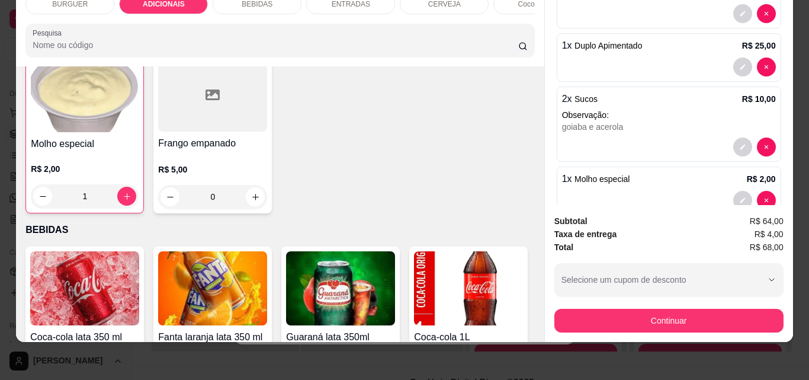
scroll to position [932, 0]
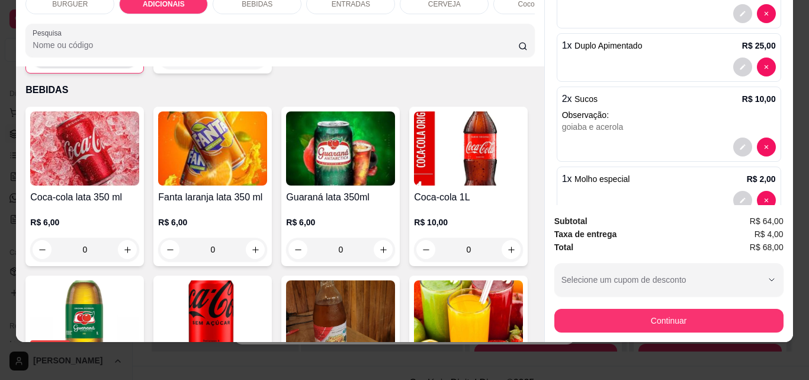
click at [136, 66] on button "increase-product-quantity" at bounding box center [127, 56] width 18 height 18
click at [131, 61] on icon "increase-product-quantity" at bounding box center [127, 56] width 9 height 9
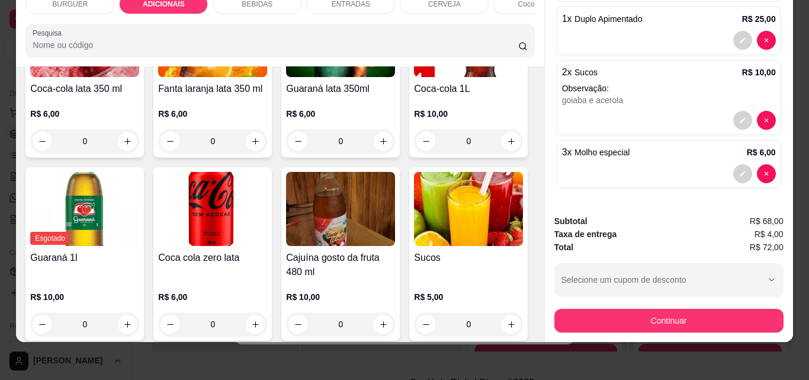
scroll to position [925, 0]
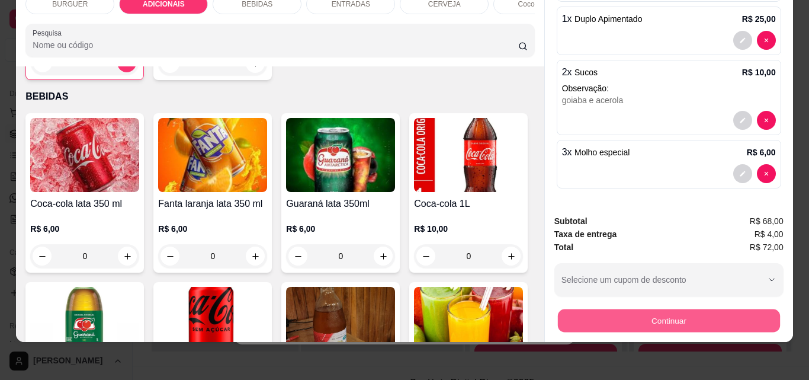
click at [580, 310] on button "Continuar" at bounding box center [668, 320] width 222 height 23
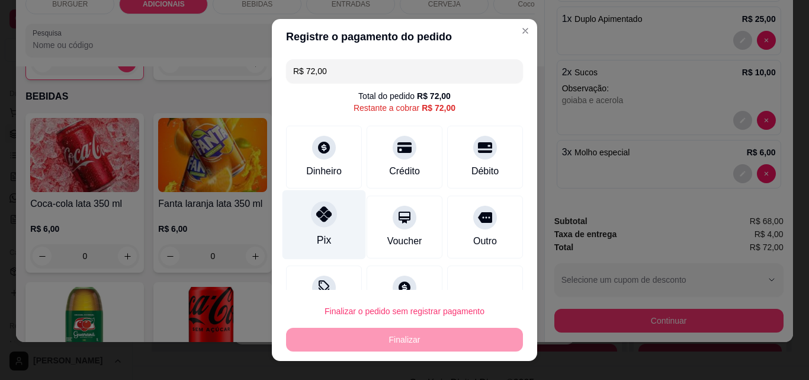
scroll to position [43, 0]
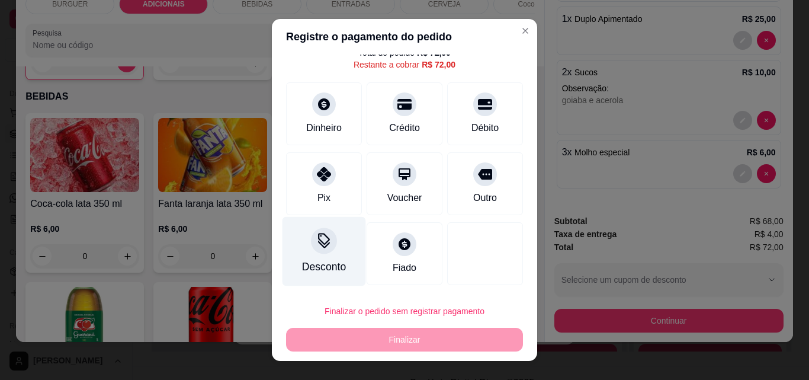
click at [320, 254] on div "Desconto" at bounding box center [325, 251] width 84 height 69
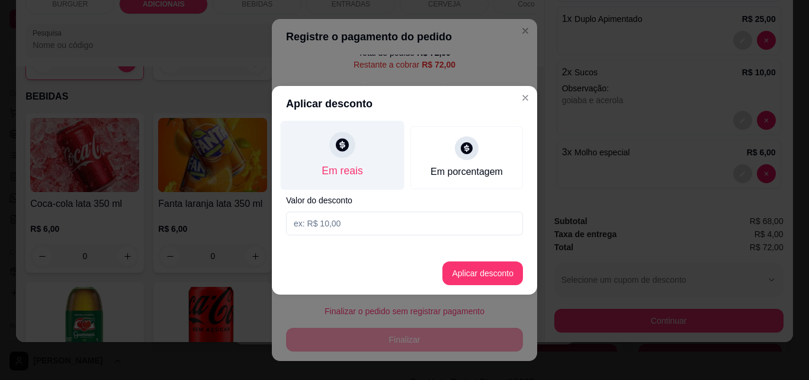
click at [348, 158] on div "Em reais" at bounding box center [343, 154] width 124 height 69
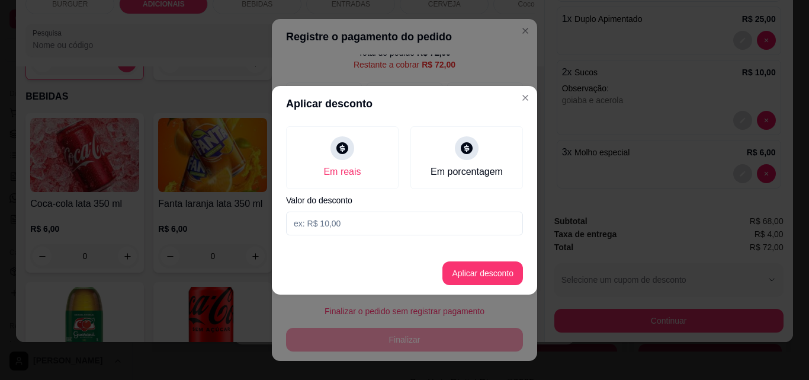
click at [316, 222] on input at bounding box center [404, 223] width 237 height 24
click at [459, 271] on button "Aplicar desconto" at bounding box center [483, 272] width 78 height 23
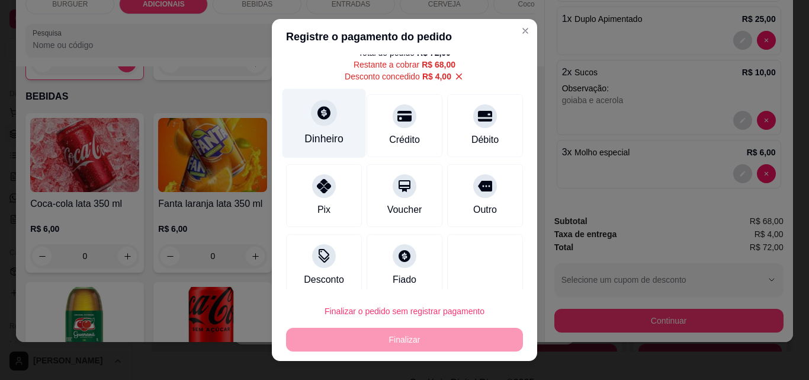
click at [316, 141] on div "Dinheiro" at bounding box center [323, 138] width 39 height 15
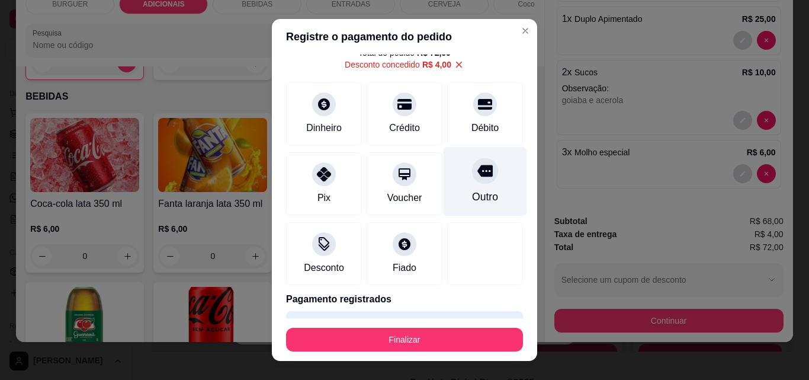
scroll to position [76, 0]
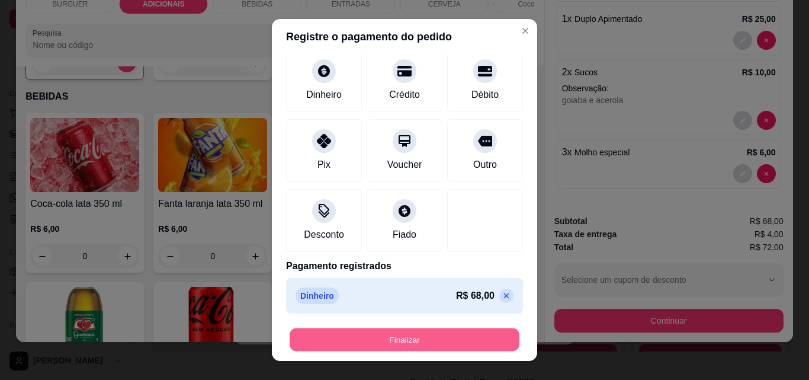
click at [442, 336] on button "Finalizar" at bounding box center [405, 339] width 230 height 23
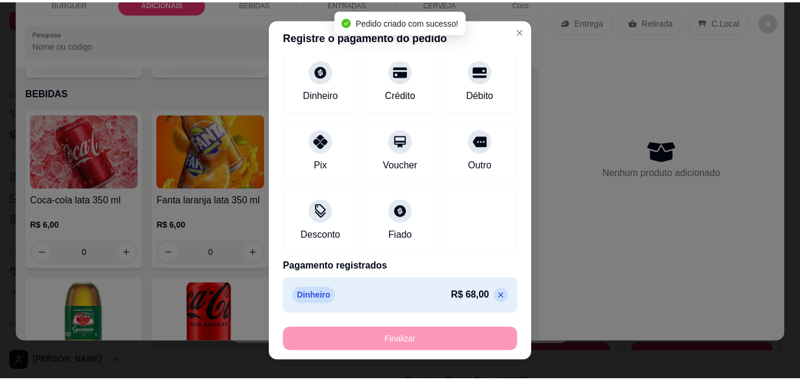
scroll to position [924, 0]
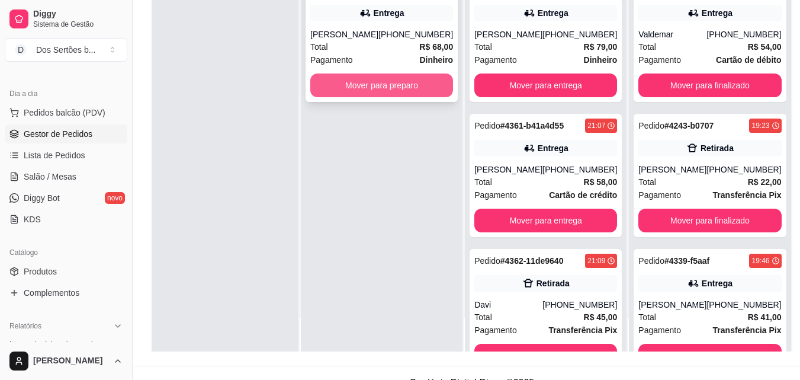
click at [367, 89] on button "Mover para preparo" at bounding box center [381, 85] width 143 height 24
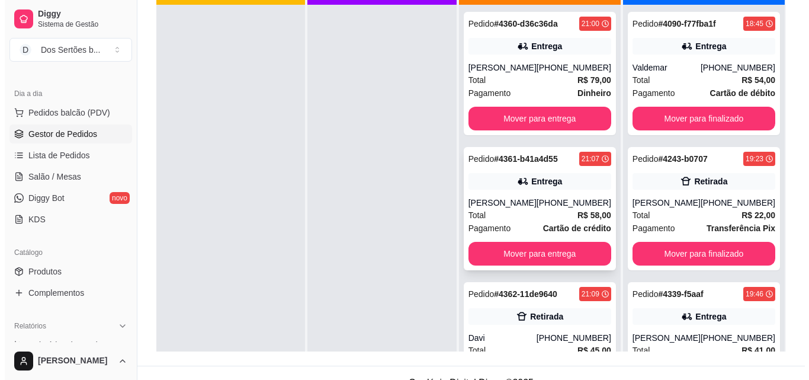
scroll to position [1, 0]
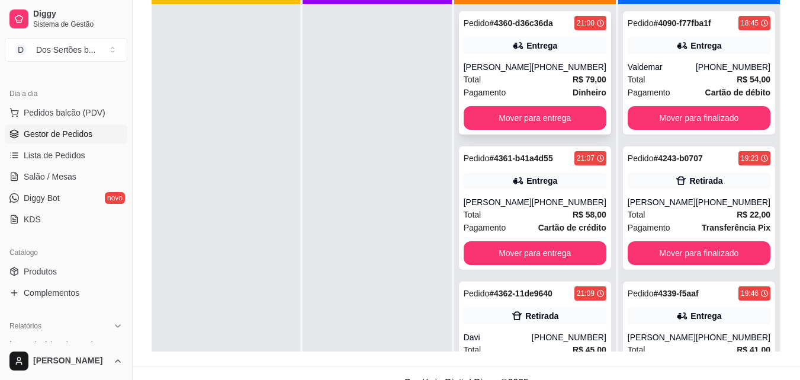
click at [543, 91] on div "Pagamento Dinheiro" at bounding box center [535, 92] width 143 height 13
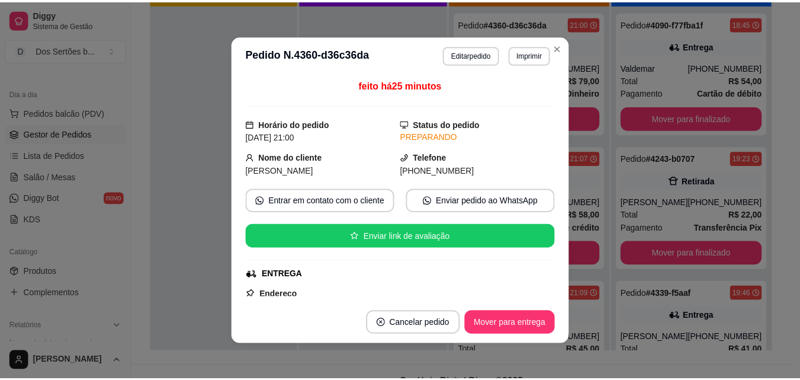
scroll to position [355, 0]
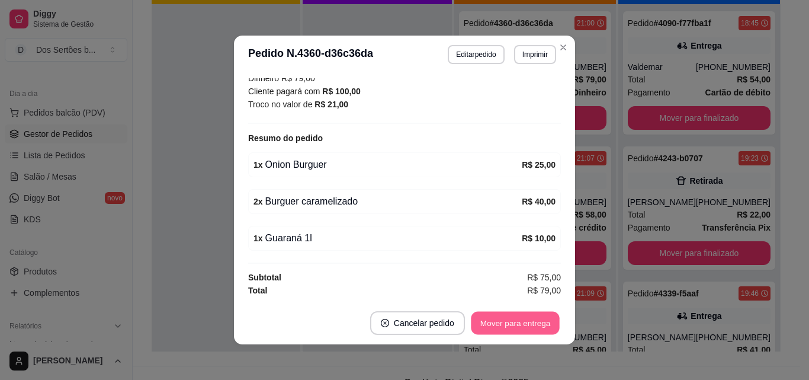
click at [500, 319] on button "Mover para entrega" at bounding box center [515, 323] width 89 height 23
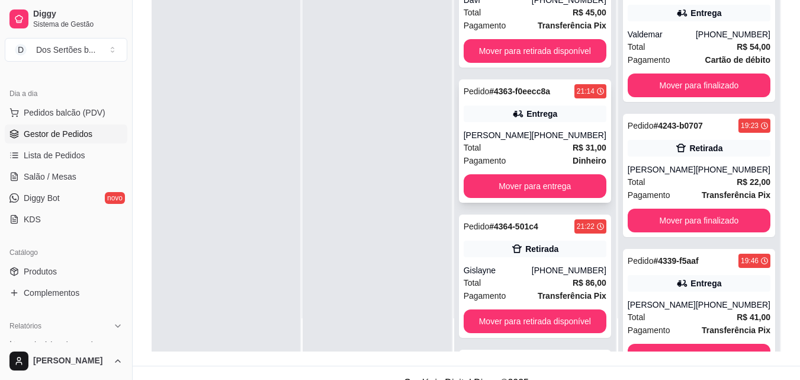
scroll to position [63, 0]
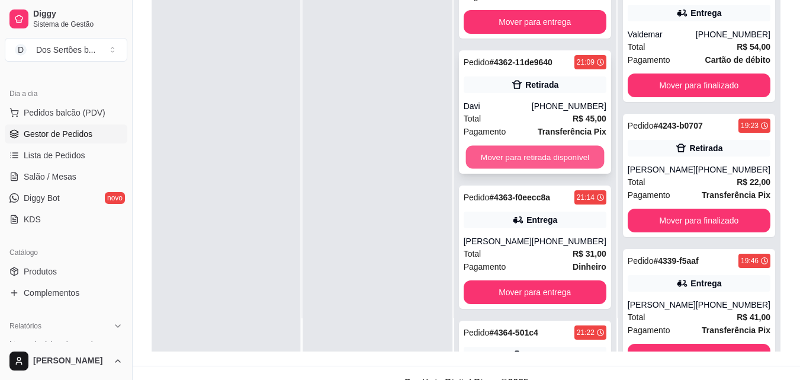
click at [502, 151] on button "Mover para retirada disponível" at bounding box center [535, 157] width 139 height 23
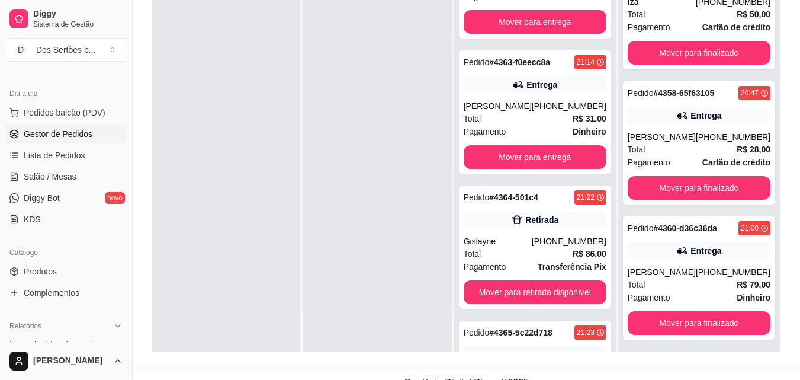
scroll to position [714, 0]
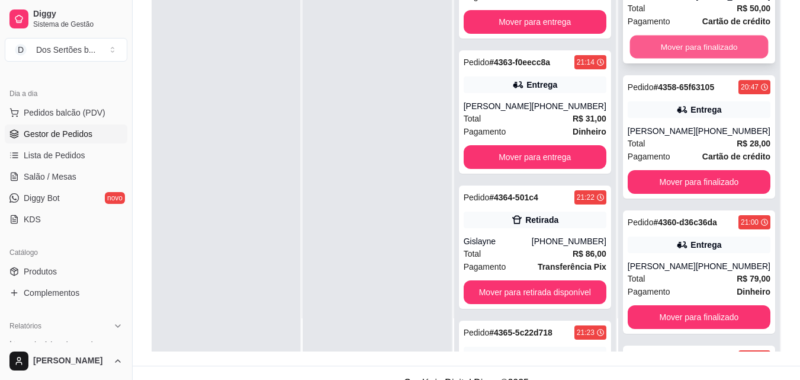
click at [648, 49] on button "Mover para finalizado" at bounding box center [699, 47] width 139 height 23
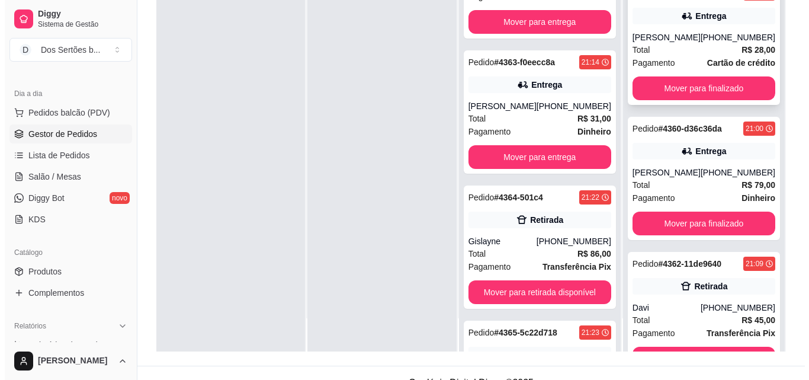
scroll to position [673, 0]
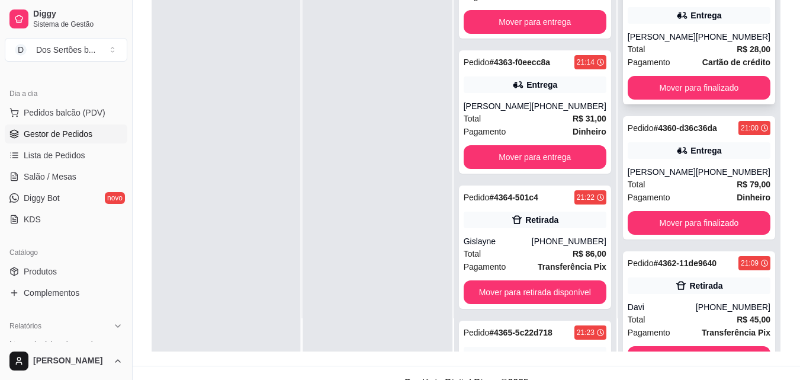
click at [668, 73] on div "Pedido # 4358-65f63105 20:47 Entrega Antonio [PHONE_NUMBER] Total R$ 28,00 Paga…" at bounding box center [699, 42] width 152 height 123
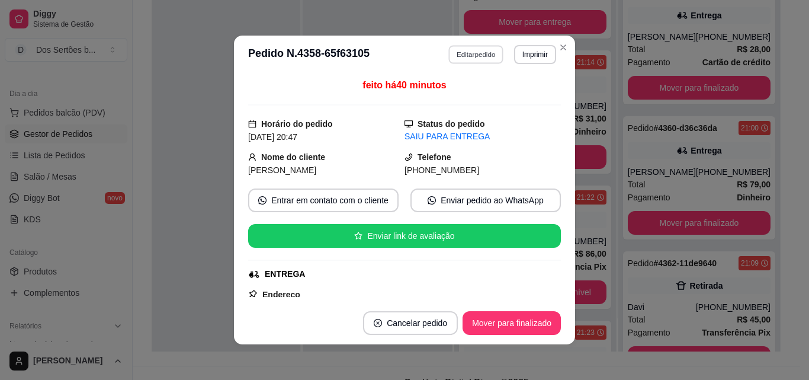
click at [465, 53] on button "Editar pedido" at bounding box center [476, 54] width 55 height 18
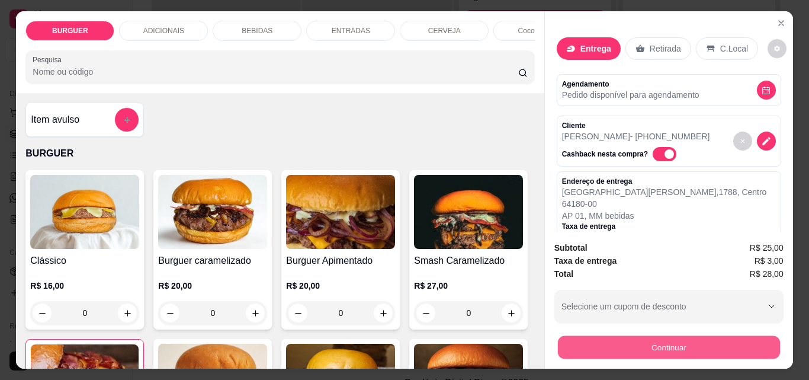
click at [586, 335] on button "Continuar" at bounding box center [668, 346] width 222 height 23
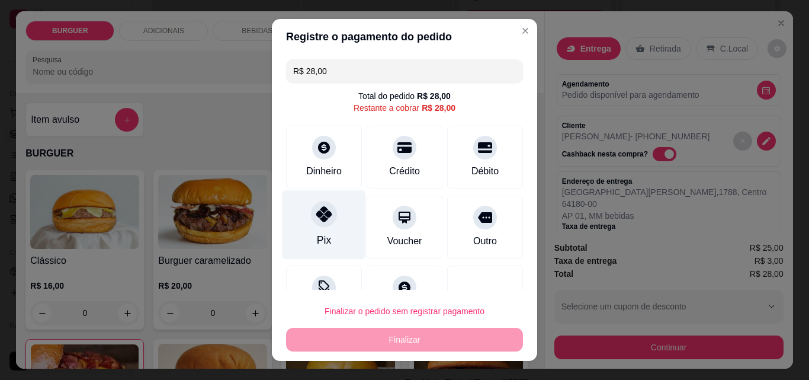
click at [332, 214] on div "Pix" at bounding box center [325, 224] width 84 height 69
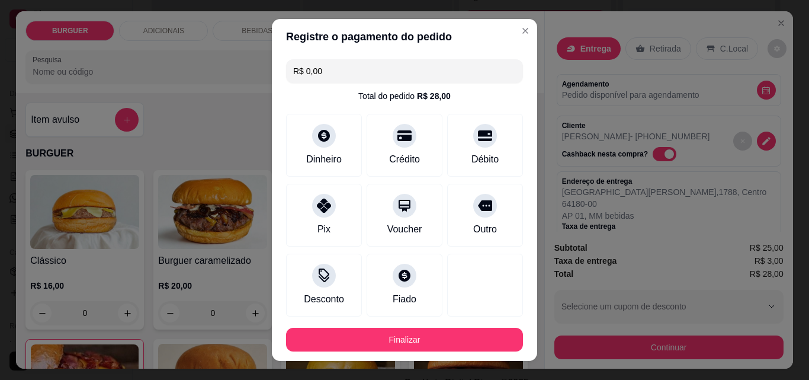
drag, startPoint x: 403, startPoint y: 148, endPoint x: 476, endPoint y: 35, distance: 134.2
click at [476, 35] on header "Registre o pagamento do pedido" at bounding box center [404, 37] width 265 height 36
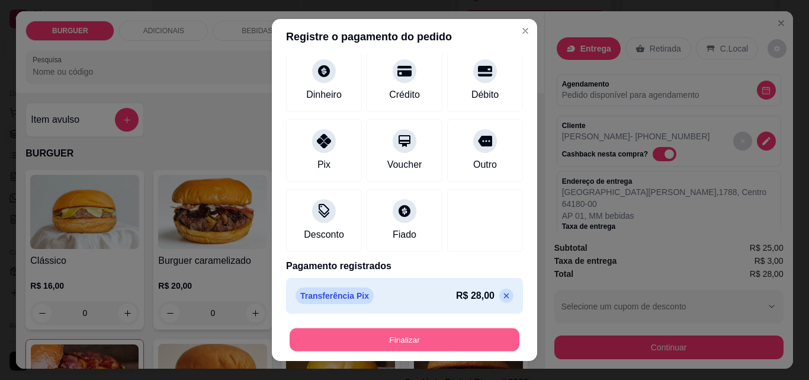
click at [357, 342] on button "Finalizar" at bounding box center [405, 339] width 230 height 23
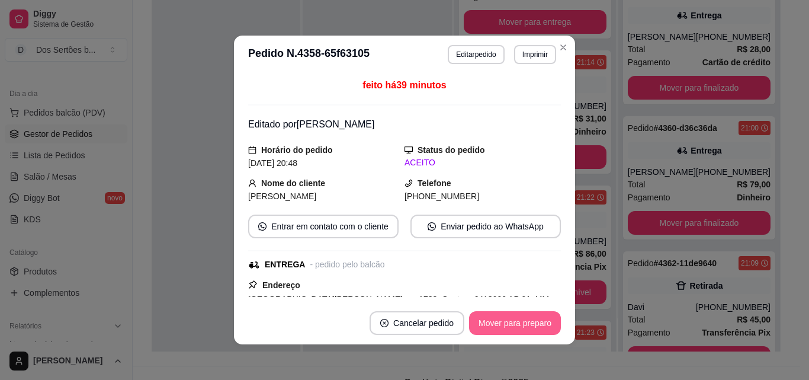
scroll to position [538, 0]
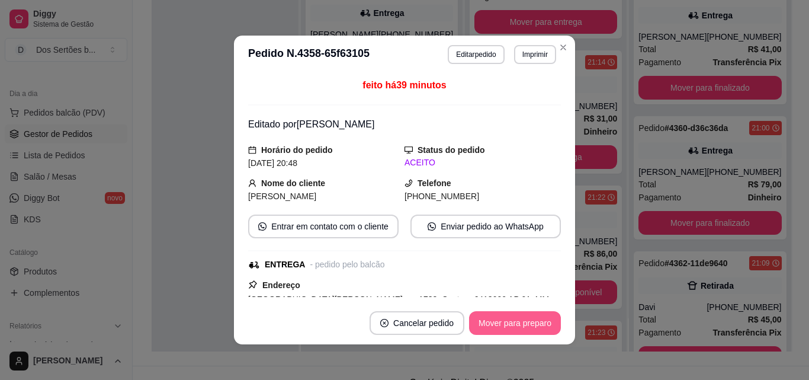
click at [503, 330] on button "Mover para preparo" at bounding box center [515, 323] width 92 height 24
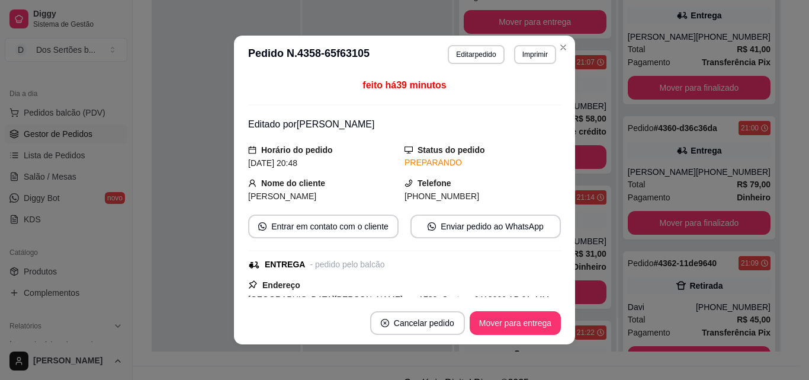
scroll to position [198, 0]
click at [499, 321] on button "Mover para entrega" at bounding box center [515, 323] width 89 height 23
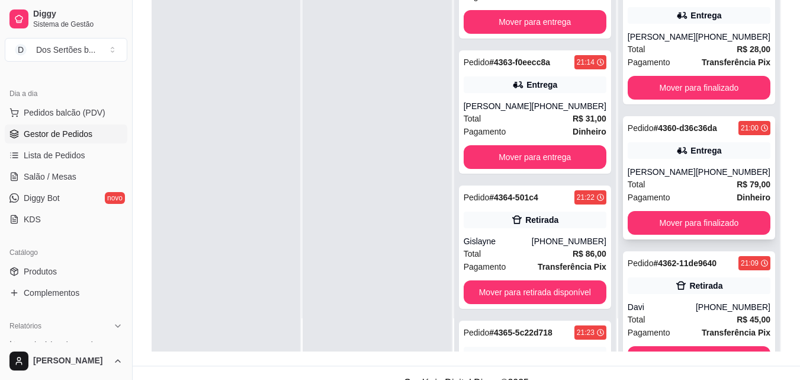
scroll to position [713, 0]
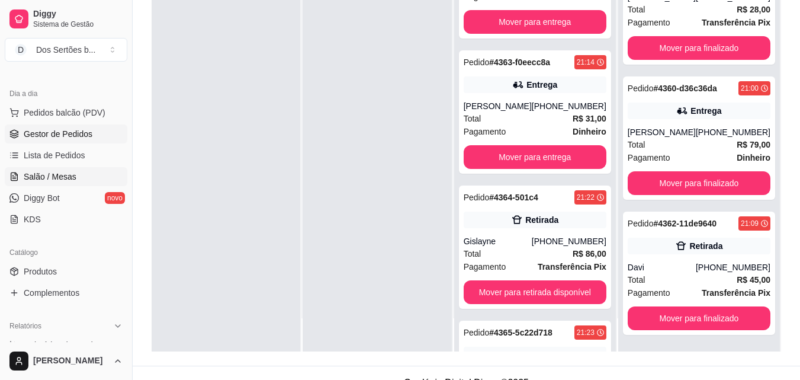
click at [15, 175] on icon at bounding box center [16, 173] width 2 height 2
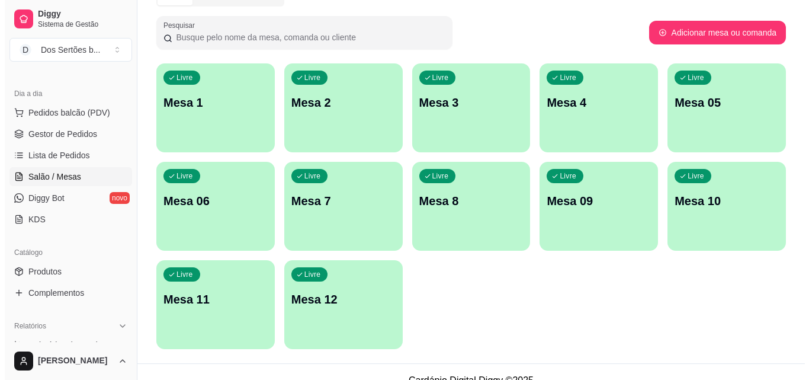
scroll to position [65, 0]
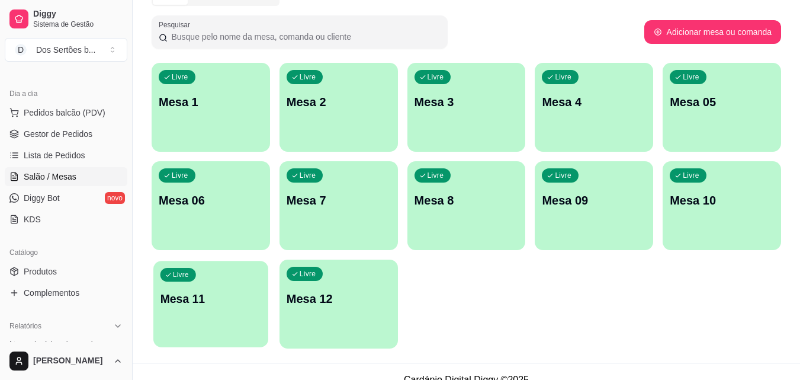
click at [195, 297] on p "Mesa 11" at bounding box center [211, 299] width 101 height 16
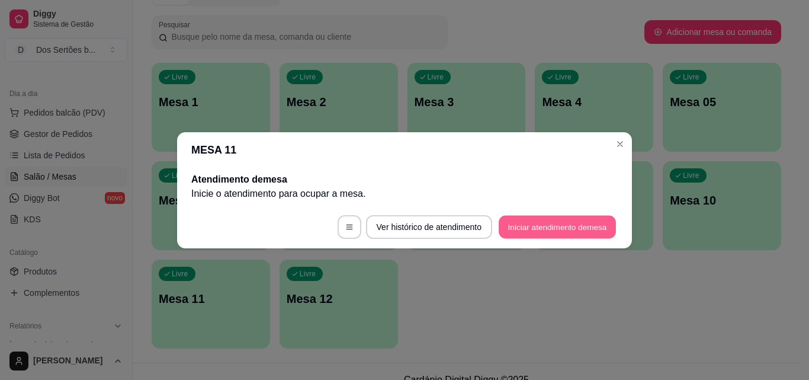
click at [525, 226] on button "Iniciar atendimento de mesa" at bounding box center [557, 226] width 117 height 23
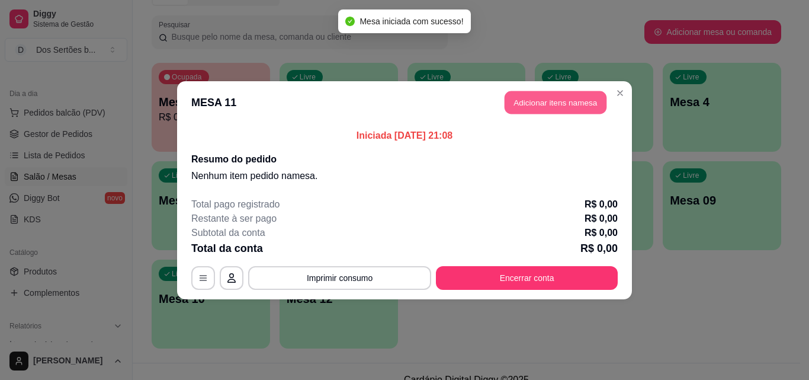
click at [525, 104] on button "Adicionar itens na mesa" at bounding box center [556, 102] width 102 height 23
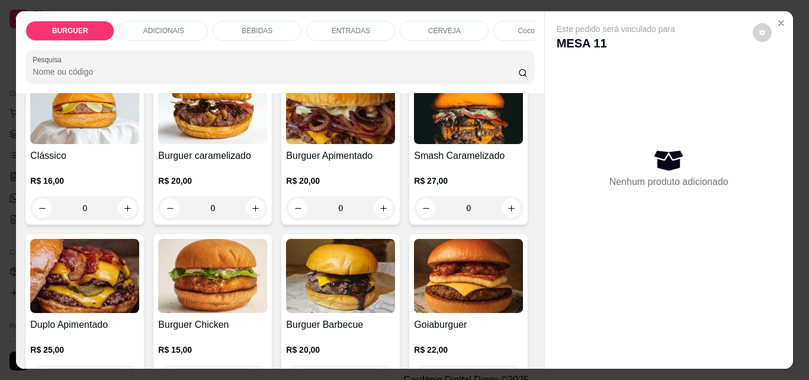
scroll to position [213, 0]
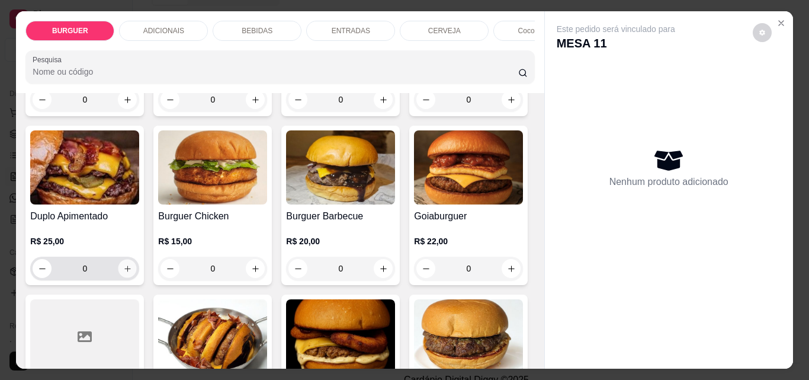
click at [132, 268] on icon "increase-product-quantity" at bounding box center [127, 268] width 9 height 9
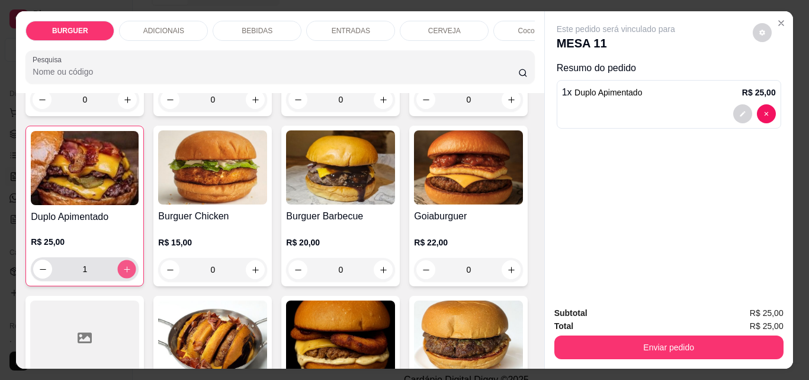
click at [131, 269] on icon "increase-product-quantity" at bounding box center [127, 269] width 9 height 9
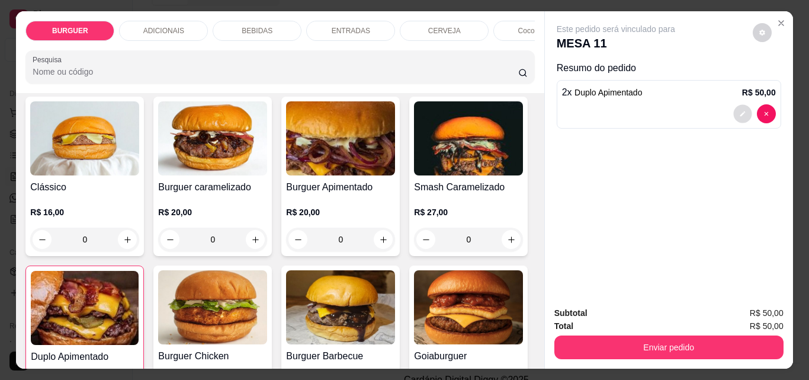
click at [739, 110] on icon "decrease-product-quantity" at bounding box center [742, 113] width 7 height 7
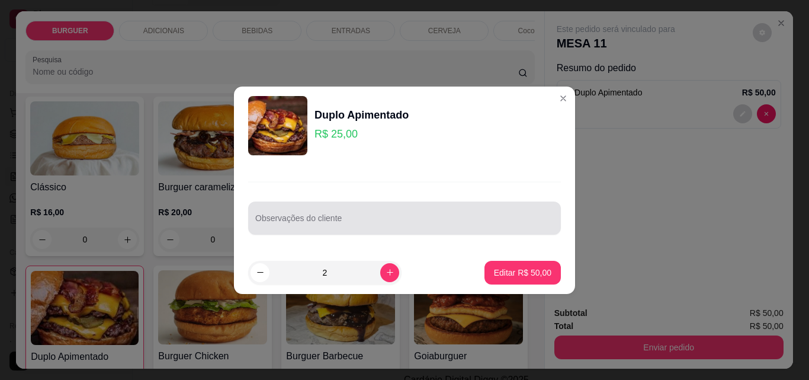
click at [273, 212] on div at bounding box center [404, 218] width 299 height 24
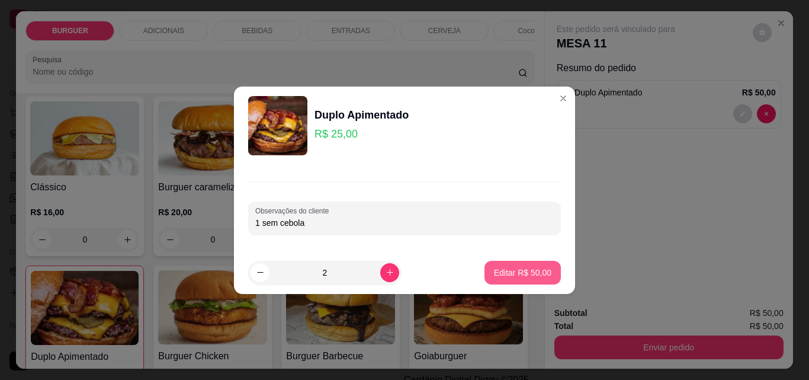
click at [503, 274] on p "Editar R$ 50,00" at bounding box center [522, 273] width 57 height 12
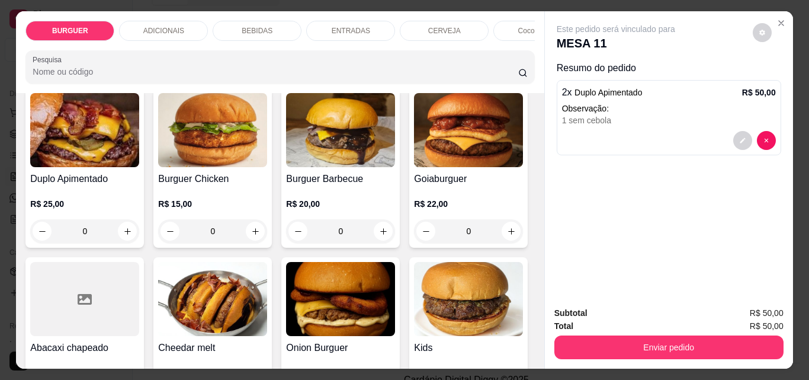
scroll to position [357, 0]
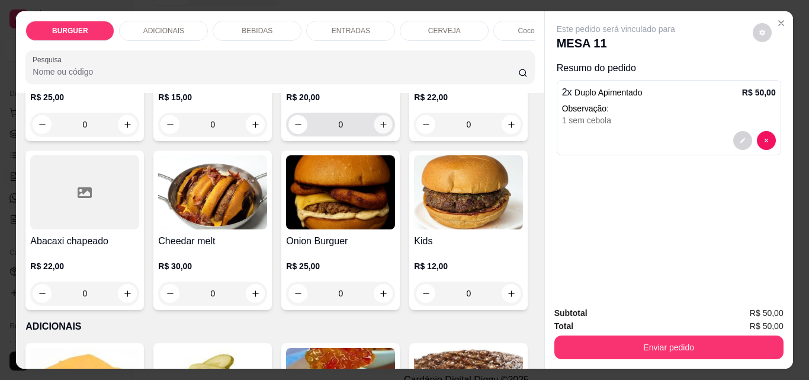
click at [374, 134] on button "increase-product-quantity" at bounding box center [383, 125] width 18 height 18
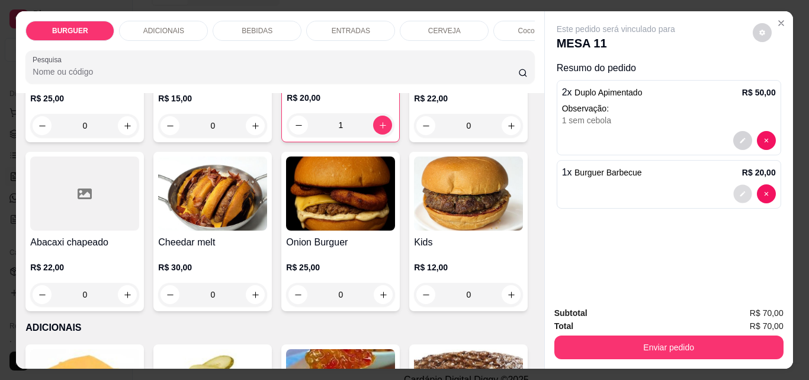
click at [739, 190] on icon "decrease-product-quantity" at bounding box center [742, 193] width 7 height 7
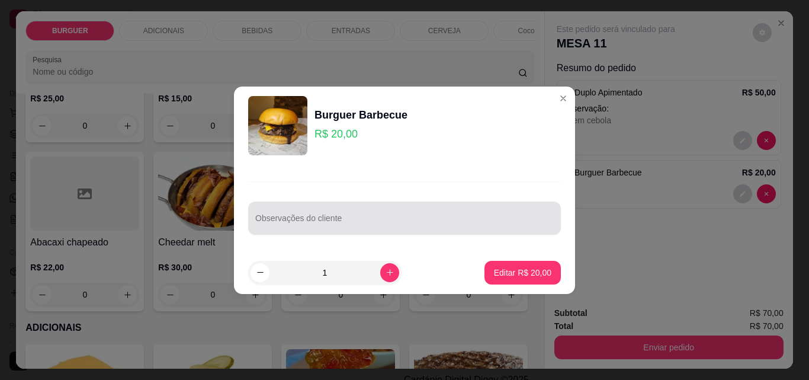
click at [342, 229] on div at bounding box center [404, 218] width 299 height 24
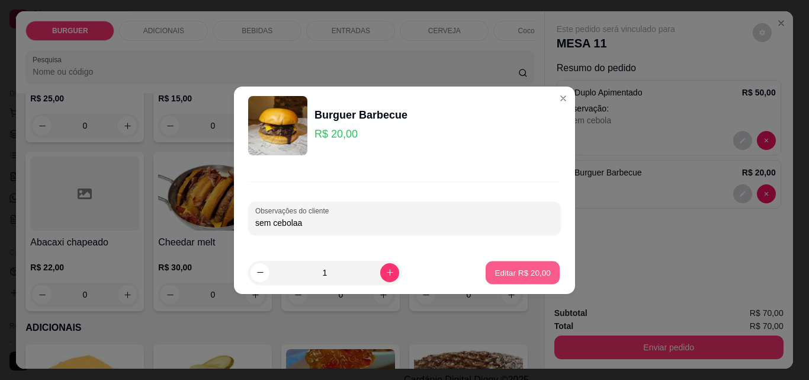
click at [499, 266] on button "Editar R$ 20,00" at bounding box center [523, 272] width 74 height 23
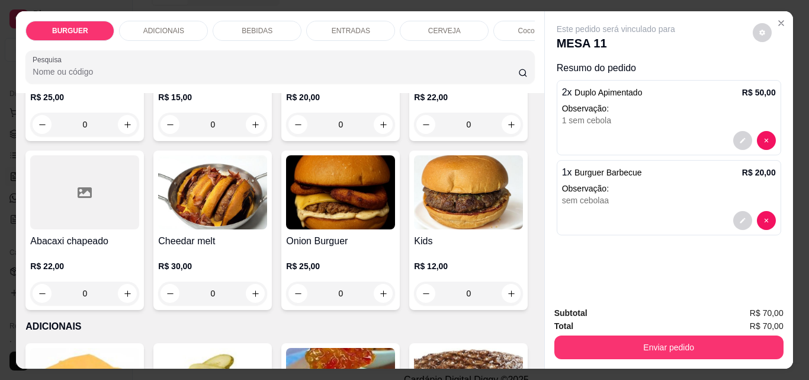
click at [261, 26] on p "BEBIDAS" at bounding box center [257, 30] width 31 height 9
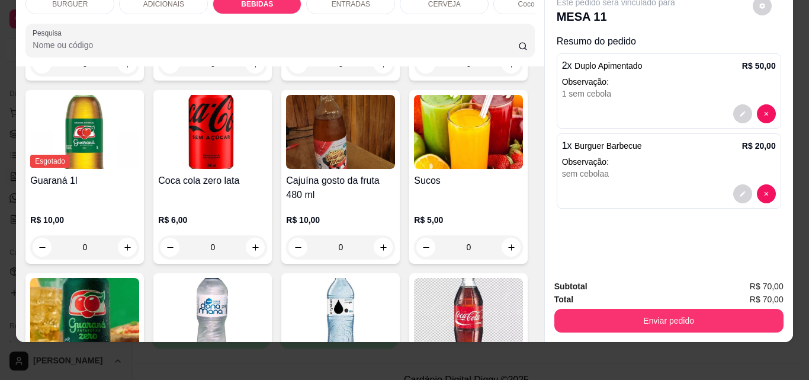
scroll to position [1125, 0]
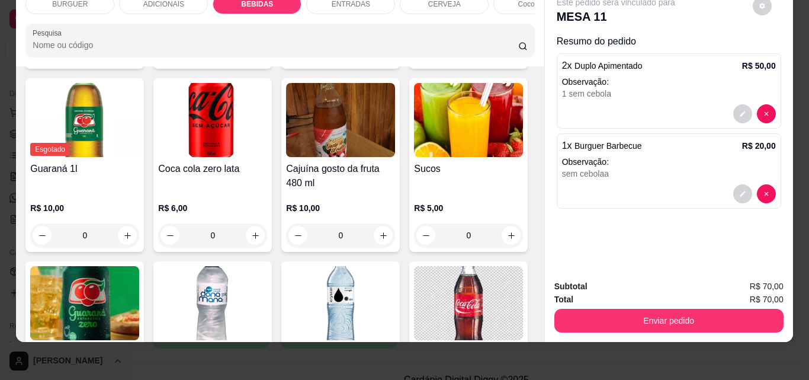
drag, startPoint x: 441, startPoint y: 140, endPoint x: 408, endPoint y: 95, distance: 55.4
click at [408, 95] on div "Coca-cola lata 350 ml R$ 6,00 0 Fanta laranja lata 350 ml R$ 6,00 0 Guaraná lat…" at bounding box center [279, 249] width 509 height 680
drag, startPoint x: 418, startPoint y: 243, endPoint x: 426, endPoint y: 304, distance: 62.2
click at [426, 304] on div "Coca-cola lata 350 ml R$ 6,00 0 Fanta laranja lata 350 ml R$ 6,00 0 Guaraná lat…" at bounding box center [279, 249] width 509 height 680
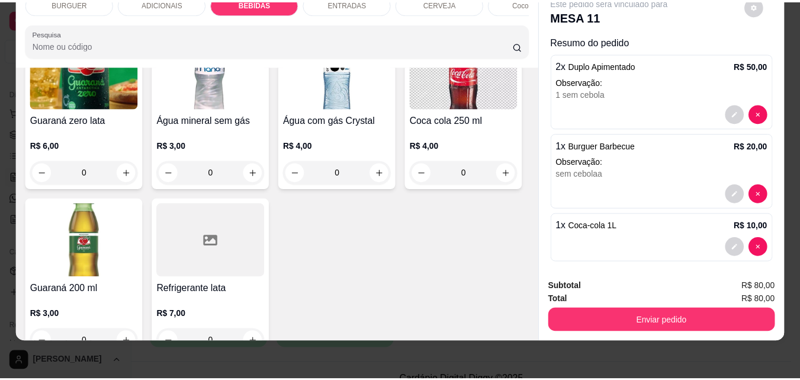
scroll to position [8, 0]
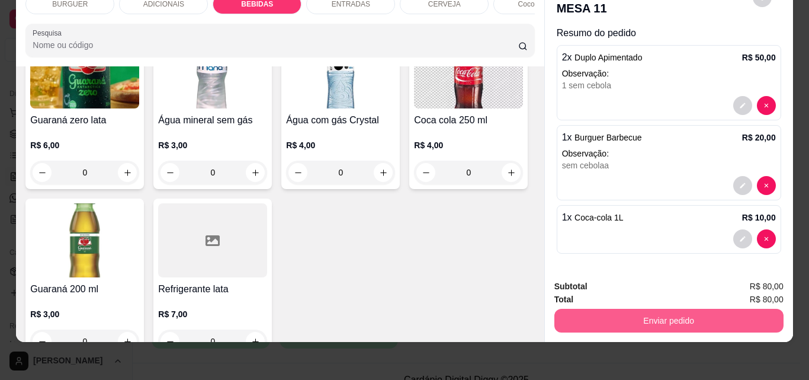
click at [577, 317] on button "Enviar pedido" at bounding box center [668, 321] width 229 height 24
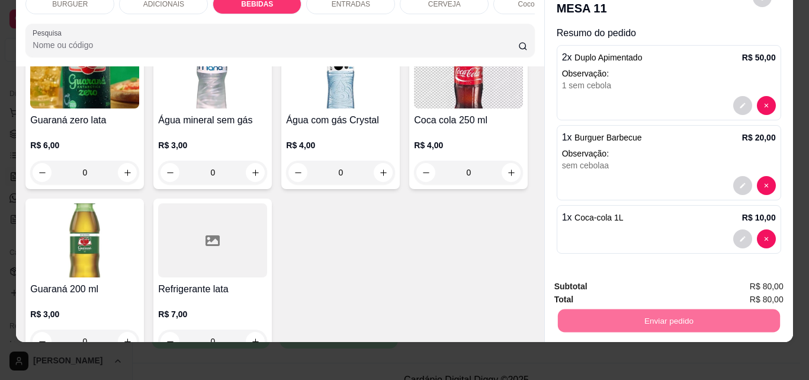
click at [587, 278] on button "Não registrar e enviar pedido" at bounding box center [630, 282] width 120 height 22
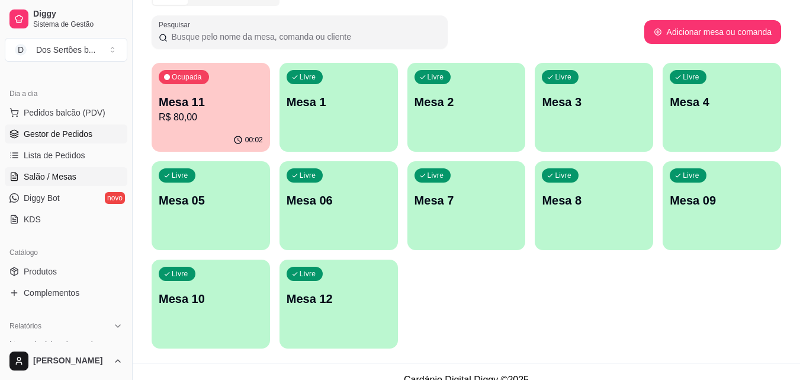
click at [89, 135] on span "Gestor de Pedidos" at bounding box center [58, 134] width 69 height 12
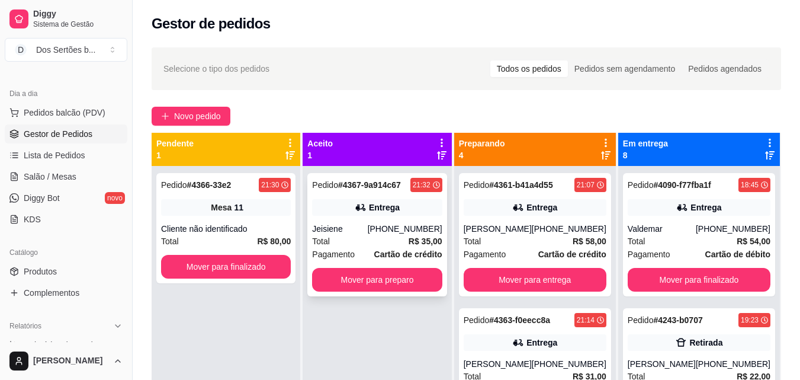
scroll to position [33, 0]
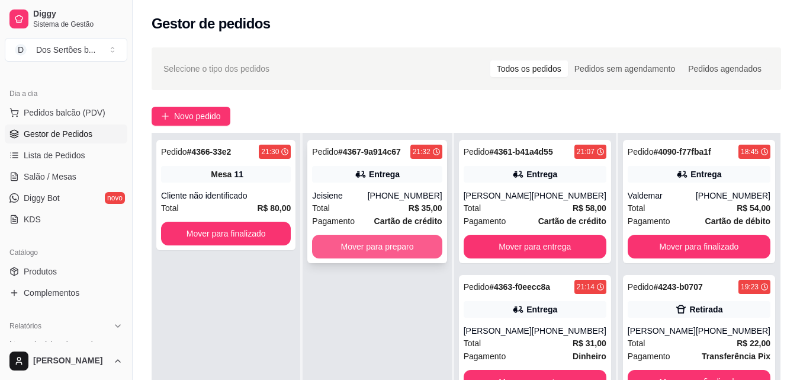
click at [338, 248] on button "Mover para preparo" at bounding box center [377, 247] width 130 height 24
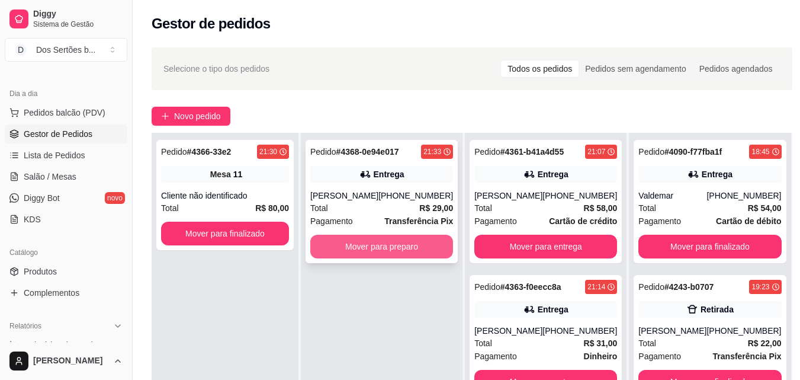
click at [347, 247] on button "Mover para preparo" at bounding box center [381, 247] width 143 height 24
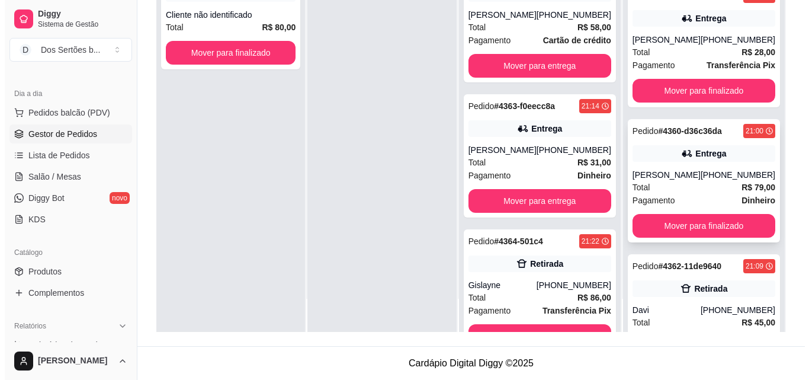
scroll to position [713, 0]
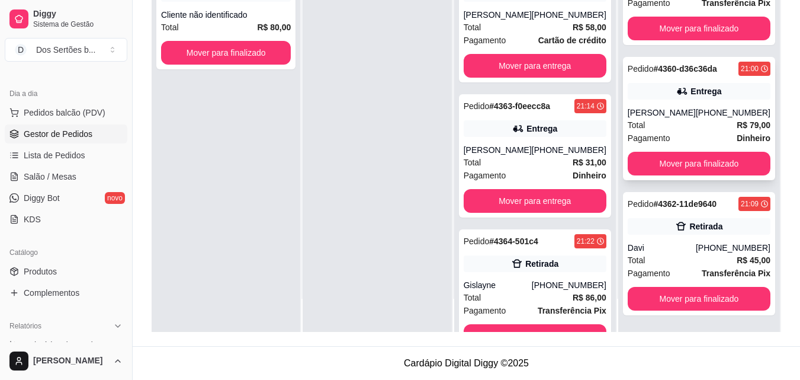
click at [669, 110] on div "[PERSON_NAME]" at bounding box center [662, 113] width 68 height 12
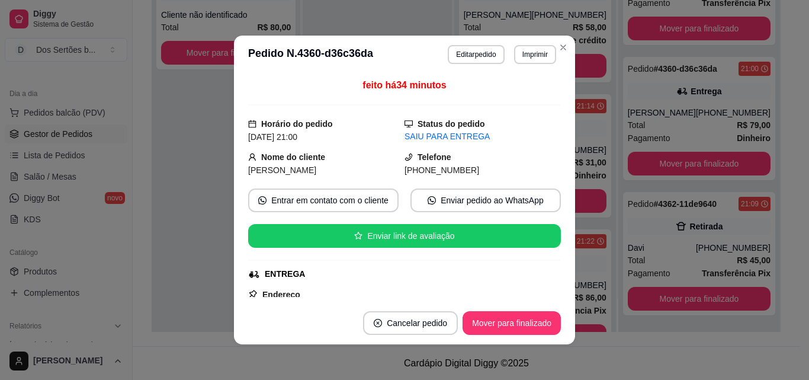
scroll to position [347, 0]
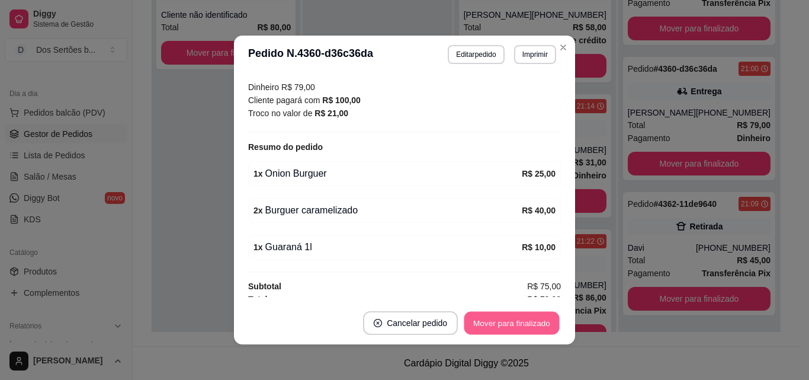
click at [490, 315] on button "Mover para finalizado" at bounding box center [511, 323] width 95 height 23
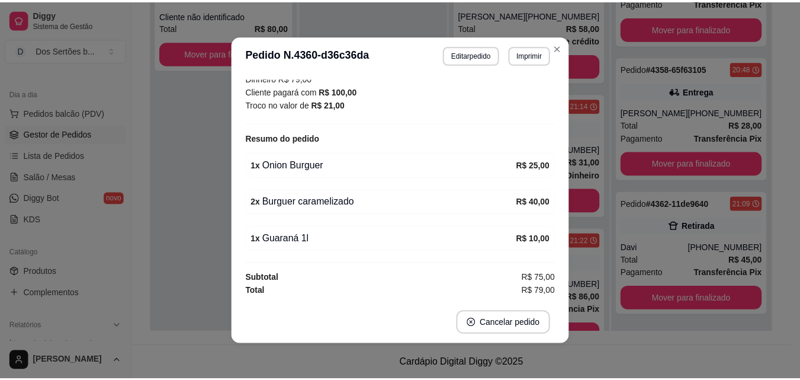
scroll to position [319, 0]
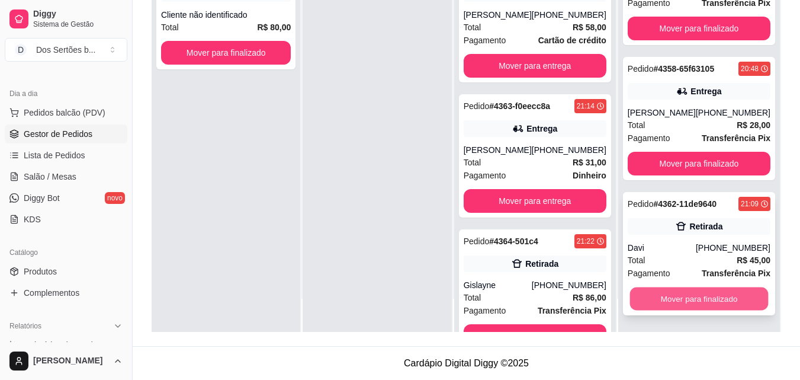
click at [673, 300] on button "Mover para finalizado" at bounding box center [699, 298] width 139 height 23
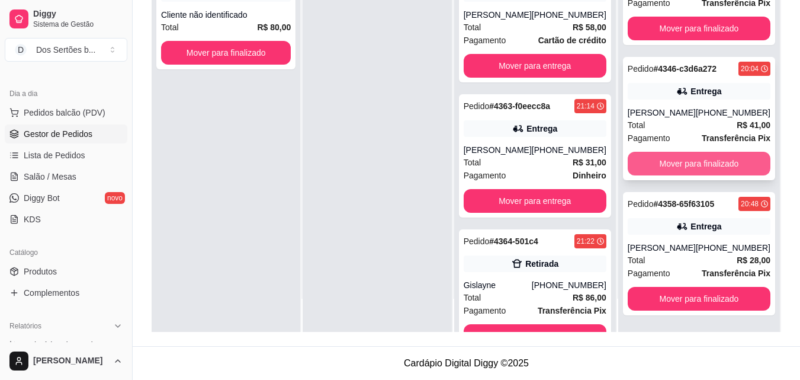
click at [675, 165] on button "Mover para finalizado" at bounding box center [699, 164] width 143 height 24
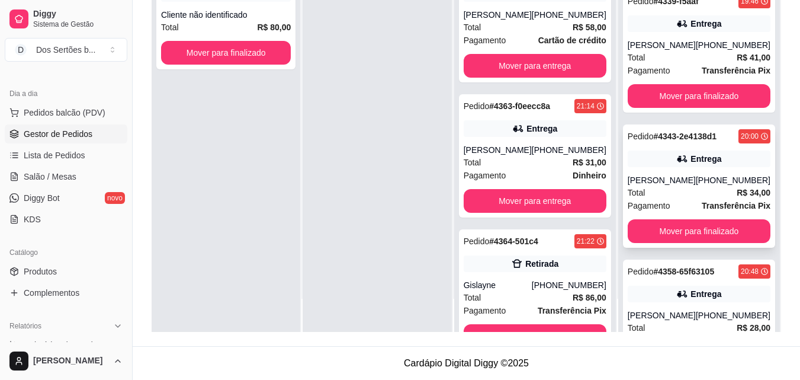
scroll to position [241, 0]
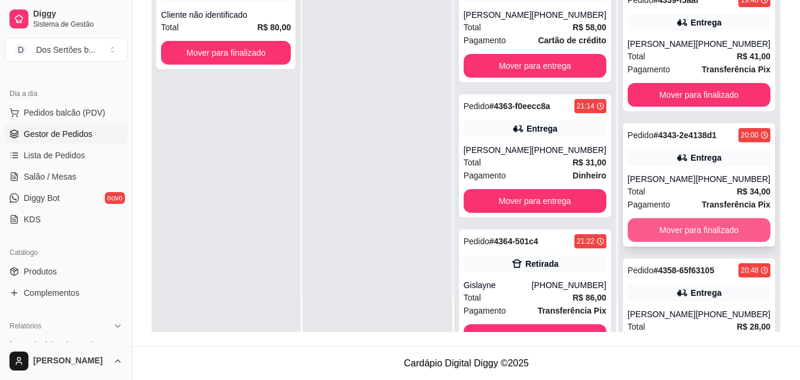
click at [674, 227] on button "Mover para finalizado" at bounding box center [699, 230] width 143 height 24
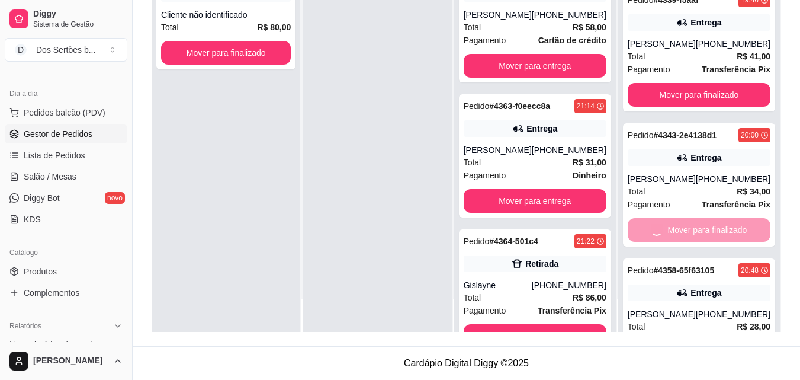
scroll to position [172, 0]
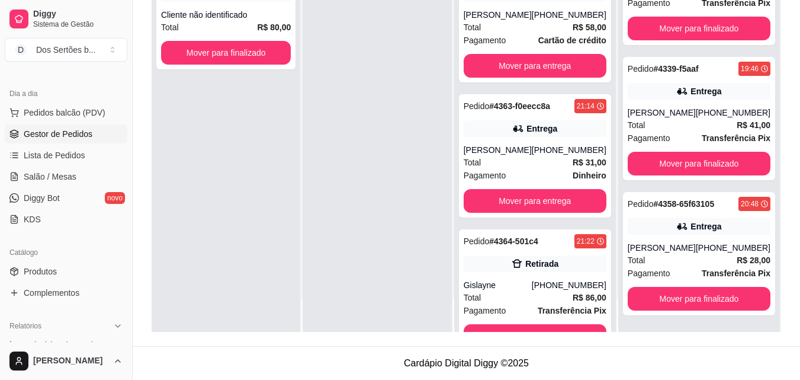
drag, startPoint x: 0, startPoint y: 97, endPoint x: 256, endPoint y: 117, distance: 257.3
click at [256, 117] on div "Pedido # 4366-33e2 21:30 Mesa 11 Cliente não identificado Total R$ 80,00 Mover …" at bounding box center [226, 142] width 149 height 380
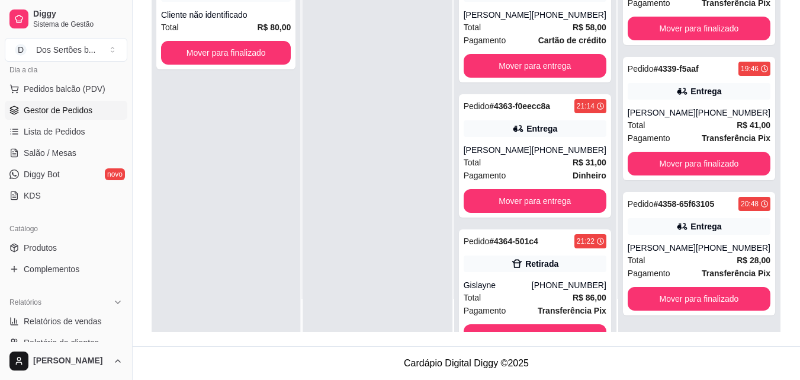
scroll to position [164, 0]
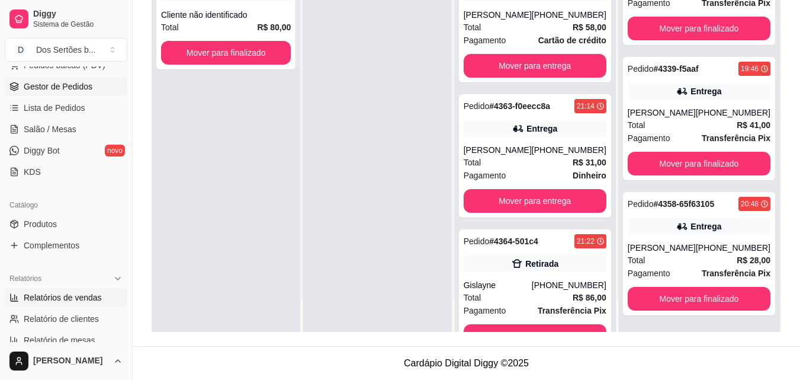
click at [93, 302] on span "Relatórios de vendas" at bounding box center [63, 297] width 78 height 12
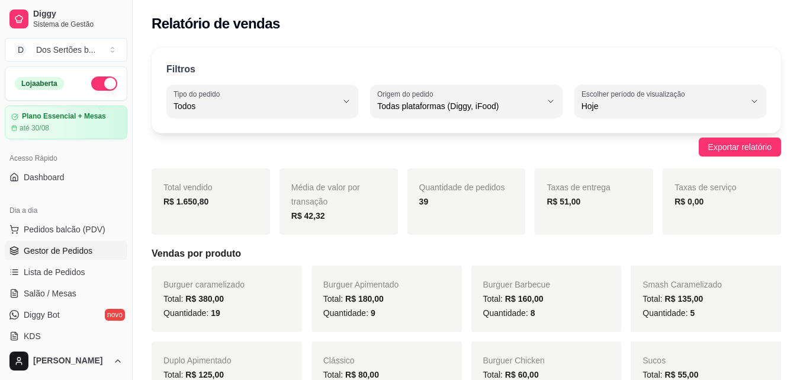
click at [66, 249] on span "Gestor de Pedidos" at bounding box center [58, 251] width 69 height 12
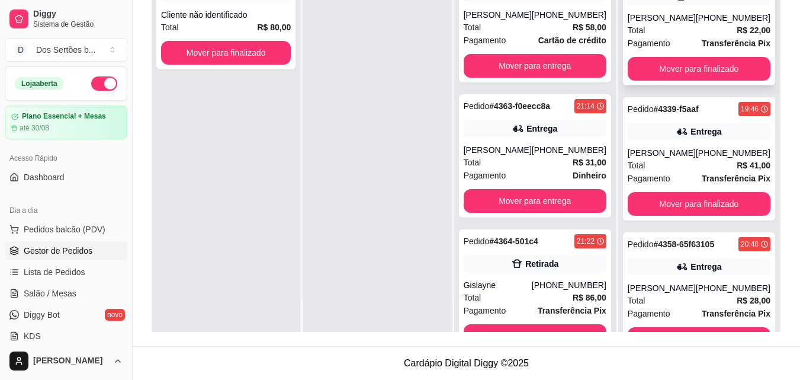
scroll to position [172, 0]
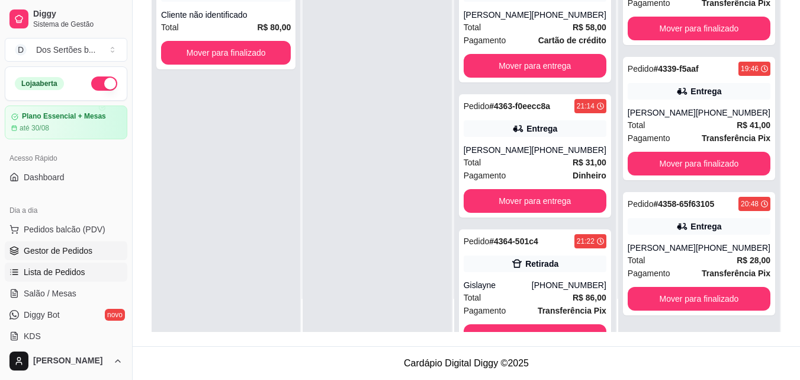
click at [54, 268] on span "Lista de Pedidos" at bounding box center [55, 272] width 62 height 12
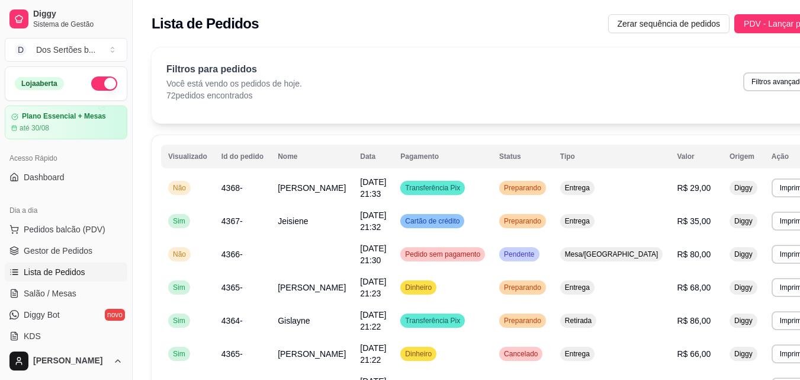
scroll to position [95, 0]
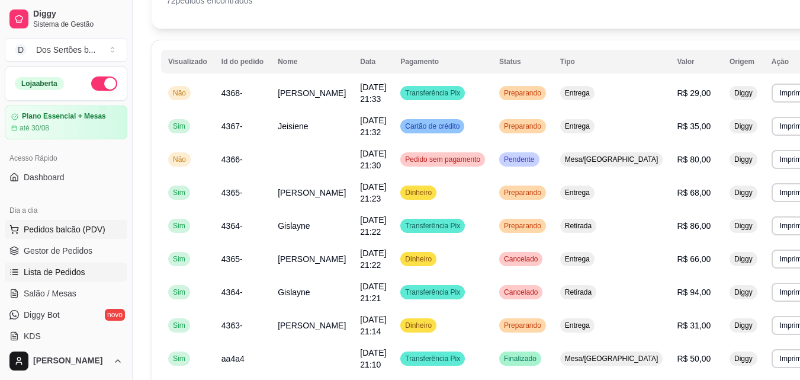
click at [28, 226] on span "Pedidos balcão (PDV)" at bounding box center [65, 229] width 82 height 12
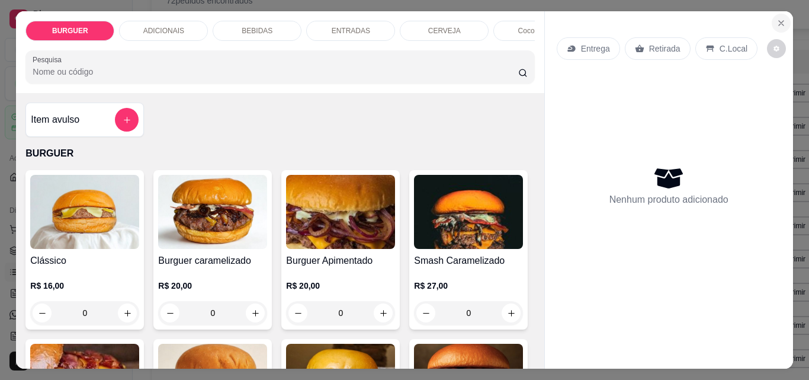
click at [775, 14] on button "Close" at bounding box center [781, 23] width 19 height 19
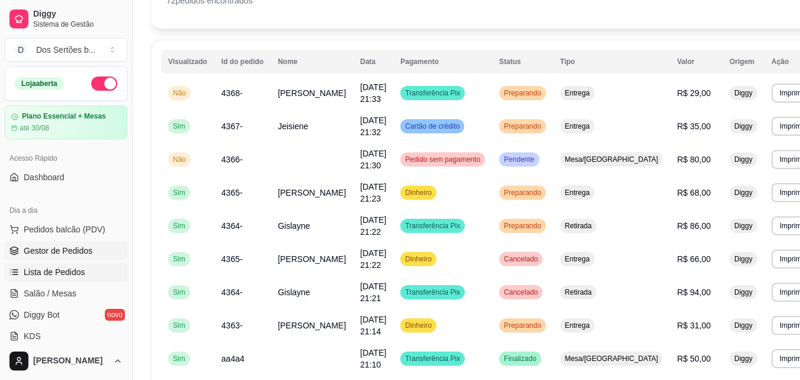
click at [57, 256] on span "Gestor de Pedidos" at bounding box center [58, 251] width 69 height 12
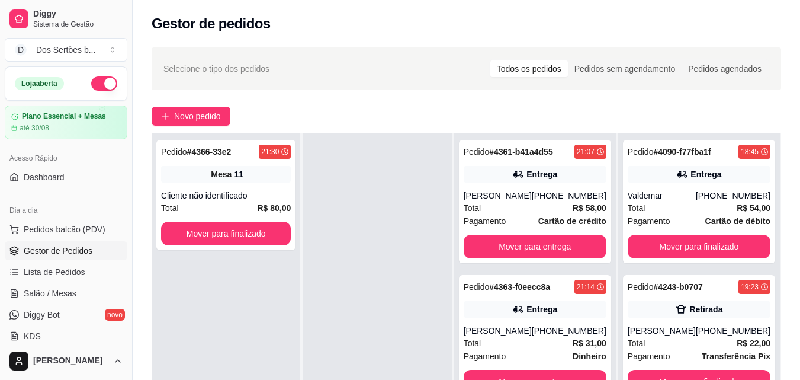
scroll to position [136, 0]
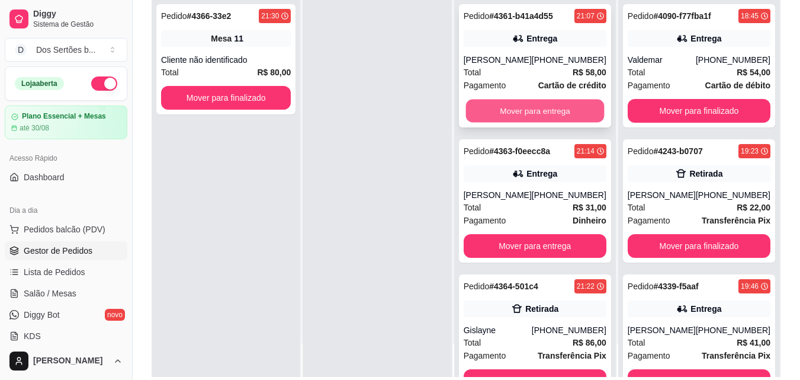
click at [511, 108] on button "Mover para entrega" at bounding box center [535, 111] width 139 height 23
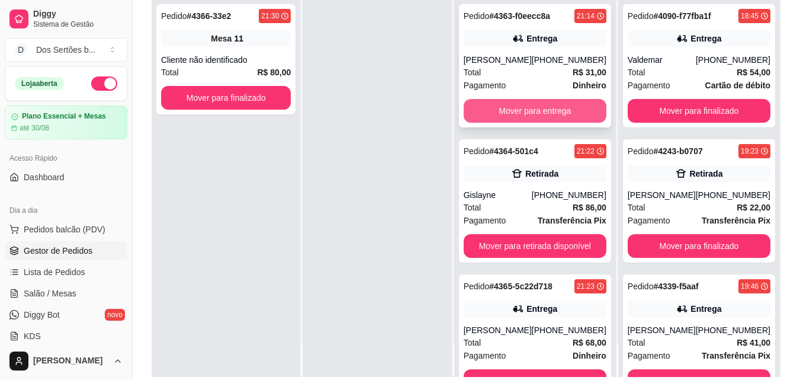
click at [508, 105] on button "Mover para entrega" at bounding box center [535, 111] width 143 height 24
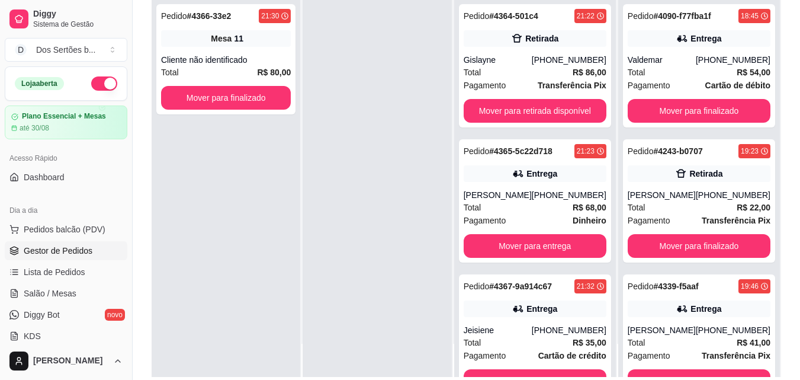
scroll to position [168, 0]
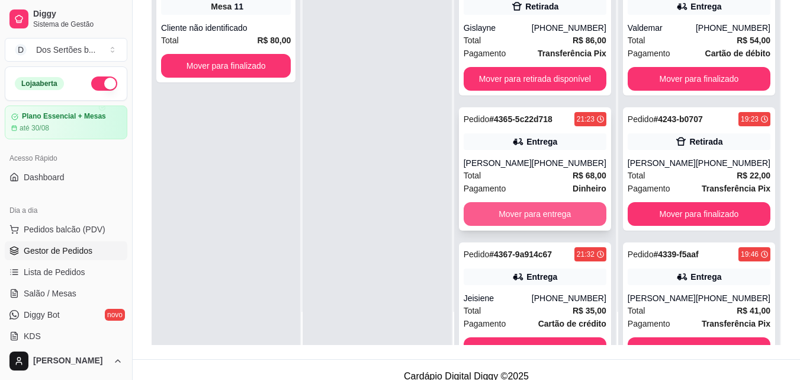
click at [503, 208] on button "Mover para entrega" at bounding box center [535, 214] width 143 height 24
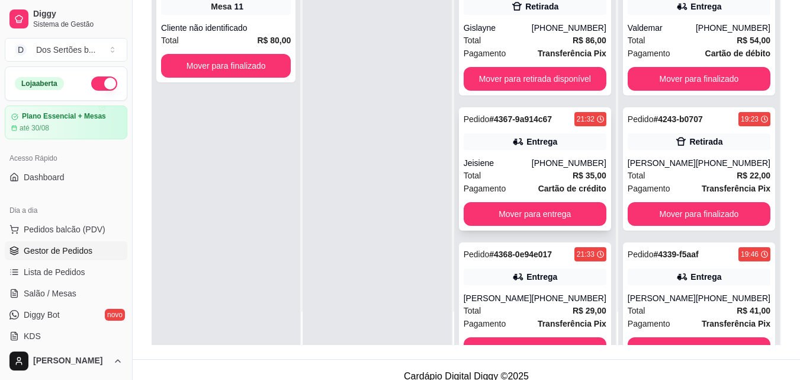
scroll to position [2, 0]
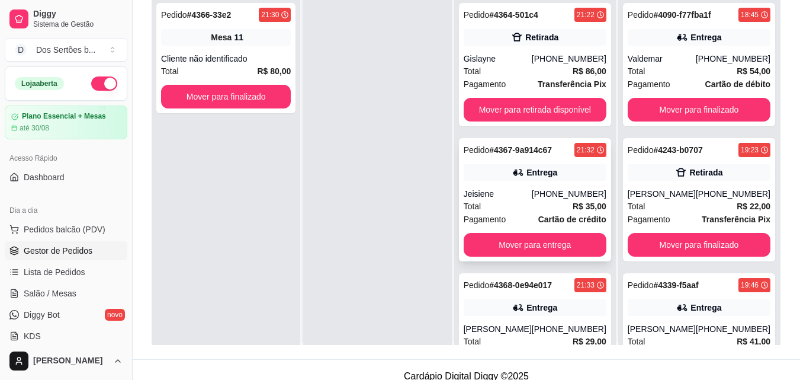
click at [553, 140] on div "Pedido # 4367-9a914c67 21:32 Entrega Jeisiene [PHONE_NUMBER] Total R$ 35,00 Pag…" at bounding box center [535, 199] width 152 height 123
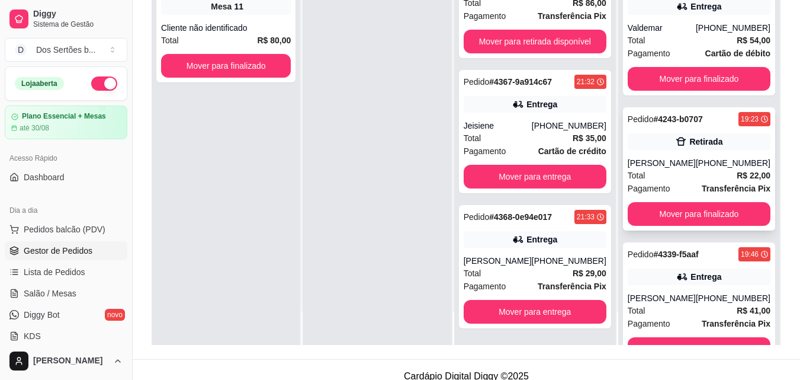
scroll to position [206, 0]
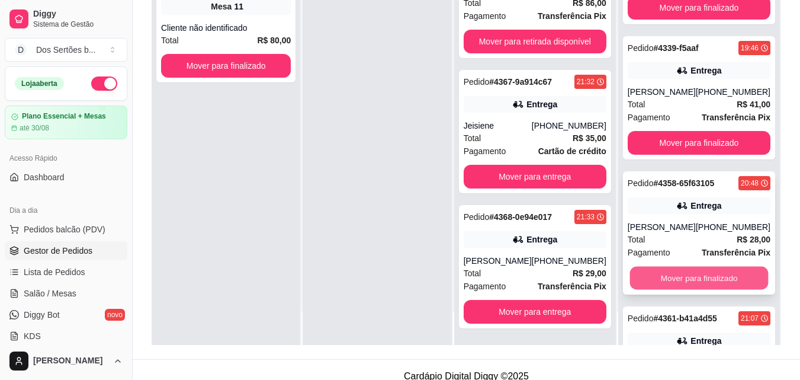
click at [693, 272] on button "Mover para finalizado" at bounding box center [699, 278] width 139 height 23
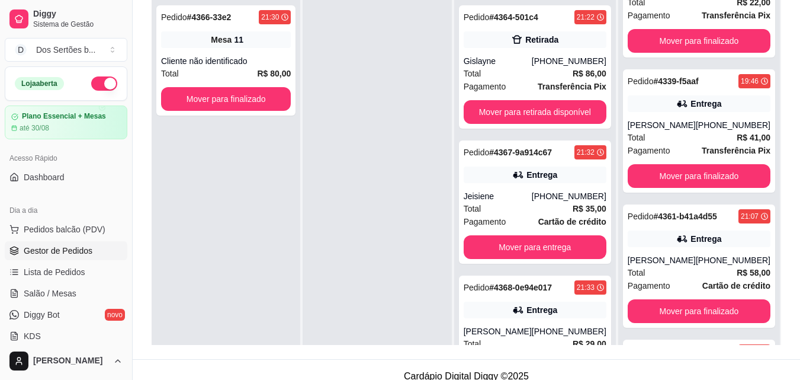
scroll to position [33, 0]
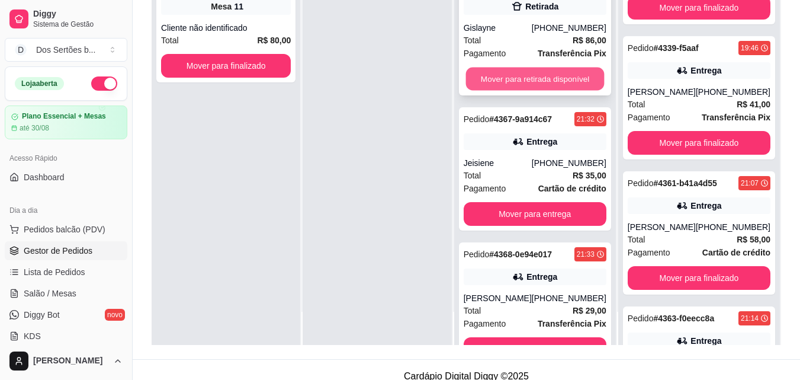
click at [484, 69] on button "Mover para retirada disponível" at bounding box center [535, 79] width 139 height 23
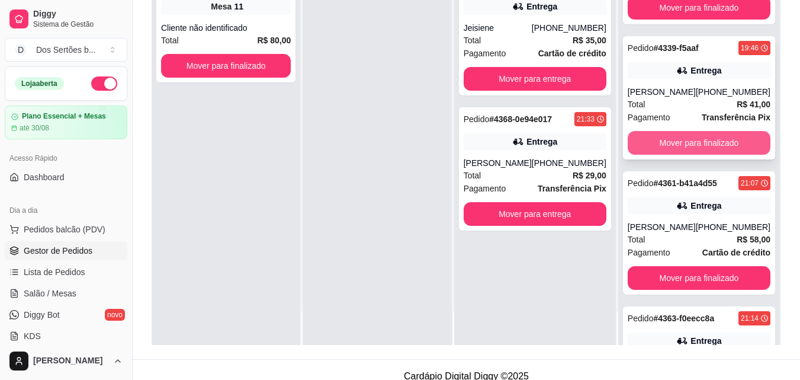
scroll to position [538, 0]
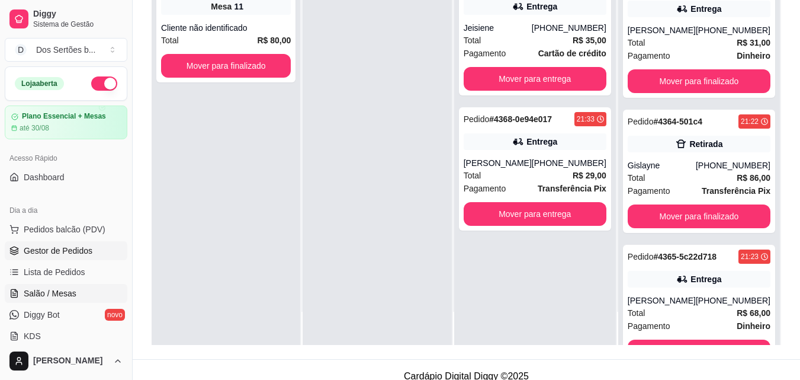
click at [37, 301] on link "Salão / Mesas" at bounding box center [66, 293] width 123 height 19
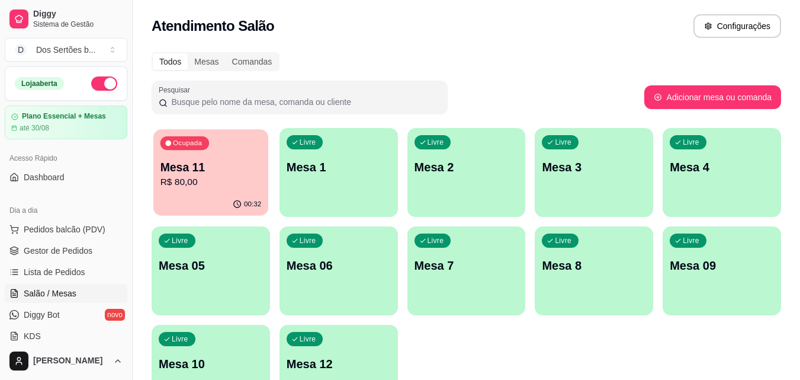
click at [222, 179] on p "R$ 80,00" at bounding box center [211, 182] width 101 height 14
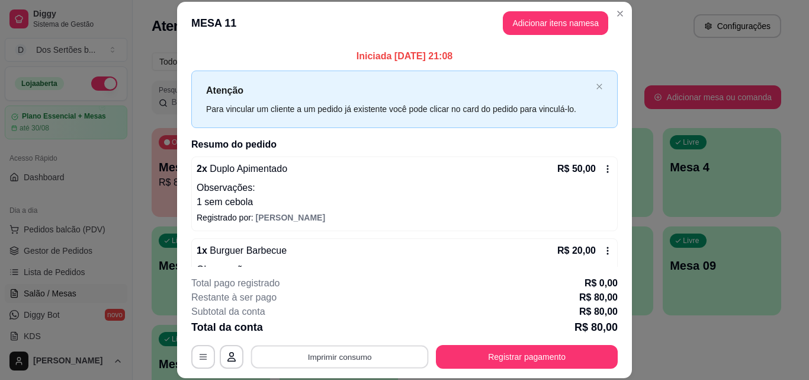
click at [347, 360] on button "Imprimir consumo" at bounding box center [340, 356] width 178 height 23
click at [312, 323] on button "Impressora" at bounding box center [338, 329] width 83 height 18
click at [353, 357] on button "Imprimir consumo" at bounding box center [340, 356] width 178 height 23
click at [327, 322] on button "Impressora" at bounding box center [338, 329] width 83 height 18
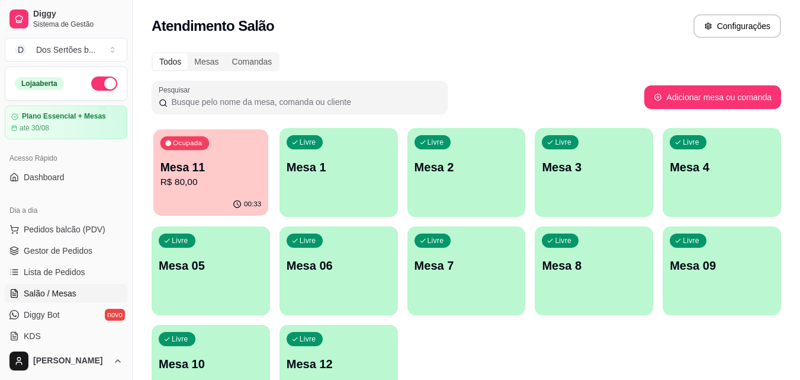
click at [210, 168] on p "Mesa 11" at bounding box center [211, 167] width 101 height 16
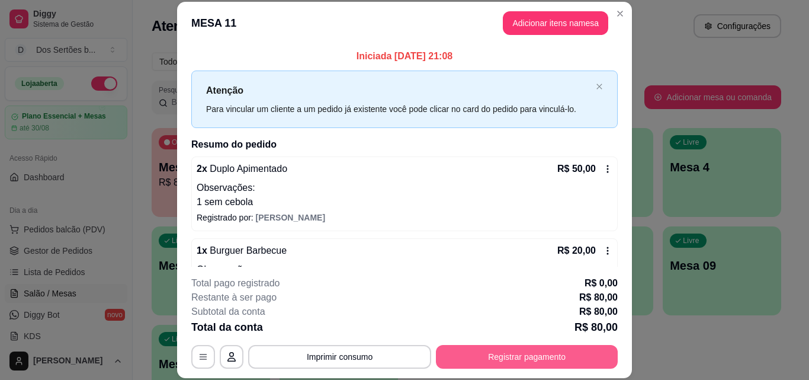
click at [509, 351] on button "Registrar pagamento" at bounding box center [527, 357] width 182 height 24
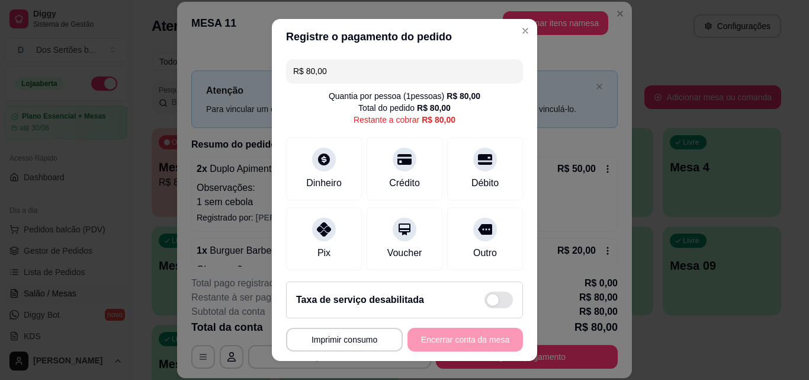
click at [345, 70] on input "R$ 80,00" at bounding box center [404, 71] width 223 height 24
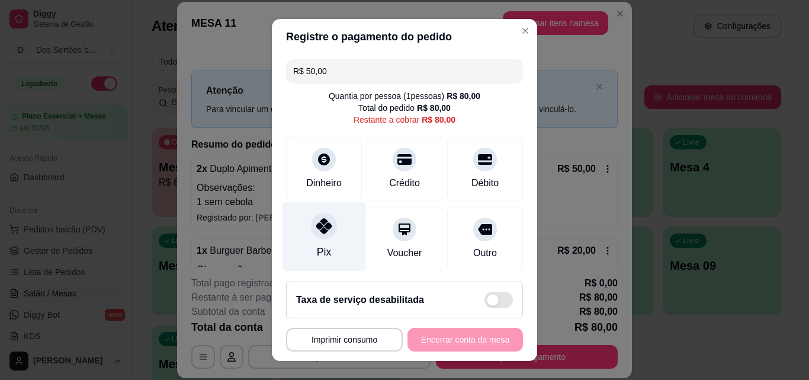
click at [320, 219] on icon at bounding box center [323, 225] width 15 height 15
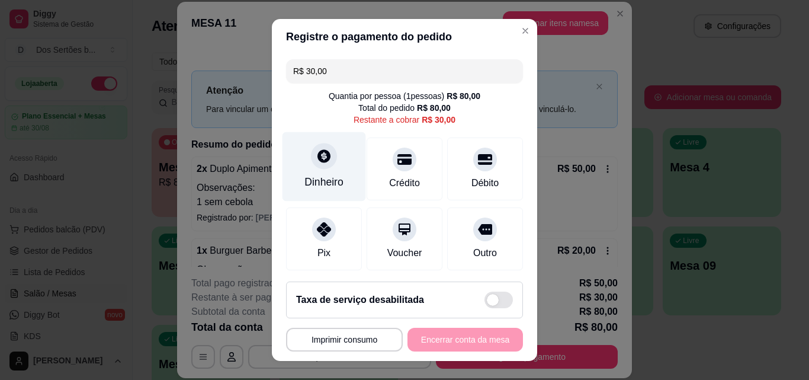
click at [326, 161] on div at bounding box center [324, 156] width 26 height 26
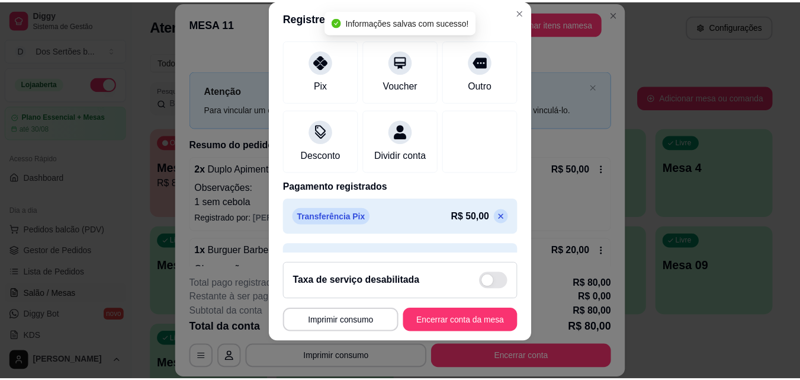
scroll to position [182, 0]
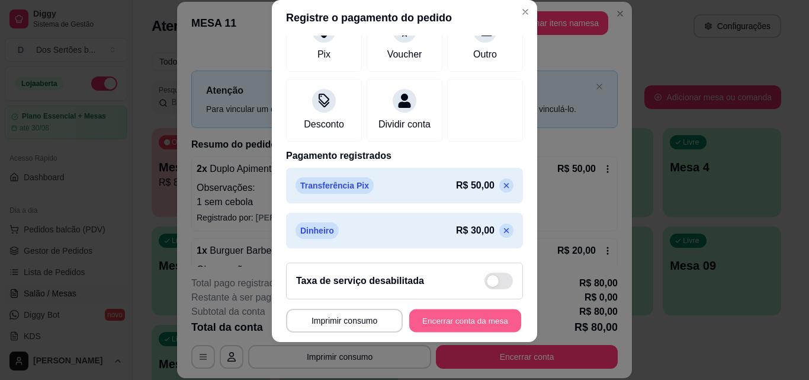
click at [460, 316] on button "Encerrar conta da mesa" at bounding box center [465, 320] width 112 height 23
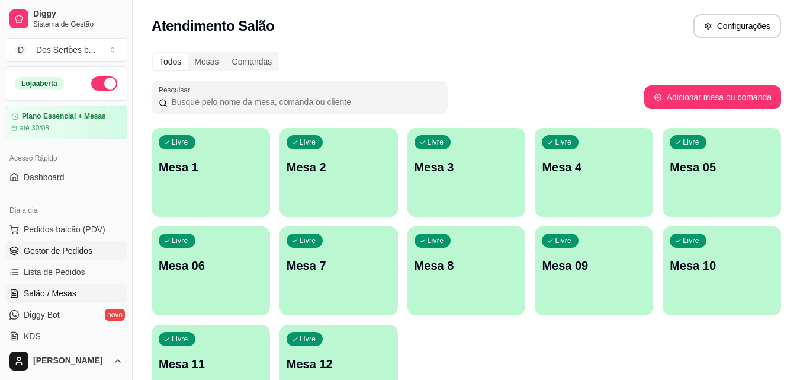
click at [73, 246] on span "Gestor de Pedidos" at bounding box center [58, 251] width 69 height 12
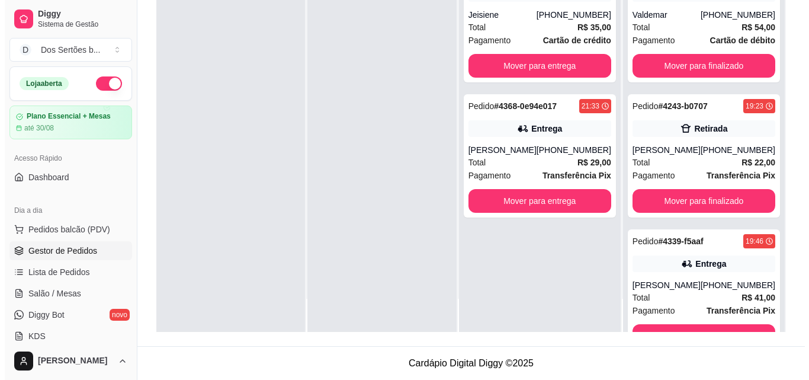
scroll to position [3, 0]
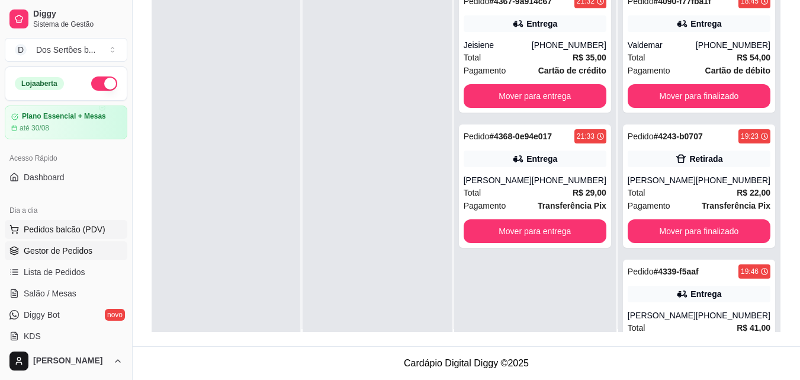
click at [53, 236] on button "Pedidos balcão (PDV)" at bounding box center [66, 229] width 123 height 19
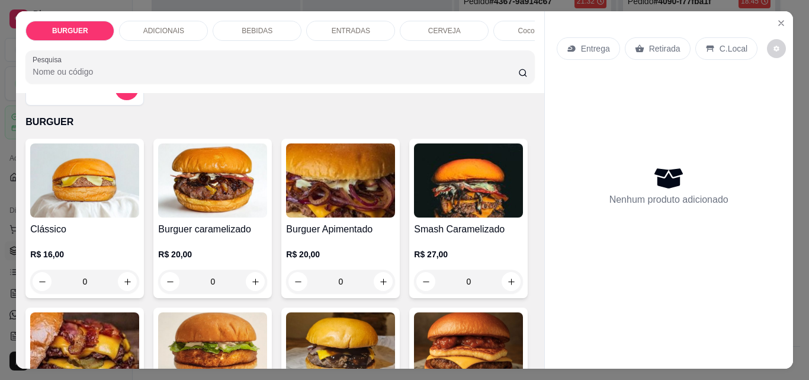
scroll to position [62, 0]
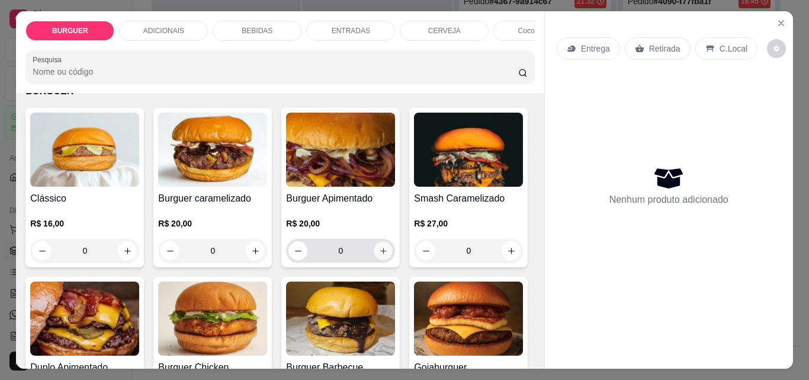
click at [379, 255] on icon "increase-product-quantity" at bounding box center [383, 250] width 9 height 9
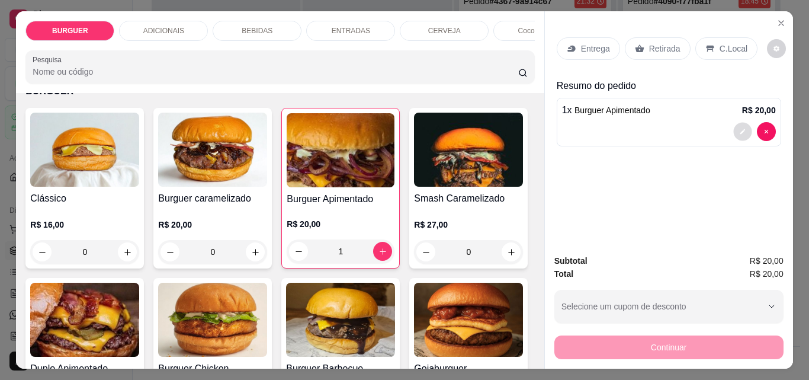
click at [739, 129] on icon "decrease-product-quantity" at bounding box center [742, 131] width 7 height 7
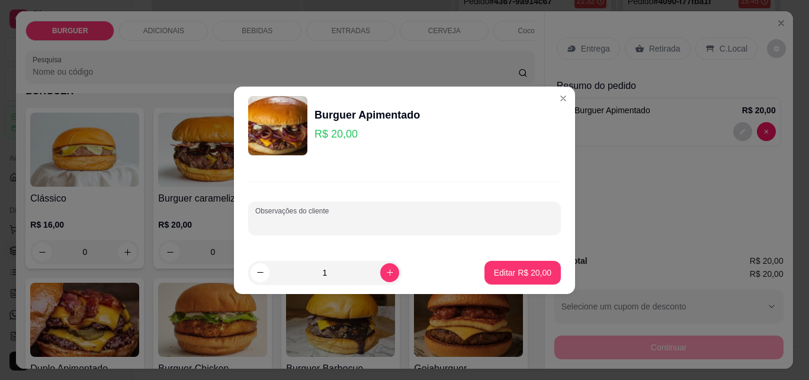
click at [429, 223] on input "Observações do cliente" at bounding box center [404, 223] width 299 height 12
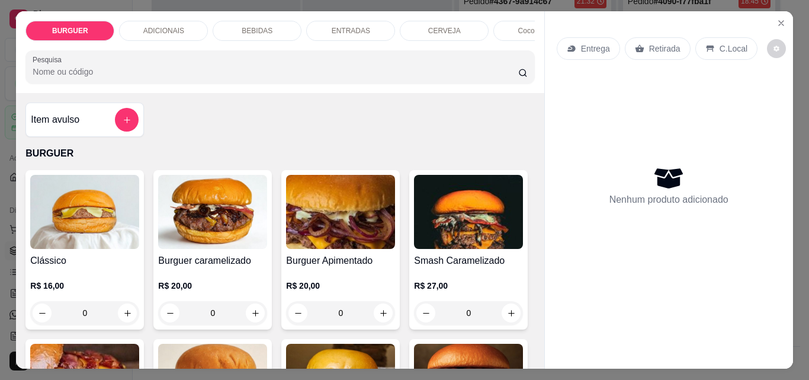
scroll to position [120, 0]
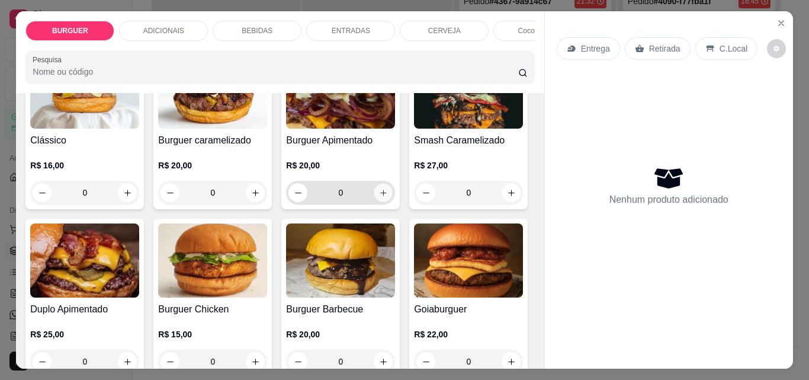
click at [379, 197] on icon "increase-product-quantity" at bounding box center [383, 192] width 9 height 9
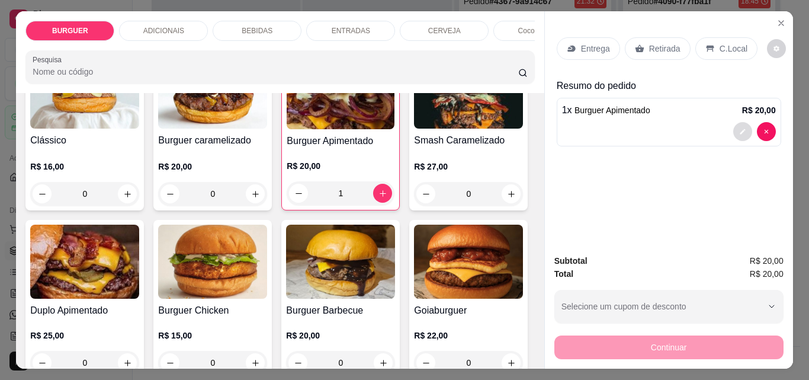
click at [735, 131] on button "decrease-product-quantity" at bounding box center [742, 131] width 19 height 19
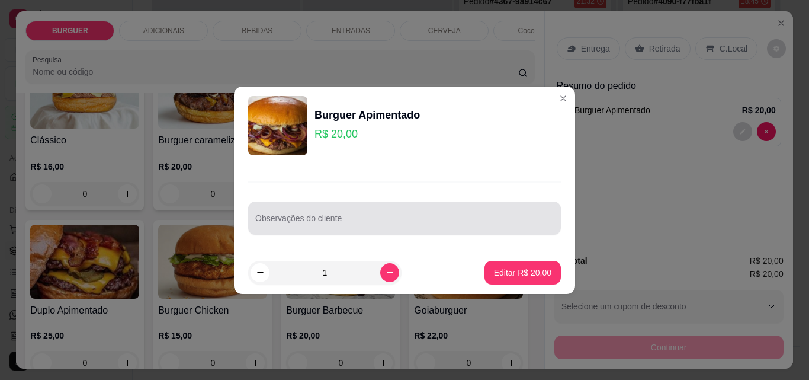
click at [365, 223] on input "Observações do cliente" at bounding box center [404, 223] width 299 height 12
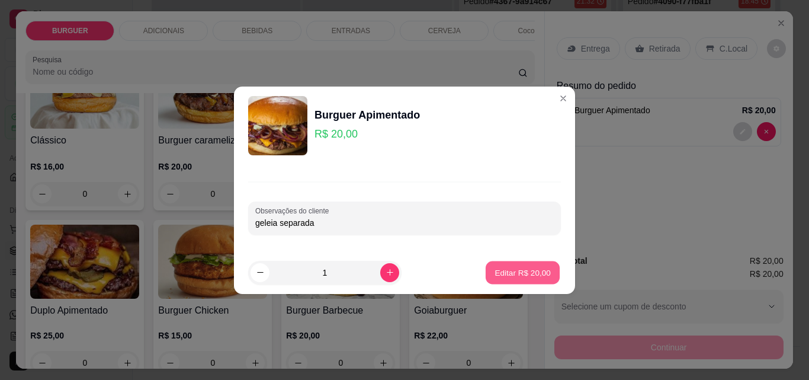
click at [518, 265] on button "Editar R$ 20,00" at bounding box center [523, 272] width 74 height 23
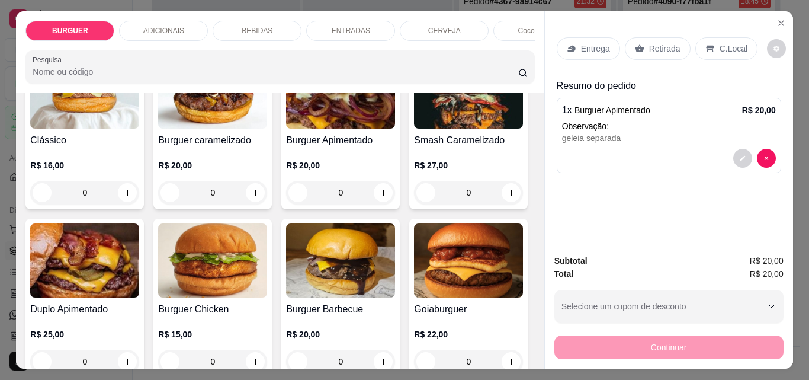
click at [261, 26] on p "BEBIDAS" at bounding box center [257, 30] width 31 height 9
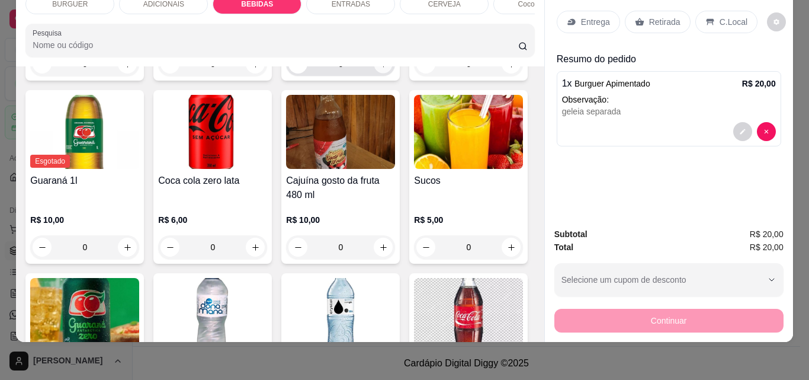
click at [379, 69] on icon "increase-product-quantity" at bounding box center [383, 64] width 9 height 9
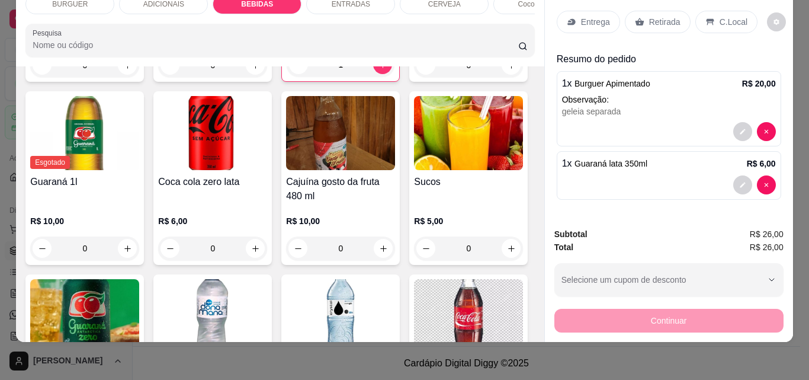
click at [570, 19] on icon at bounding box center [571, 22] width 8 height 7
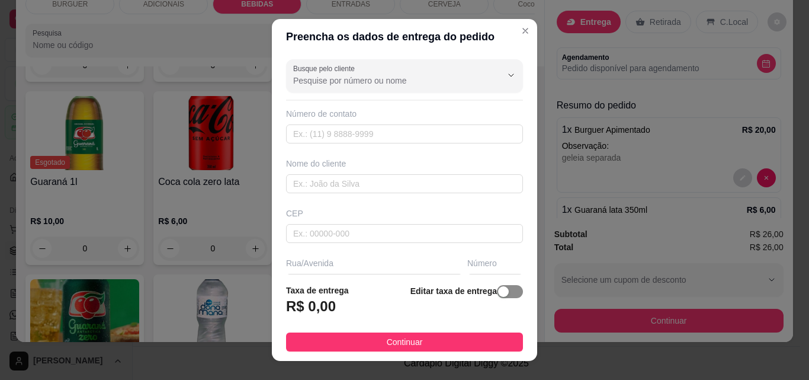
click at [501, 289] on span "button" at bounding box center [510, 291] width 26 height 13
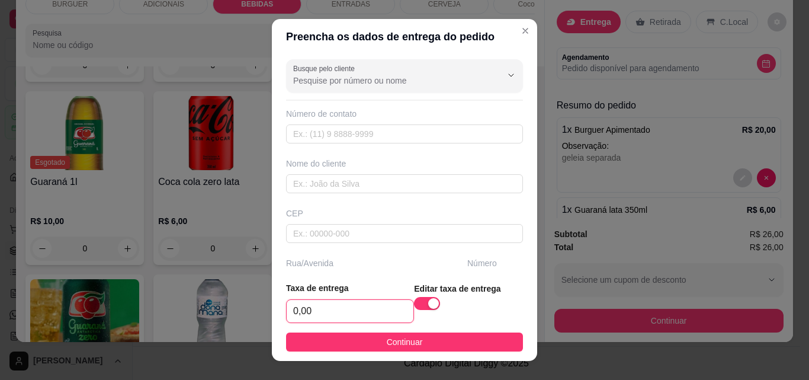
click at [345, 310] on input "0,00" at bounding box center [350, 311] width 127 height 23
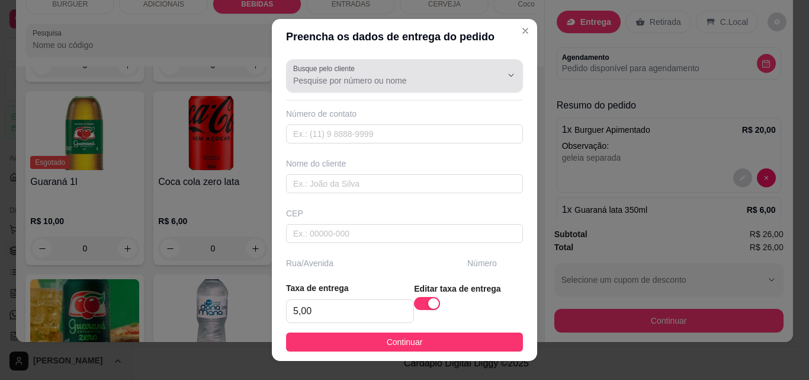
click at [293, 72] on label "Busque pelo cliente" at bounding box center [326, 68] width 66 height 10
click at [293, 75] on input "Busque pelo cliente" at bounding box center [388, 81] width 190 height 12
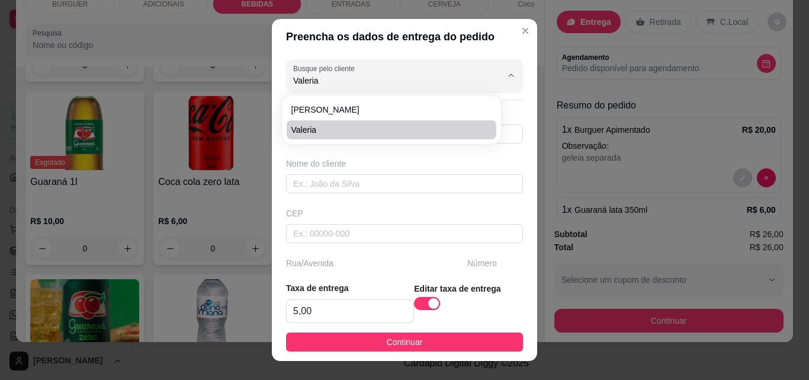
click at [307, 123] on li "Valeria" at bounding box center [392, 129] width 210 height 19
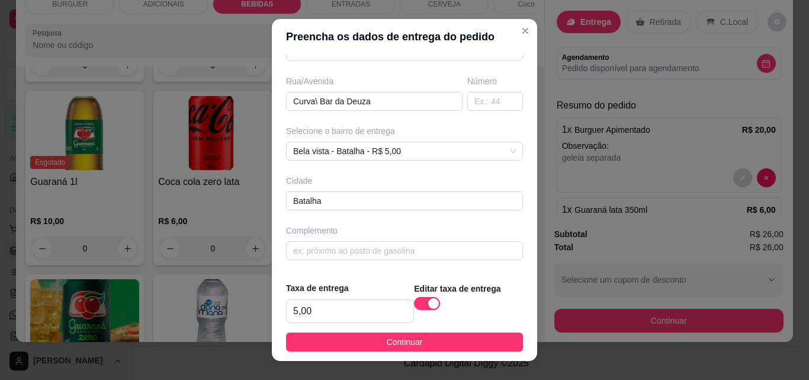
scroll to position [19, 0]
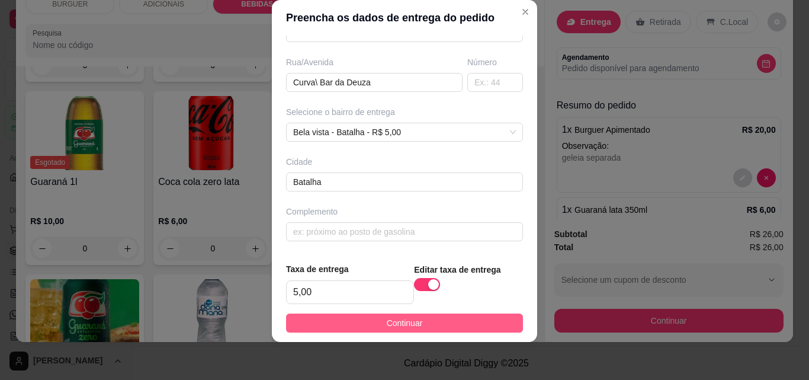
click at [479, 319] on button "Continuar" at bounding box center [404, 322] width 237 height 19
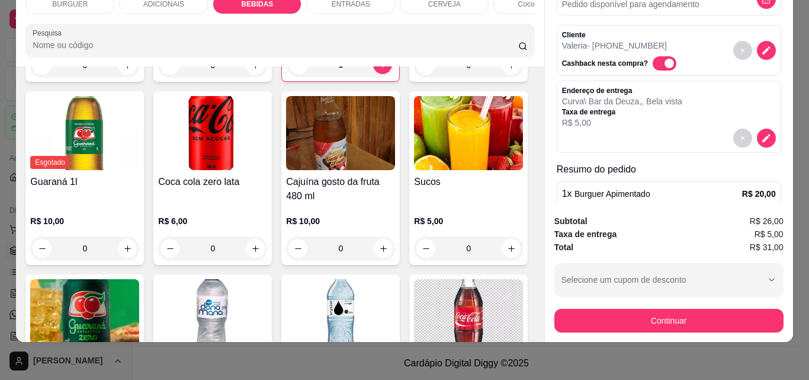
scroll to position [185, 0]
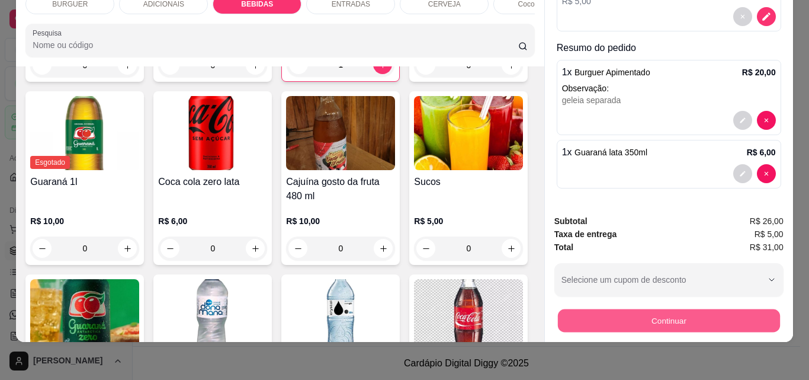
click at [631, 318] on button "Continuar" at bounding box center [668, 320] width 222 height 23
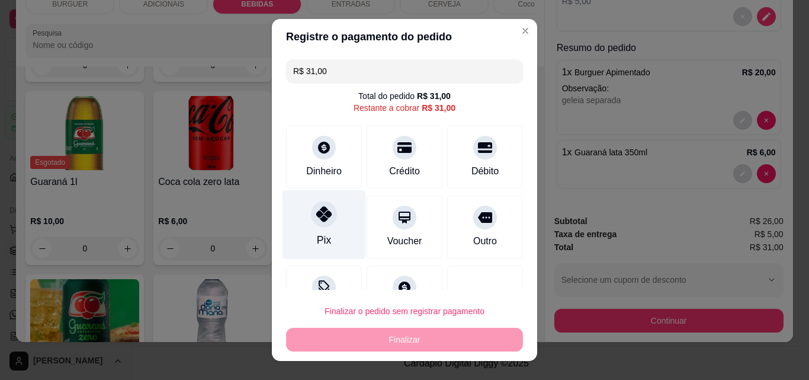
click at [317, 210] on icon at bounding box center [323, 213] width 15 height 15
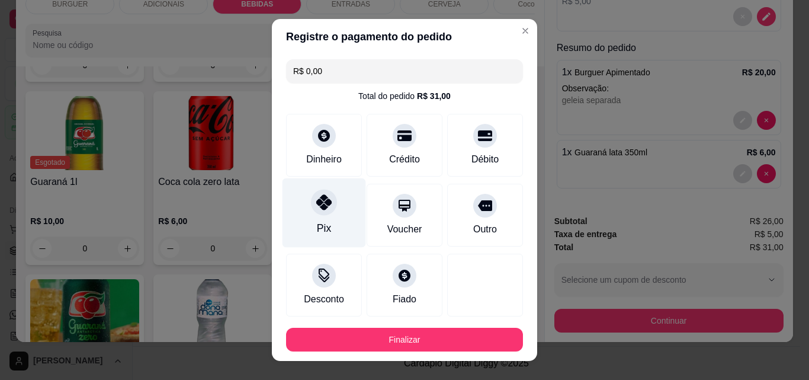
drag, startPoint x: 372, startPoint y: 189, endPoint x: 304, endPoint y: 222, distance: 75.2
click at [304, 222] on div "Pix" at bounding box center [325, 212] width 84 height 69
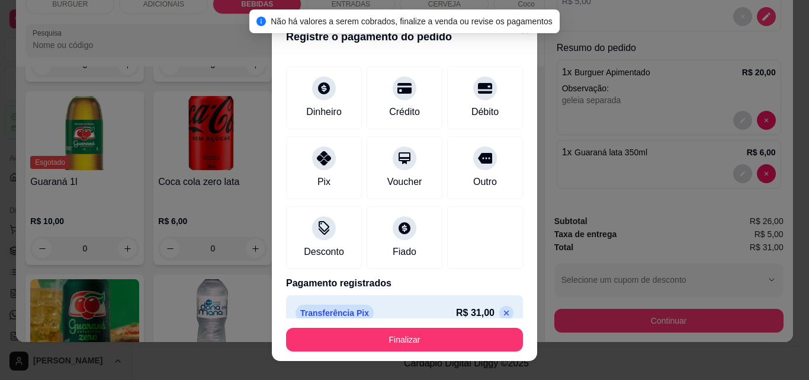
scroll to position [65, 0]
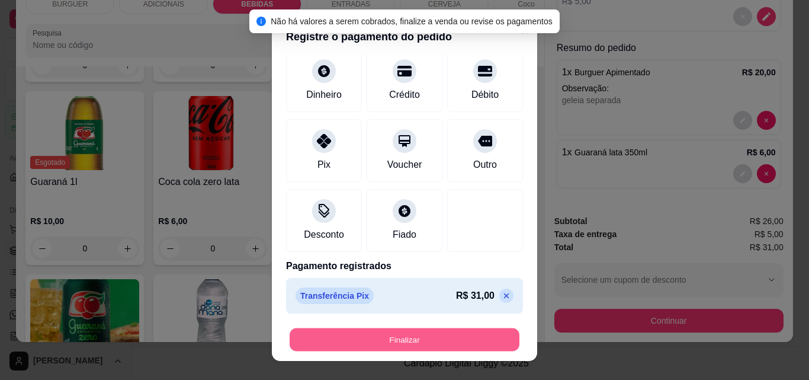
click at [451, 335] on button "Finalizar" at bounding box center [405, 339] width 230 height 23
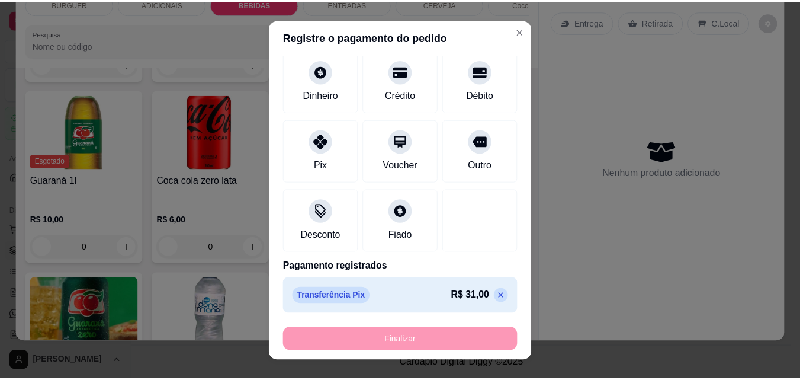
scroll to position [0, 0]
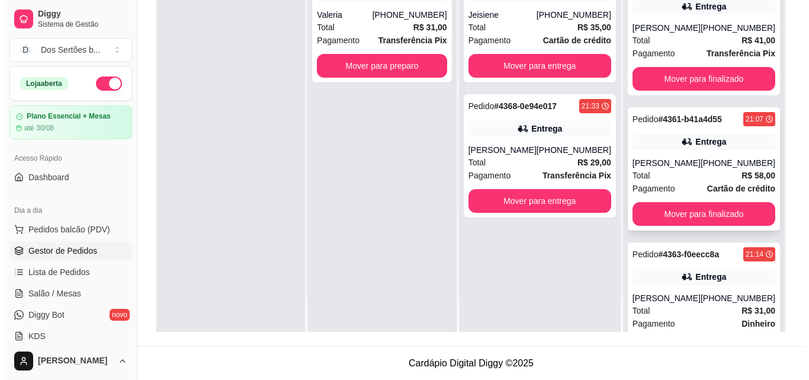
scroll to position [380, 0]
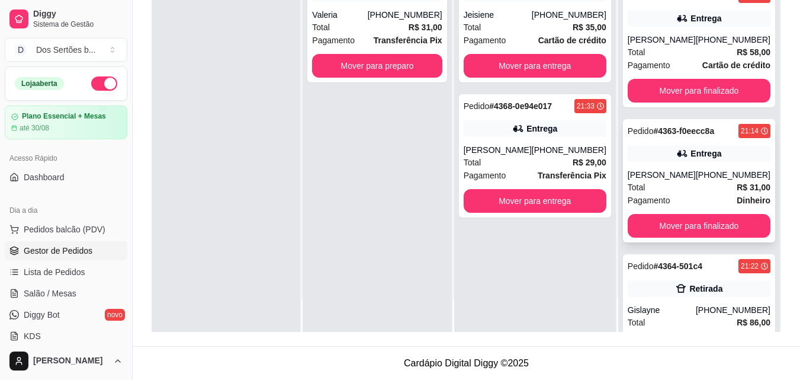
click at [707, 171] on div "[PHONE_NUMBER]" at bounding box center [733, 175] width 75 height 12
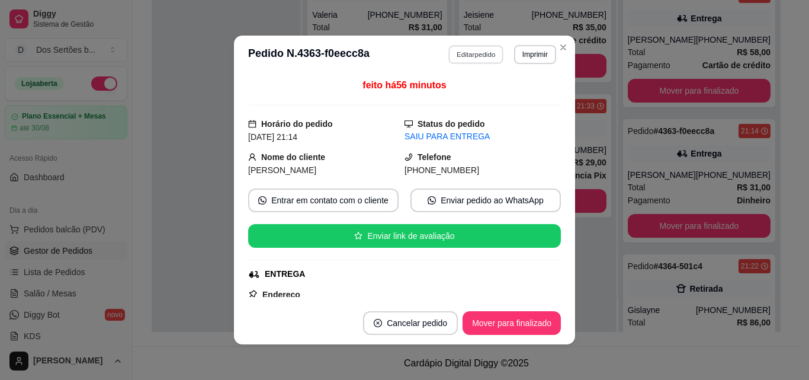
click at [466, 54] on button "Editar pedido" at bounding box center [476, 54] width 55 height 18
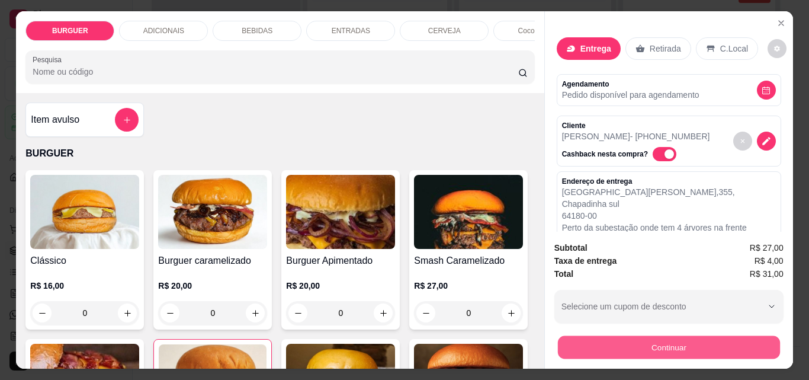
click at [628, 344] on button "Continuar" at bounding box center [668, 346] width 222 height 23
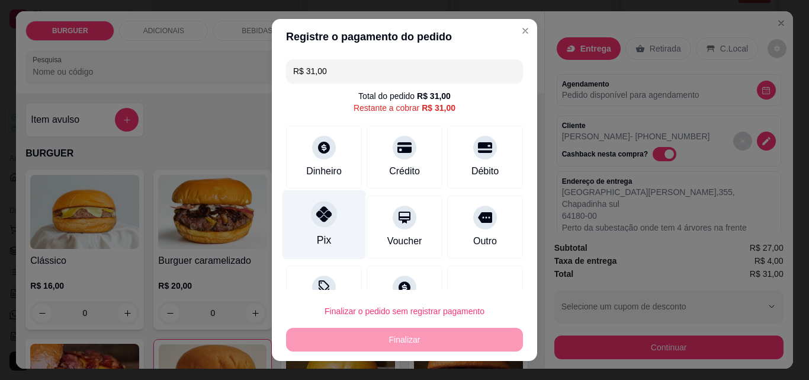
click at [301, 213] on div "Pix" at bounding box center [325, 224] width 84 height 69
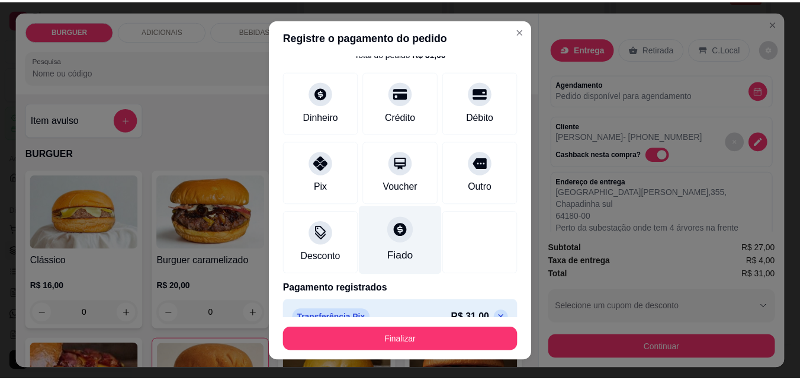
scroll to position [65, 0]
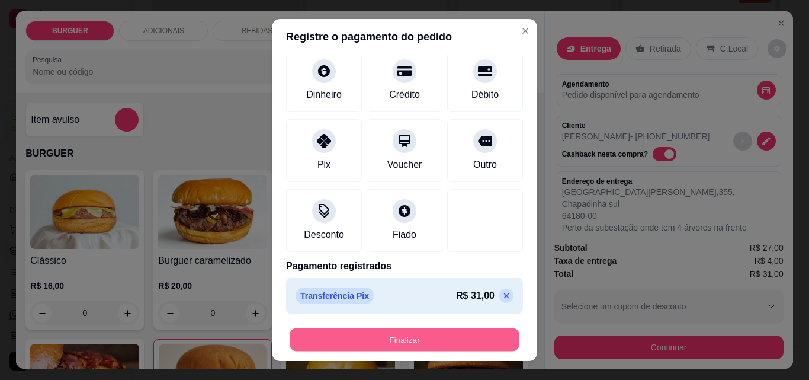
click at [427, 336] on button "Finalizar" at bounding box center [405, 339] width 230 height 23
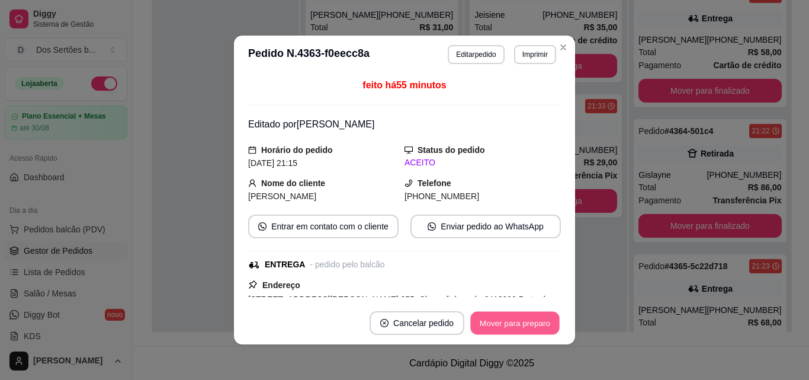
click at [496, 318] on button "Mover para preparo" at bounding box center [514, 323] width 89 height 23
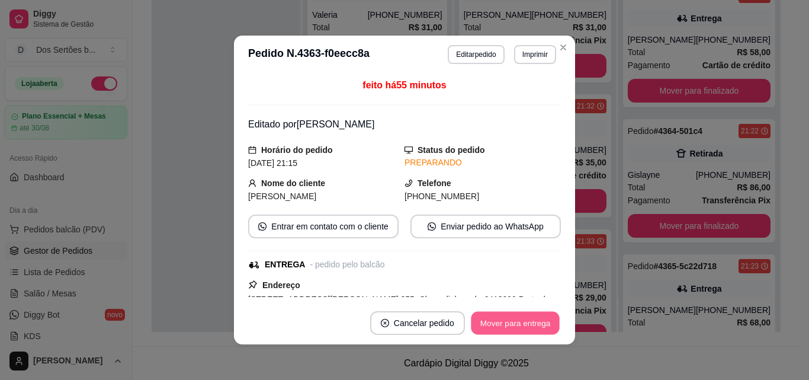
click at [496, 318] on button "Mover para entrega" at bounding box center [515, 323] width 89 height 23
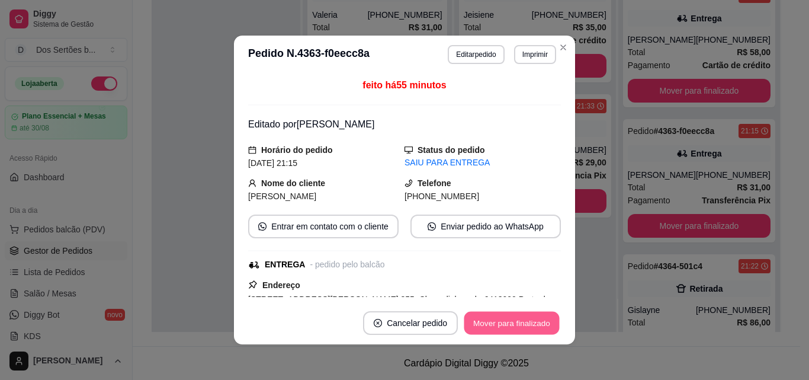
click at [496, 318] on button "Mover para finalizado" at bounding box center [511, 323] width 95 height 23
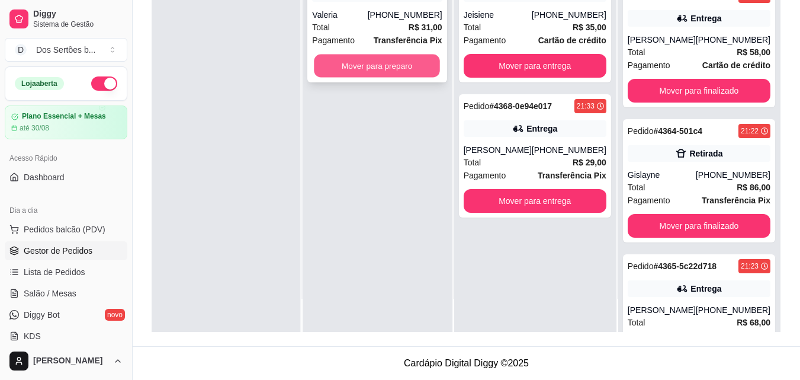
click at [339, 64] on button "Mover para preparo" at bounding box center [378, 65] width 126 height 23
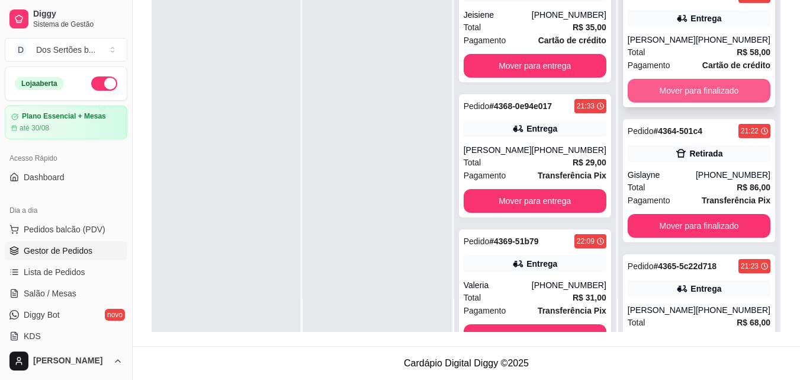
click at [670, 81] on button "Mover para finalizado" at bounding box center [699, 91] width 143 height 24
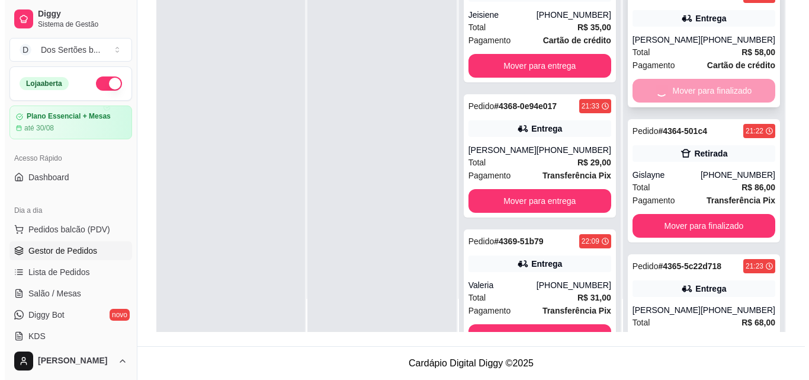
scroll to position [307, 0]
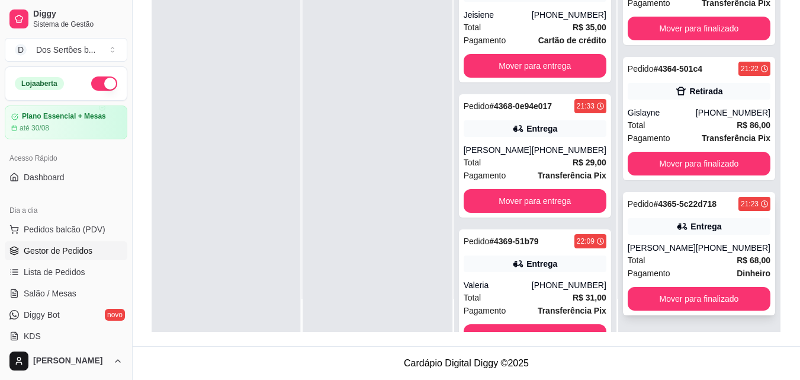
click at [682, 262] on div "Total R$ 68,00" at bounding box center [699, 260] width 143 height 13
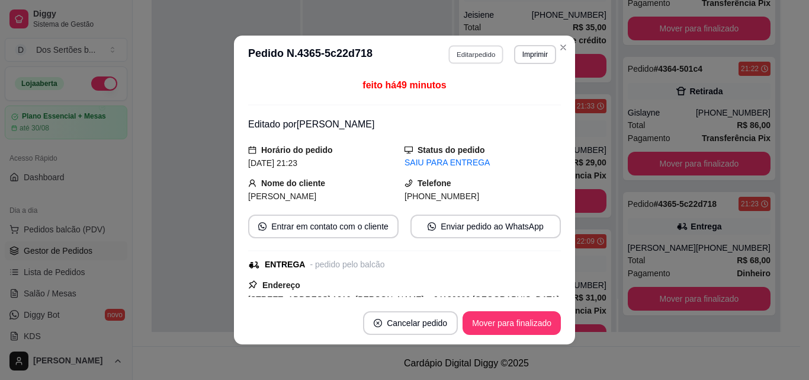
click at [468, 55] on button "Editar pedido" at bounding box center [476, 54] width 55 height 18
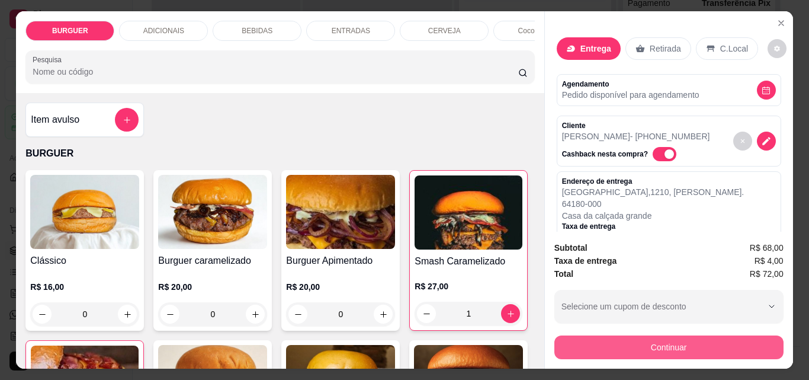
click at [608, 342] on button "Continuar" at bounding box center [668, 347] width 229 height 24
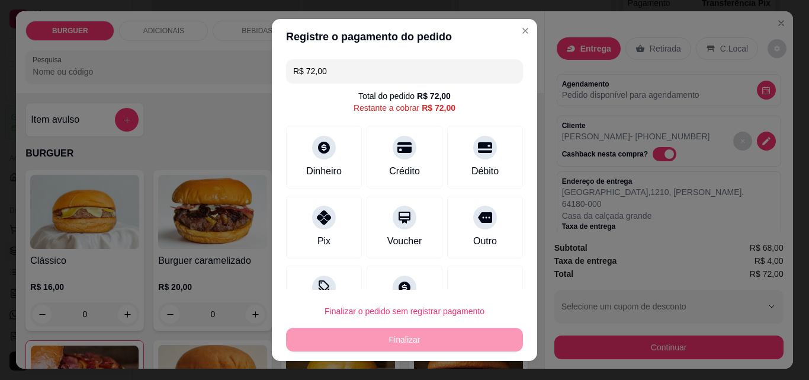
click at [333, 78] on input "R$ 72,00" at bounding box center [404, 71] width 223 height 24
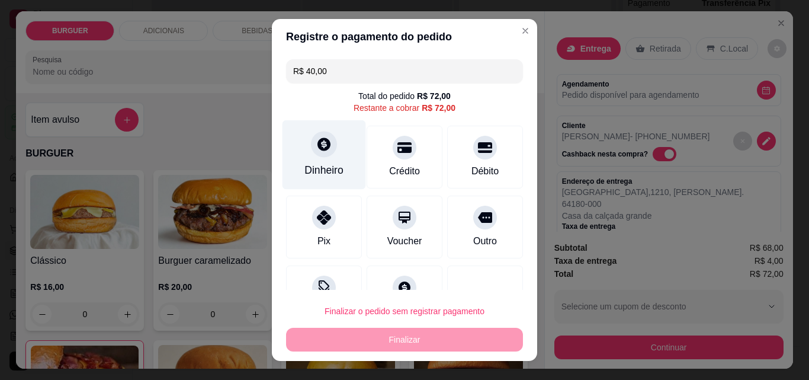
click at [304, 165] on div "Dinheiro" at bounding box center [323, 169] width 39 height 15
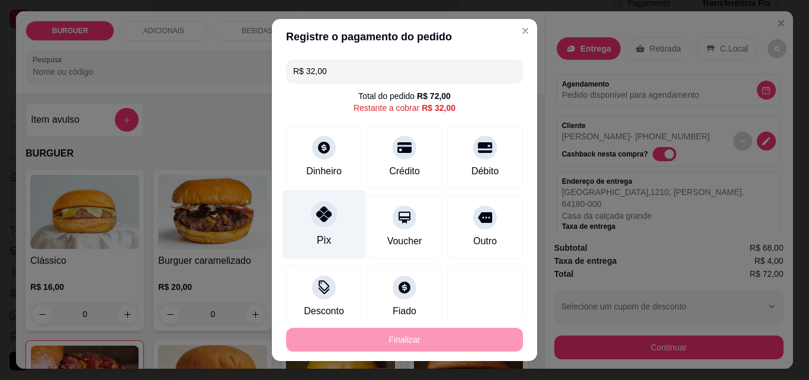
click at [328, 211] on div at bounding box center [324, 214] width 26 height 26
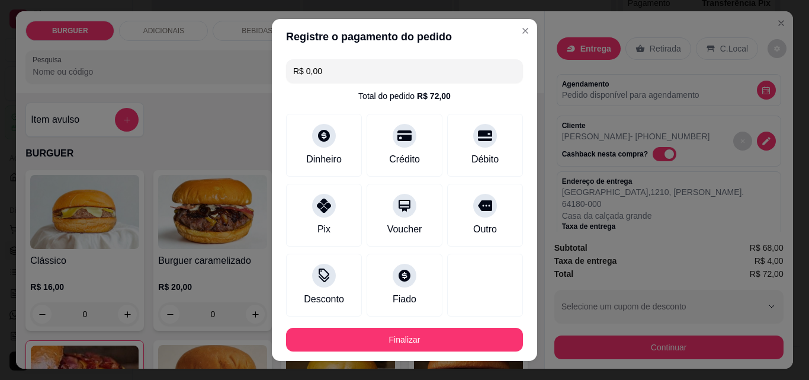
scroll to position [110, 0]
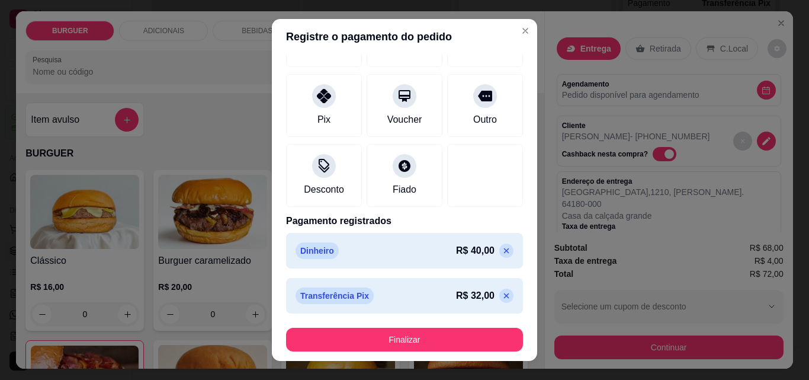
click at [423, 325] on footer "Finalizar" at bounding box center [404, 339] width 265 height 43
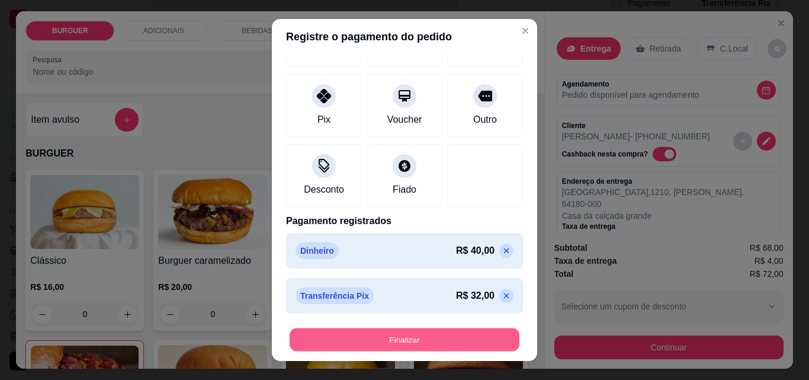
click at [412, 338] on button "Finalizar" at bounding box center [405, 339] width 230 height 23
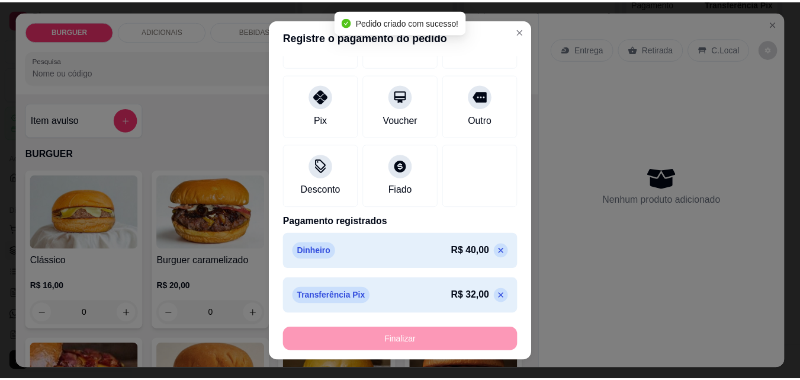
scroll to position [172, 0]
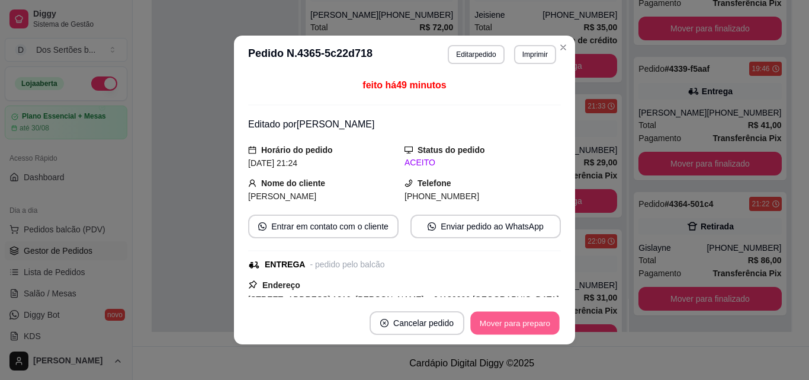
click at [513, 320] on button "Mover para preparo" at bounding box center [514, 323] width 89 height 23
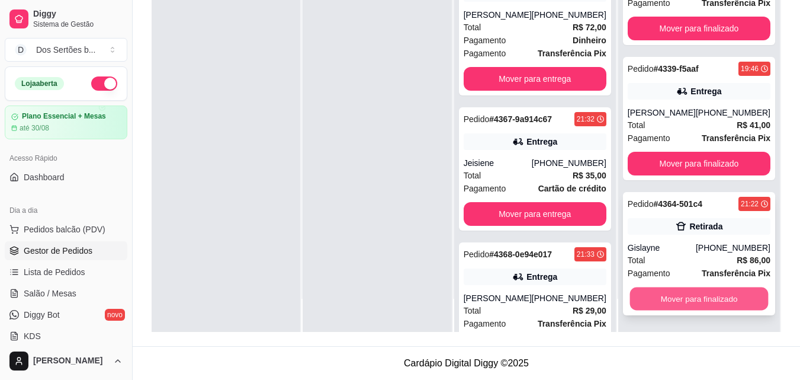
click at [669, 294] on button "Mover para finalizado" at bounding box center [699, 298] width 139 height 23
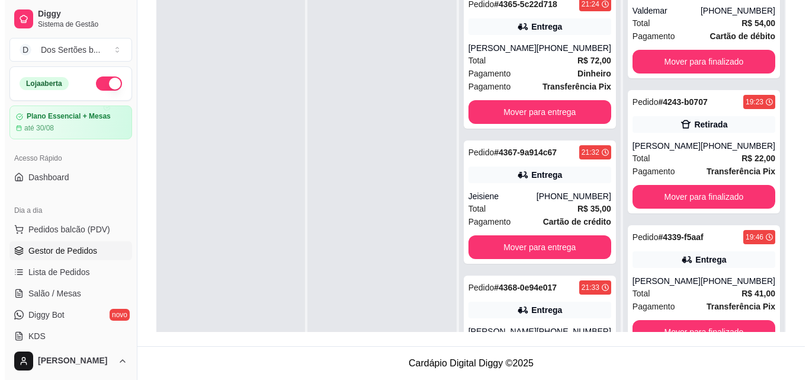
scroll to position [105, 0]
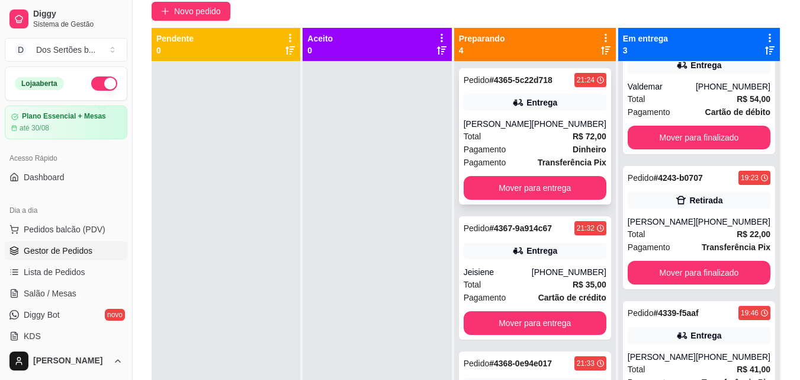
click at [575, 138] on strong "R$ 72,00" at bounding box center [590, 135] width 34 height 9
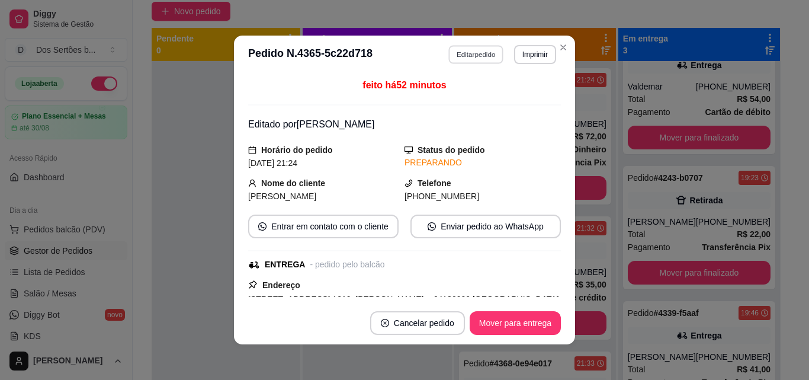
click at [456, 51] on button "Editar pedido" at bounding box center [476, 54] width 55 height 18
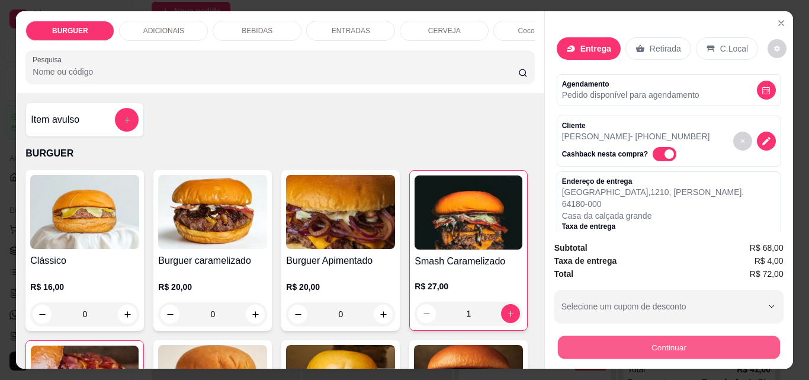
click at [622, 336] on button "Continuar" at bounding box center [668, 346] width 222 height 23
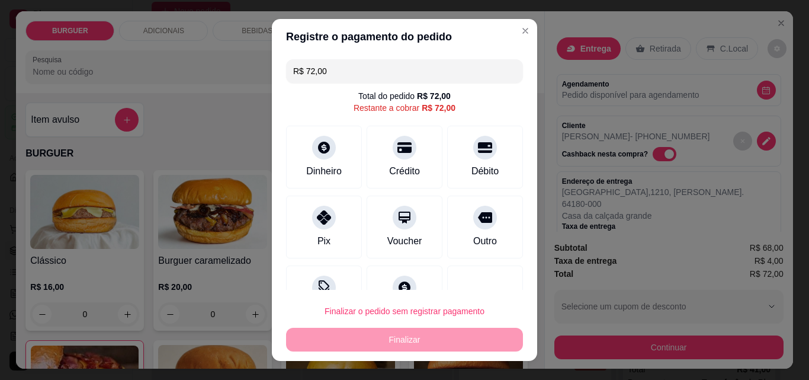
click at [334, 73] on input "R$ 72,00" at bounding box center [404, 71] width 223 height 24
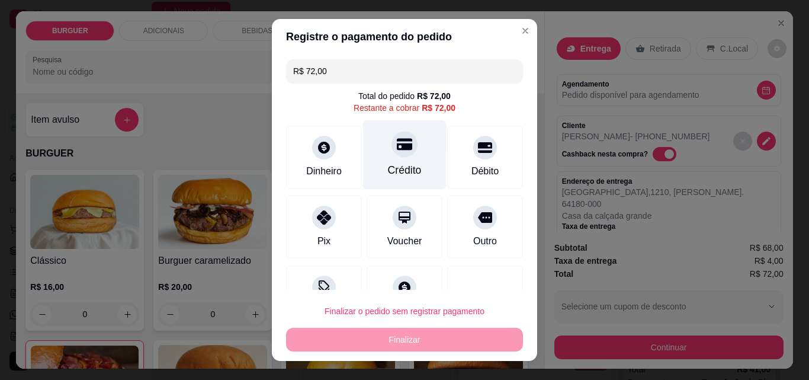
scroll to position [43, 0]
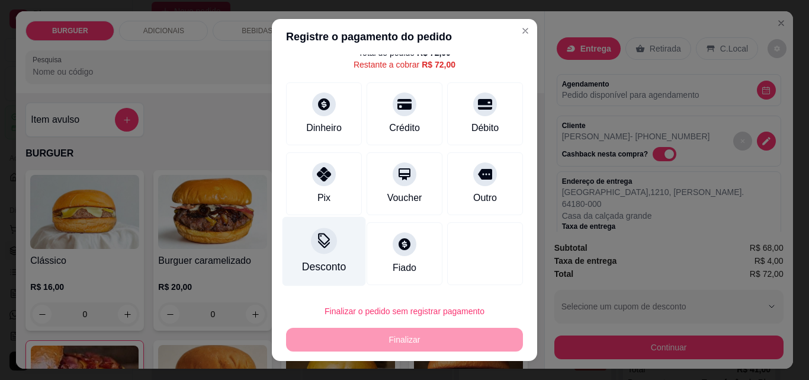
click at [317, 236] on icon at bounding box center [323, 240] width 15 height 15
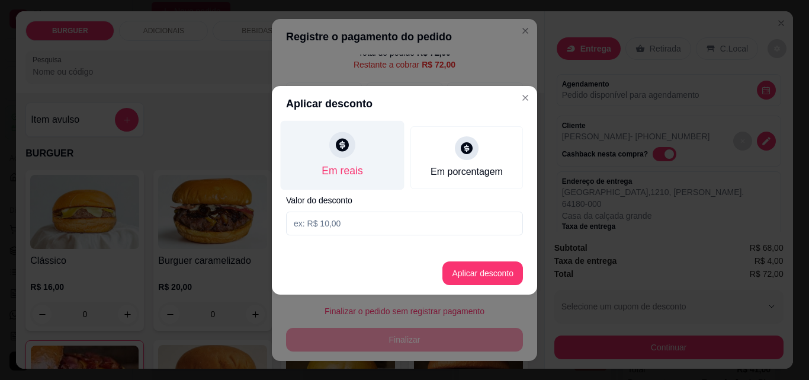
click at [319, 145] on div "Em reais" at bounding box center [343, 154] width 124 height 69
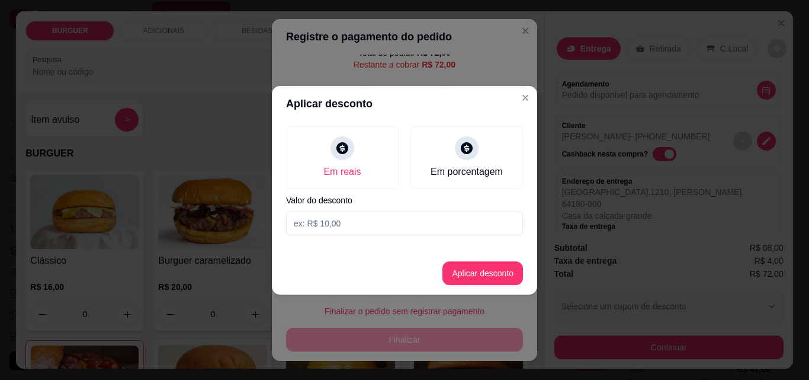
click at [309, 232] on input at bounding box center [404, 223] width 237 height 24
click at [486, 267] on button "Aplicar desconto" at bounding box center [483, 272] width 78 height 23
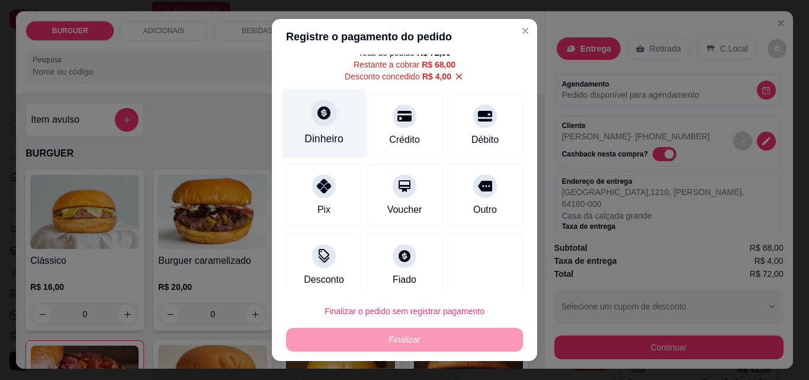
click at [314, 137] on div "Dinheiro" at bounding box center [323, 138] width 39 height 15
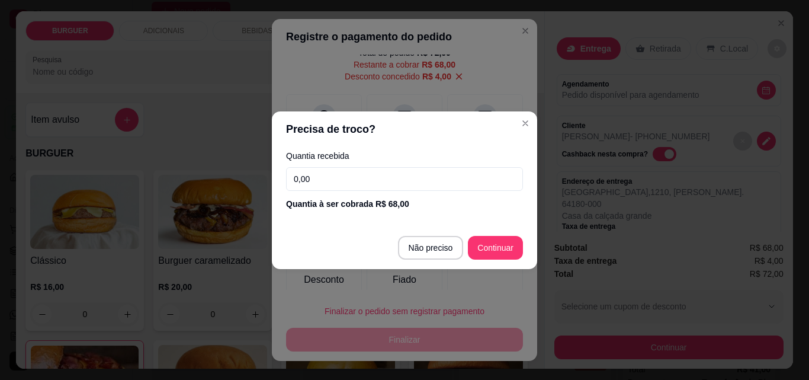
click at [315, 178] on input "0,00" at bounding box center [404, 179] width 237 height 24
click at [422, 130] on section "Precisa de troco? Quantia recebida 0,00 Quantia à ser cobrada R$ 68,00 Não prec…" at bounding box center [404, 190] width 265 height 158
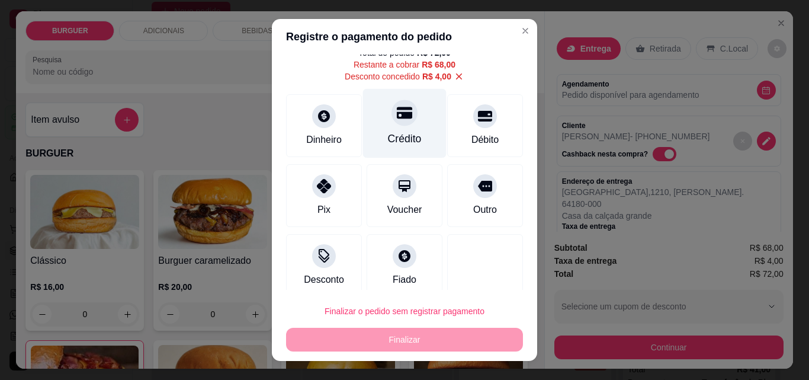
scroll to position [0, 0]
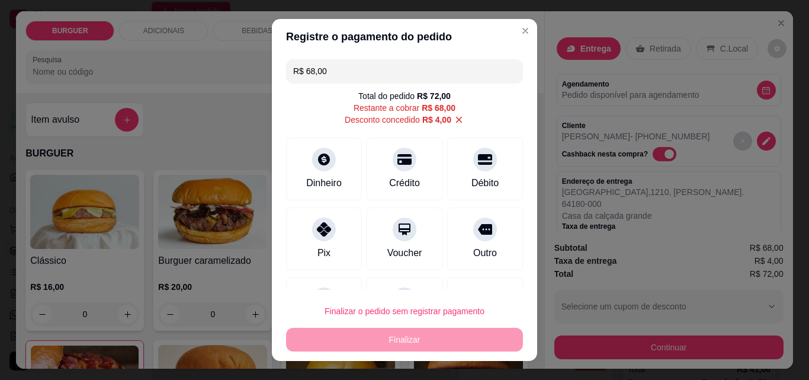
click at [341, 70] on input "R$ 68,00" at bounding box center [404, 71] width 223 height 24
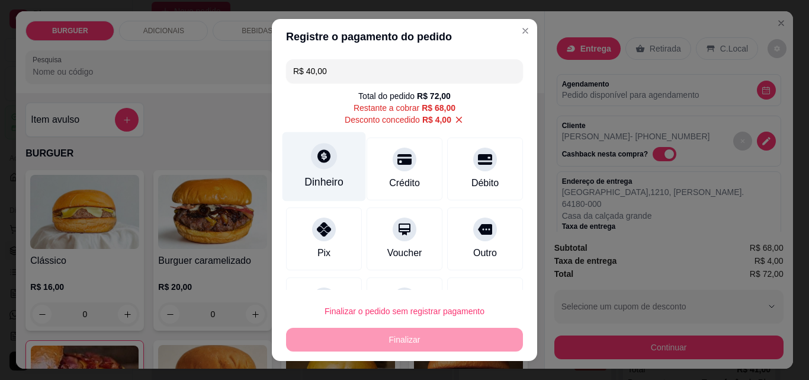
click at [309, 175] on div "Dinheiro" at bounding box center [323, 181] width 39 height 15
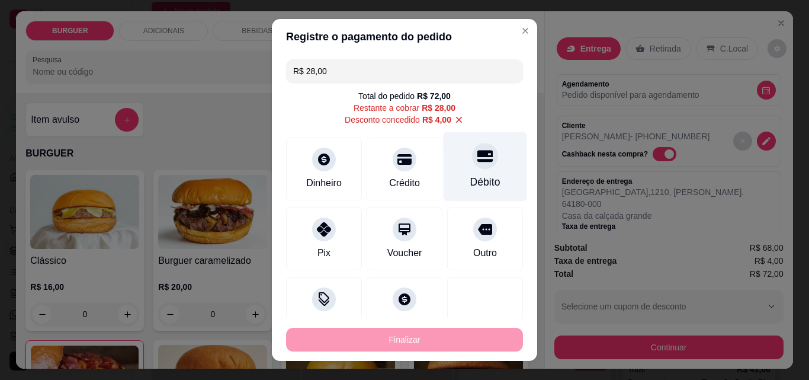
scroll to position [88, 0]
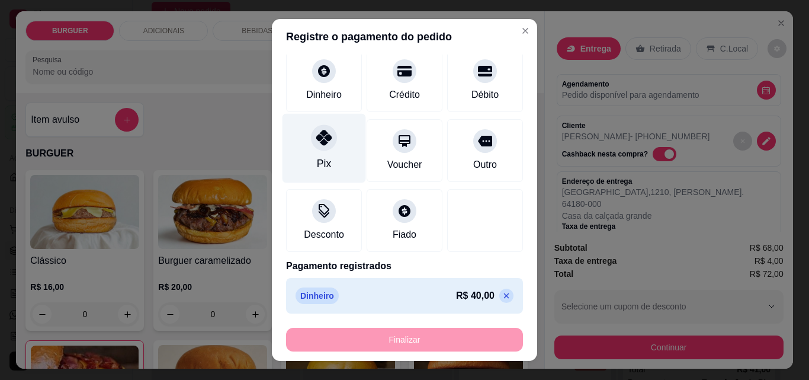
click at [311, 135] on div at bounding box center [324, 137] width 26 height 26
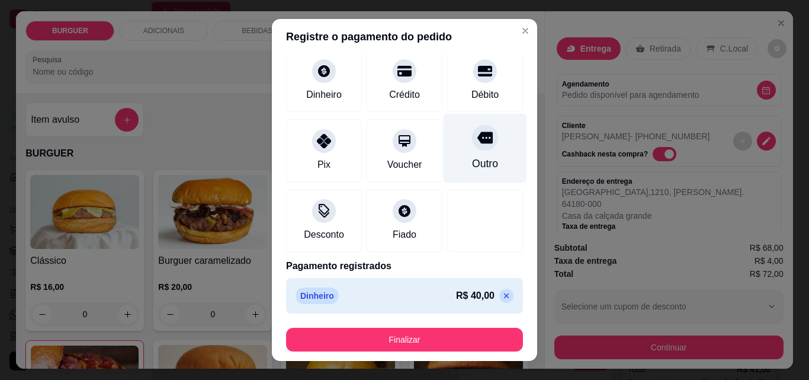
scroll to position [121, 0]
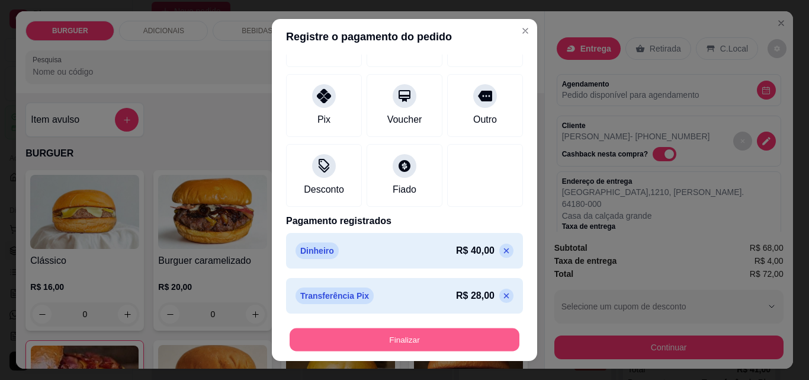
click at [457, 329] on button "Finalizar" at bounding box center [405, 339] width 230 height 23
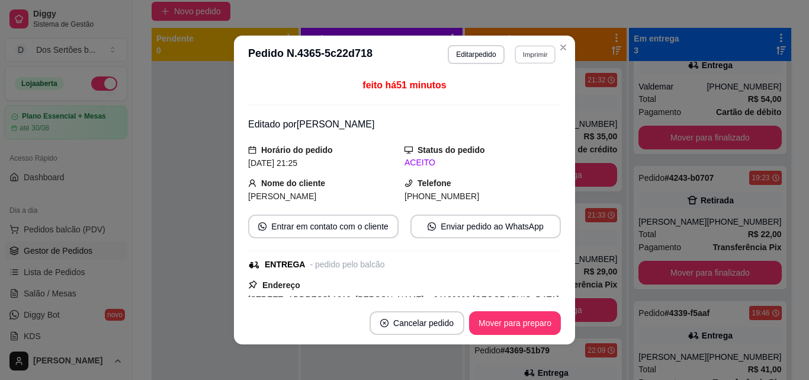
click at [520, 52] on button "Imprimir" at bounding box center [535, 54] width 41 height 18
click at [500, 98] on button "Impressora" at bounding box center [509, 95] width 83 height 18
click at [503, 324] on button "Mover para preparo" at bounding box center [514, 323] width 89 height 23
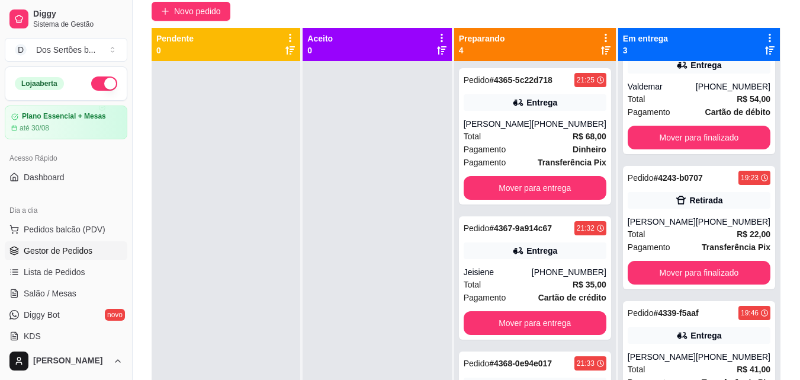
scroll to position [33, 0]
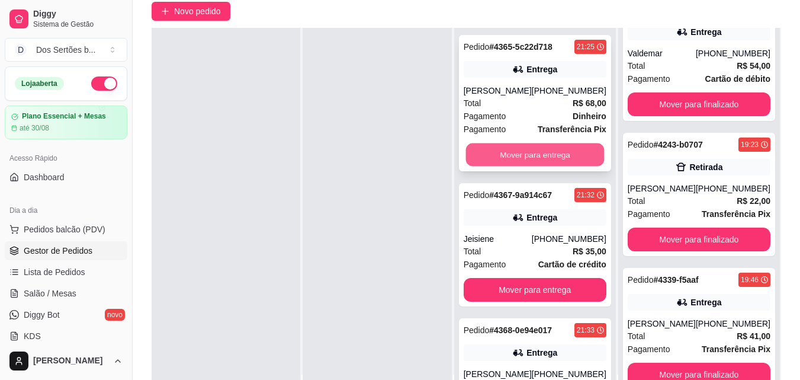
click at [487, 146] on button "Mover para entrega" at bounding box center [535, 154] width 139 height 23
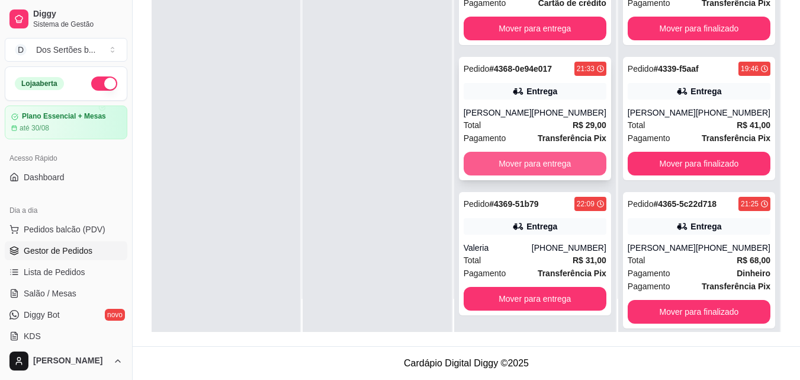
scroll to position [0, 0]
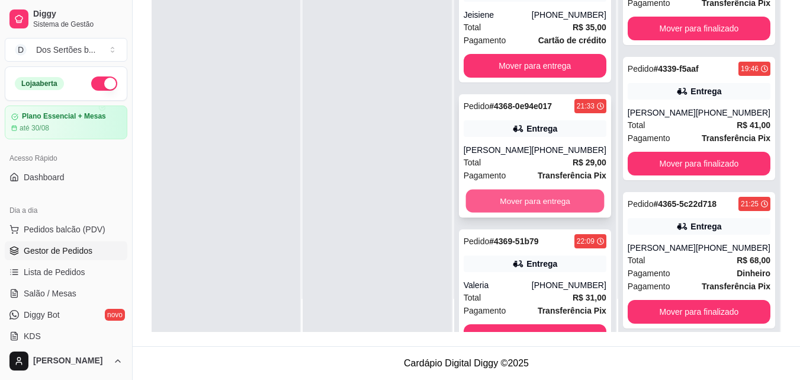
click at [525, 194] on button "Mover para entrega" at bounding box center [535, 201] width 139 height 23
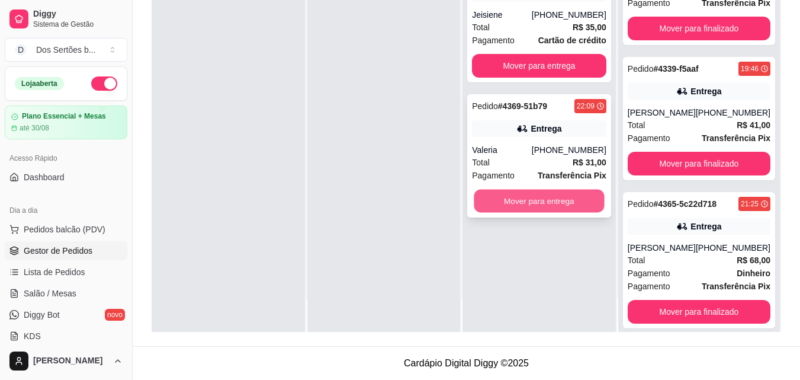
click at [502, 200] on button "Mover para entrega" at bounding box center [539, 201] width 130 height 23
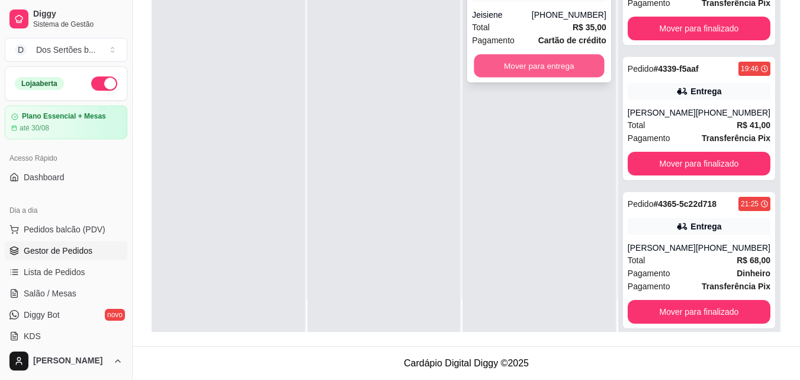
click at [499, 62] on button "Mover para entrega" at bounding box center [539, 65] width 130 height 23
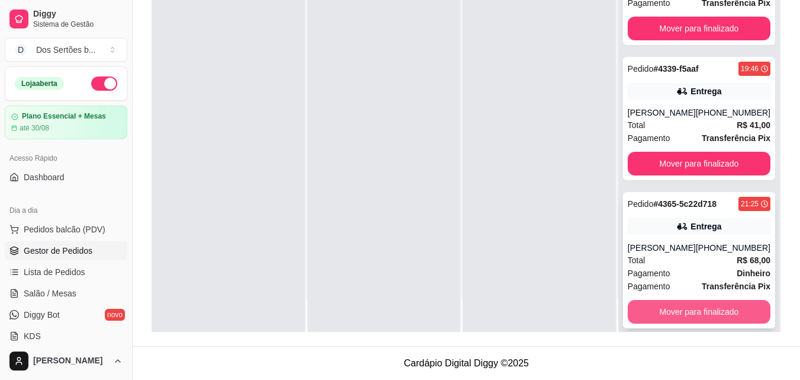
click at [647, 315] on button "Mover para finalizado" at bounding box center [699, 312] width 143 height 24
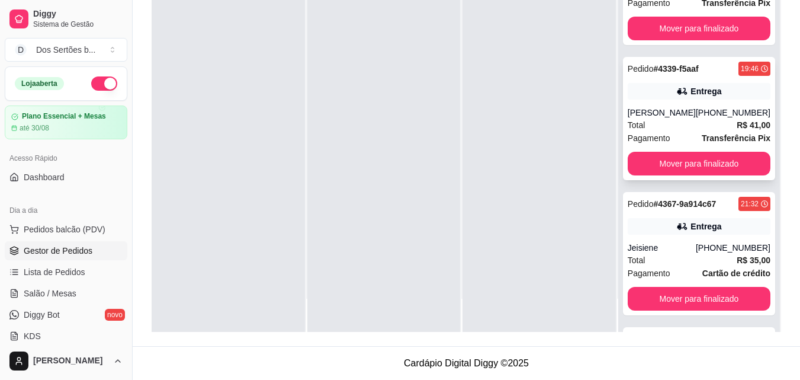
scroll to position [196, 0]
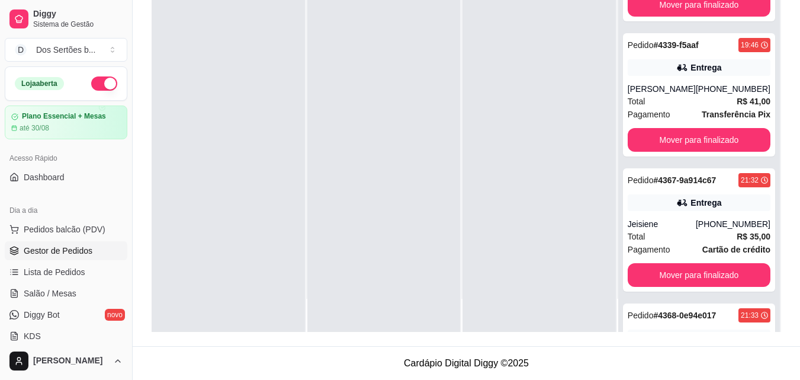
drag, startPoint x: 712, startPoint y: 105, endPoint x: 512, endPoint y: 70, distance: 203.3
click at [512, 70] on div at bounding box center [539, 142] width 153 height 380
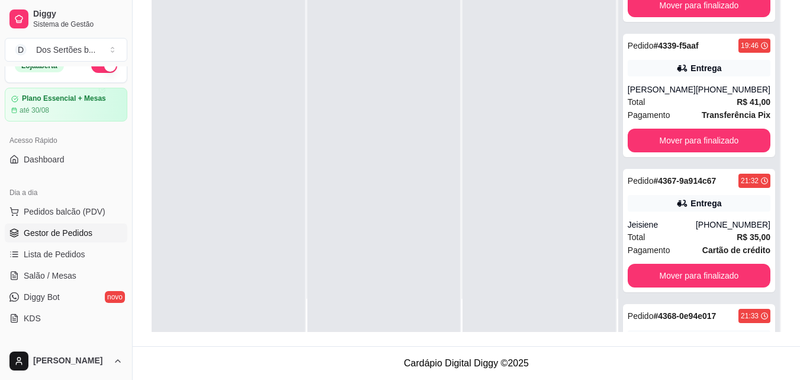
scroll to position [47, 0]
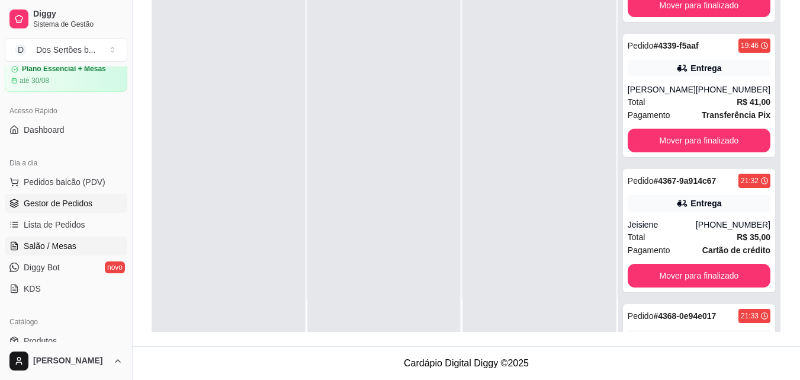
click at [71, 242] on span "Salão / Mesas" at bounding box center [50, 246] width 53 height 12
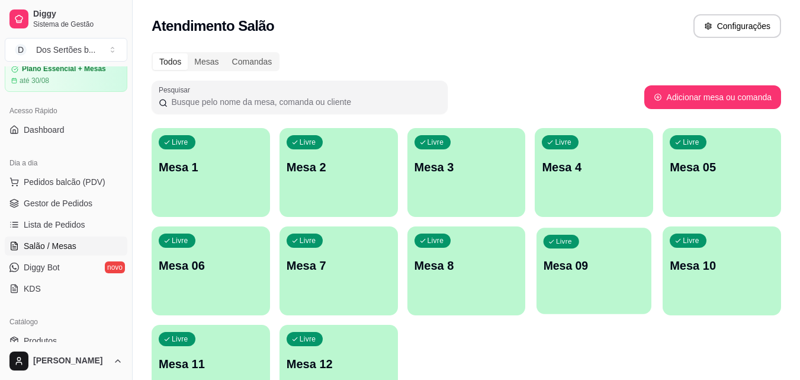
click at [587, 272] on p "Mesa 09" at bounding box center [594, 266] width 101 height 16
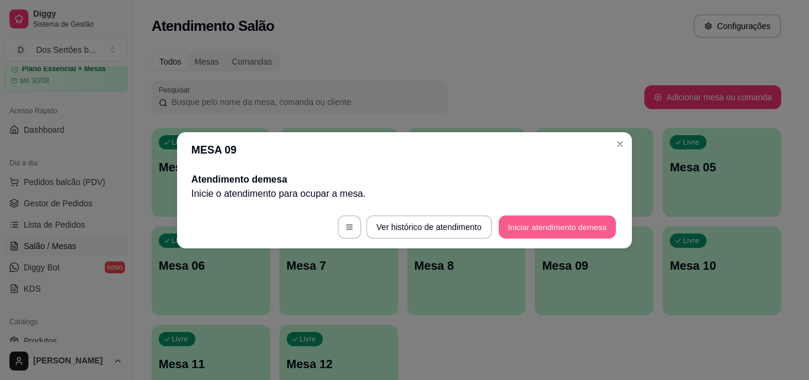
click at [514, 222] on button "Iniciar atendimento de mesa" at bounding box center [557, 226] width 117 height 23
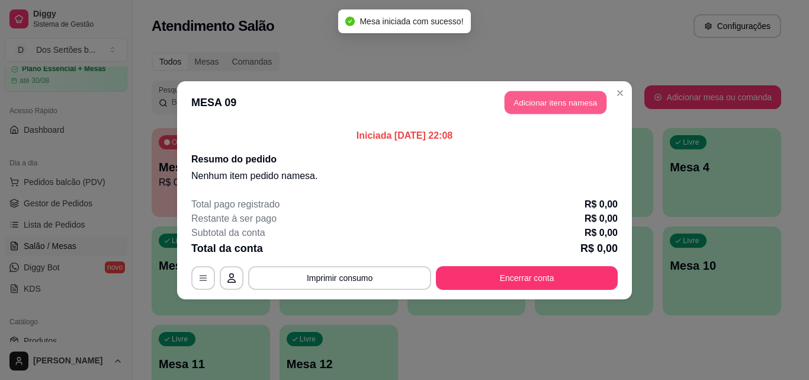
click at [545, 106] on button "Adicionar itens na mesa" at bounding box center [556, 102] width 102 height 23
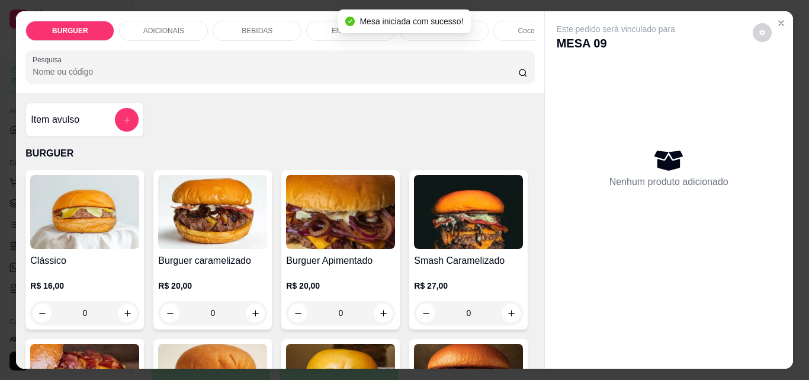
scroll to position [169, 0]
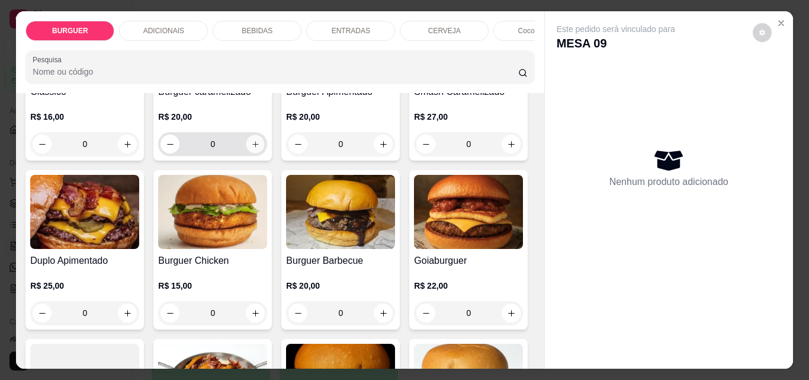
click at [254, 142] on button "increase-product-quantity" at bounding box center [255, 144] width 18 height 18
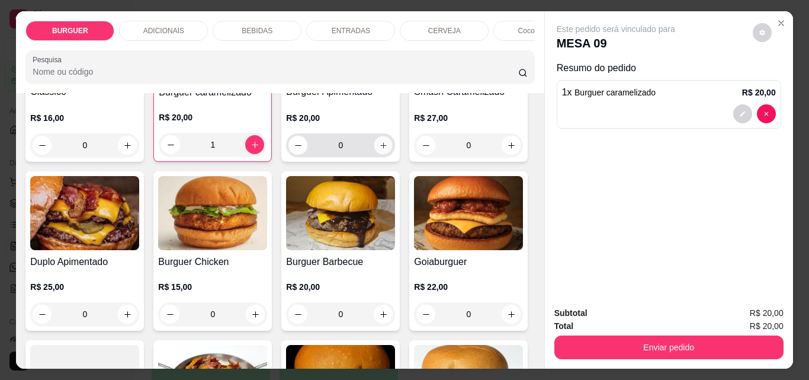
click at [380, 148] on icon "increase-product-quantity" at bounding box center [383, 145] width 6 height 6
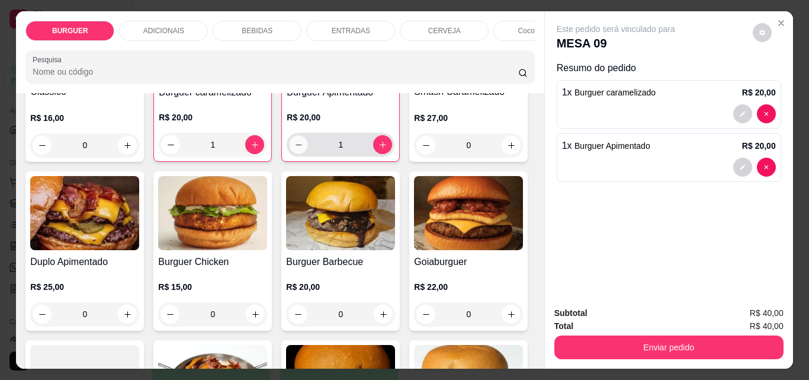
click at [296, 145] on icon "decrease-product-quantity" at bounding box center [299, 145] width 6 height 1
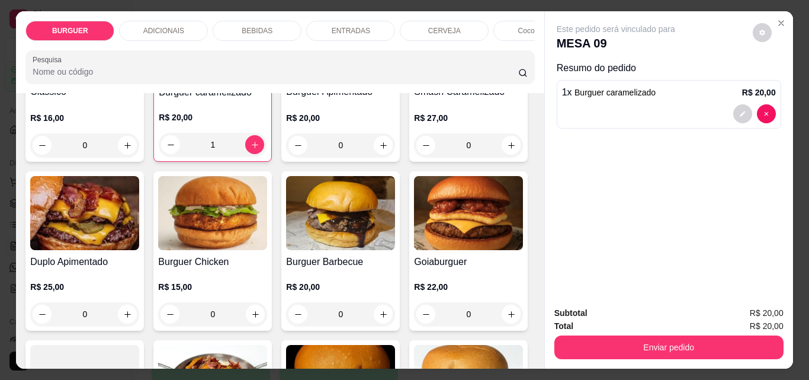
scroll to position [223, 0]
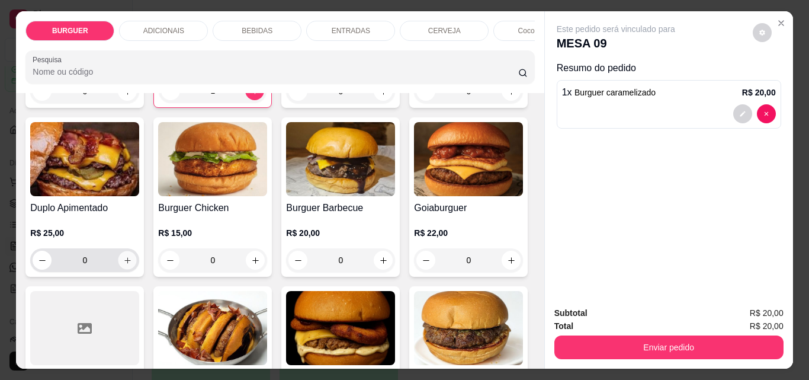
click at [137, 259] on button "increase-product-quantity" at bounding box center [127, 260] width 18 height 18
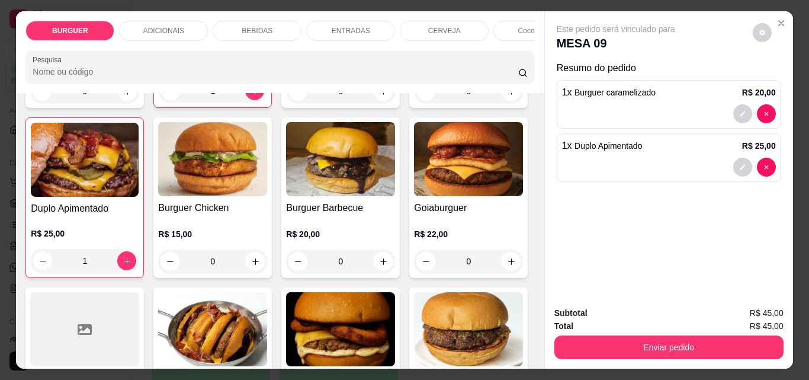
click at [271, 23] on div "BEBIDAS" at bounding box center [257, 31] width 89 height 20
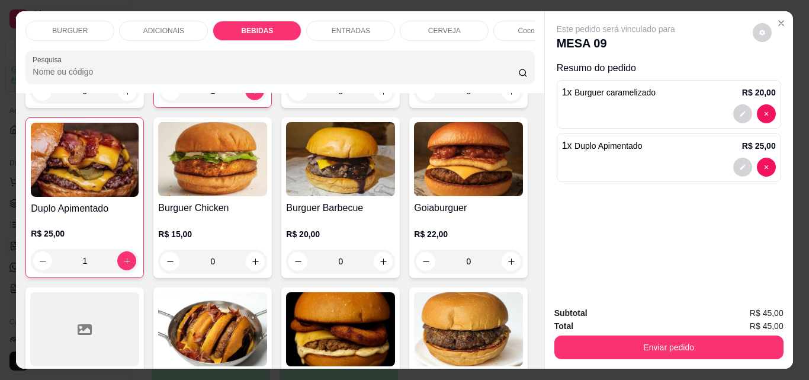
scroll to position [31, 0]
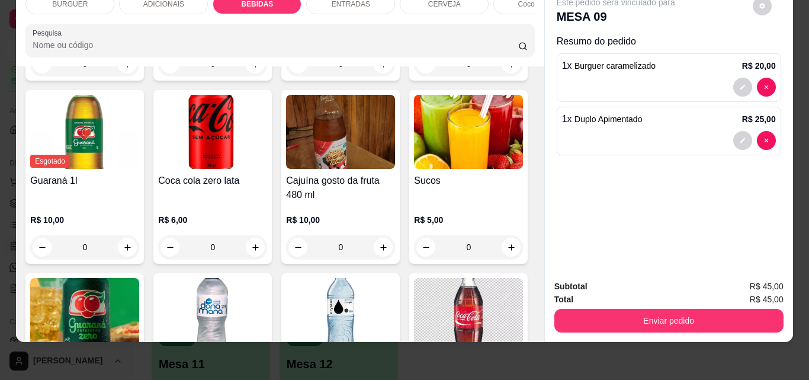
click at [320, 4] on div "ENTRADAS" at bounding box center [350, 4] width 89 height 20
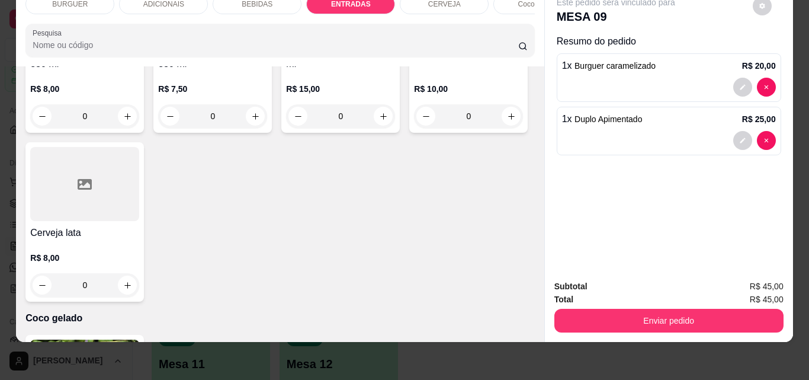
click at [245, 2] on div "BEBIDAS" at bounding box center [257, 4] width 89 height 20
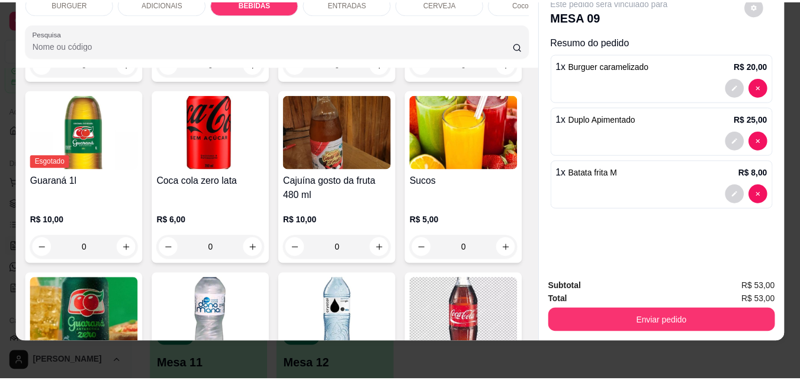
scroll to position [1301, 0]
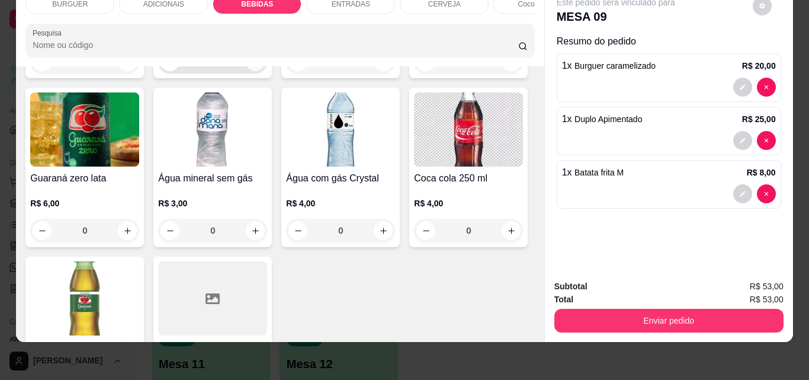
click at [260, 66] on icon "increase-product-quantity" at bounding box center [255, 61] width 9 height 9
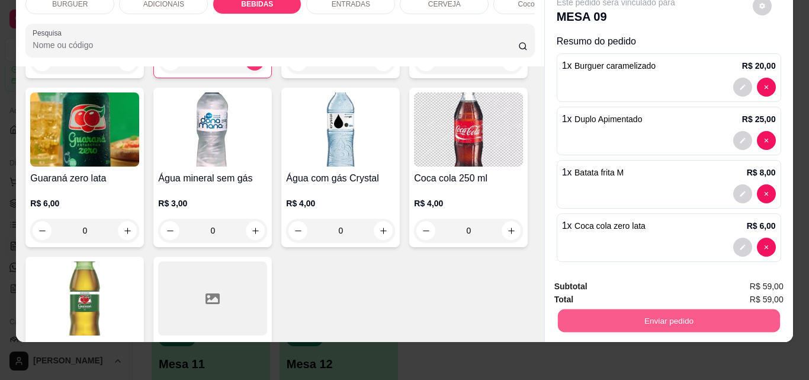
click at [630, 309] on button "Enviar pedido" at bounding box center [668, 320] width 222 height 23
click at [597, 279] on button "Não registrar e enviar pedido" at bounding box center [630, 282] width 120 height 22
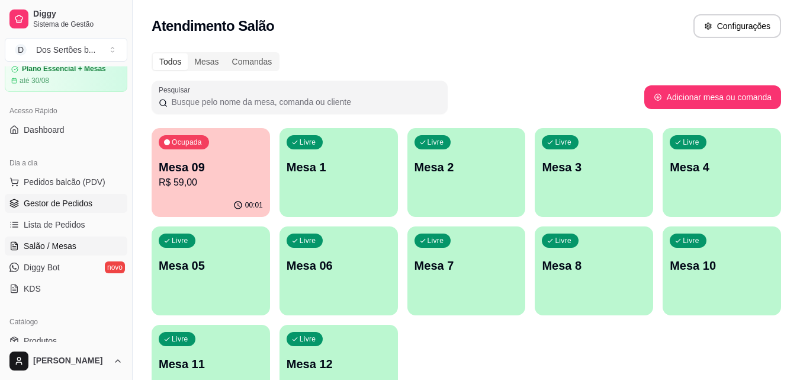
click at [93, 199] on link "Gestor de Pedidos" at bounding box center [66, 203] width 123 height 19
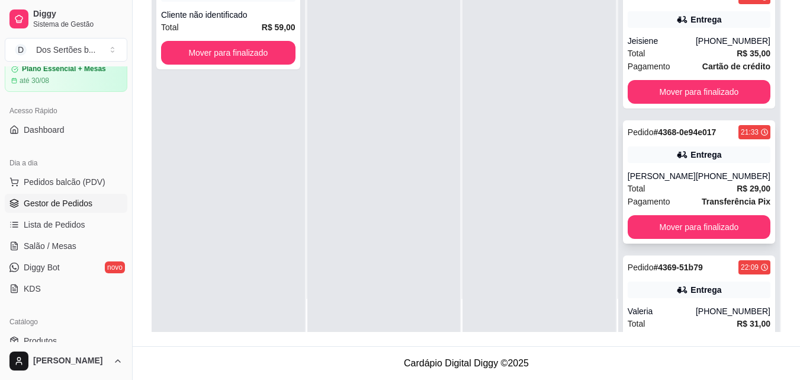
scroll to position [442, 0]
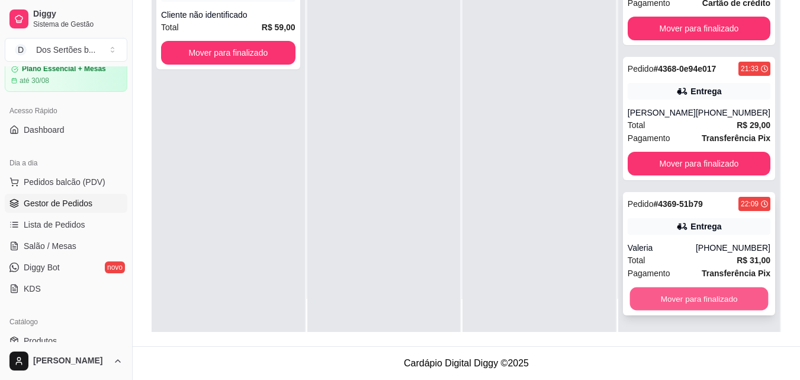
click at [652, 300] on button "Mover para finalizado" at bounding box center [699, 298] width 139 height 23
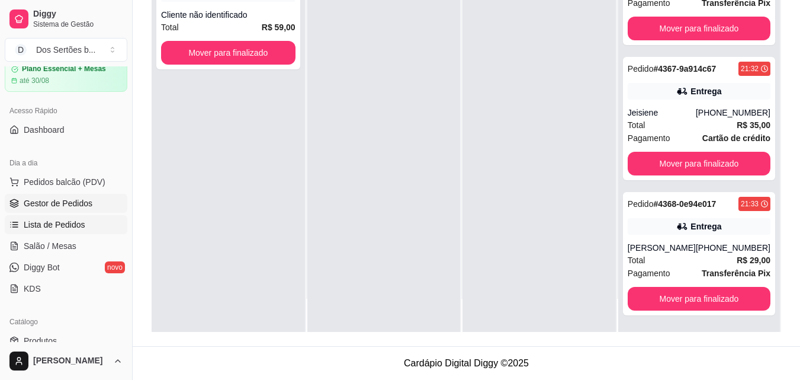
scroll to position [267, 0]
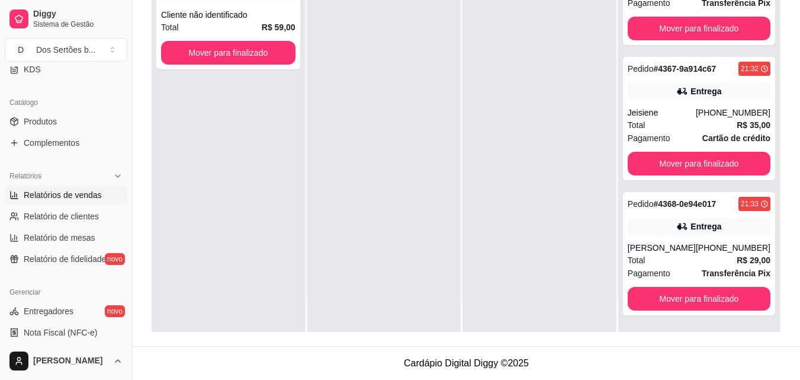
click at [31, 195] on span "Relatórios de vendas" at bounding box center [63, 195] width 78 height 12
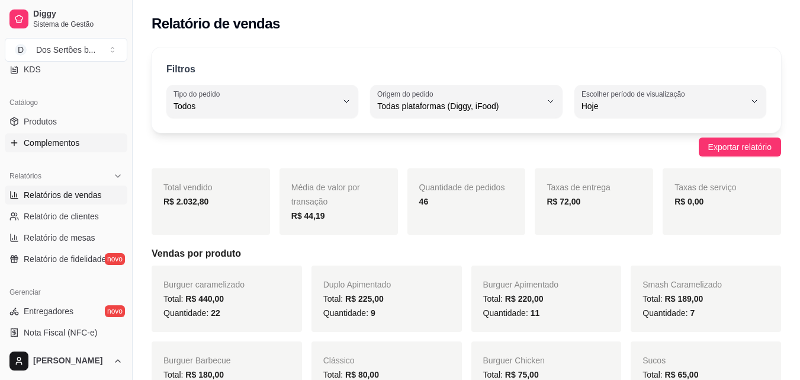
scroll to position [150, 0]
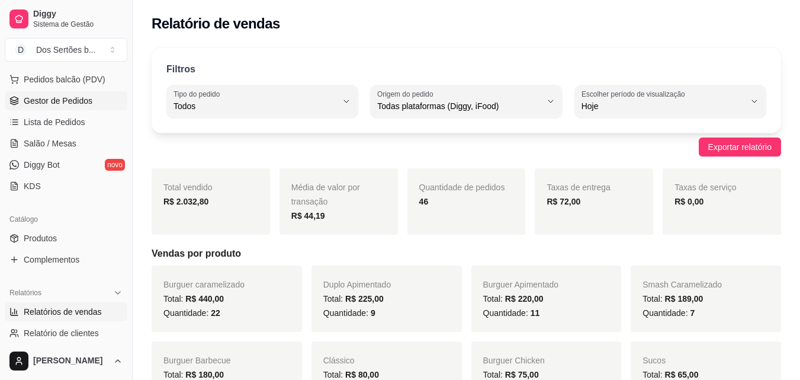
click at [18, 104] on icon at bounding box center [13, 100] width 9 height 9
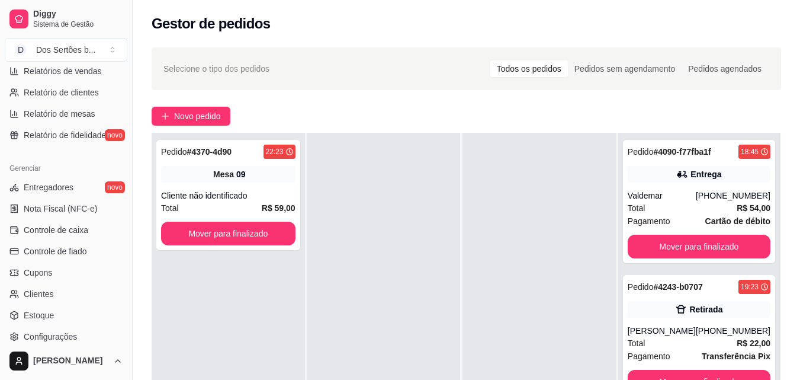
scroll to position [473, 0]
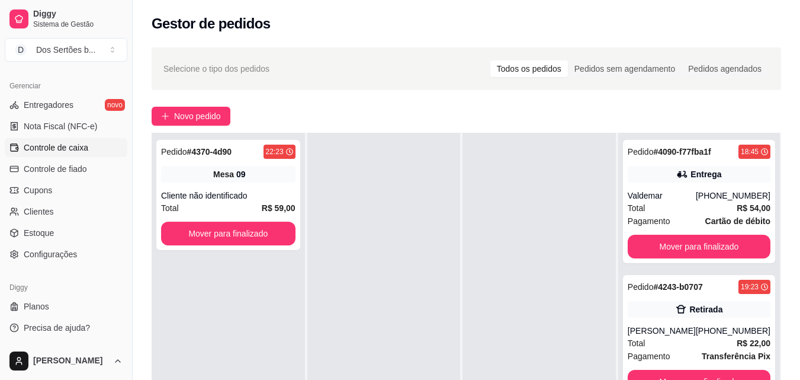
click at [47, 145] on span "Controle de caixa" at bounding box center [56, 148] width 65 height 12
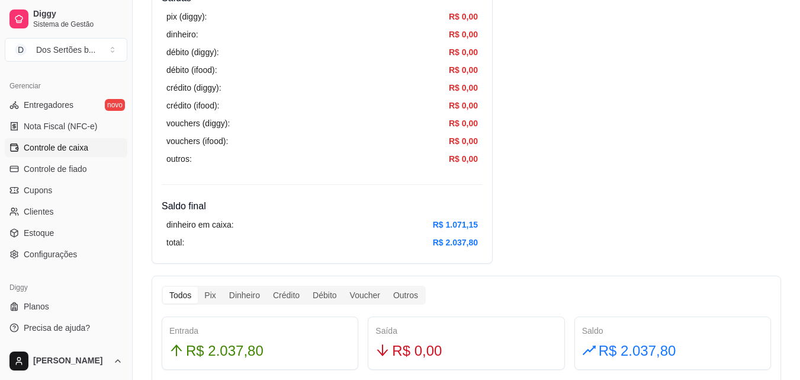
scroll to position [486, 0]
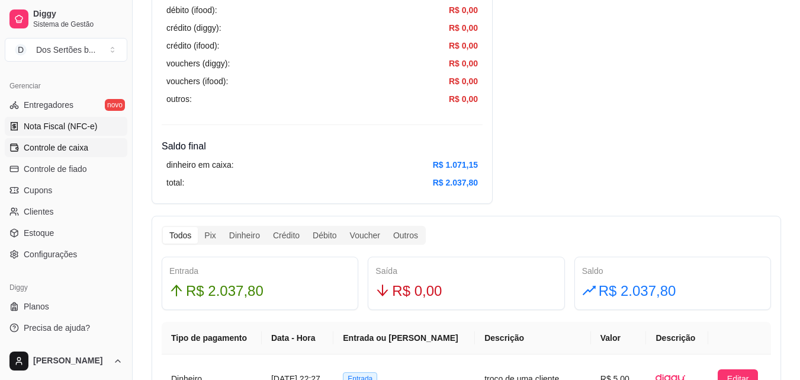
click at [43, 126] on span "Nota Fiscal (NFC-e)" at bounding box center [60, 126] width 73 height 12
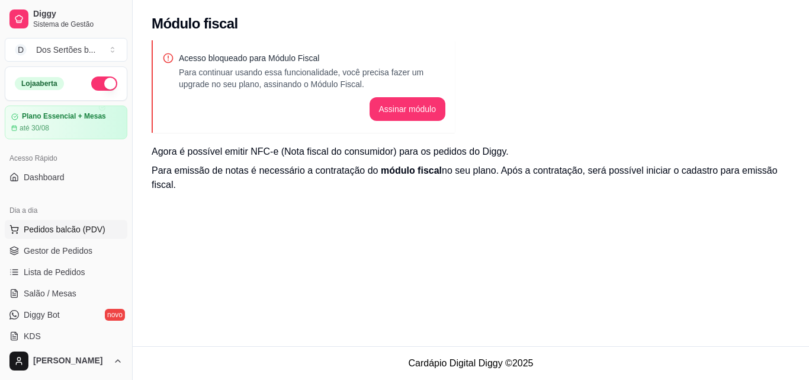
click at [46, 229] on span "Pedidos balcão (PDV)" at bounding box center [65, 229] width 82 height 12
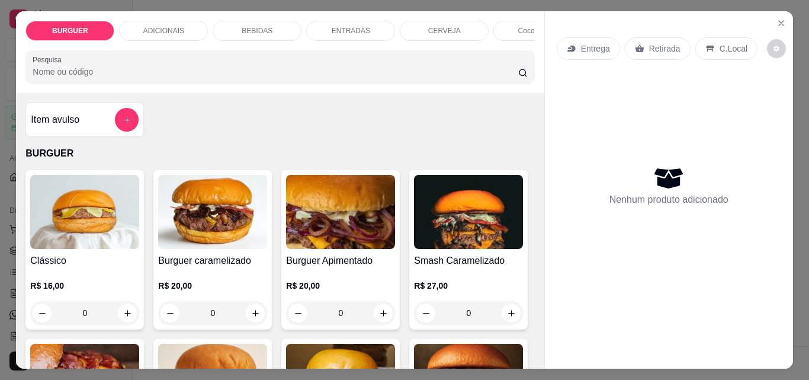
scroll to position [109, 0]
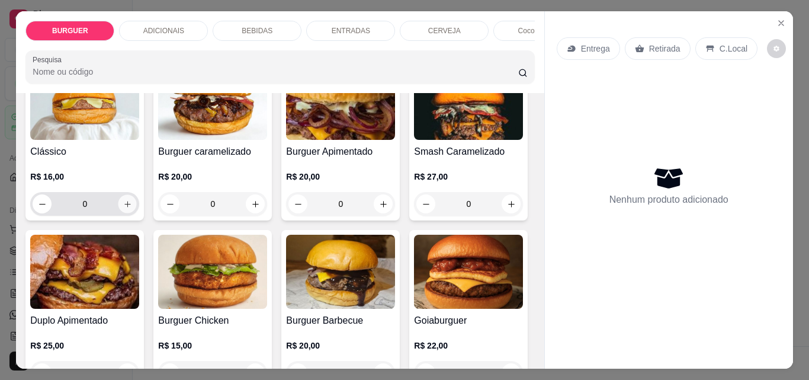
click at [123, 207] on icon "increase-product-quantity" at bounding box center [127, 204] width 9 height 9
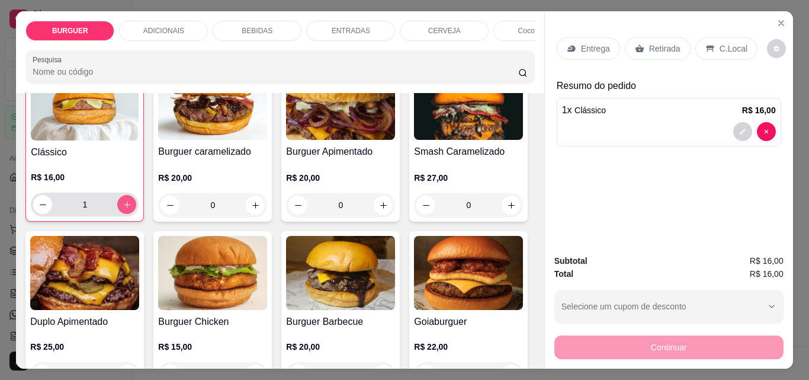
scroll to position [110, 0]
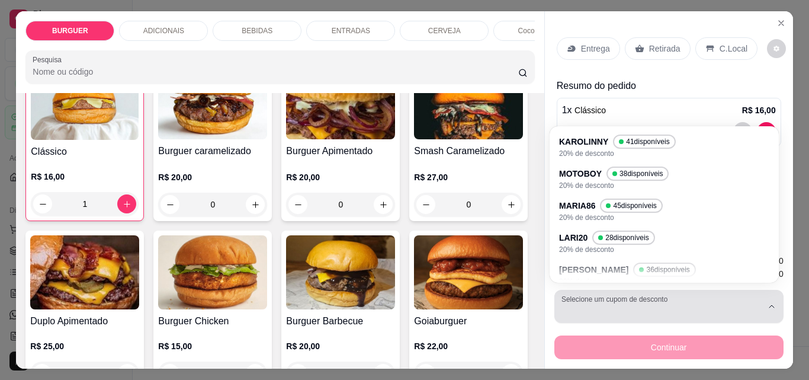
click at [594, 294] on button "Selecione um cupom de desconto" at bounding box center [668, 306] width 229 height 33
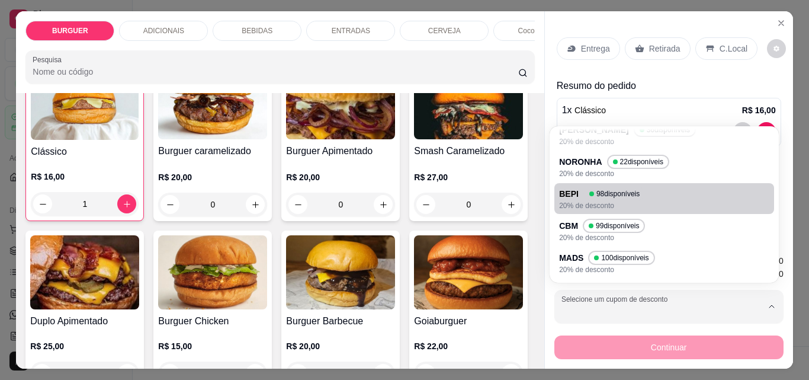
scroll to position [41, 0]
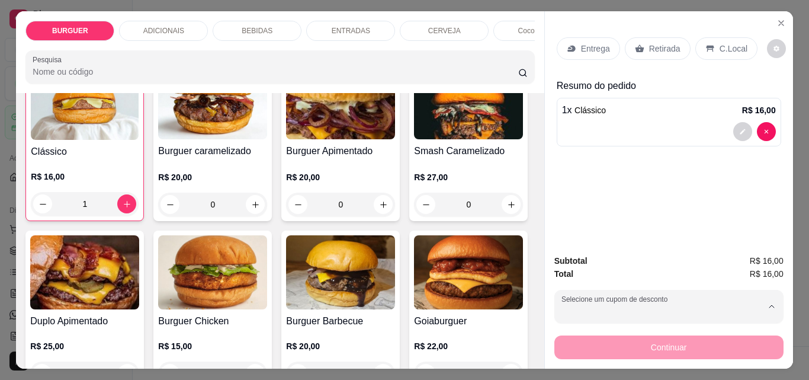
click at [576, 176] on p "20% de desconto" at bounding box center [613, 180] width 100 height 9
click at [705, 44] on icon at bounding box center [709, 48] width 9 height 9
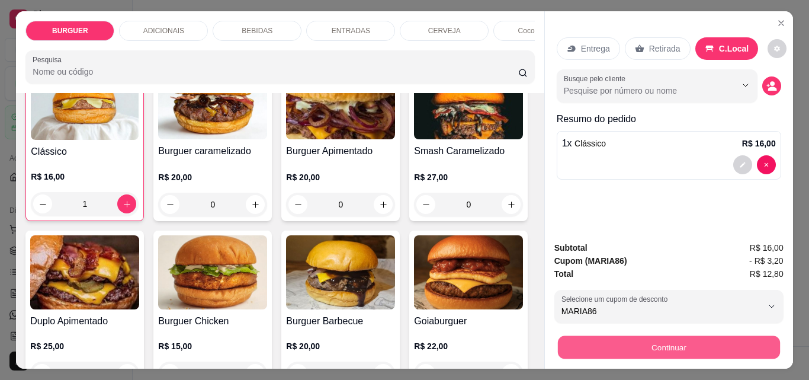
click at [608, 345] on button "Continuar" at bounding box center [668, 346] width 222 height 23
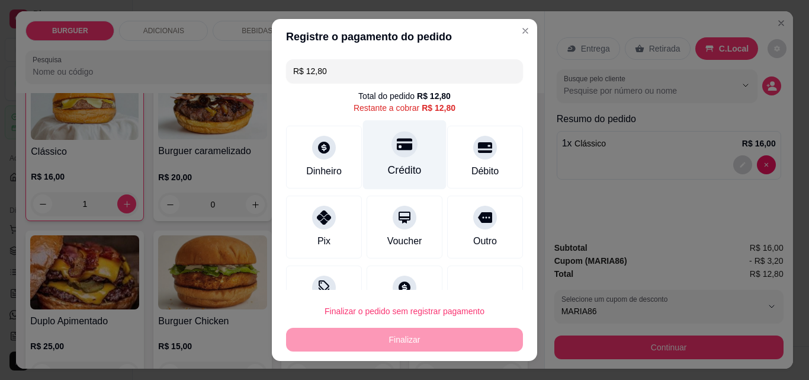
scroll to position [43, 0]
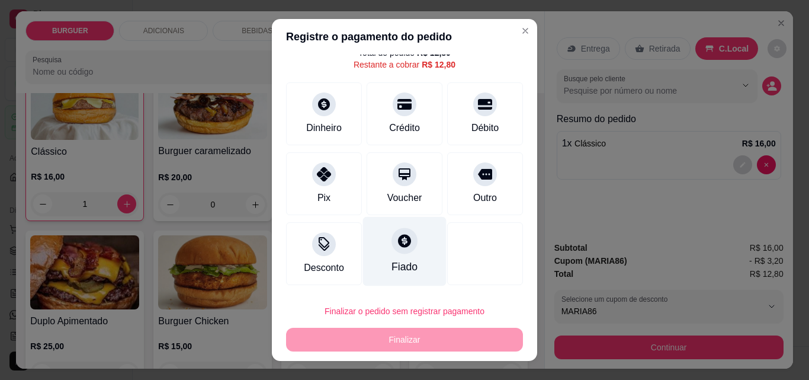
click at [392, 240] on div at bounding box center [405, 240] width 26 height 26
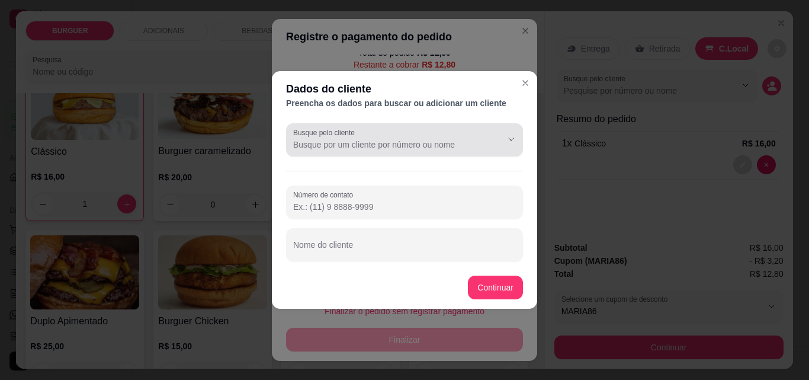
click at [321, 137] on div at bounding box center [404, 140] width 223 height 24
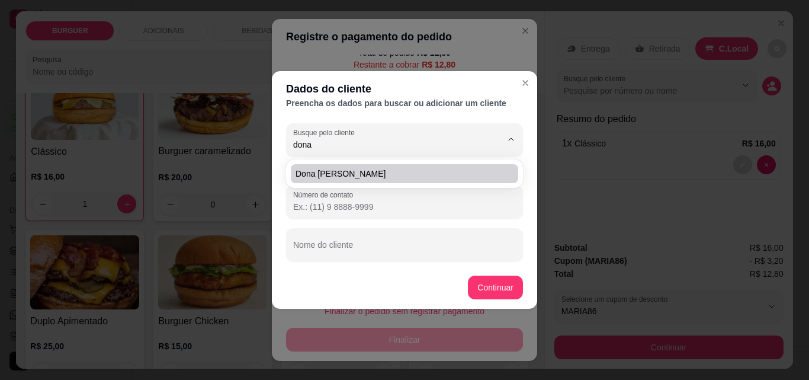
click at [317, 177] on span "Dona [PERSON_NAME]" at bounding box center [399, 174] width 206 height 12
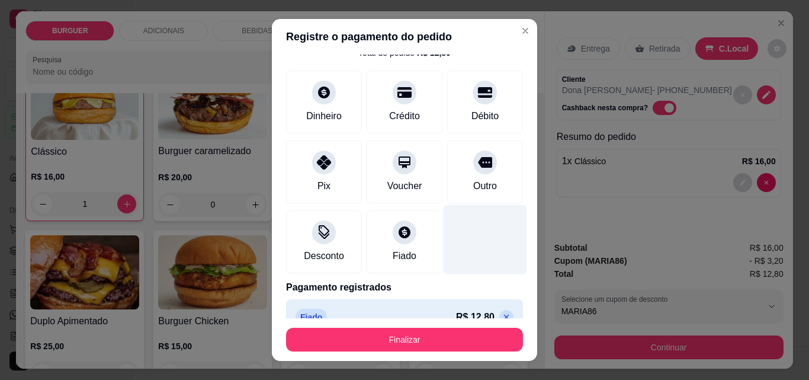
scroll to position [65, 0]
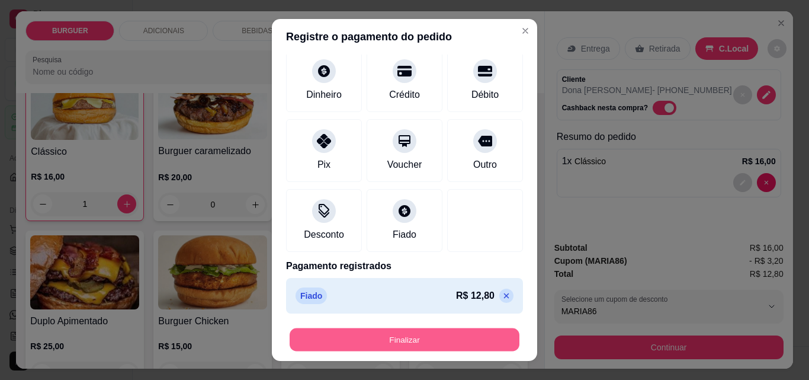
click at [474, 336] on button "Finalizar" at bounding box center [405, 339] width 230 height 23
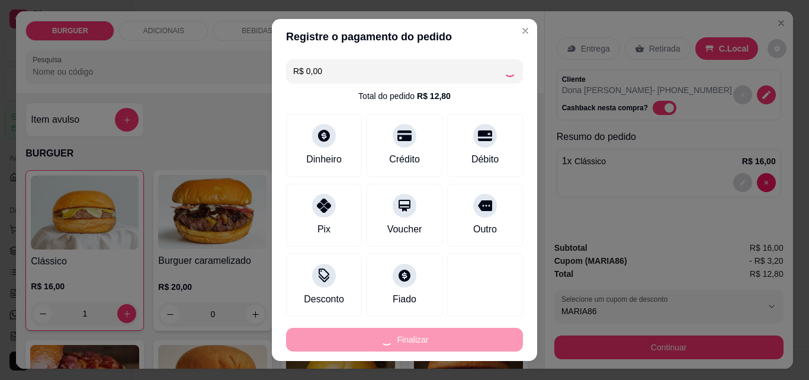
select select "67fba131fb27f8bab9211fa1"
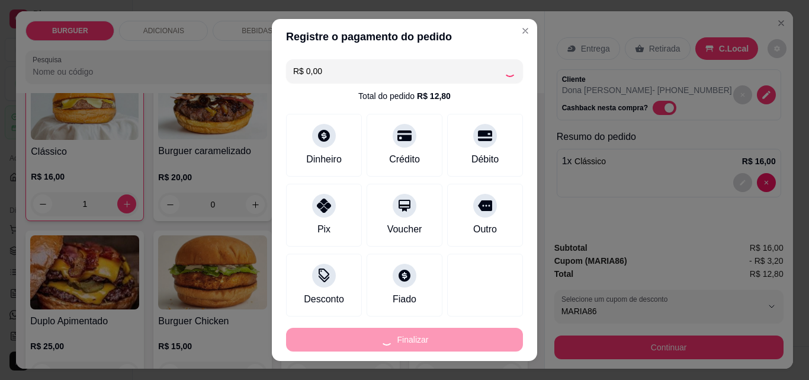
scroll to position [65, 0]
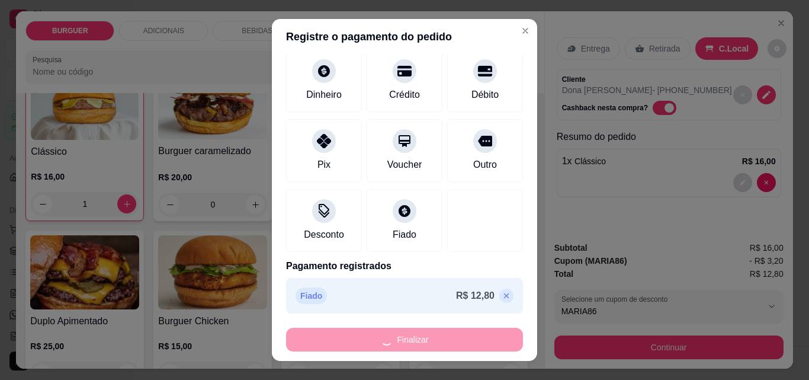
type input "0"
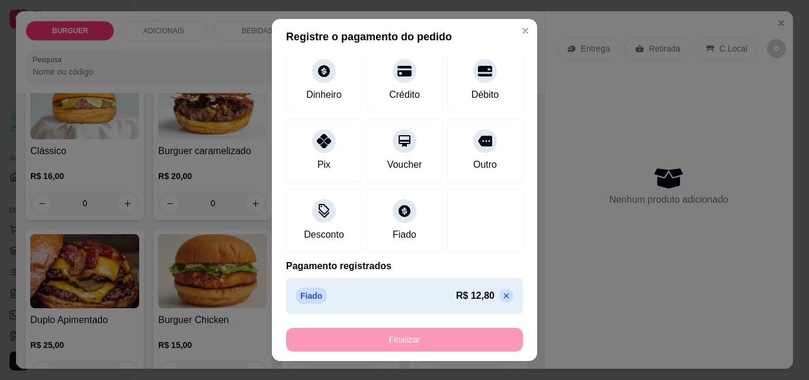
type input "-R$ 12,80"
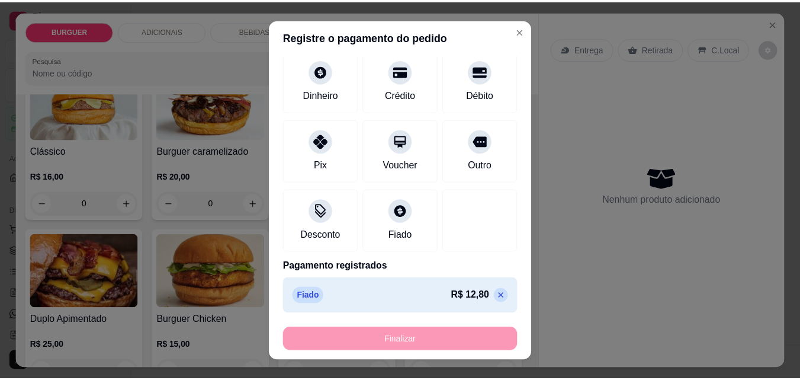
scroll to position [109, 0]
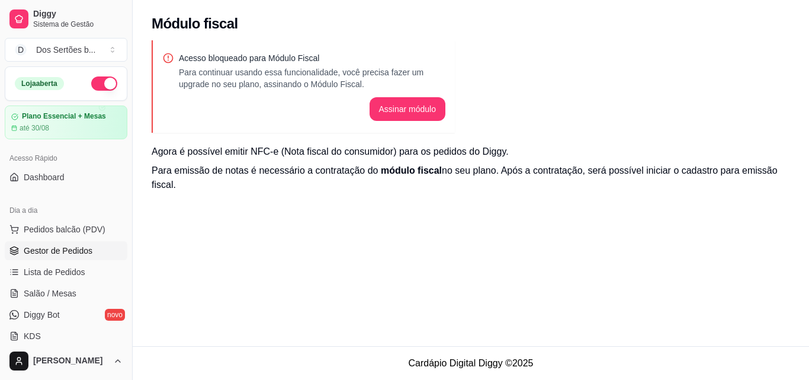
click at [38, 243] on link "Gestor de Pedidos" at bounding box center [66, 250] width 123 height 19
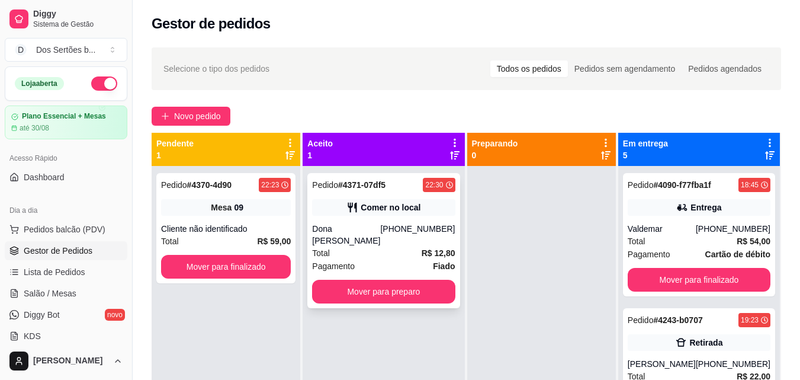
click at [375, 197] on div "Pedido # 4371-07df5 22:30 Comer no local Dona [PERSON_NAME] [PHONE_NUMBER] Tota…" at bounding box center [383, 240] width 152 height 135
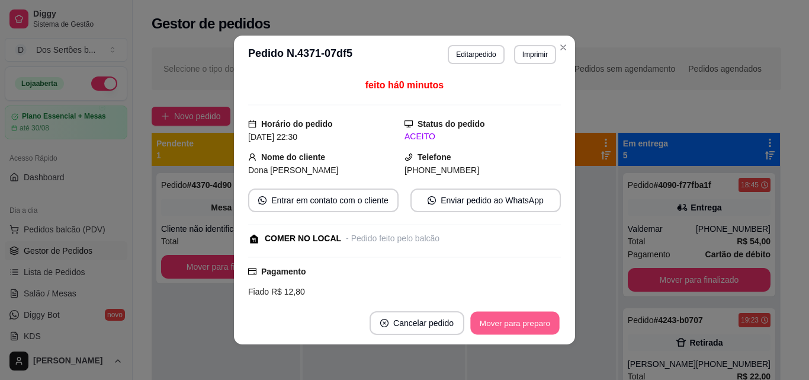
click at [525, 324] on button "Mover para preparo" at bounding box center [514, 323] width 89 height 23
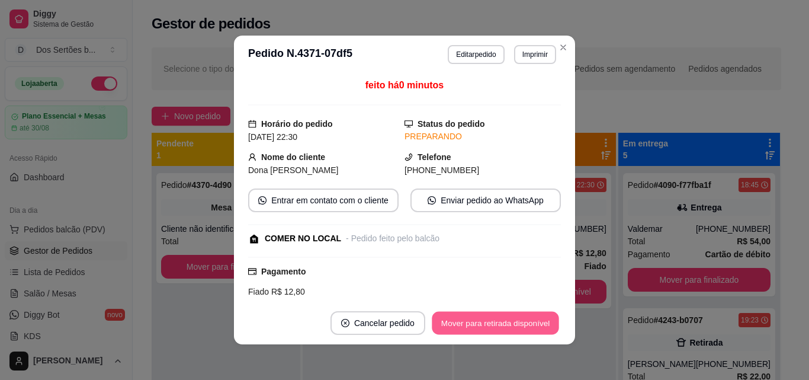
click at [517, 316] on button "Mover para retirada disponível" at bounding box center [495, 323] width 127 height 23
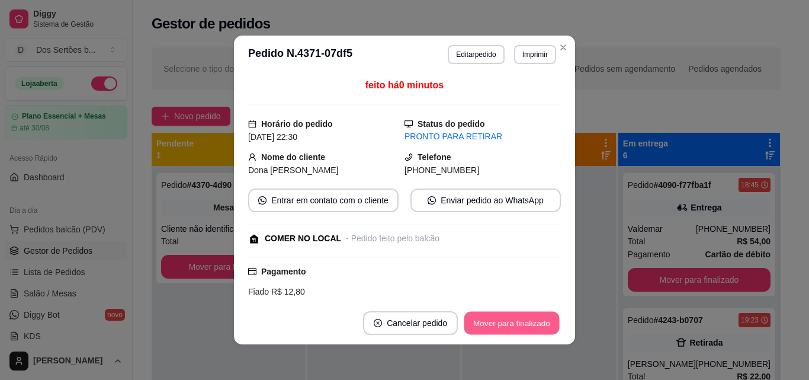
click at [483, 325] on button "Mover para finalizado" at bounding box center [511, 323] width 95 height 23
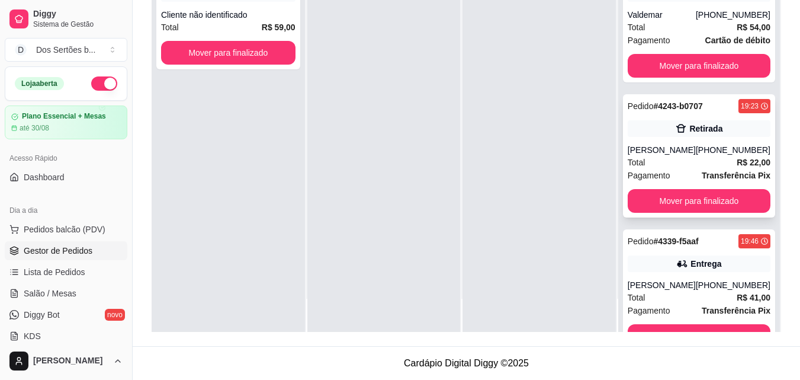
scroll to position [307, 0]
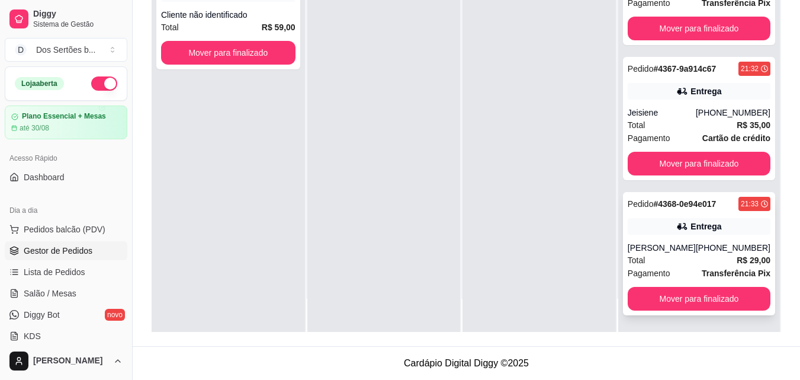
click at [678, 239] on div "Pedido # 4368-0e94e017 21:33 Entrega Henryck lima (86) 99983-0812 Total R$ 29,0…" at bounding box center [699, 253] width 152 height 123
click at [92, 82] on button "button" at bounding box center [104, 83] width 26 height 14
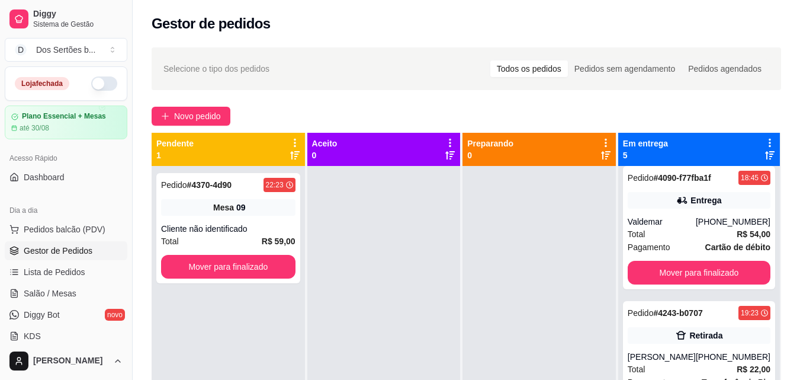
scroll to position [0, 0]
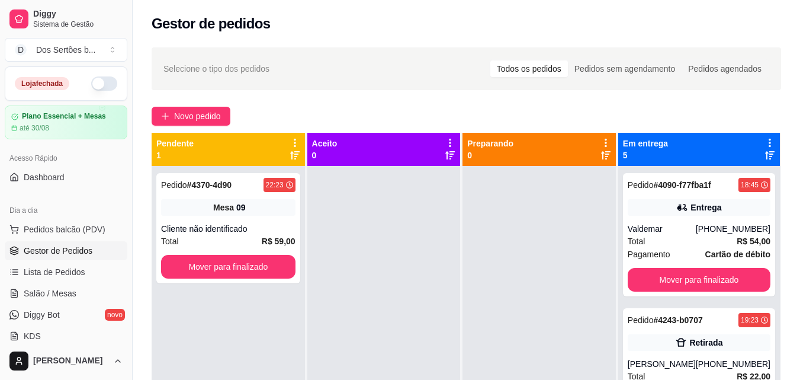
click at [506, 220] on div at bounding box center [539, 356] width 153 height 380
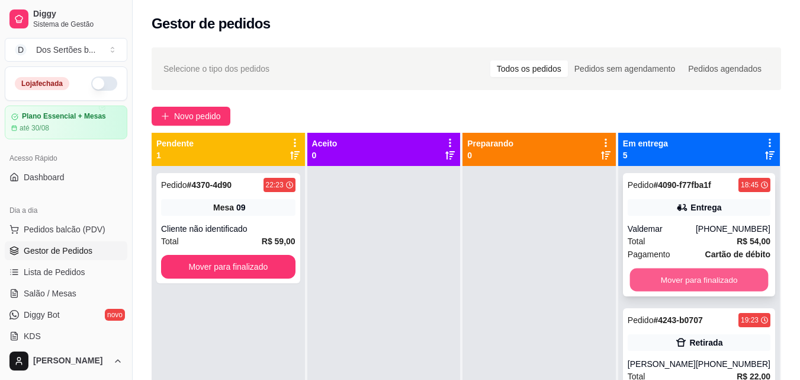
click at [669, 275] on button "Mover para finalizado" at bounding box center [699, 279] width 139 height 23
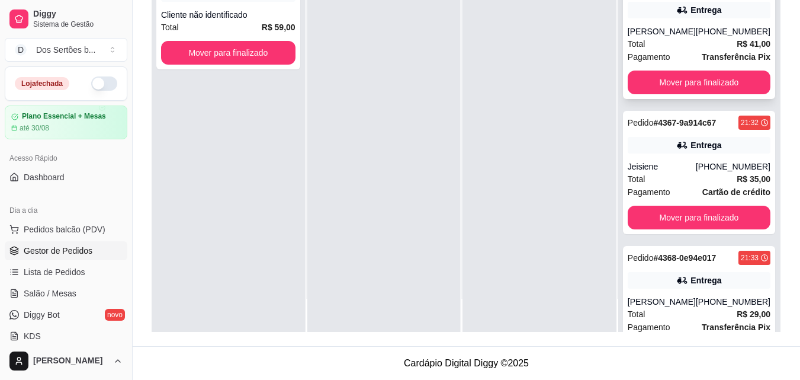
scroll to position [172, 0]
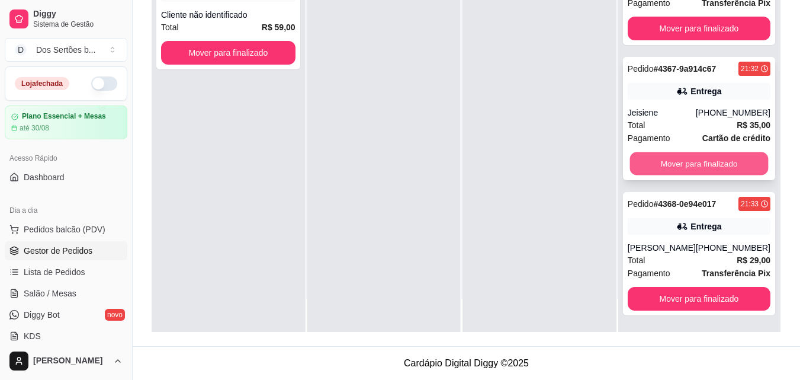
click at [668, 163] on button "Mover para finalizado" at bounding box center [699, 163] width 139 height 23
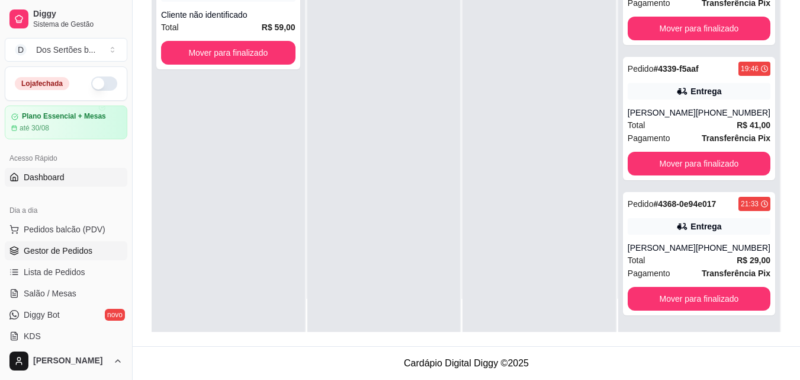
scroll to position [232, 0]
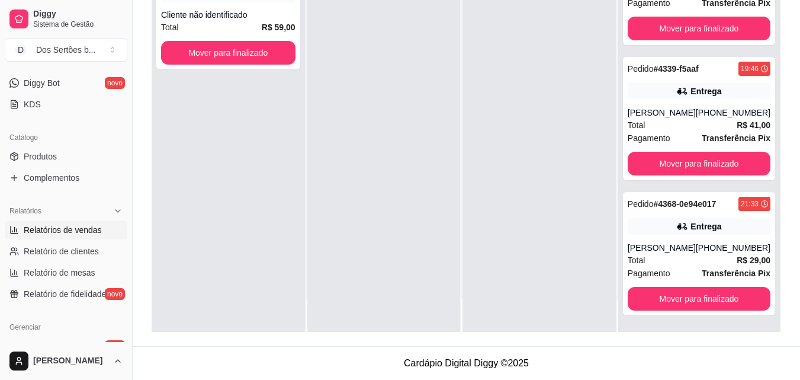
click at [43, 230] on span "Relatórios de vendas" at bounding box center [63, 230] width 78 height 12
select select "ALL"
select select "0"
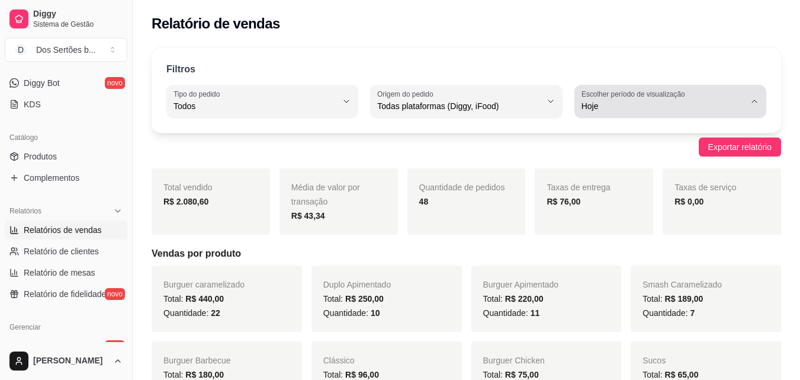
click at [634, 98] on label "Escolher período de visualização" at bounding box center [635, 94] width 107 height 10
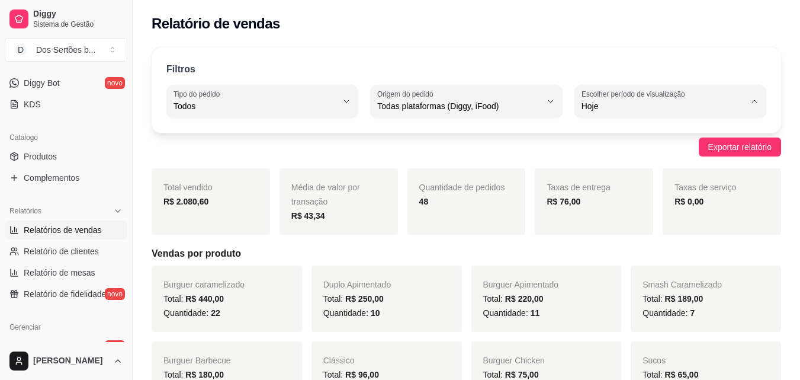
click at [638, 253] on span "Customizado" at bounding box center [664, 250] width 155 height 11
type input "-1"
select select "-1"
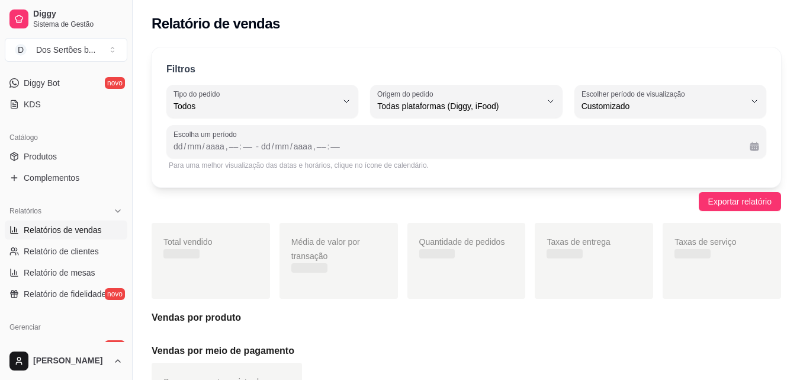
scroll to position [11, 0]
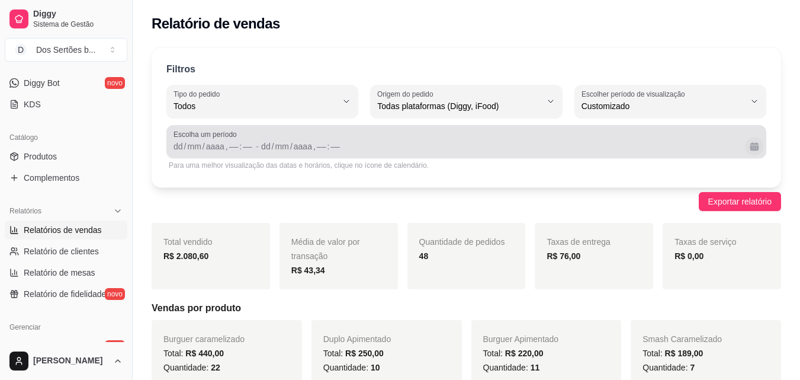
click at [752, 147] on button "Calendário" at bounding box center [754, 146] width 18 height 18
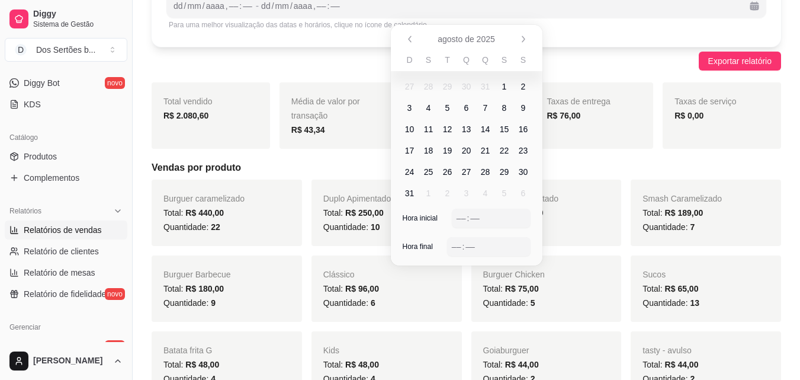
scroll to position [146, 0]
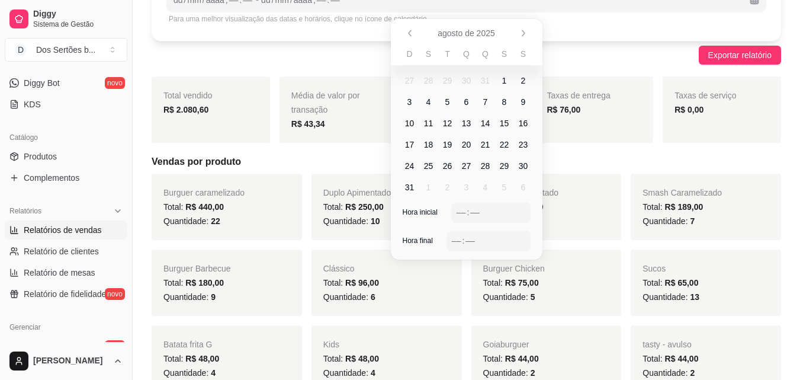
click at [428, 143] on span "18" at bounding box center [428, 145] width 9 height 12
click at [406, 169] on span "24" at bounding box center [409, 166] width 9 height 12
click at [460, 212] on div "––" at bounding box center [462, 212] width 12 height 12
click at [455, 236] on div "––" at bounding box center [457, 241] width 12 height 12
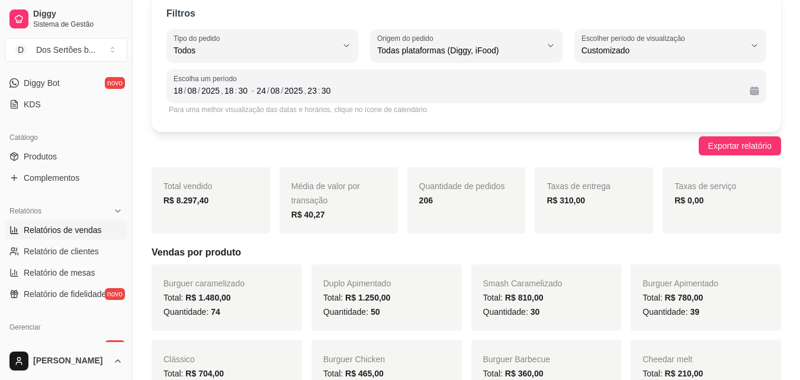
scroll to position [0, 0]
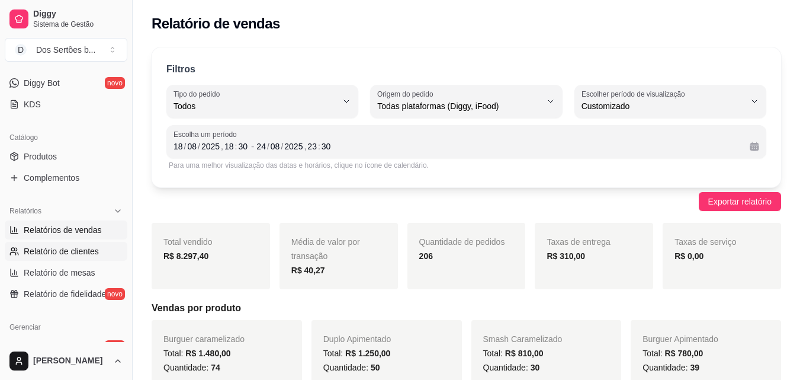
click at [83, 246] on span "Relatório de clientes" at bounding box center [61, 251] width 75 height 12
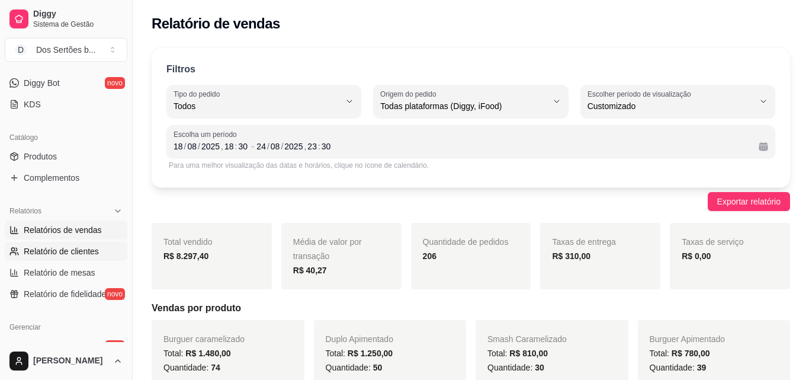
select select "30"
select select "HIGHEST_TOTAL_SPENT_WITH_ORDERS"
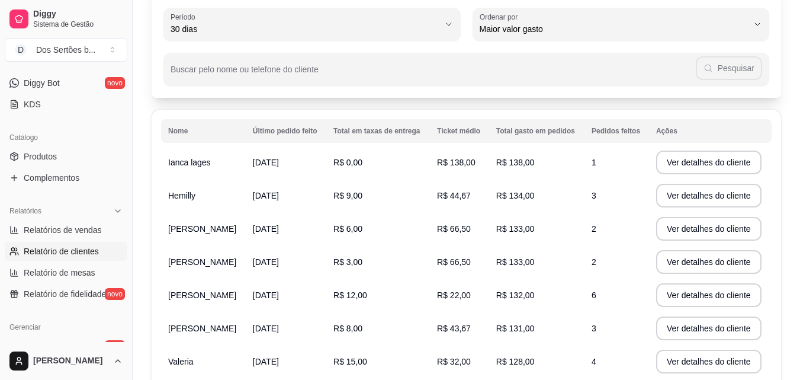
scroll to position [81, 0]
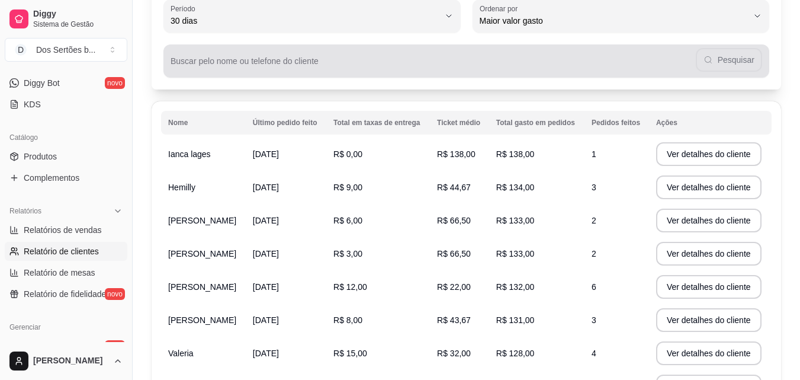
click at [241, 59] on div "Pesquisar" at bounding box center [467, 61] width 592 height 24
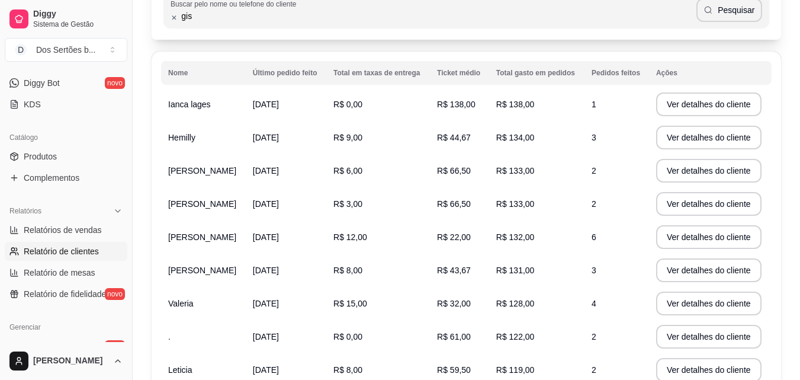
scroll to position [115, 0]
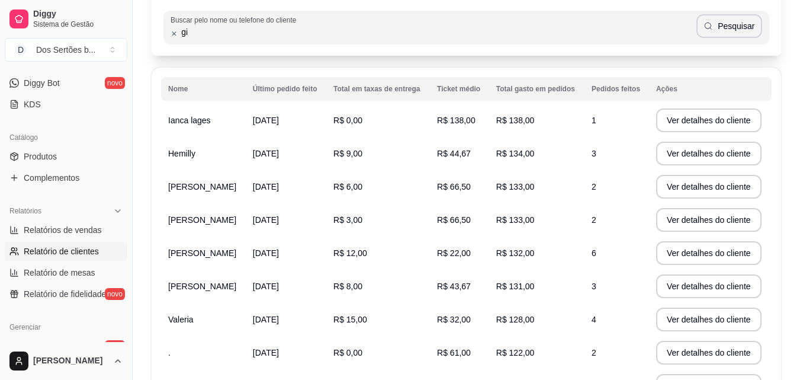
type input "g"
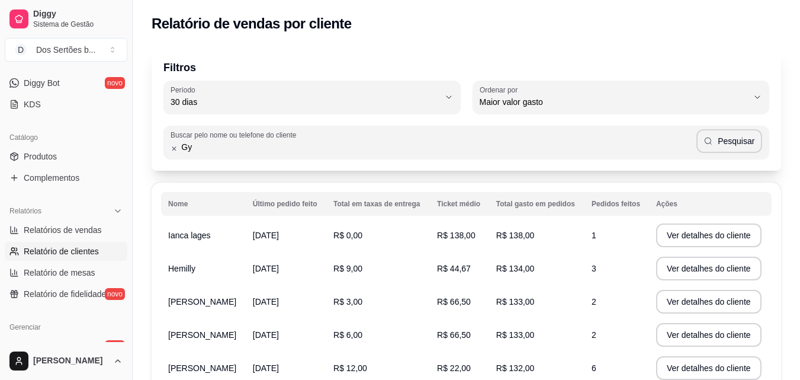
type input "G"
type input "H"
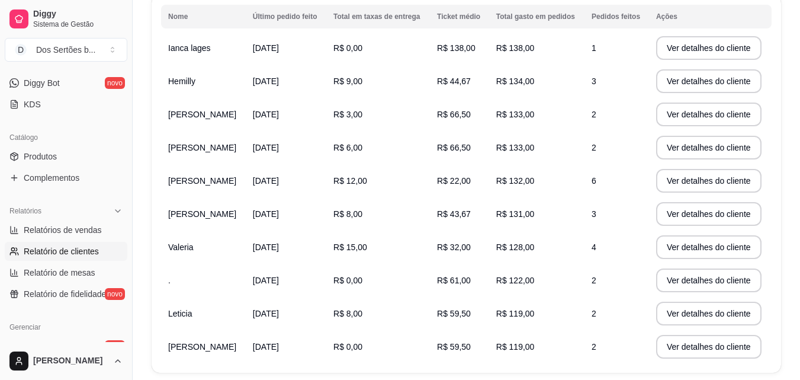
scroll to position [259, 0]
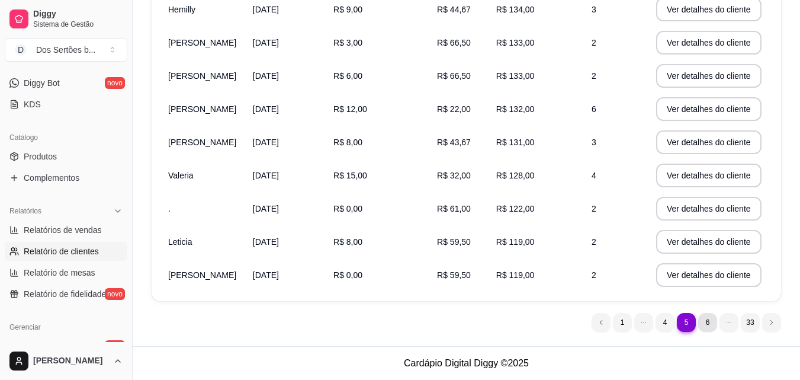
type input "Gis"
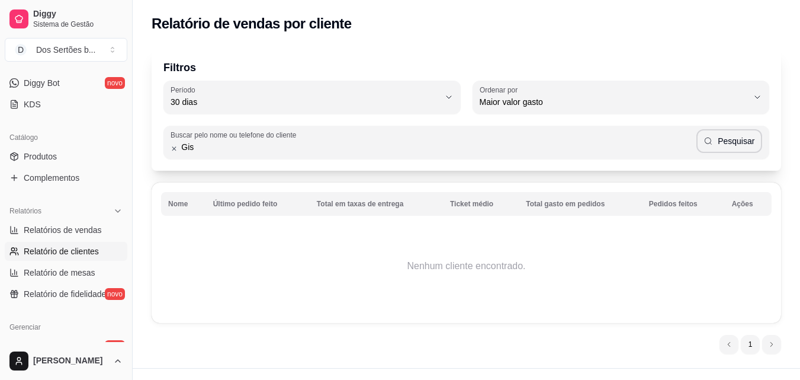
scroll to position [22, 0]
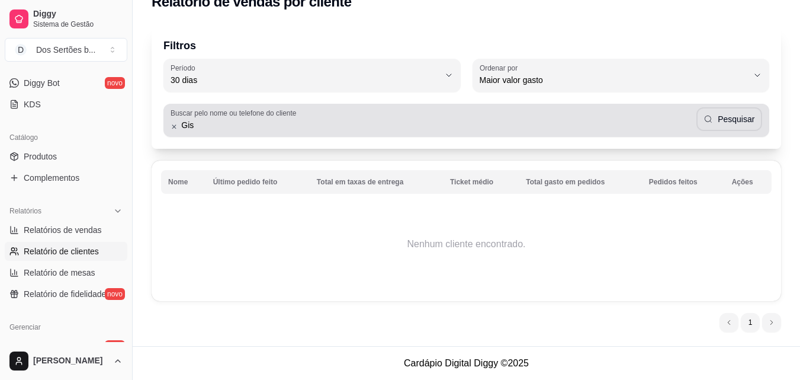
click at [179, 126] on input "Gis" at bounding box center [437, 125] width 518 height 12
click at [171, 121] on div "Gis Pesquisar" at bounding box center [467, 120] width 592 height 24
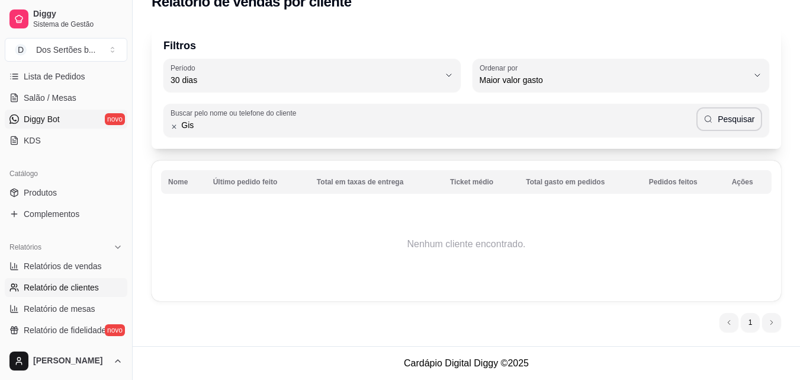
scroll to position [135, 0]
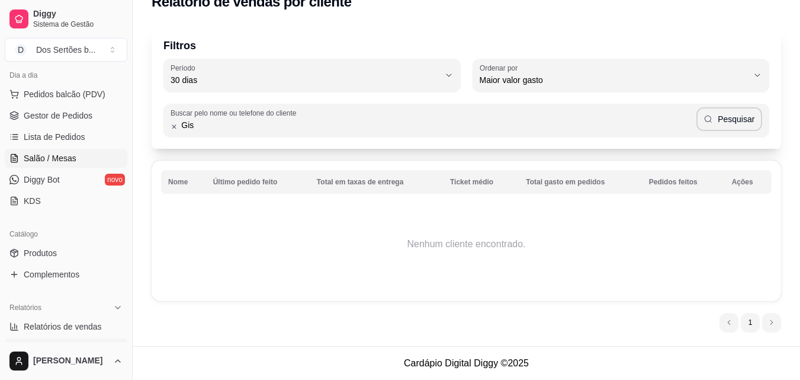
click at [42, 156] on span "Salão / Mesas" at bounding box center [50, 158] width 53 height 12
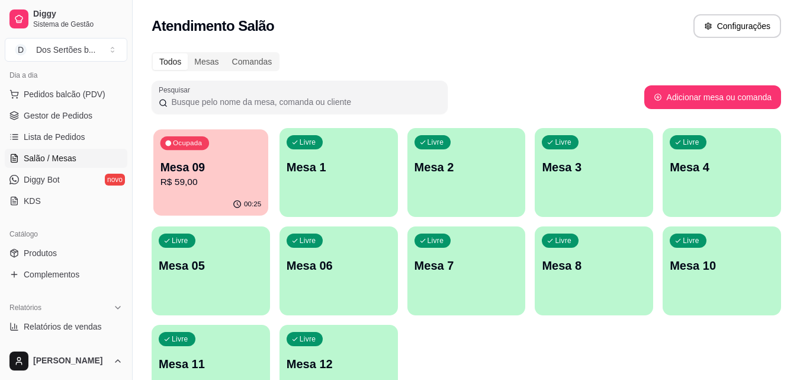
click at [219, 167] on p "Mesa 09" at bounding box center [211, 167] width 101 height 16
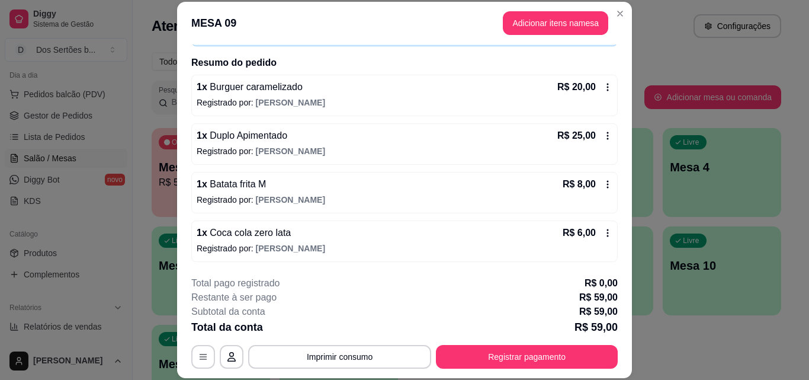
scroll to position [31, 0]
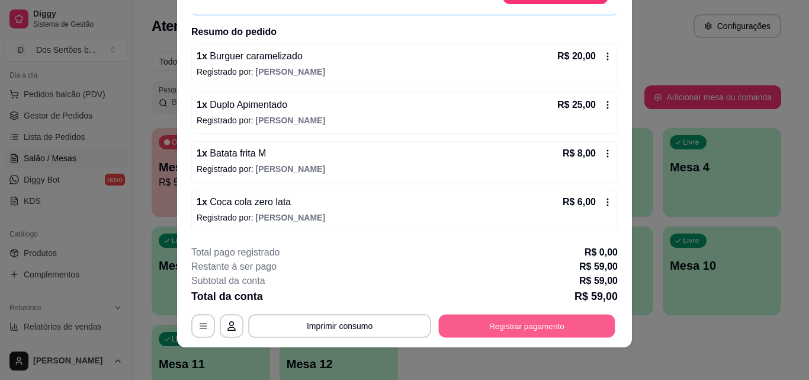
click at [483, 327] on button "Registrar pagamento" at bounding box center [527, 325] width 177 height 23
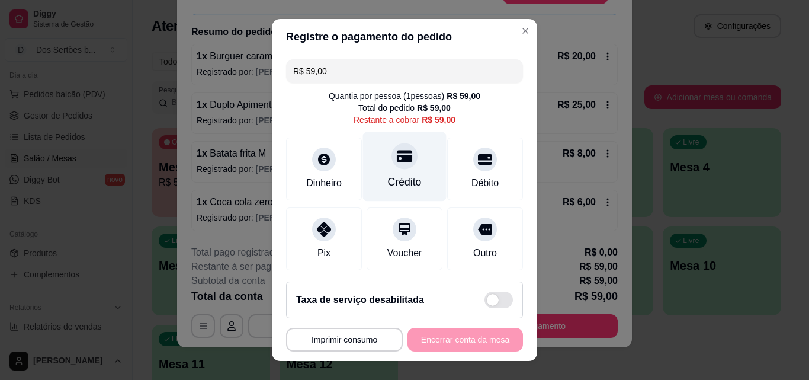
scroll to position [87, 0]
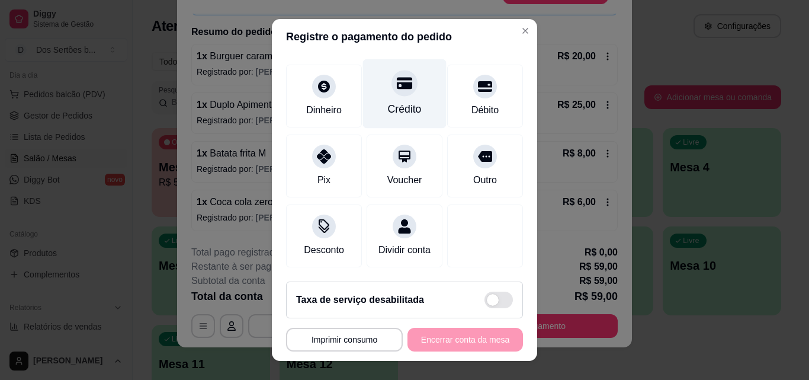
click at [396, 101] on div "Crédito" at bounding box center [405, 108] width 34 height 15
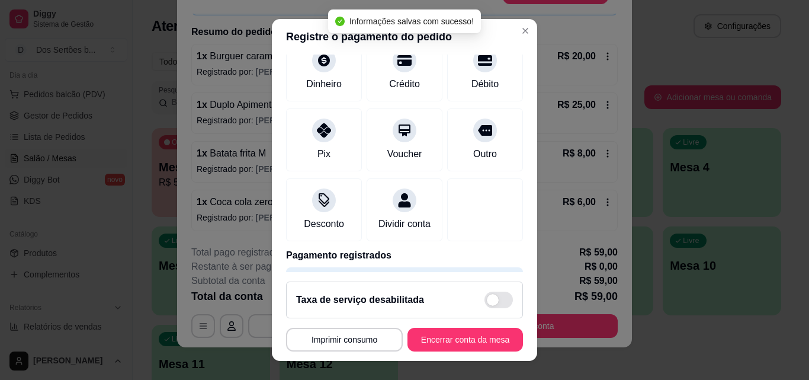
type input "R$ 0,00"
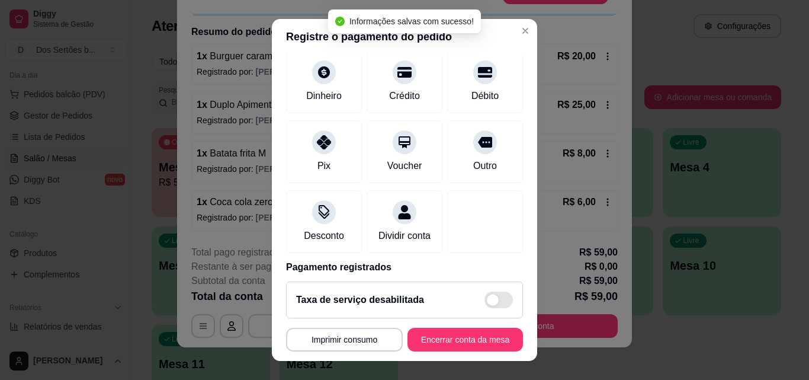
scroll to position [137, 0]
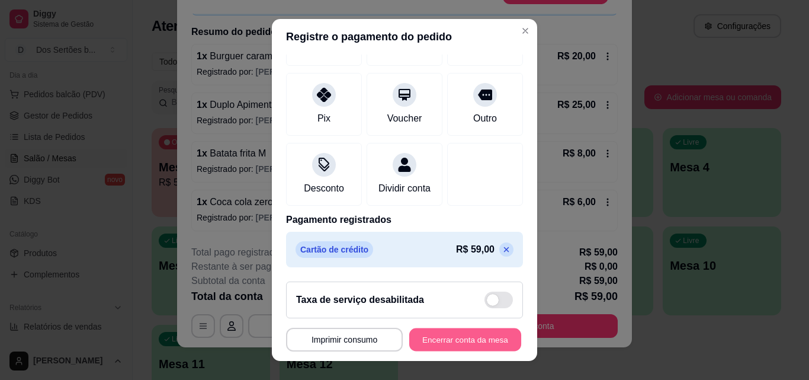
click at [470, 336] on button "Encerrar conta da mesa" at bounding box center [465, 339] width 112 height 23
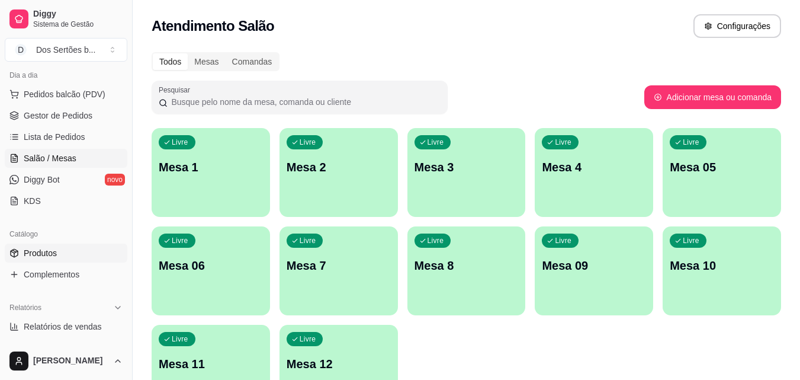
scroll to position [297, 0]
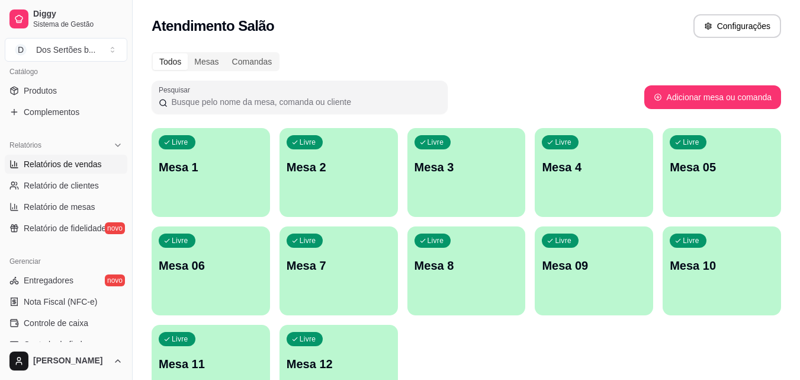
click at [52, 162] on span "Relatórios de vendas" at bounding box center [63, 164] width 78 height 12
select select "ALL"
select select "0"
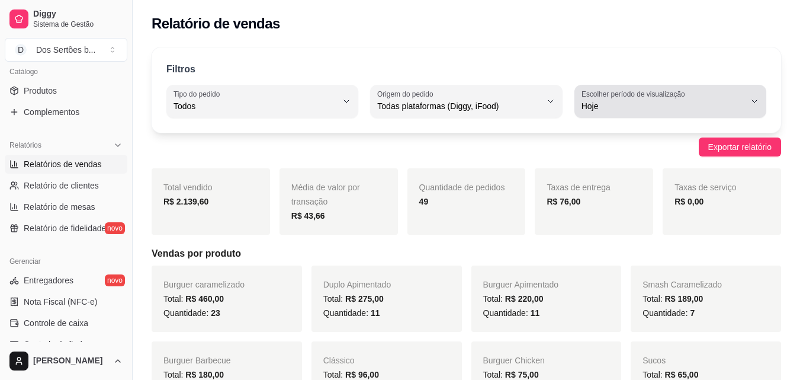
click at [624, 101] on span "Hoje" at bounding box center [663, 106] width 163 height 12
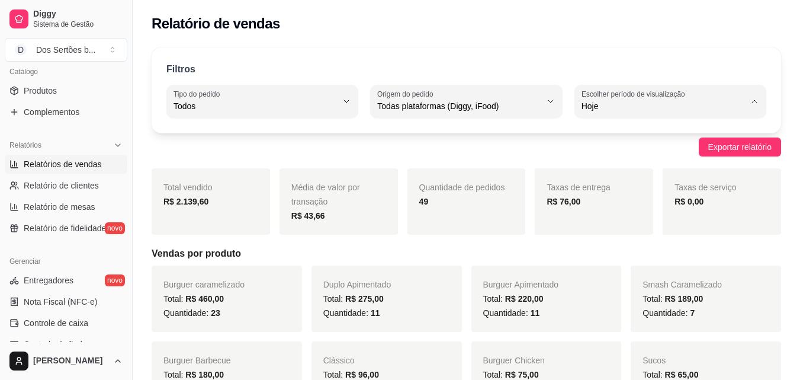
click at [594, 256] on span "Customizado" at bounding box center [664, 250] width 155 height 11
type input "-1"
select select "-1"
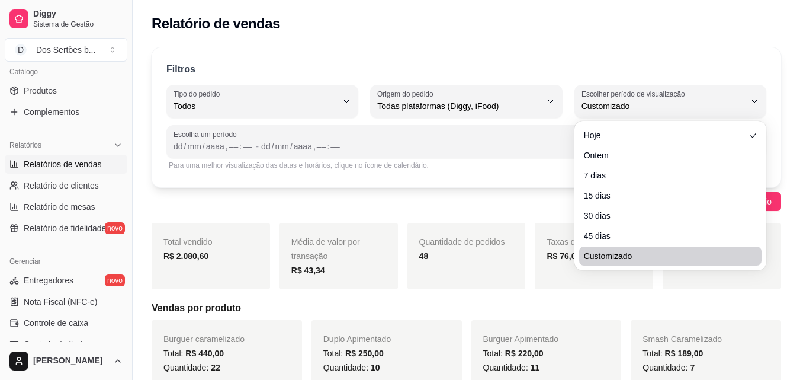
scroll to position [11, 0]
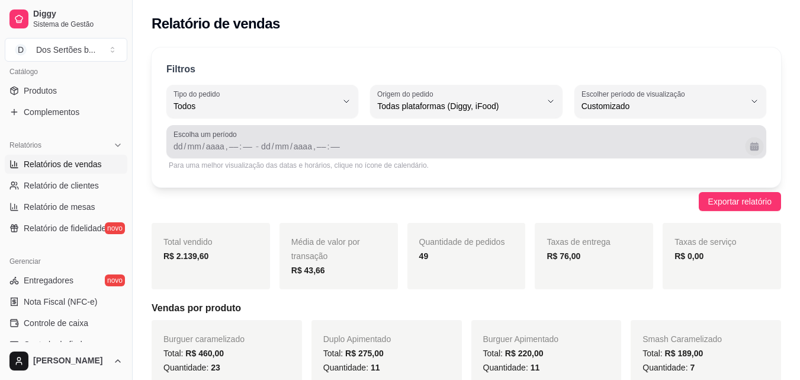
click at [758, 144] on button "Calendário" at bounding box center [754, 146] width 18 height 18
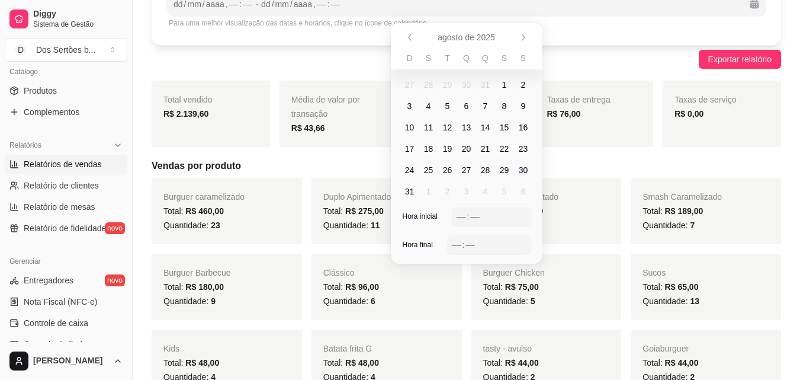
scroll to position [143, 0]
click at [424, 150] on span "18" at bounding box center [428, 148] width 9 height 12
click at [410, 171] on span "24" at bounding box center [409, 169] width 9 height 12
click at [462, 213] on div "––" at bounding box center [462, 216] width 12 height 12
click at [457, 240] on div "––" at bounding box center [457, 244] width 12 height 12
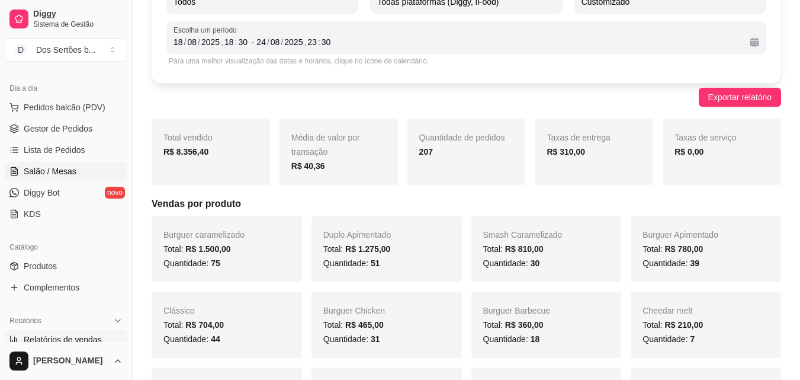
scroll to position [344, 0]
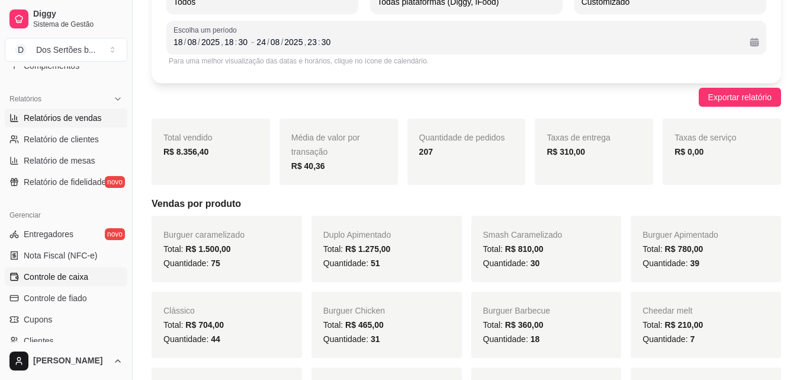
click at [48, 283] on link "Controle de caixa" at bounding box center [66, 276] width 123 height 19
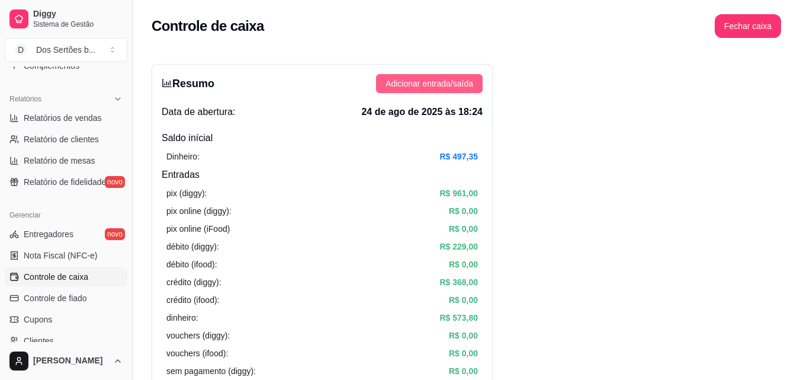
click at [418, 85] on span "Adicionar entrada/saída" at bounding box center [430, 83] width 88 height 13
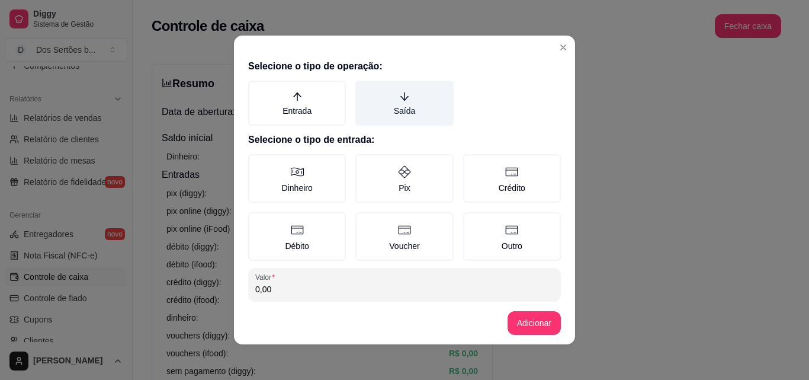
click at [418, 94] on label "Saída" at bounding box center [404, 103] width 98 height 45
click at [364, 89] on button "Saída" at bounding box center [359, 84] width 9 height 9
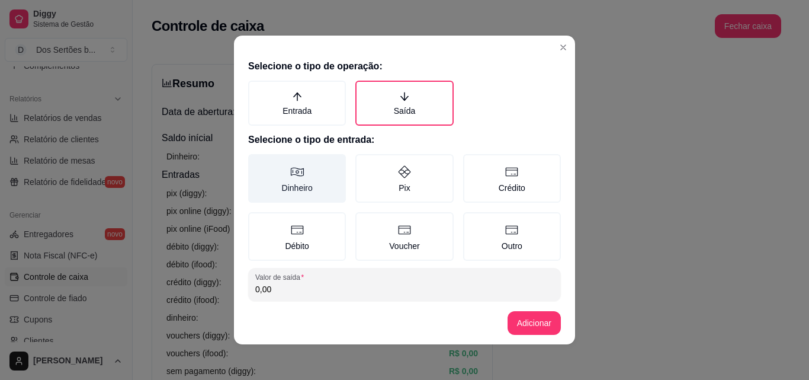
click at [296, 177] on icon at bounding box center [297, 172] width 14 height 14
click at [257, 163] on button "Dinheiro" at bounding box center [252, 157] width 9 height 9
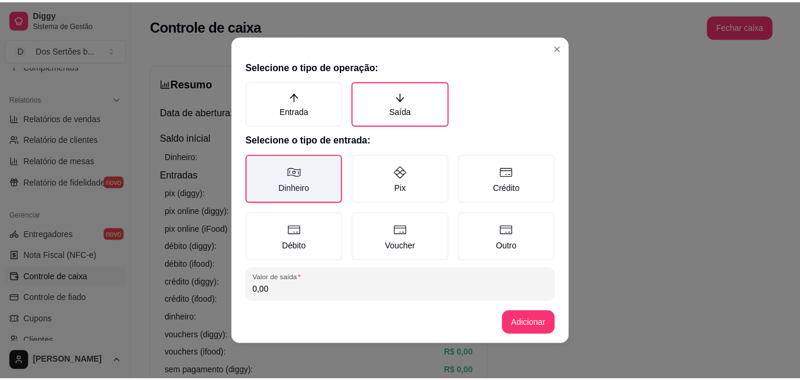
scroll to position [63, 0]
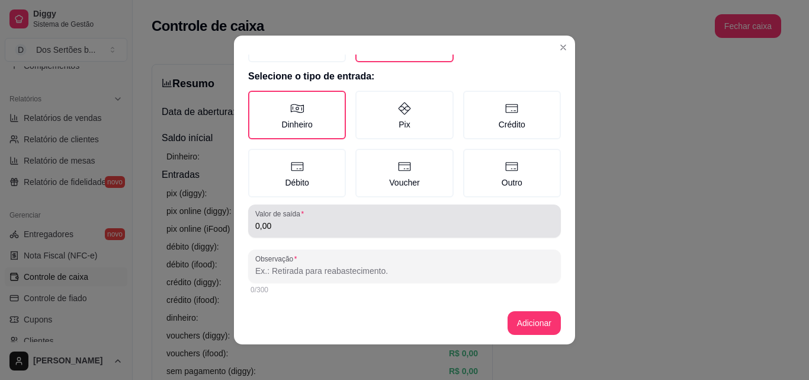
click at [280, 221] on input "0,00" at bounding box center [404, 226] width 299 height 12
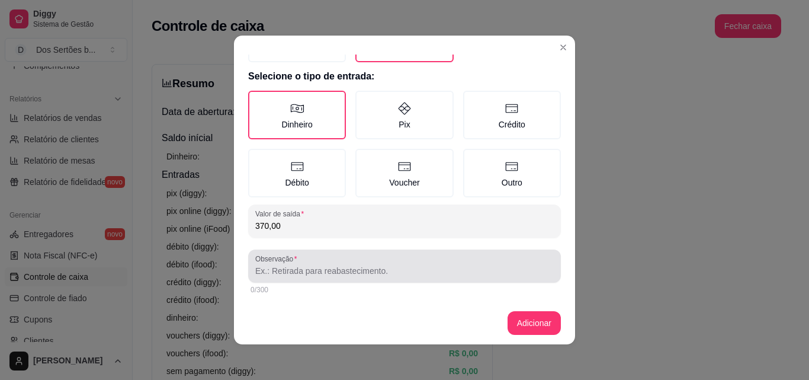
type input "370,00"
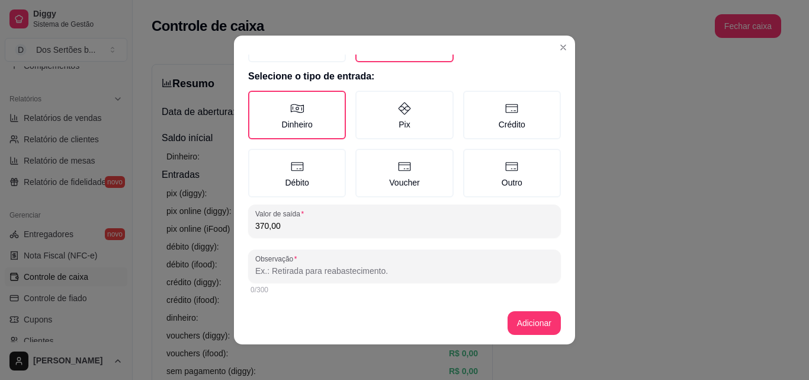
click at [264, 273] on input "Observação" at bounding box center [404, 271] width 299 height 12
type input "pagamento do entregador"
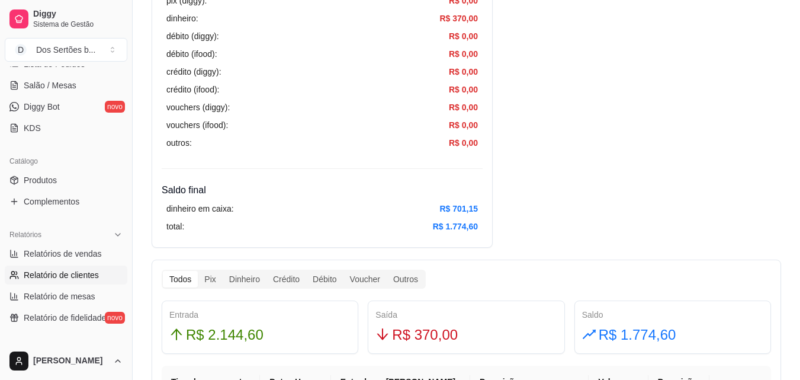
scroll to position [110, 0]
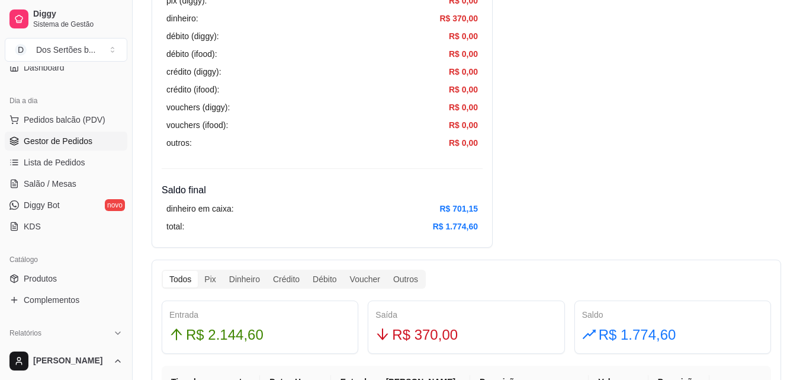
click at [47, 132] on link "Gestor de Pedidos" at bounding box center [66, 140] width 123 height 19
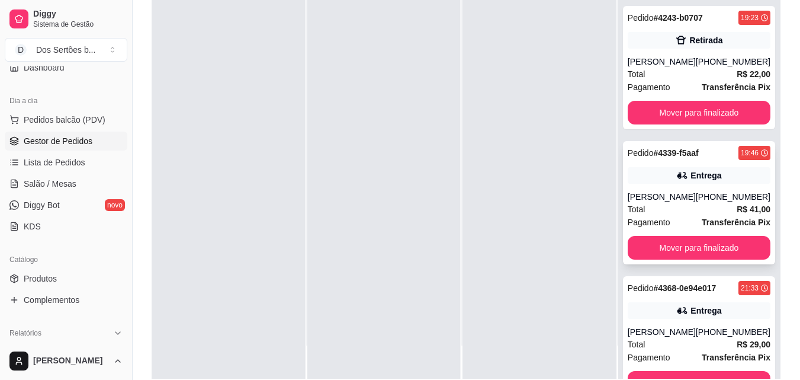
scroll to position [37, 0]
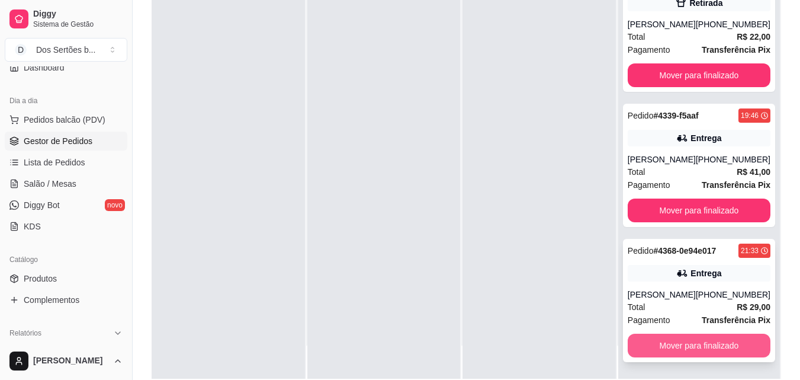
click at [671, 344] on button "Mover para finalizado" at bounding box center [699, 345] width 143 height 24
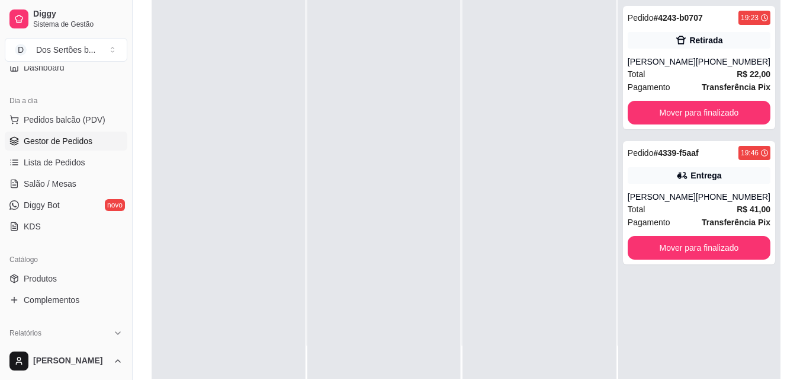
scroll to position [200, 0]
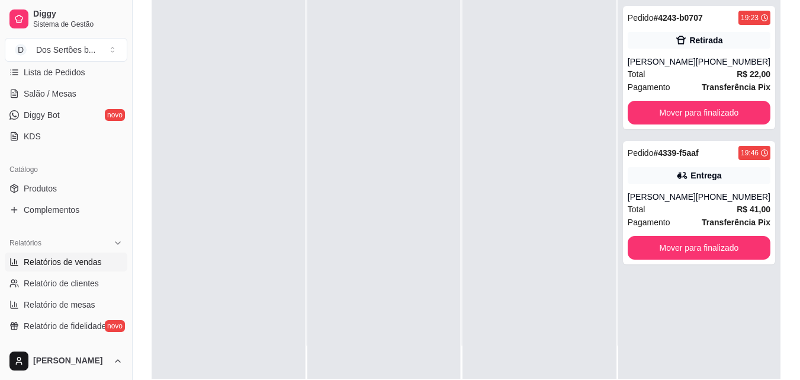
click at [41, 267] on span "Relatórios de vendas" at bounding box center [63, 262] width 78 height 12
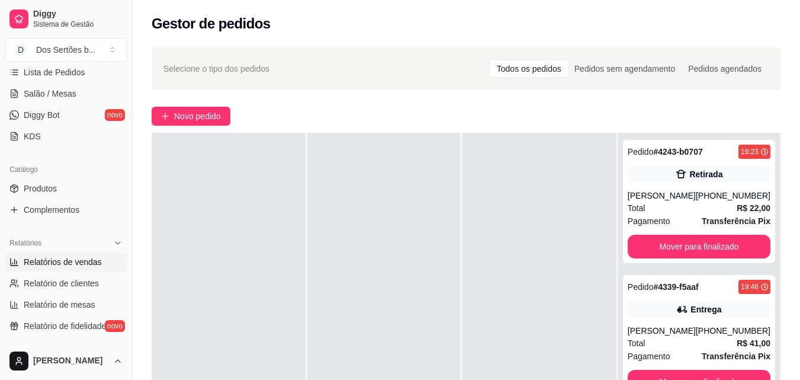
select select "ALL"
select select "0"
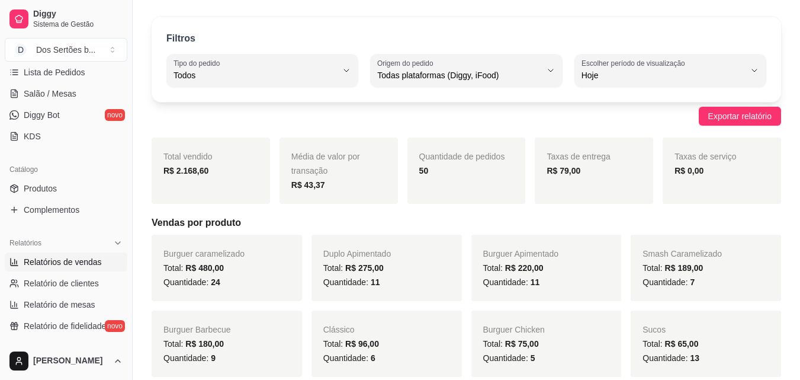
scroll to position [29, 0]
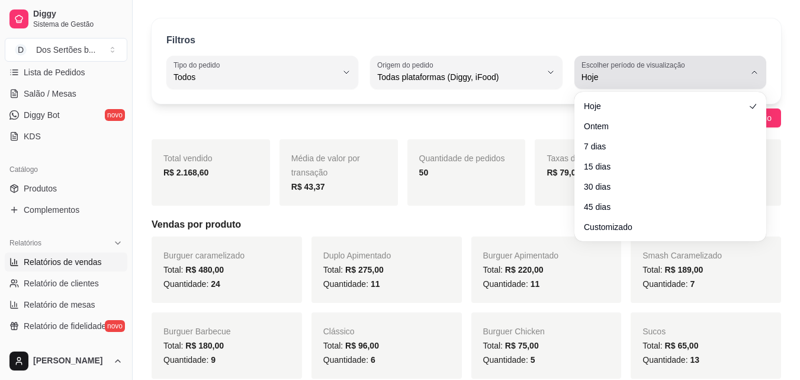
click at [745, 72] on button "Escolher período de visualização Hoje" at bounding box center [671, 72] width 192 height 33
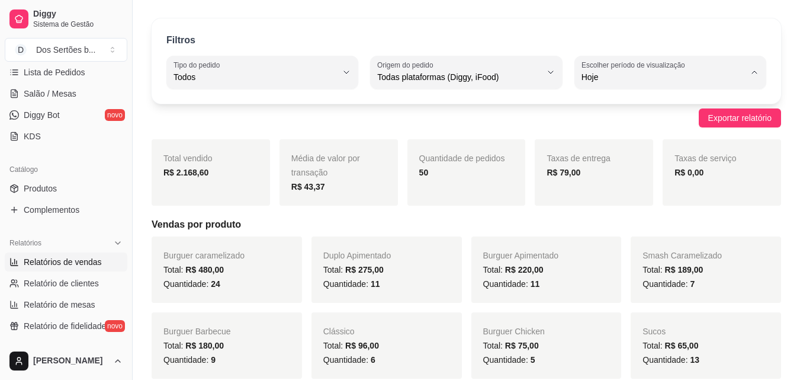
click at [638, 227] on span "Customizado" at bounding box center [664, 221] width 155 height 11
type input "-1"
select select "-1"
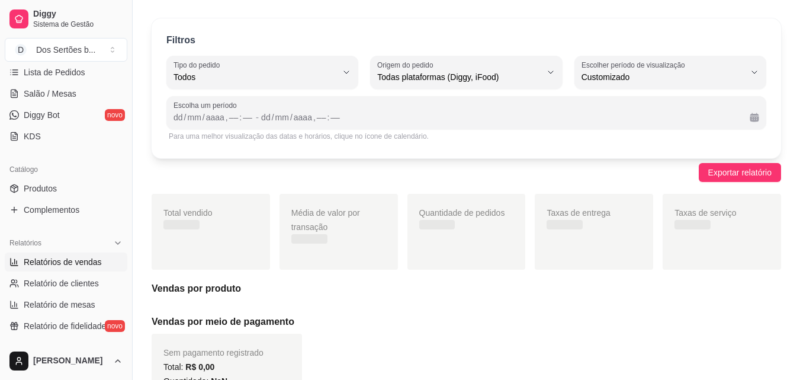
scroll to position [11, 0]
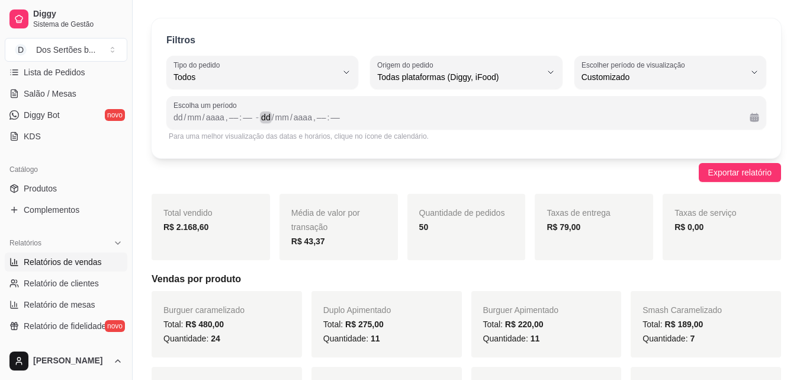
click at [724, 119] on div "dd / mm / aaaa , –– : ––" at bounding box center [500, 117] width 479 height 14
click at [744, 120] on div "dd / mm / aaaa , –– : –– - dd / mm / aaaa , –– : ––" at bounding box center [467, 117] width 586 height 14
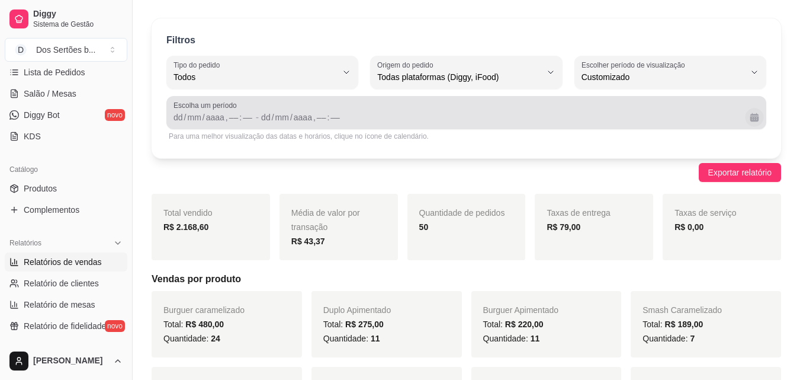
click at [750, 120] on button "Calendário" at bounding box center [754, 117] width 18 height 18
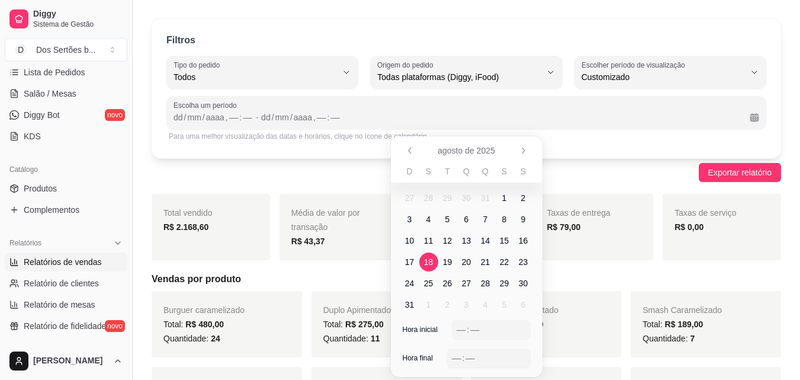
click at [426, 262] on span "18" at bounding box center [428, 262] width 9 height 12
click at [408, 281] on span "24" at bounding box center [409, 283] width 9 height 12
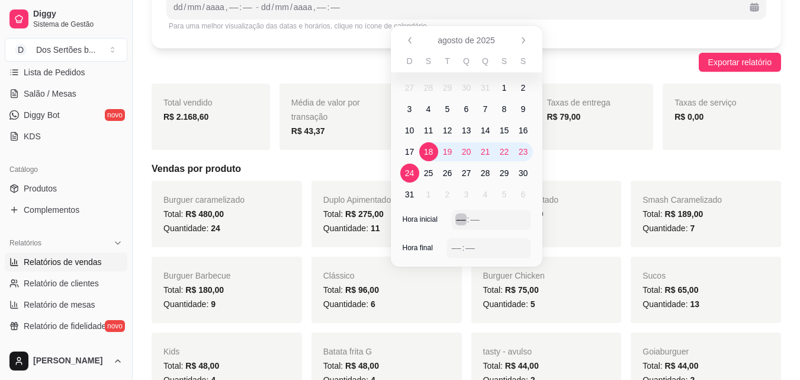
click at [480, 223] on div "–– : ––" at bounding box center [491, 219] width 69 height 14
click at [469, 240] on div "–– : ––" at bounding box center [489, 247] width 84 height 19
click at [455, 243] on div "––" at bounding box center [457, 248] width 12 height 12
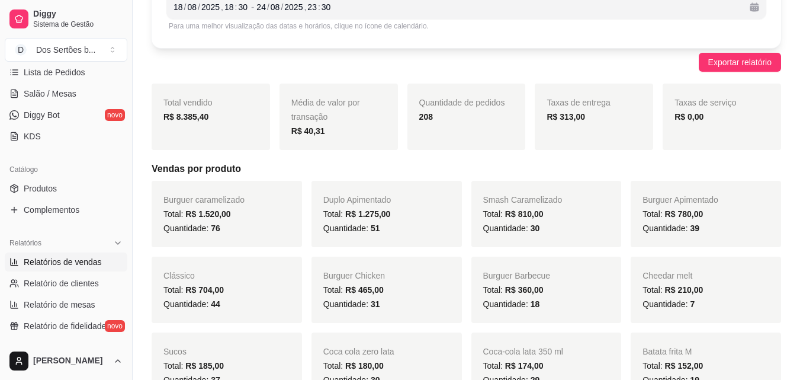
click at [611, 217] on div "Smash Caramelizado Total: R$ 810,00 Quantidade: 30" at bounding box center [546, 214] width 150 height 66
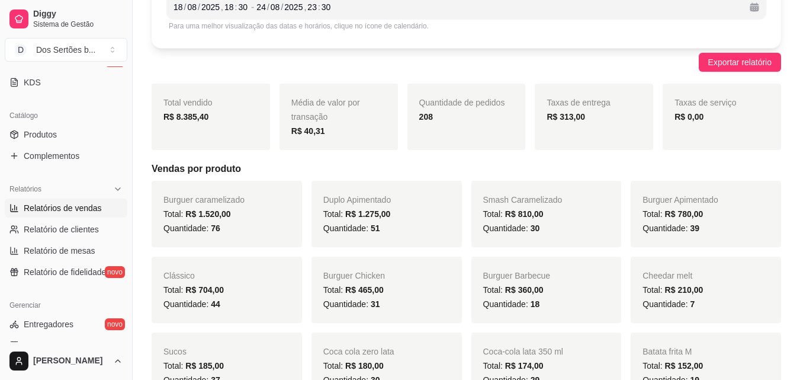
scroll to position [325, 0]
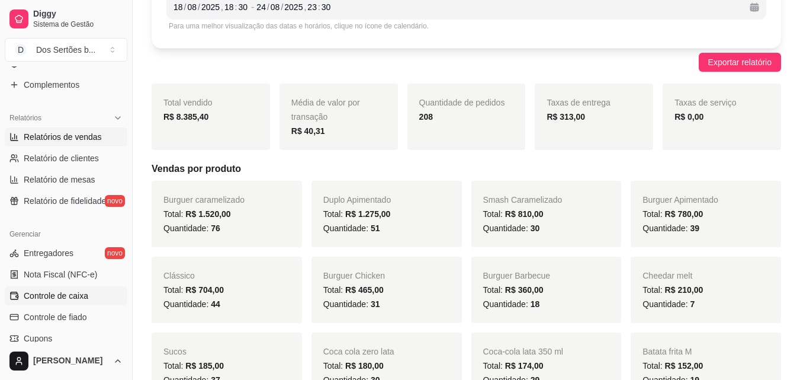
click at [37, 290] on span "Controle de caixa" at bounding box center [56, 296] width 65 height 12
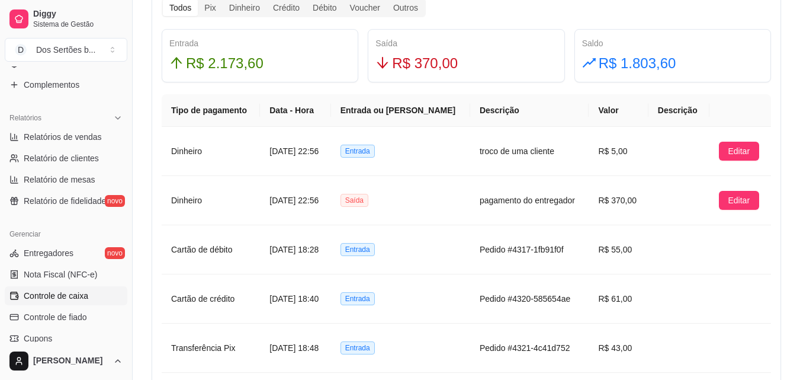
scroll to position [718, 0]
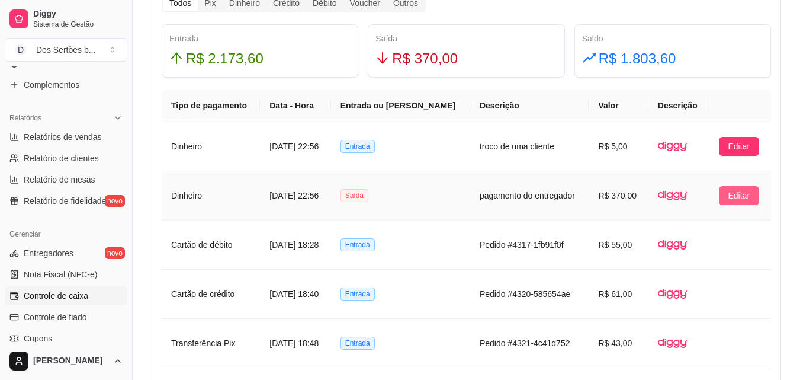
click at [732, 193] on span "Editar" at bounding box center [740, 195] width 22 height 13
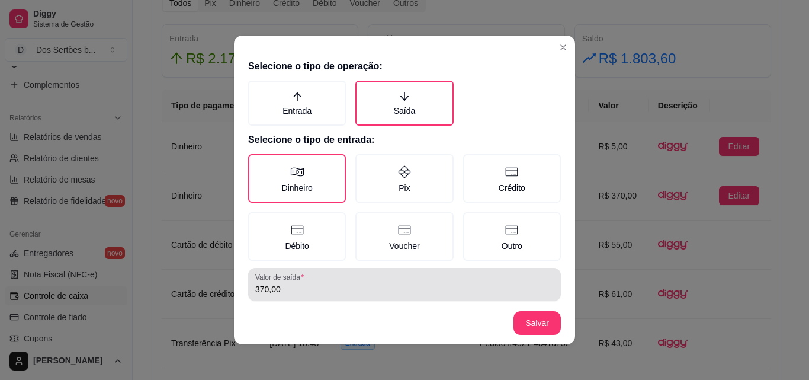
click at [288, 283] on div "370,00" at bounding box center [404, 284] width 299 height 24
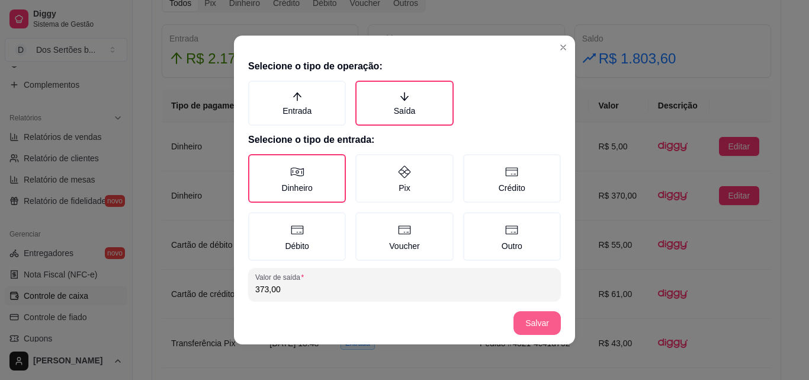
type input "373,00"
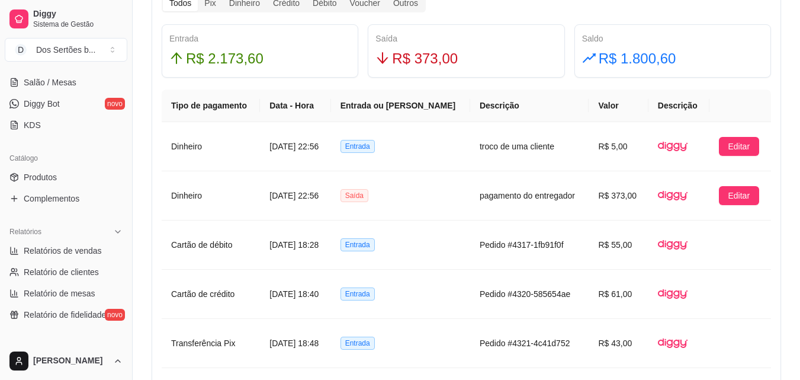
scroll to position [290, 0]
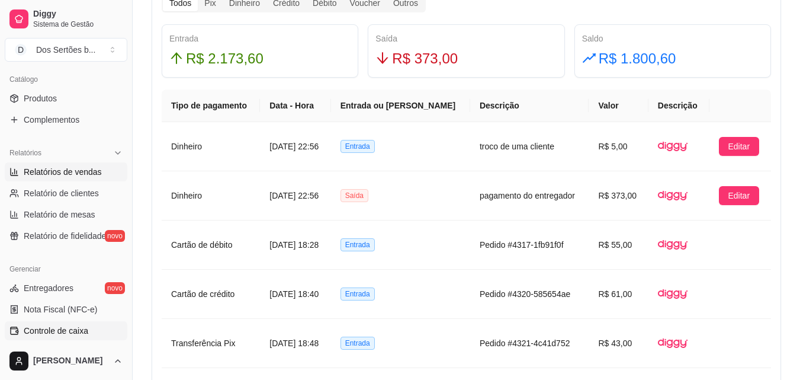
click at [59, 178] on link "Relatórios de vendas" at bounding box center [66, 171] width 123 height 19
select select "ALL"
select select "0"
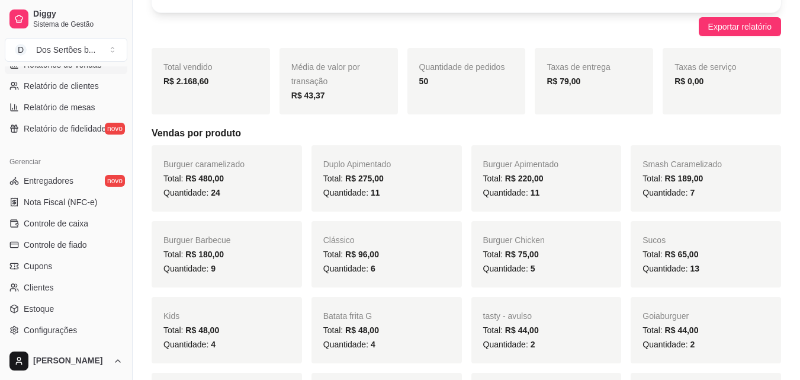
scroll to position [461, 0]
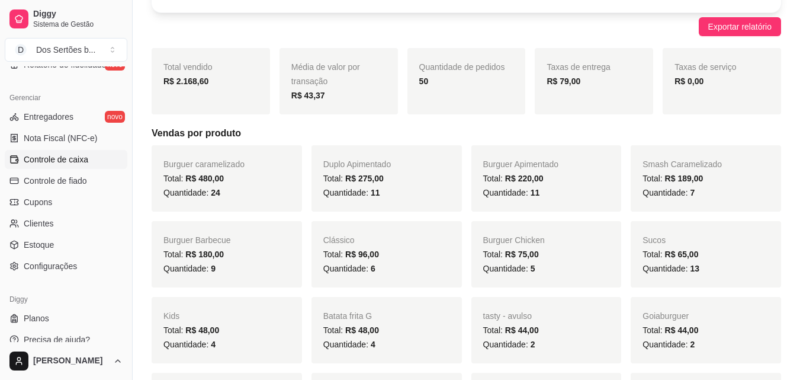
click at [50, 161] on span "Controle de caixa" at bounding box center [56, 159] width 65 height 12
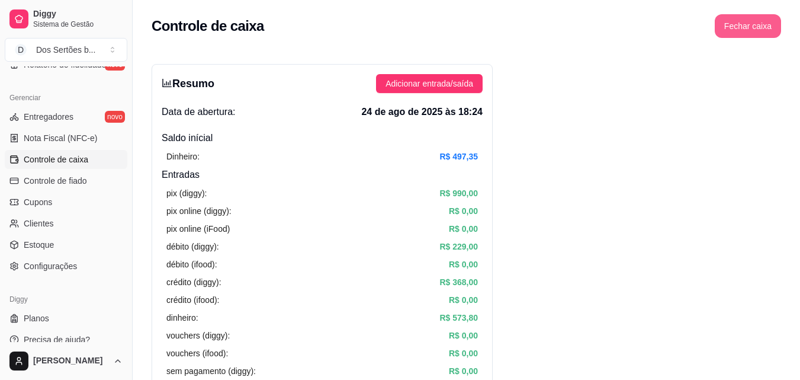
click at [742, 20] on button "Fechar caixa" at bounding box center [748, 26] width 66 height 24
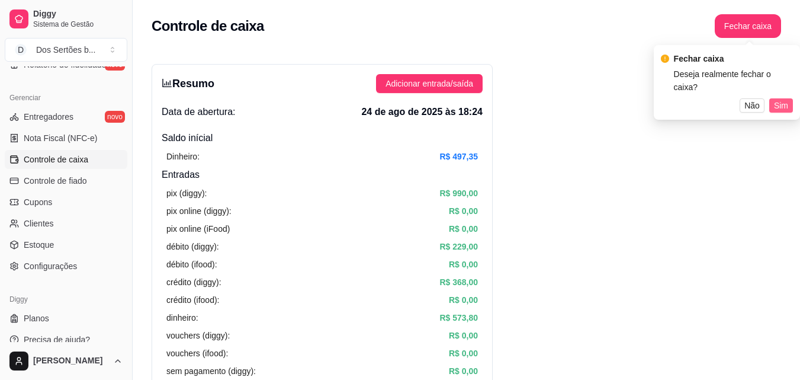
click at [780, 99] on span "Sim" at bounding box center [781, 105] width 14 height 13
